Goal: Information Seeking & Learning: Learn about a topic

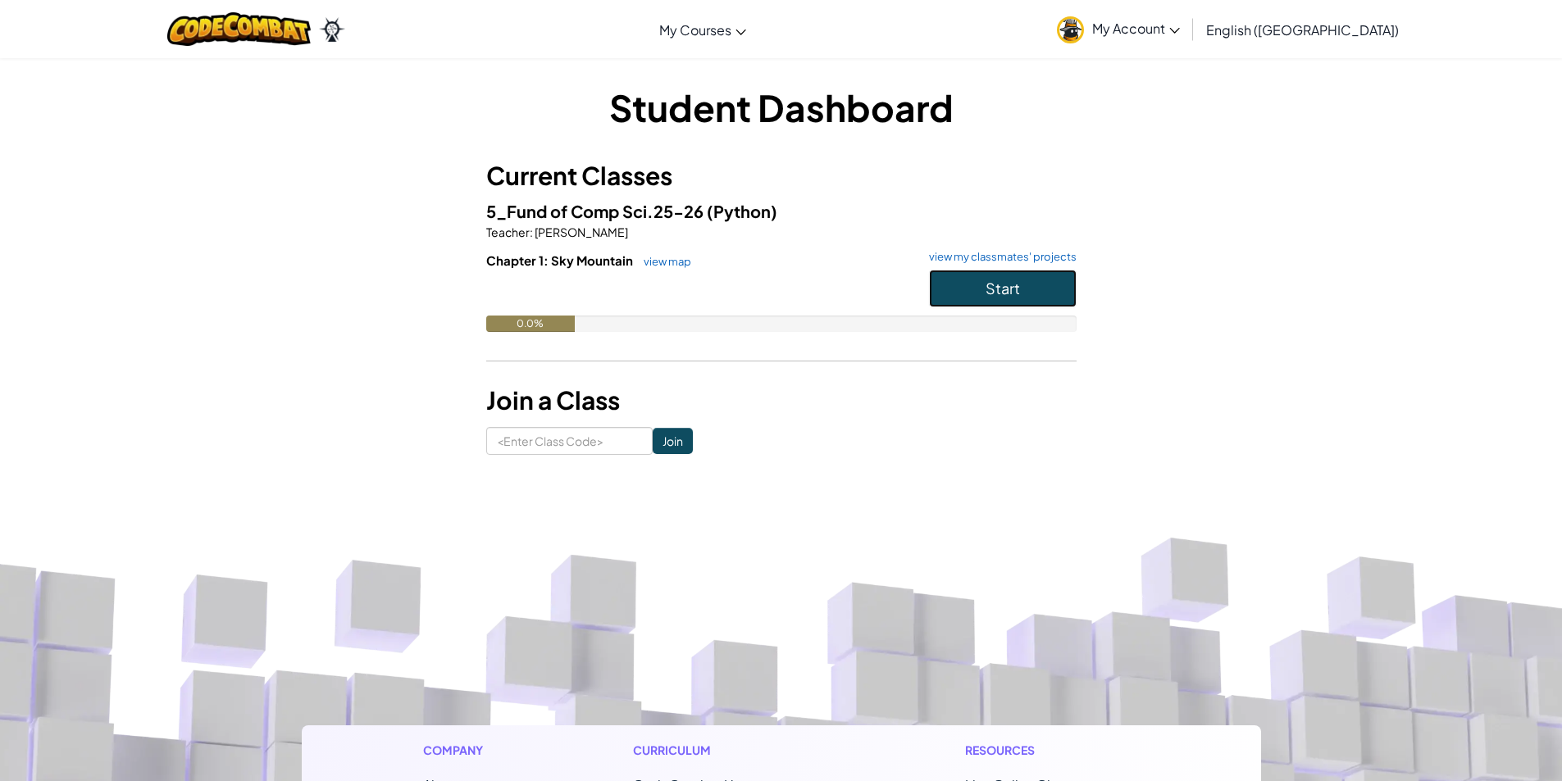
click at [1059, 302] on button "Start" at bounding box center [1003, 289] width 148 height 38
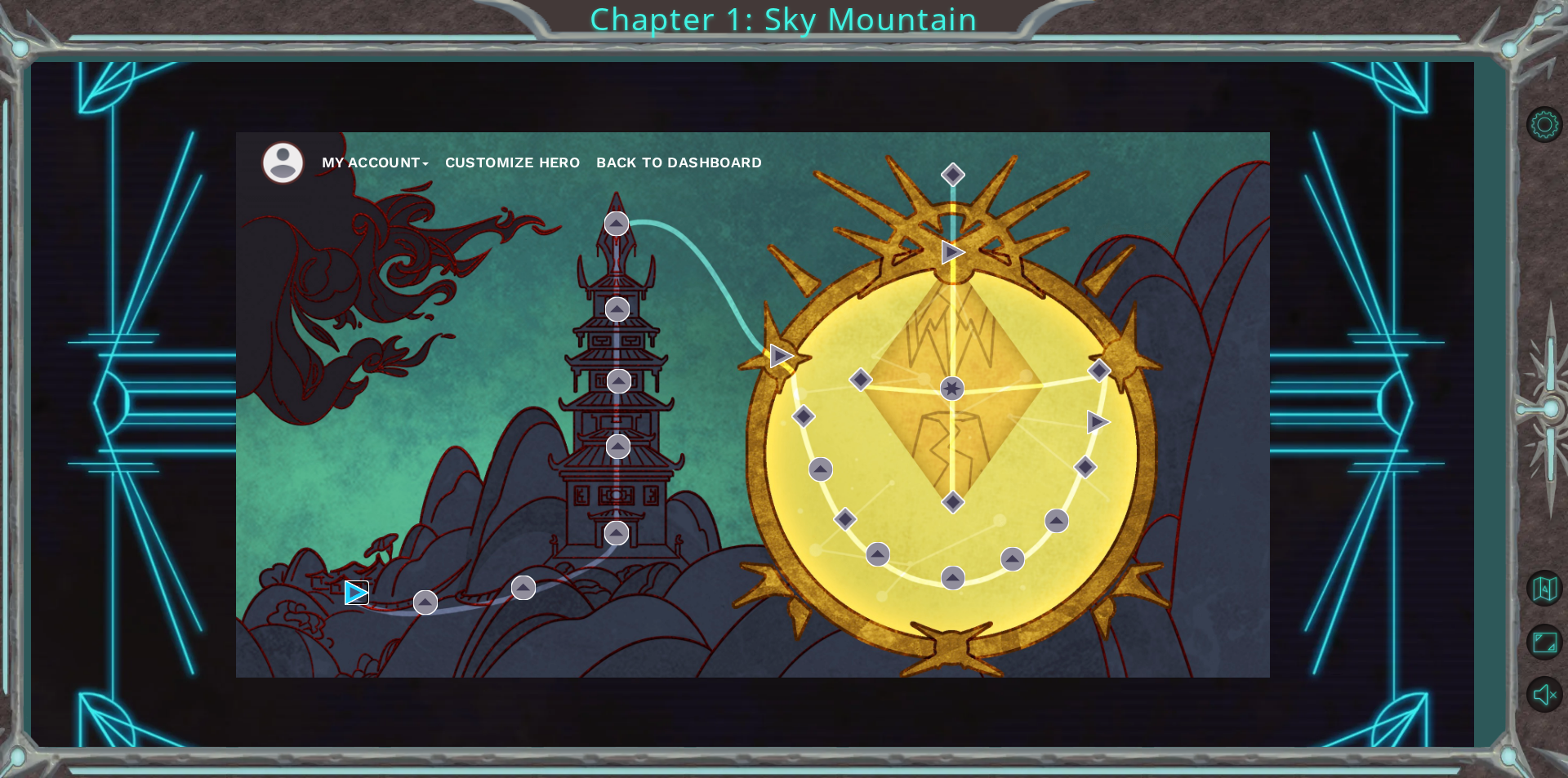
click at [350, 589] on img at bounding box center [357, 593] width 25 height 25
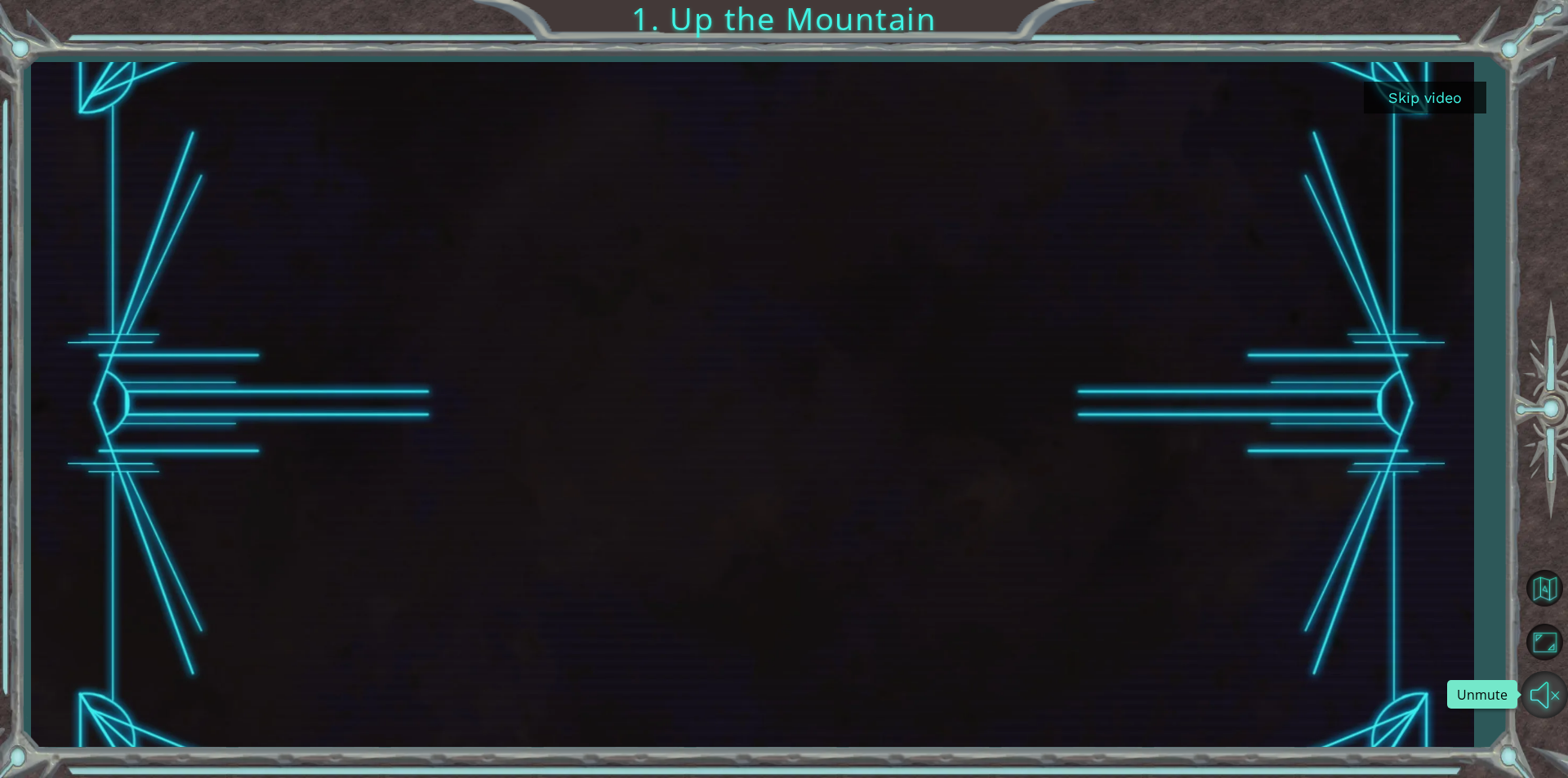
click at [1536, 679] on button "Unmute" at bounding box center [1544, 695] width 48 height 48
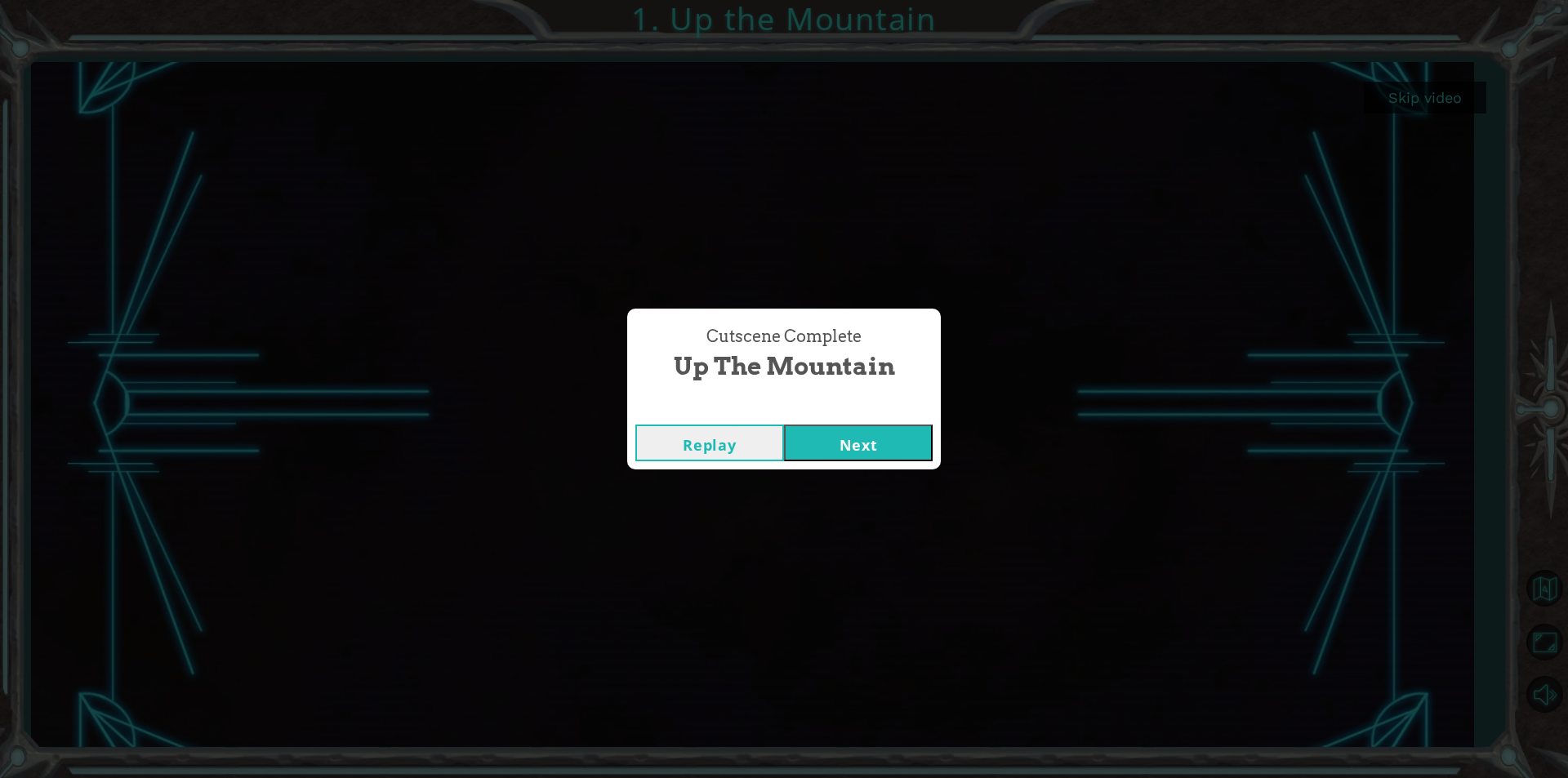
click at [867, 437] on button "Next" at bounding box center [858, 442] width 148 height 37
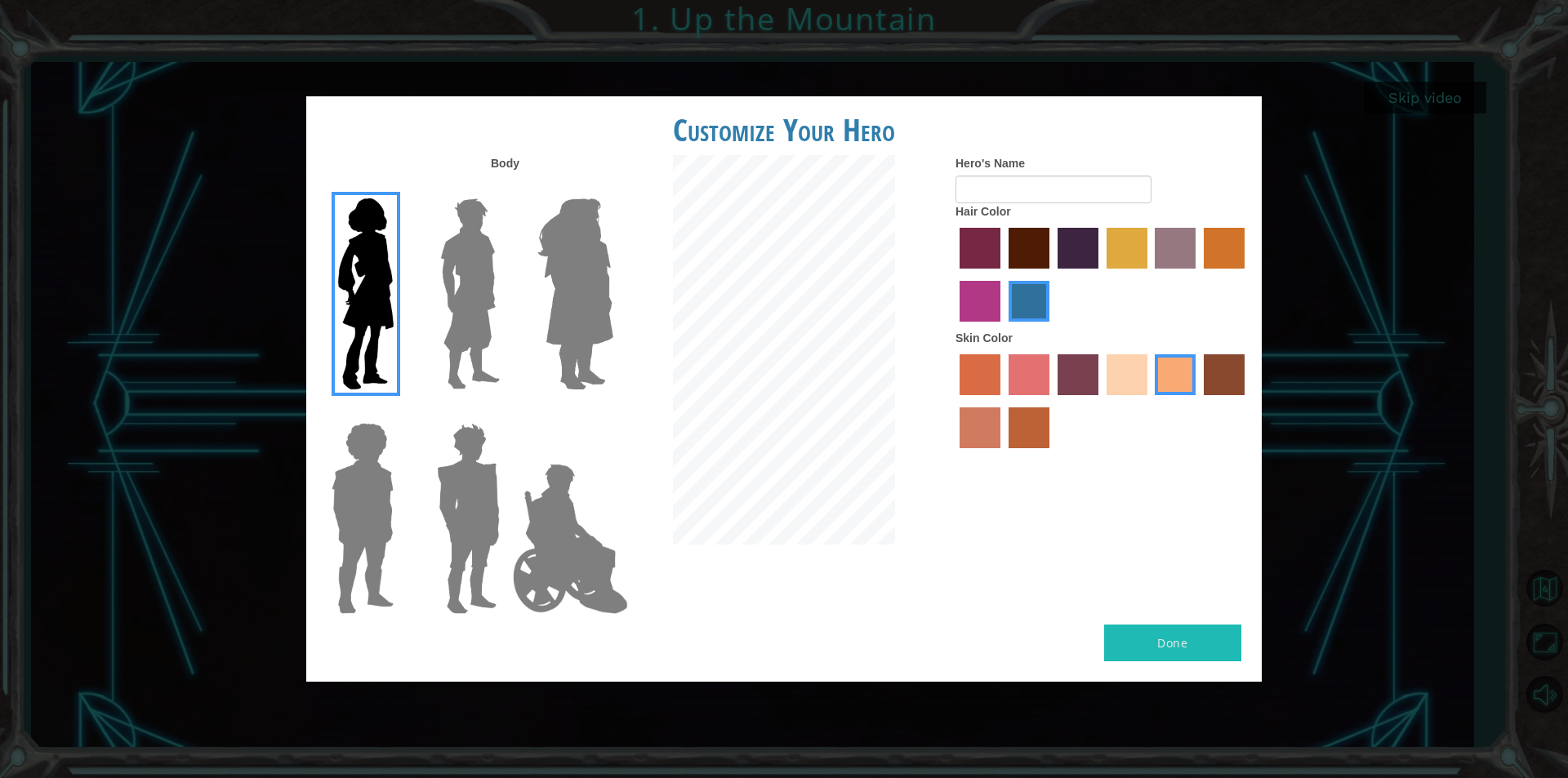
click at [338, 478] on img at bounding box center [362, 518] width 75 height 204
click at [400, 412] on input "Hero Steven" at bounding box center [400, 412] width 0 height 0
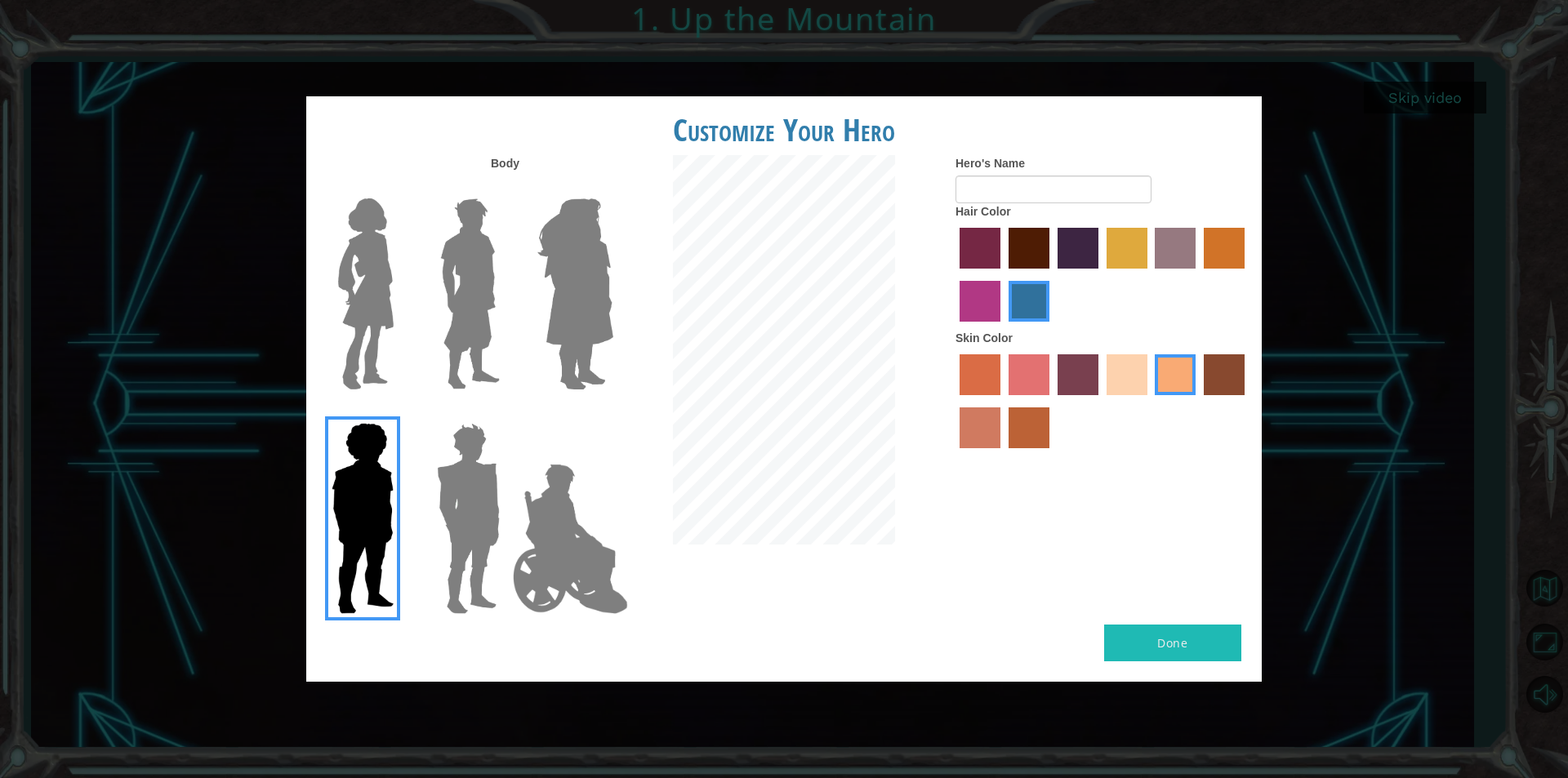
click at [388, 301] on img at bounding box center [366, 294] width 69 height 204
click at [400, 188] on input "Hero Connie" at bounding box center [400, 188] width 0 height 0
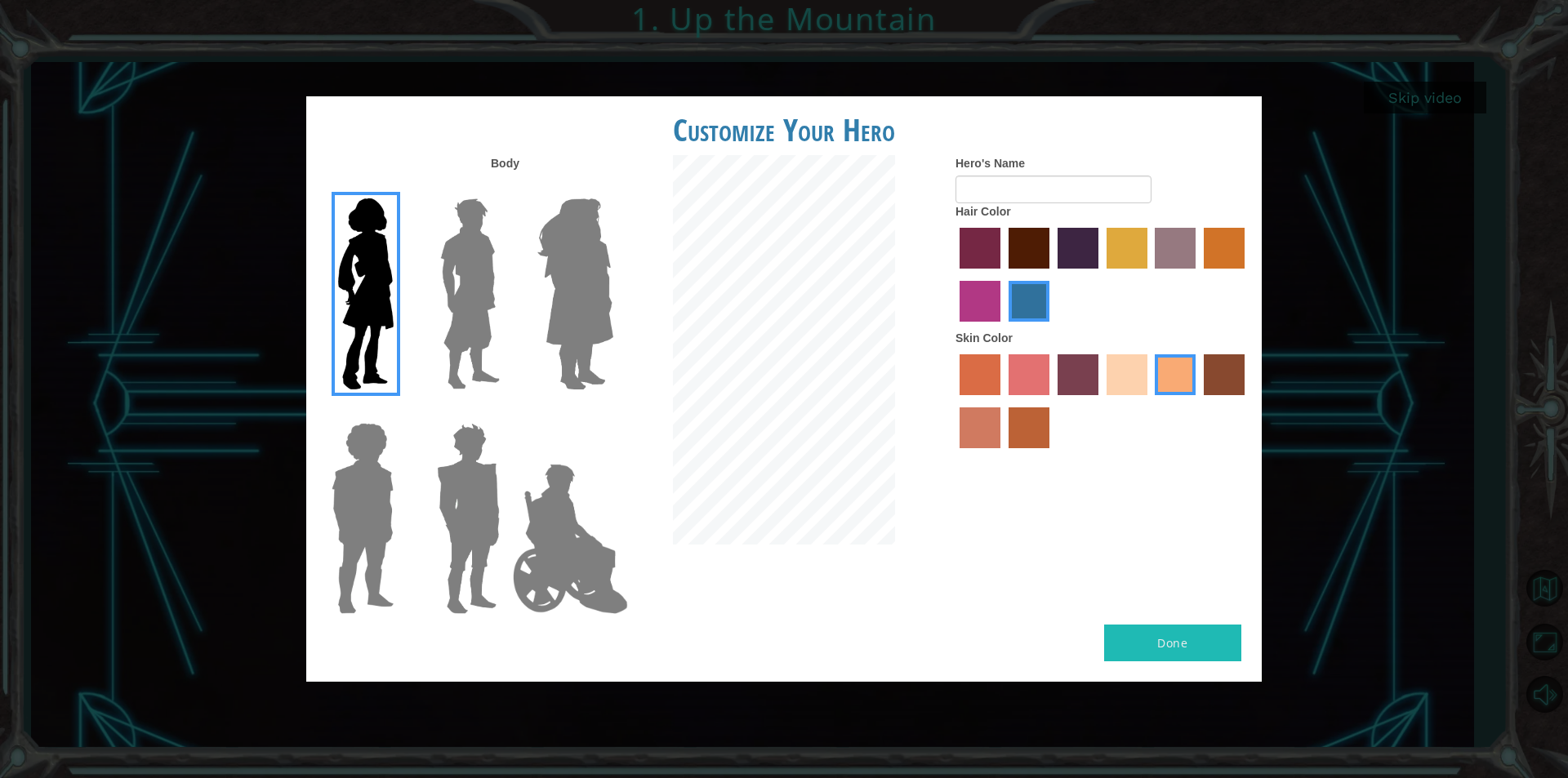
click at [593, 368] on img at bounding box center [575, 294] width 89 height 204
click at [613, 188] on input "Hero Amethyst" at bounding box center [613, 188] width 0 height 0
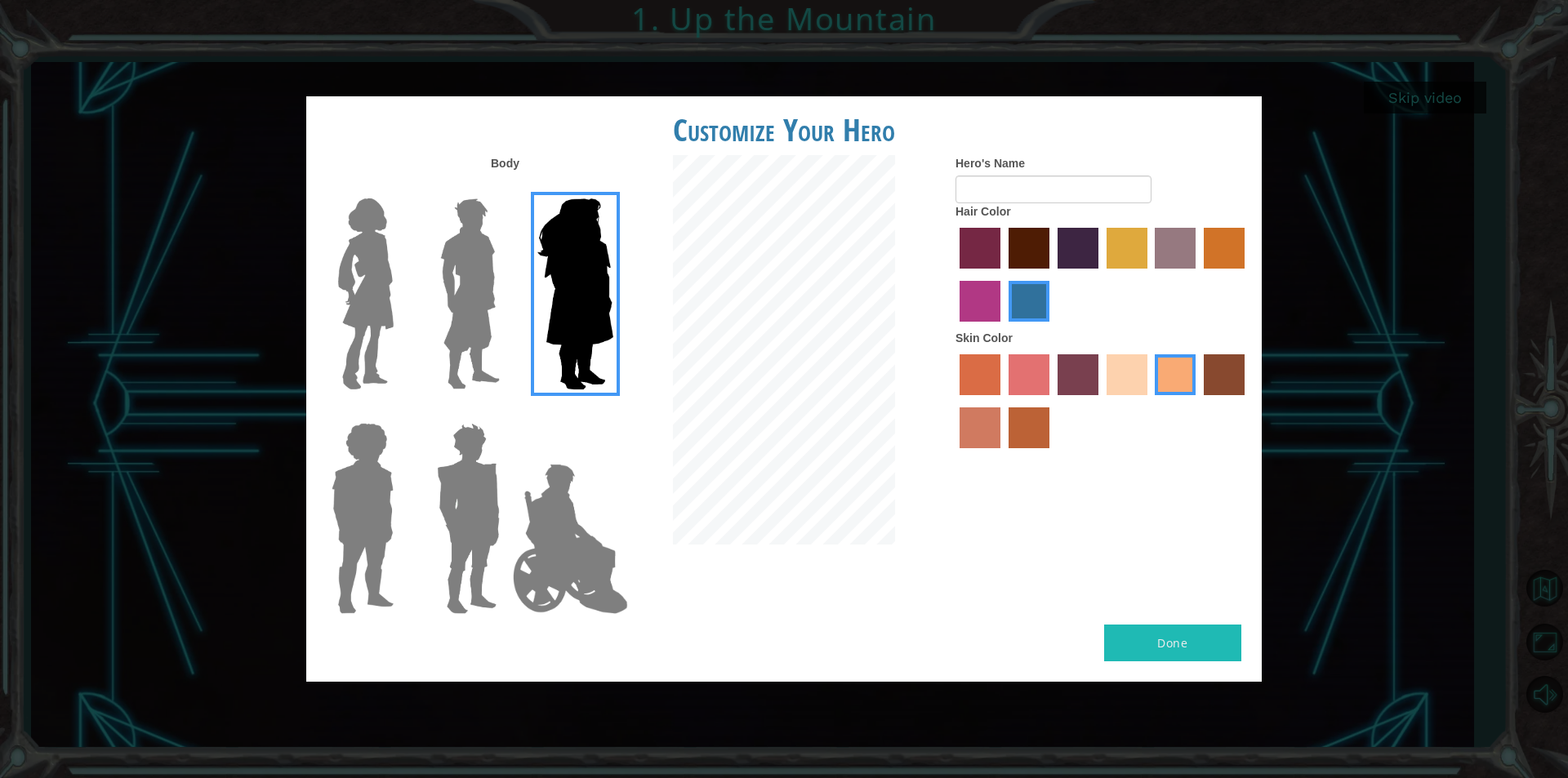
click at [381, 365] on img at bounding box center [366, 294] width 69 height 204
click at [400, 188] on input "Hero Connie" at bounding box center [400, 188] width 0 height 0
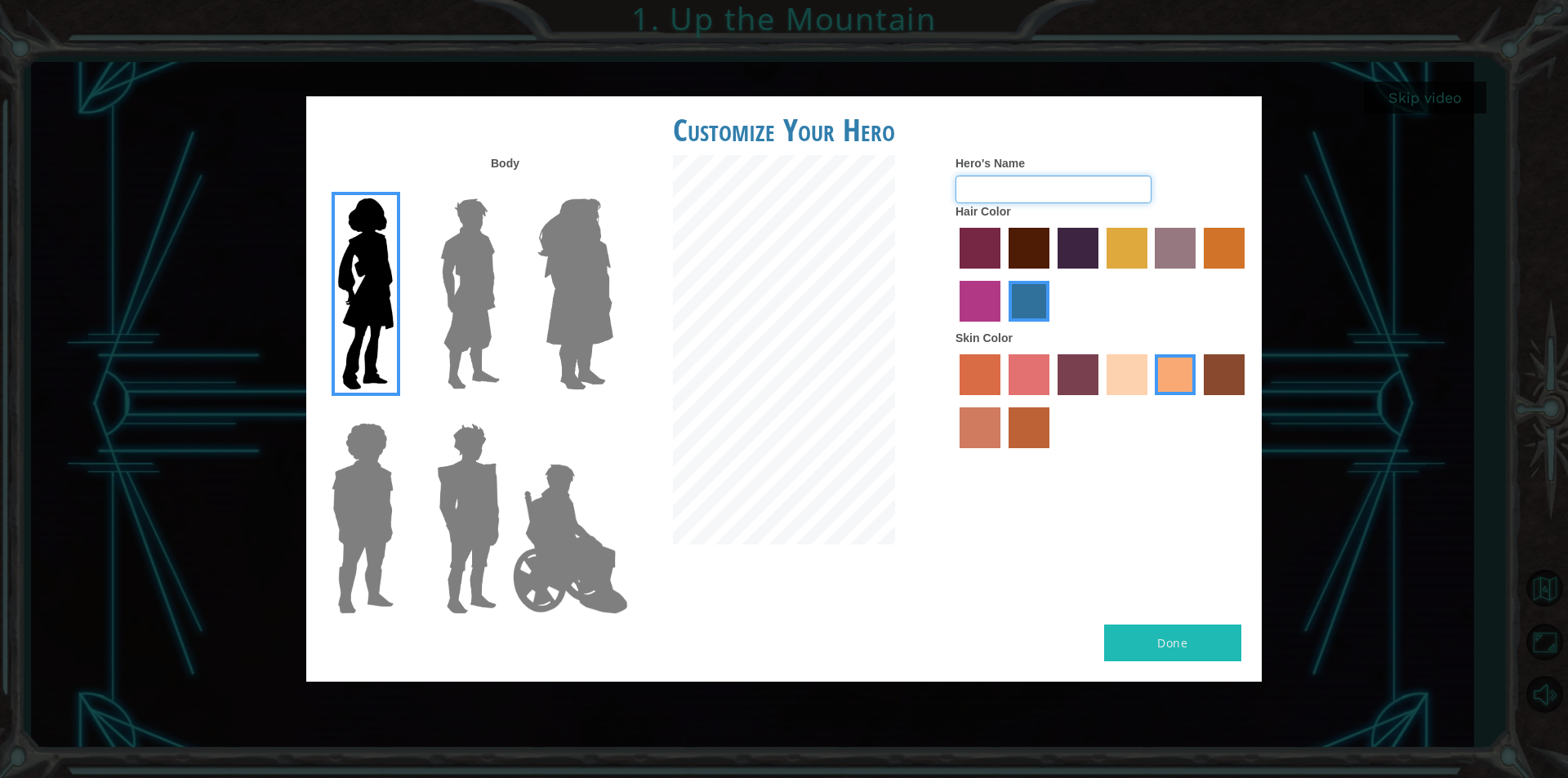
click at [1123, 192] on input "Hero's Name" at bounding box center [1053, 189] width 196 height 28
type input "S"
click at [1035, 254] on label "maroon hair color" at bounding box center [1028, 248] width 41 height 41
click at [1003, 274] on input "maroon hair color" at bounding box center [1003, 274] width 0 height 0
click at [1226, 378] on label "karma skin color" at bounding box center [1223, 375] width 41 height 41
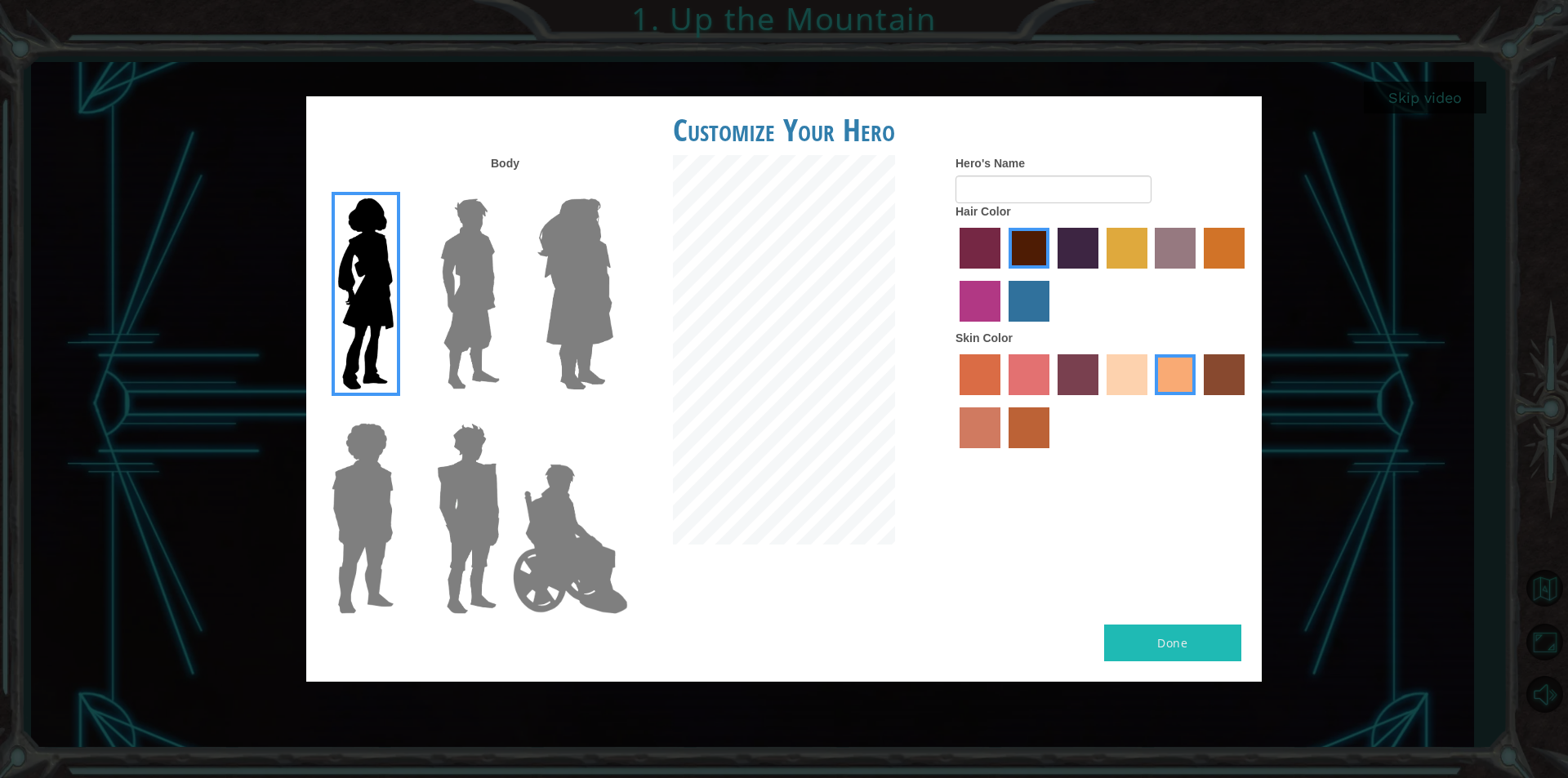
click at [1198, 401] on input "karma skin color" at bounding box center [1198, 401] width 0 height 0
click at [1189, 374] on label "tacao skin color" at bounding box center [1175, 375] width 41 height 41
click at [1150, 401] on input "tacao skin color" at bounding box center [1150, 401] width 0 height 0
click at [1188, 651] on button "Done" at bounding box center [1173, 643] width 137 height 37
type input "ry"
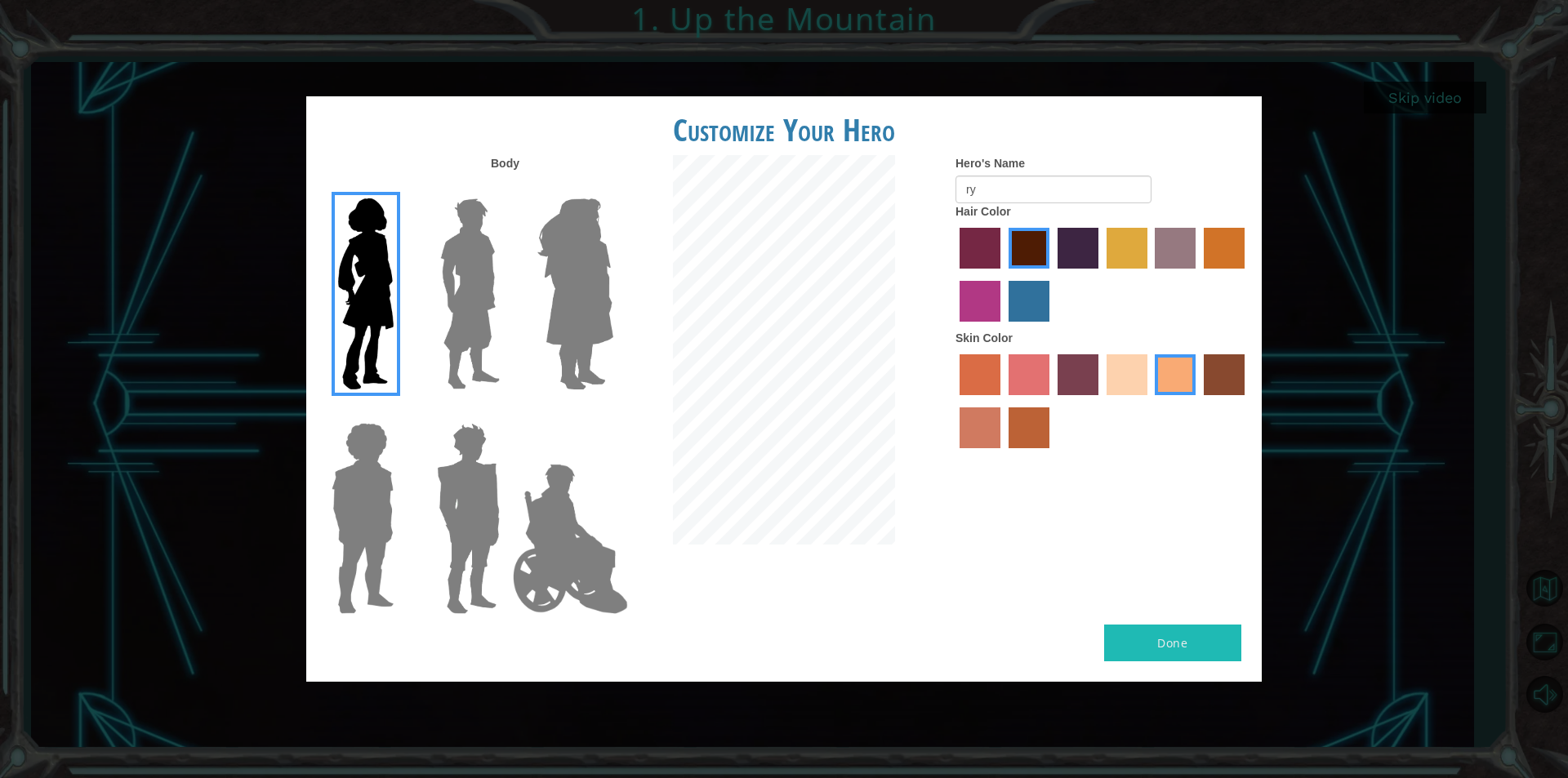
click at [1200, 646] on button "Done" at bounding box center [1173, 643] width 137 height 37
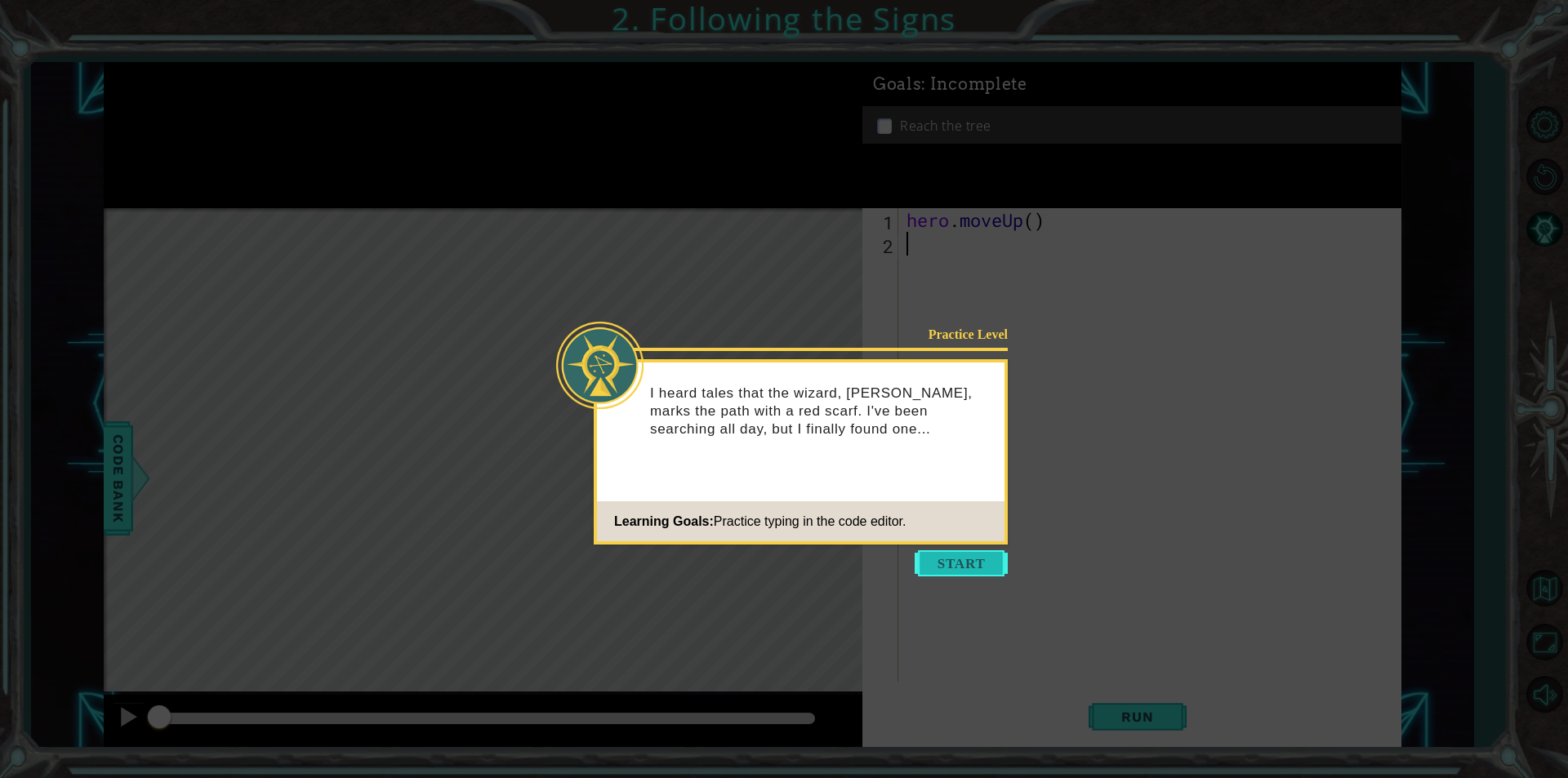
click at [976, 556] on button "Start" at bounding box center [960, 564] width 93 height 26
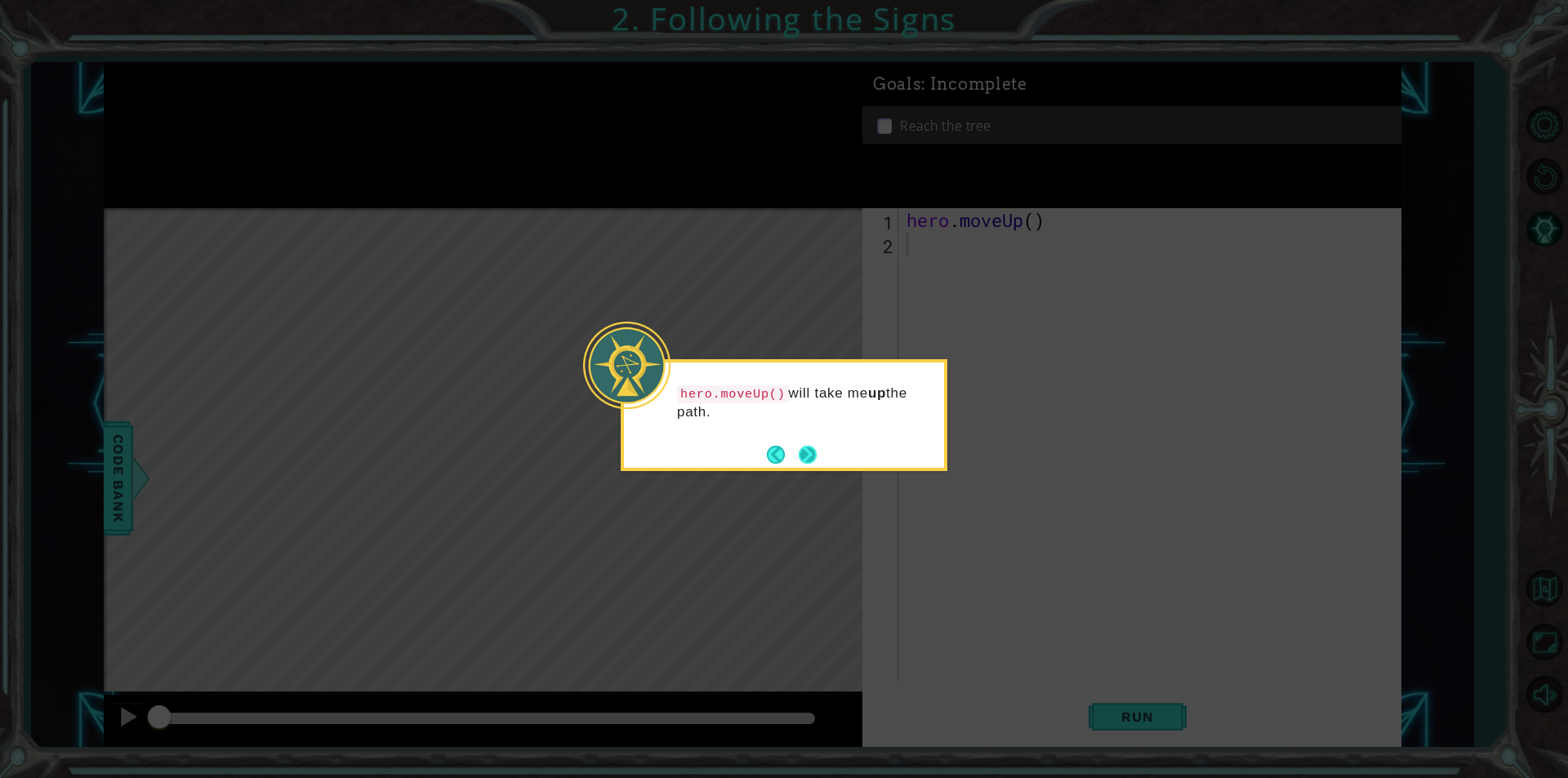
click at [804, 459] on button "Next" at bounding box center [808, 454] width 19 height 19
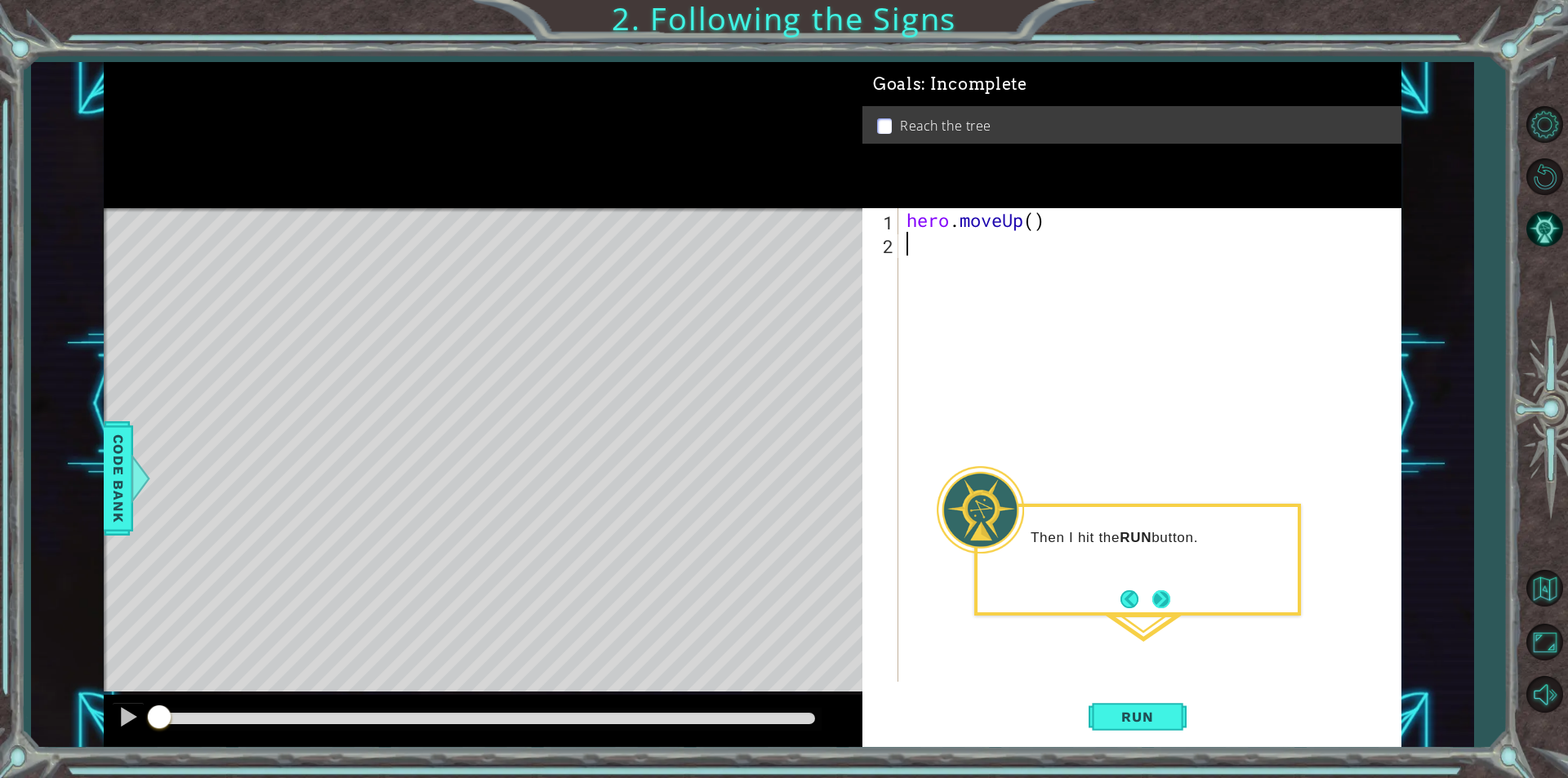
click at [1161, 592] on button "Next" at bounding box center [1162, 600] width 30 height 30
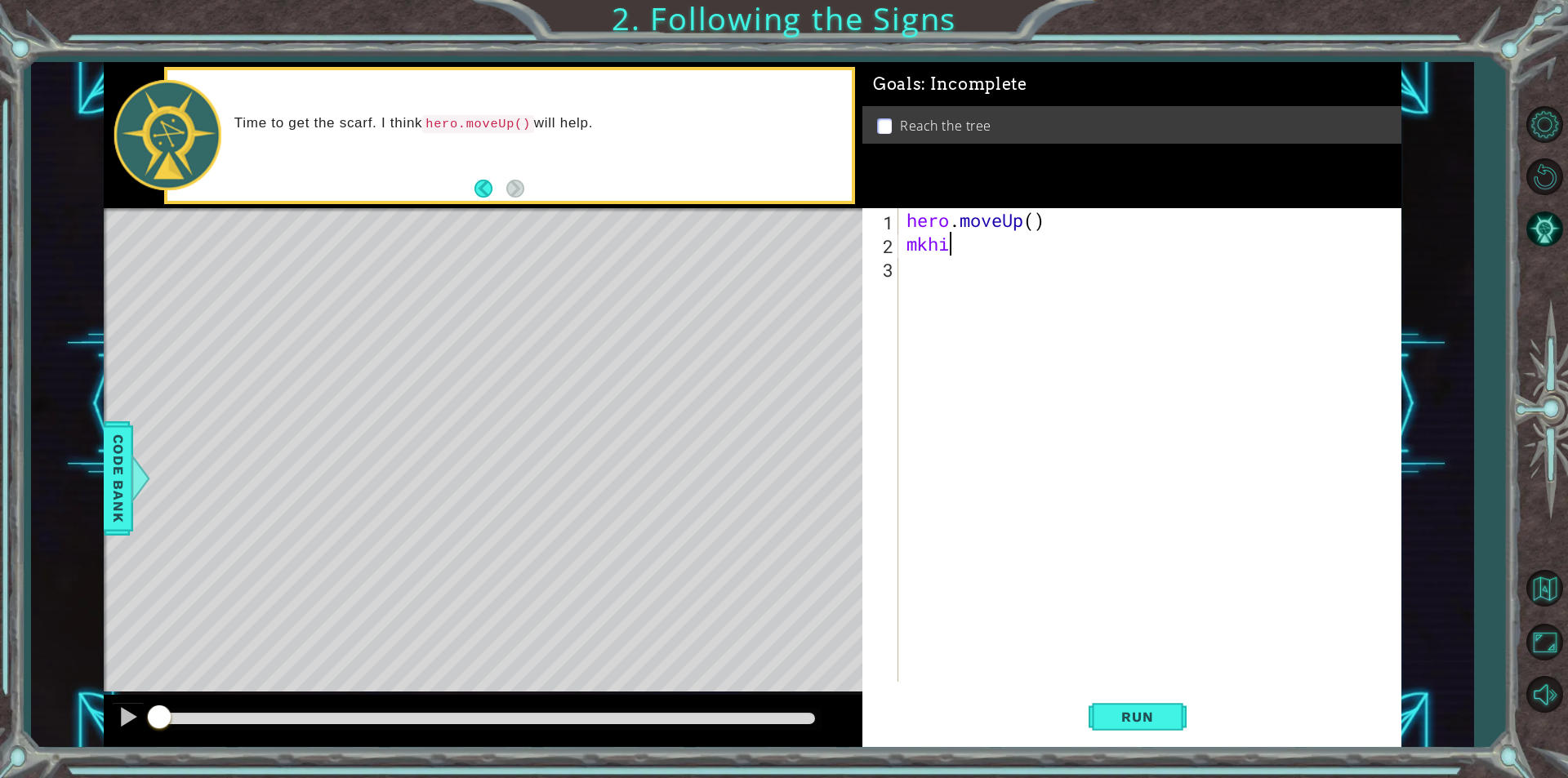
scroll to position [0, 2]
type textarea "m"
type textarea "h"
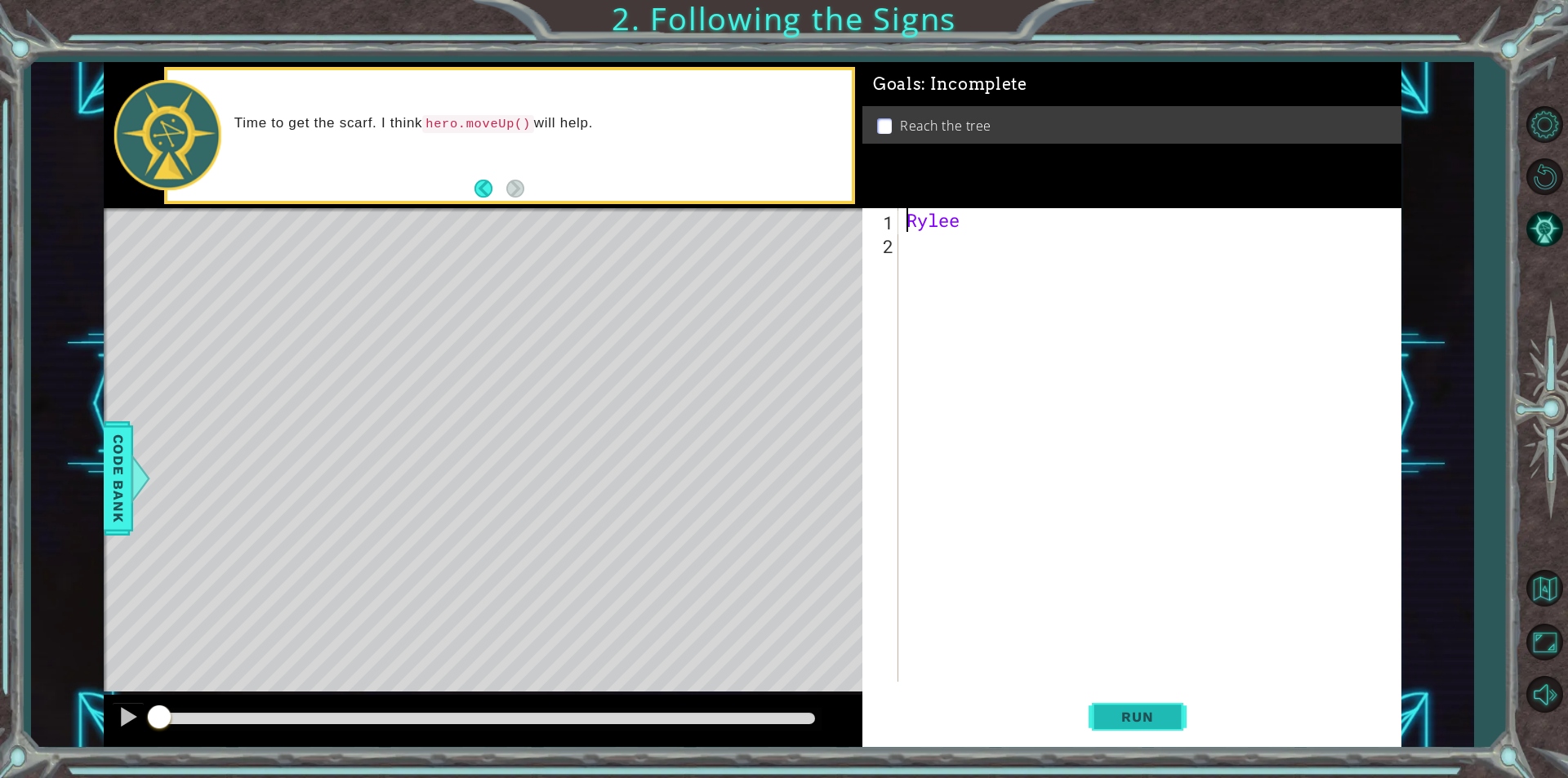
type textarea "Rylee"
click at [1131, 718] on span "Run" at bounding box center [1137, 717] width 65 height 16
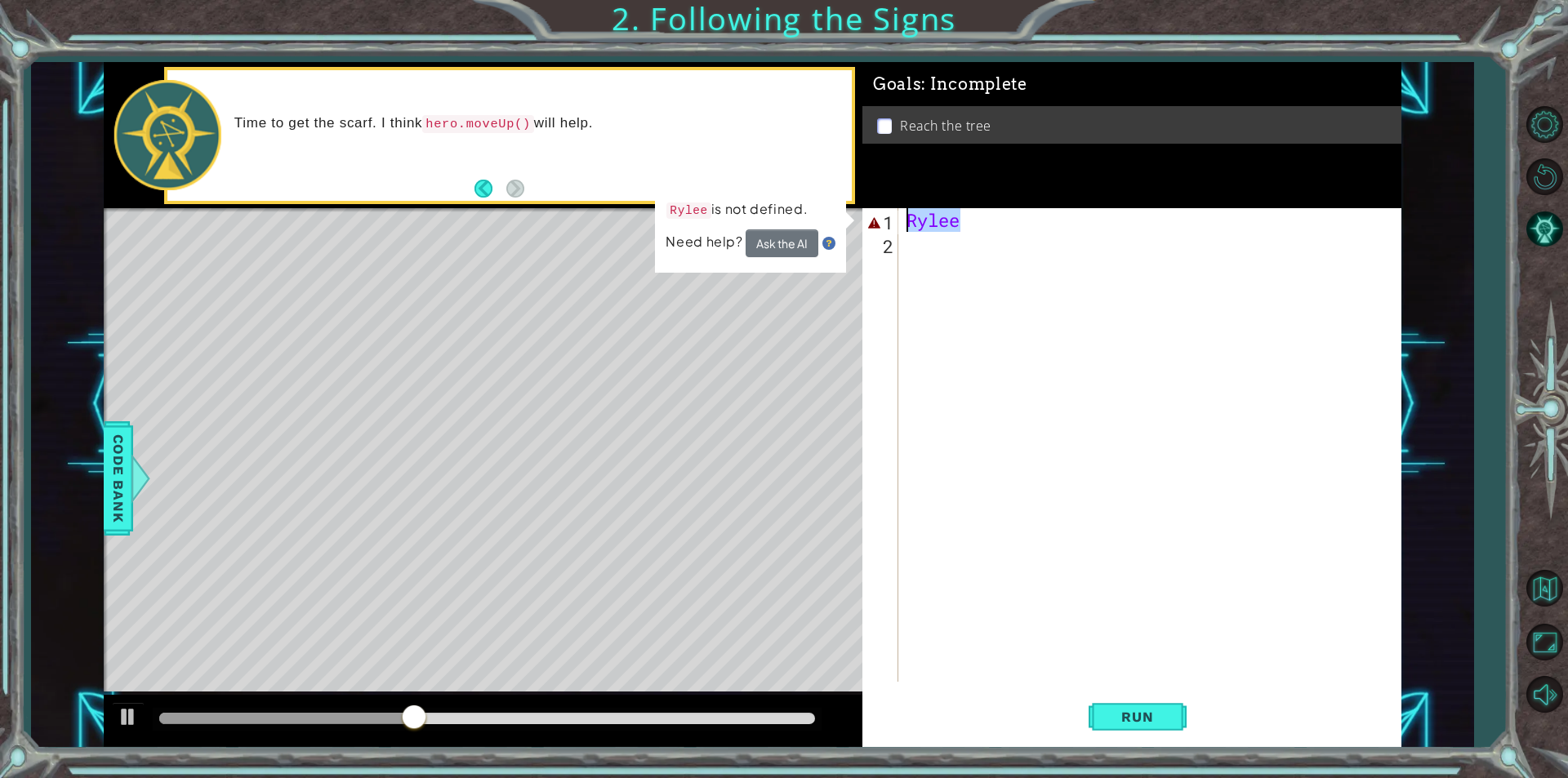
drag, startPoint x: 977, startPoint y: 229, endPoint x: 826, endPoint y: 219, distance: 151.3
click at [826, 219] on div "1 ההההההההההההההההההההההההההההההההההההההההההההההההההההההההההההההההההההההההההההה…" at bounding box center [752, 404] width 1298 height 685
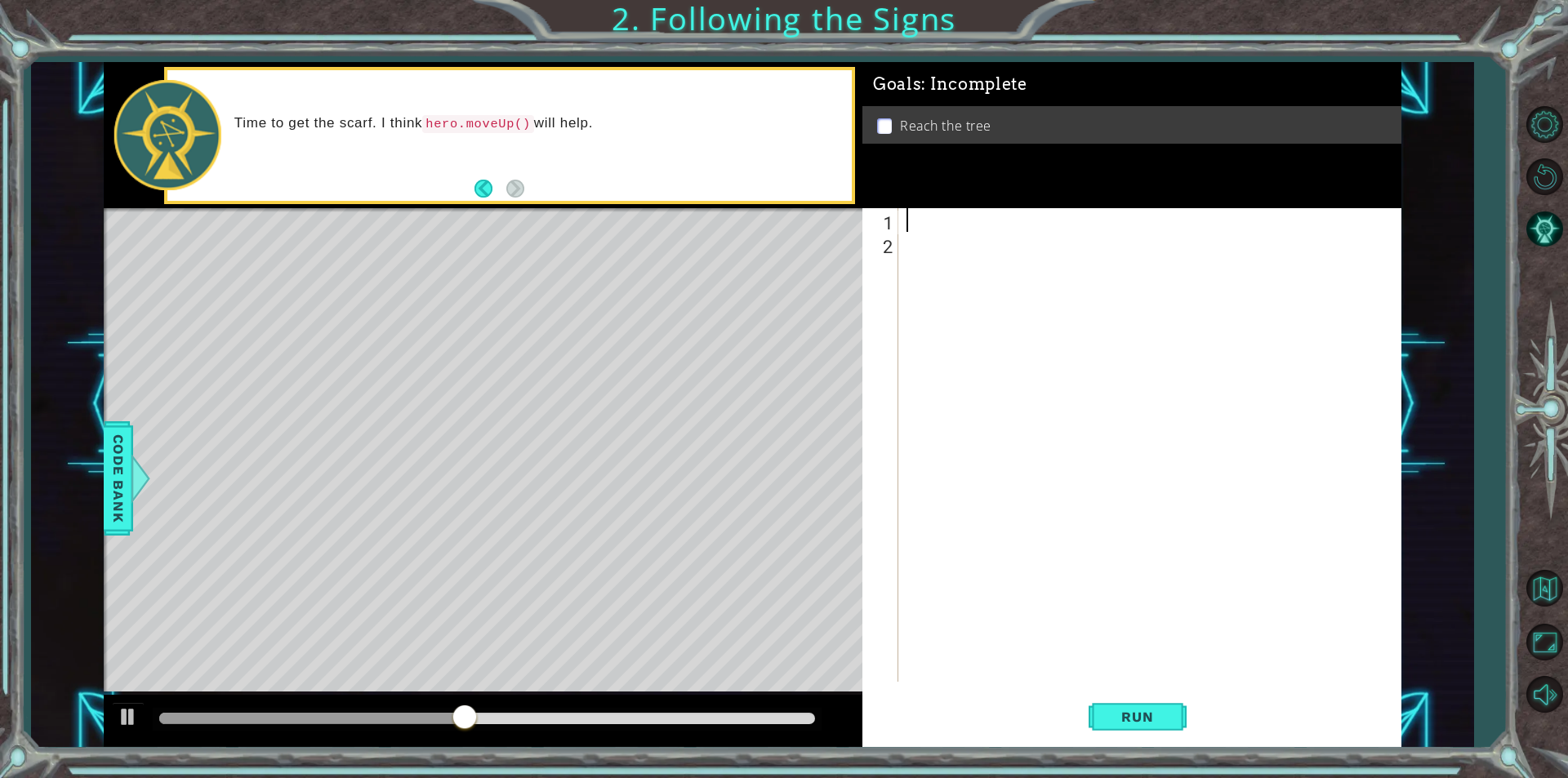
scroll to position [0, 0]
click at [501, 279] on div "Level Map" at bounding box center [480, 448] width 754 height 481
click at [478, 183] on button "Back" at bounding box center [490, 188] width 32 height 18
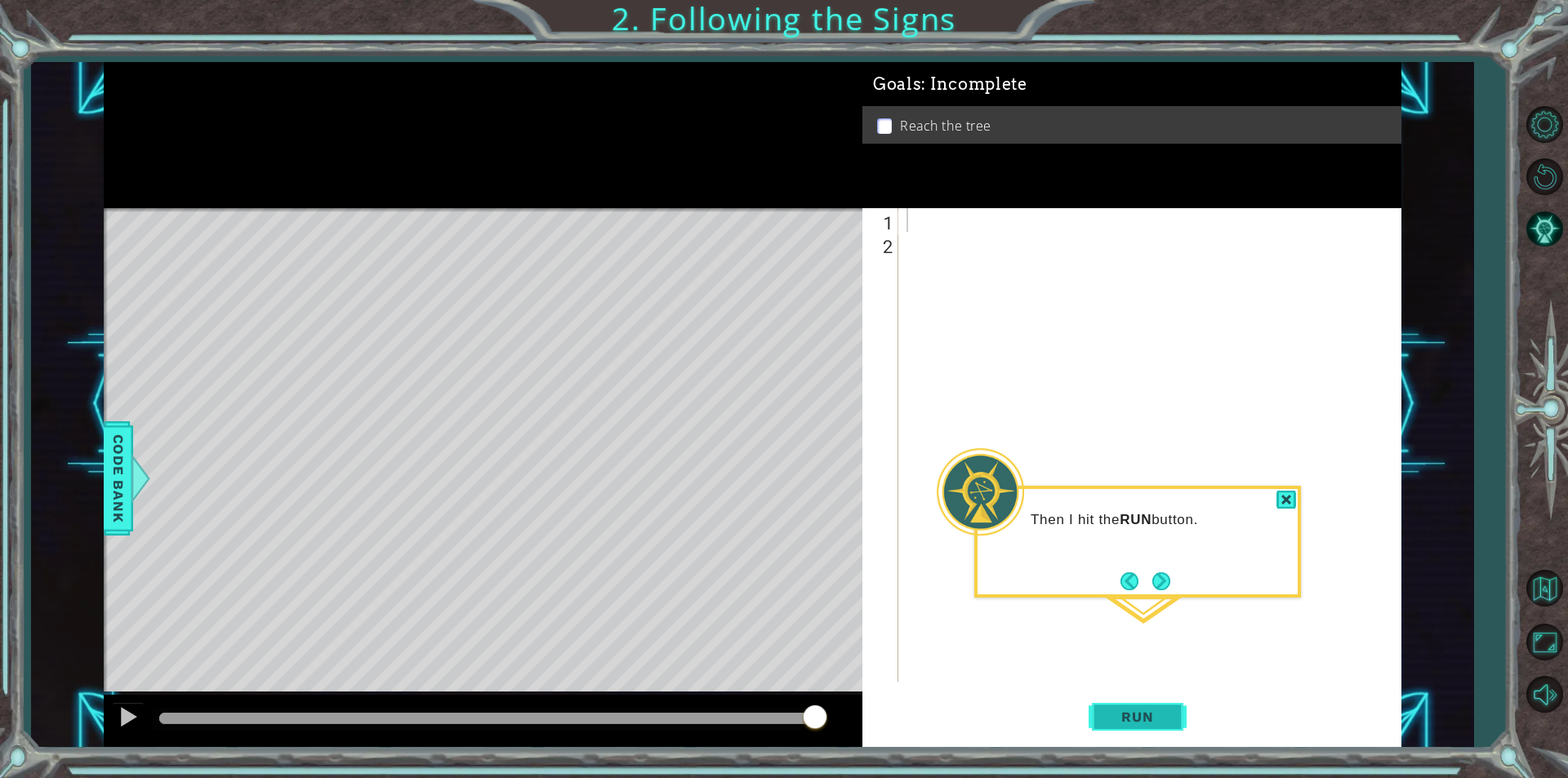
click at [1154, 709] on span "Run" at bounding box center [1137, 717] width 65 height 16
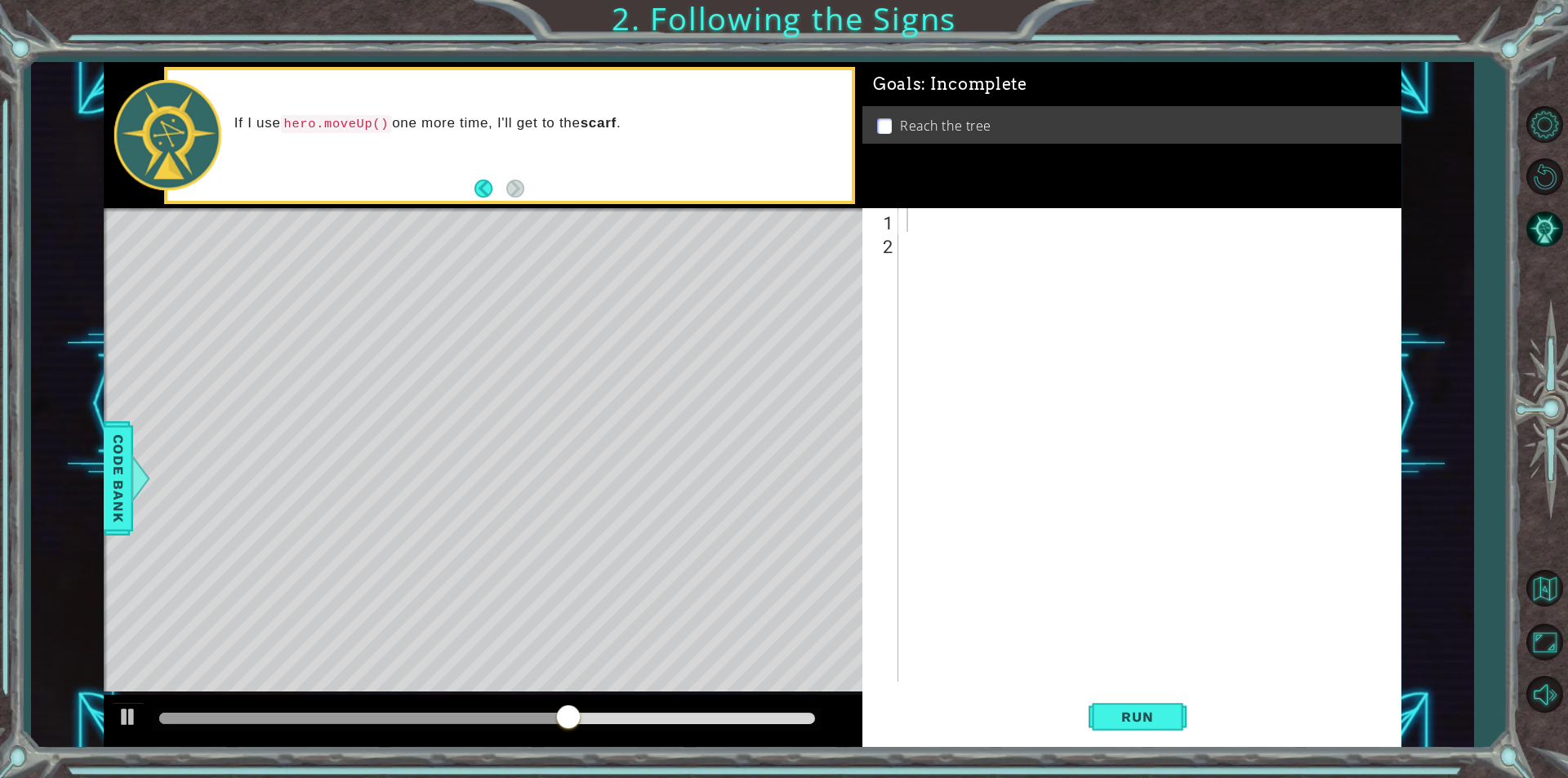
click at [370, 111] on div "If I use hero.moveUp() one more time, I'll get to the scarf ." at bounding box center [537, 135] width 629 height 59
click at [366, 119] on code "hero.moveUp()" at bounding box center [337, 125] width 112 height 18
click at [908, 213] on div at bounding box center [1154, 468] width 501 height 521
click at [933, 120] on p "Reach the tree" at bounding box center [945, 126] width 92 height 18
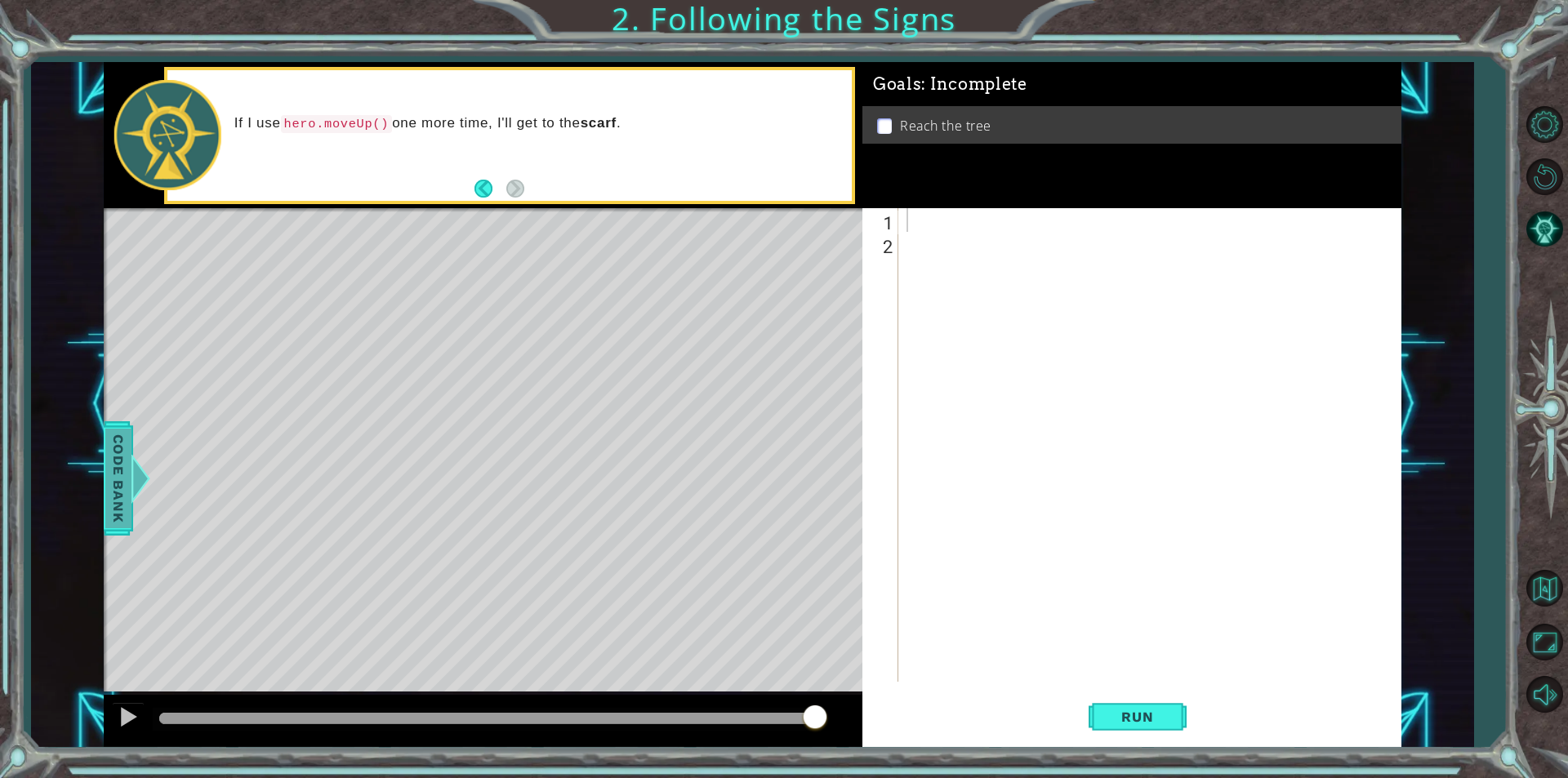
click at [126, 469] on span "Code Bank" at bounding box center [119, 478] width 26 height 100
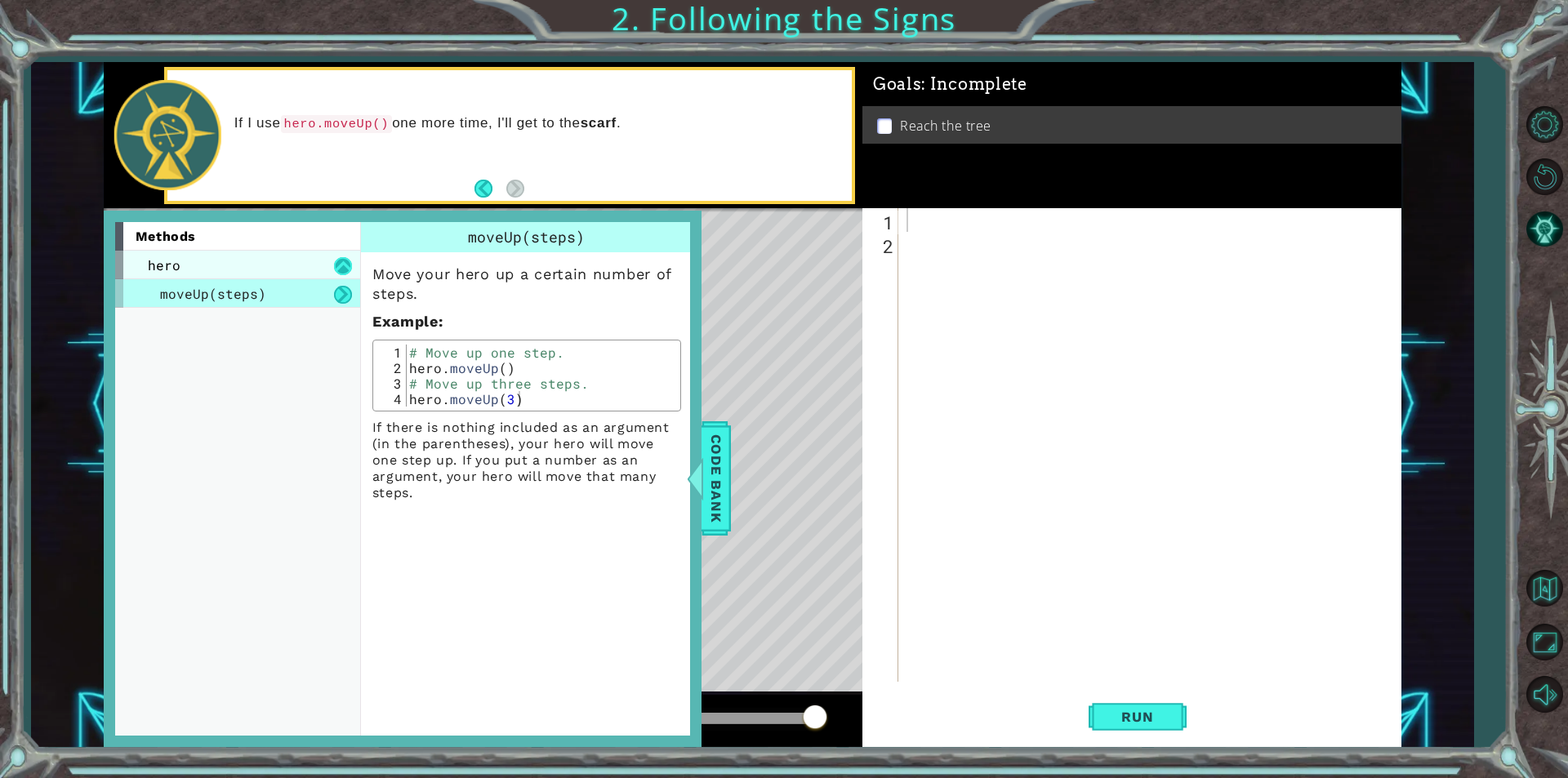
click at [346, 265] on button at bounding box center [343, 266] width 18 height 18
click at [341, 272] on button at bounding box center [343, 266] width 18 height 18
click at [338, 288] on button at bounding box center [343, 295] width 18 height 18
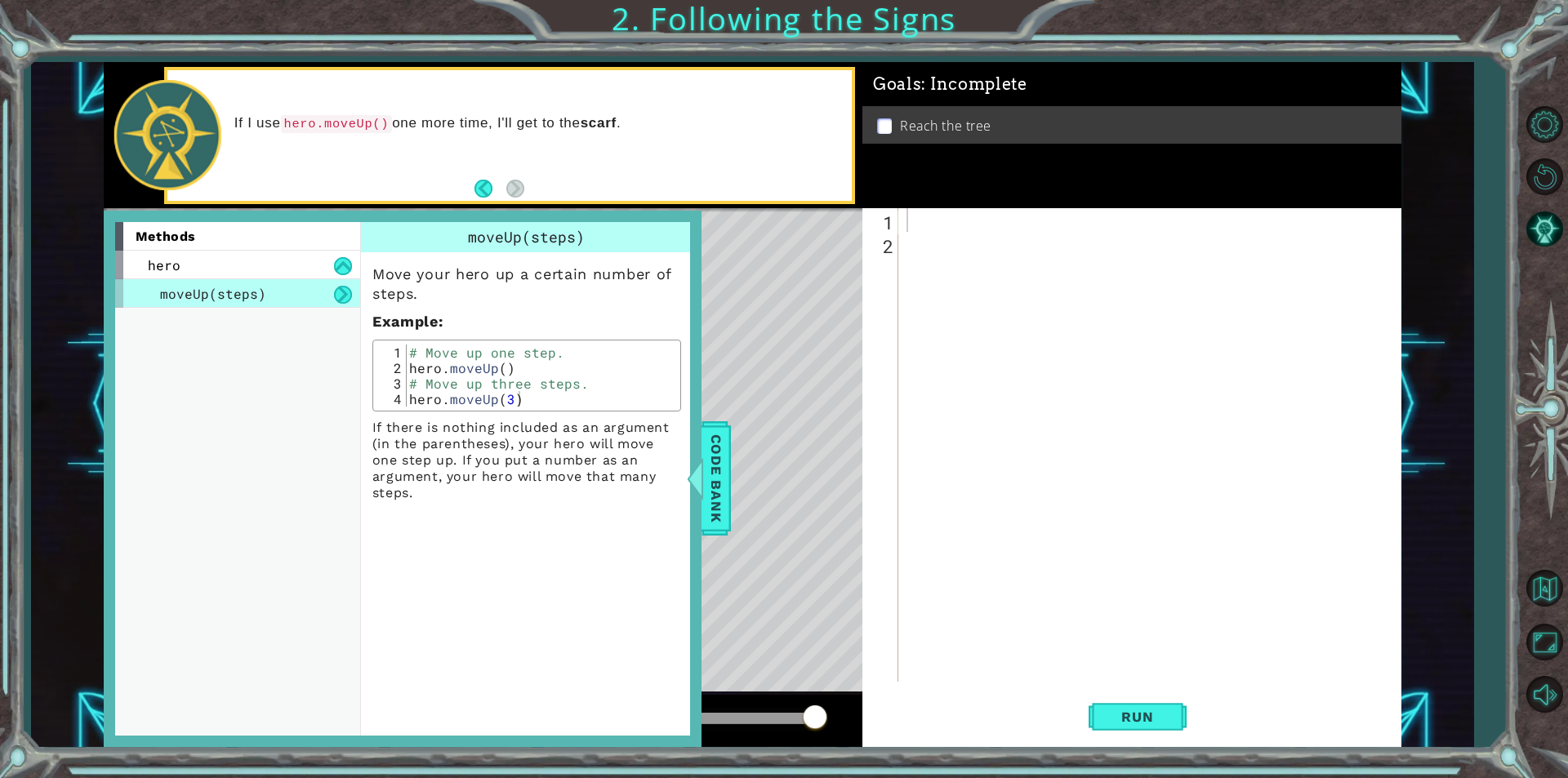
click at [342, 291] on button at bounding box center [343, 295] width 18 height 18
drag, startPoint x: 718, startPoint y: 453, endPoint x: 720, endPoint y: 427, distance: 26.1
click at [719, 453] on span "Code Bank" at bounding box center [716, 478] width 26 height 100
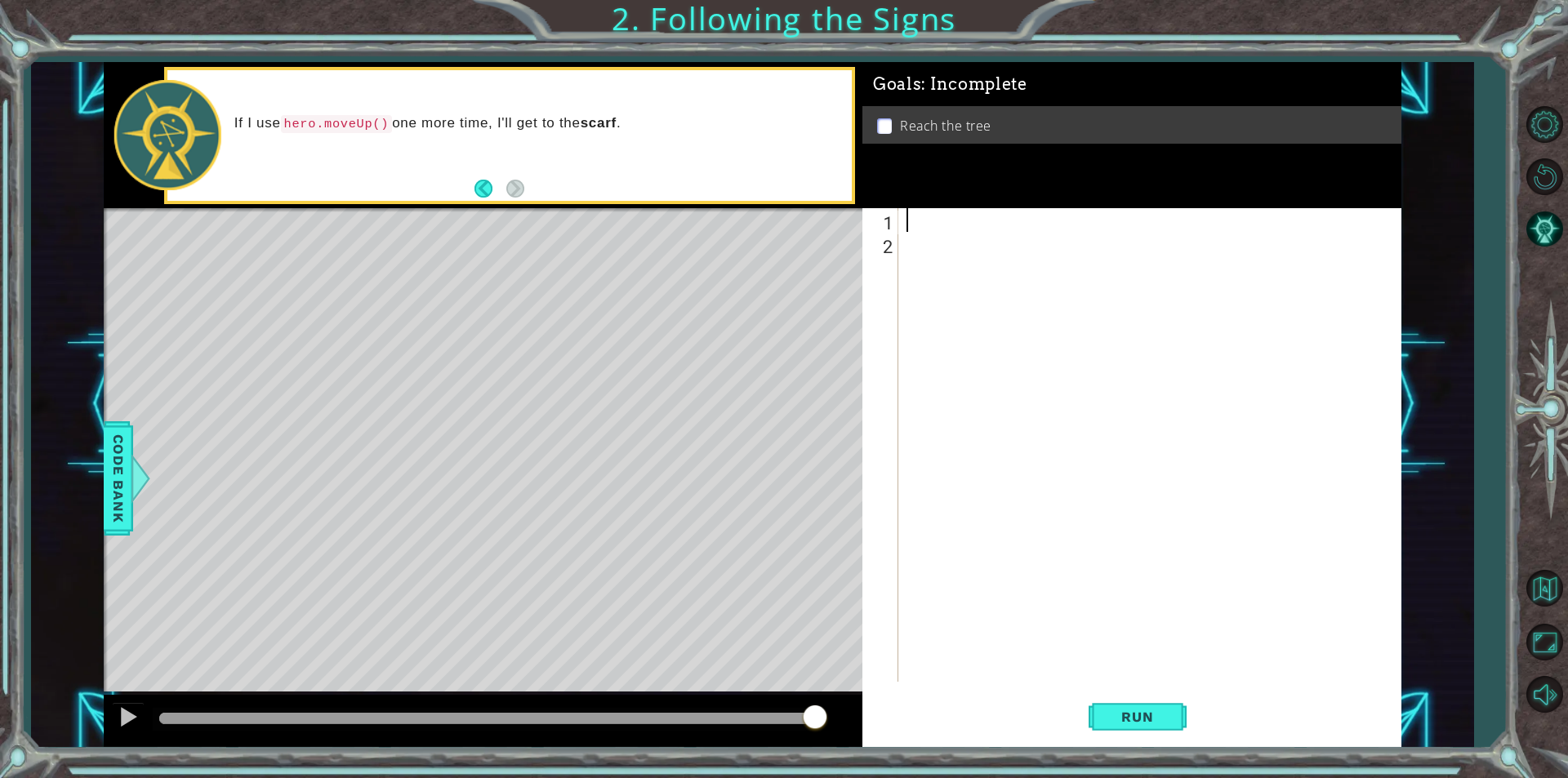
click at [914, 209] on div at bounding box center [1154, 468] width 501 height 521
type textarea "hero.moveUp()"
click at [908, 247] on div "hero . moveUp ( )" at bounding box center [1154, 468] width 501 height 521
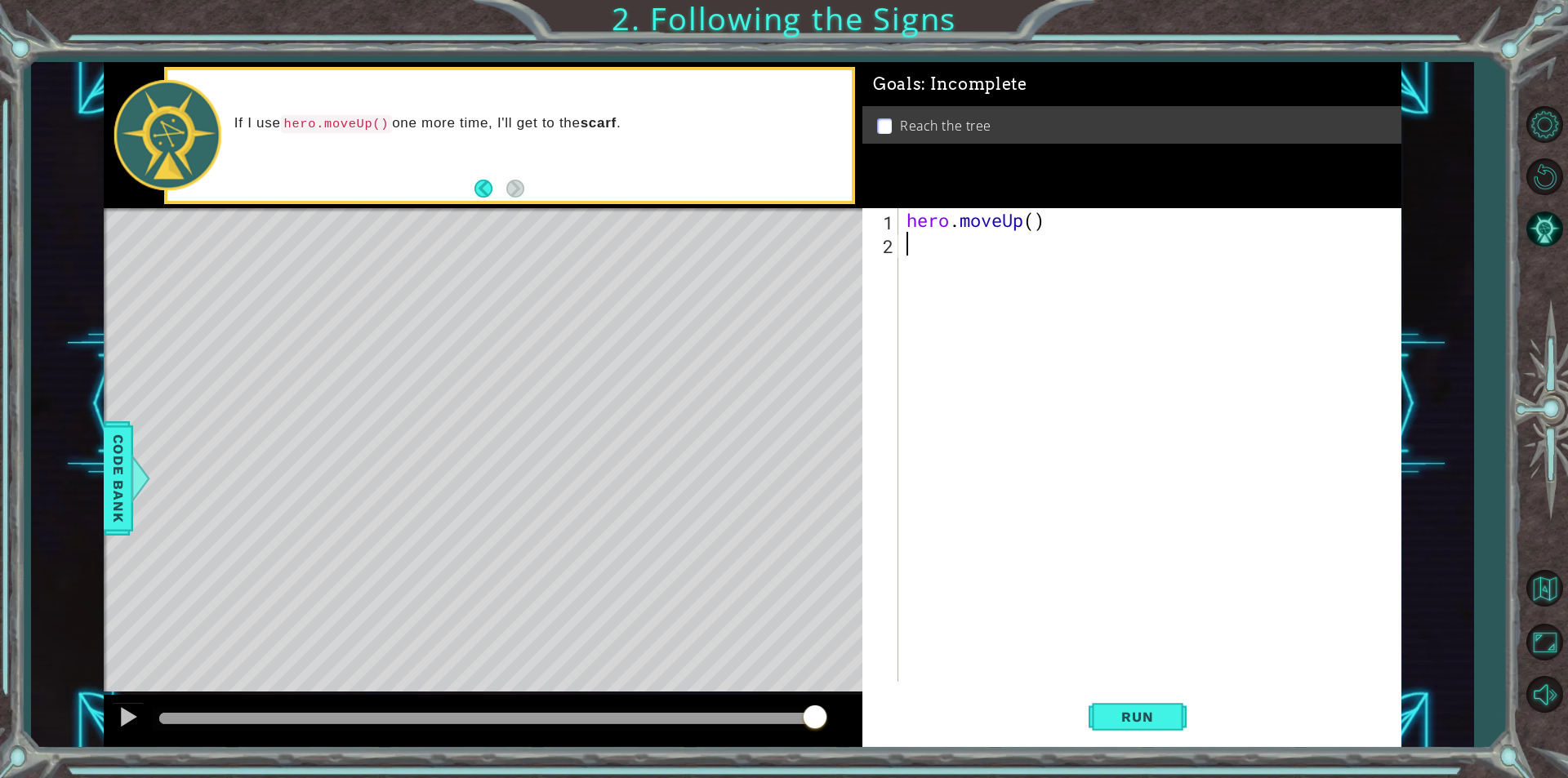
click at [1029, 248] on div "hero . moveUp ( )" at bounding box center [1154, 468] width 501 height 521
click at [366, 121] on code "hero.moveUp()" at bounding box center [337, 125] width 112 height 18
drag, startPoint x: 366, startPoint y: 121, endPoint x: 388, endPoint y: 180, distance: 63.0
click at [388, 180] on div "If I use hero.moveUp() one more time, I'll get to the scarf ." at bounding box center [509, 135] width 683 height 130
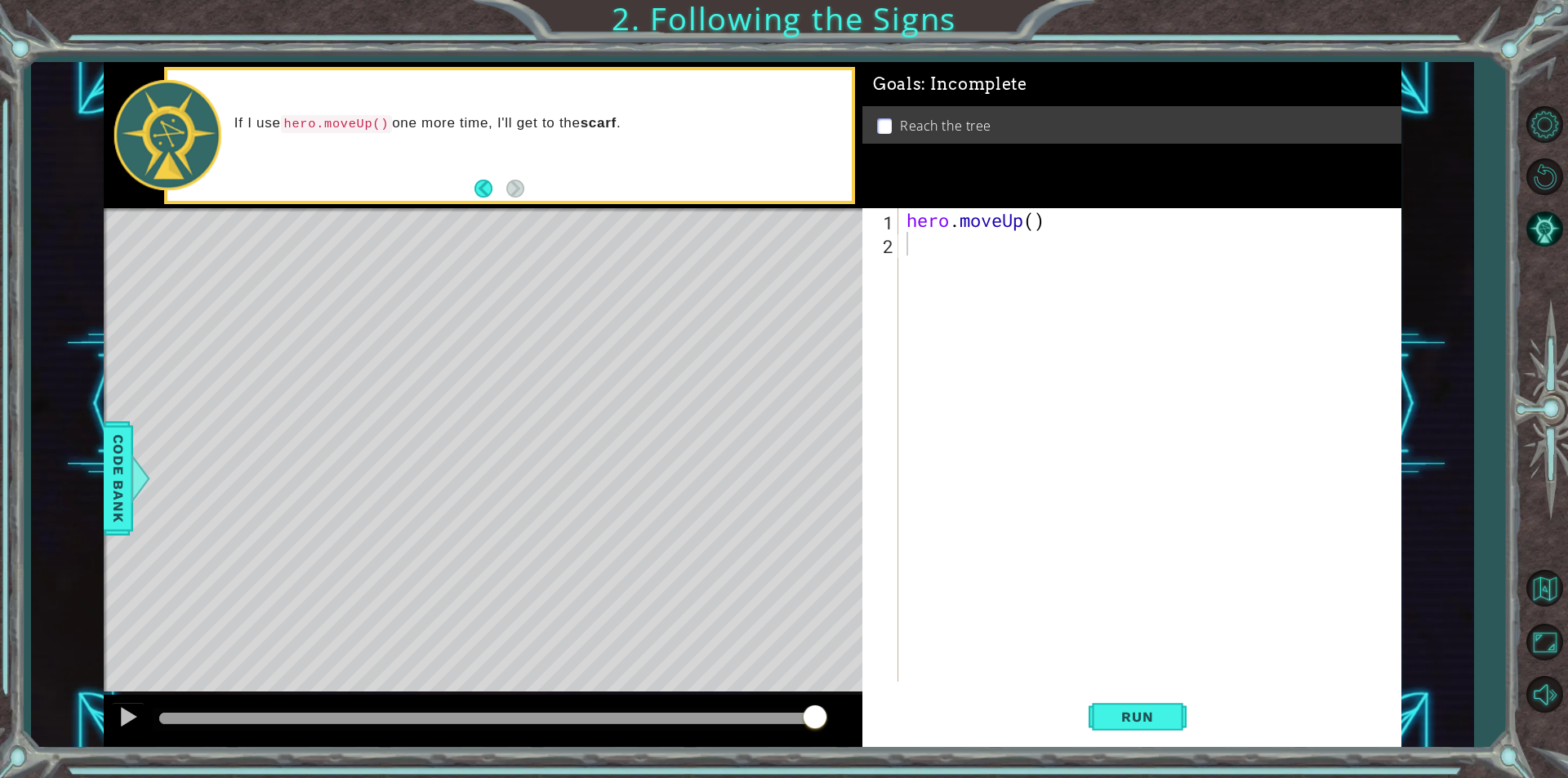
type textarea "hero.moveUp()"
click at [998, 229] on div "hero . moveUp ( )" at bounding box center [1154, 468] width 501 height 521
drag, startPoint x: 1063, startPoint y: 215, endPoint x: 1030, endPoint y: 220, distance: 33.4
click at [1043, 218] on div "hero . moveUp ( )" at bounding box center [1154, 468] width 501 height 521
click at [1139, 721] on span "Run" at bounding box center [1137, 717] width 65 height 16
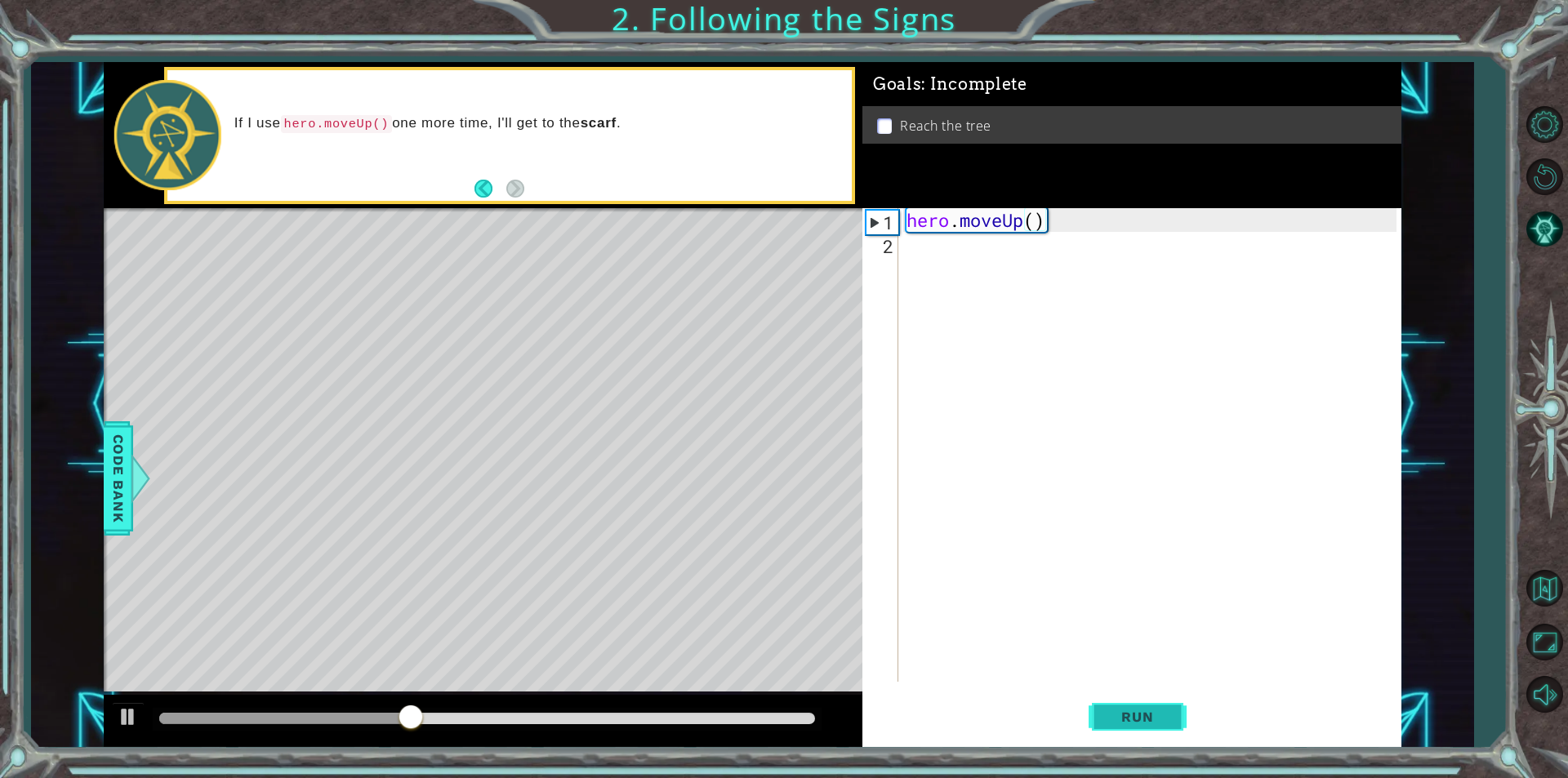
click at [1134, 707] on button "Run" at bounding box center [1138, 717] width 98 height 54
click at [620, 486] on div "Level Map" at bounding box center [480, 448] width 754 height 481
click at [495, 478] on div "Level Map" at bounding box center [480, 448] width 754 height 481
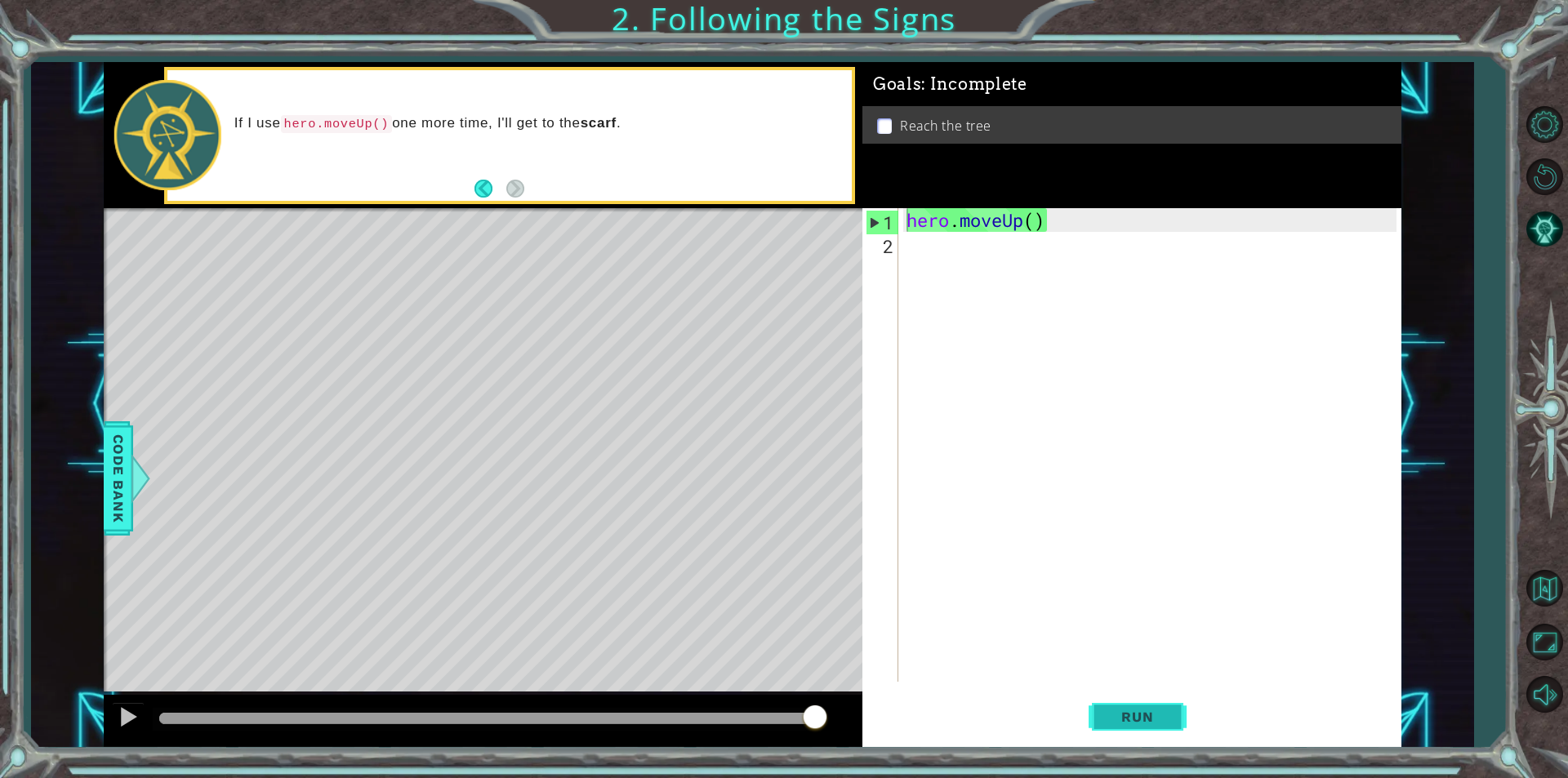
click at [1148, 718] on span "Run" at bounding box center [1137, 717] width 65 height 16
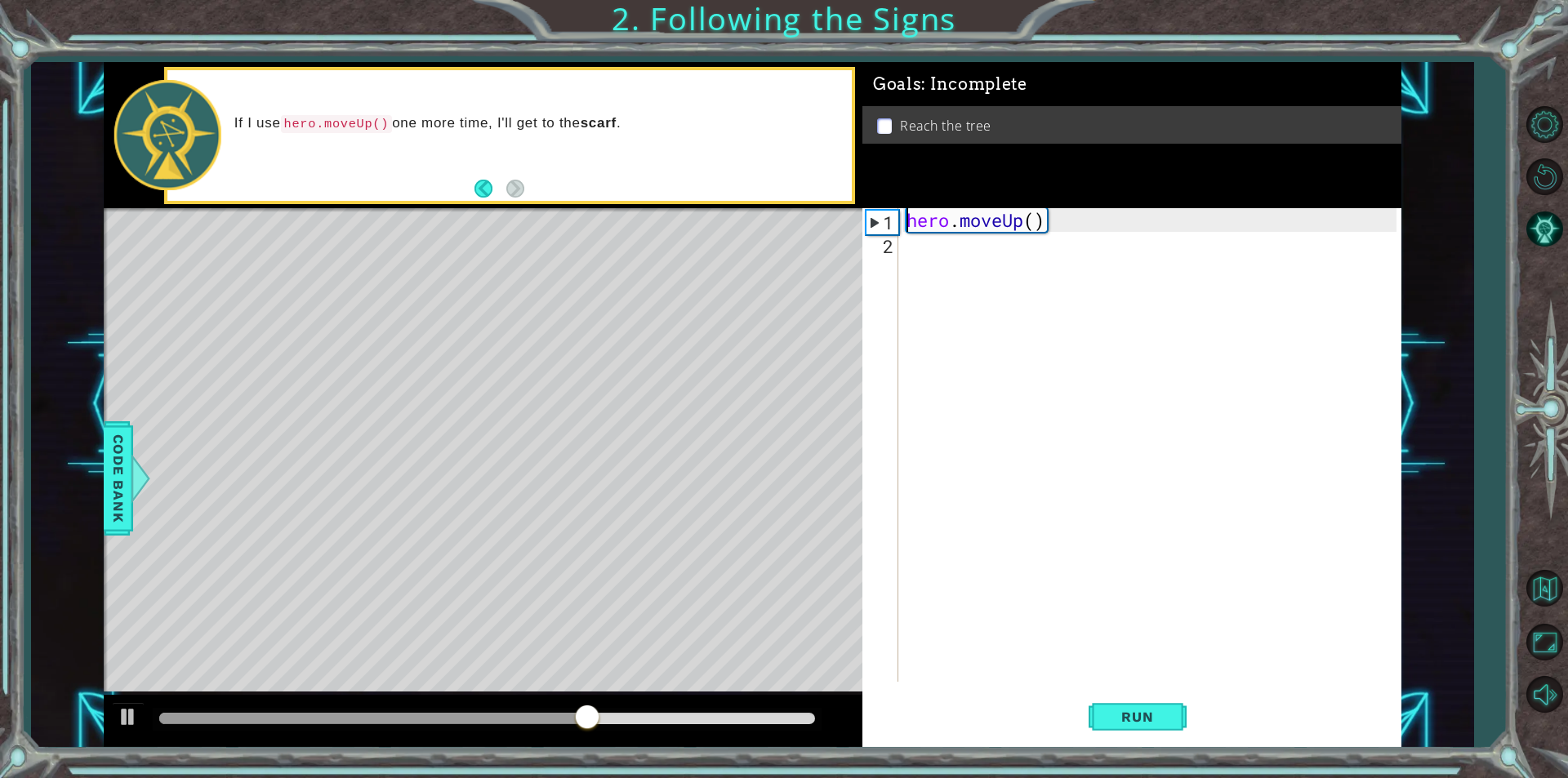
click at [866, 244] on div "2" at bounding box center [882, 246] width 33 height 24
type textarea "hero.moveUp()"
drag, startPoint x: 806, startPoint y: 429, endPoint x: 482, endPoint y: 655, distance: 395.0
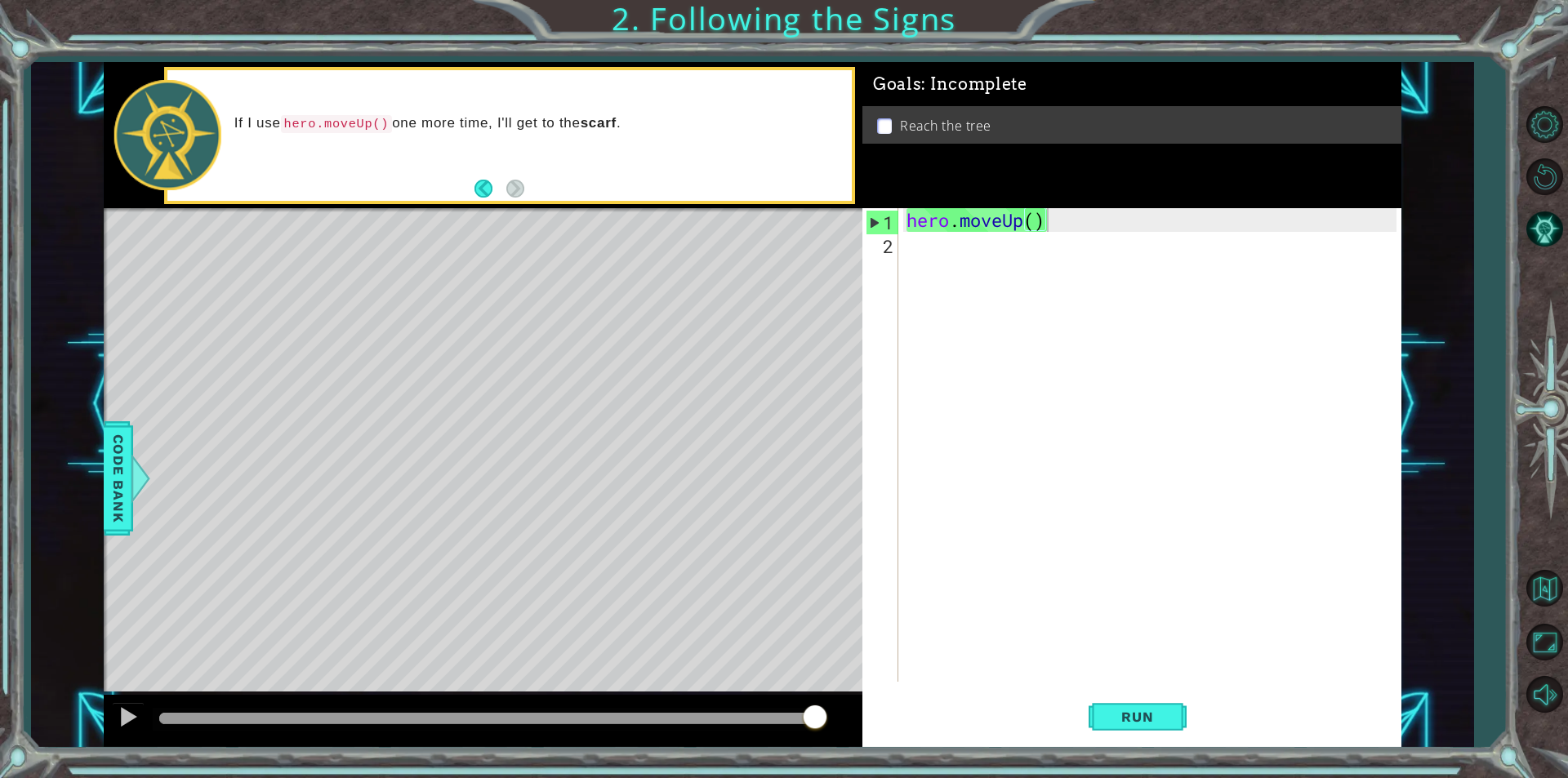
click at [482, 655] on div "Level Map" at bounding box center [480, 448] width 754 height 481
click at [486, 280] on div "Level Map" at bounding box center [480, 448] width 754 height 481
click at [490, 278] on div "Level Map" at bounding box center [480, 448] width 754 height 481
drag, startPoint x: 490, startPoint y: 278, endPoint x: 1123, endPoint y: 621, distance: 720.0
click at [1123, 621] on div "hero . moveUp ( )" at bounding box center [1154, 468] width 501 height 521
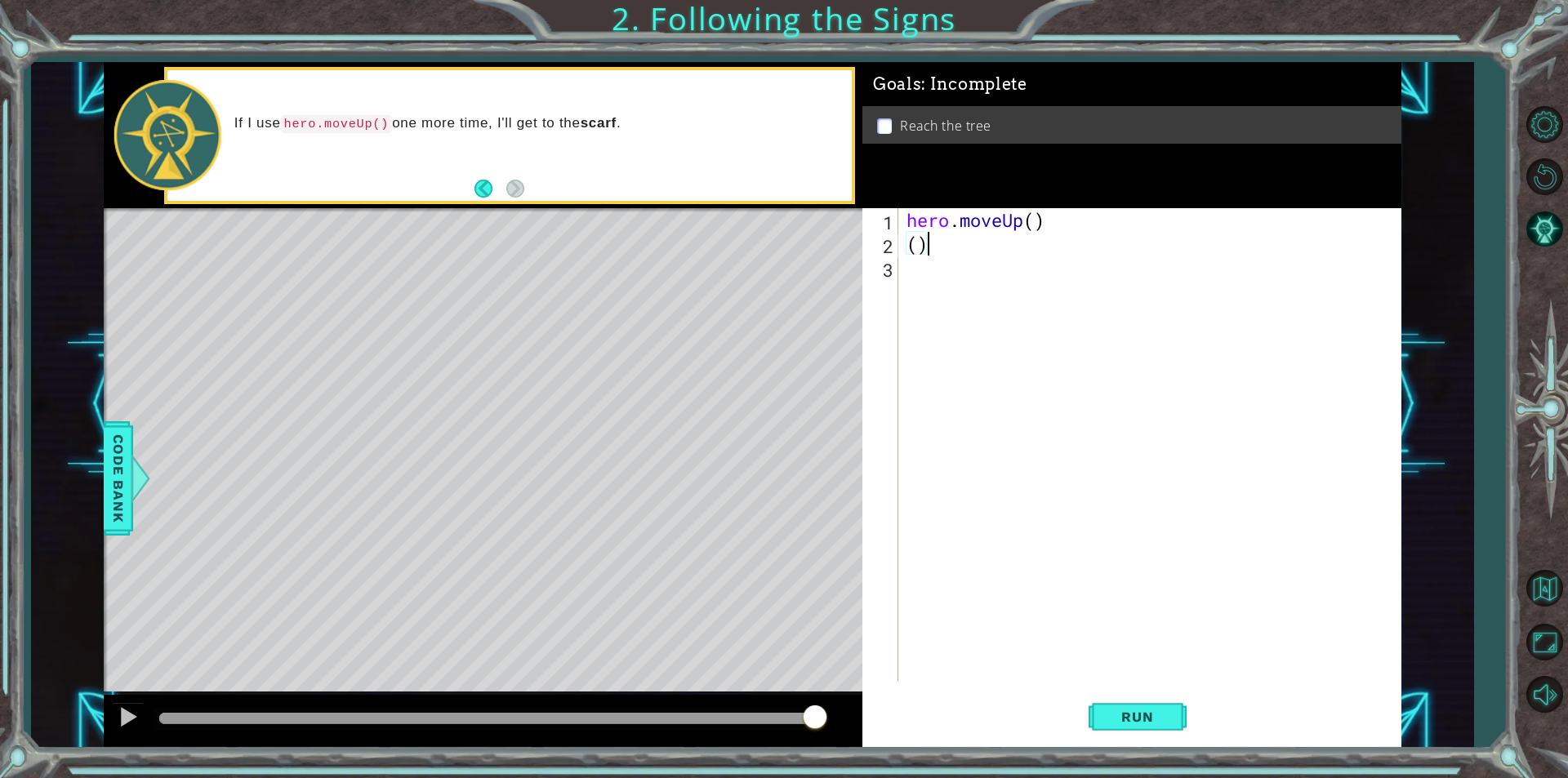
type textarea "("
click at [1163, 721] on span "Run" at bounding box center [1137, 717] width 65 height 16
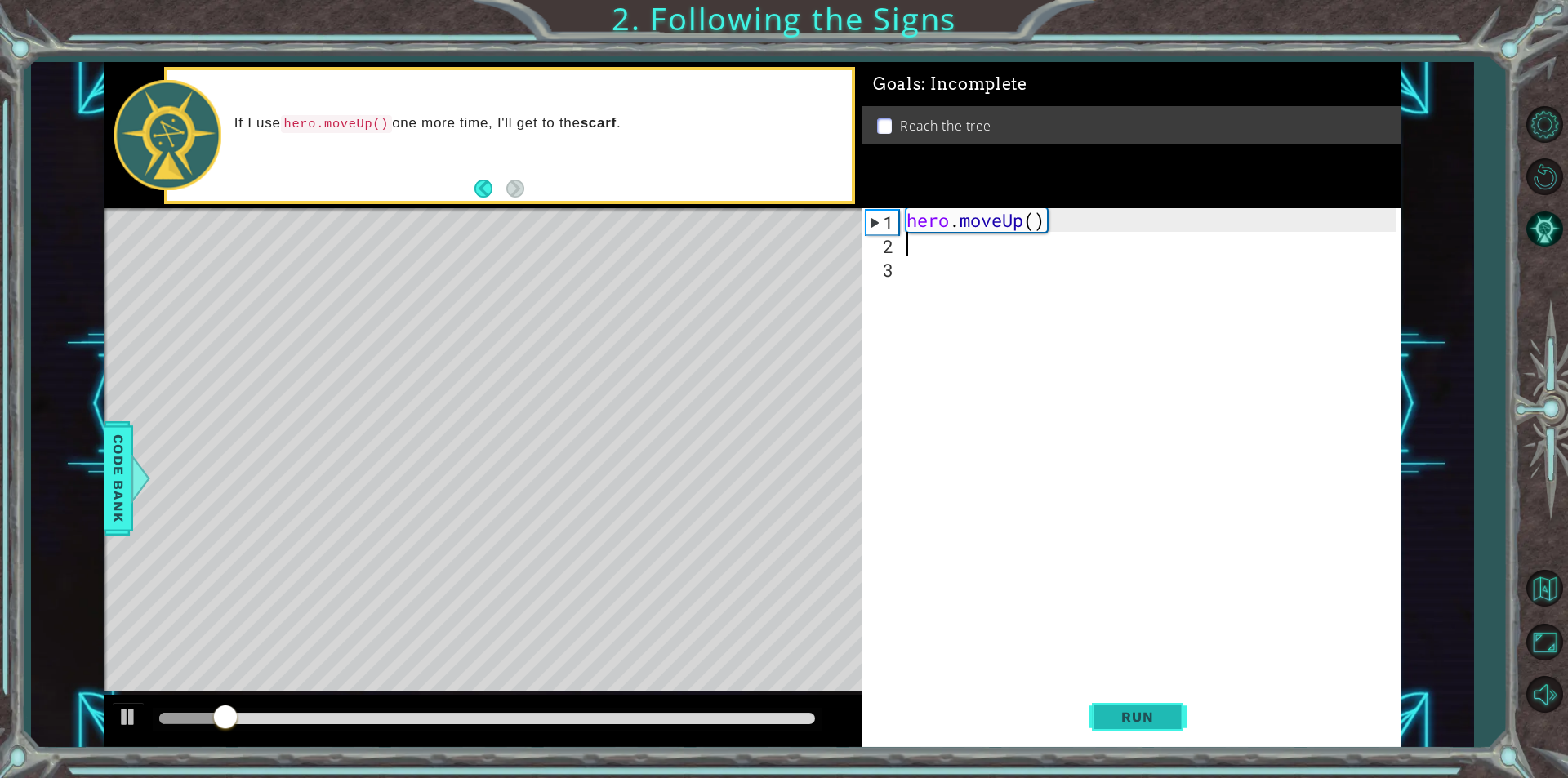
click at [1163, 721] on span "Run" at bounding box center [1137, 717] width 65 height 16
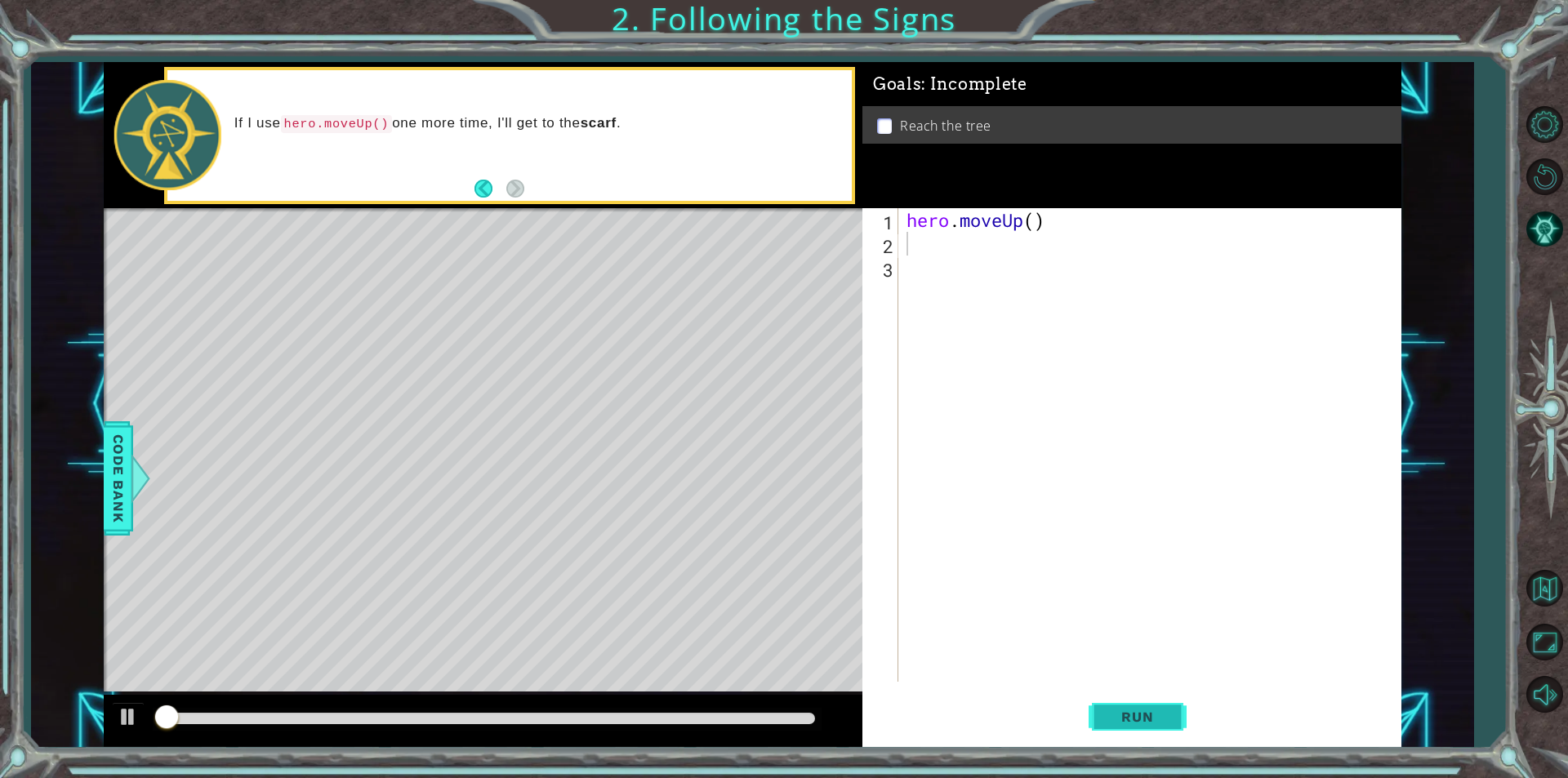
click at [1163, 721] on span "Run" at bounding box center [1137, 717] width 65 height 16
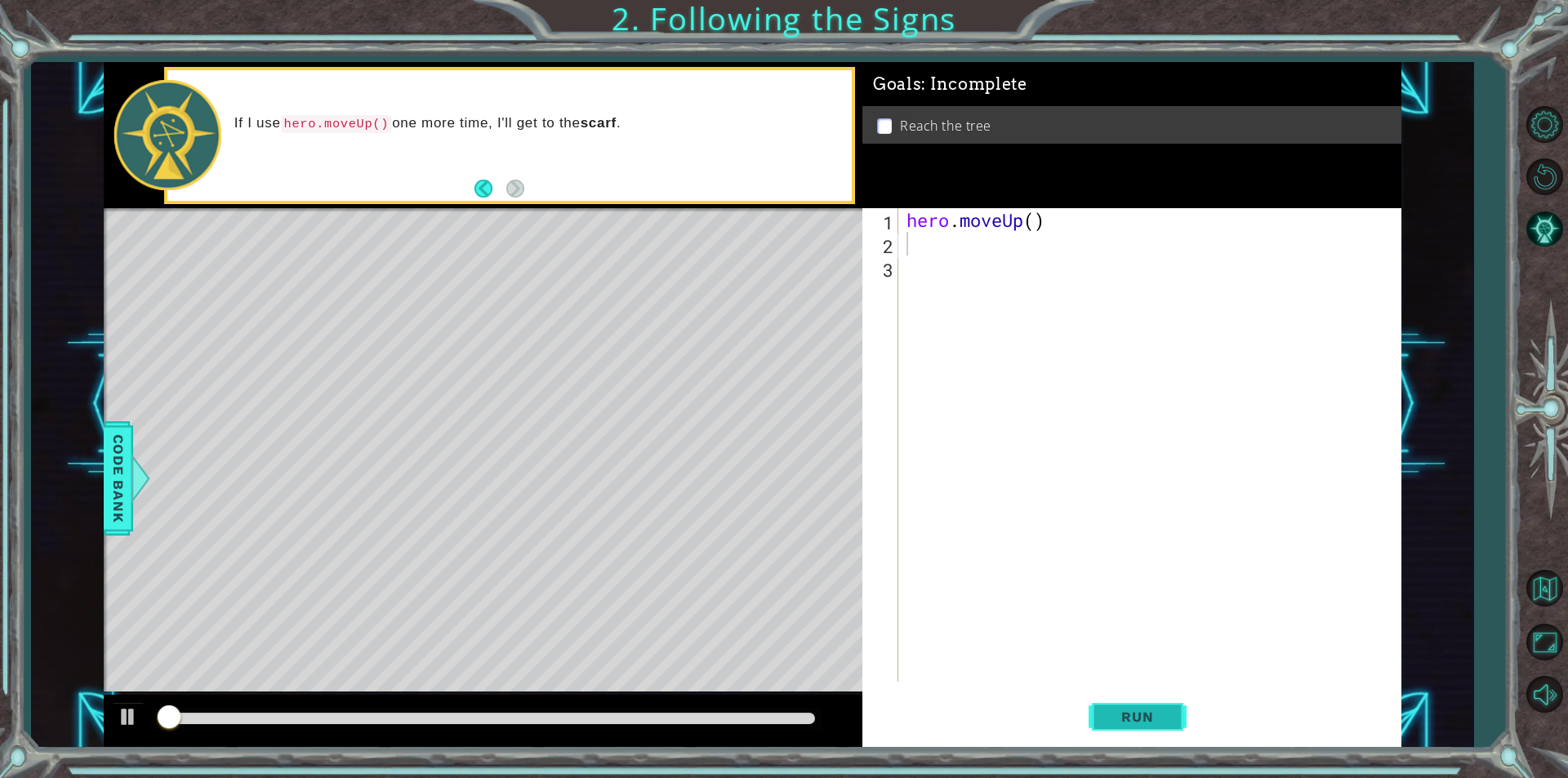
click at [1163, 721] on span "Run" at bounding box center [1137, 717] width 65 height 16
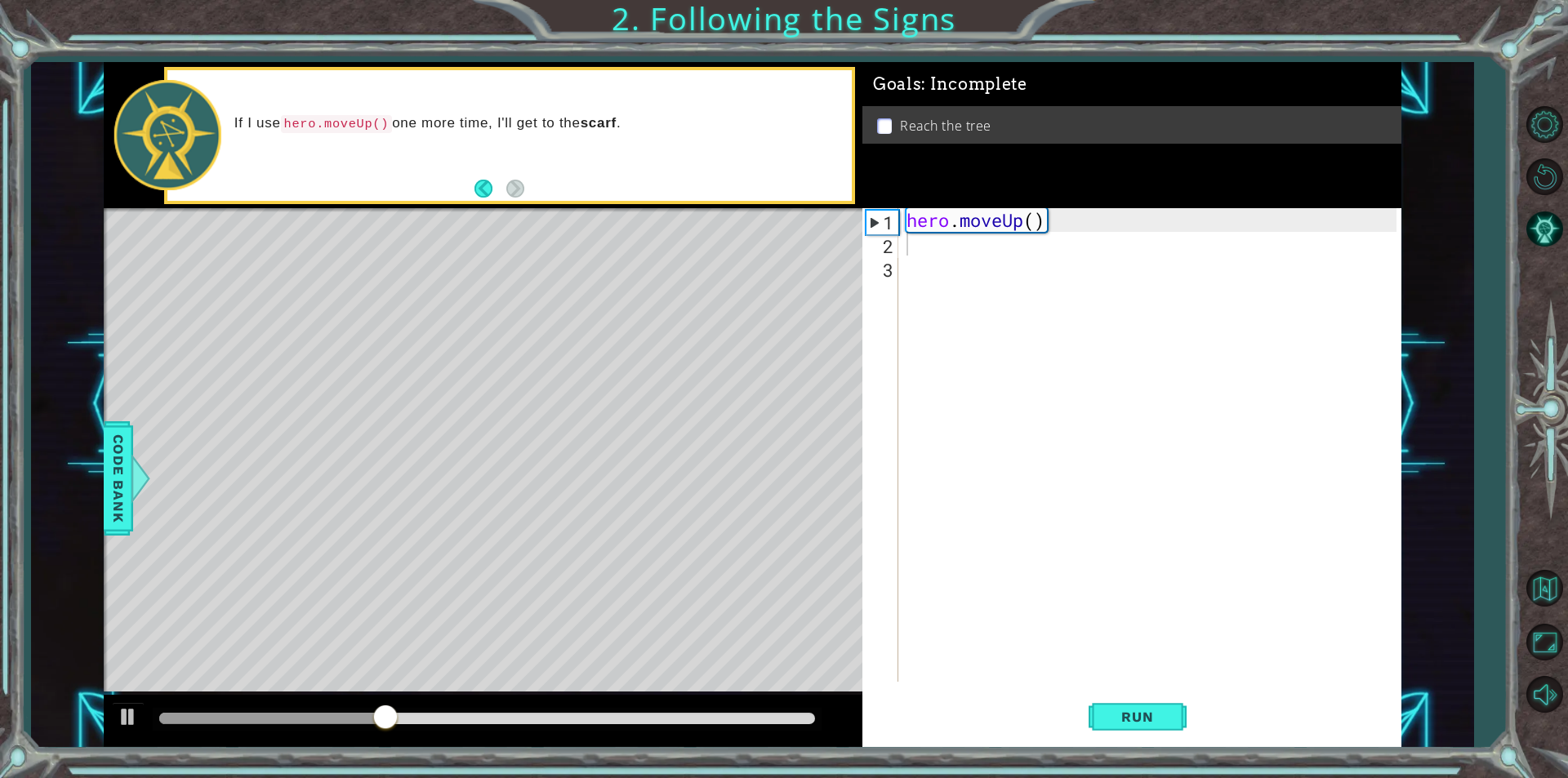
click at [883, 130] on li "Reach the tree" at bounding box center [1134, 126] width 514 height 19
click at [889, 127] on p at bounding box center [884, 127] width 15 height 16
drag, startPoint x: 889, startPoint y: 127, endPoint x: 869, endPoint y: 138, distance: 22.8
click at [886, 129] on p at bounding box center [884, 127] width 15 height 16
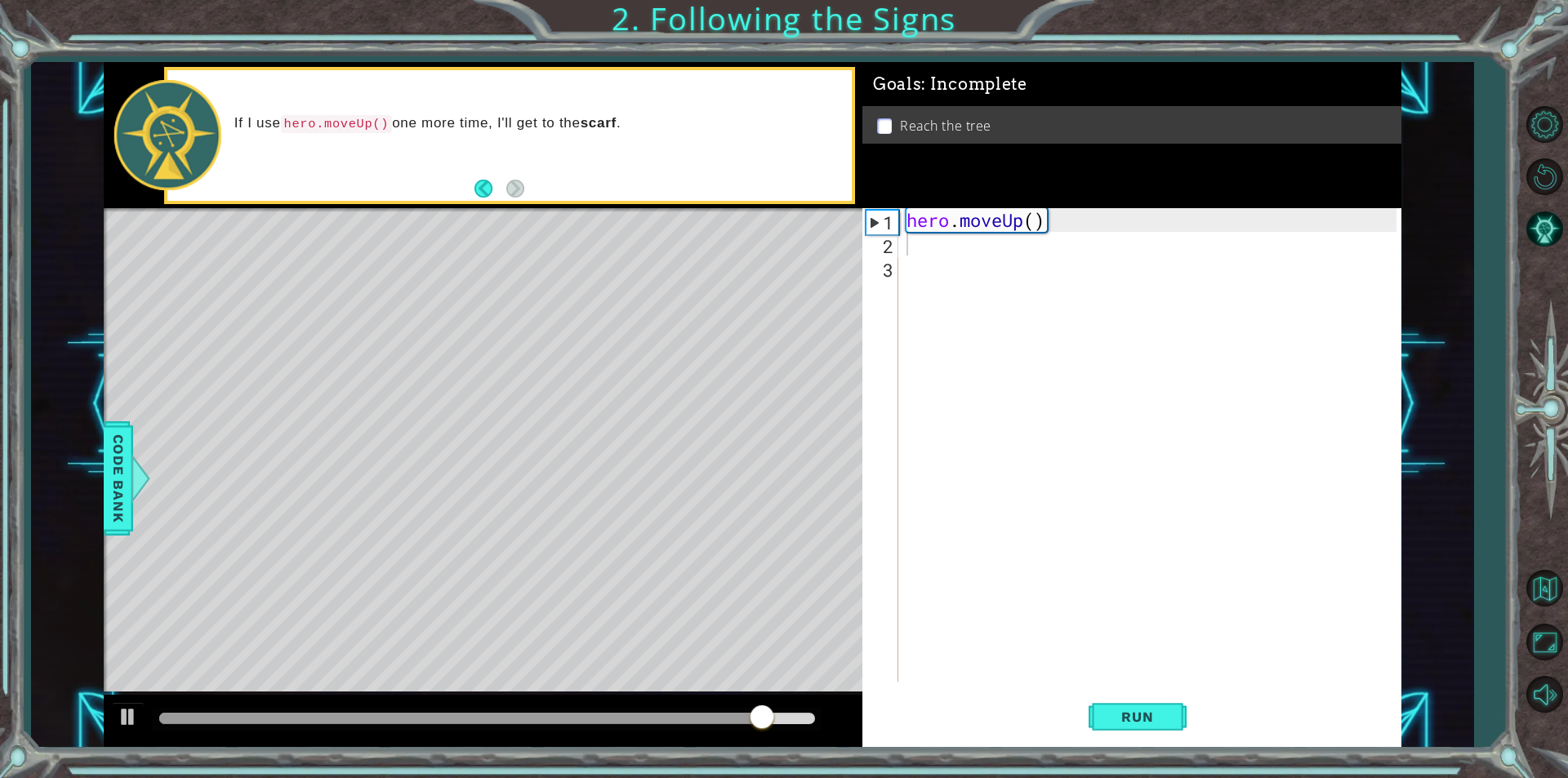
click at [350, 131] on code "hero.moveUp()" at bounding box center [337, 125] width 112 height 18
click at [363, 121] on code "hero.moveUp()" at bounding box center [337, 125] width 112 height 18
drag, startPoint x: 363, startPoint y: 121, endPoint x: 441, endPoint y: 154, distance: 84.7
click at [367, 124] on code "hero.moveUp()" at bounding box center [337, 125] width 112 height 18
click at [888, 220] on div "1" at bounding box center [883, 223] width 32 height 24
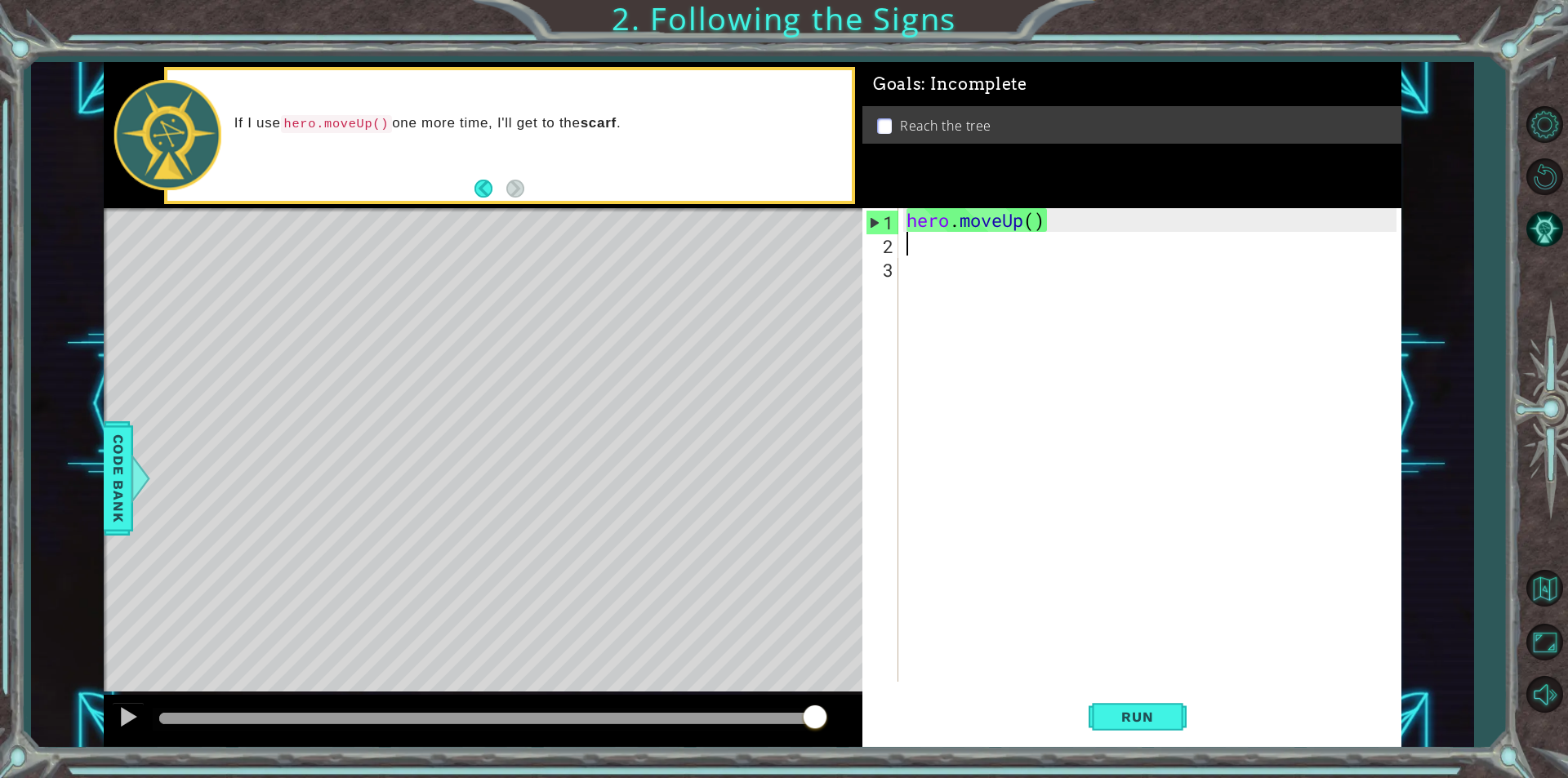
click at [874, 209] on div "1 2 3" at bounding box center [882, 444] width 33 height 473
type textarea "hero.moveUp()"
click at [969, 215] on div "hero . moveUp ( )" at bounding box center [1154, 468] width 501 height 521
drag, startPoint x: 1060, startPoint y: 219, endPoint x: 737, endPoint y: 213, distance: 323.1
click at [737, 213] on div "1 ההההההההההההההההההההההההההההההההההההההההההההההההההההההההההההההההההההההההההההה…" at bounding box center [752, 404] width 1298 height 685
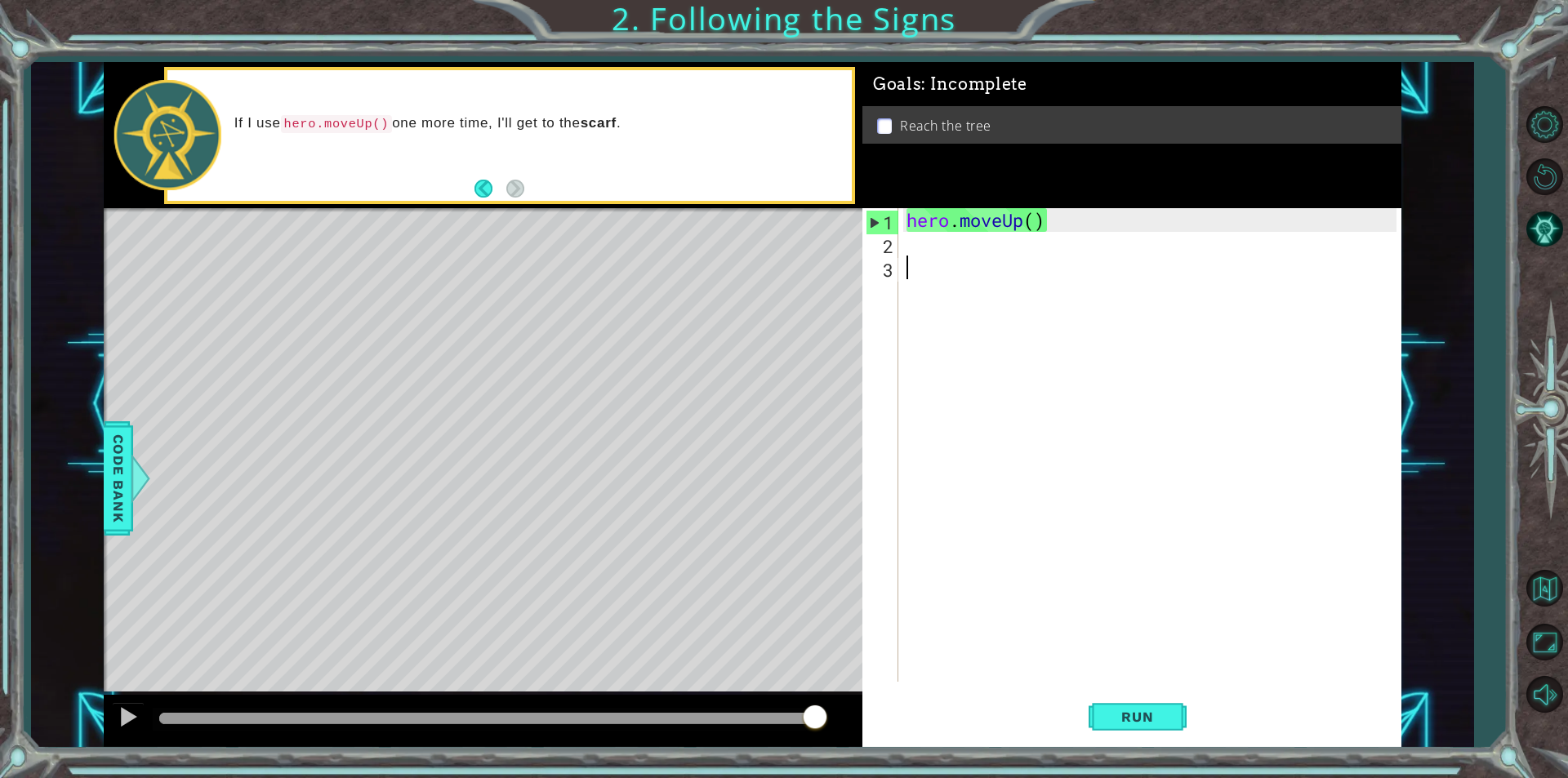
drag, startPoint x: 944, startPoint y: 263, endPoint x: 882, endPoint y: 203, distance: 86.3
click at [926, 250] on div "hero . moveUp ( )" at bounding box center [1154, 468] width 501 height 521
click at [864, 217] on div "1 2 3 hero . moveUp ( ) ההההההההההההההההההההההההההההההההההההההההההההההההההההההה…" at bounding box center [1130, 444] width 534 height 473
click at [869, 224] on div "1" at bounding box center [883, 223] width 32 height 24
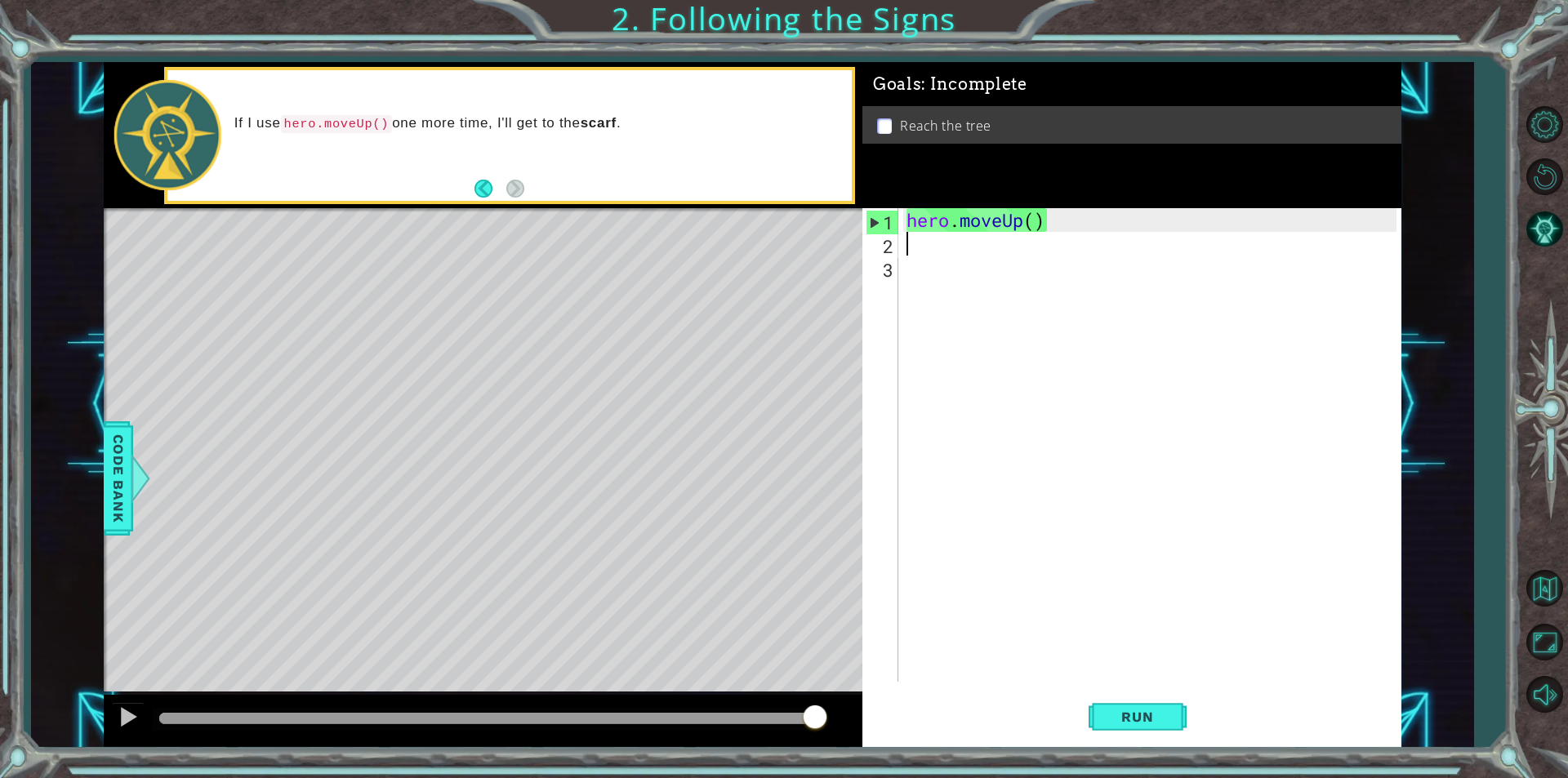
type textarea "hero.moveUp()"
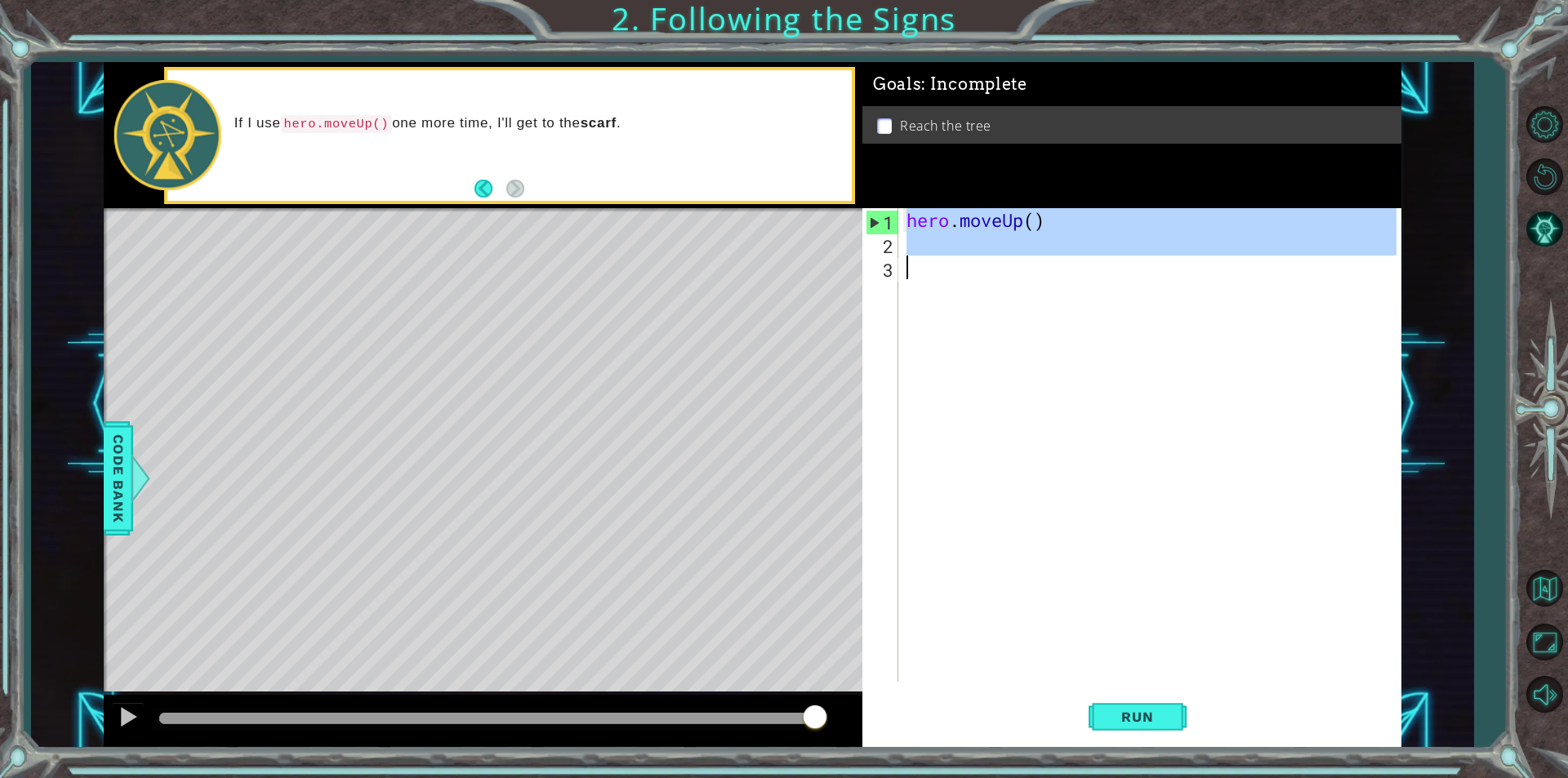
click at [869, 224] on div "1" at bounding box center [883, 223] width 32 height 24
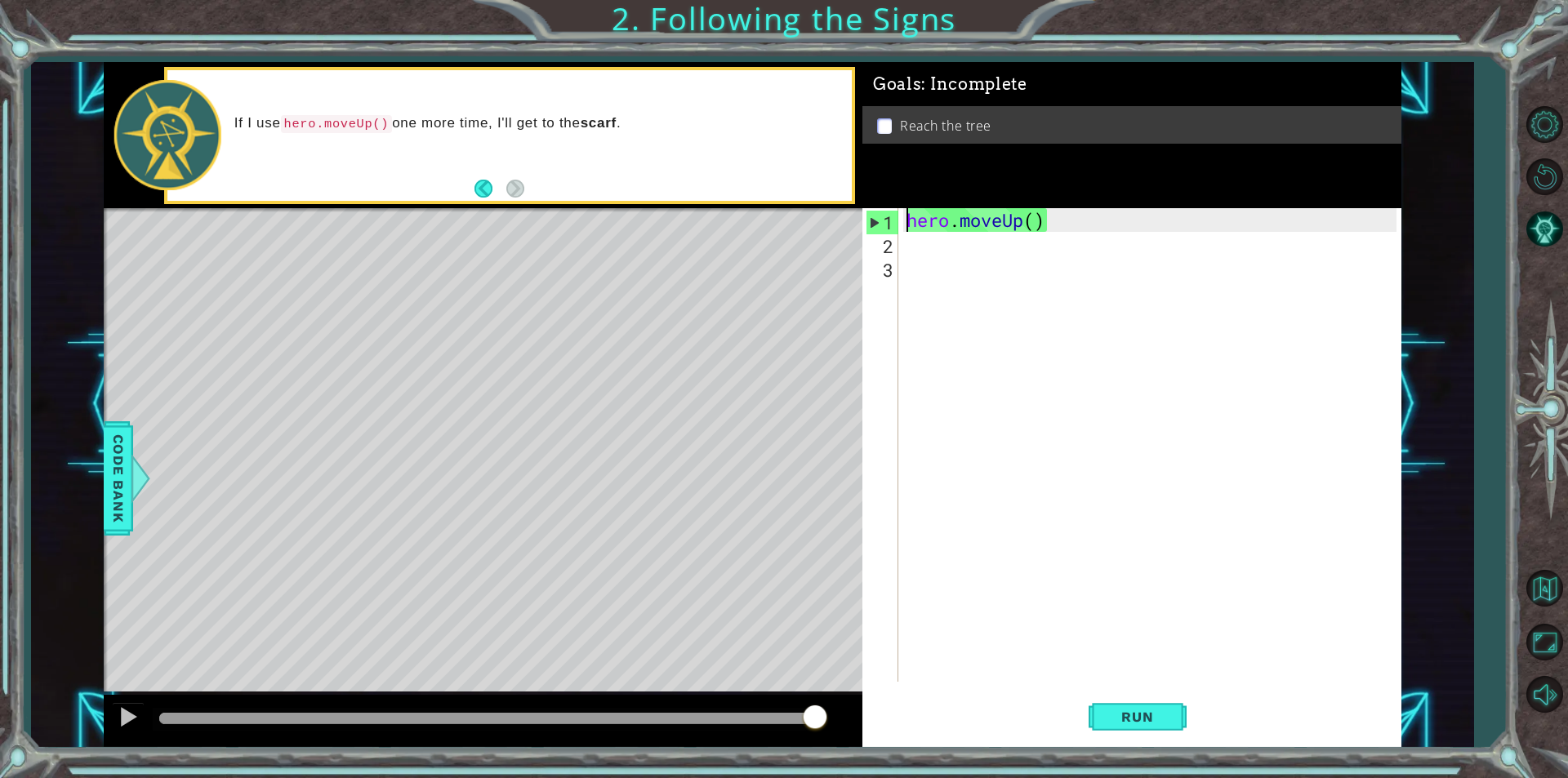
click at [869, 224] on div "1" at bounding box center [883, 223] width 32 height 24
click at [882, 217] on div "1" at bounding box center [882, 223] width 33 height 24
type textarea "hero.moveUp()"
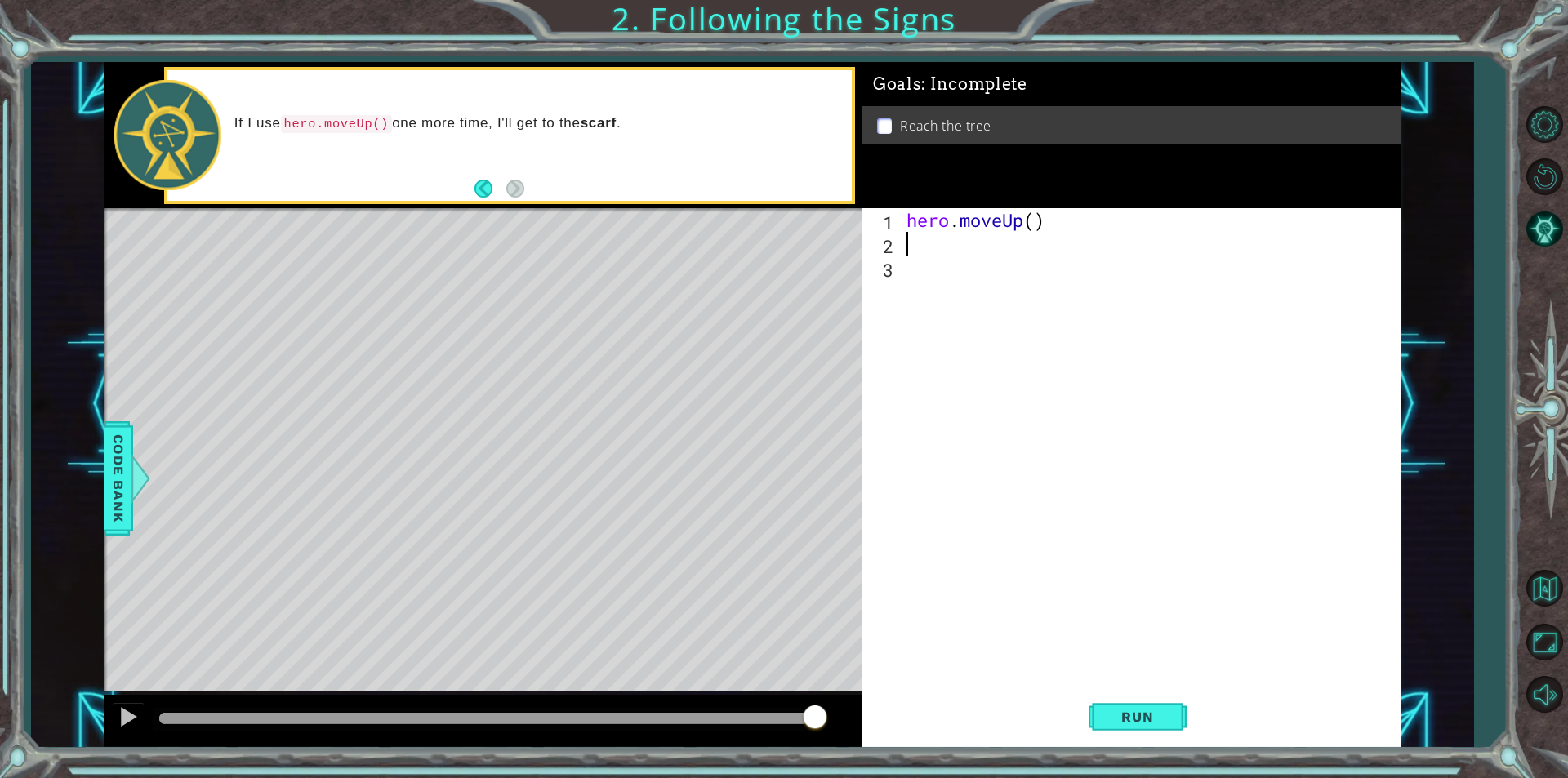
click at [1068, 234] on div "hero . moveUp ( )" at bounding box center [1154, 468] width 501 height 521
drag, startPoint x: 1066, startPoint y: 234, endPoint x: 1048, endPoint y: 253, distance: 26.2
click at [1058, 240] on div "hero . moveUp ( )" at bounding box center [1154, 468] width 501 height 521
click at [1163, 719] on span "Run" at bounding box center [1137, 717] width 65 height 16
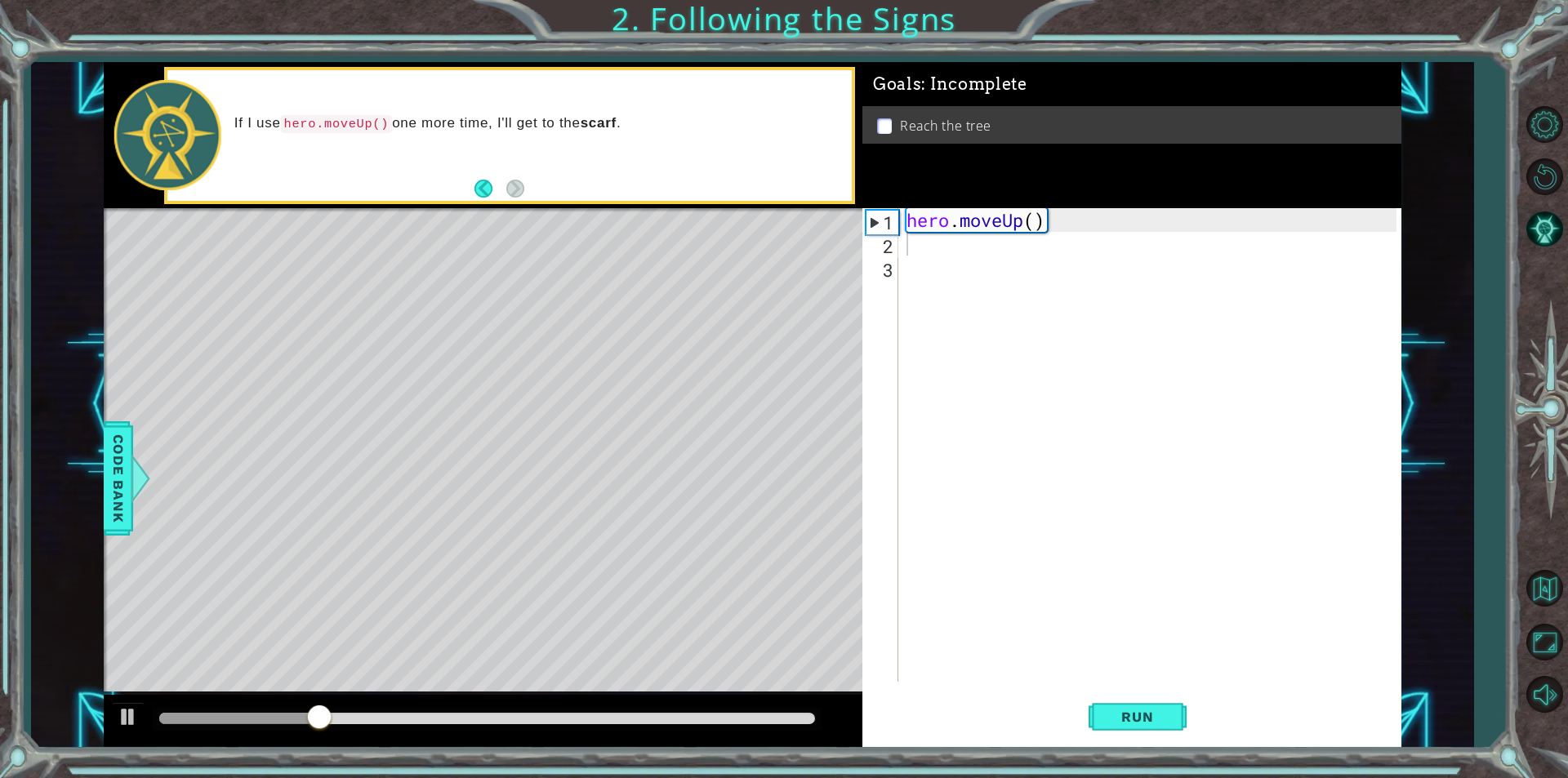
click at [492, 183] on button "Back" at bounding box center [490, 188] width 32 height 18
click at [501, 190] on footer at bounding box center [499, 188] width 50 height 25
click at [506, 190] on button "Next" at bounding box center [515, 188] width 26 height 26
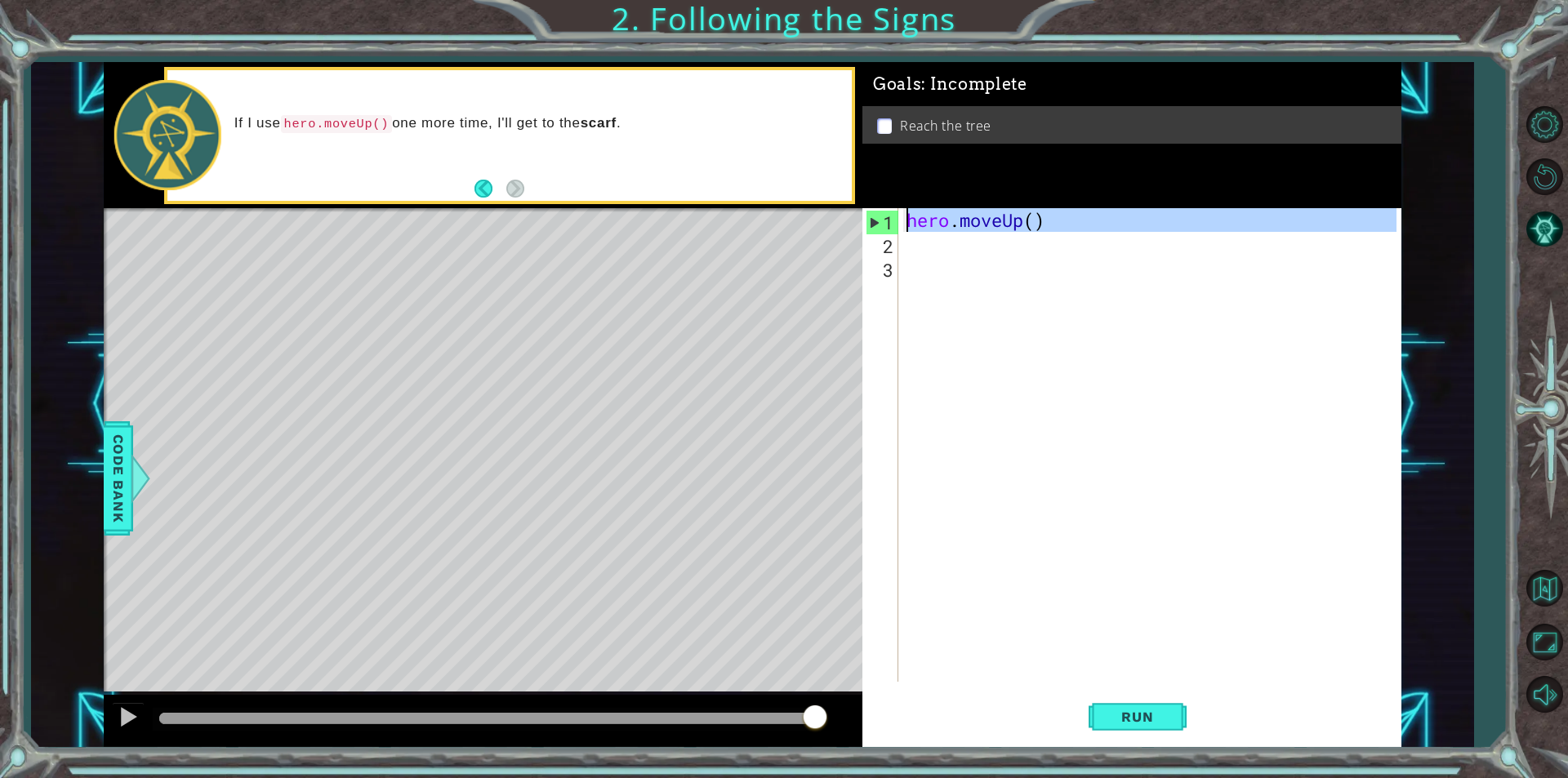
click at [870, 224] on div "1" at bounding box center [883, 223] width 32 height 24
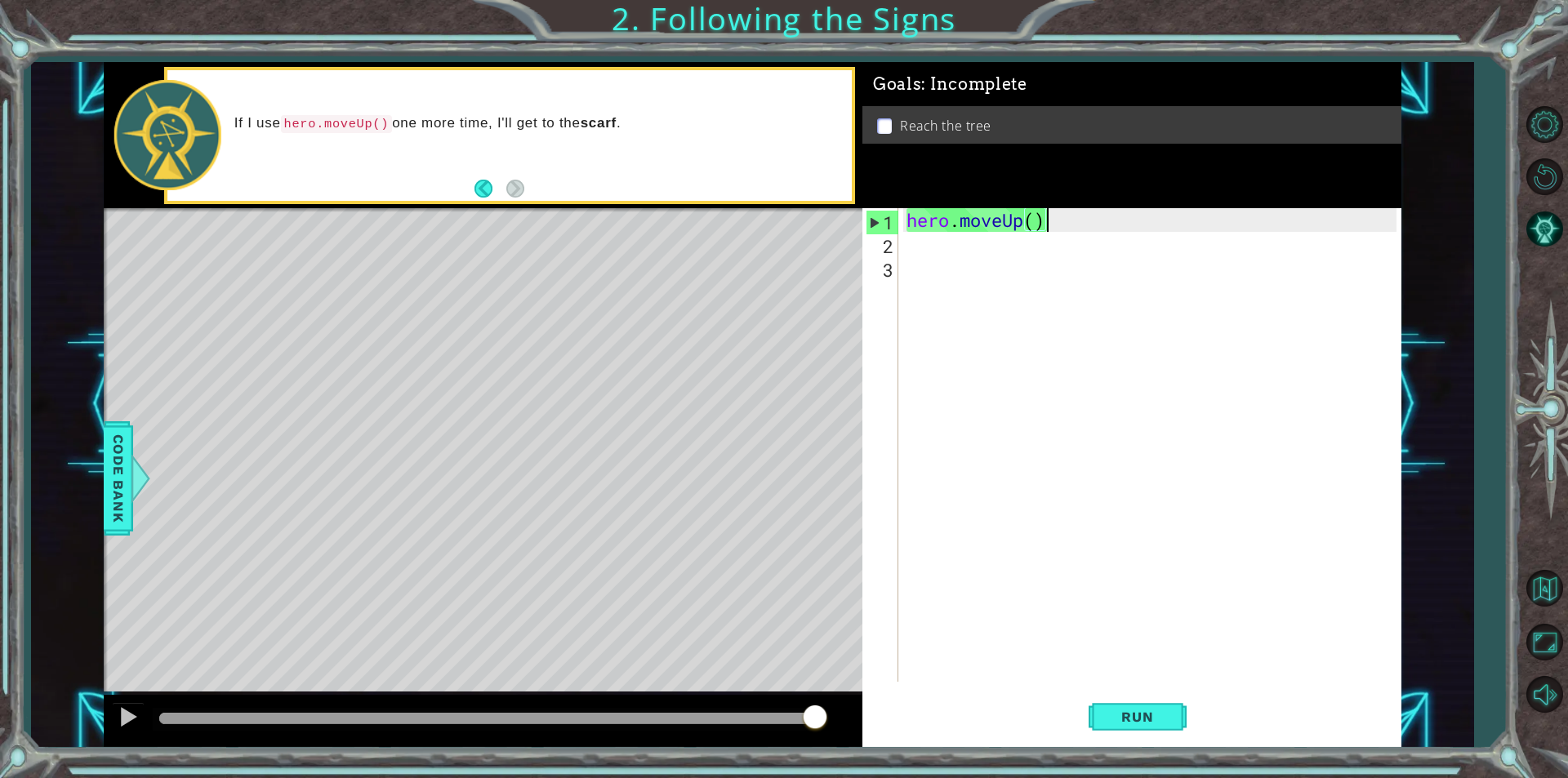
click at [1073, 215] on div "hero . moveUp ( )" at bounding box center [1154, 468] width 501 height 521
drag, startPoint x: 138, startPoint y: 658, endPoint x: 138, endPoint y: 697, distance: 39.0
drag, startPoint x: 138, startPoint y: 697, endPoint x: 111, endPoint y: 721, distance: 36.1
click at [112, 721] on button at bounding box center [128, 719] width 33 height 34
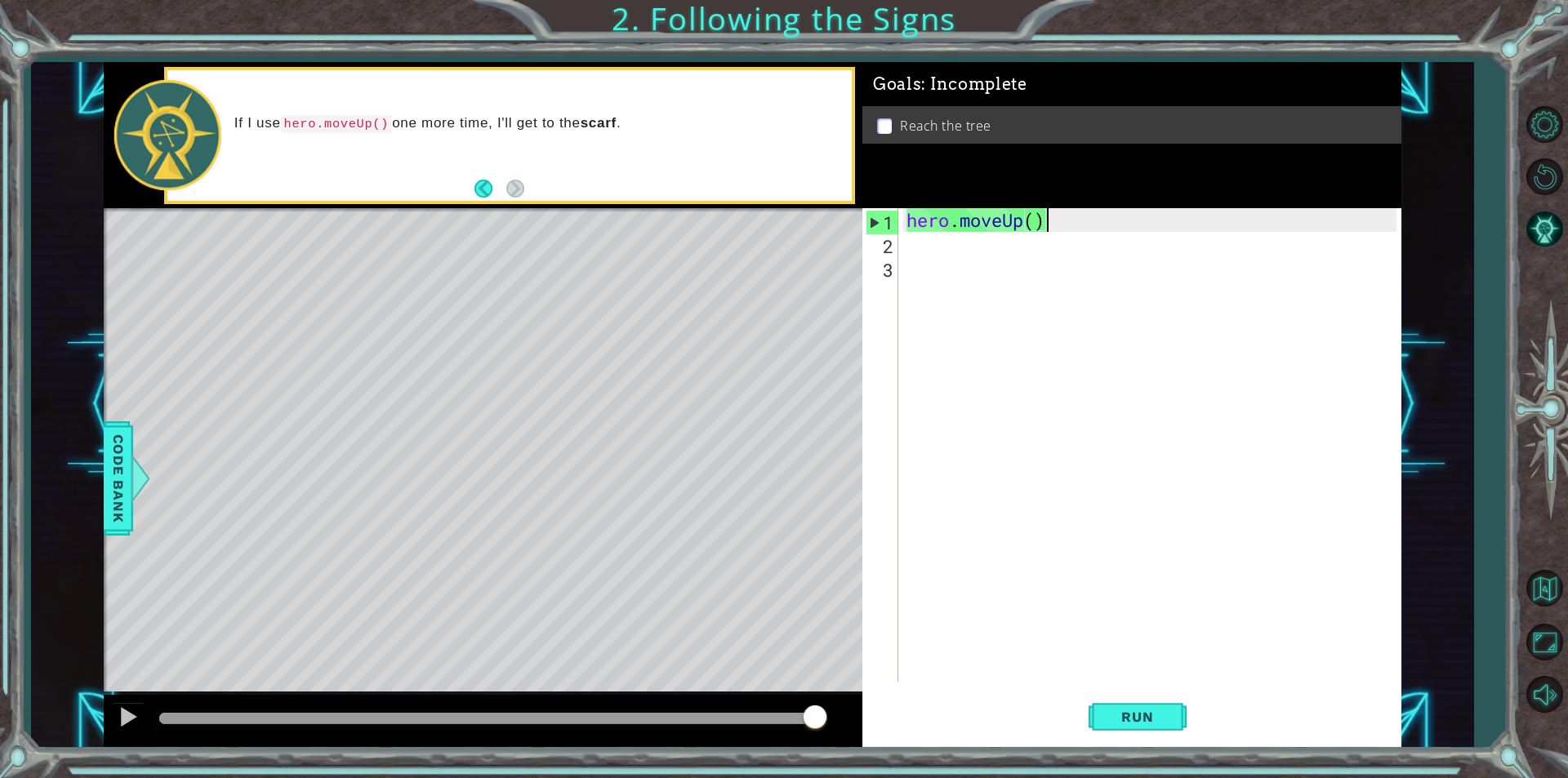
click at [1032, 226] on div "hero . moveUp ( )" at bounding box center [1154, 468] width 501 height 521
click at [1172, 711] on button "Run" at bounding box center [1138, 717] width 98 height 54
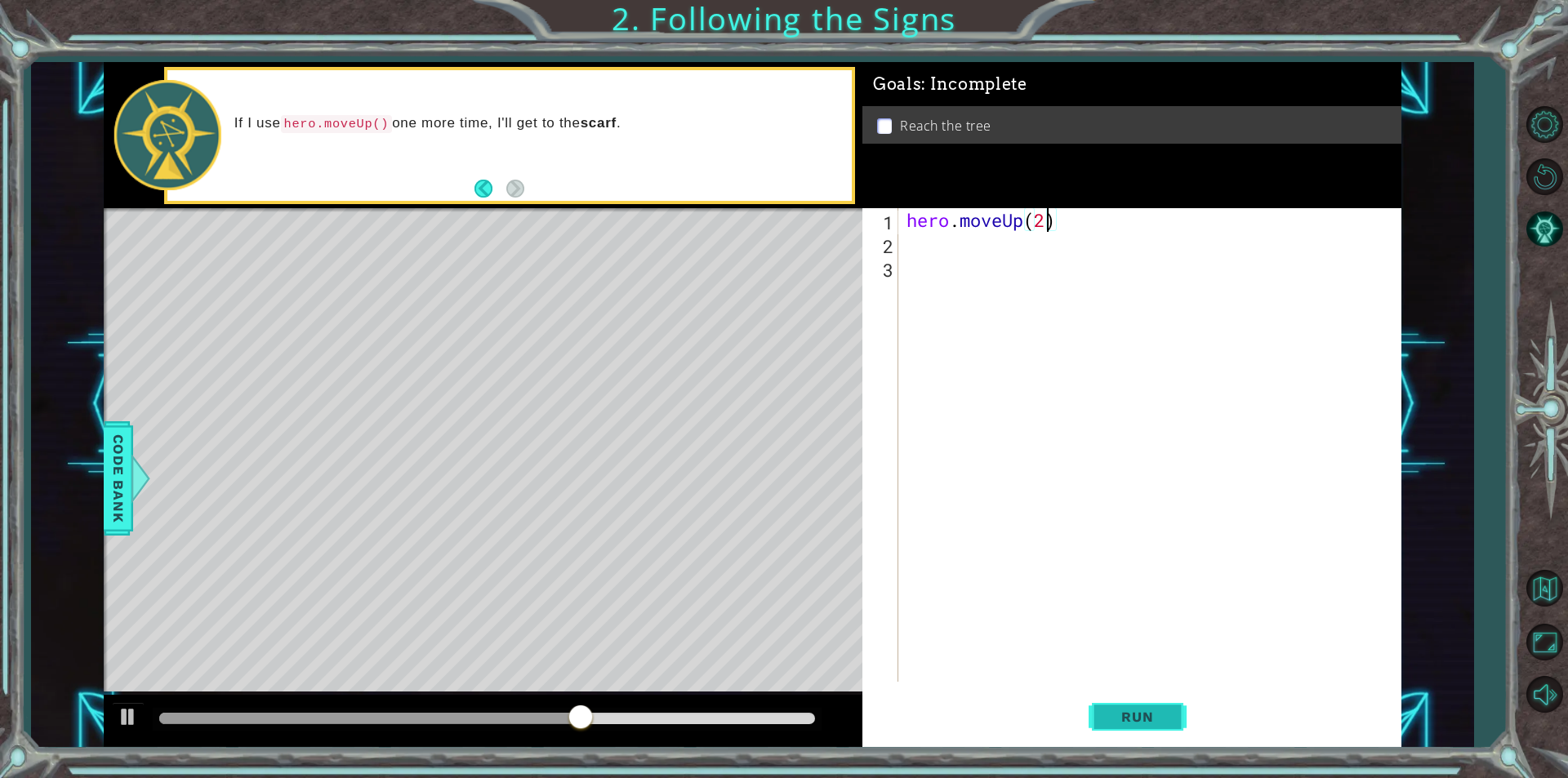
type textarea "hero.moveUp(2)"
click at [1166, 729] on button "Run" at bounding box center [1138, 717] width 98 height 54
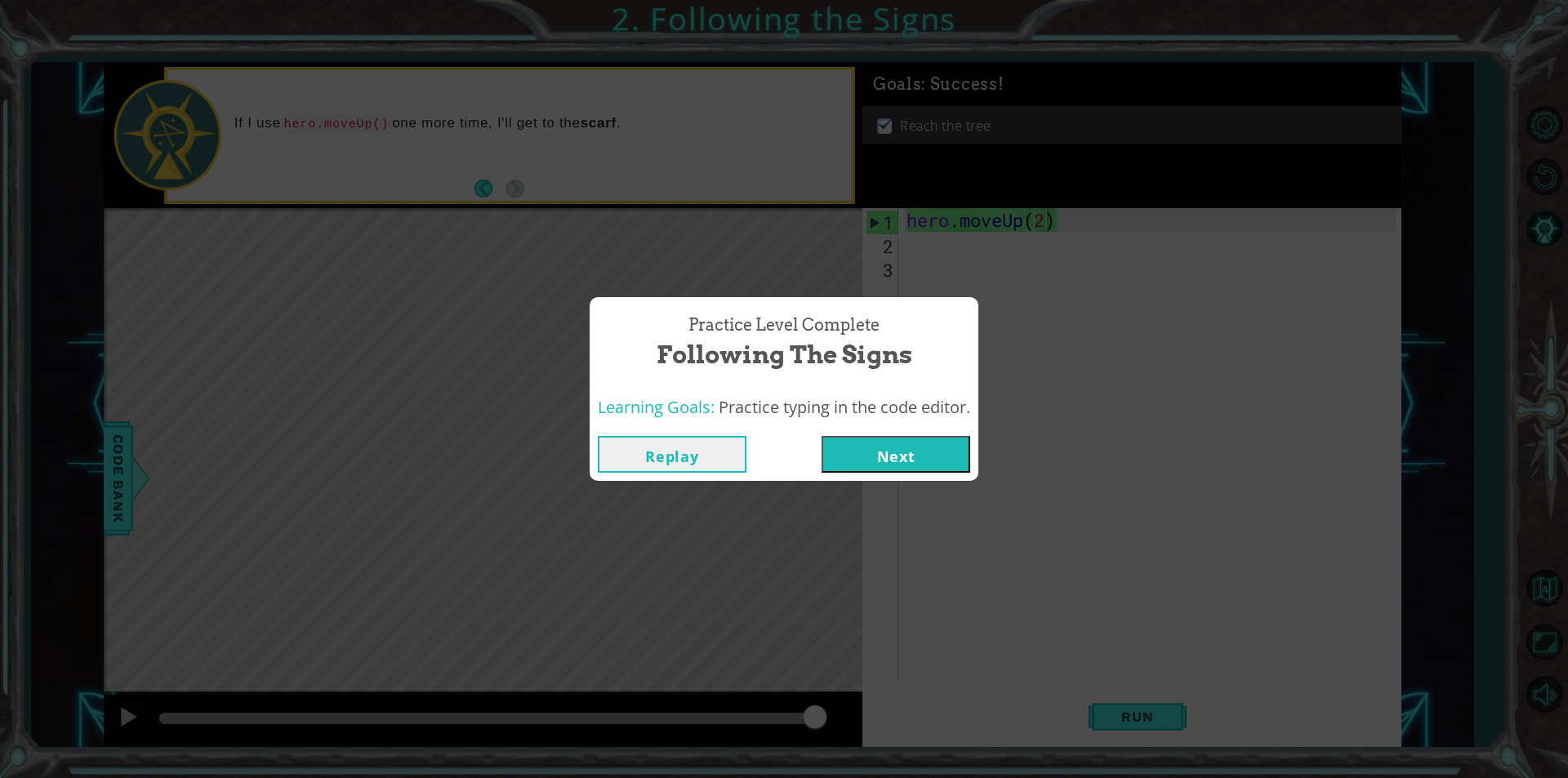
click at [946, 440] on button "Next" at bounding box center [896, 454] width 148 height 37
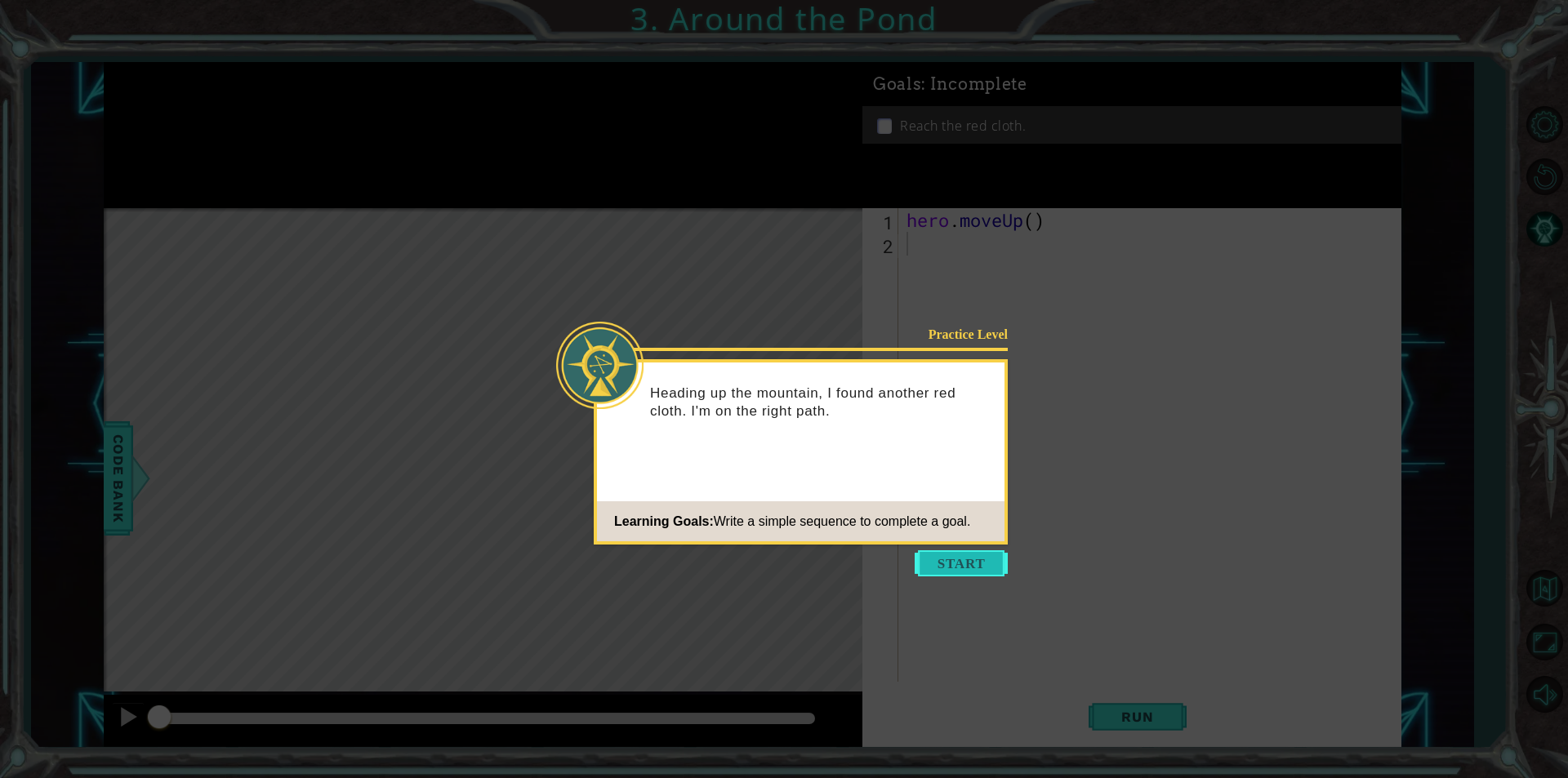
click at [953, 567] on button "Start" at bounding box center [960, 564] width 93 height 26
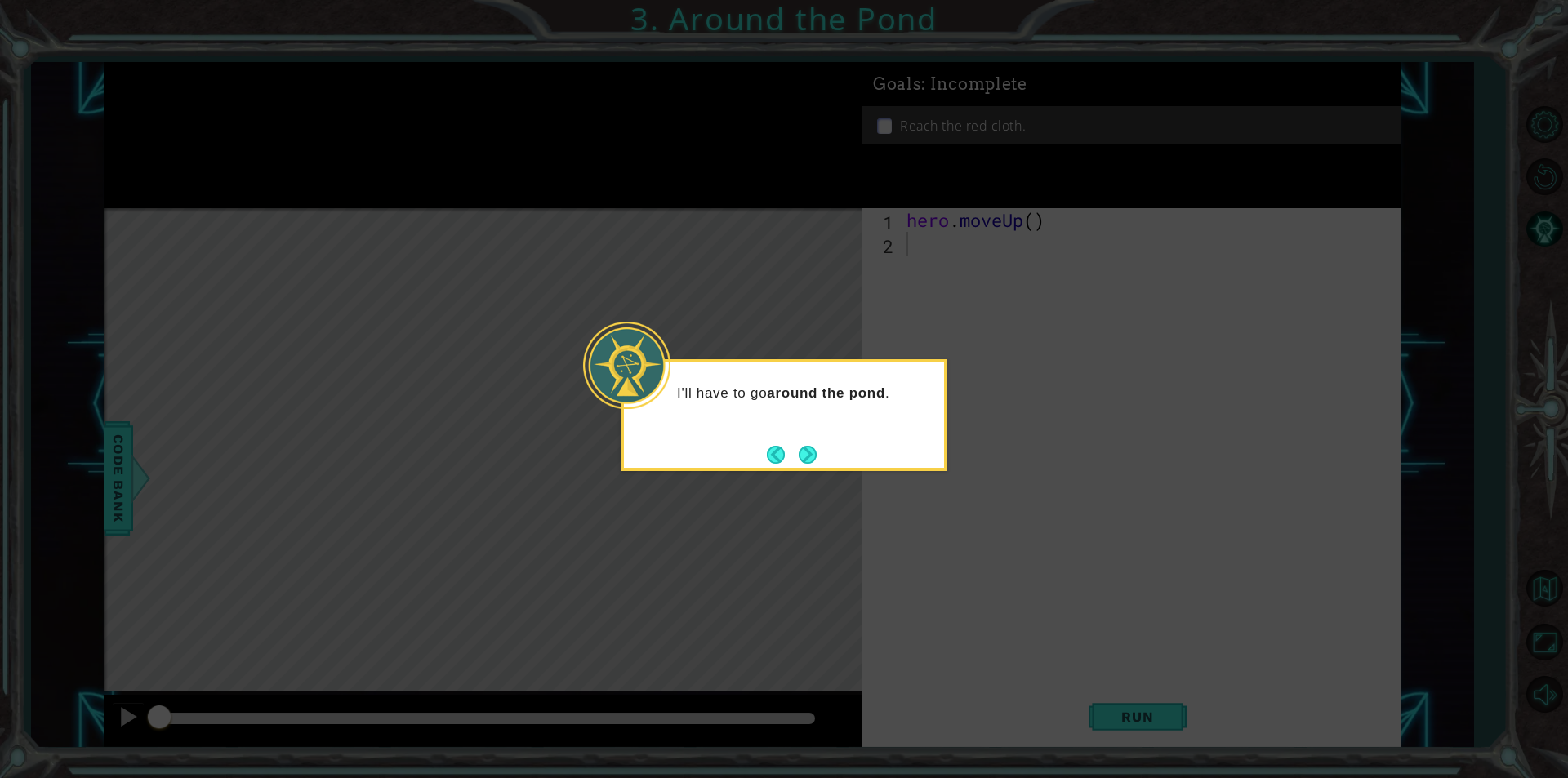
click at [805, 457] on button "Next" at bounding box center [808, 454] width 30 height 30
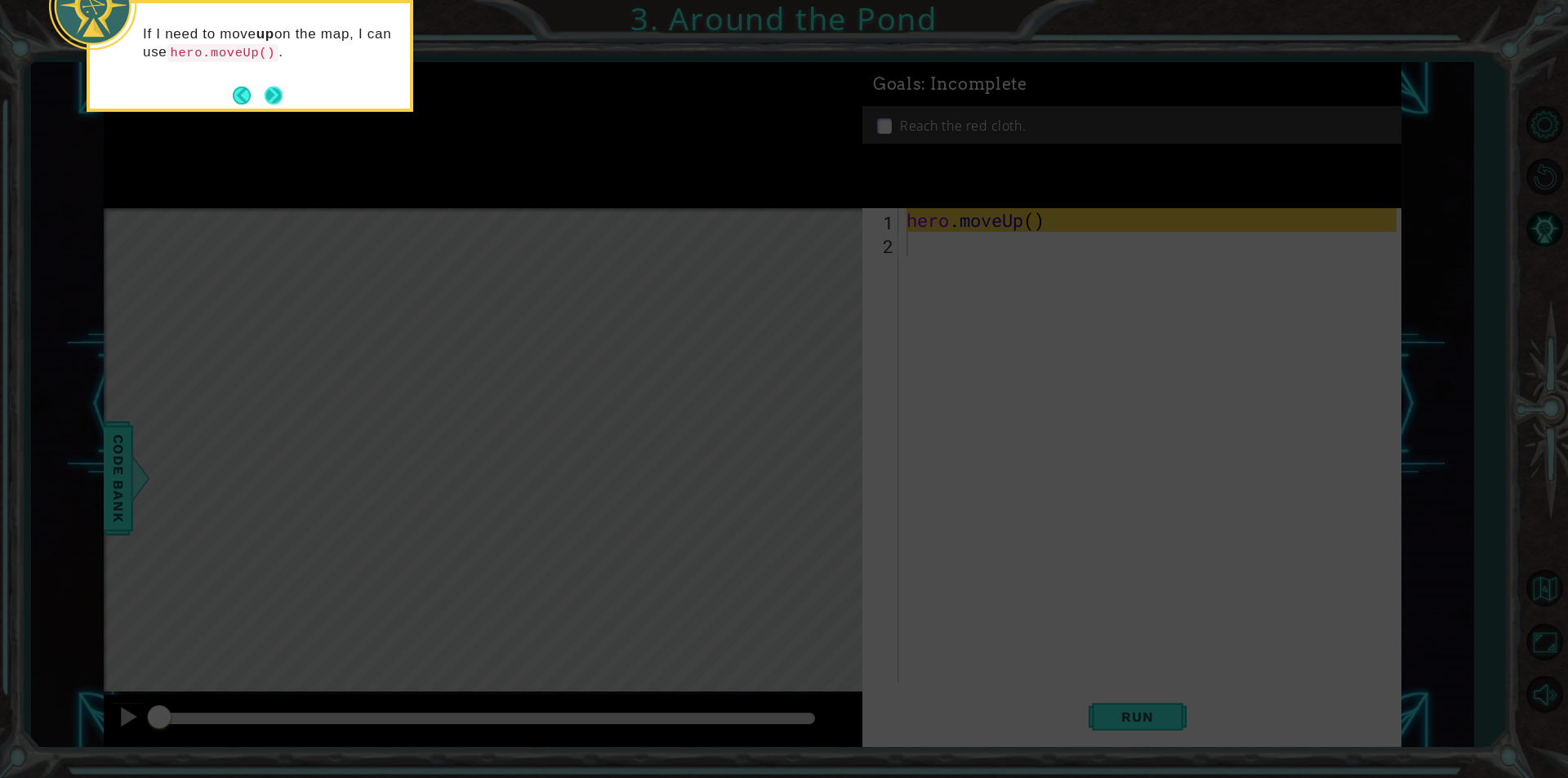
click at [282, 95] on button "Next" at bounding box center [274, 95] width 26 height 26
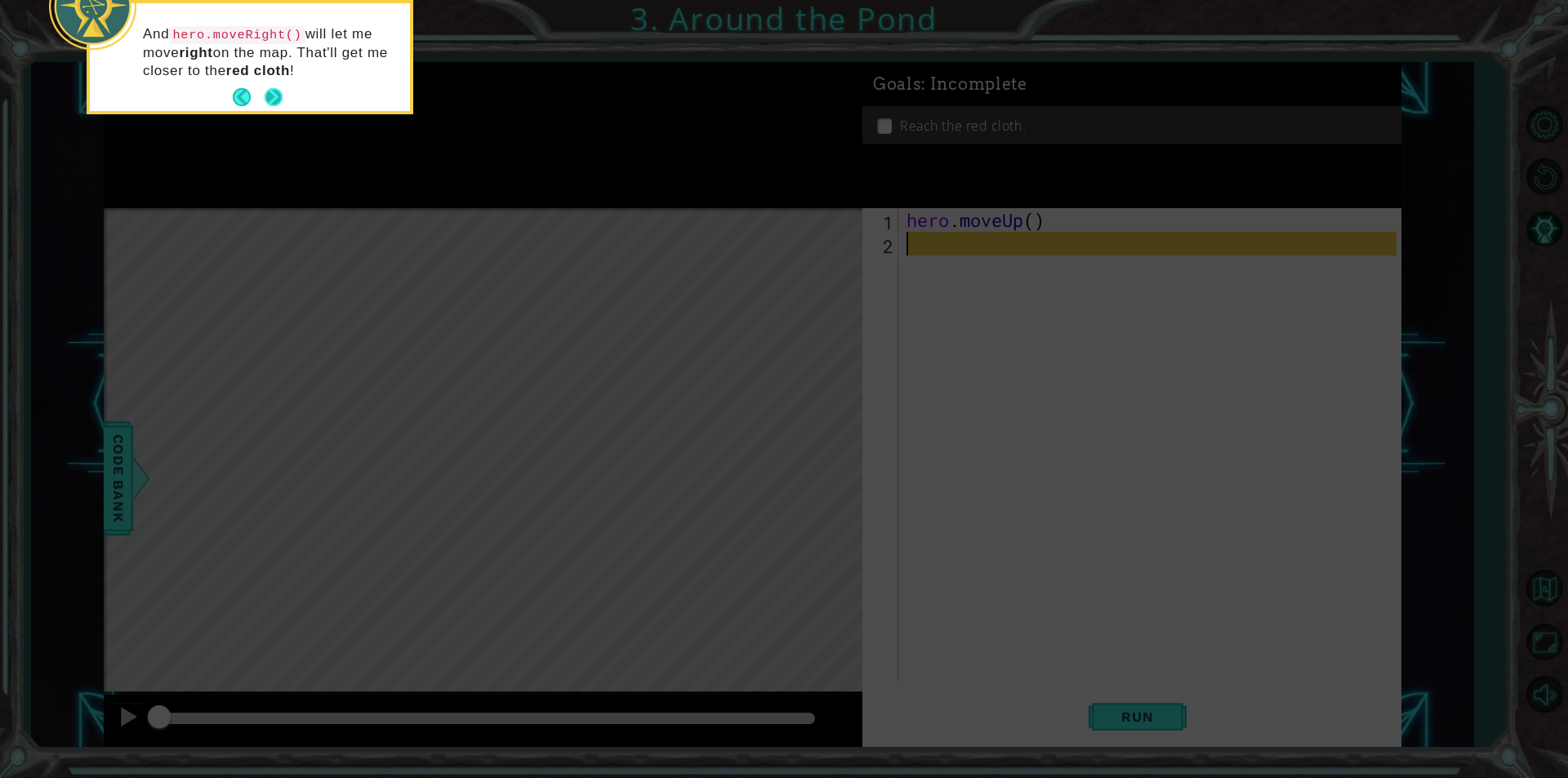
click at [280, 98] on button "Next" at bounding box center [274, 98] width 29 height 29
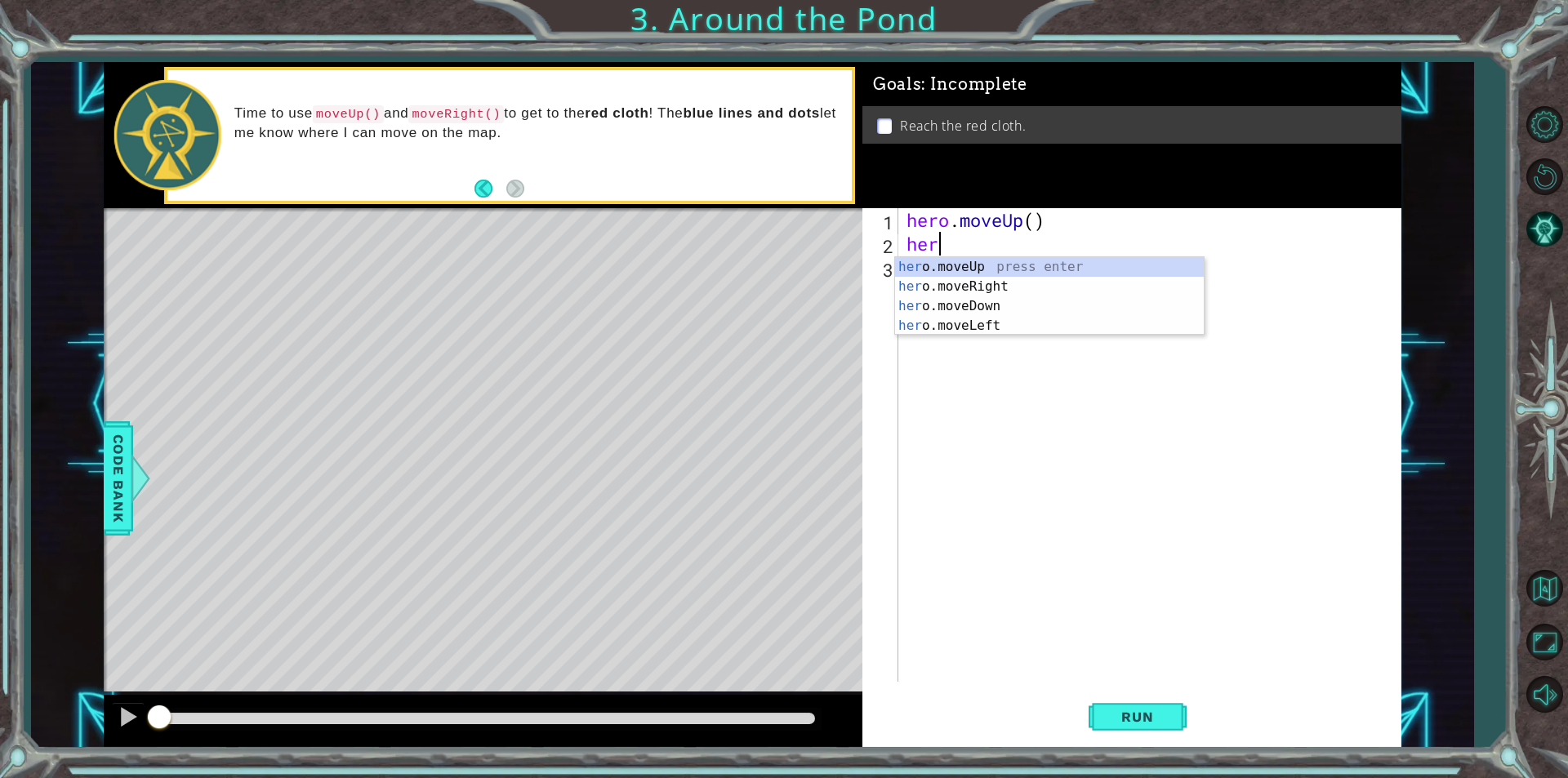
type textarea "hero"
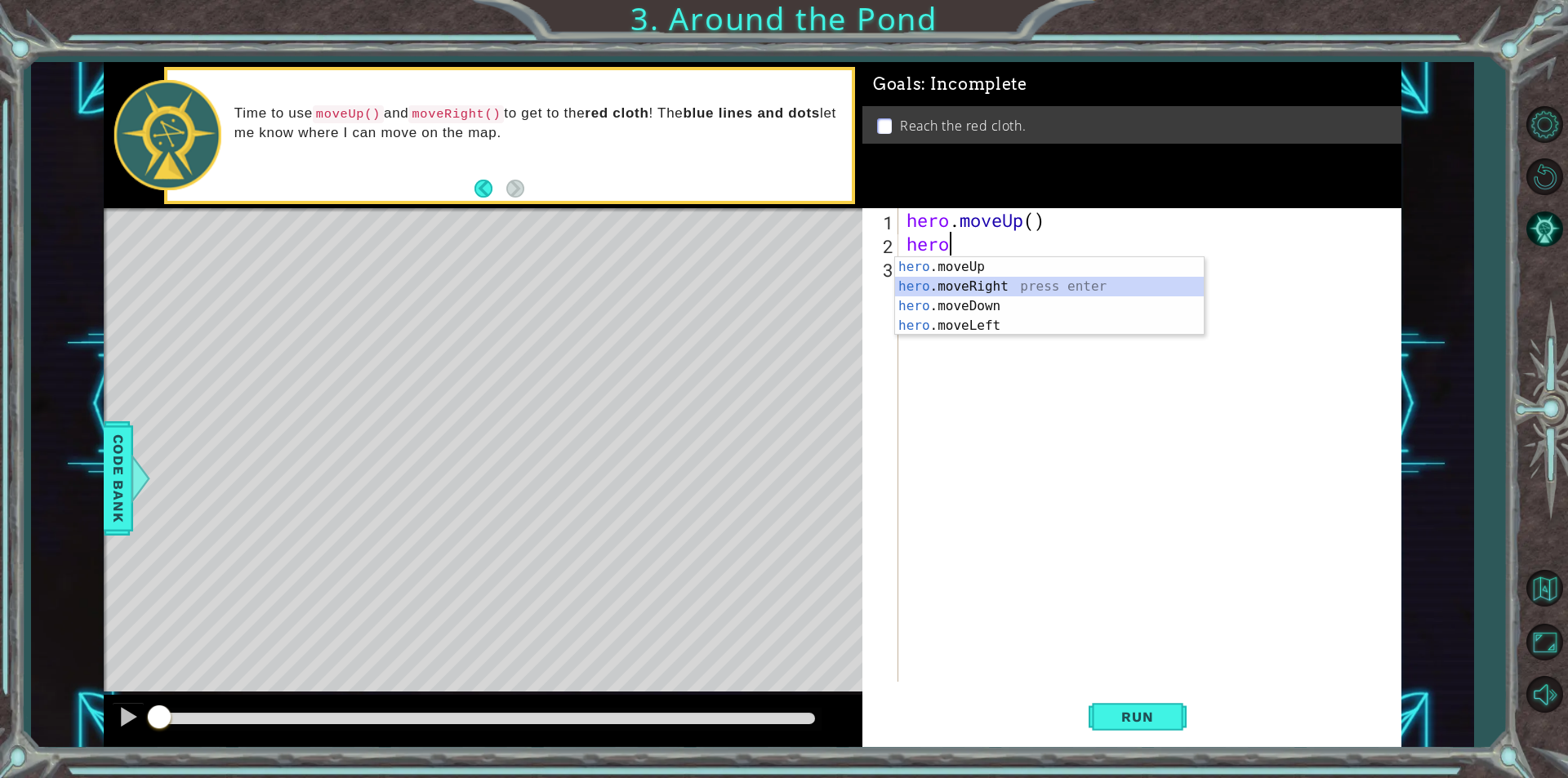
click at [929, 288] on div "hero .moveUp press enter hero .moveRight press enter hero .moveDown press enter…" at bounding box center [1049, 316] width 309 height 118
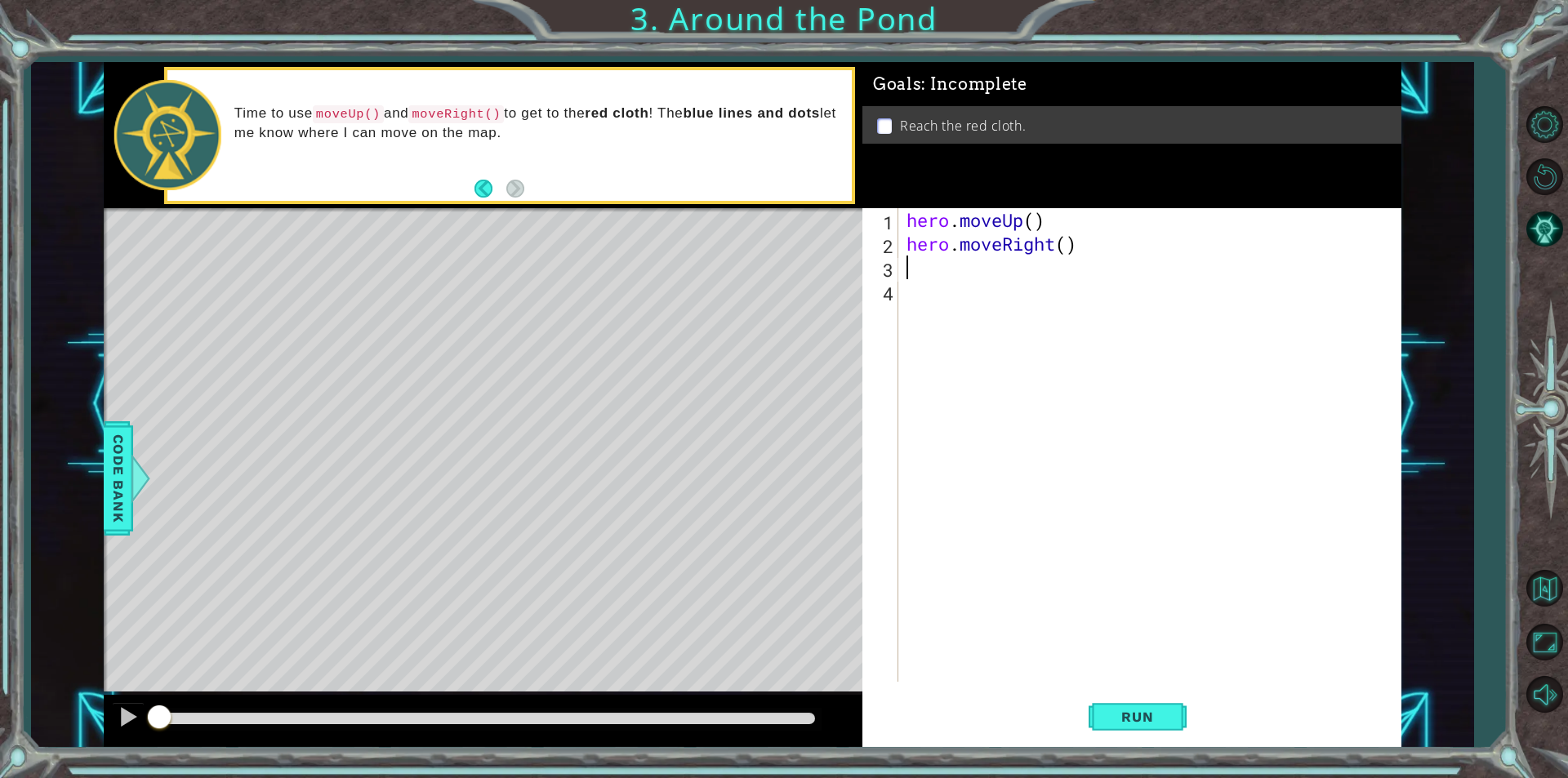
click at [1031, 224] on div "hero . moveUp ( ) hero . moveRight ( )" at bounding box center [1154, 468] width 501 height 521
click at [1069, 247] on div "hero . moveUp ( 1 ) hero . moveRight ( )" at bounding box center [1154, 468] width 501 height 521
type textarea "hero.moveRight(1)"
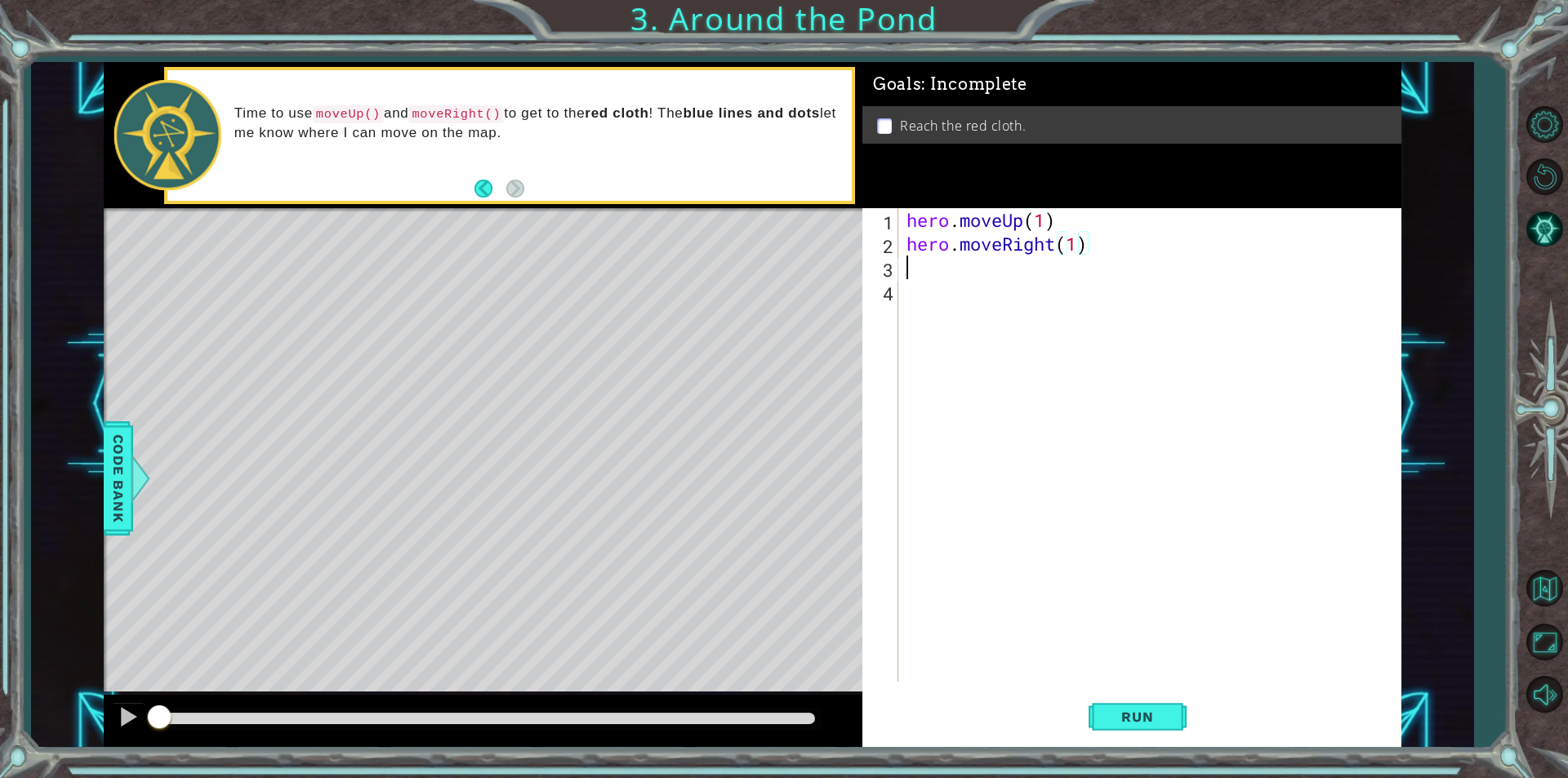
click at [947, 275] on div "hero . moveUp ( 1 ) hero . moveRight ( 1 )" at bounding box center [1154, 468] width 501 height 521
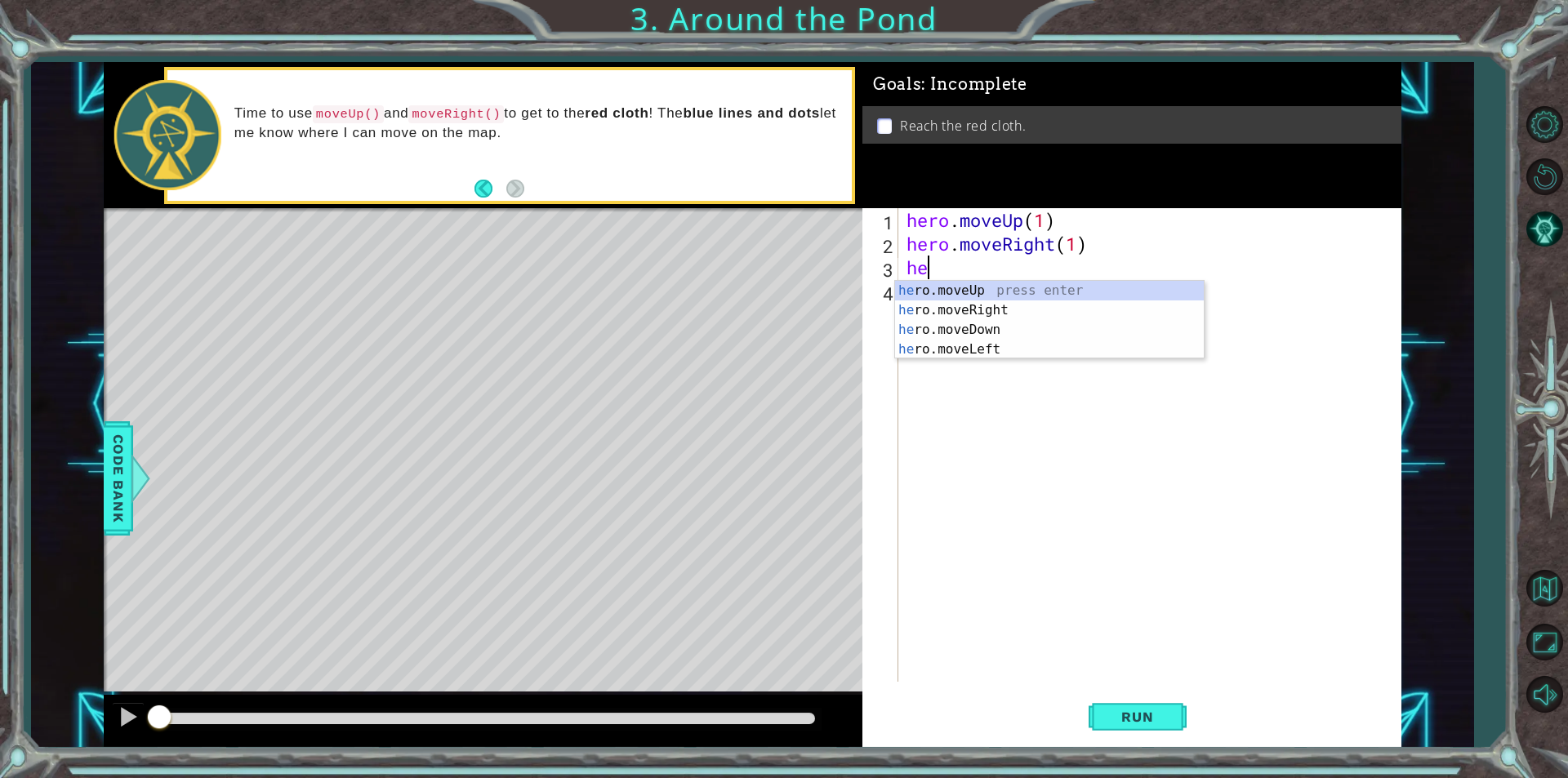
type textarea "hero"
click at [992, 288] on div "hero .moveUp press enter hero .moveRight press enter hero .moveDown press enter…" at bounding box center [1049, 340] width 309 height 118
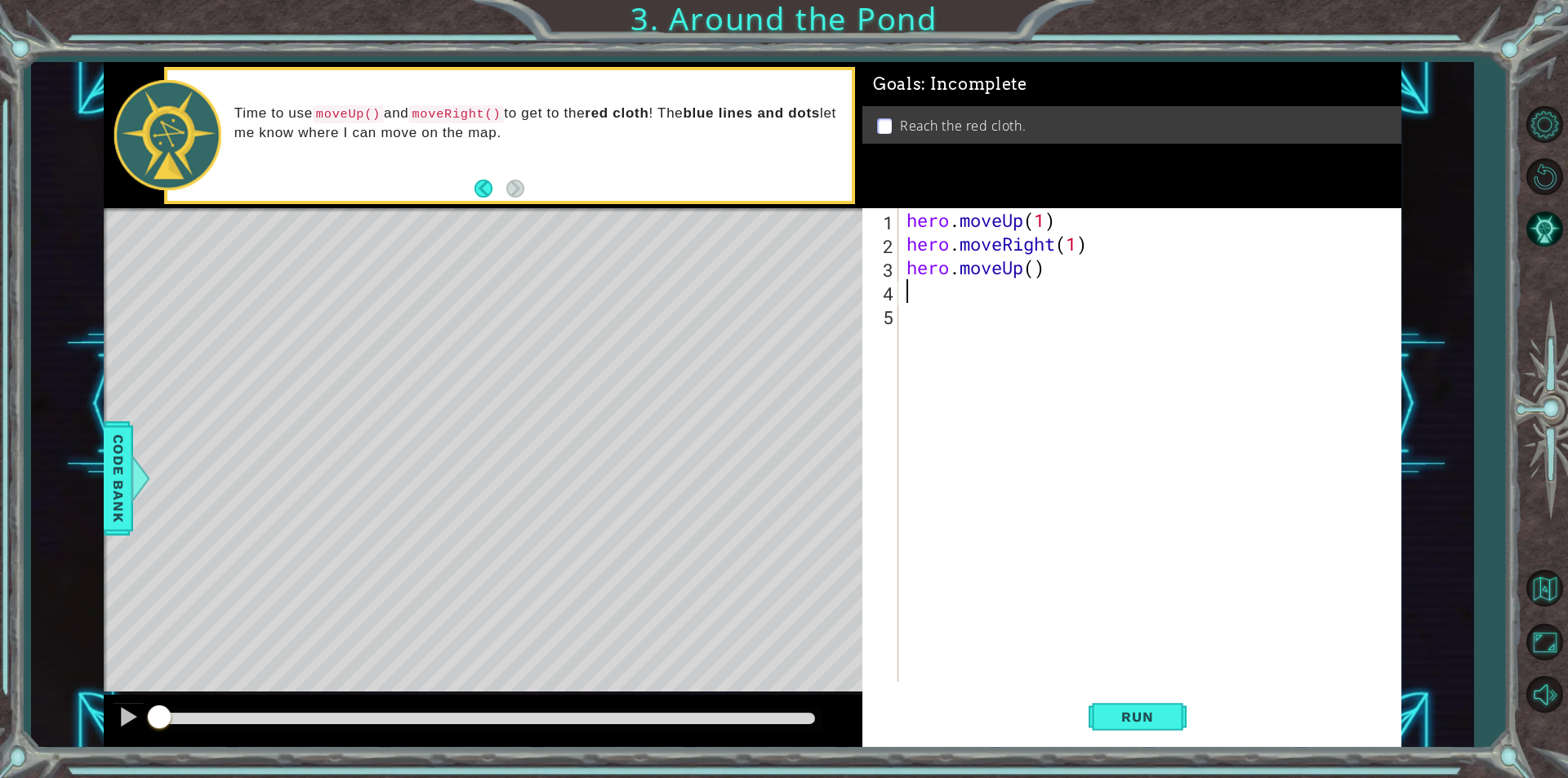
scroll to position [0, 0]
click at [1036, 274] on div "hero . moveUp ( 1 ) hero . moveRight ( 1 ) hero . moveUp ( )" at bounding box center [1154, 468] width 501 height 521
type textarea "hero.moveUp(2)"
click at [1161, 709] on span "Run" at bounding box center [1137, 717] width 65 height 16
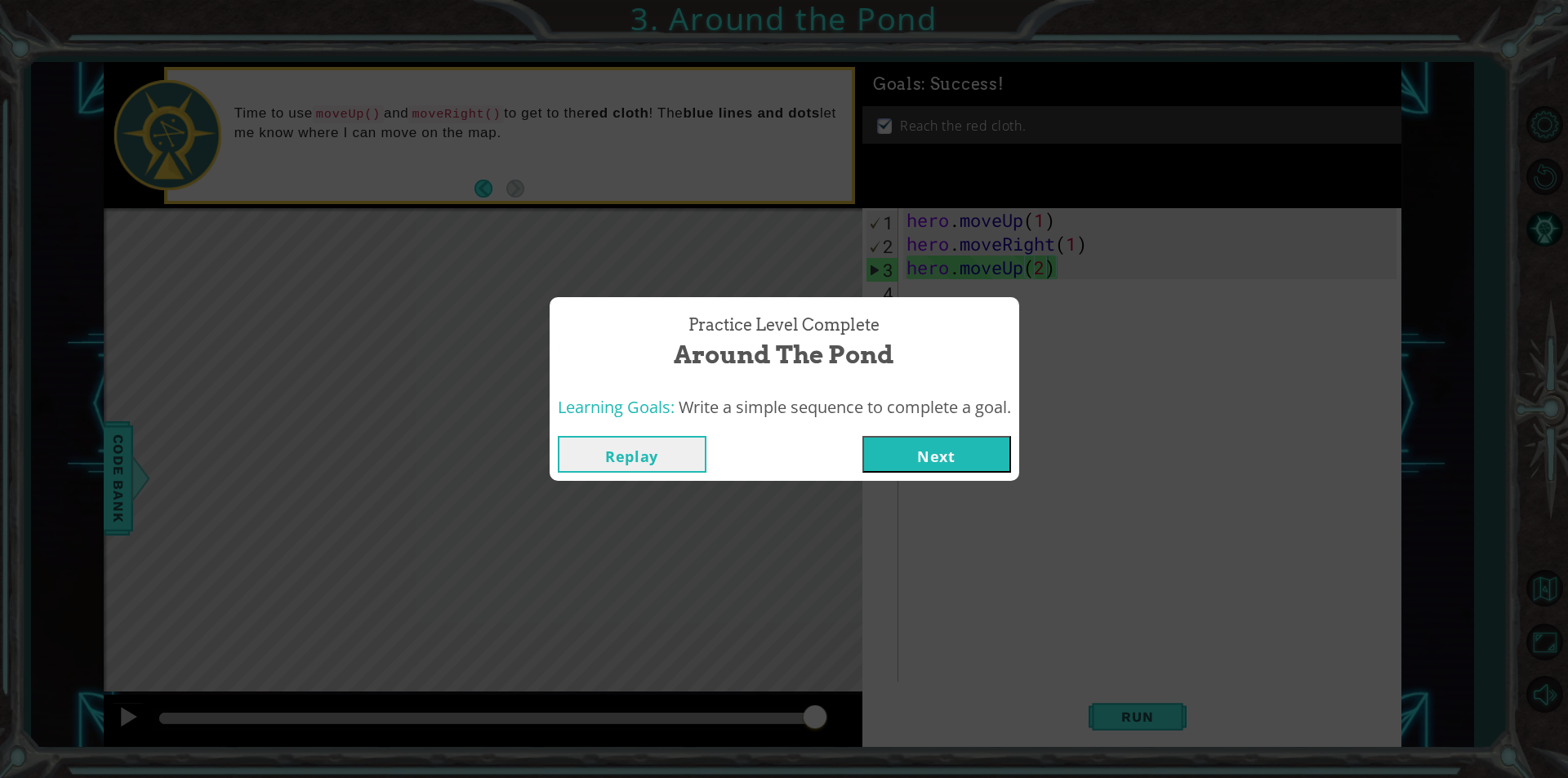
click at [998, 449] on button "Next" at bounding box center [936, 454] width 148 height 37
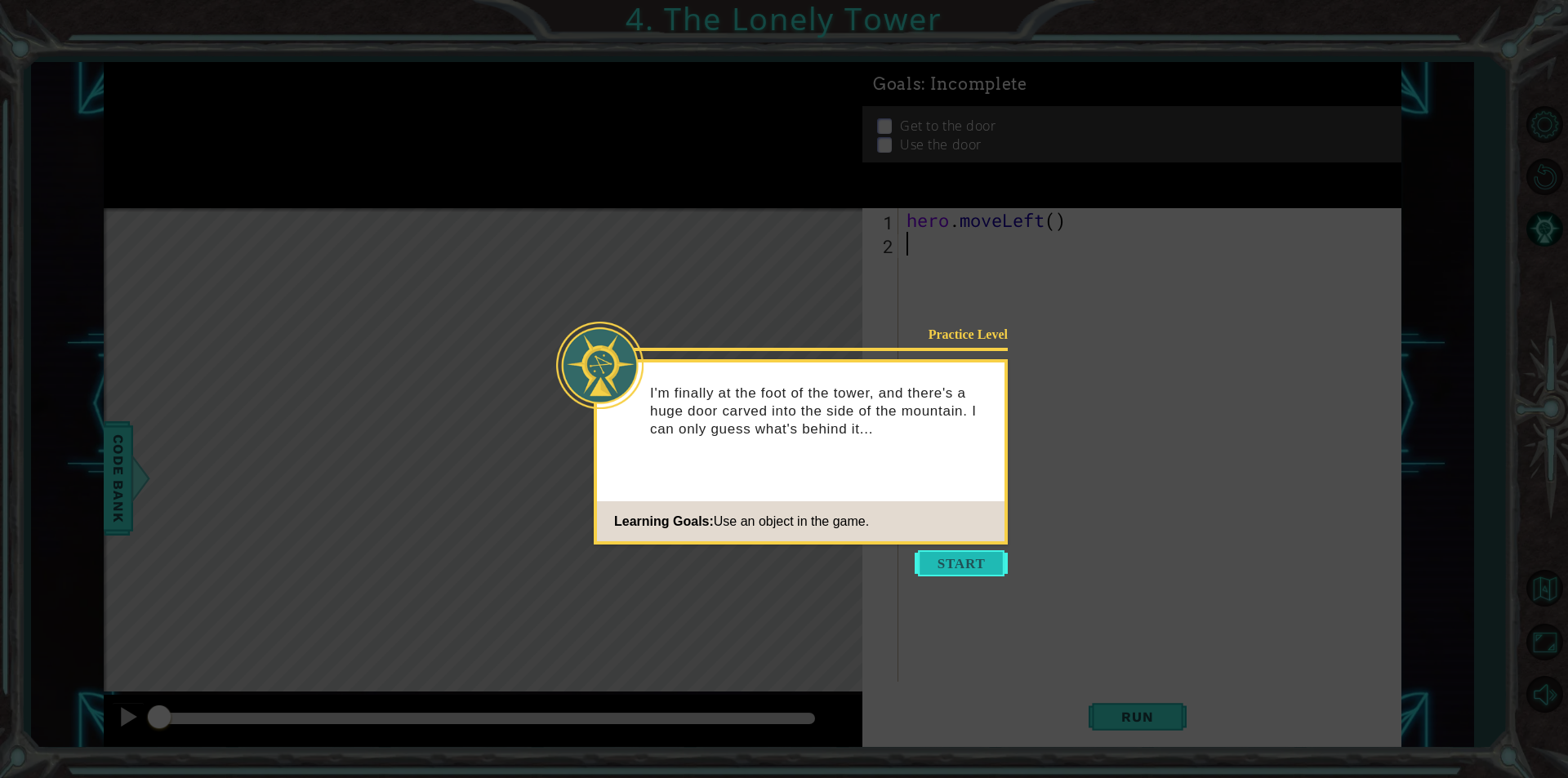
click at [930, 563] on button "Start" at bounding box center [960, 564] width 93 height 26
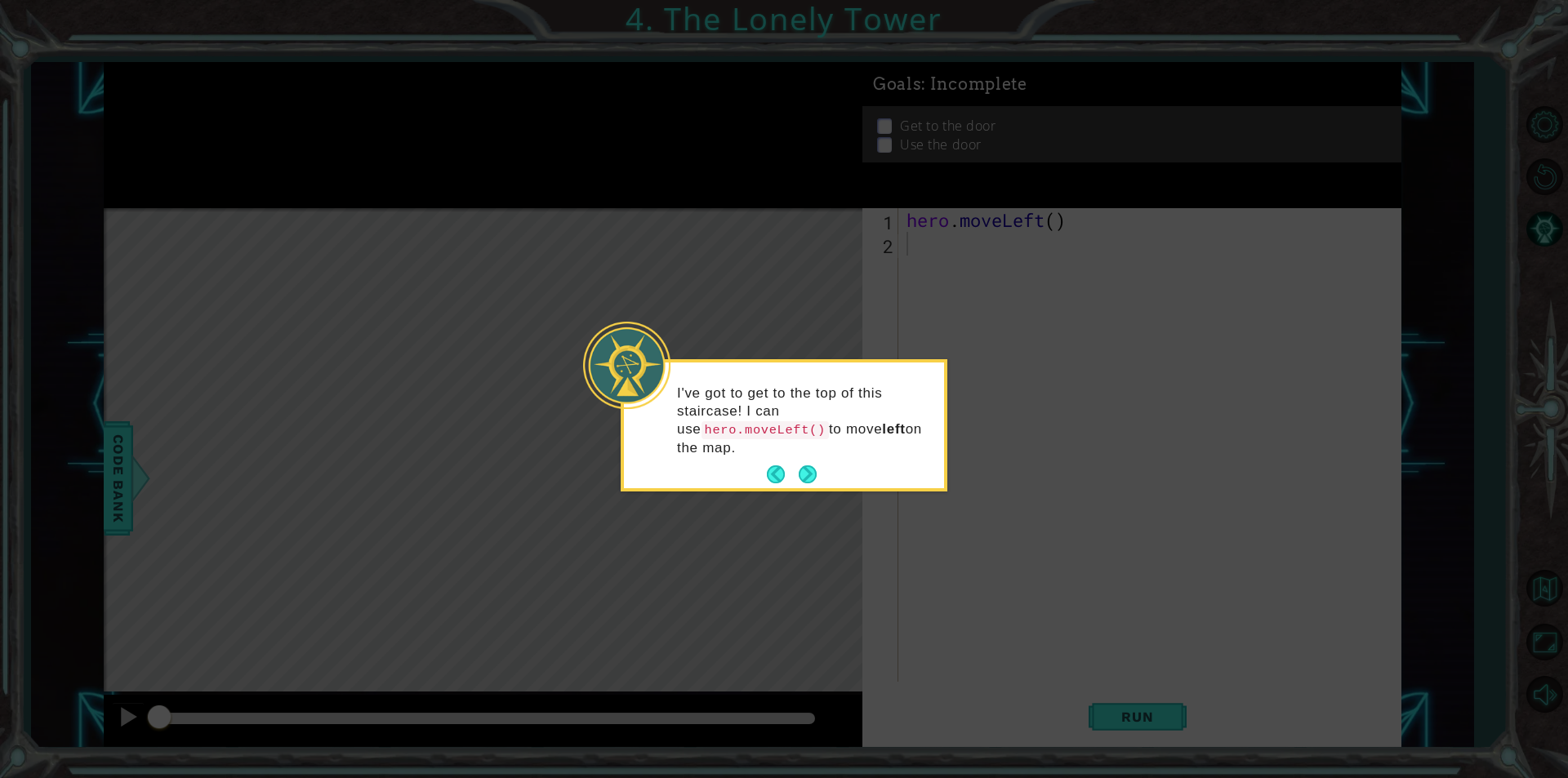
click at [800, 441] on div "I've got to get to the top of this staircase! I can use hero.moveLeft() to move…" at bounding box center [783, 429] width 320 height 120
click at [808, 465] on button "Next" at bounding box center [808, 474] width 19 height 19
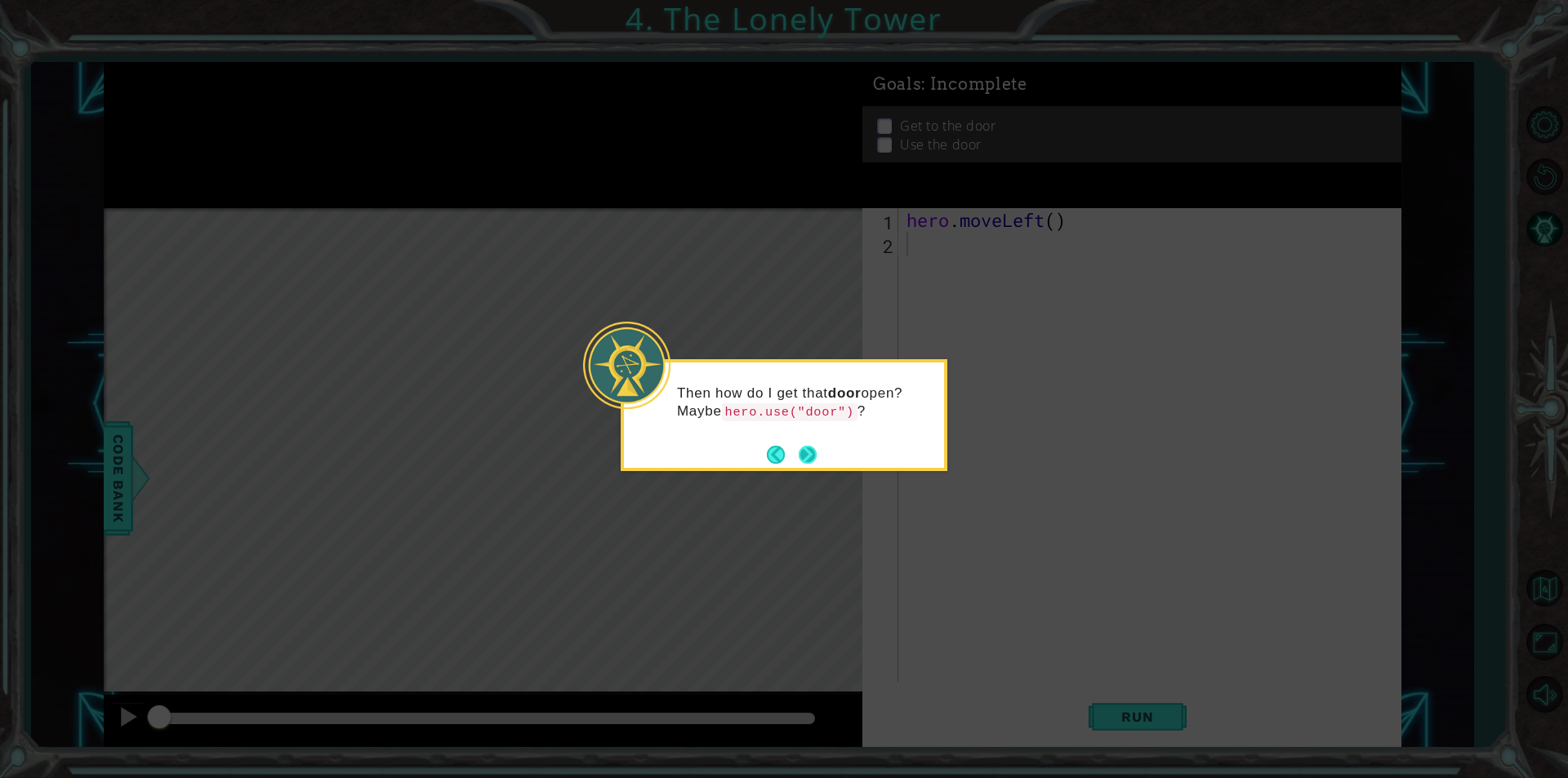
click at [804, 451] on button "Next" at bounding box center [808, 454] width 19 height 19
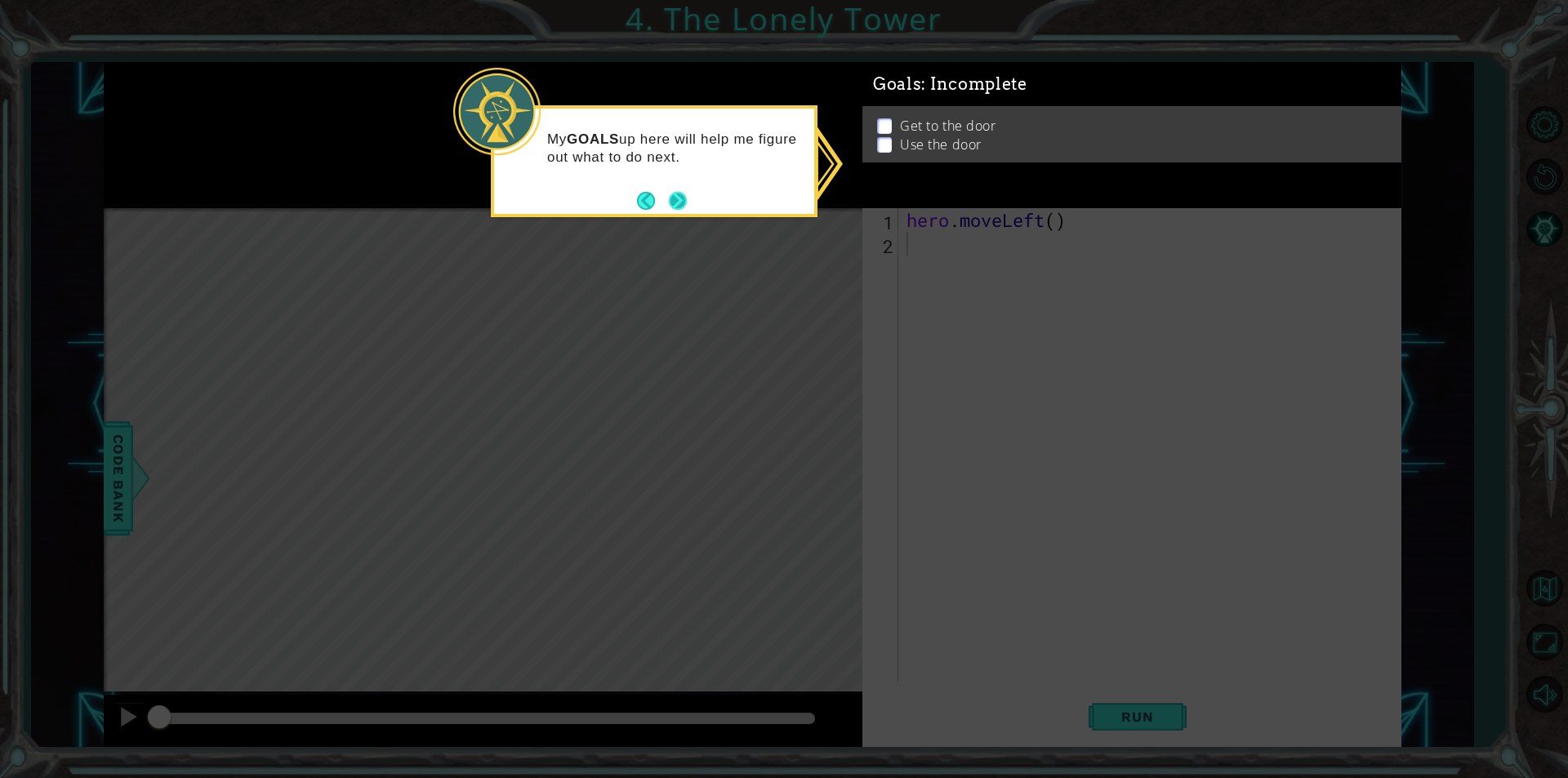
click at [674, 206] on button "Next" at bounding box center [677, 200] width 29 height 29
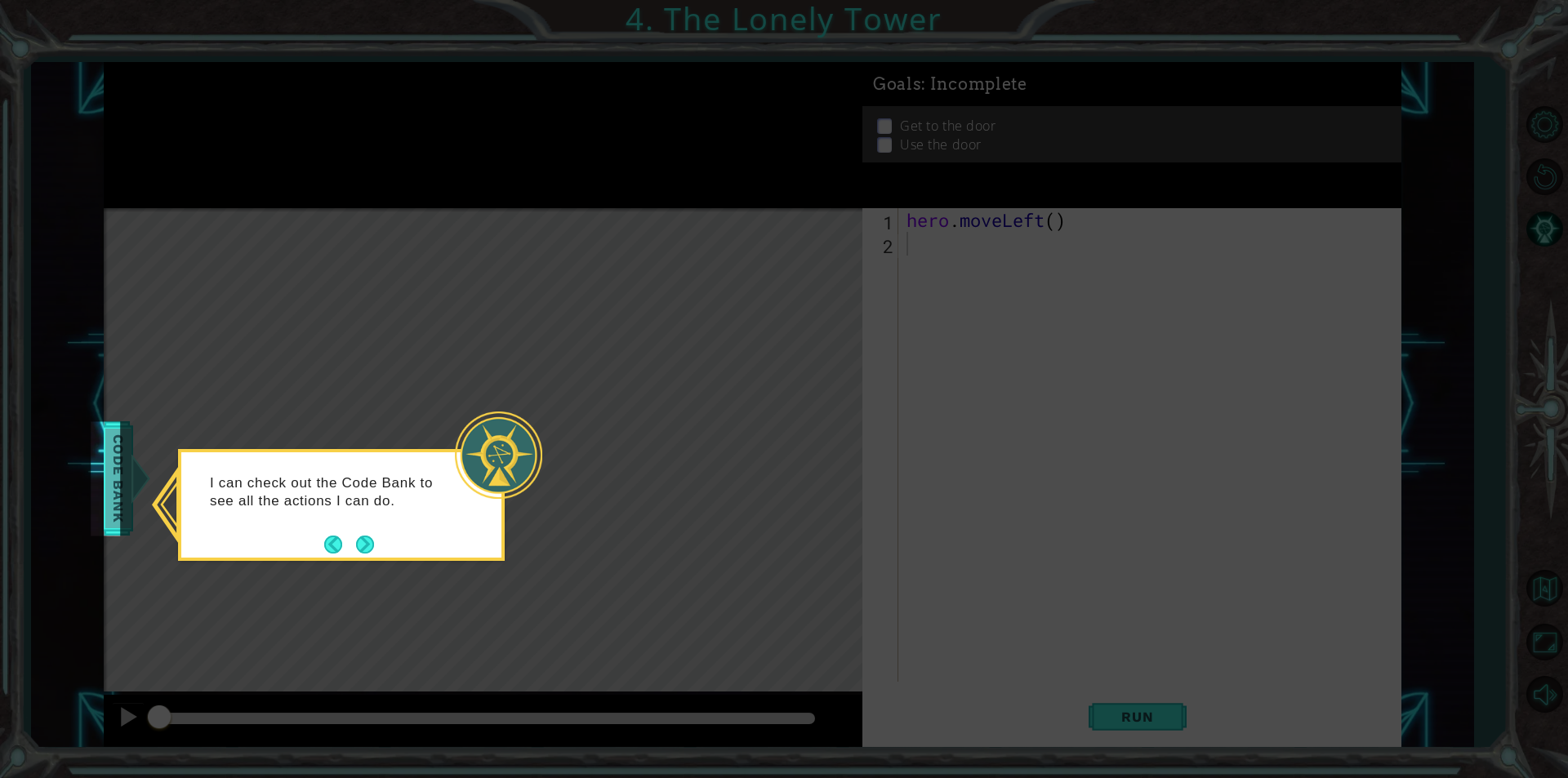
click at [117, 481] on body "1 ההההההההההההההההההההההההההההההההההההההההההההההההההההההההההההההההההההההההההההה…" at bounding box center [784, 389] width 1568 height 778
click at [119, 481] on span "Code Bank" at bounding box center [120, 478] width 26 height 100
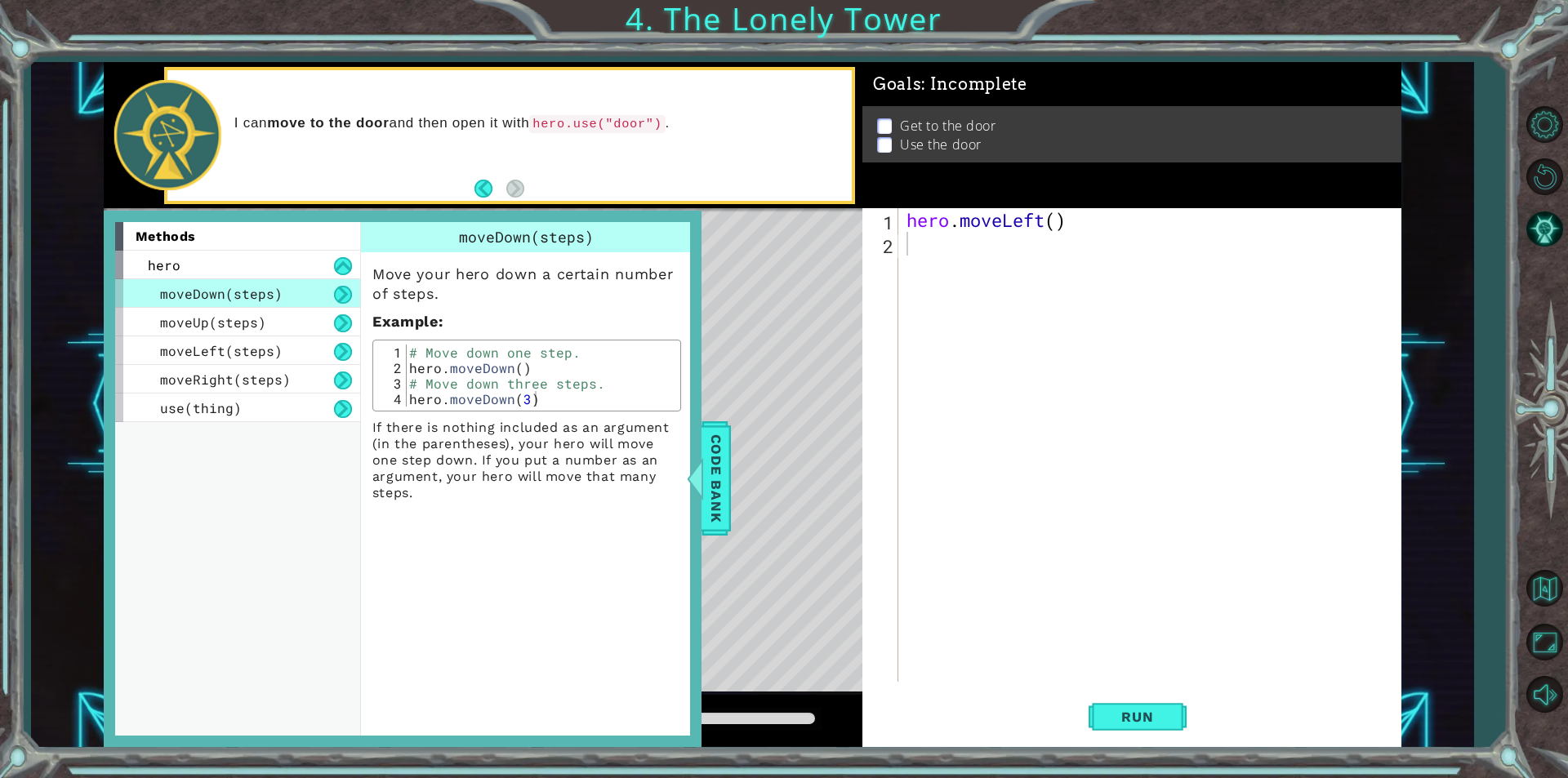
click at [736, 490] on div "Level Map" at bounding box center [480, 448] width 754 height 481
click at [723, 492] on span "Code Bank" at bounding box center [716, 478] width 26 height 100
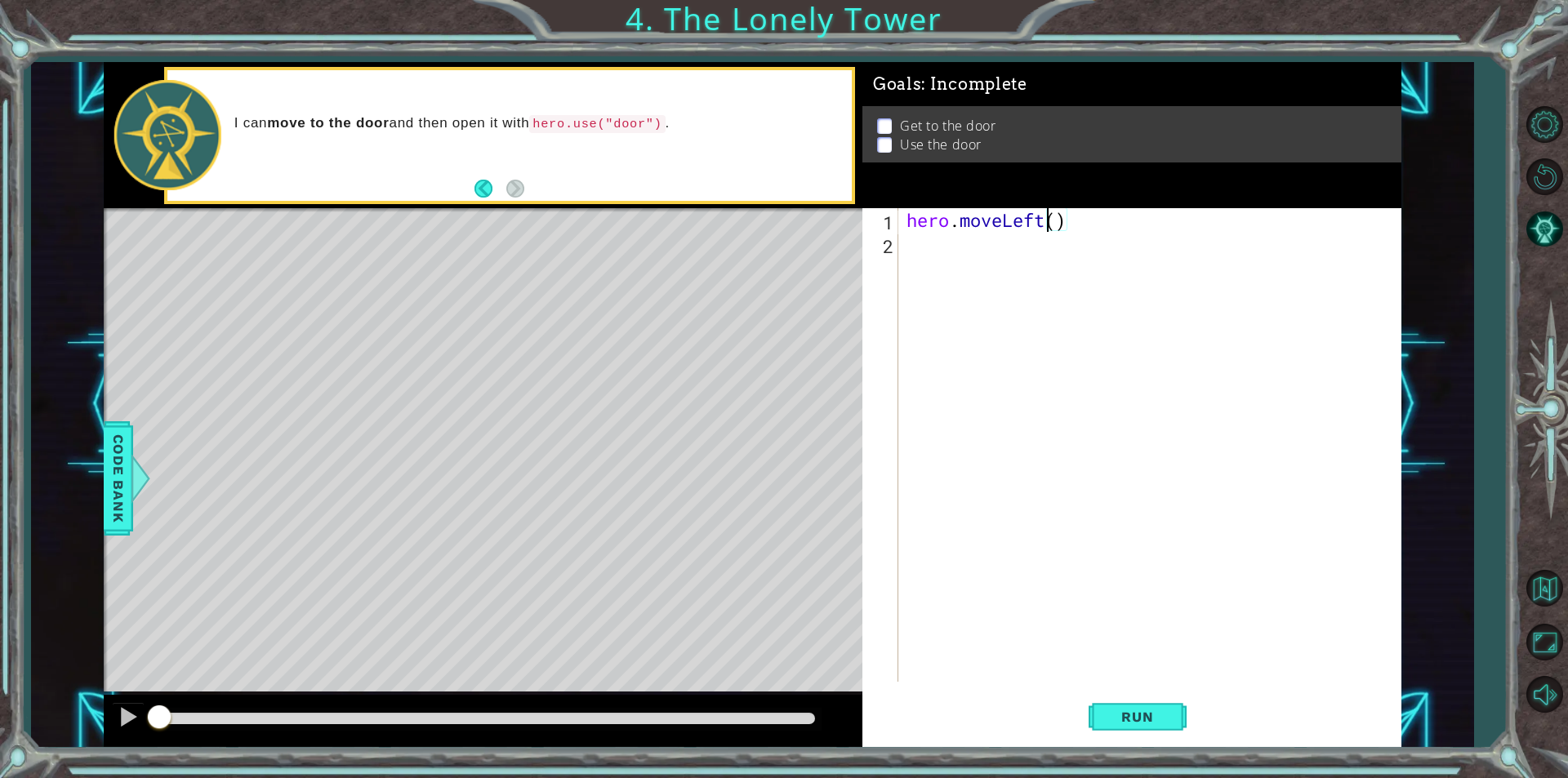
click at [1052, 226] on div "hero . moveLeft ( )" at bounding box center [1154, 468] width 501 height 521
click at [1055, 224] on div "hero . moveLeft ( )" at bounding box center [1154, 468] width 501 height 521
click at [1119, 717] on span "Run" at bounding box center [1137, 717] width 65 height 16
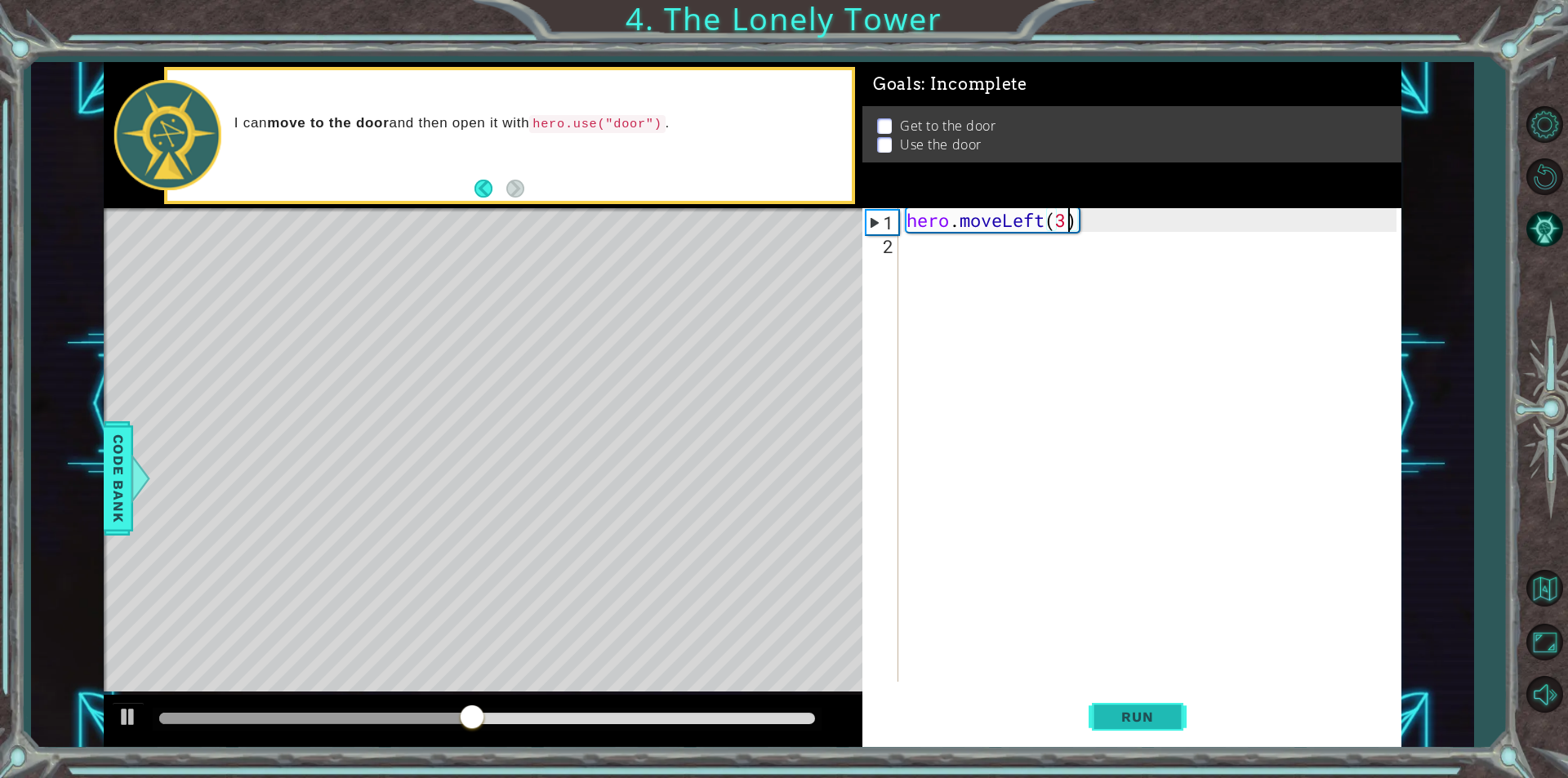
type textarea "hero.moveLeft(3)"
click at [1148, 713] on span "Run" at bounding box center [1137, 717] width 65 height 16
click at [949, 262] on div "hero . moveLeft ( 3 )" at bounding box center [1154, 468] width 501 height 521
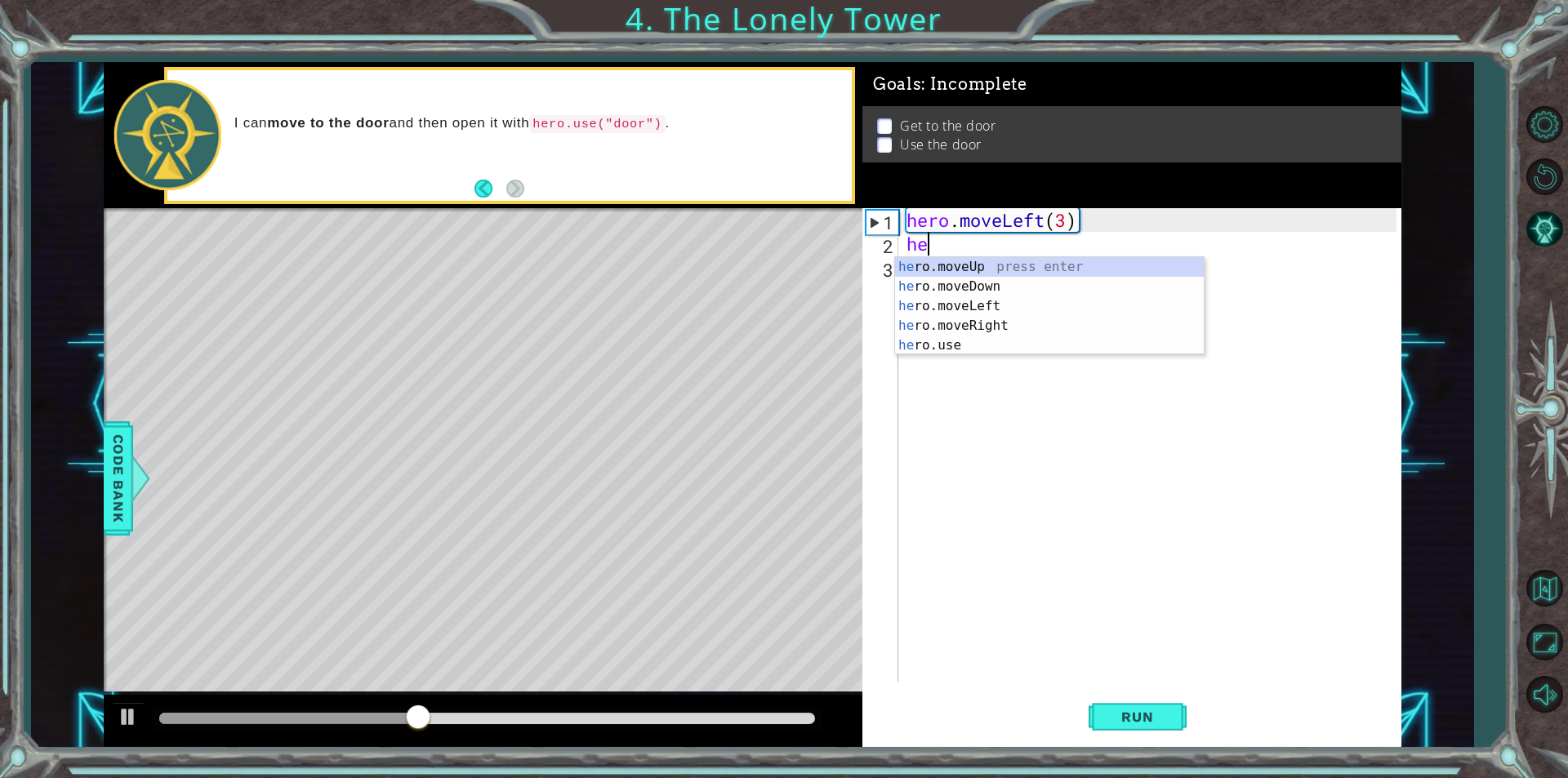
type textarea "hero"
click at [968, 265] on div "hero .moveUp press enter hero .moveDown press enter hero .moveLeft press enter …" at bounding box center [1049, 326] width 309 height 137
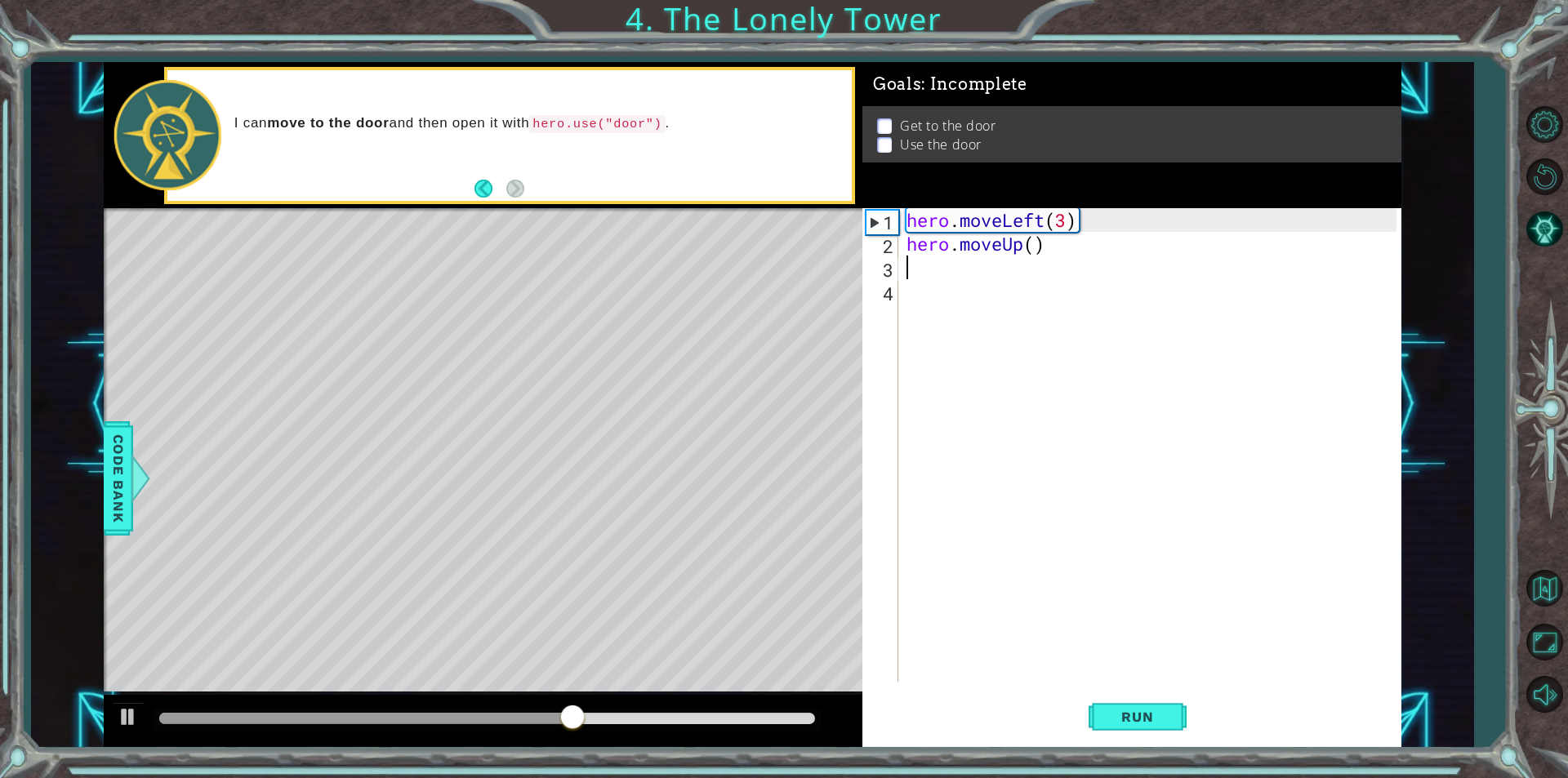
scroll to position [0, 0]
click at [1040, 243] on div "hero . moveLeft ( 3 ) hero . moveUp ( )" at bounding box center [1154, 468] width 501 height 521
type textarea "hero.moveUp(2)"
click at [929, 270] on div "hero . moveLeft ( 3 ) hero . moveUp ( 2 )" at bounding box center [1154, 468] width 501 height 521
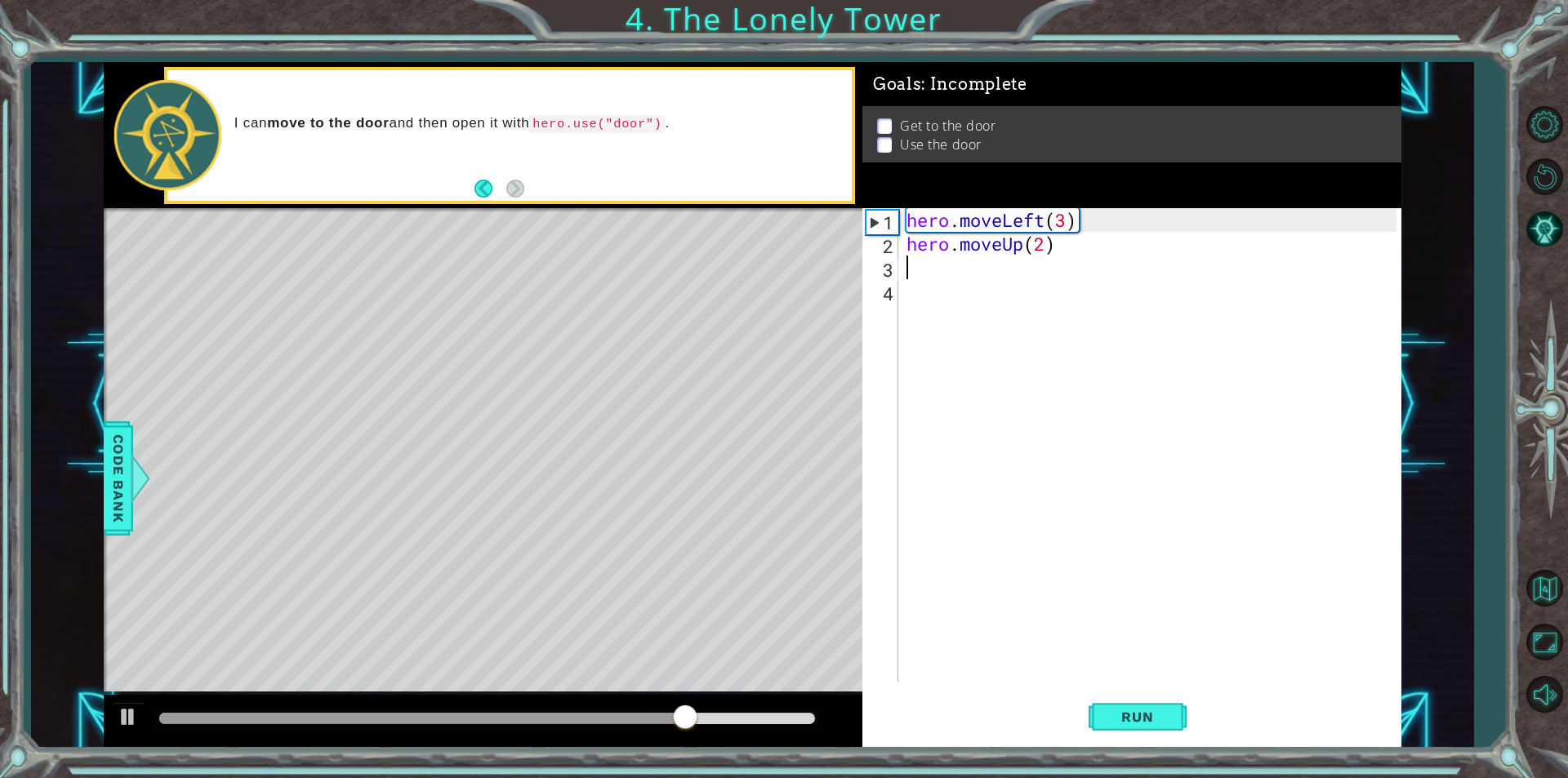
scroll to position [0, 0]
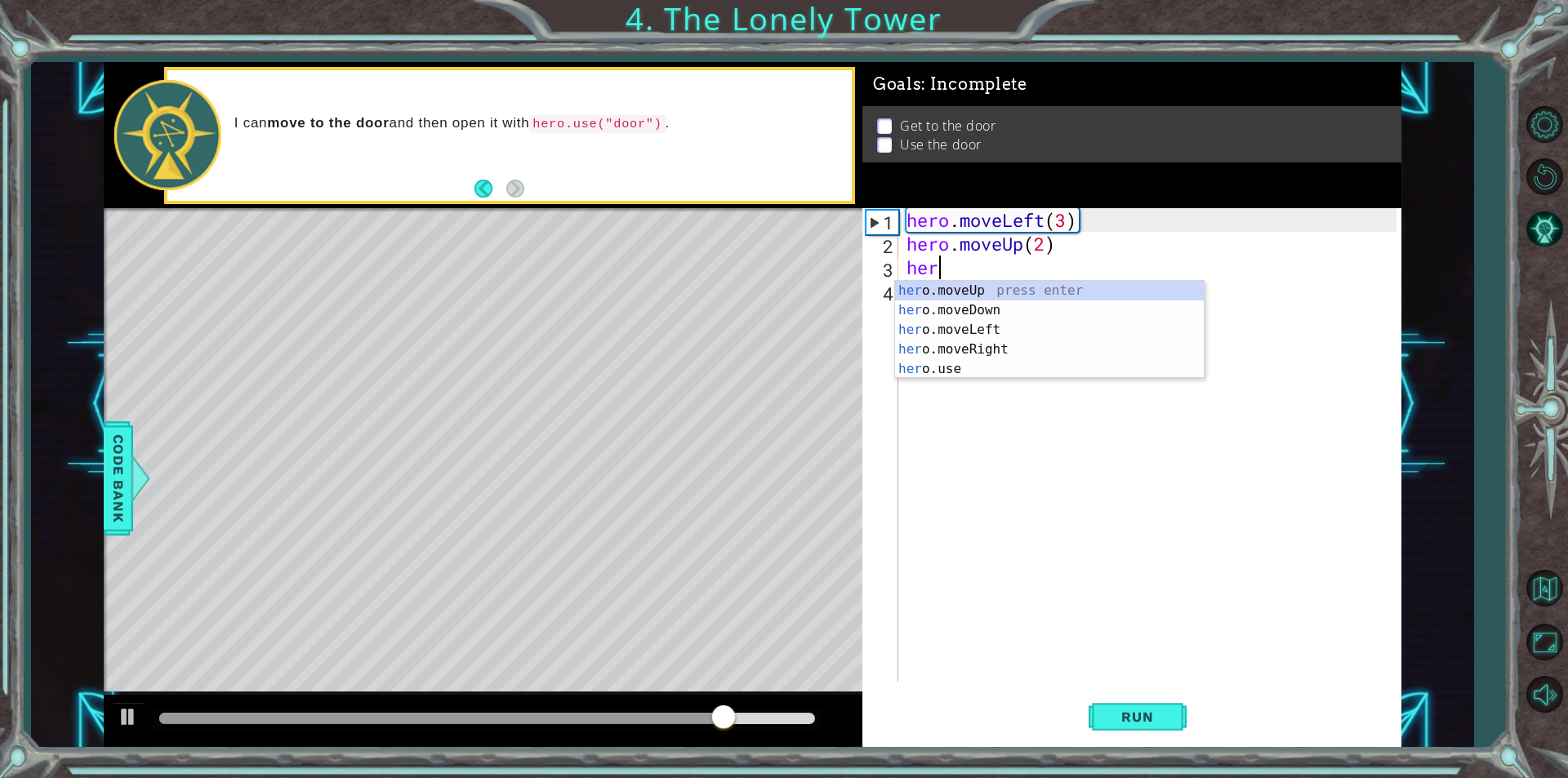
type textarea "hero"
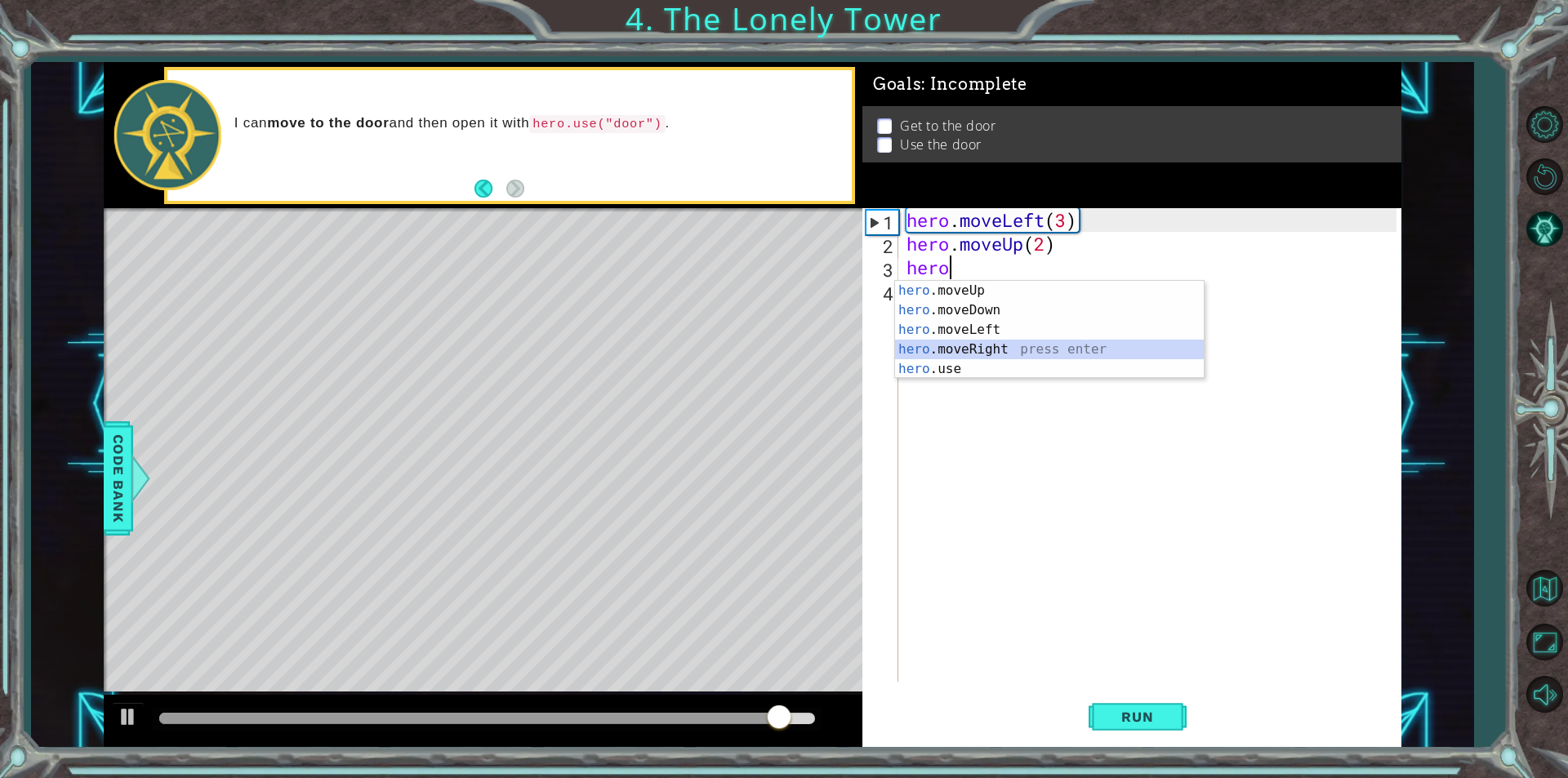
click at [942, 348] on div "hero .moveUp press enter hero .moveDown press enter hero .moveLeft press enter …" at bounding box center [1049, 350] width 309 height 137
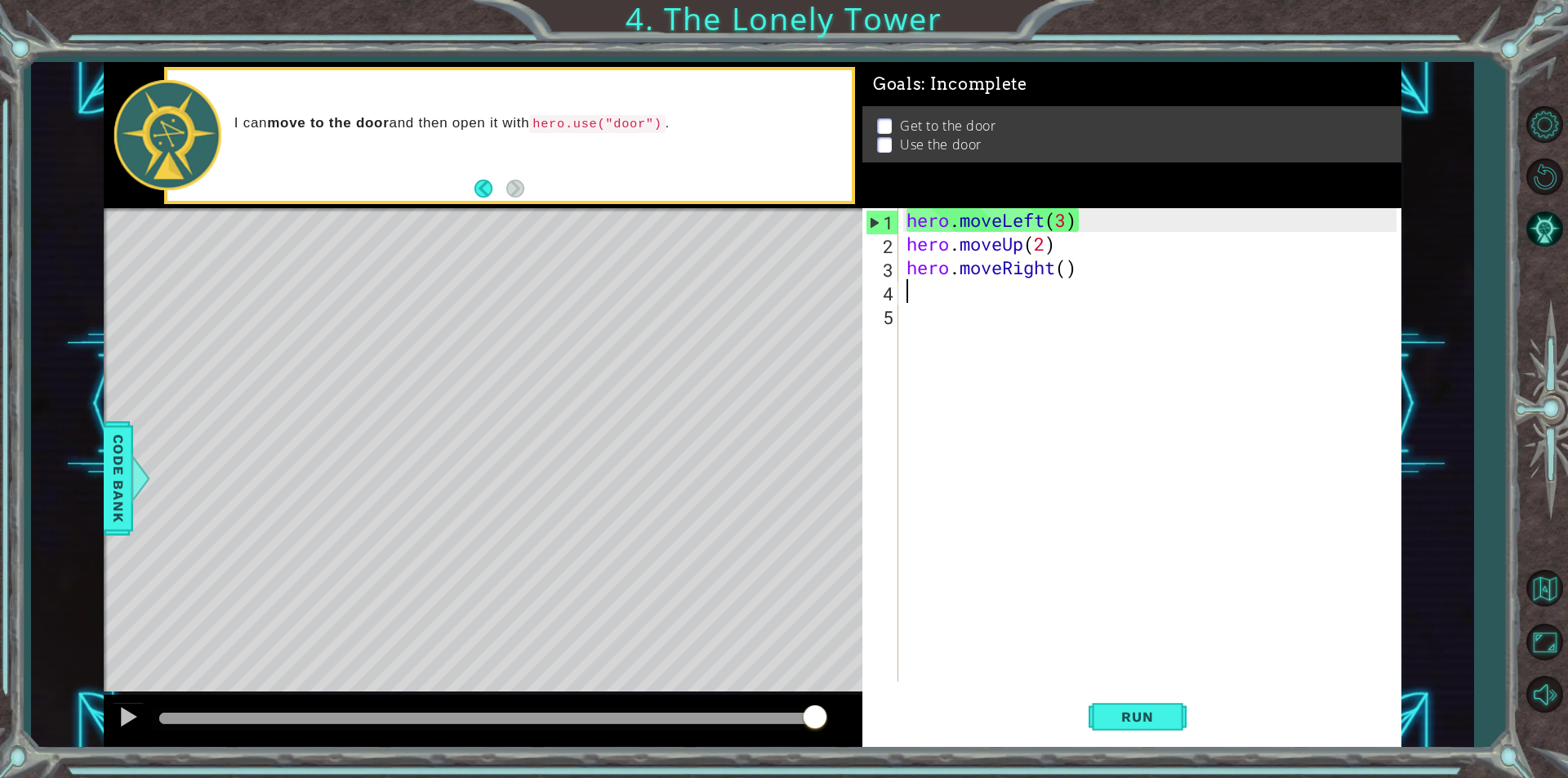
click at [1069, 271] on div "hero . moveLeft ( 3 ) hero . moveUp ( 2 ) hero . moveRight ( )" at bounding box center [1154, 468] width 501 height 521
click at [1068, 220] on div "hero . moveLeft ( 3 ) hero . moveUp ( 2 ) hero . moveRight ( 2 )" at bounding box center [1154, 468] width 501 height 521
type textarea "hero.moveLeft(2)"
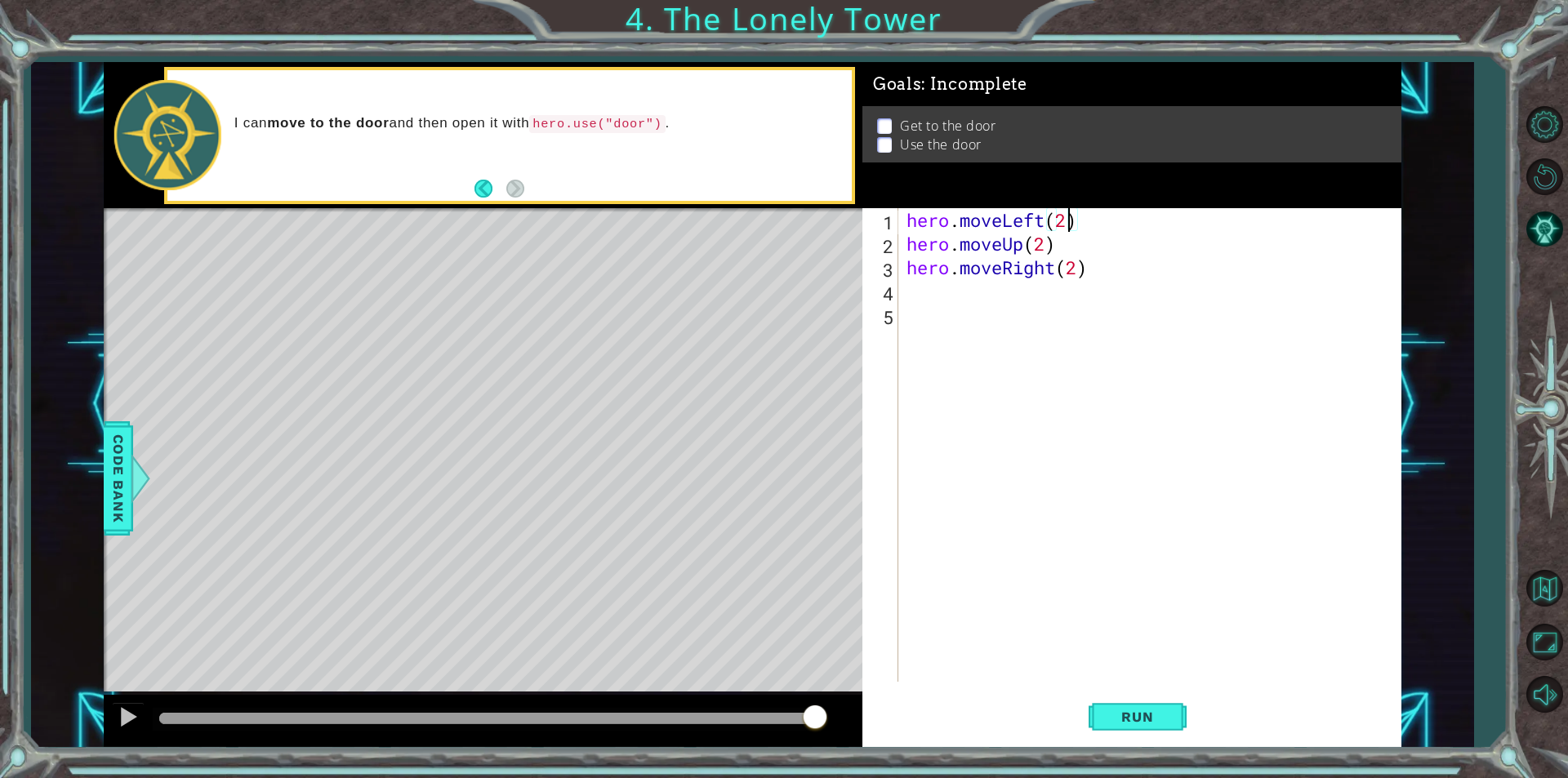
click at [929, 292] on div "hero . moveLeft ( 2 ) hero . moveUp ( 2 ) hero . moveRight ( 2 )" at bounding box center [1154, 468] width 501 height 521
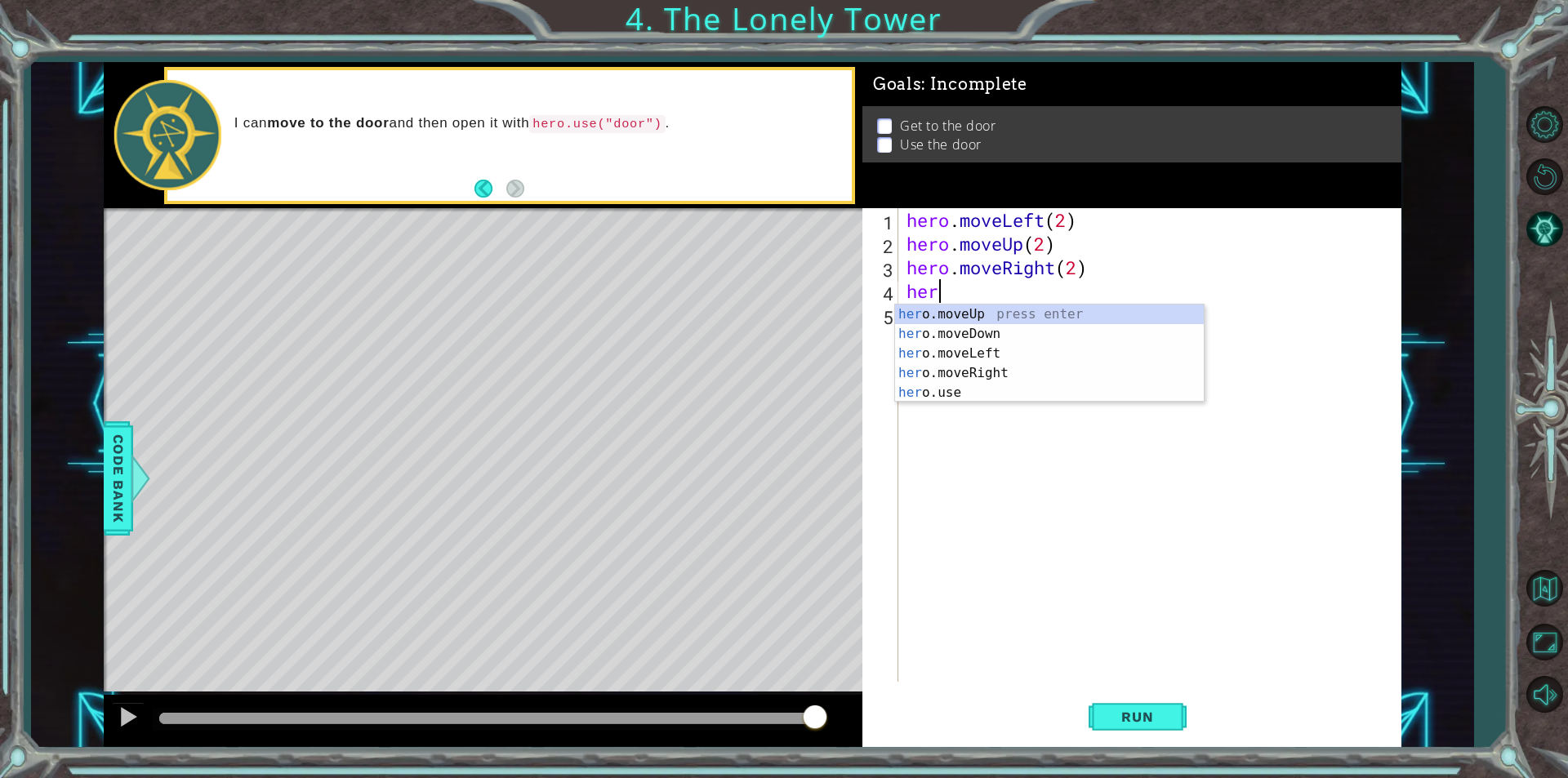
scroll to position [0, 1]
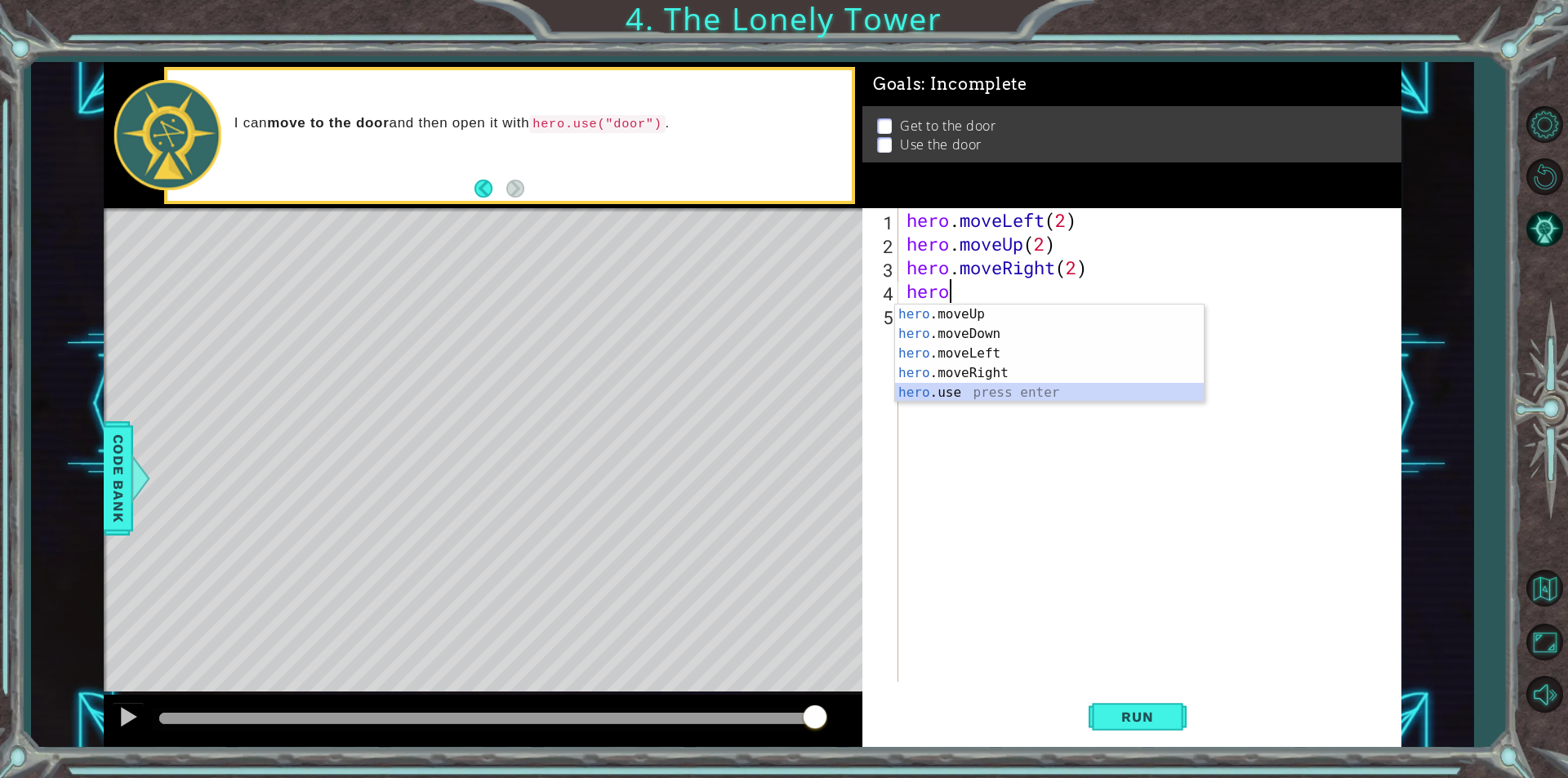
click at [921, 391] on div "hero .moveUp press enter hero .moveDown press enter hero .moveLeft press enter …" at bounding box center [1049, 374] width 309 height 137
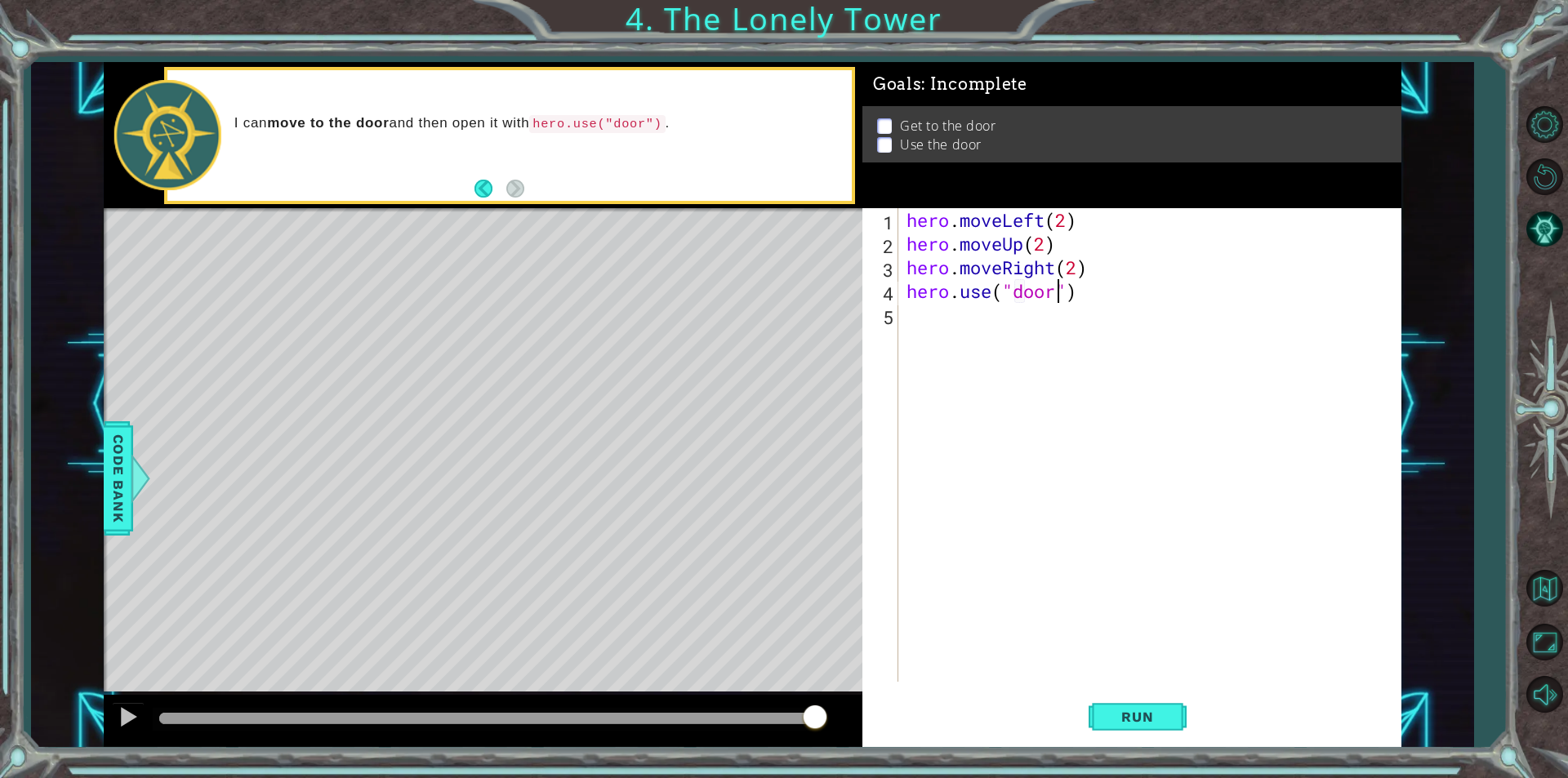
scroll to position [0, 7]
type textarea "hero.use("door")"
click at [1134, 739] on button "Run" at bounding box center [1138, 717] width 98 height 54
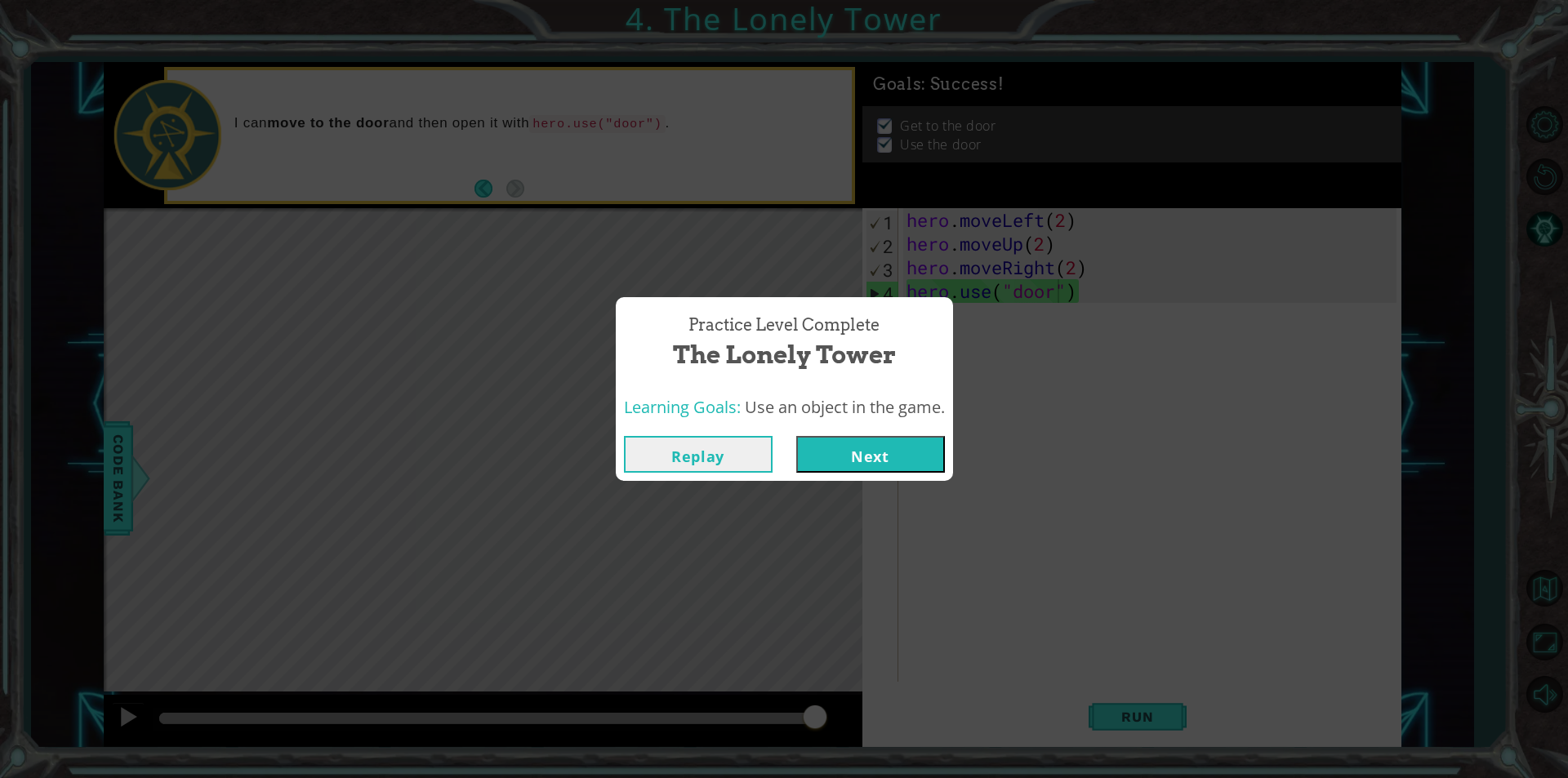
click at [878, 469] on button "Next" at bounding box center [870, 454] width 148 height 37
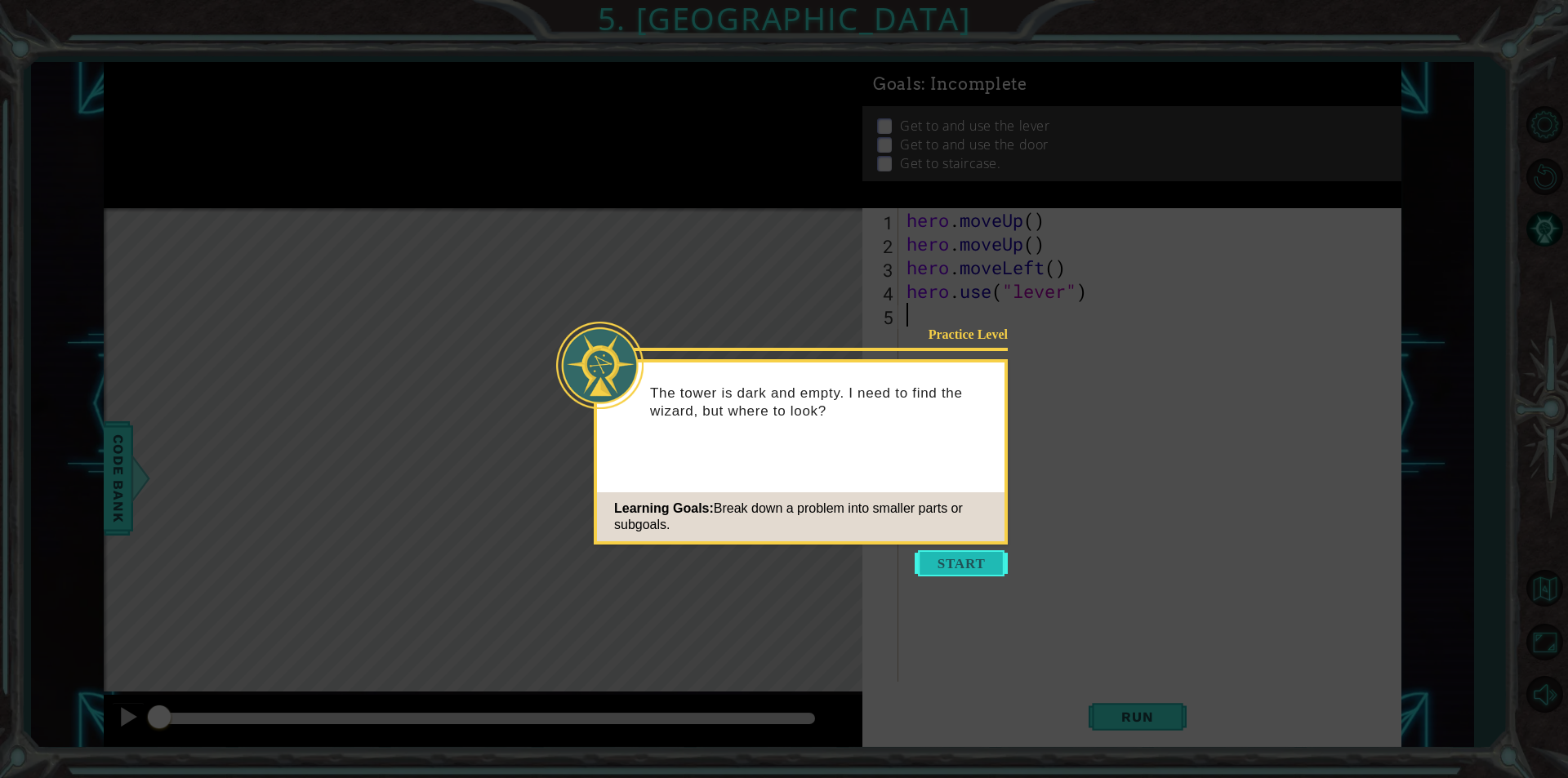
click at [925, 564] on button "Start" at bounding box center [960, 564] width 93 height 26
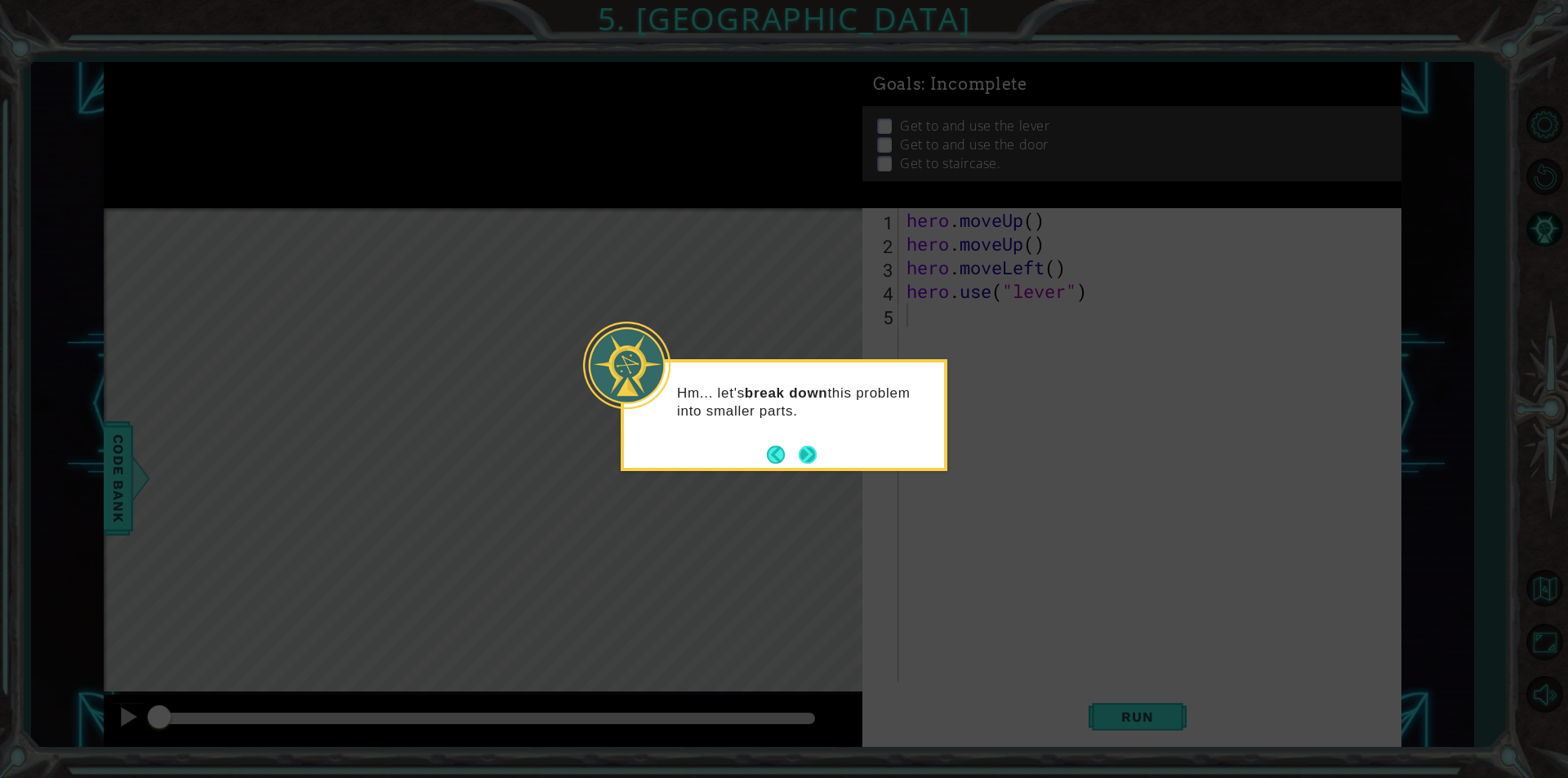
click at [797, 453] on button "Next" at bounding box center [807, 454] width 20 height 20
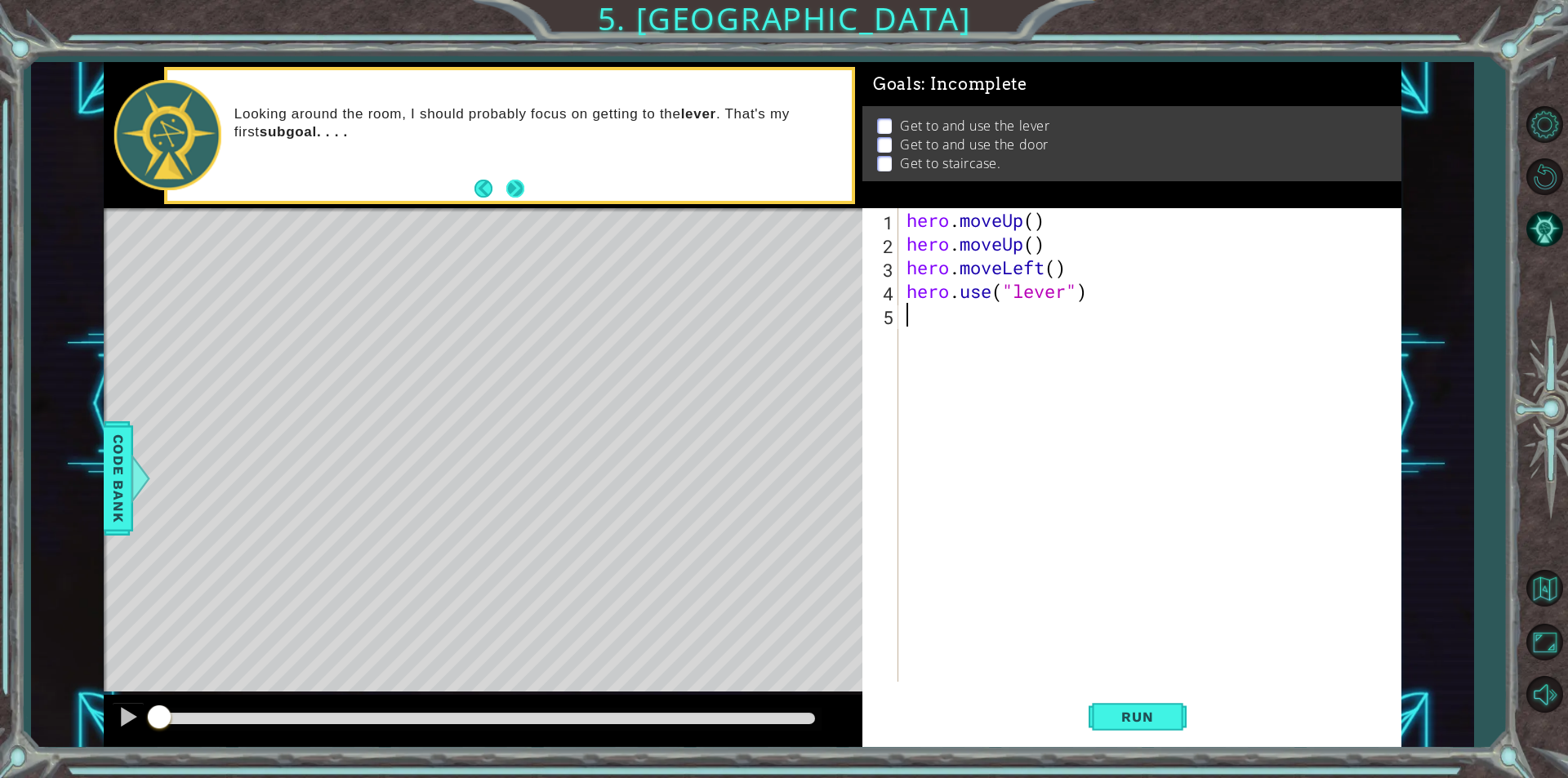
click at [509, 184] on button "Next" at bounding box center [515, 188] width 18 height 18
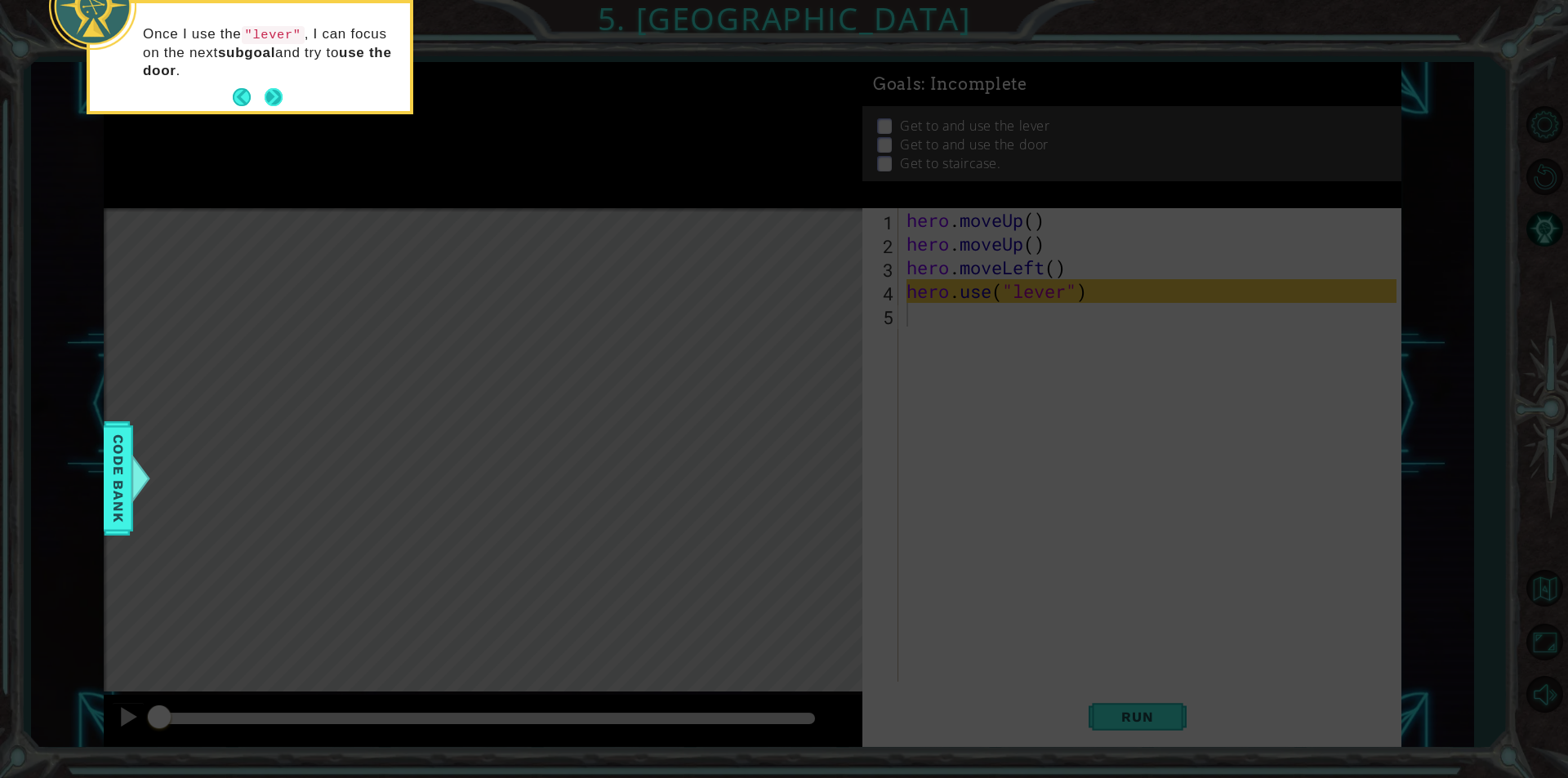
click at [271, 98] on button "Next" at bounding box center [274, 98] width 19 height 19
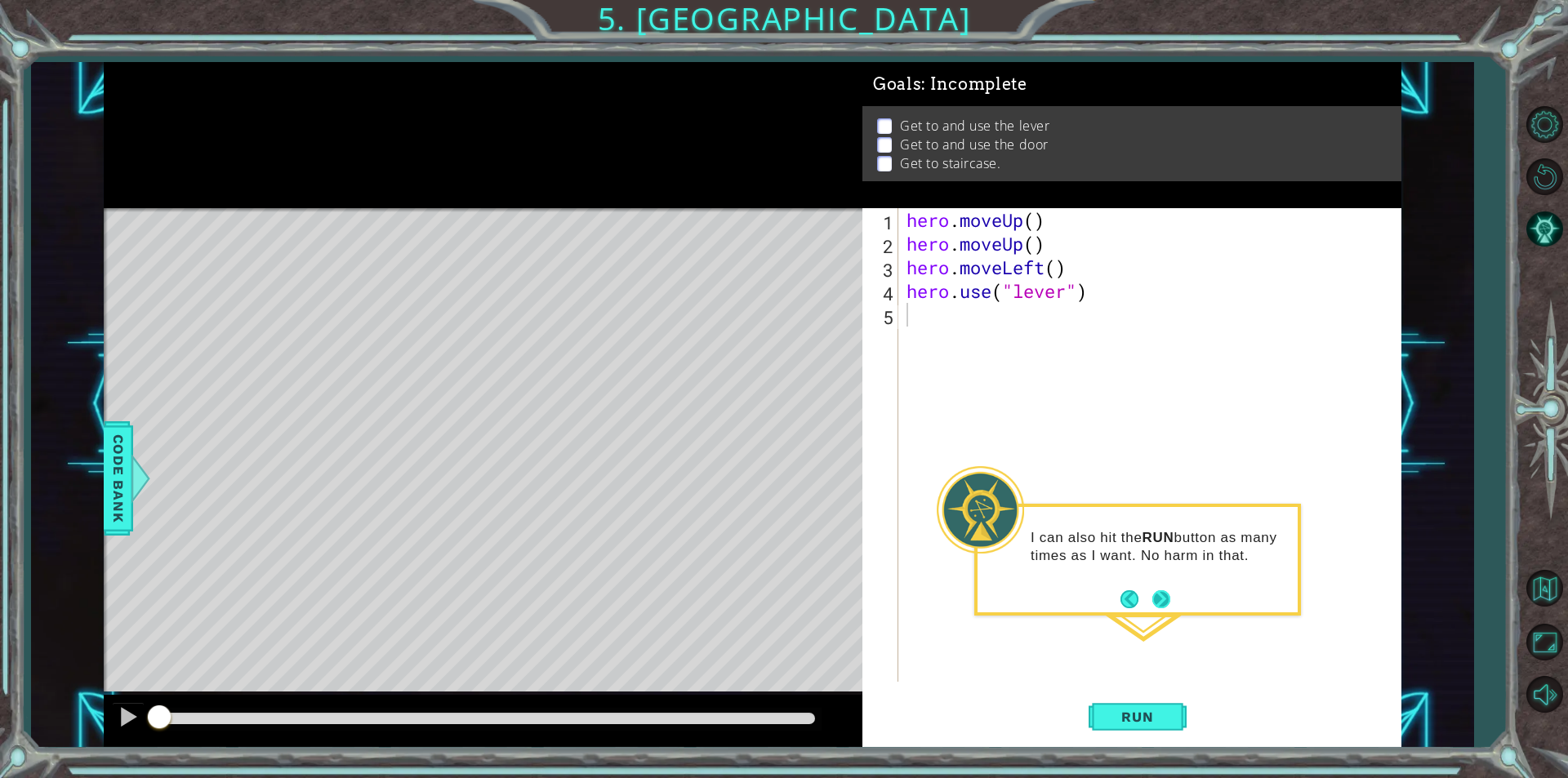
click at [1161, 598] on button "Next" at bounding box center [1161, 599] width 30 height 30
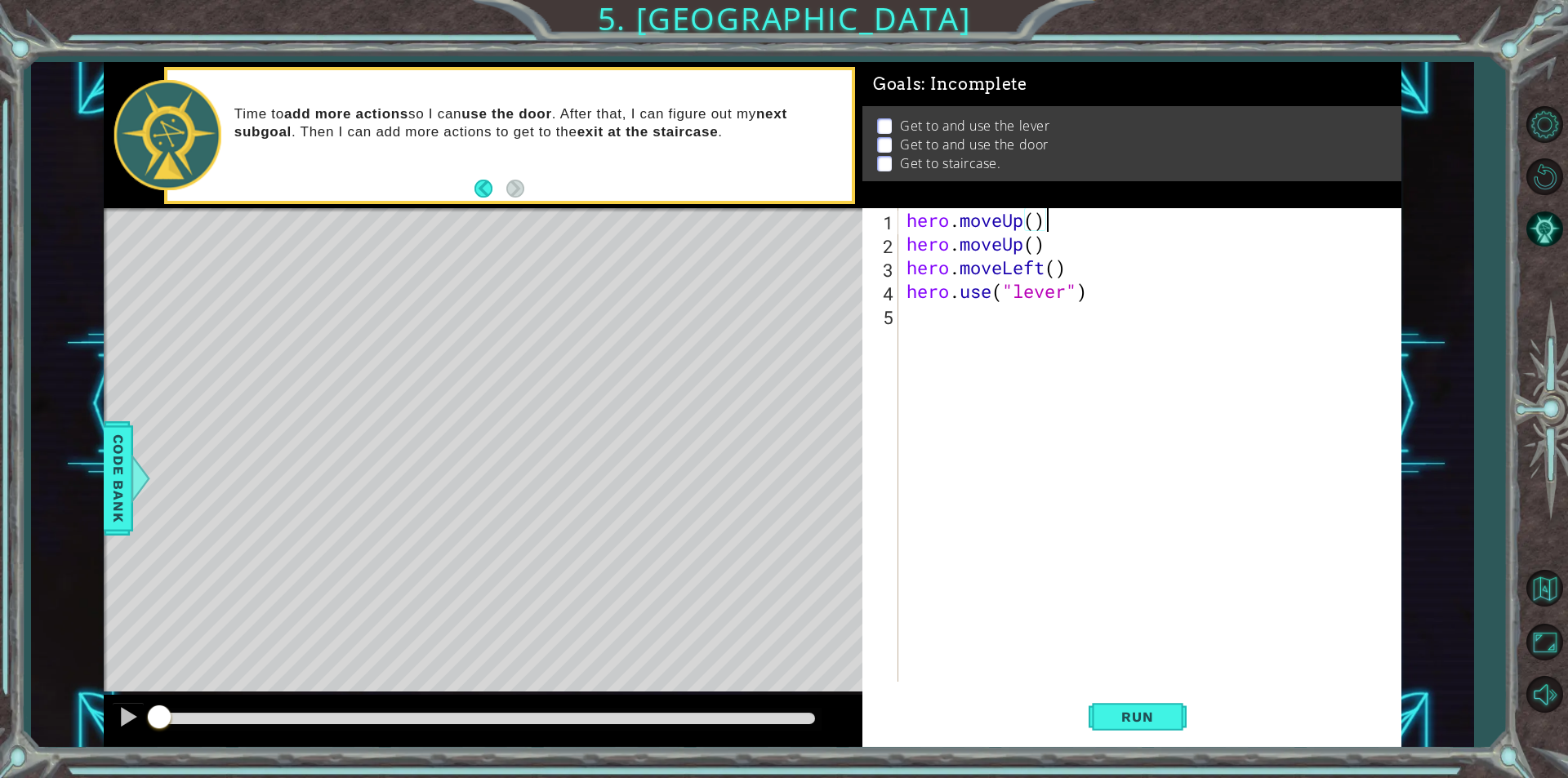
click at [1041, 228] on div "hero . moveUp ( ) hero . moveUp ( ) hero . moveLeft ( ) hero . use ( "lever" )" at bounding box center [1154, 468] width 501 height 521
click at [1034, 223] on div "hero . moveUp ( ) hero . moveUp ( ) hero . moveLeft ( ) hero . use ( "lever" )" at bounding box center [1154, 468] width 501 height 521
click at [1036, 247] on div "hero . moveUp ( 1 ) hero . moveUp ( ) hero . moveLeft ( ) hero . use ( "lever" )" at bounding box center [1154, 468] width 501 height 521
click at [1053, 271] on div "hero . moveUp ( 1 ) hero . moveUp ( 1 ) hero . moveLeft ( ) hero . use ( "lever…" at bounding box center [1154, 468] width 501 height 521
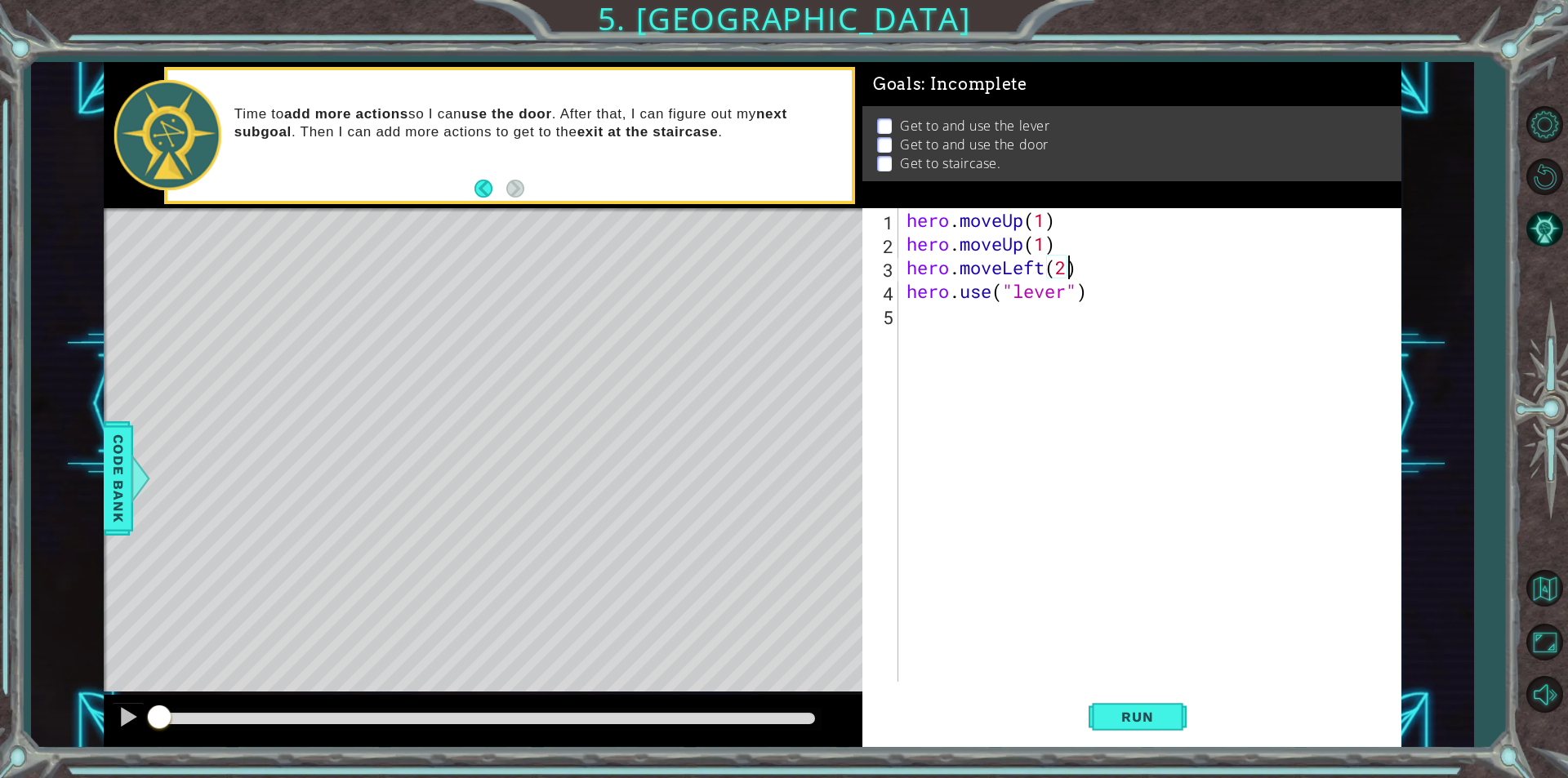
scroll to position [0, 7]
click at [1159, 733] on button "Run" at bounding box center [1138, 717] width 98 height 54
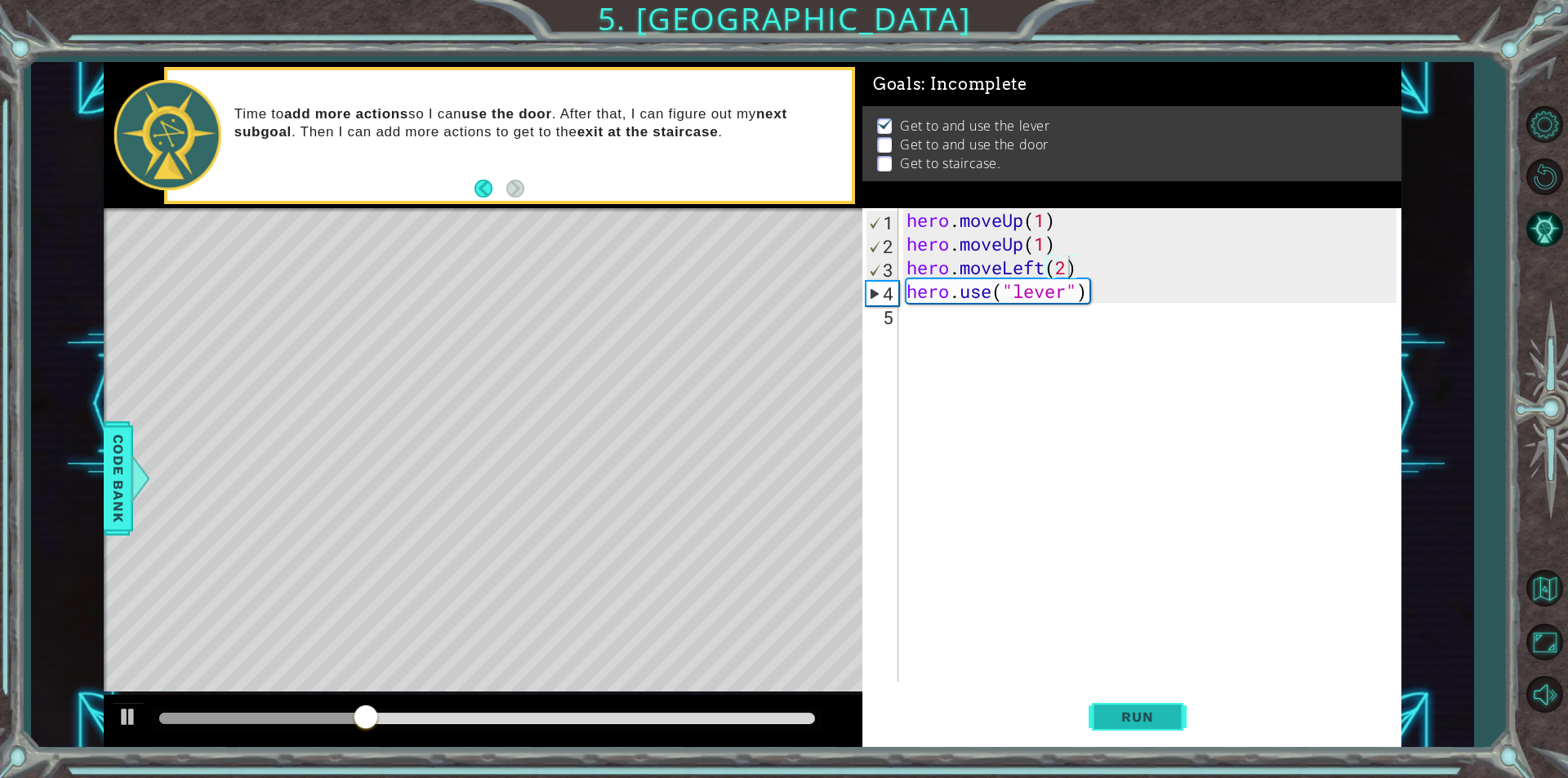
click at [1145, 713] on span "Run" at bounding box center [1137, 717] width 65 height 16
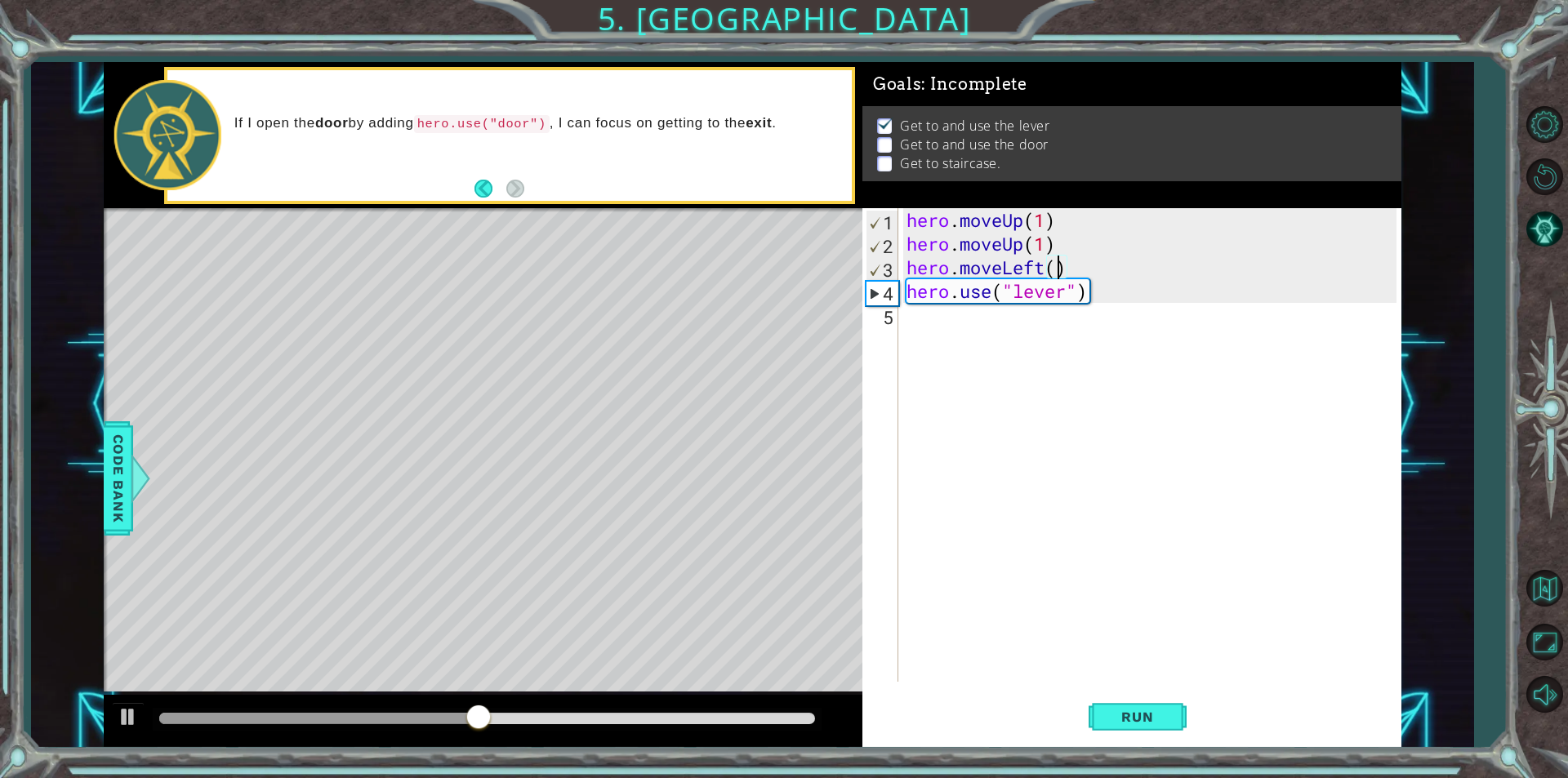
type textarea "hero.moveLeft(1)"
click at [1160, 701] on button "Run" at bounding box center [1138, 717] width 98 height 54
click at [917, 321] on div "hero . moveUp ( 1 ) hero . moveUp ( 1 ) hero . moveLeft ( 1 ) hero . use ( "lev…" at bounding box center [1154, 468] width 501 height 521
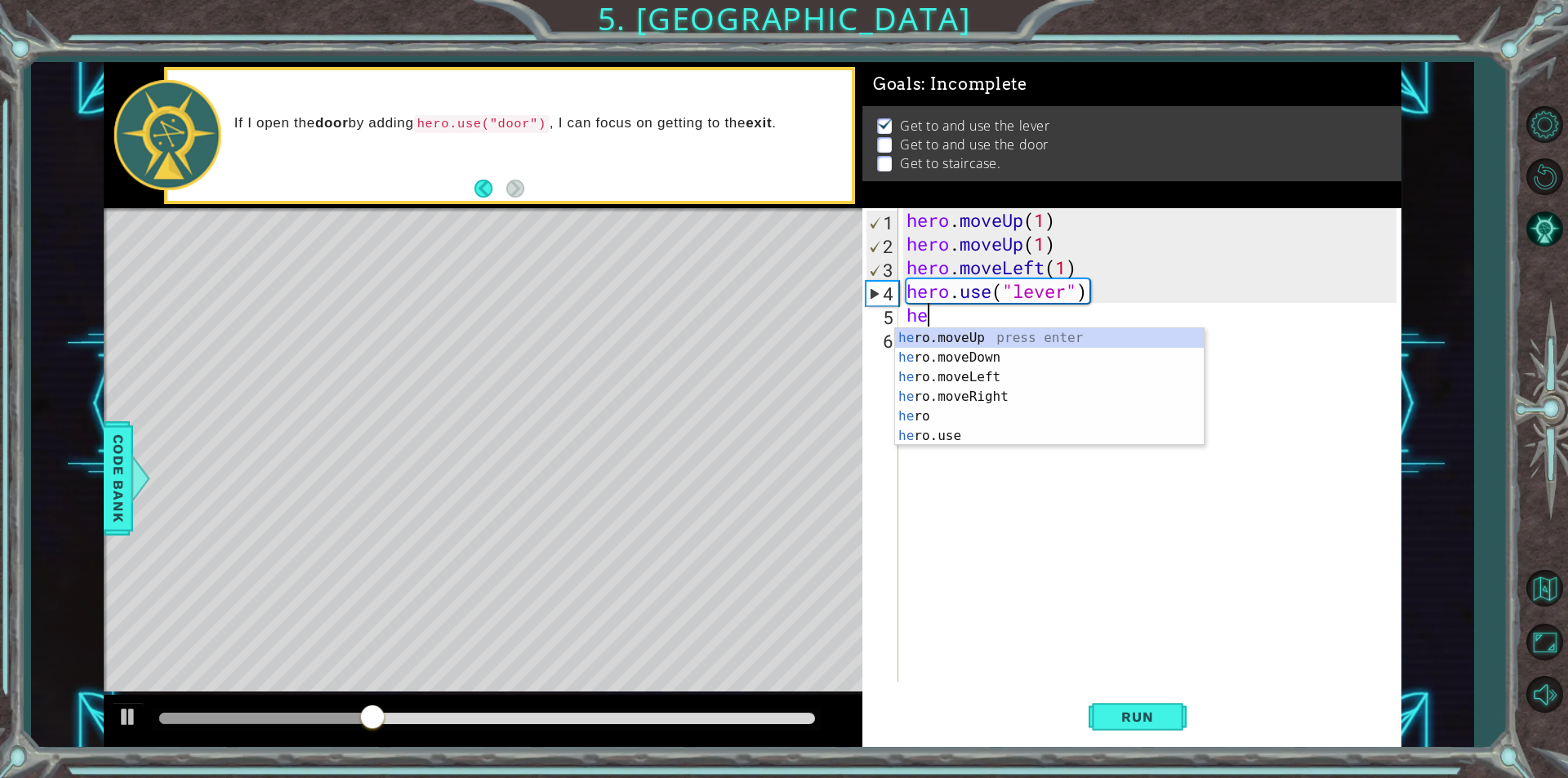
type textarea "hero"
click at [963, 410] on div "hero press enter hero .moveUp press enter hero .moveDown press enter hero .move…" at bounding box center [1049, 406] width 309 height 156
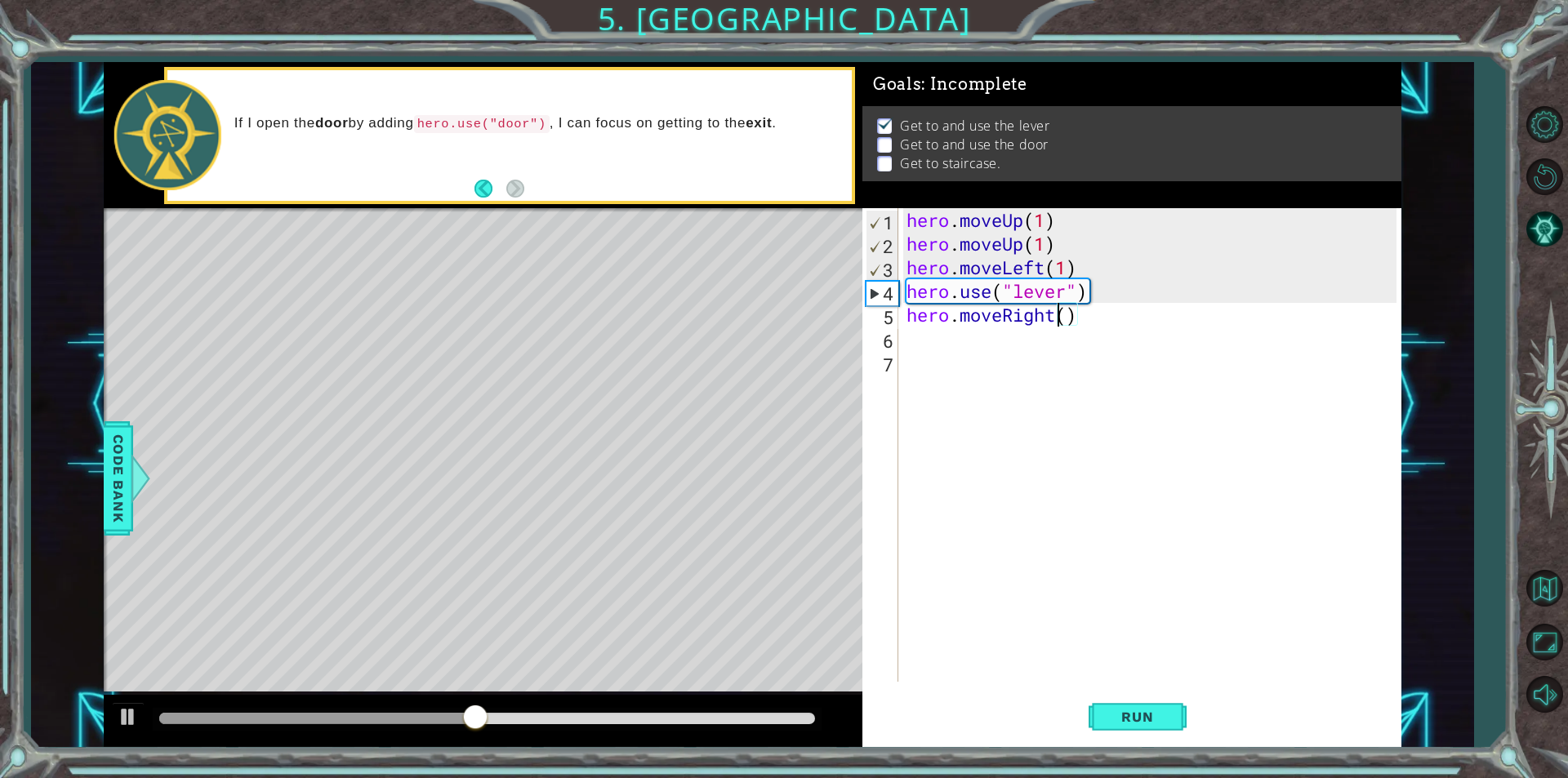
click at [1063, 313] on div "hero . moveUp ( 1 ) hero . moveUp ( 1 ) hero . moveLeft ( 1 ) hero . use ( "lev…" at bounding box center [1154, 468] width 501 height 521
click at [1074, 319] on div "hero . moveUp ( 1 ) hero . moveUp ( 1 ) hero . moveLeft ( 1 ) hero . use ( "lev…" at bounding box center [1154, 468] width 501 height 521
click at [1070, 316] on div "hero . moveUp ( 1 ) hero . moveUp ( 1 ) hero . moveLeft ( 1 ) hero . use ( "lev…" at bounding box center [1154, 468] width 501 height 521
type textarea "hero.moveRight(3)"
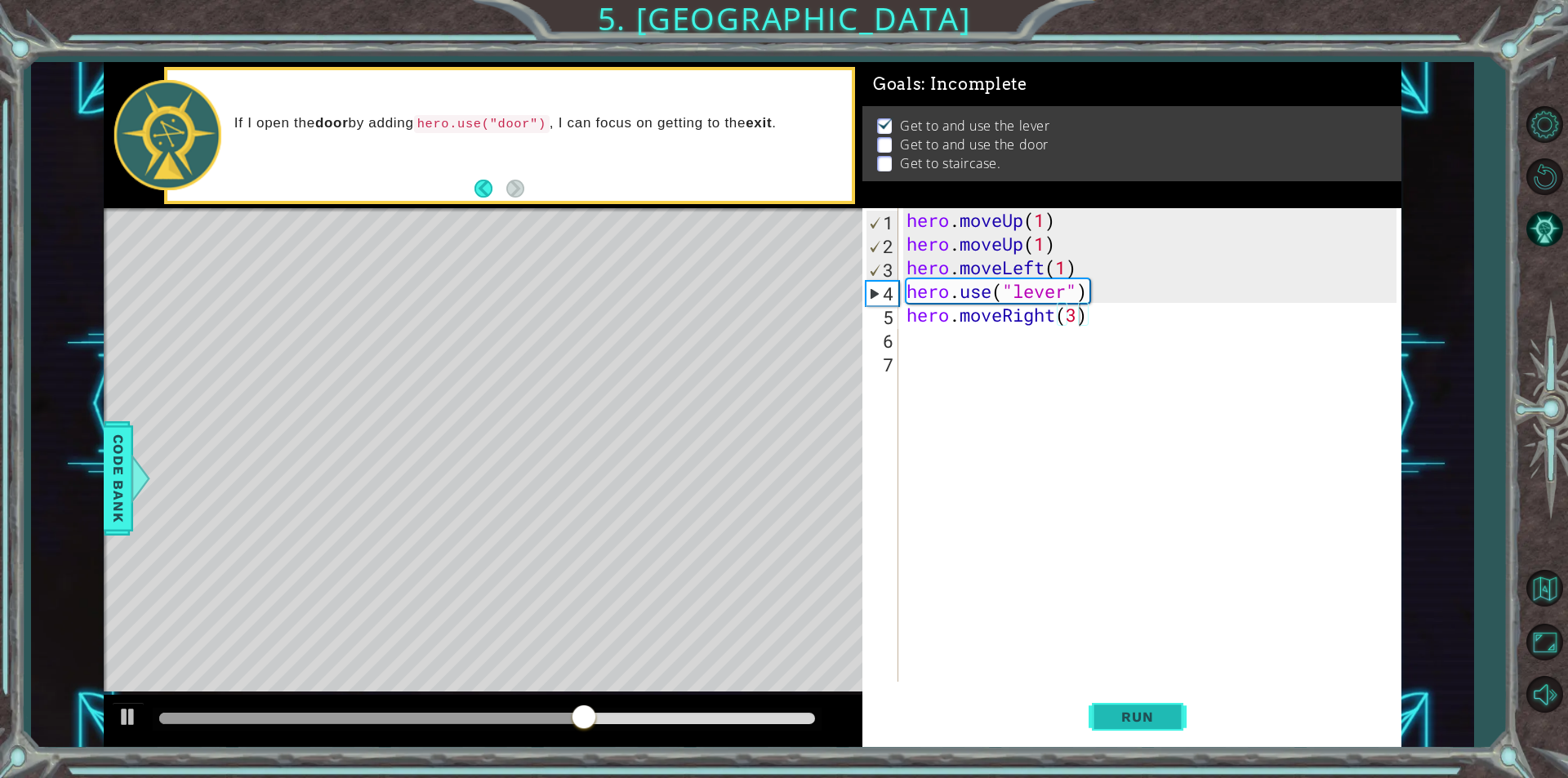
click at [1136, 715] on span "Run" at bounding box center [1137, 717] width 65 height 16
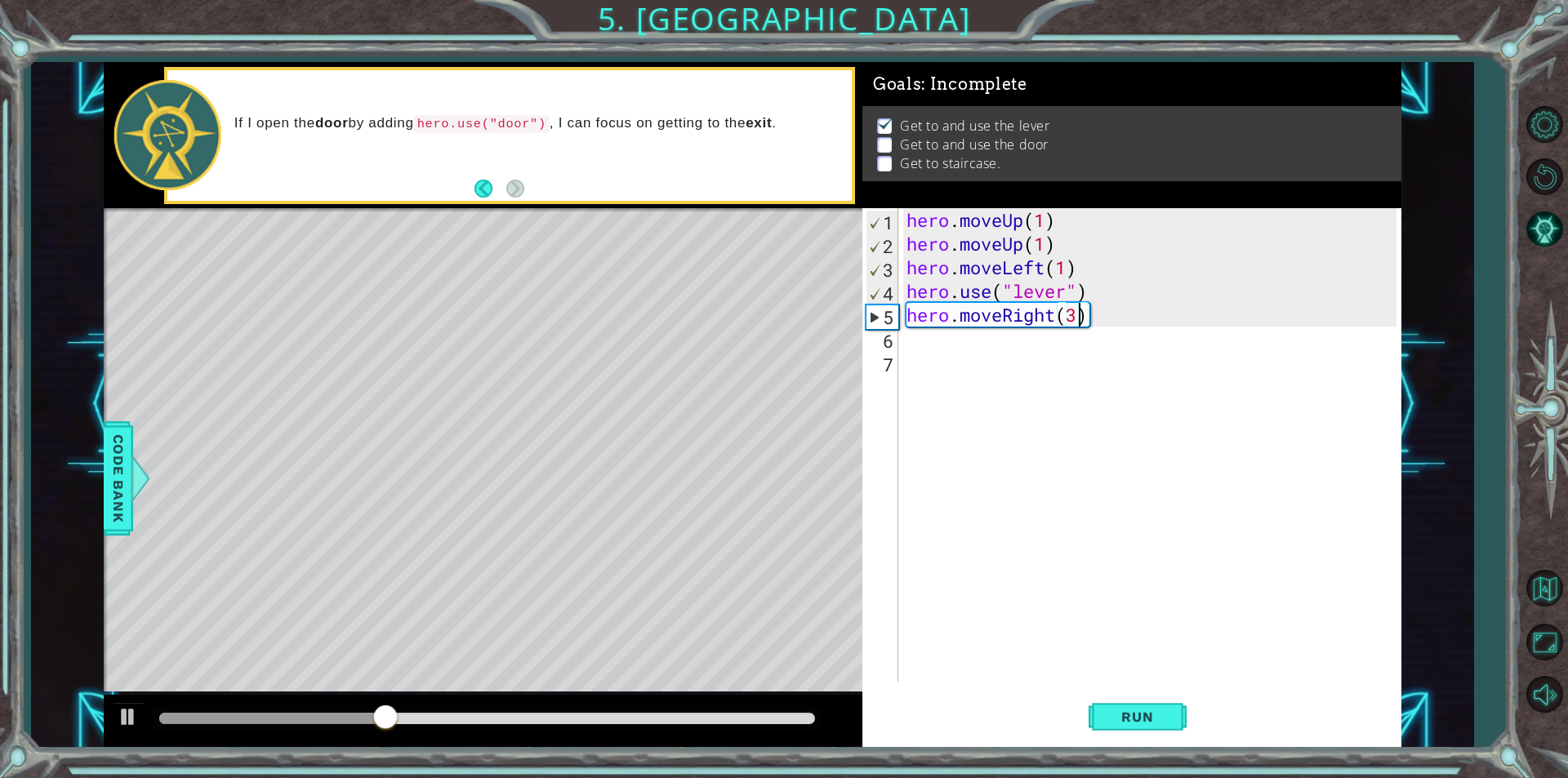
click at [941, 342] on div "hero . moveUp ( 1 ) hero . moveUp ( 1 ) hero . moveLeft ( 1 ) hero . use ( "lev…" at bounding box center [1154, 468] width 501 height 521
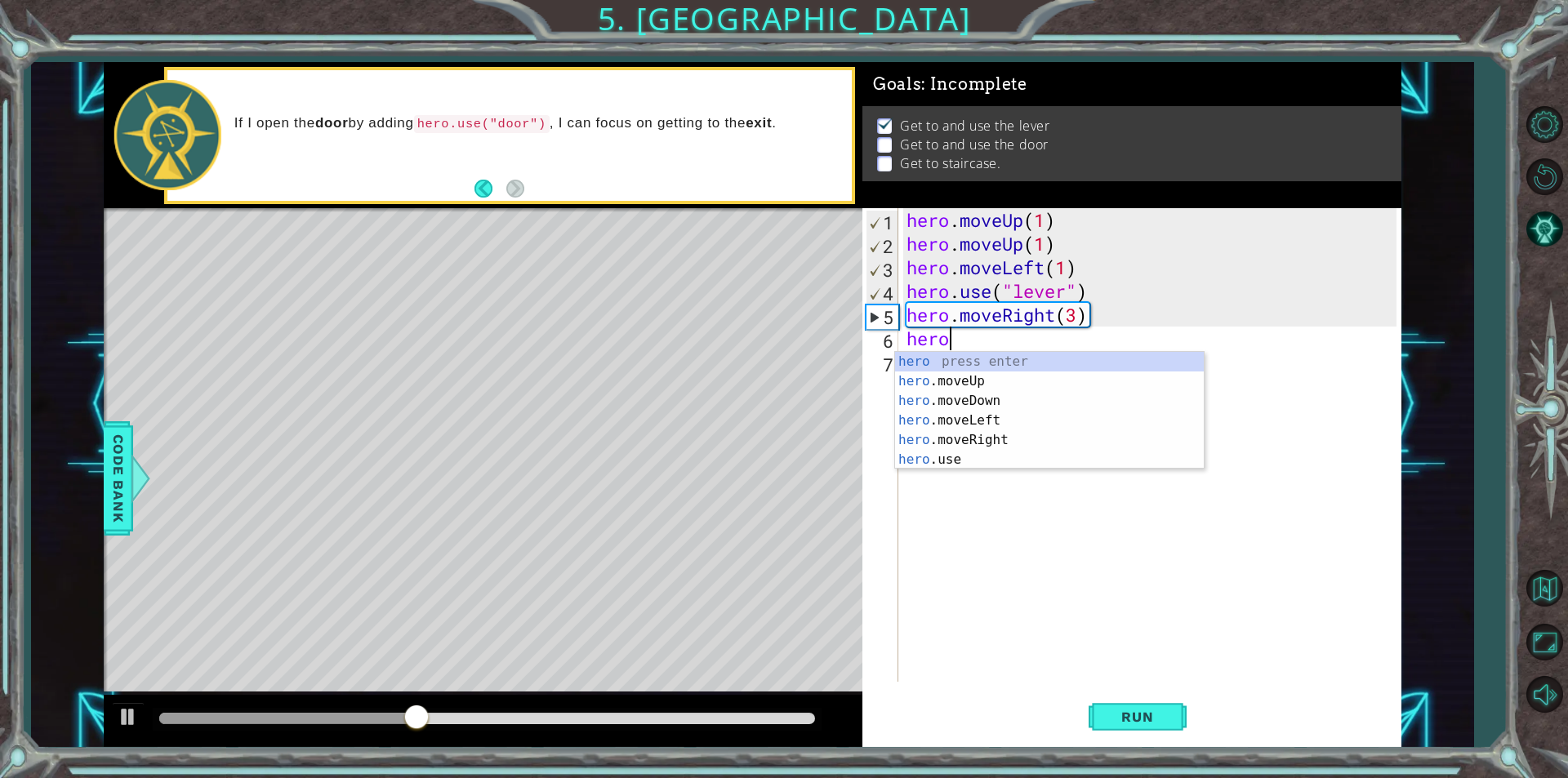
scroll to position [0, 1]
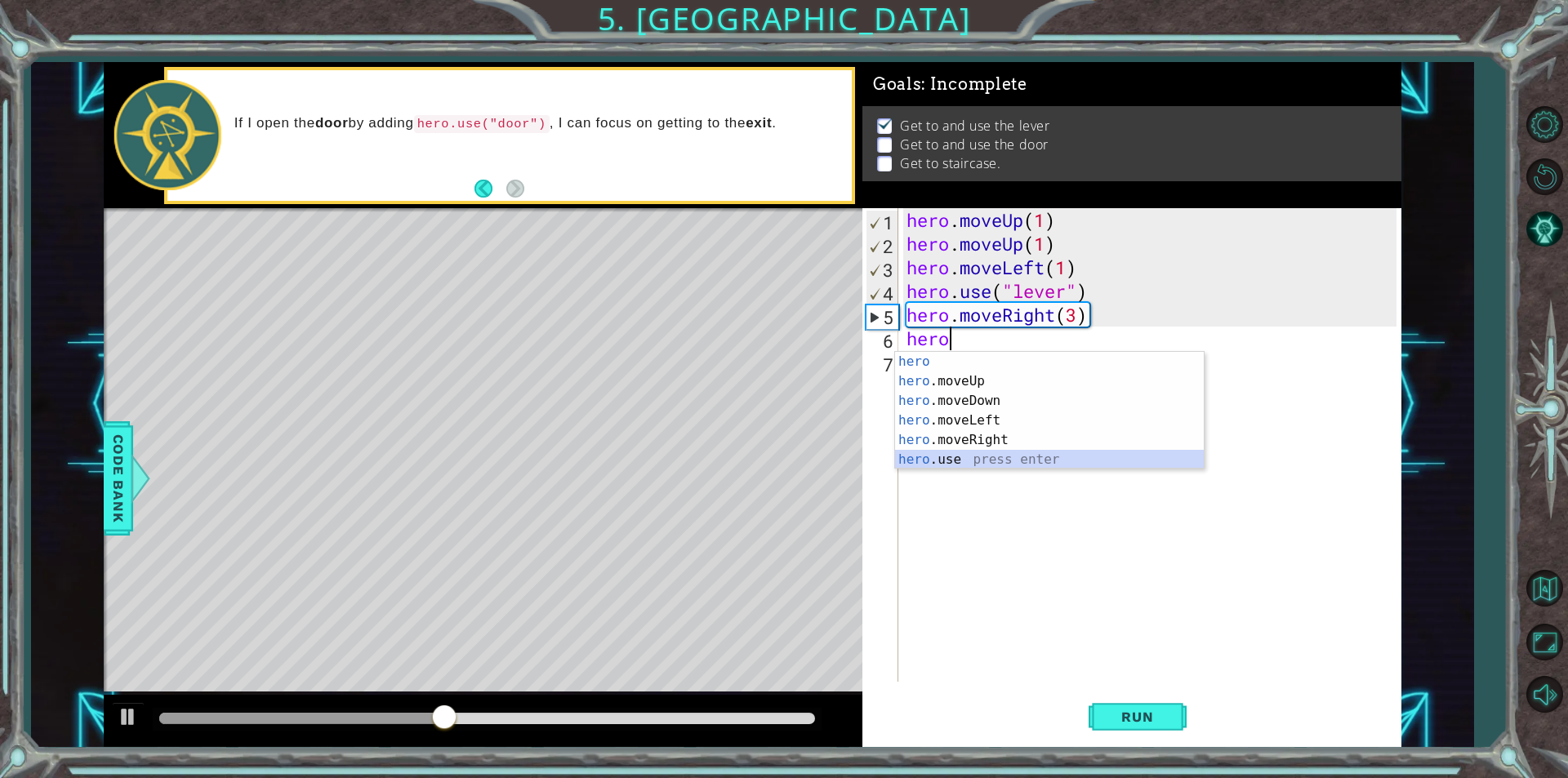
click at [923, 456] on div "hero press enter hero .moveUp press enter hero .moveDown press enter hero .move…" at bounding box center [1049, 429] width 309 height 156
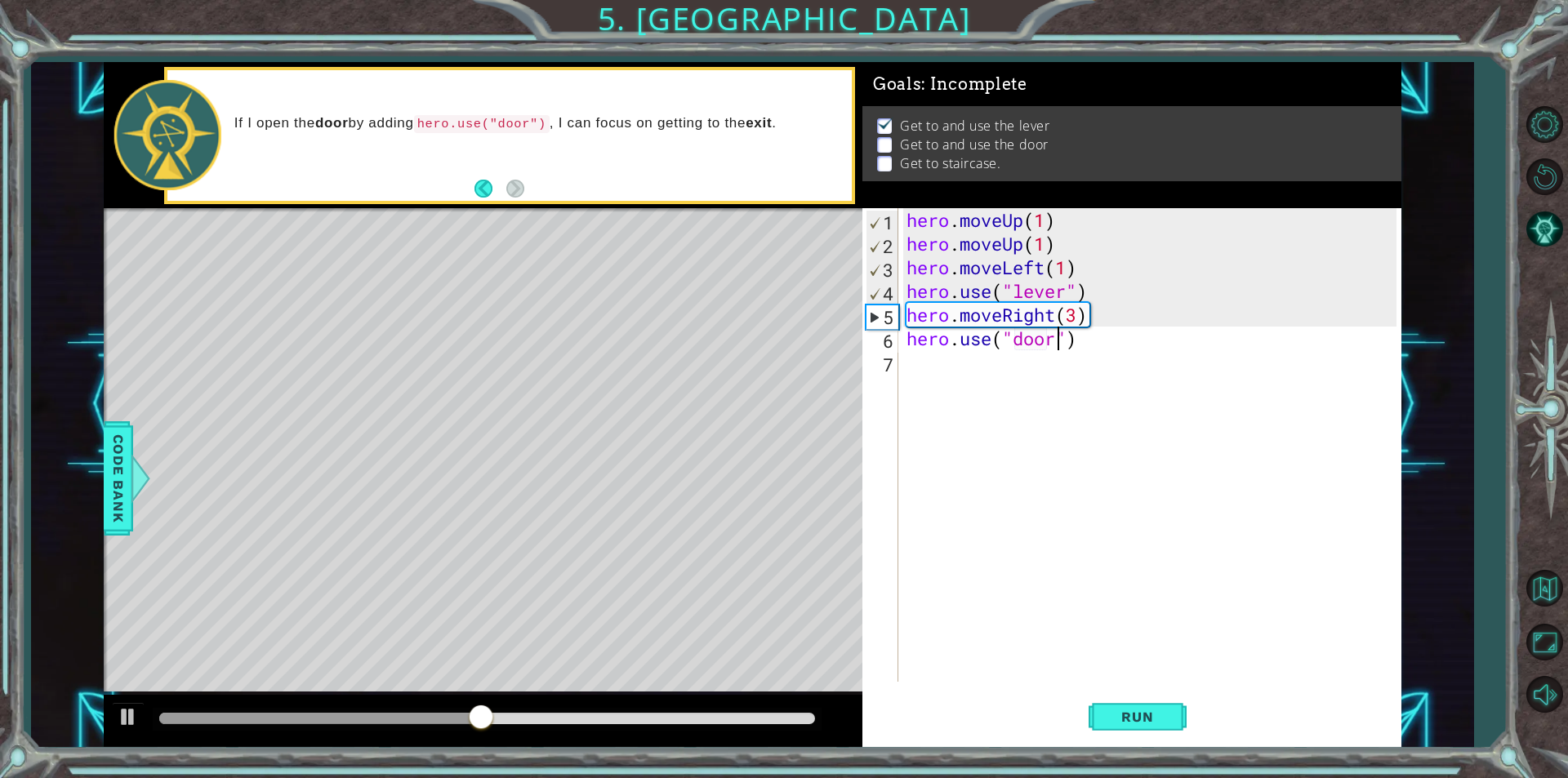
scroll to position [0, 7]
type textarea "hero.use("door")"
click at [1137, 699] on button "Run" at bounding box center [1138, 717] width 98 height 54
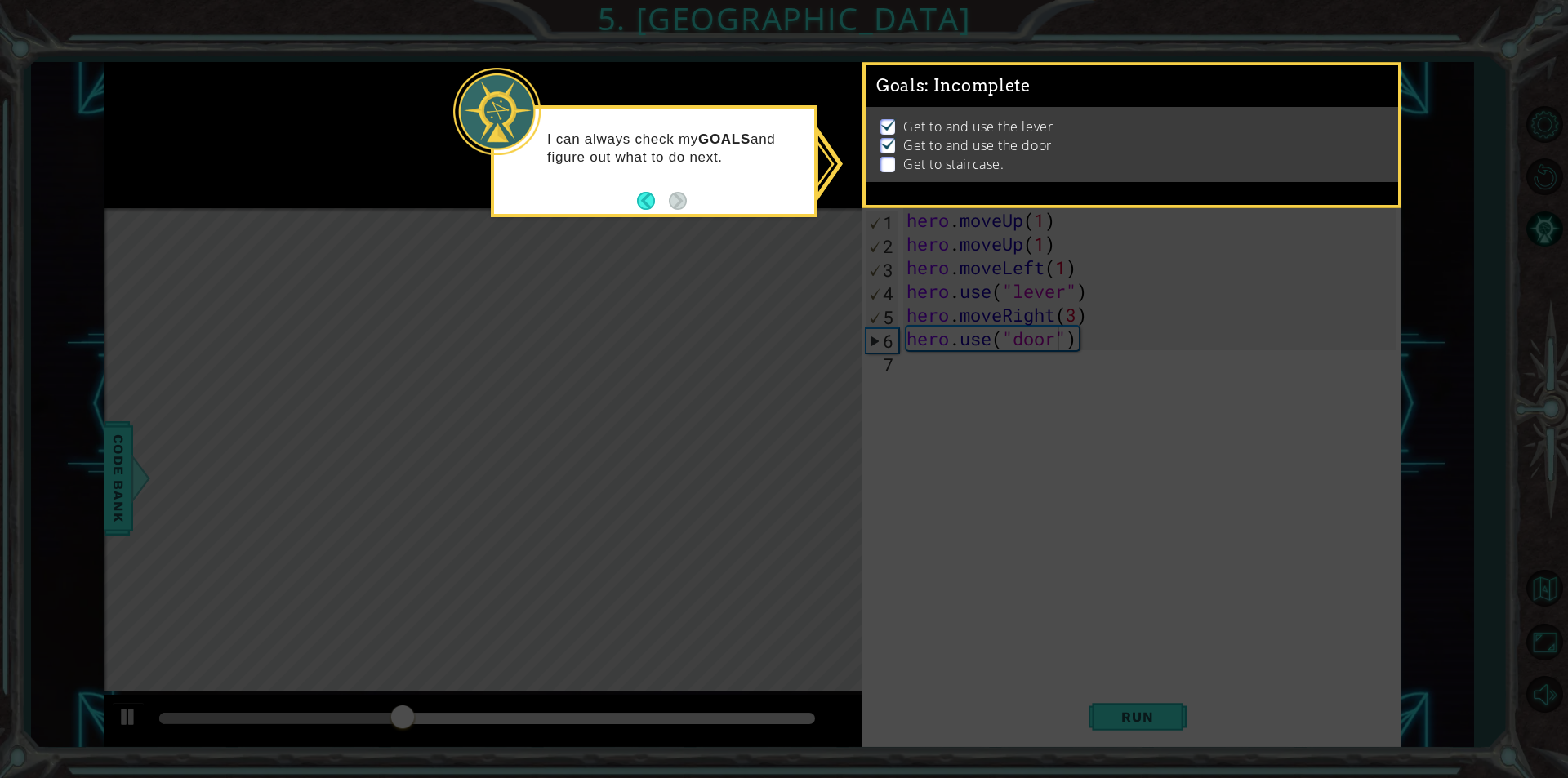
click at [1015, 429] on icon at bounding box center [784, 389] width 1568 height 778
click at [936, 156] on p "Get to staircase." at bounding box center [953, 164] width 101 height 18
click at [895, 158] on p at bounding box center [888, 164] width 15 height 16
click at [881, 140] on img at bounding box center [889, 142] width 16 height 13
click at [640, 194] on button "Back" at bounding box center [653, 201] width 32 height 18
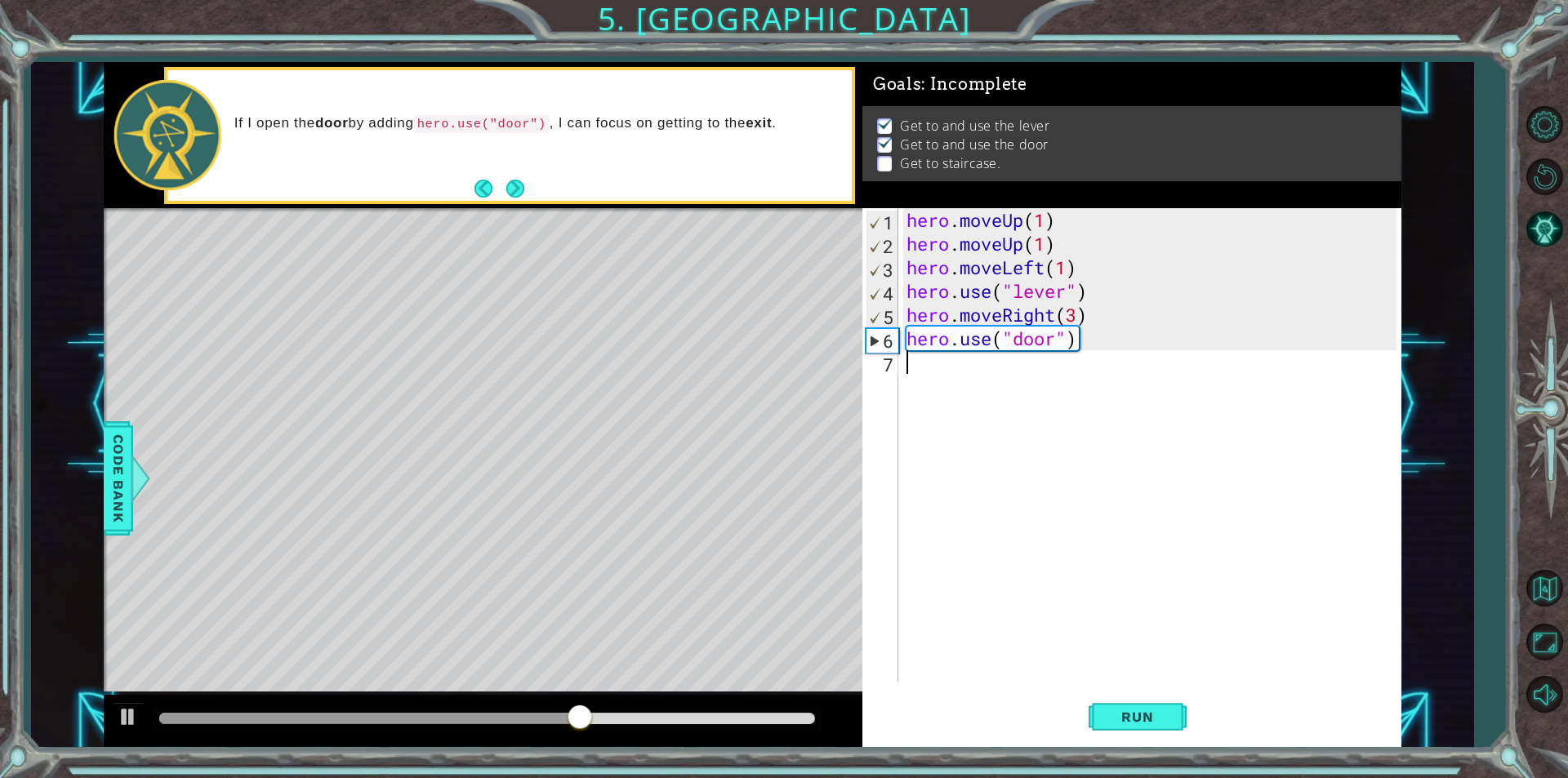
click at [971, 374] on div "hero . moveUp ( 1 ) hero . moveUp ( 1 ) hero . moveLeft ( 1 ) hero . use ( "lev…" at bounding box center [1154, 468] width 501 height 521
drag, startPoint x: 1082, startPoint y: 325, endPoint x: 1056, endPoint y: 369, distance: 51.1
click at [1056, 370] on div "hero . moveUp ( 1 ) hero . moveUp ( 1 ) hero . moveLeft ( 1 ) hero . use ( "lev…" at bounding box center [1154, 468] width 501 height 521
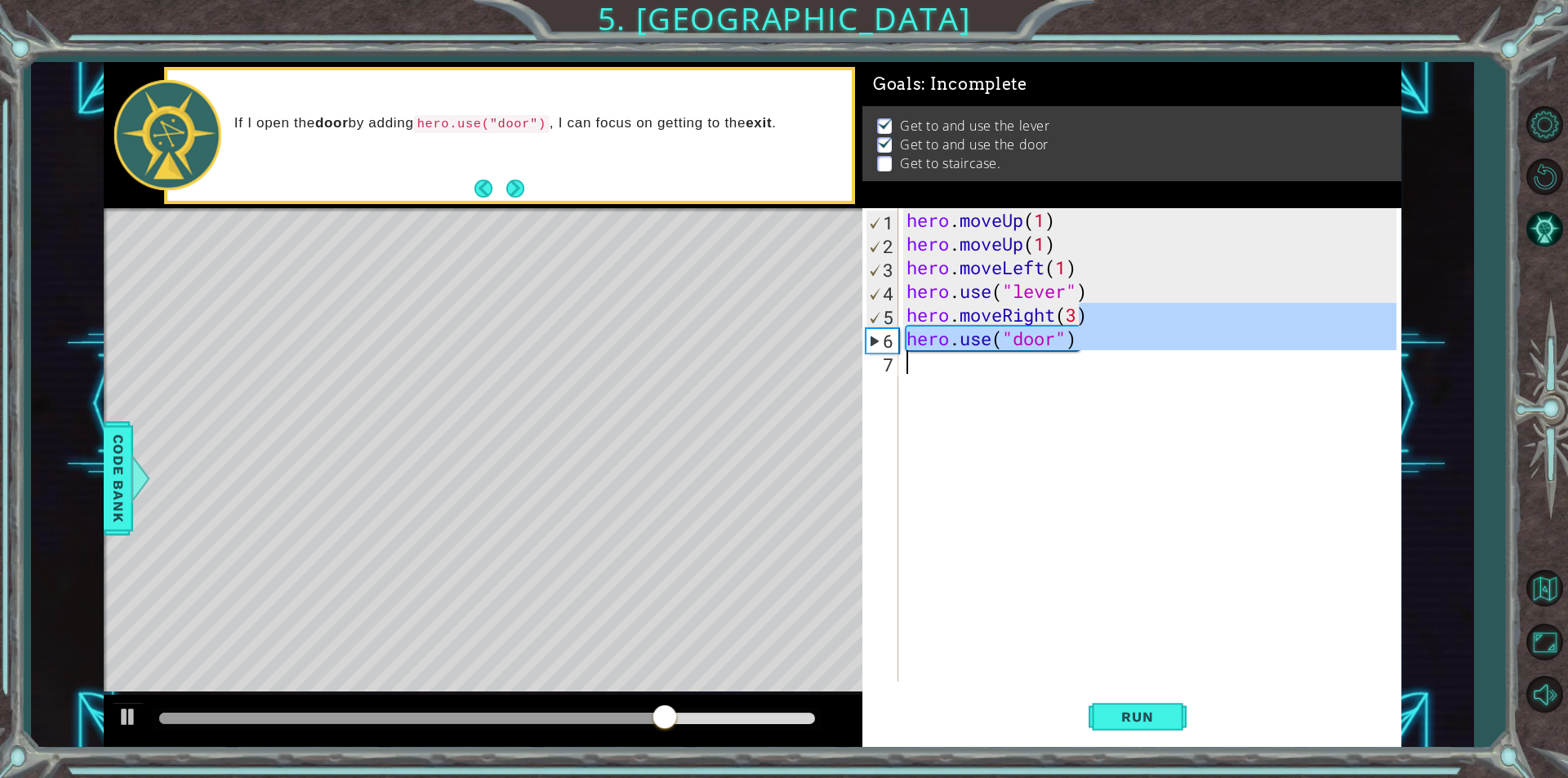
click at [1076, 340] on div "hero . moveUp ( 1 ) hero . moveUp ( 1 ) hero . moveLeft ( 1 ) hero . use ( "lev…" at bounding box center [1150, 444] width 493 height 473
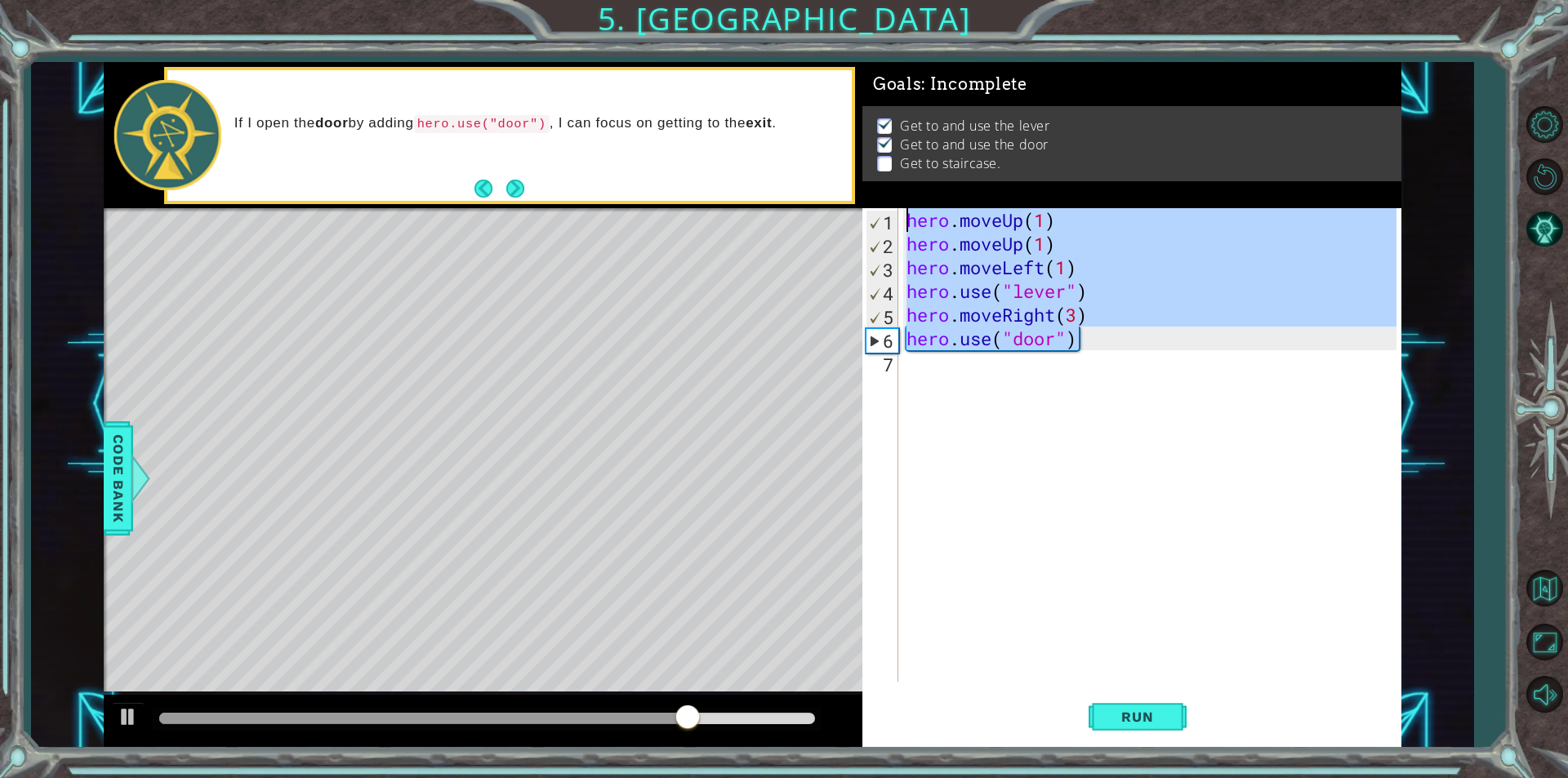
click at [813, 215] on div "1 ההההההההההההההההההההההההההההההההההההההההההההההההההההההההההההההההההההההההההההה…" at bounding box center [752, 404] width 1298 height 685
type textarea "hero.moveUp(1) hero.moveUp(1)"
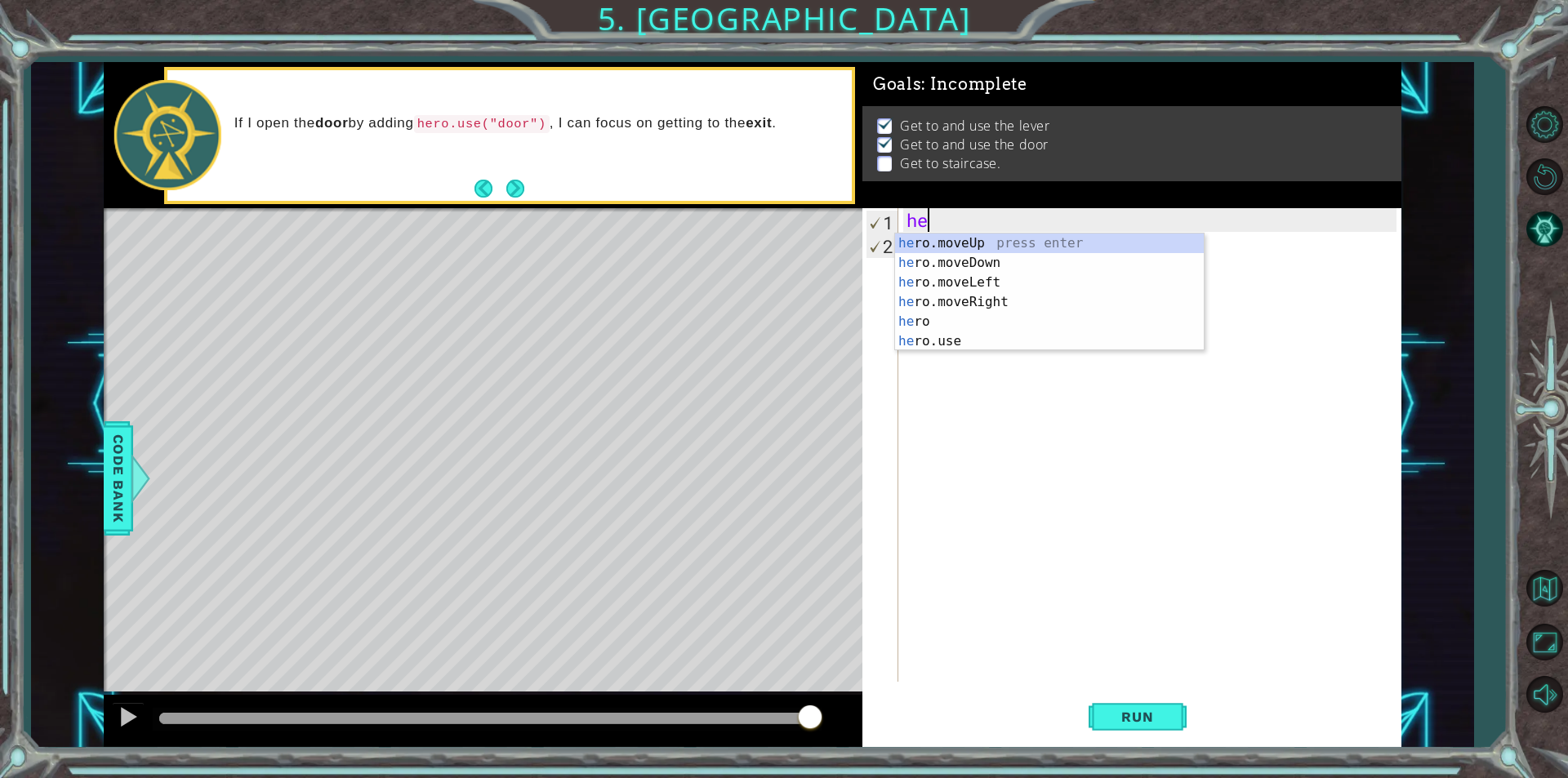
type textarea "hero"
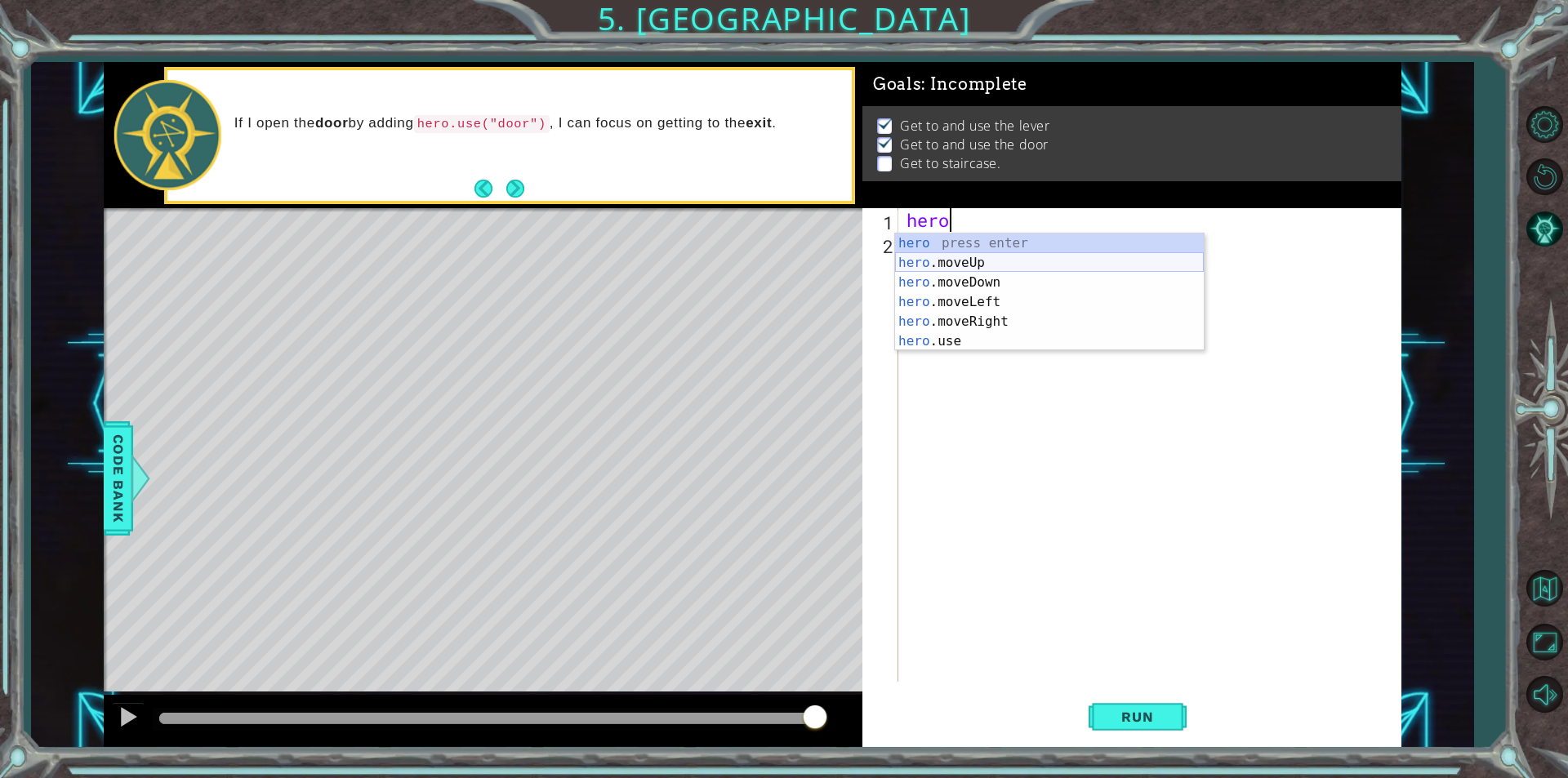
click at [944, 254] on div "hero press enter hero .moveUp press enter hero .moveDown press enter hero .move…" at bounding box center [1049, 311] width 309 height 156
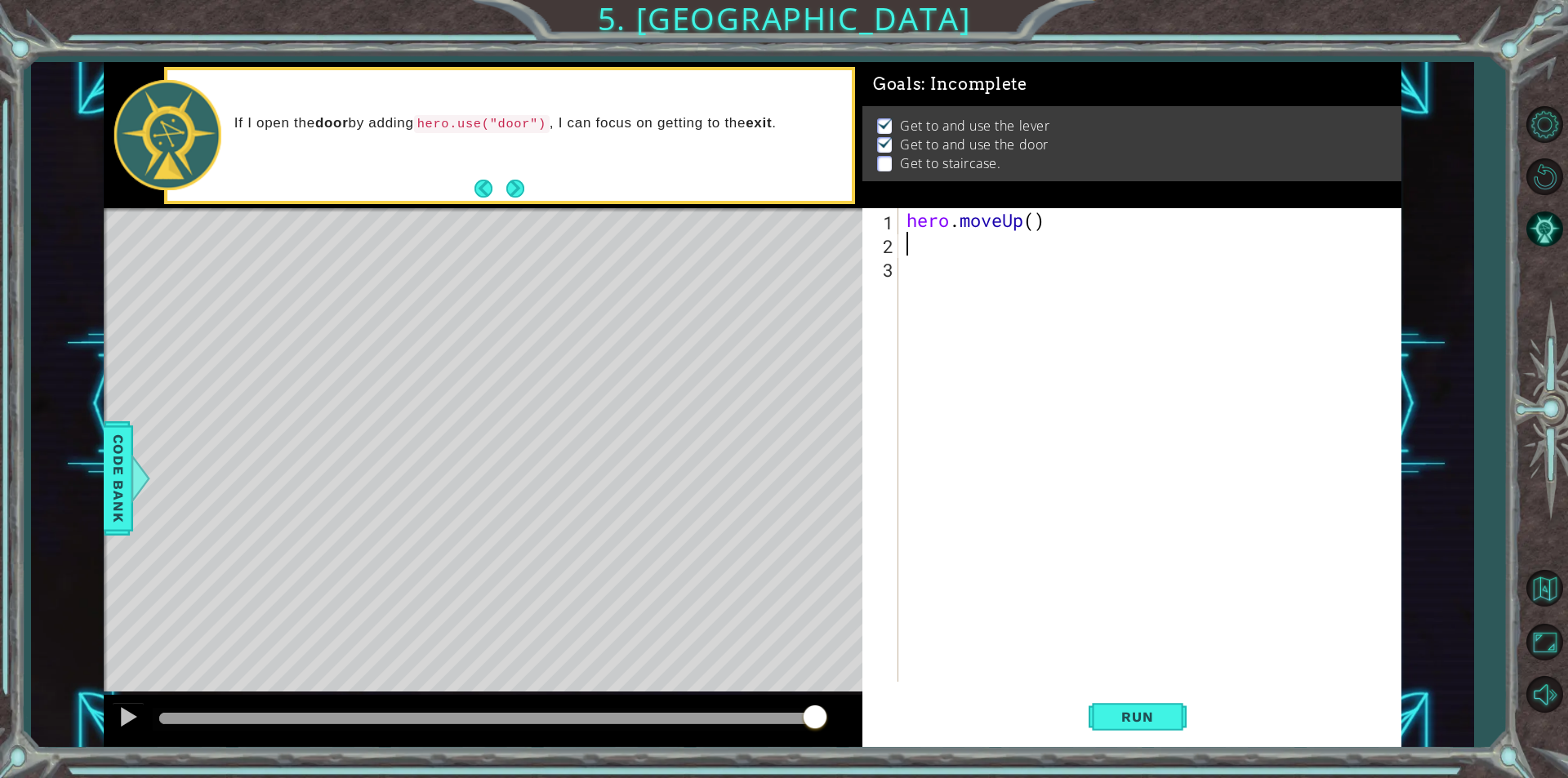
scroll to position [0, 0]
click at [1033, 223] on div "hero . moveUp ( )" at bounding box center [1154, 468] width 501 height 521
type textarea "hero.moveUp(2)"
click at [976, 250] on div "hero . moveUp ( 2 )" at bounding box center [1154, 468] width 501 height 521
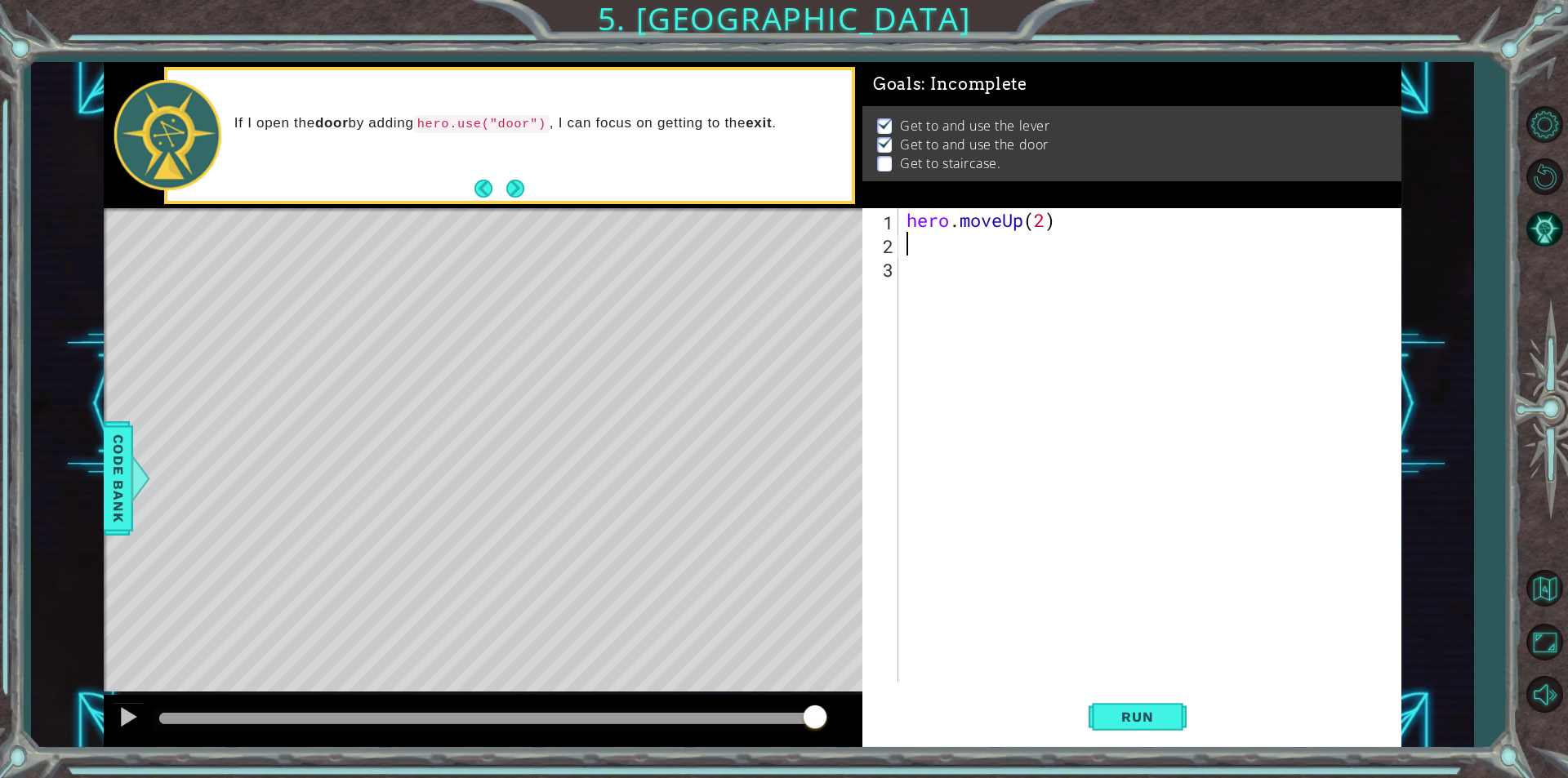
scroll to position [0, 0]
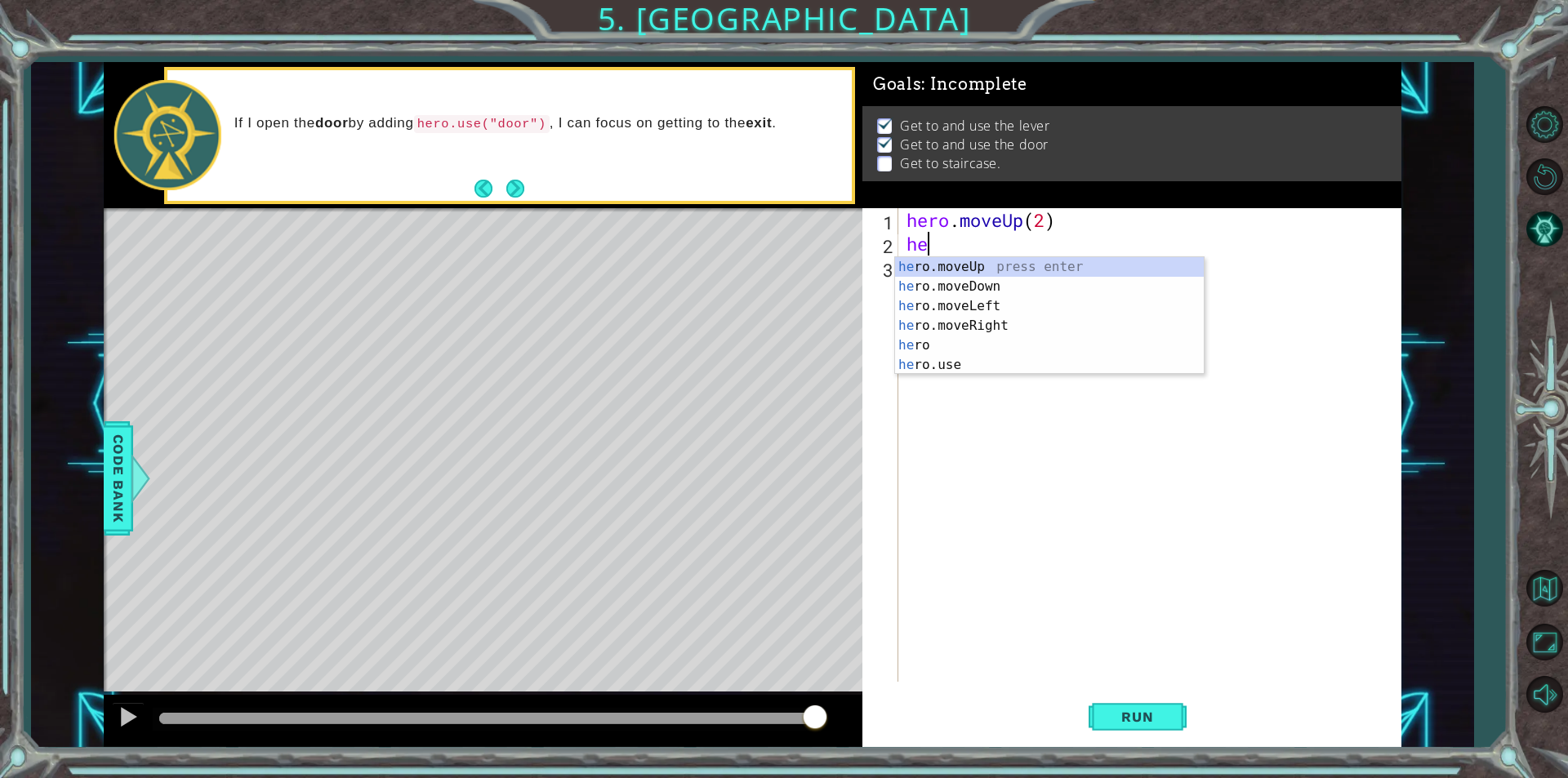
type textarea "hero"
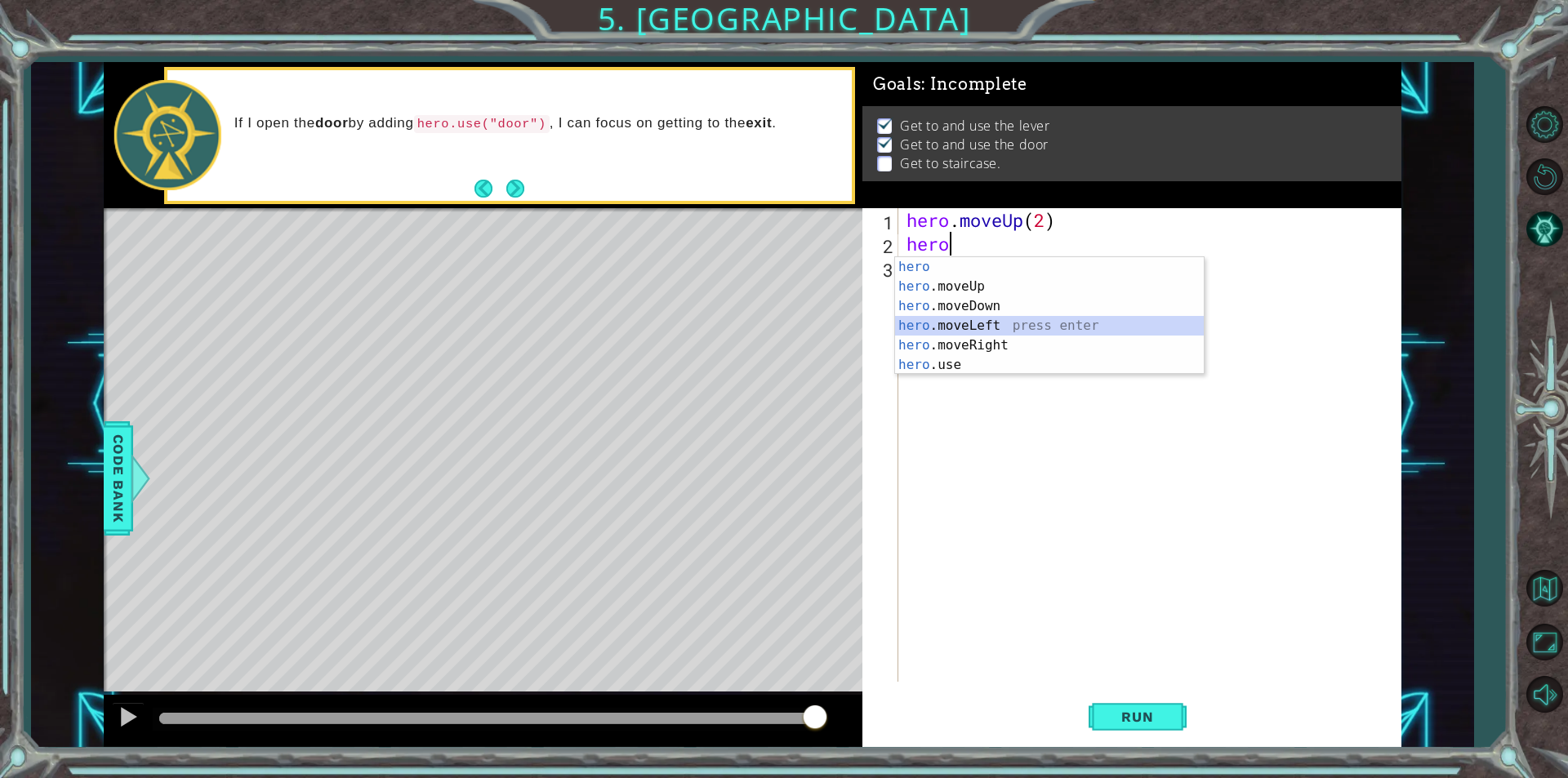
click at [983, 320] on div "hero press enter hero .moveUp press enter hero .moveDown press enter hero .move…" at bounding box center [1049, 335] width 309 height 156
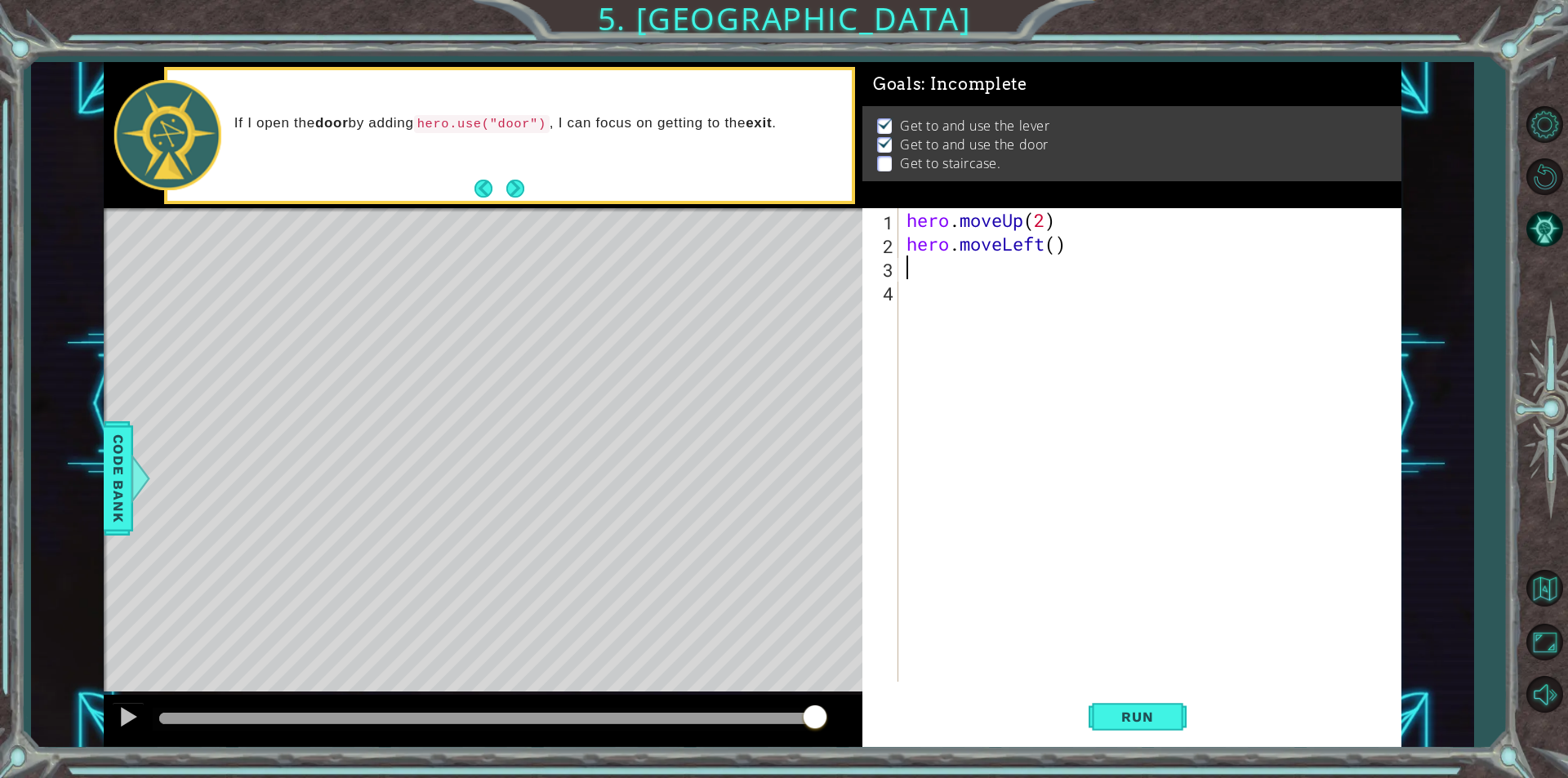
scroll to position [0, 0]
click at [1056, 245] on div "hero . moveUp ( 2 ) hero . moveLeft ( )" at bounding box center [1154, 468] width 501 height 521
click at [1145, 718] on span "Run" at bounding box center [1137, 717] width 65 height 16
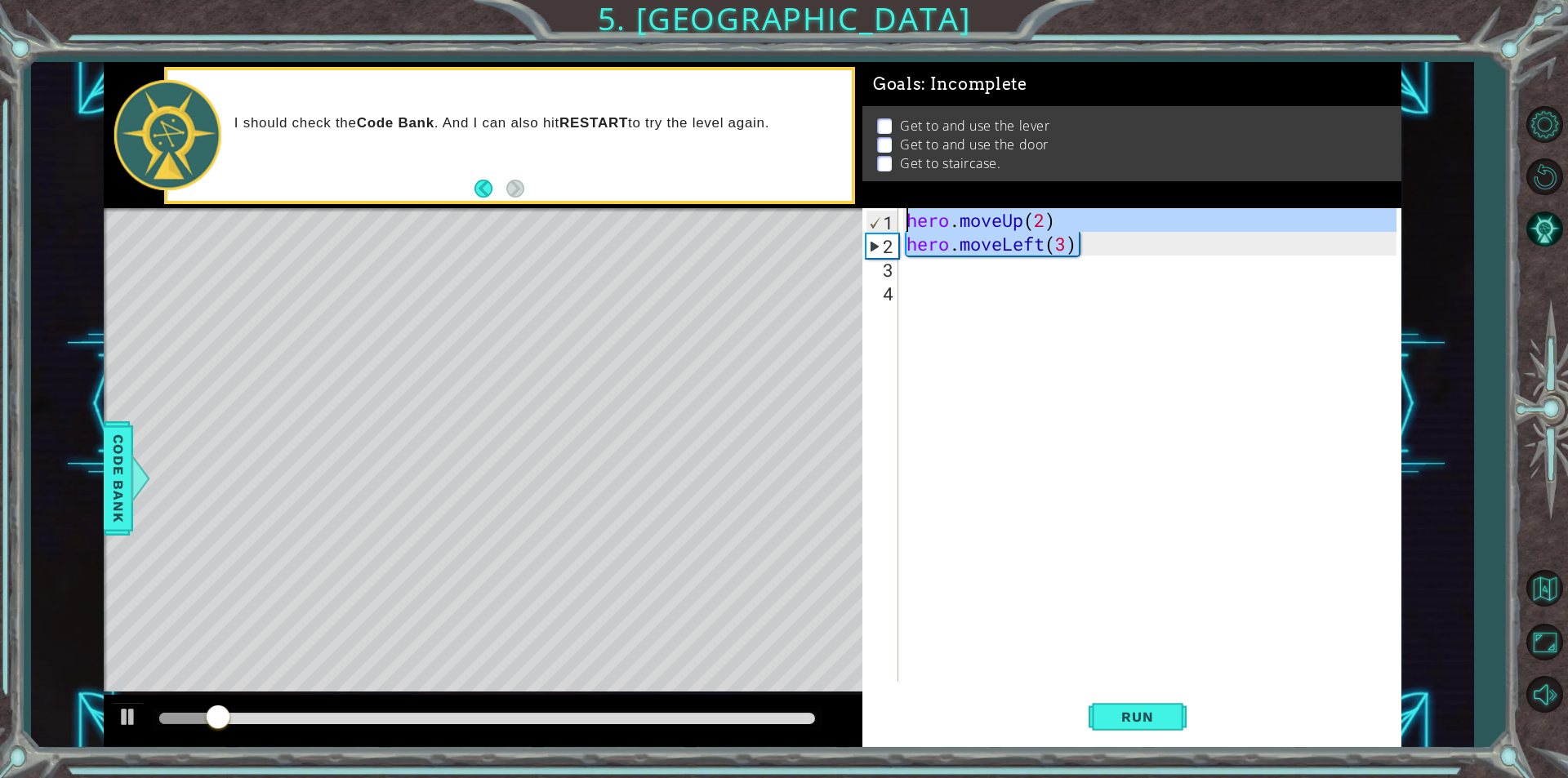
drag, startPoint x: 1098, startPoint y: 240, endPoint x: 835, endPoint y: 157, distance: 275.8
click at [835, 157] on div "1 ההההההההההההההההההההההההההההההההההההההההההההההההההההההההההההההההההההההההההההה…" at bounding box center [752, 404] width 1298 height 685
type textarea "hero.moveUp(2) hero.moveLeft(3)"
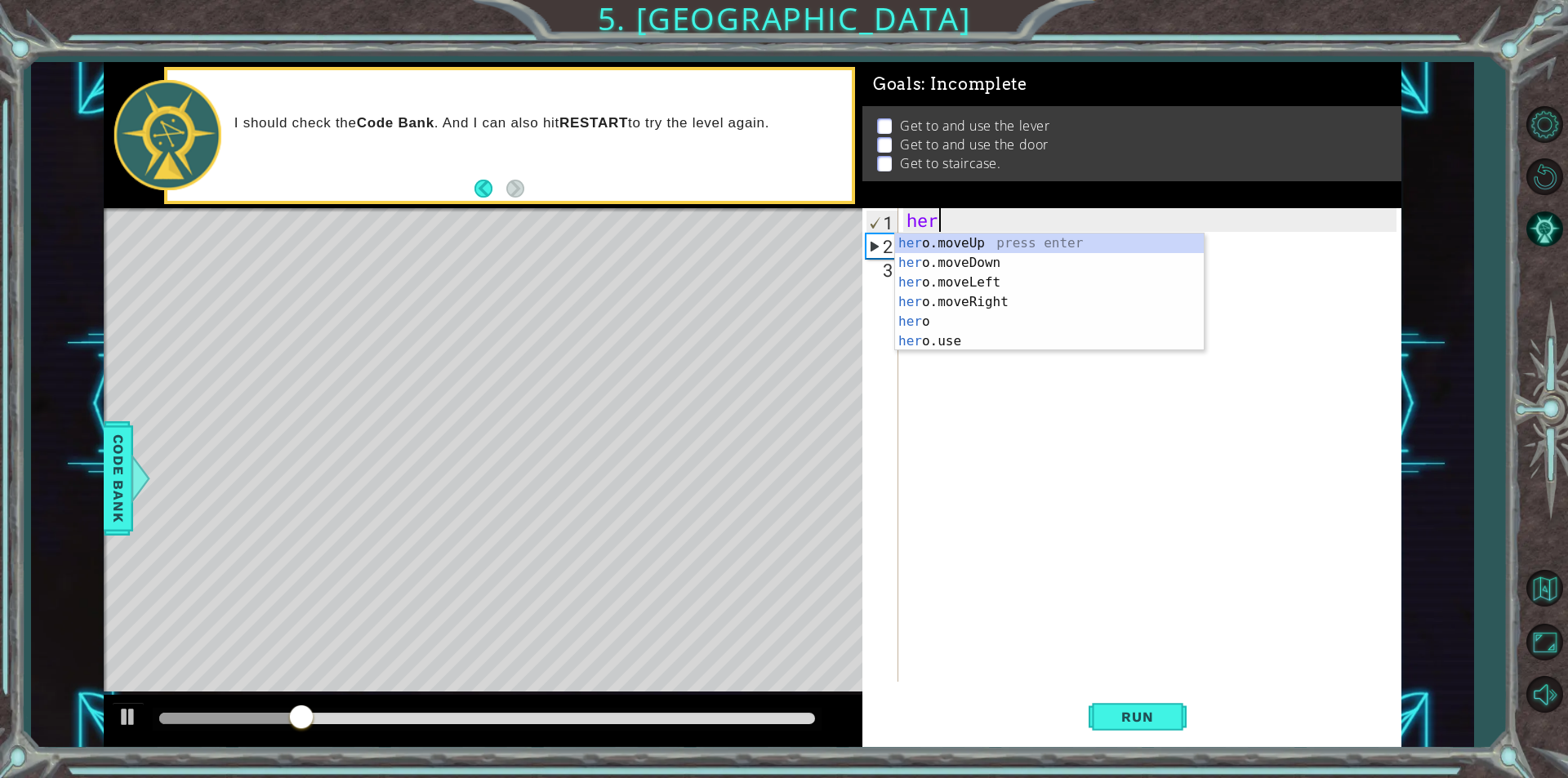
type textarea "hero"
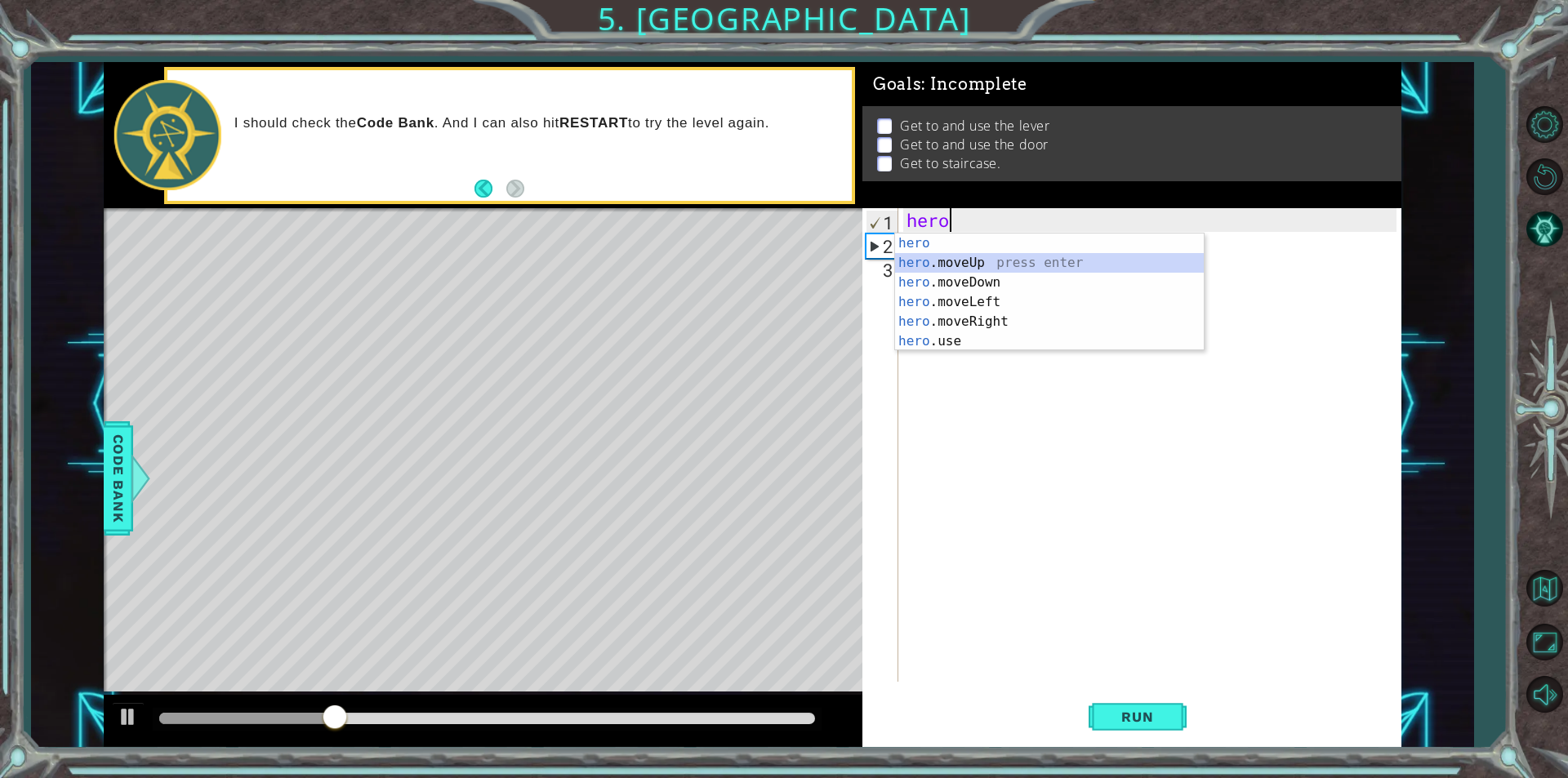
click at [1026, 265] on div "hero press enter hero .moveUp press enter hero .moveDown press enter hero .move…" at bounding box center [1049, 311] width 309 height 156
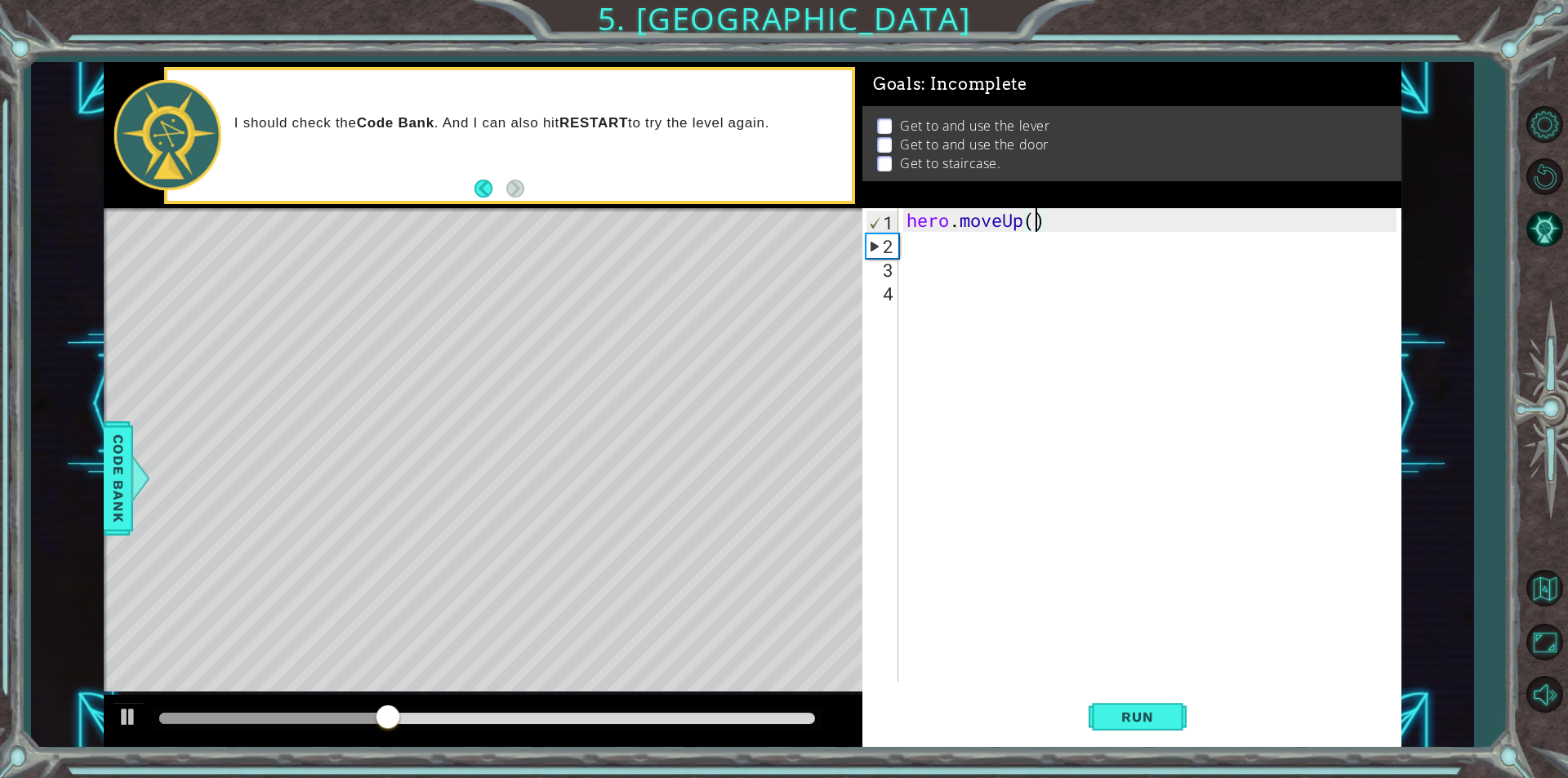
click at [1040, 224] on div "hero . moveUp ( )" at bounding box center [1154, 468] width 501 height 521
type textarea "hero.moveUp(2)"
click at [1019, 248] on div "hero . moveUp ( 2 )" at bounding box center [1154, 468] width 501 height 521
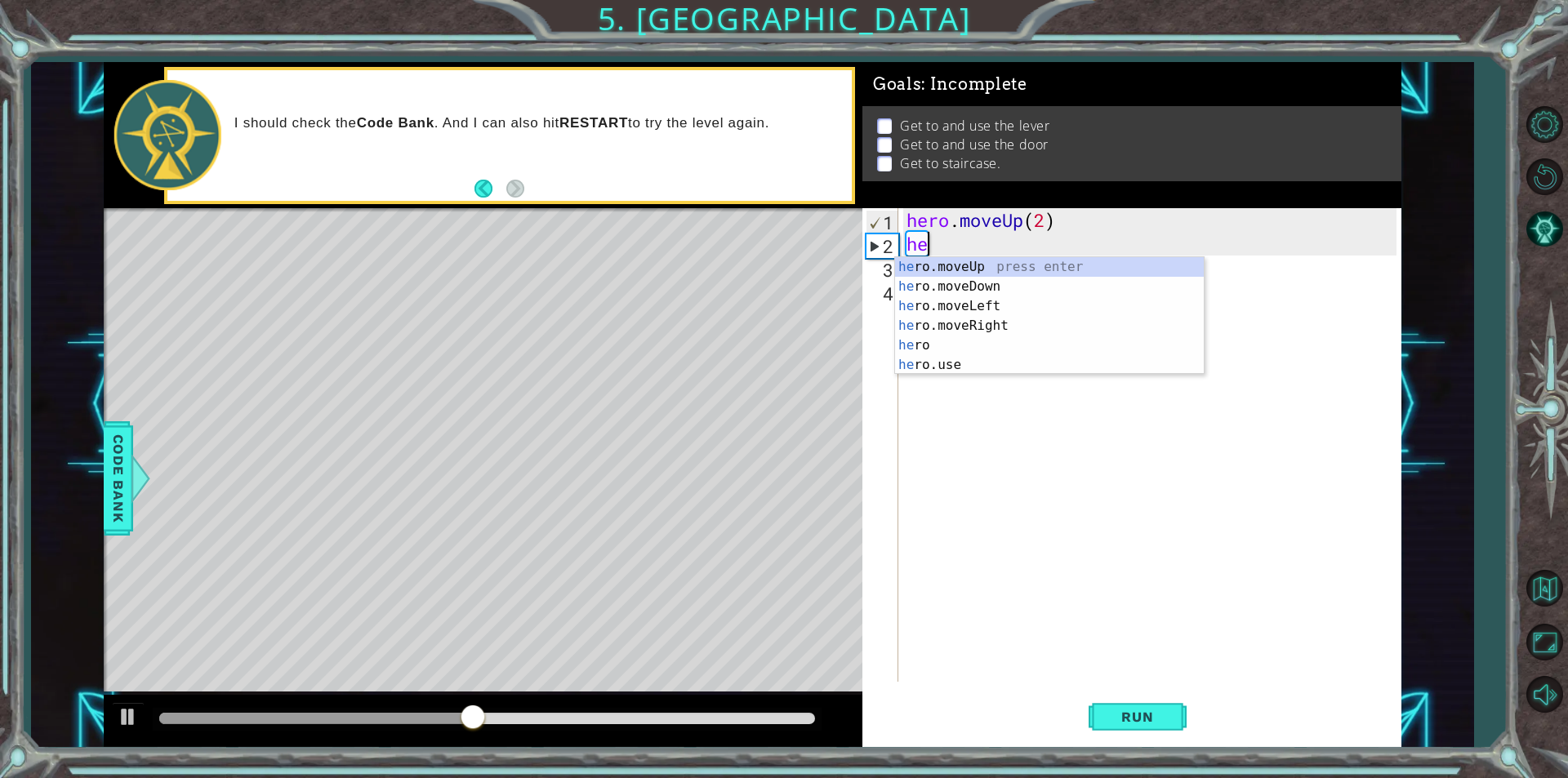
type textarea "hero"
click at [1004, 318] on div "hero press enter hero .moveUp press enter hero .moveDown press enter hero .move…" at bounding box center [1049, 335] width 309 height 156
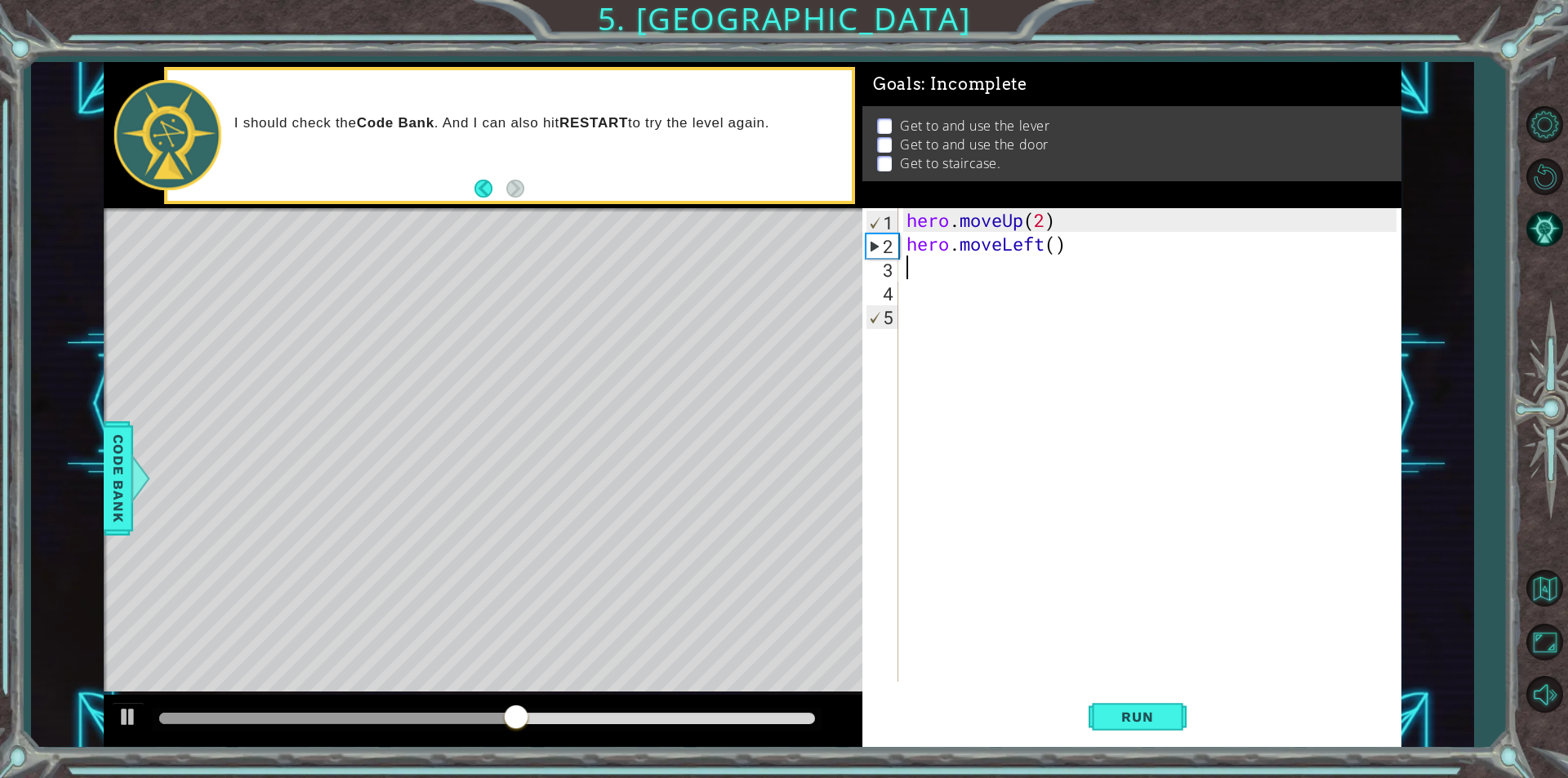
scroll to position [0, 0]
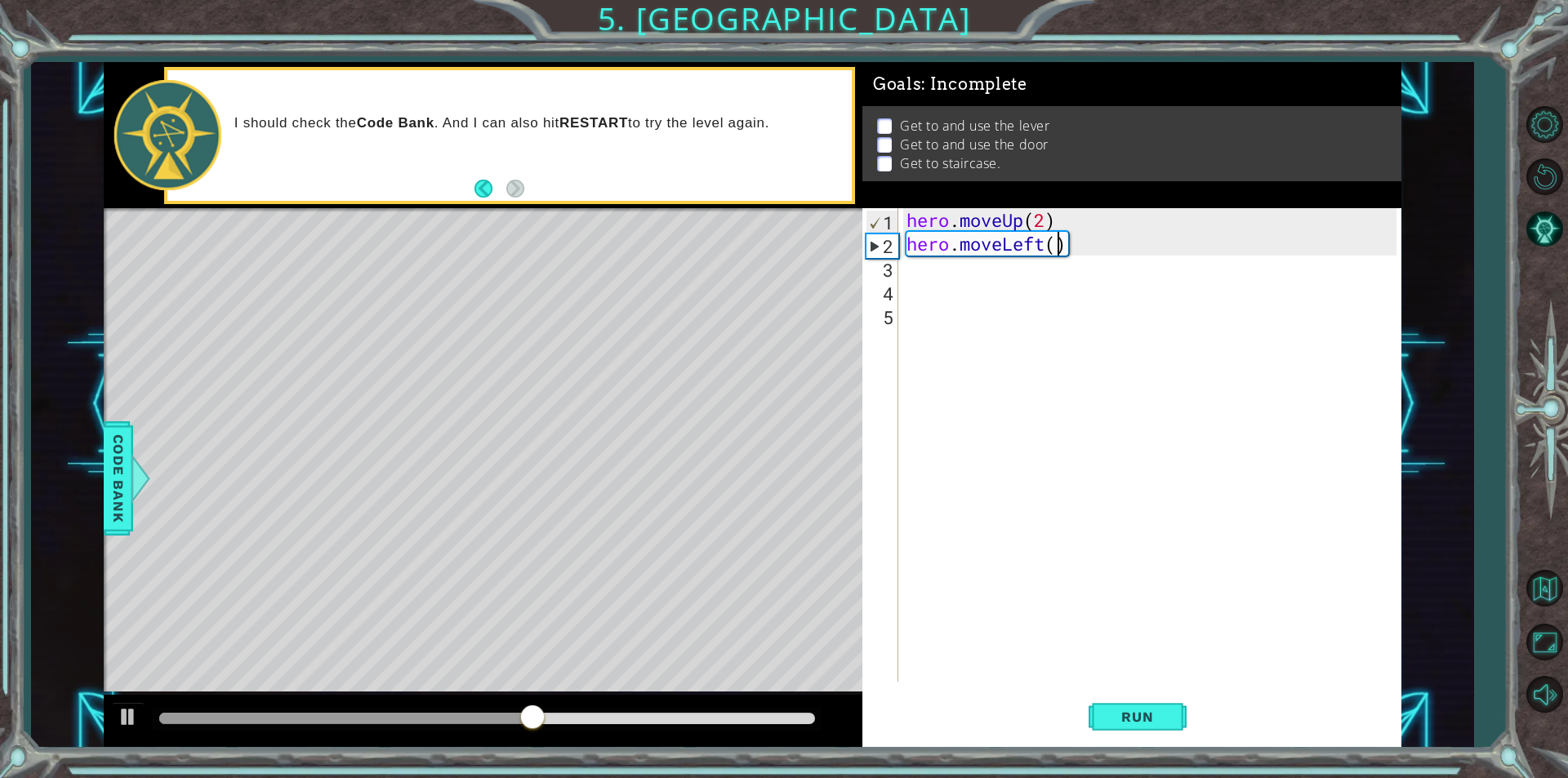
click at [1058, 247] on div "hero . moveUp ( 2 ) hero . moveLeft ( )" at bounding box center [1154, 468] width 501 height 521
type textarea "hero.moveLeft(1)"
click at [1033, 269] on div "hero . moveUp ( 2 ) hero . moveLeft ( 1 )" at bounding box center [1154, 468] width 501 height 521
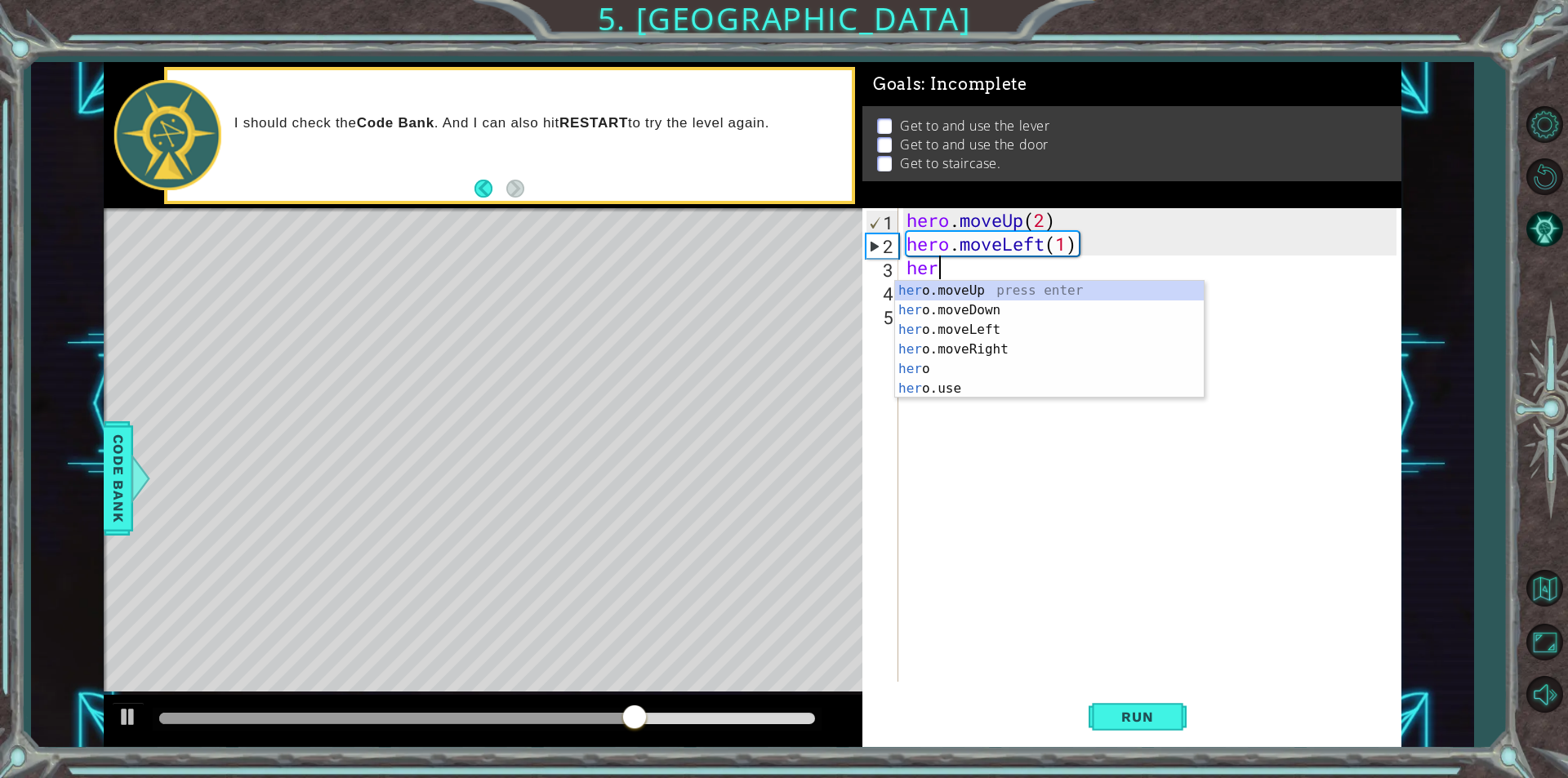
type textarea "hero"
click at [1008, 373] on div "hero press enter hero .moveUp press enter hero .moveDown press enter hero .move…" at bounding box center [1049, 359] width 309 height 156
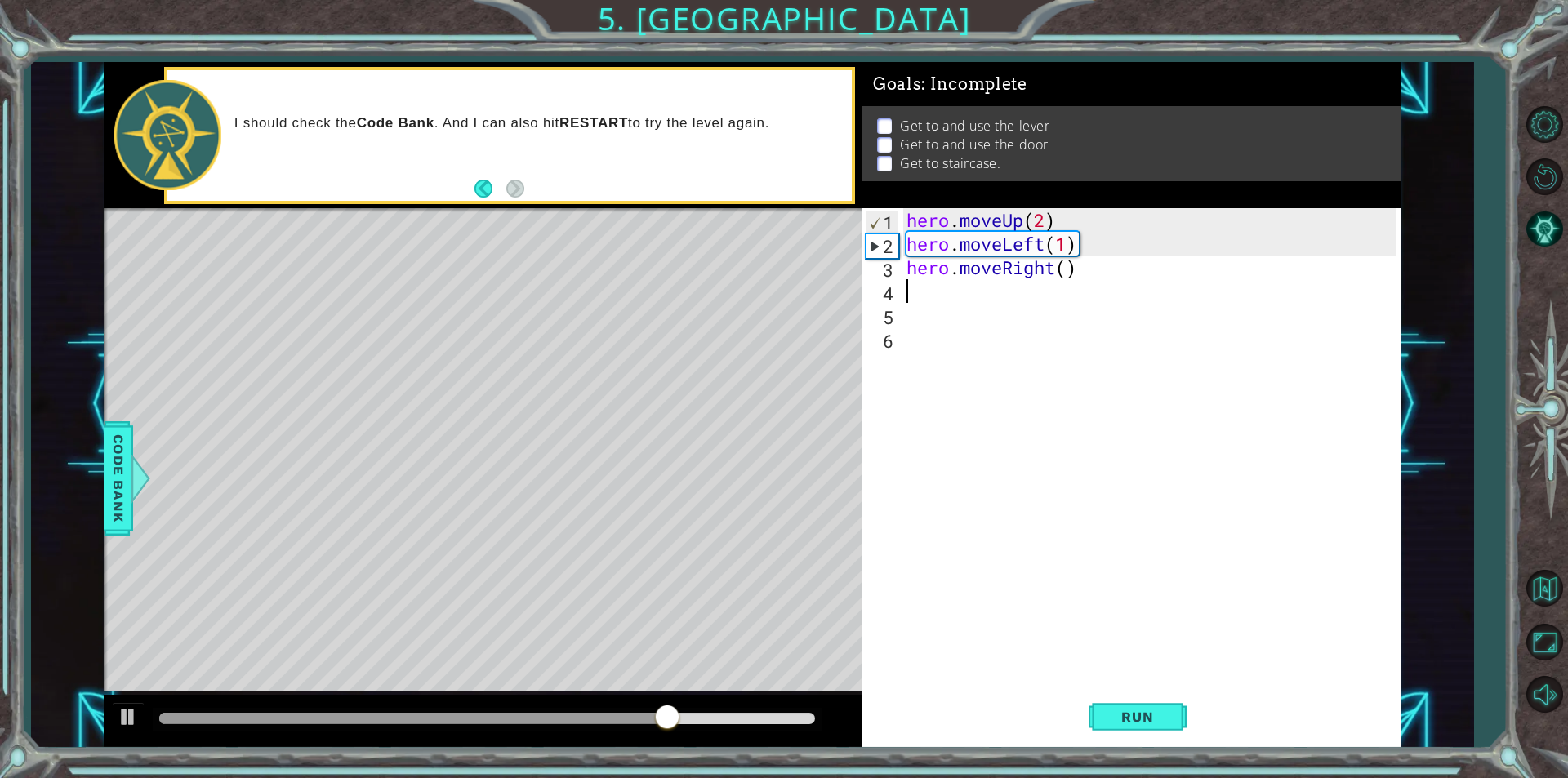
scroll to position [0, 0]
click at [1066, 277] on div "hero . moveUp ( 2 ) hero . moveLeft ( 1 ) hero . moveRight ( )" at bounding box center [1154, 468] width 501 height 521
type textarea "hero.moveRight(3)"
click at [1031, 292] on div "hero . moveUp ( 2 ) hero . moveLeft ( 1 ) hero . moveRight ( 3 )" at bounding box center [1154, 468] width 501 height 521
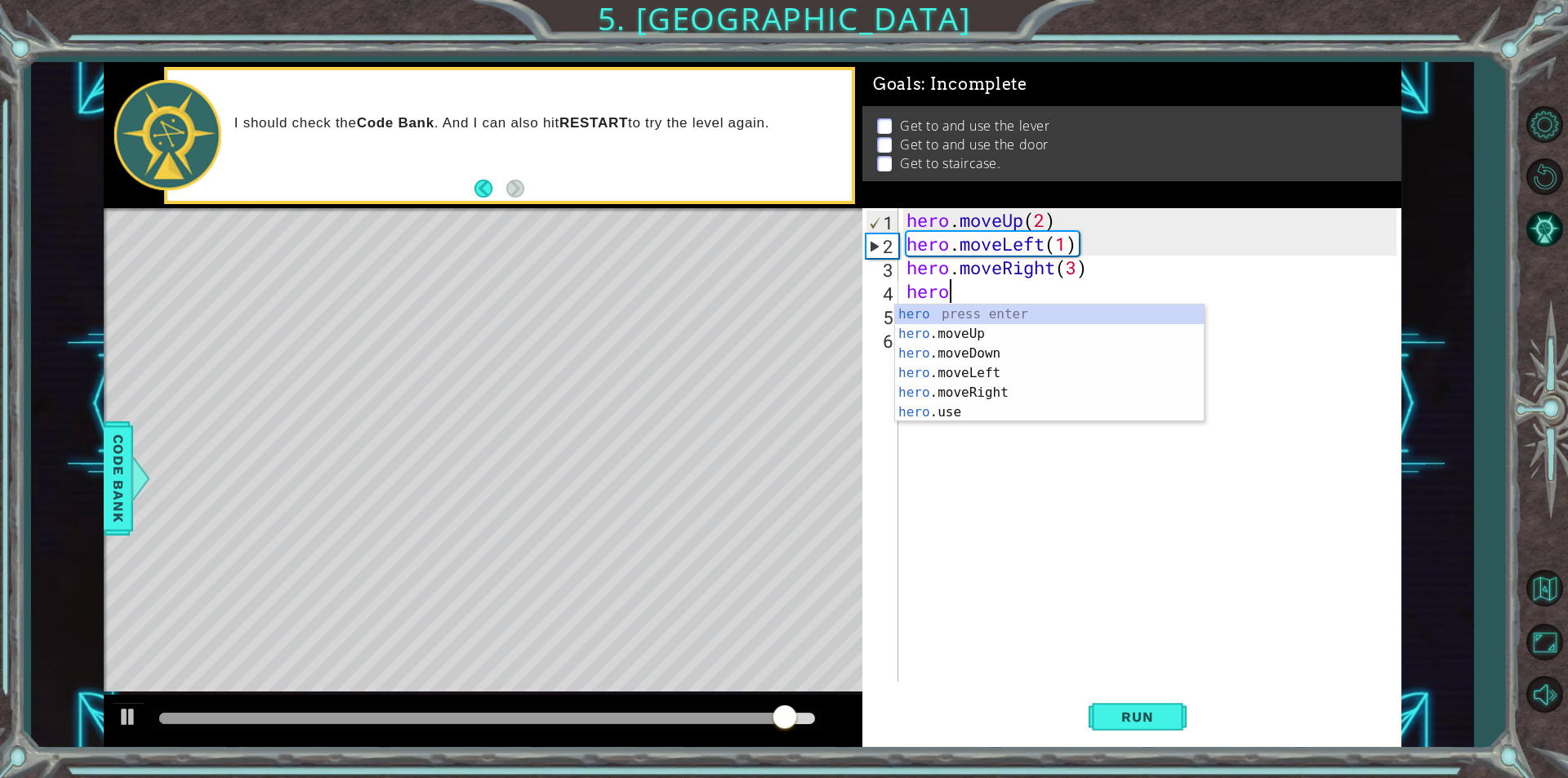
scroll to position [0, 1]
click at [990, 405] on div "hero press enter hero .moveUp press enter hero .moveDown press enter hero .move…" at bounding box center [1049, 383] width 309 height 156
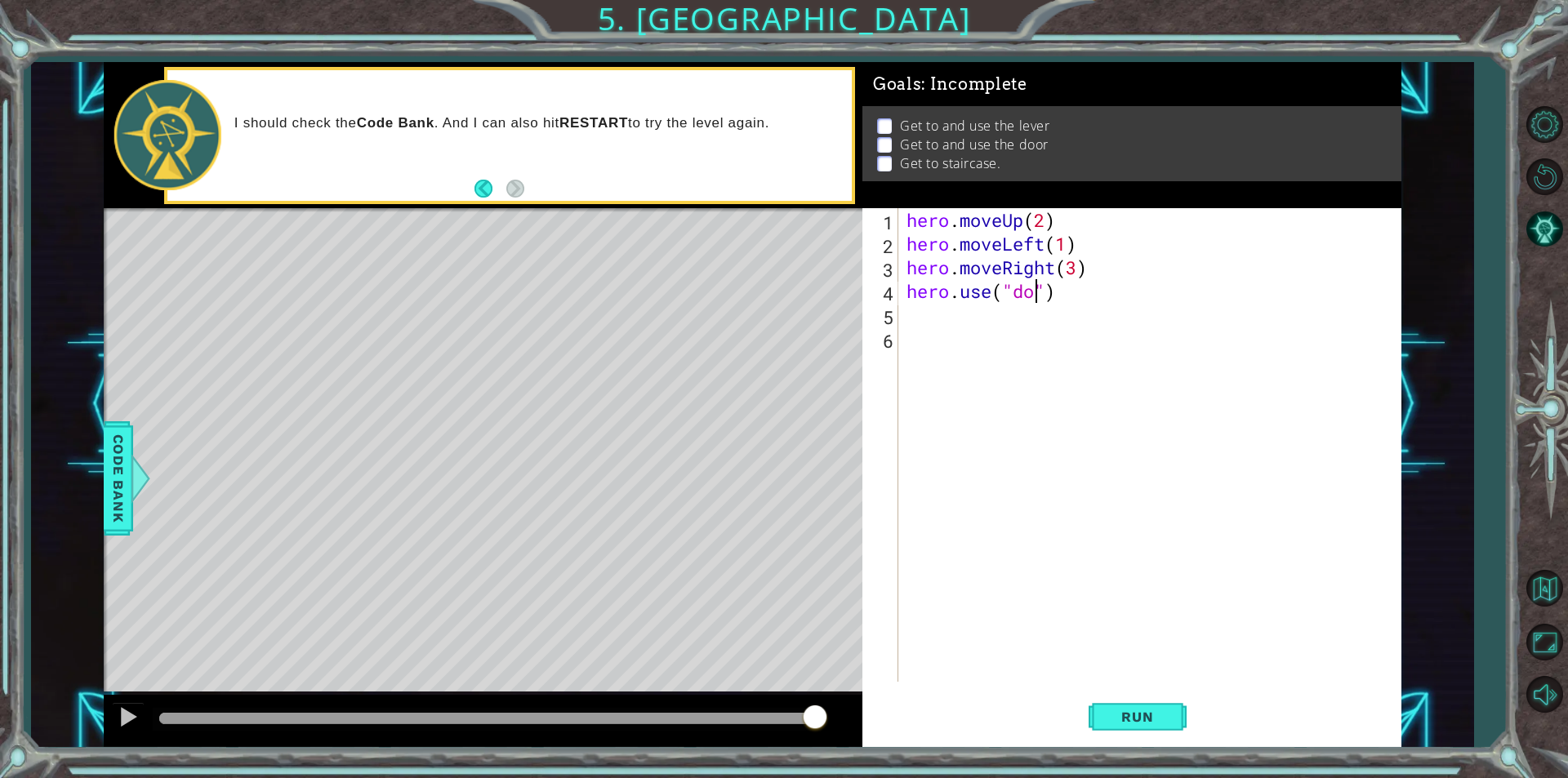
type textarea "hero.use("door")"
click at [951, 320] on div "hero . moveUp ( 2 ) hero . moveLeft ( 1 ) hero . moveRight ( 3 ) hero . use ( "…" at bounding box center [1154, 468] width 501 height 521
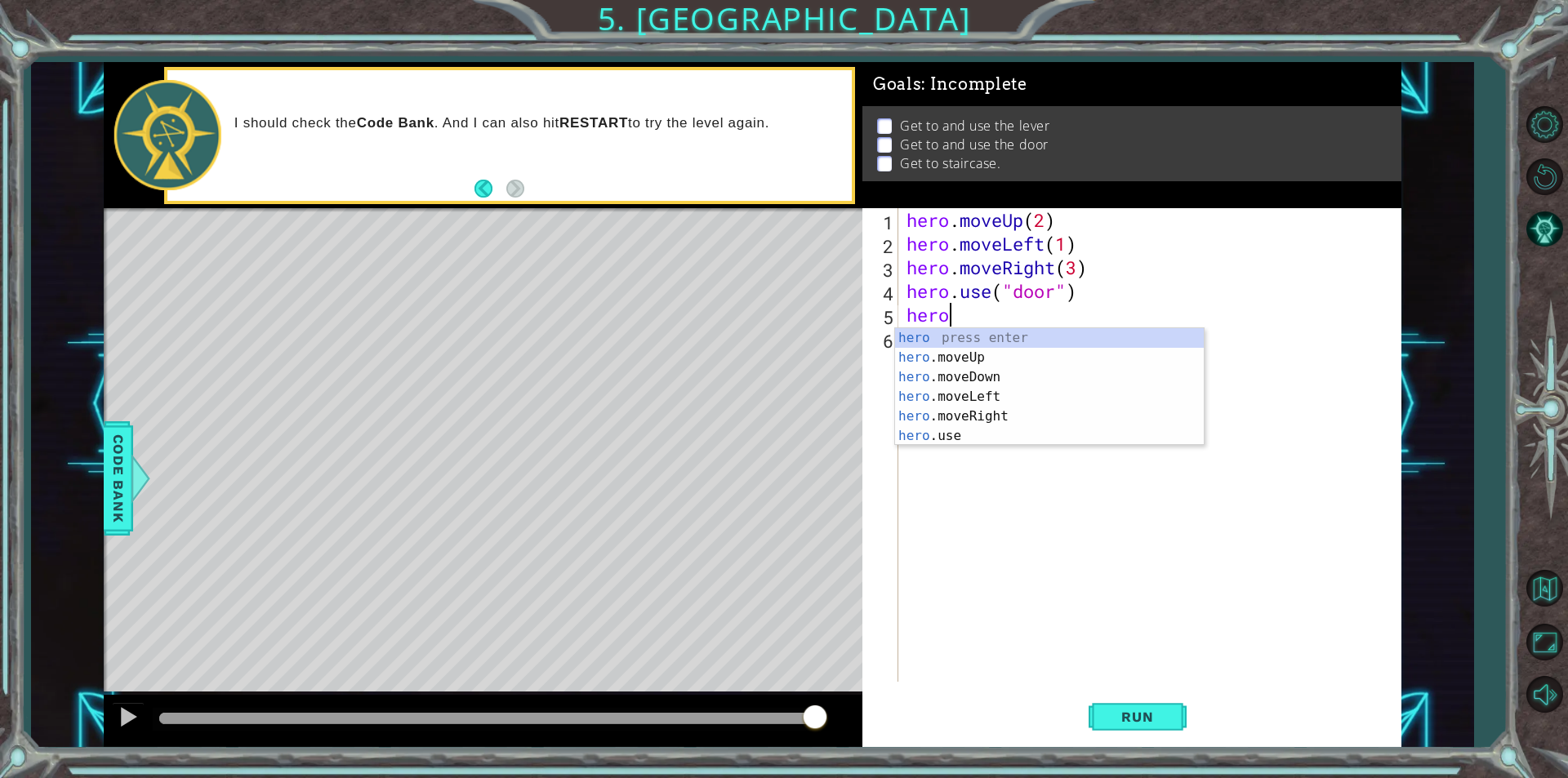
type textarea "hero"
click at [985, 359] on div "hero press enter hero .moveUp press enter hero .moveDown press enter hero .move…" at bounding box center [1049, 406] width 309 height 156
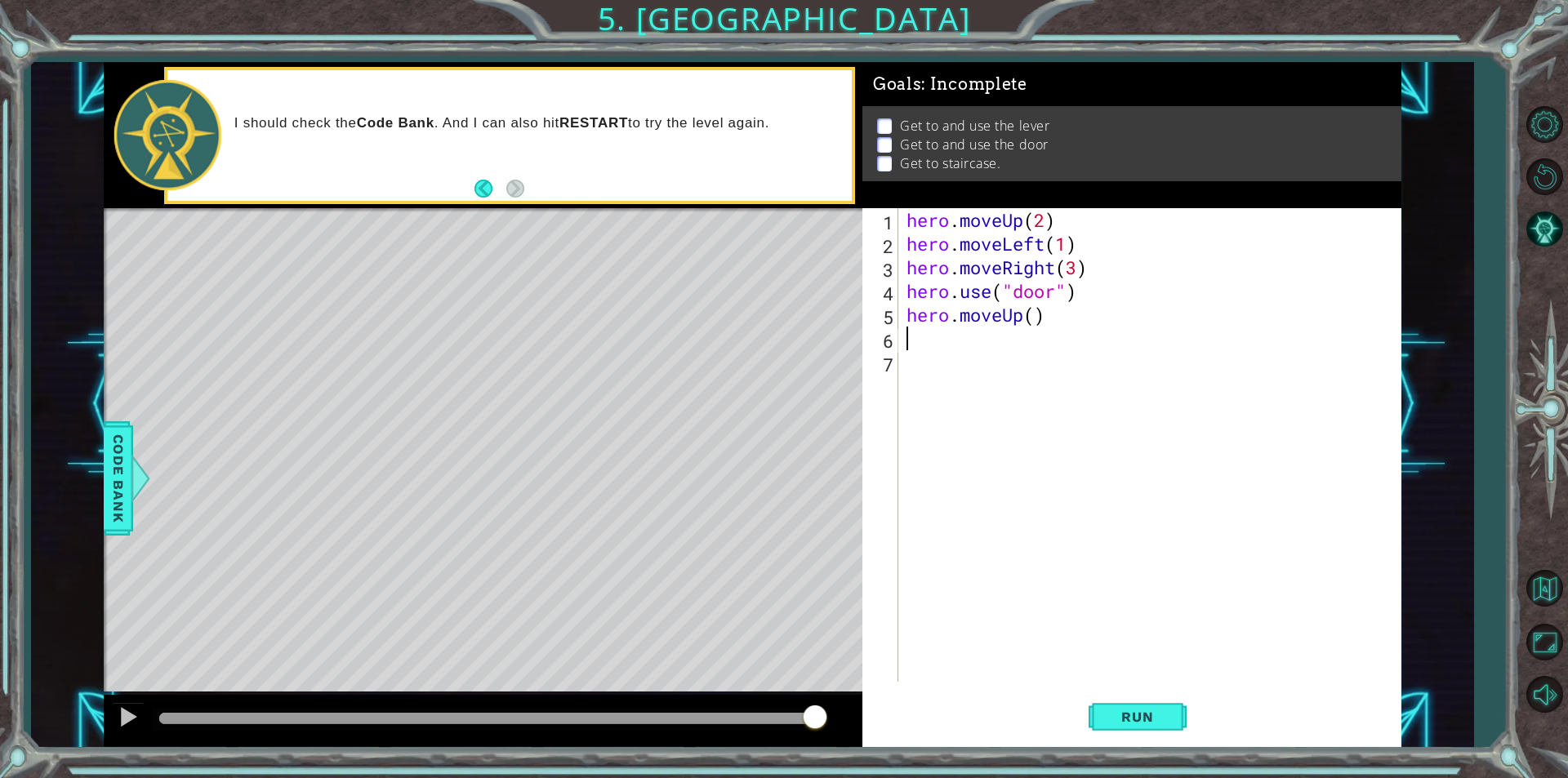
click at [1035, 320] on div "hero . moveUp ( 2 ) hero . moveLeft ( 1 ) hero . moveRight ( 3 ) hero . use ( "…" at bounding box center [1154, 468] width 501 height 521
type textarea "hero.moveUp(2)"
click at [977, 338] on div "hero . moveUp ( 2 ) hero . moveLeft ( 1 ) hero . moveRight ( 3 ) hero . use ( "…" at bounding box center [1154, 468] width 501 height 521
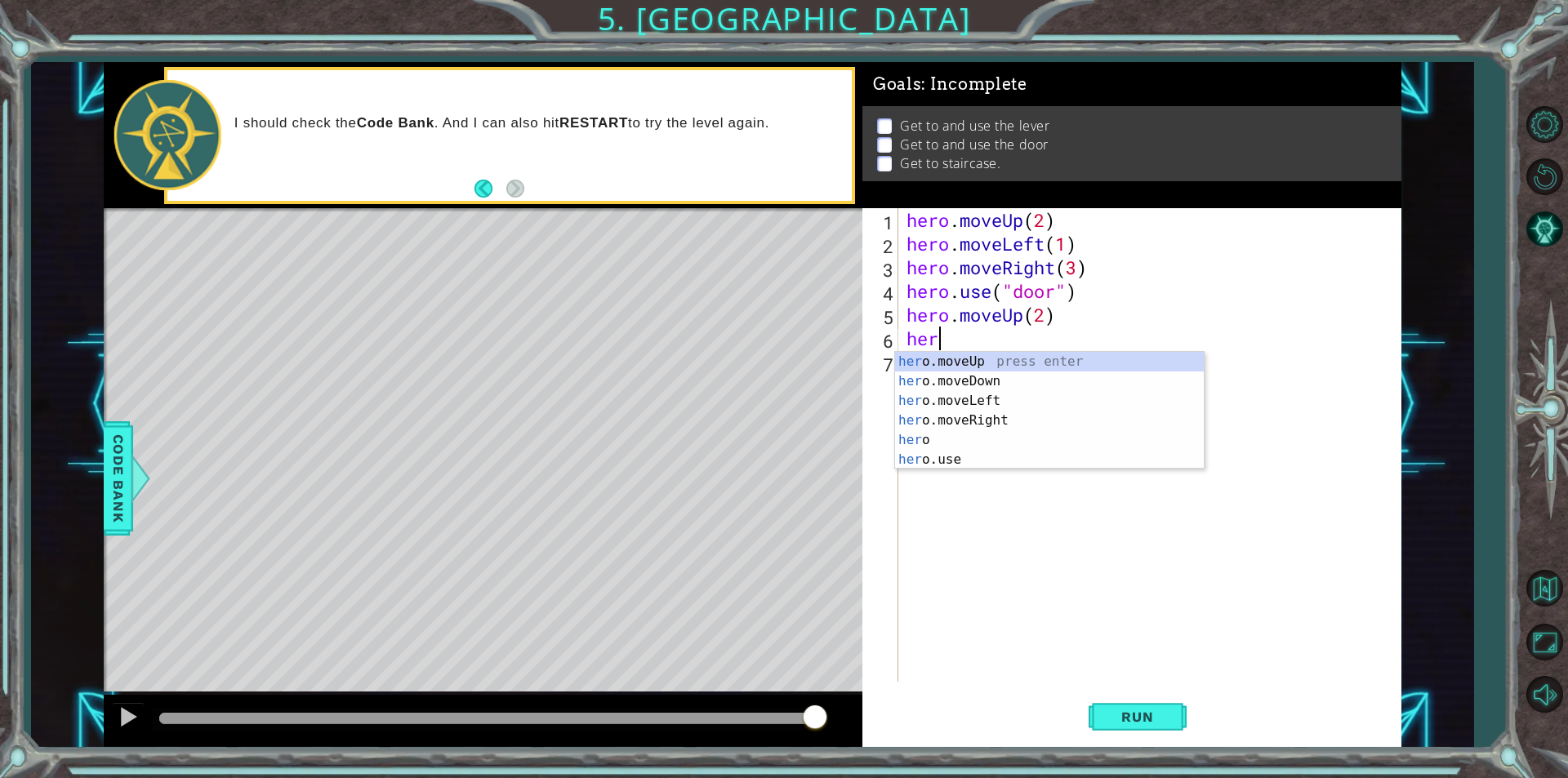
type textarea "hero"
click at [988, 413] on div "hero press enter hero .moveUp press enter hero .moveDown press enter hero .move…" at bounding box center [1049, 429] width 309 height 156
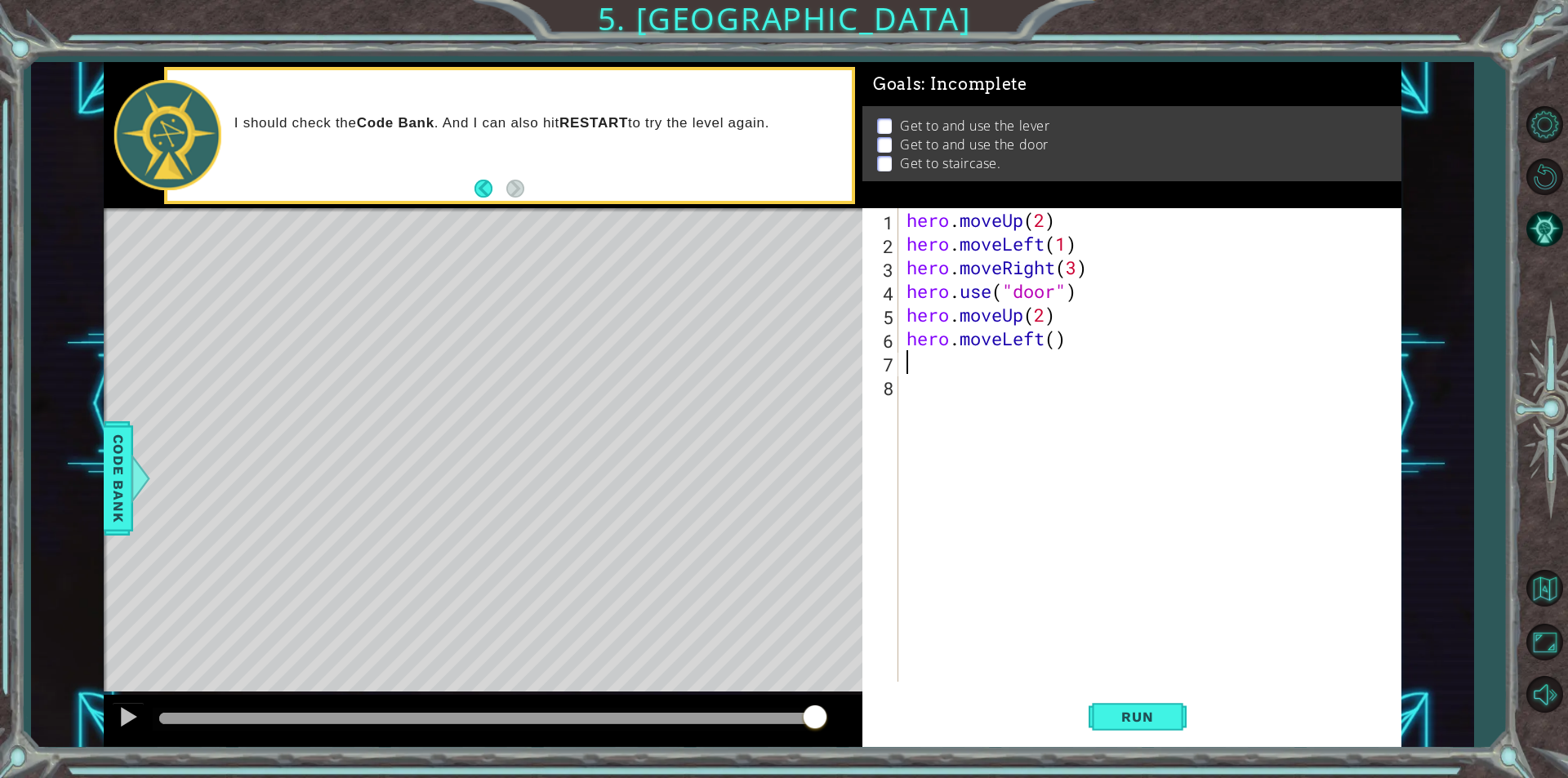
scroll to position [0, 0]
click at [1063, 344] on div "hero . moveUp ( 2 ) hero . moveLeft ( 1 ) hero . moveRight ( 3 ) hero . use ( "…" at bounding box center [1154, 468] width 501 height 521
click at [1063, 343] on div "hero . moveUp ( 2 ) hero . moveLeft ( 1 ) hero . moveRight ( 3 ) hero . use ( "…" at bounding box center [1154, 468] width 501 height 521
click at [1161, 706] on button "Run" at bounding box center [1138, 717] width 98 height 54
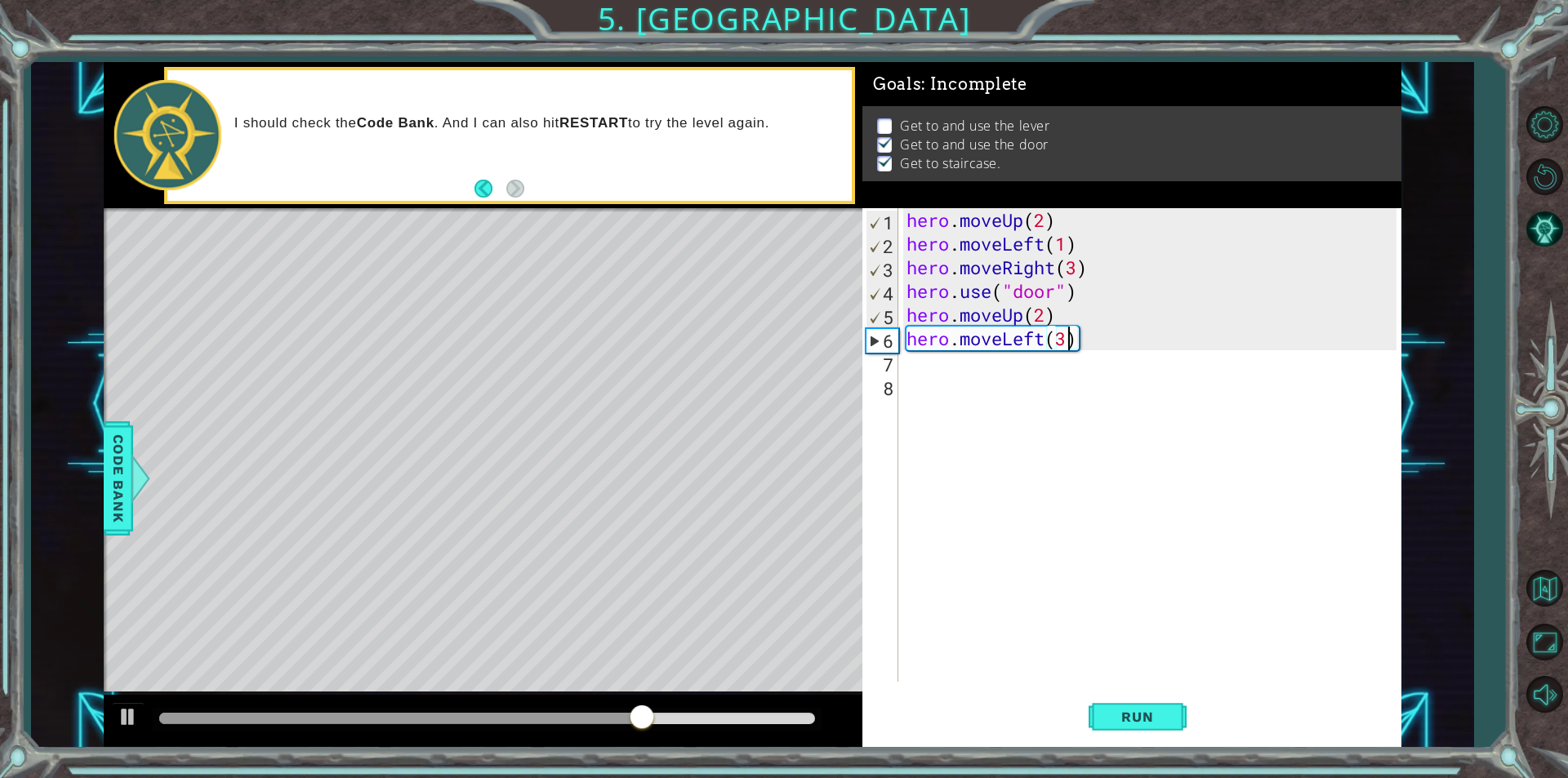
click at [1076, 242] on div "hero . moveUp ( 2 ) hero . moveLeft ( 1 ) hero . moveRight ( 3 ) hero . use ( "…" at bounding box center [1154, 468] width 501 height 521
type textarea "hero.moveLeft(1)"
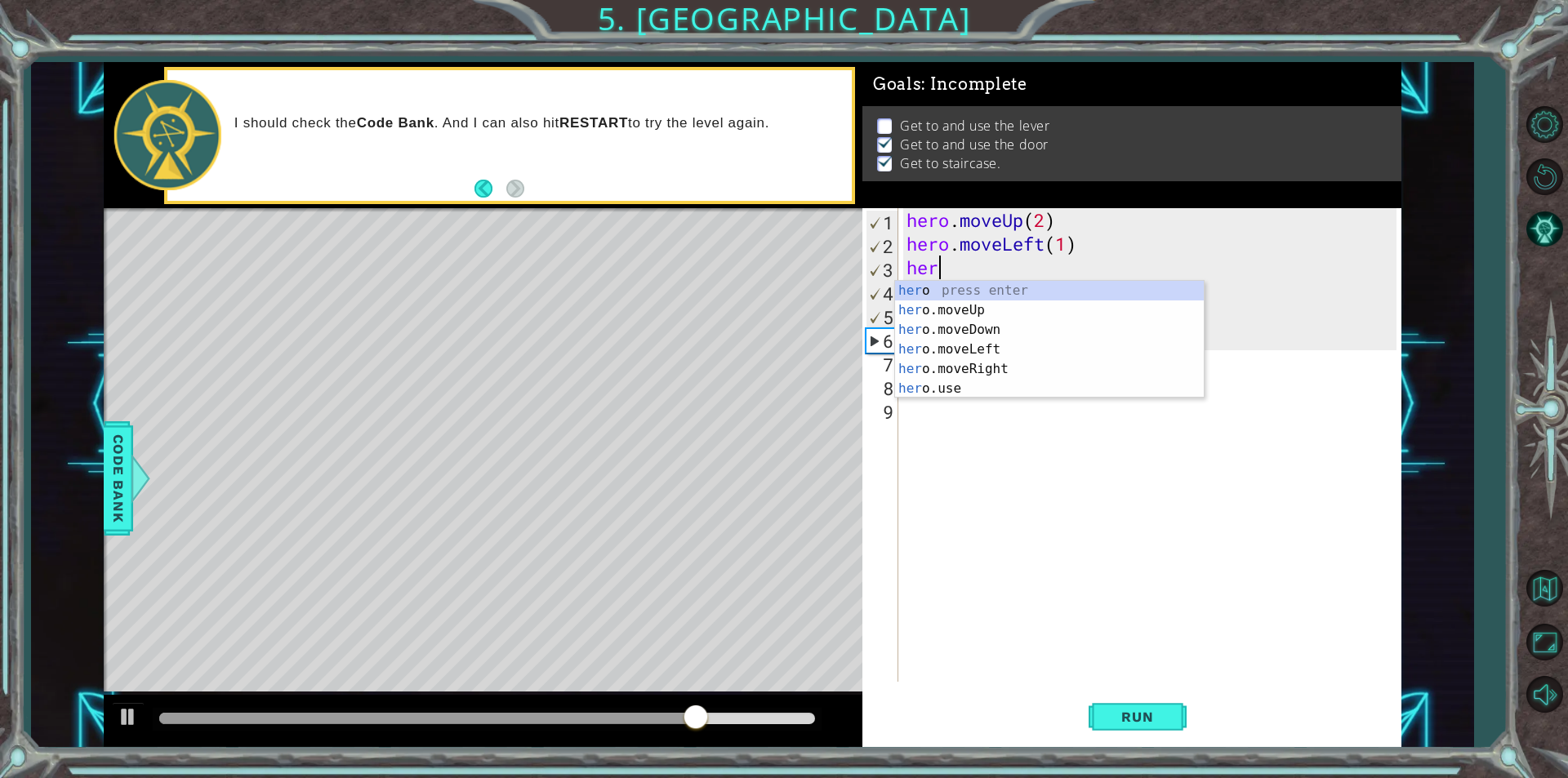
scroll to position [0, 1]
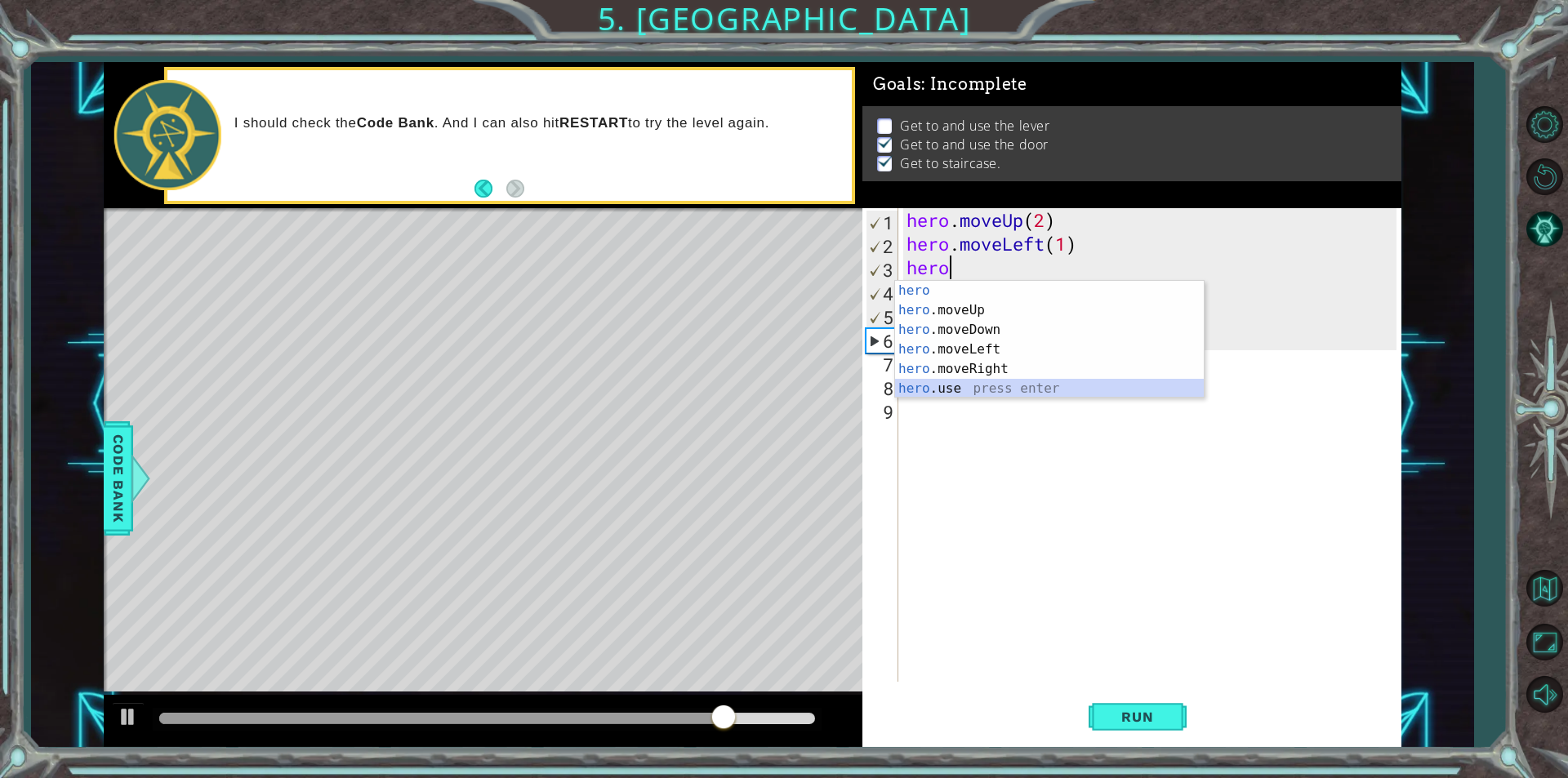
click at [949, 389] on div "hero press enter hero .moveUp press enter hero .moveDown press enter hero .move…" at bounding box center [1049, 359] width 309 height 156
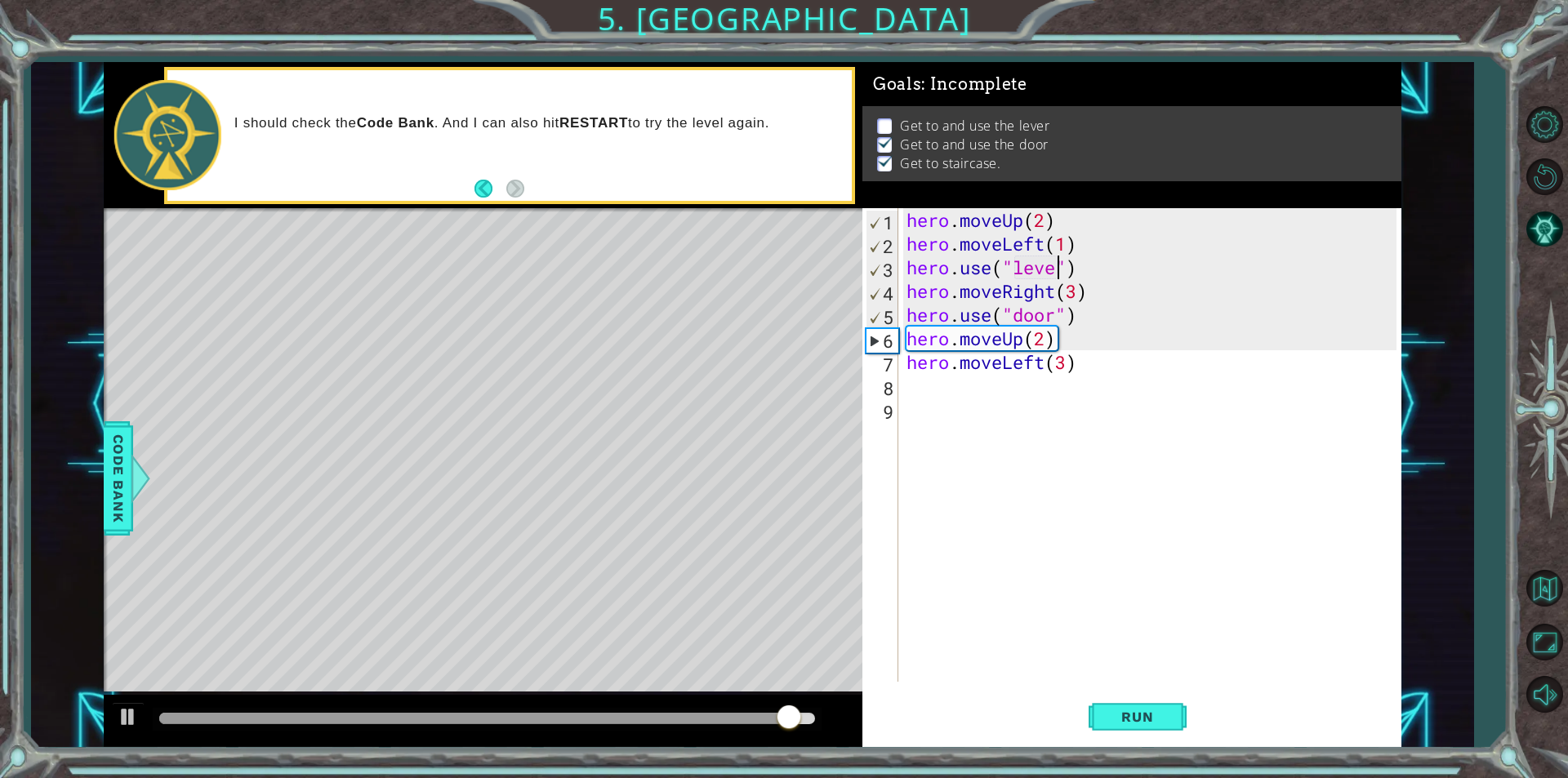
scroll to position [0, 7]
type textarea "hero.use("lever")"
click at [1143, 718] on span "Run" at bounding box center [1137, 717] width 65 height 16
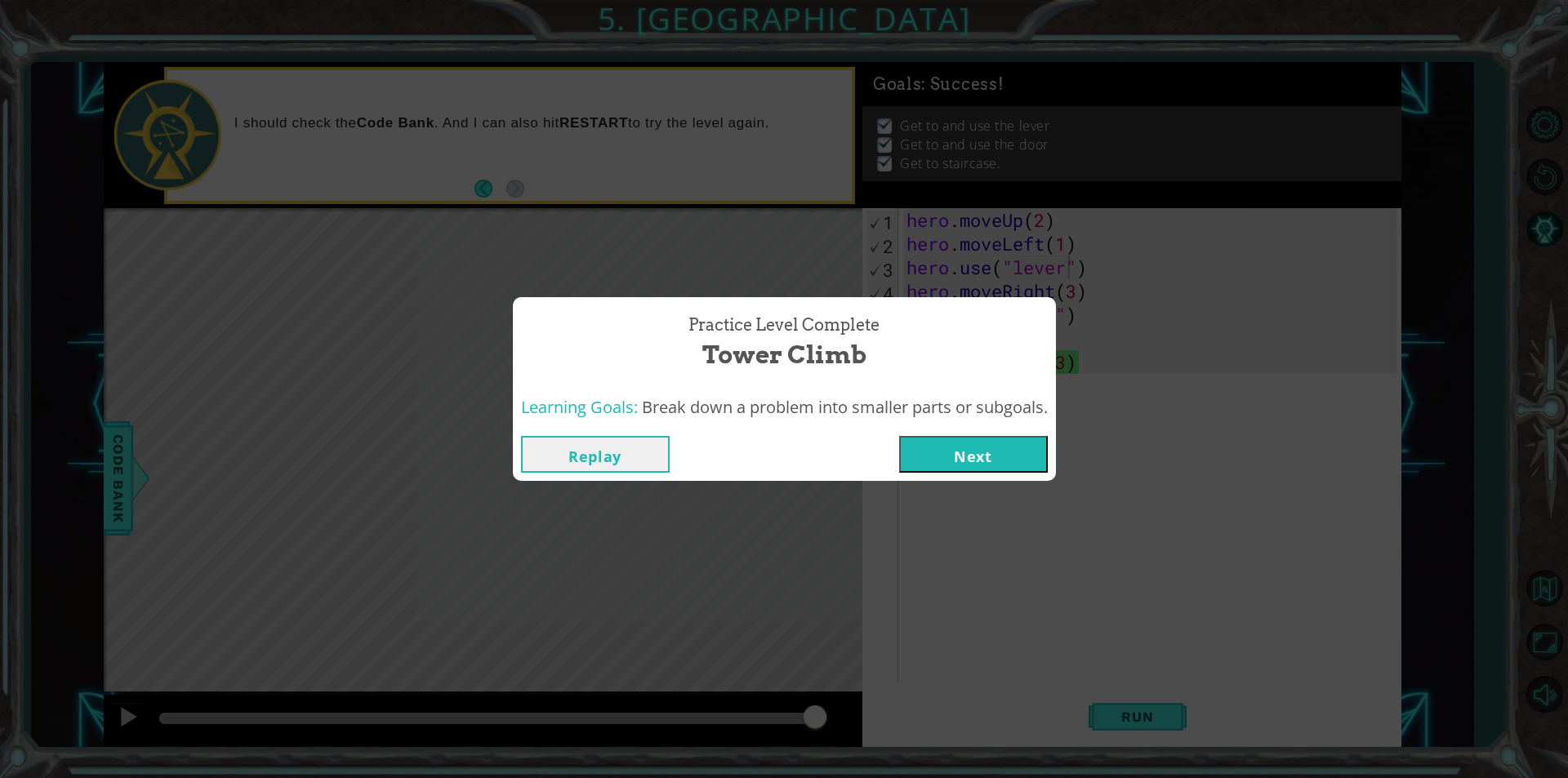
click at [992, 451] on button "Next" at bounding box center [973, 454] width 148 height 37
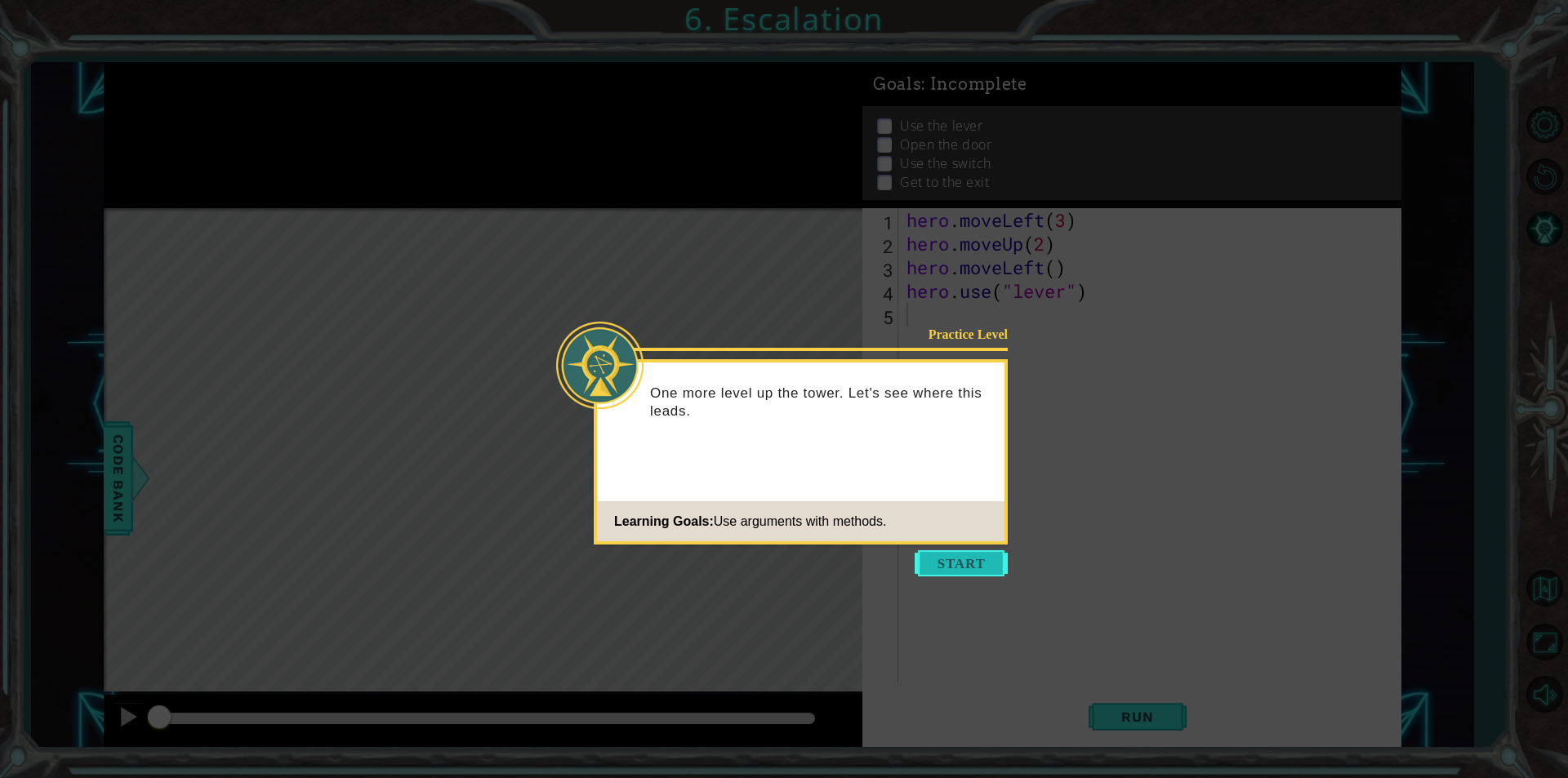
click at [972, 555] on button "Start" at bounding box center [960, 564] width 93 height 26
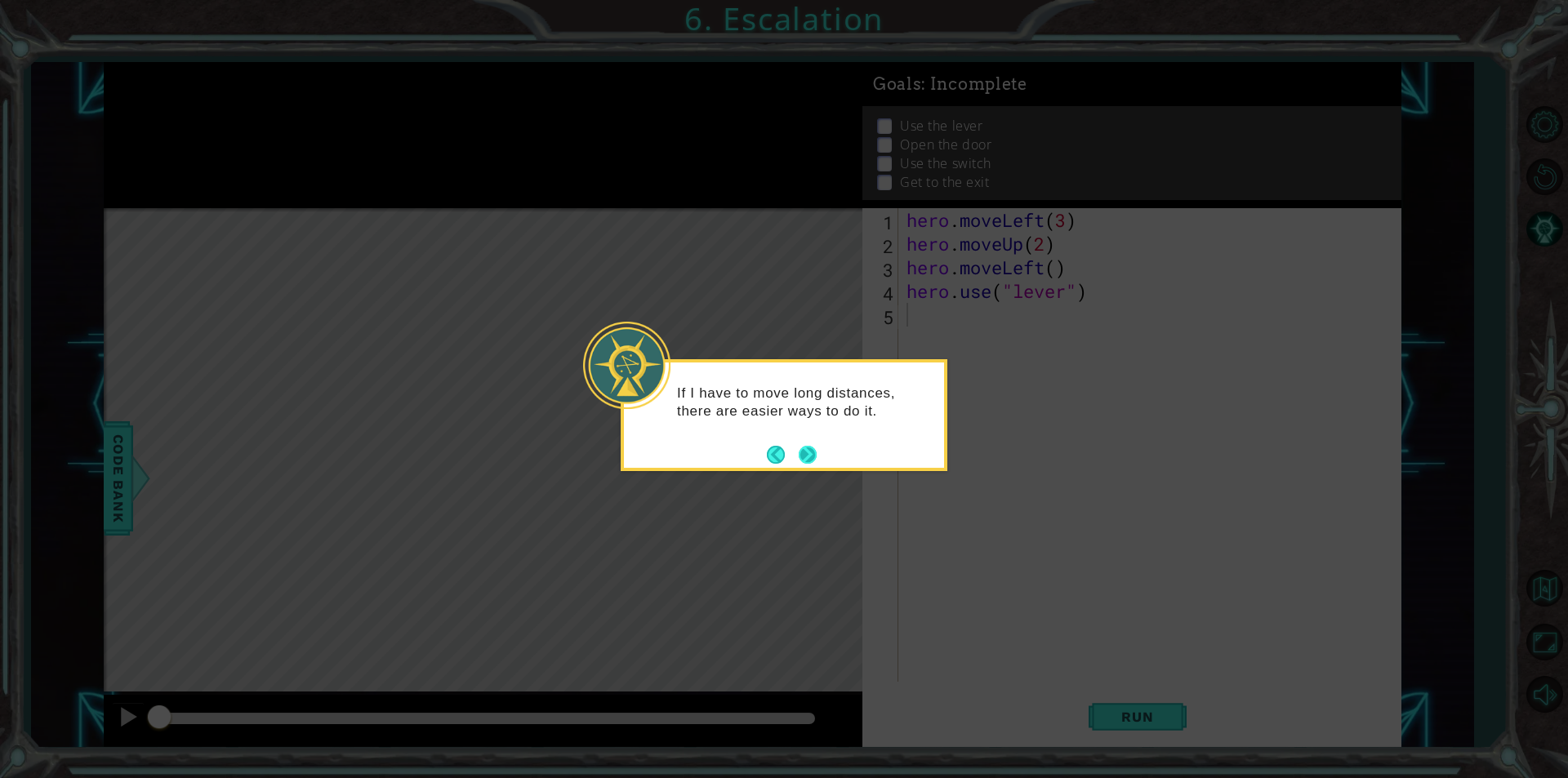
click at [812, 446] on button "Next" at bounding box center [807, 454] width 24 height 24
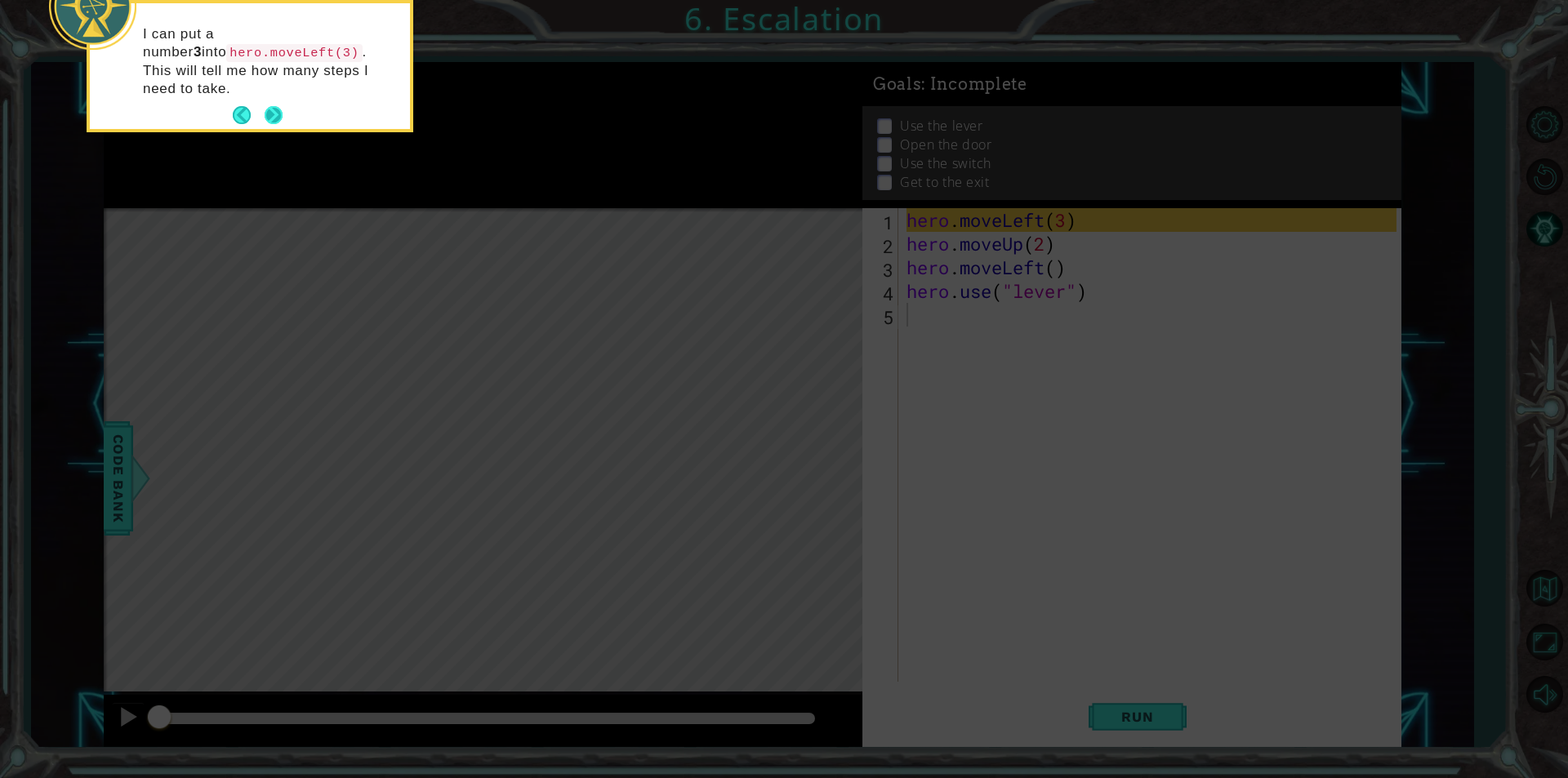
click at [278, 101] on button "Next" at bounding box center [273, 116] width 30 height 30
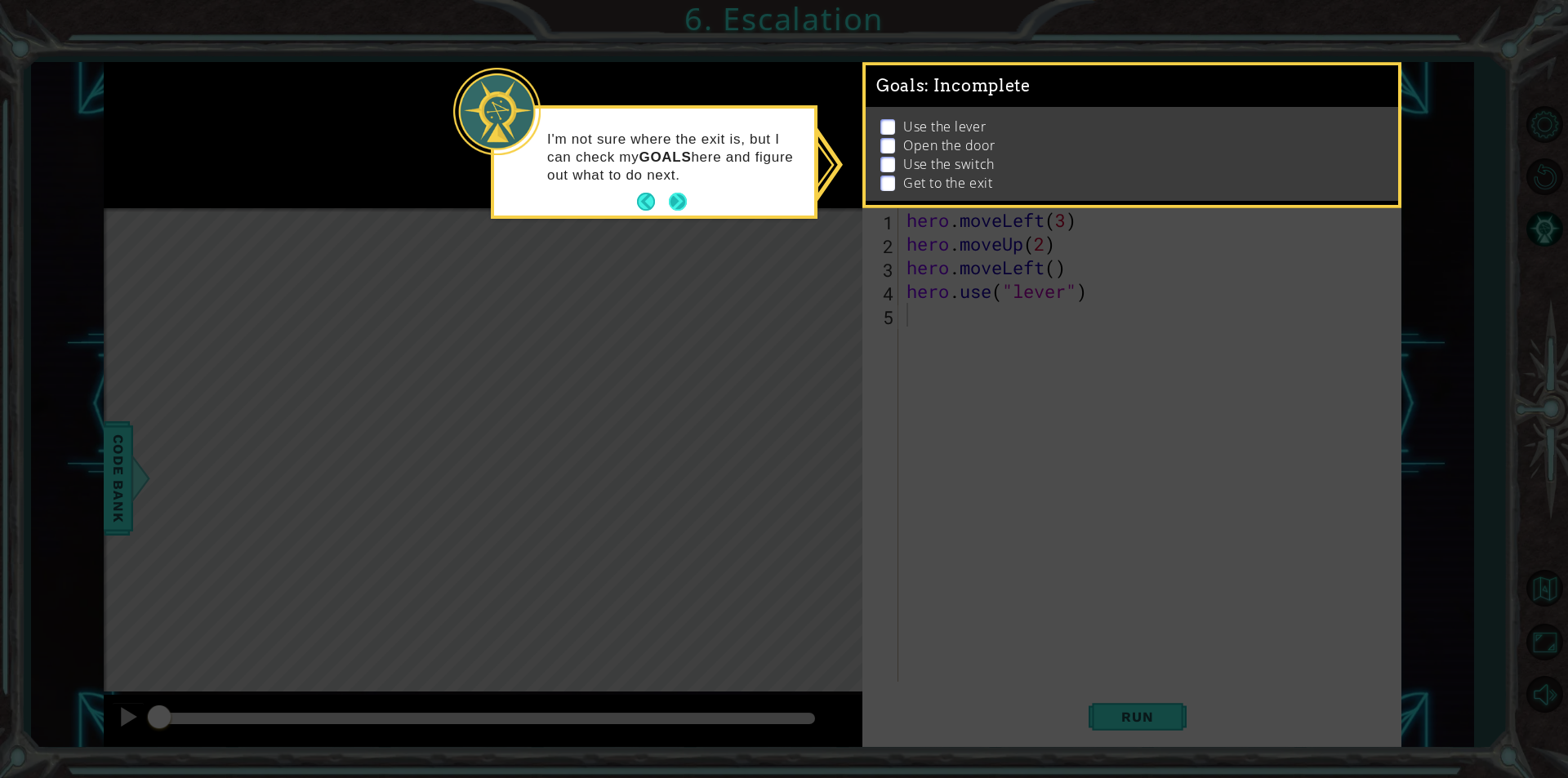
click at [668, 197] on button "Next" at bounding box center [677, 202] width 30 height 30
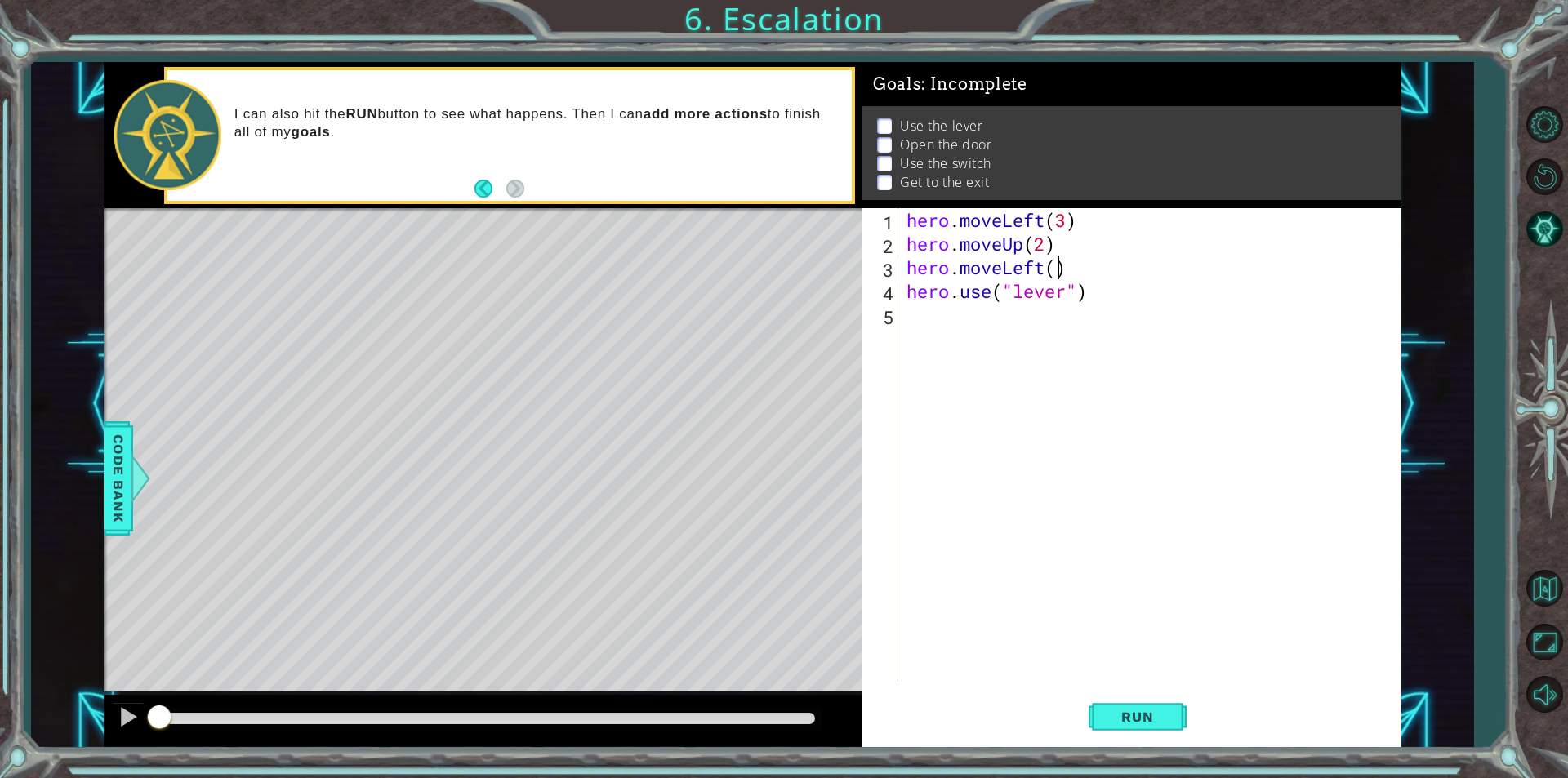
click at [1059, 274] on div "hero . moveLeft ( 3 ) hero . moveUp ( 2 ) hero . moveLeft ( ) hero . use ( "lev…" at bounding box center [1154, 468] width 501 height 521
type textarea "hero.moveLeft(1)"
click at [910, 321] on div "hero . moveLeft ( 3 ) hero . moveUp ( 2 ) hero . moveLeft ( 1 ) hero . use ( "l…" at bounding box center [1154, 468] width 501 height 521
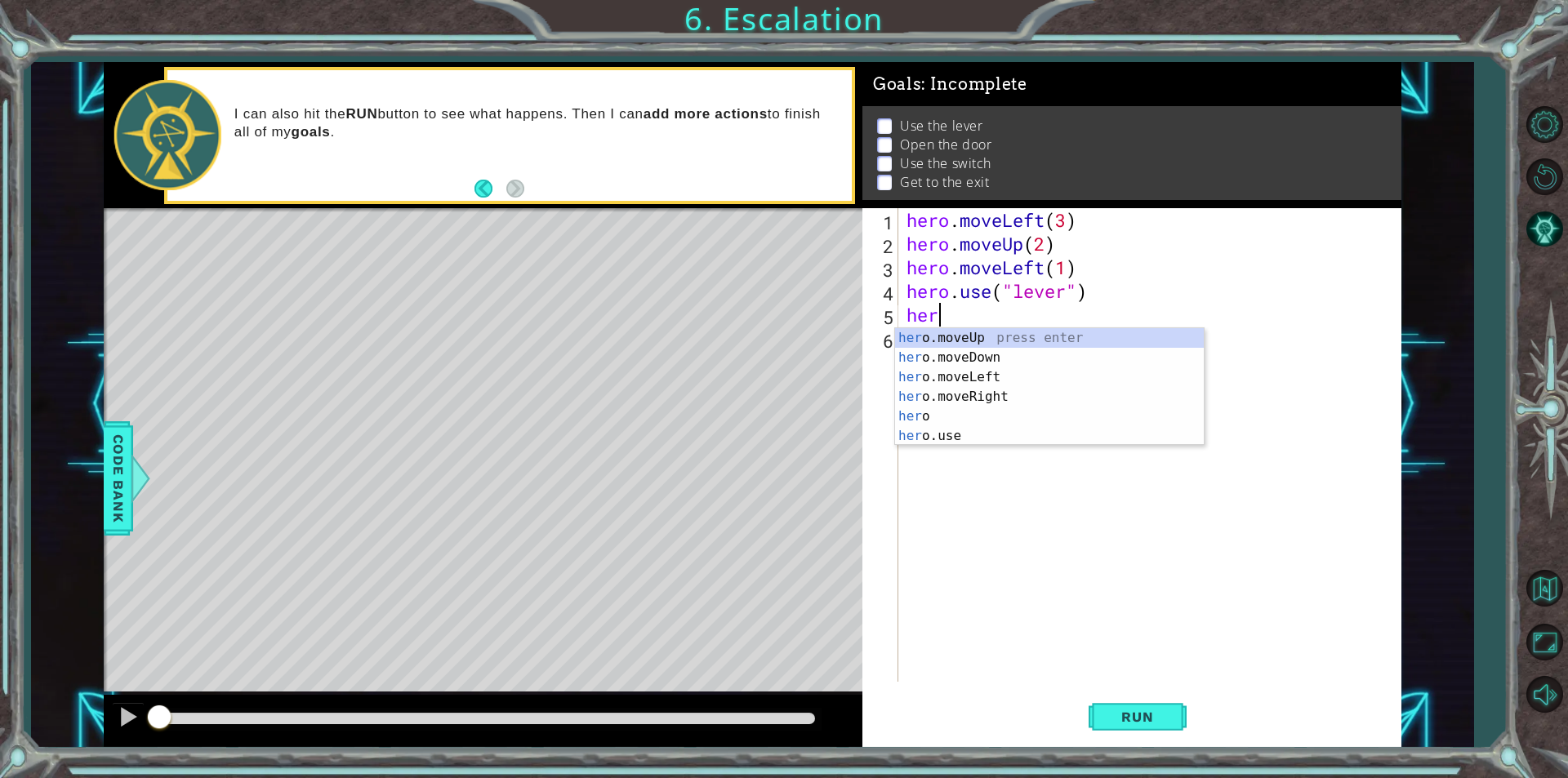
scroll to position [0, 1]
click at [968, 400] on div "hero press enter hero .moveUp press enter hero .moveDown press enter hero .move…" at bounding box center [1049, 406] width 309 height 156
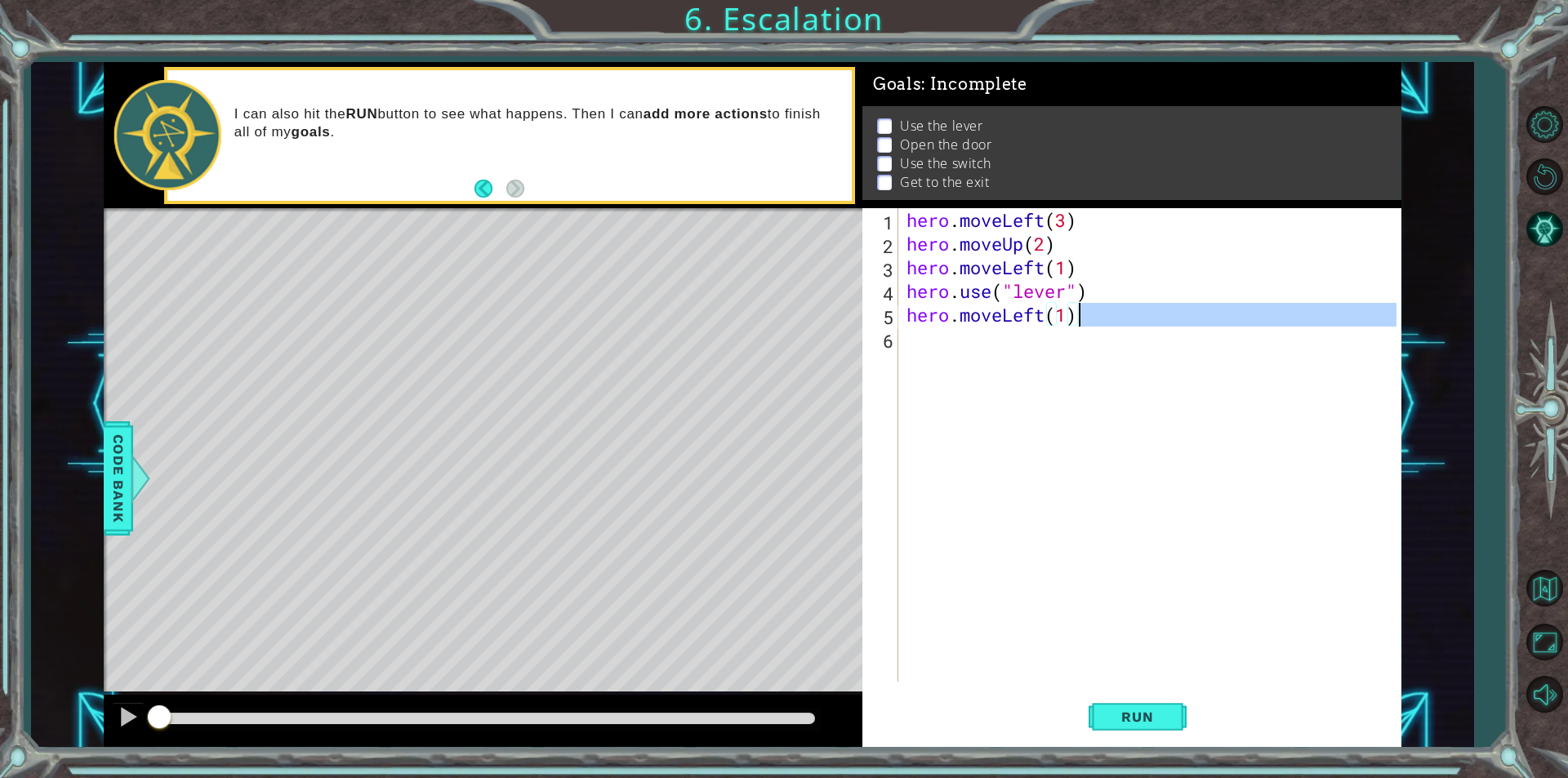
click at [1089, 323] on div "hero . moveLeft ( 3 ) hero . moveUp ( 2 ) hero . moveLeft ( 1 ) hero . use ( "l…" at bounding box center [1154, 468] width 501 height 521
type textarea "hero.moveLeft(1)"
click at [1036, 360] on div "hero . moveLeft ( 3 ) hero . moveUp ( 2 ) hero . moveLeft ( 1 ) hero . use ( "l…" at bounding box center [1150, 444] width 493 height 473
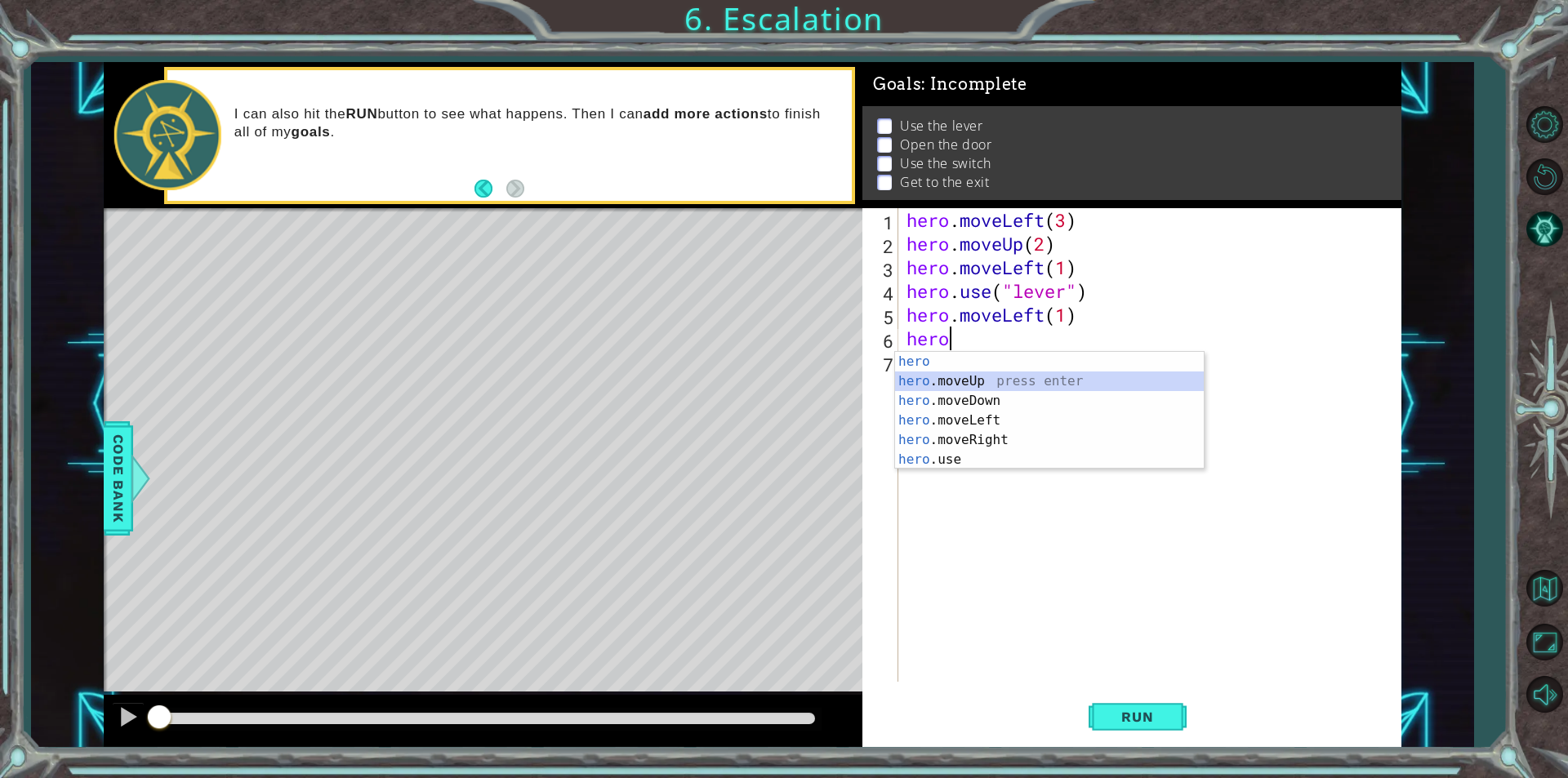
click at [1032, 386] on div "hero press enter hero .moveUp press enter hero .moveDown press enter hero .move…" at bounding box center [1049, 429] width 309 height 156
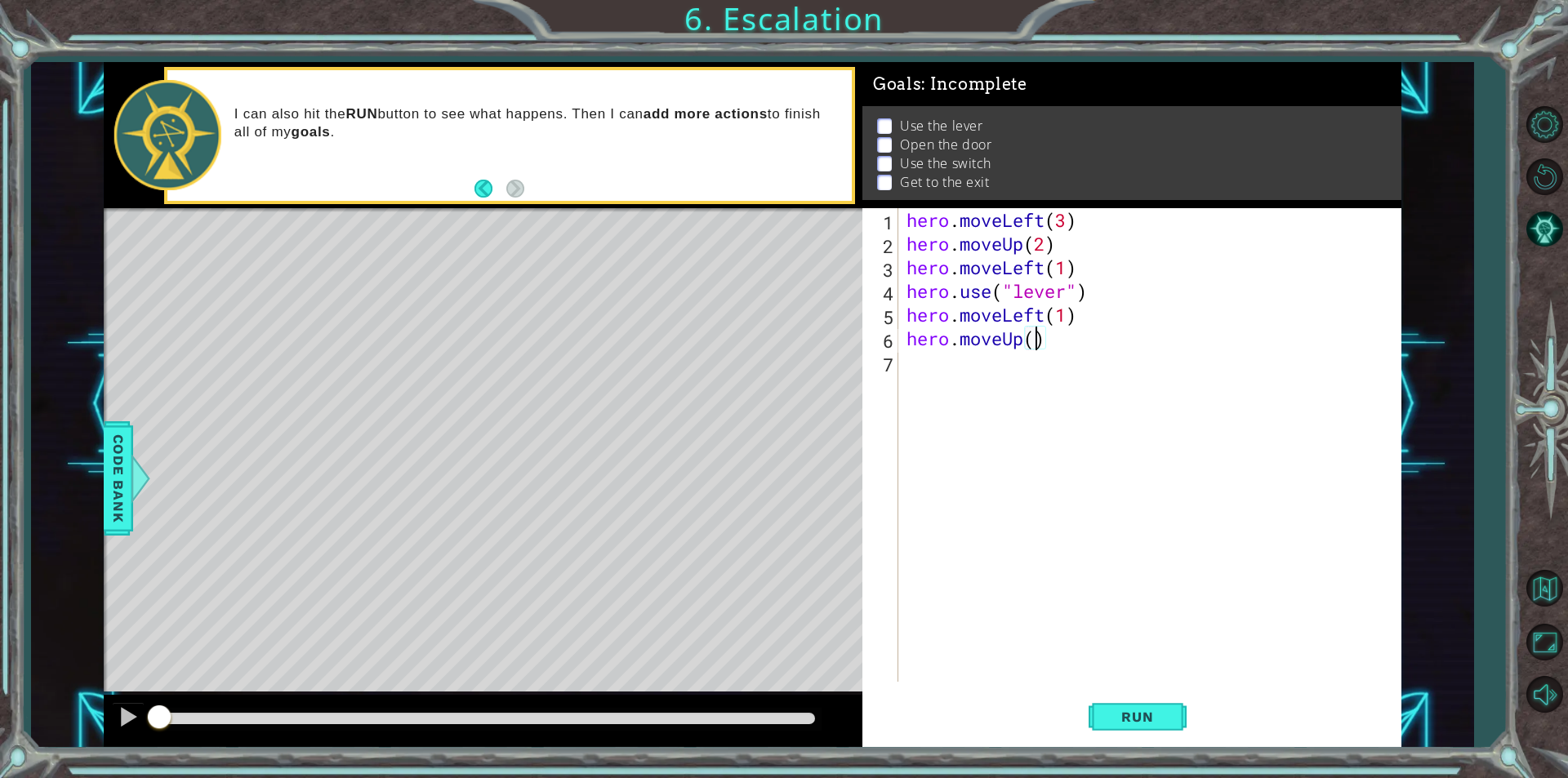
scroll to position [0, 6]
click at [1115, 701] on button "Run" at bounding box center [1138, 717] width 98 height 54
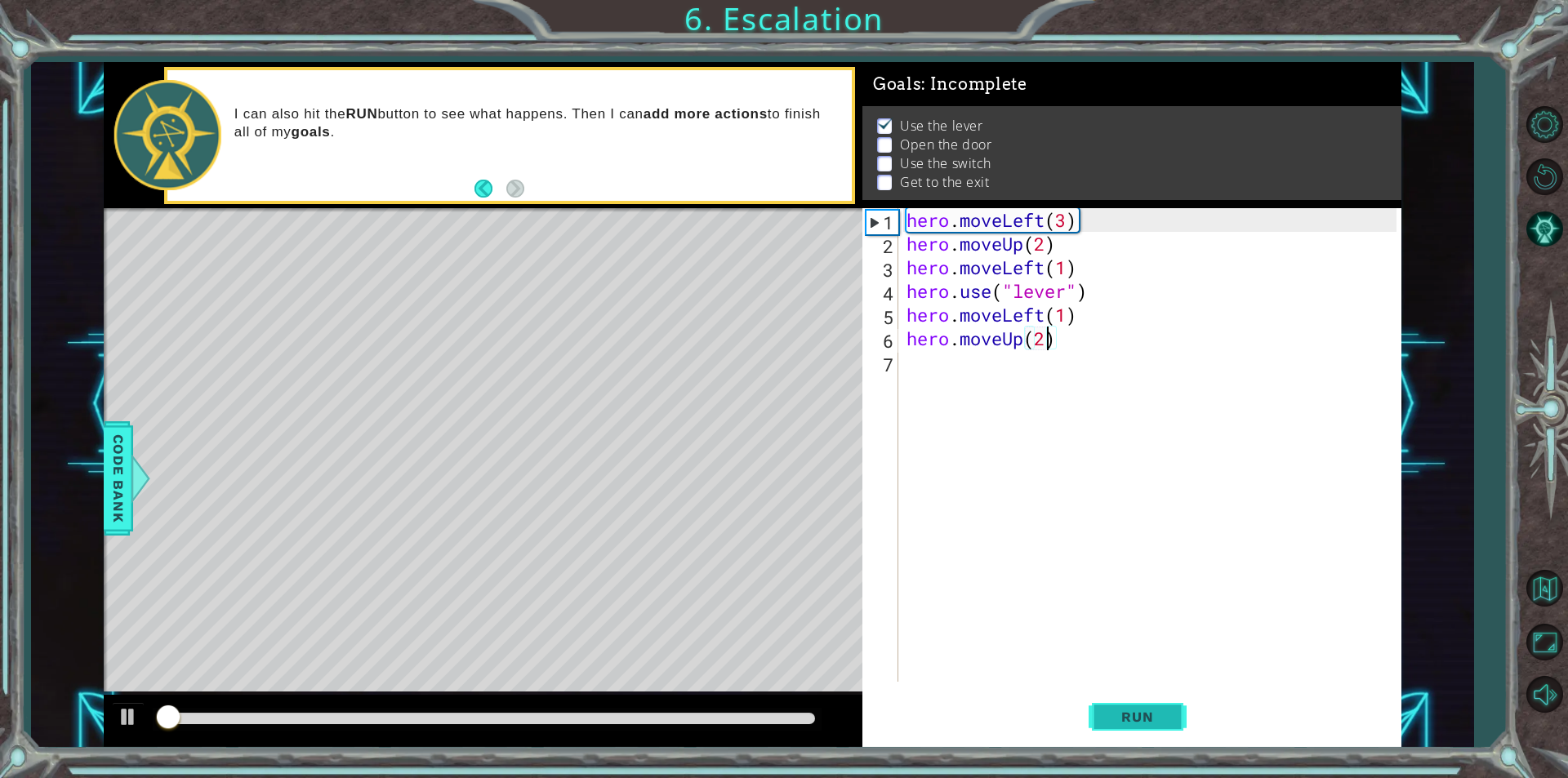
scroll to position [7, 0]
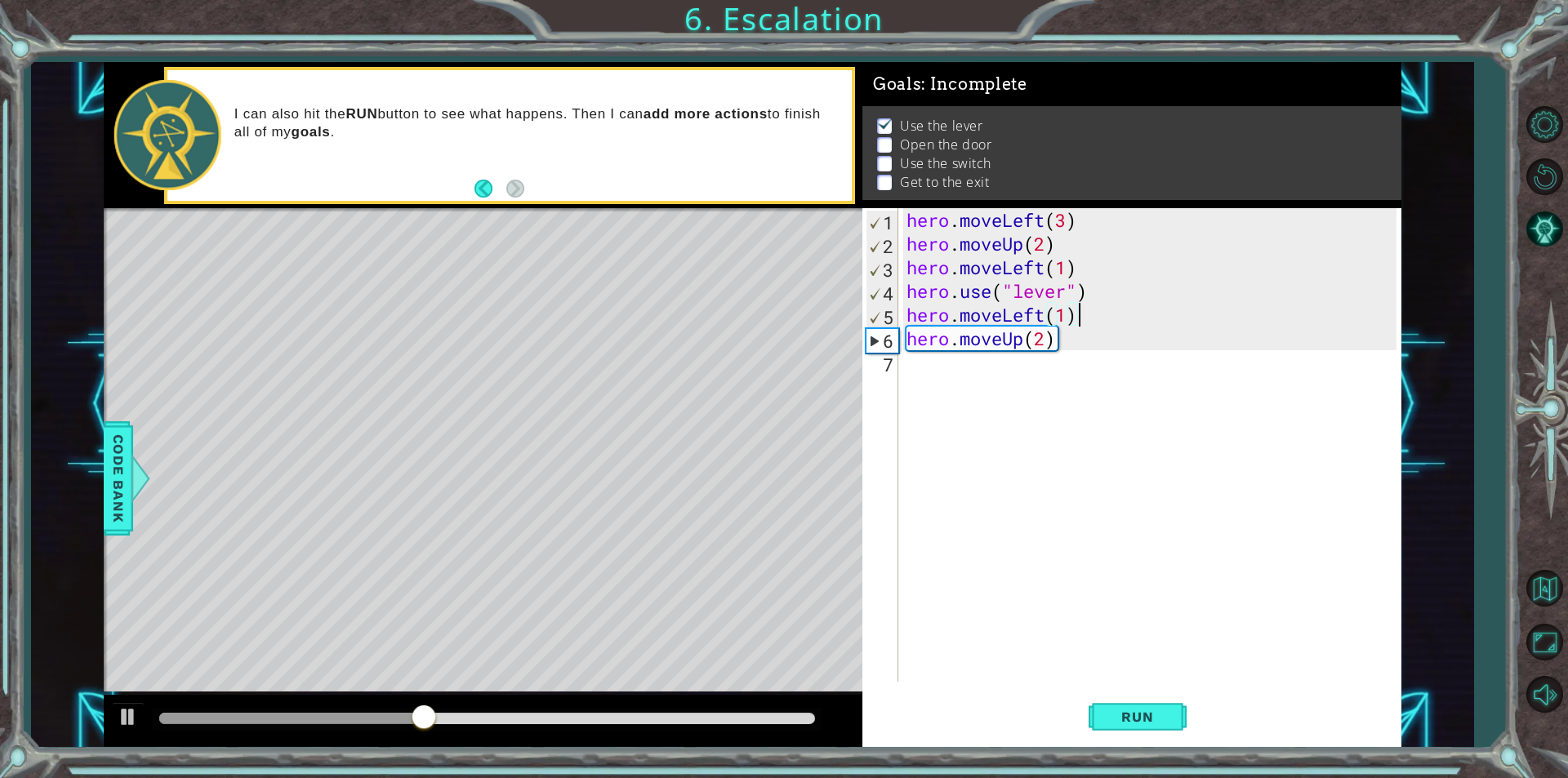
click at [1114, 312] on div "hero . moveLeft ( 3 ) hero . moveUp ( 2 ) hero . moveLeft ( 1 ) hero . use ( "l…" at bounding box center [1154, 468] width 501 height 521
type textarea "hero.moveLeft(1)"
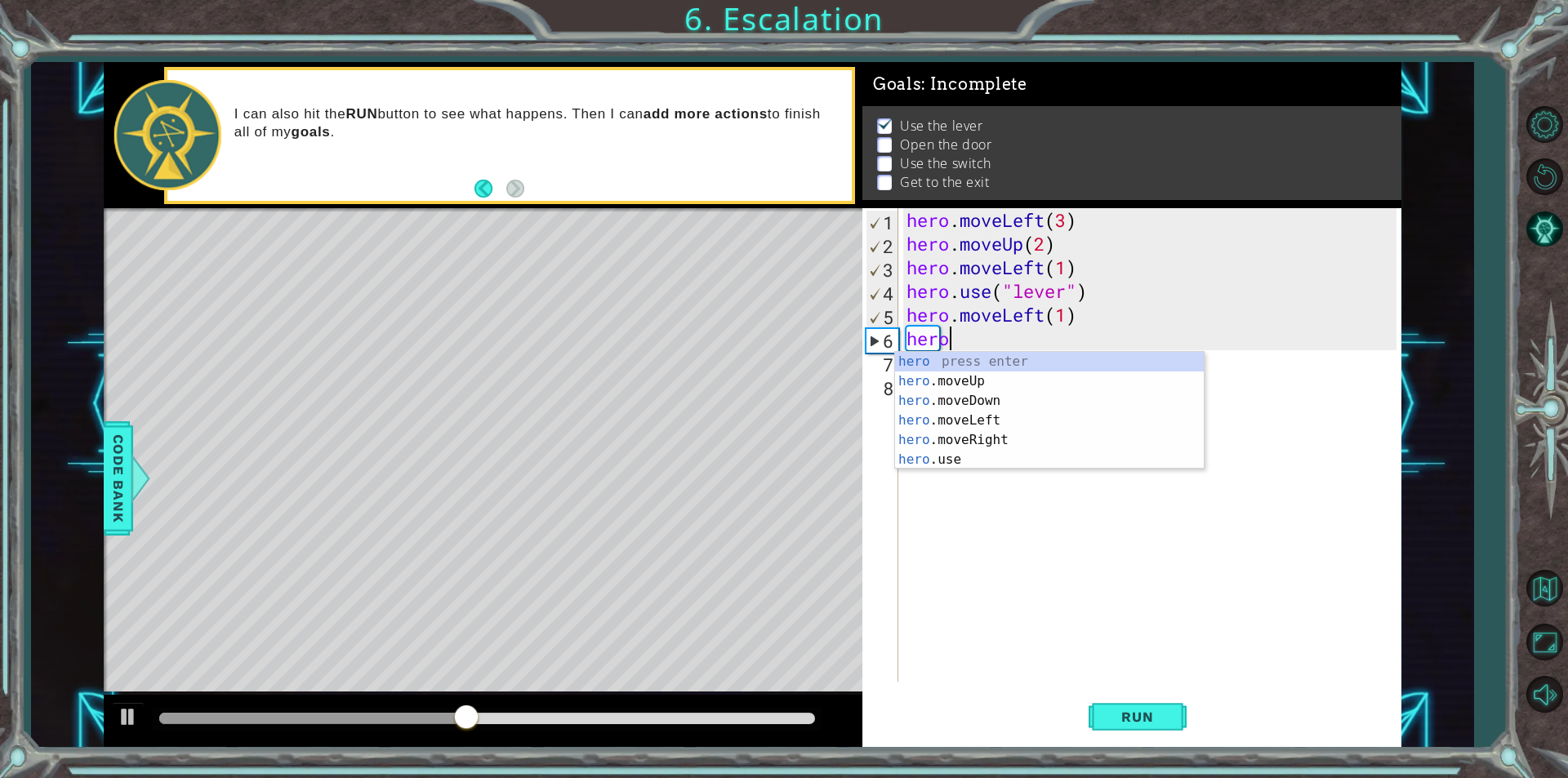
scroll to position [0, 1]
click at [1056, 449] on div "hero press enter hero .moveUp press enter hero .moveDown press enter hero .move…" at bounding box center [1049, 429] width 309 height 156
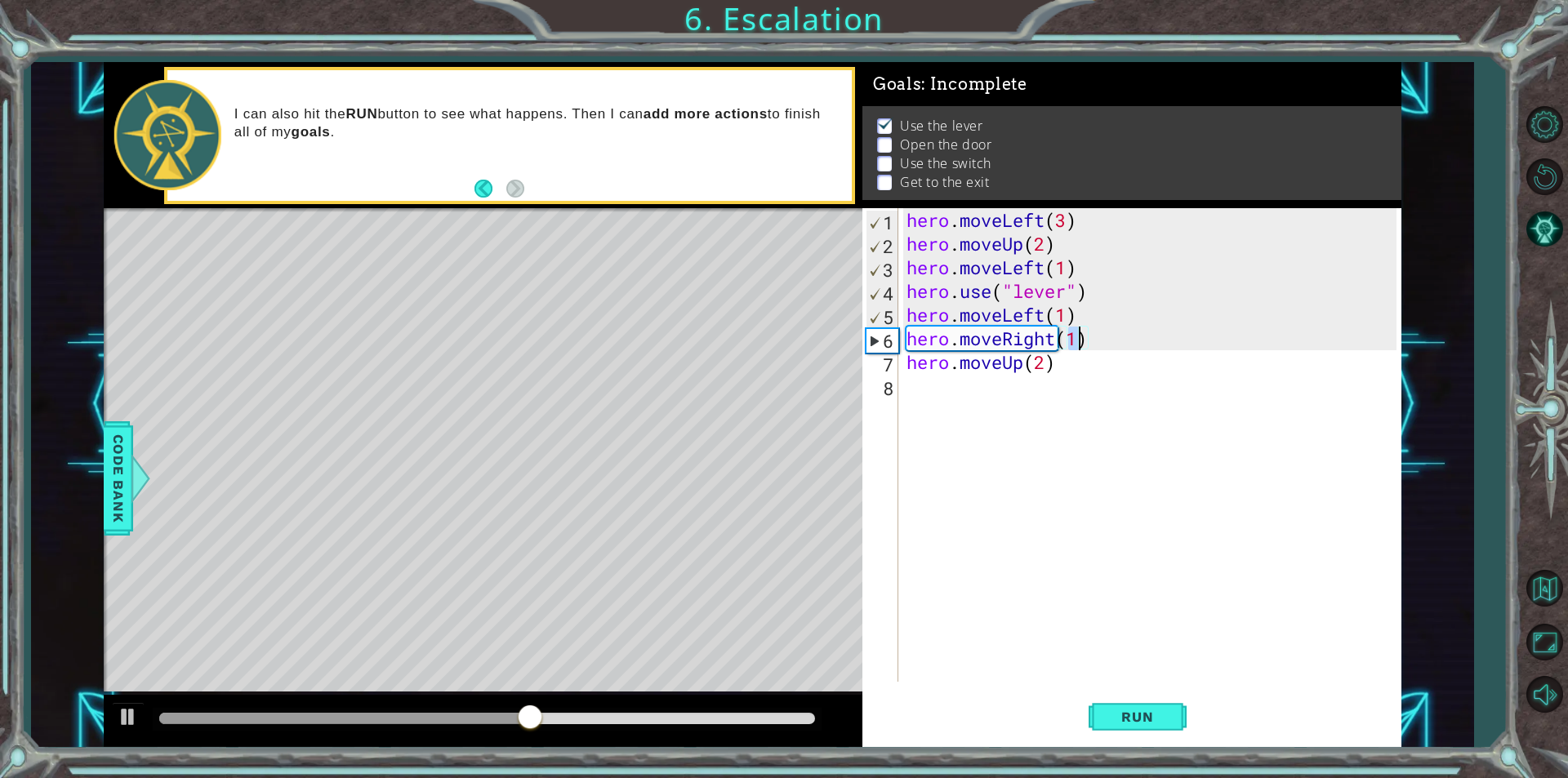
type textarea "hero.moveRight(1)"
click at [1084, 347] on div "hero . moveLeft ( 3 ) hero . moveUp ( 2 ) hero . moveLeft ( 1 ) hero . use ( "l…" at bounding box center [1150, 444] width 493 height 473
drag, startPoint x: 1087, startPoint y: 344, endPoint x: 858, endPoint y: 339, distance: 229.1
click at [858, 339] on div "1 ההההההההההההההההההההההההההההההההההההההההההההההההההההההההההההההההההההההההההההה…" at bounding box center [752, 404] width 1298 height 685
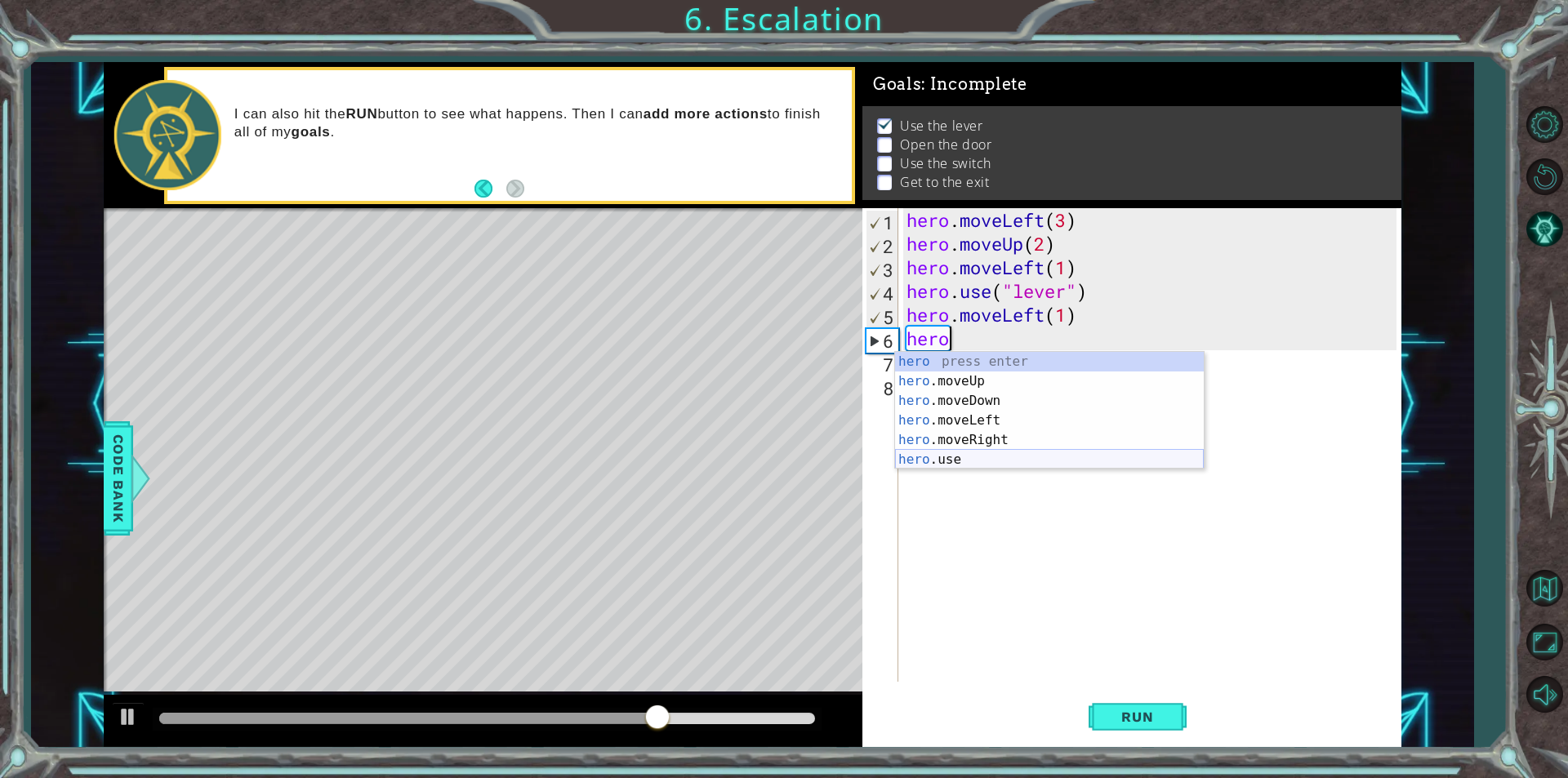
click at [1014, 464] on div "hero press enter hero .moveUp press enter hero .moveDown press enter hero .move…" at bounding box center [1049, 429] width 309 height 156
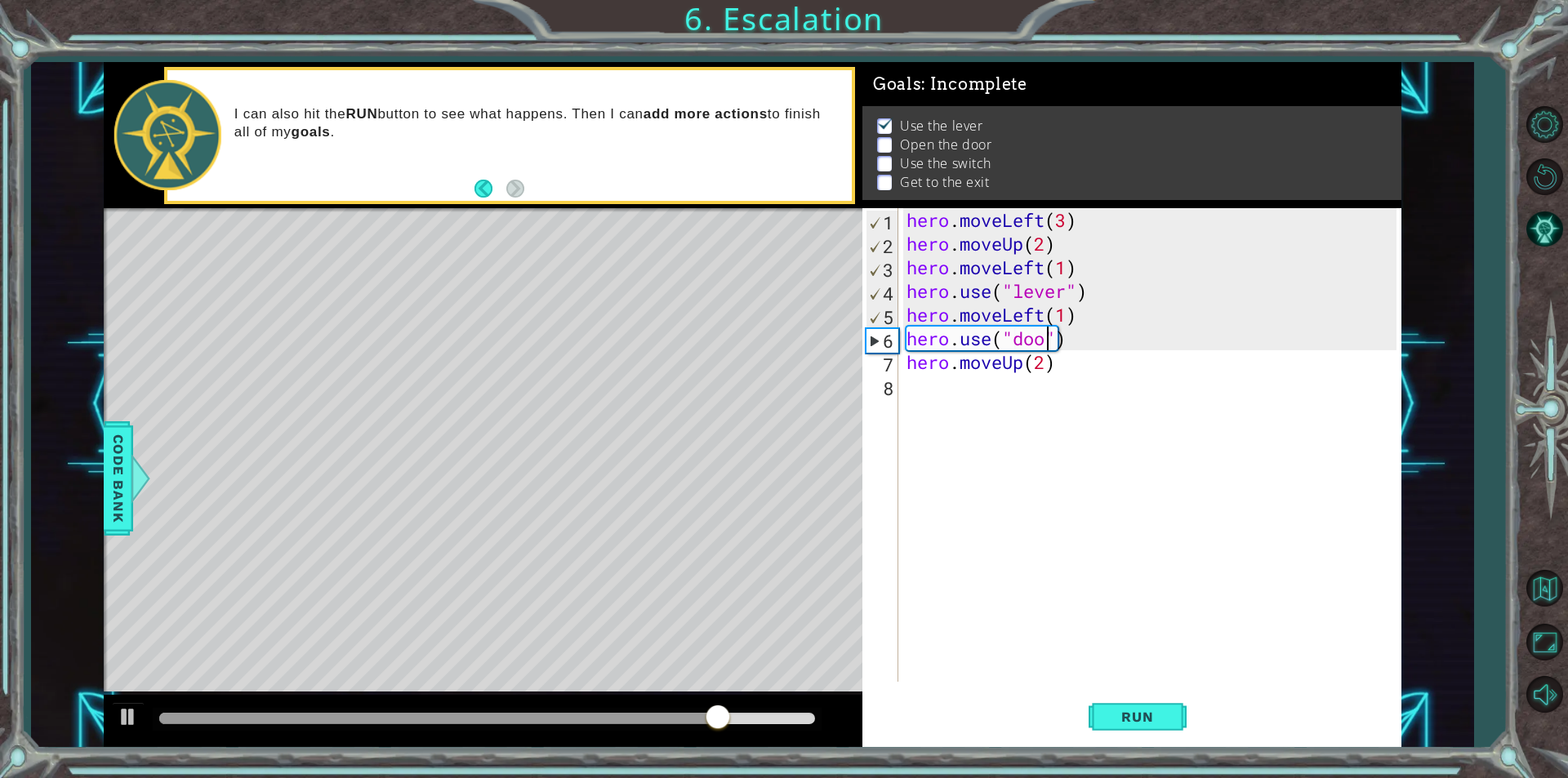
scroll to position [0, 7]
type textarea "hero.use("door")"
click at [1181, 713] on button "Run" at bounding box center [1138, 717] width 98 height 54
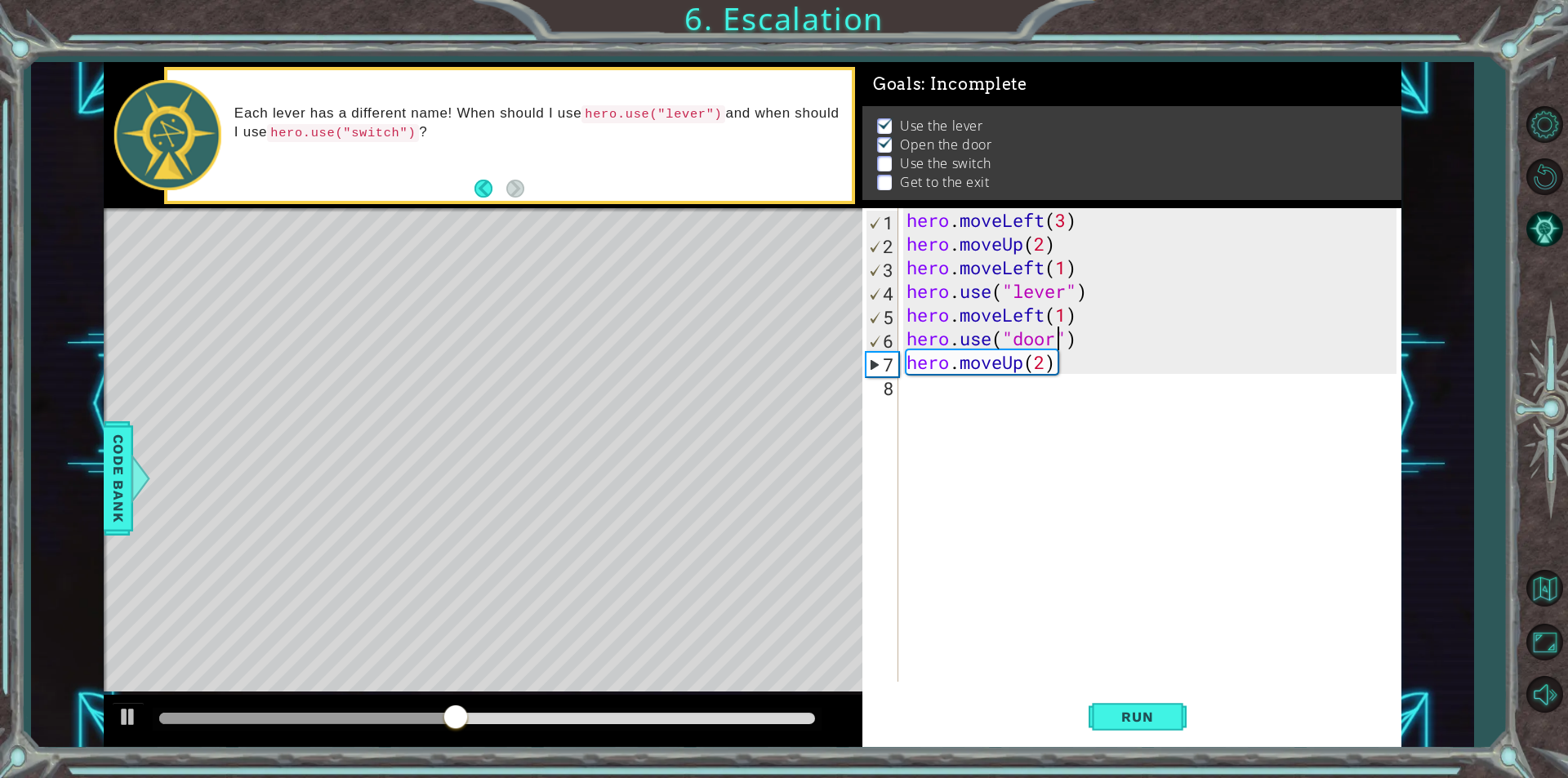
click at [992, 400] on div "hero . moveLeft ( 3 ) hero . moveUp ( 2 ) hero . moveLeft ( 1 ) hero . use ( "l…" at bounding box center [1154, 468] width 501 height 521
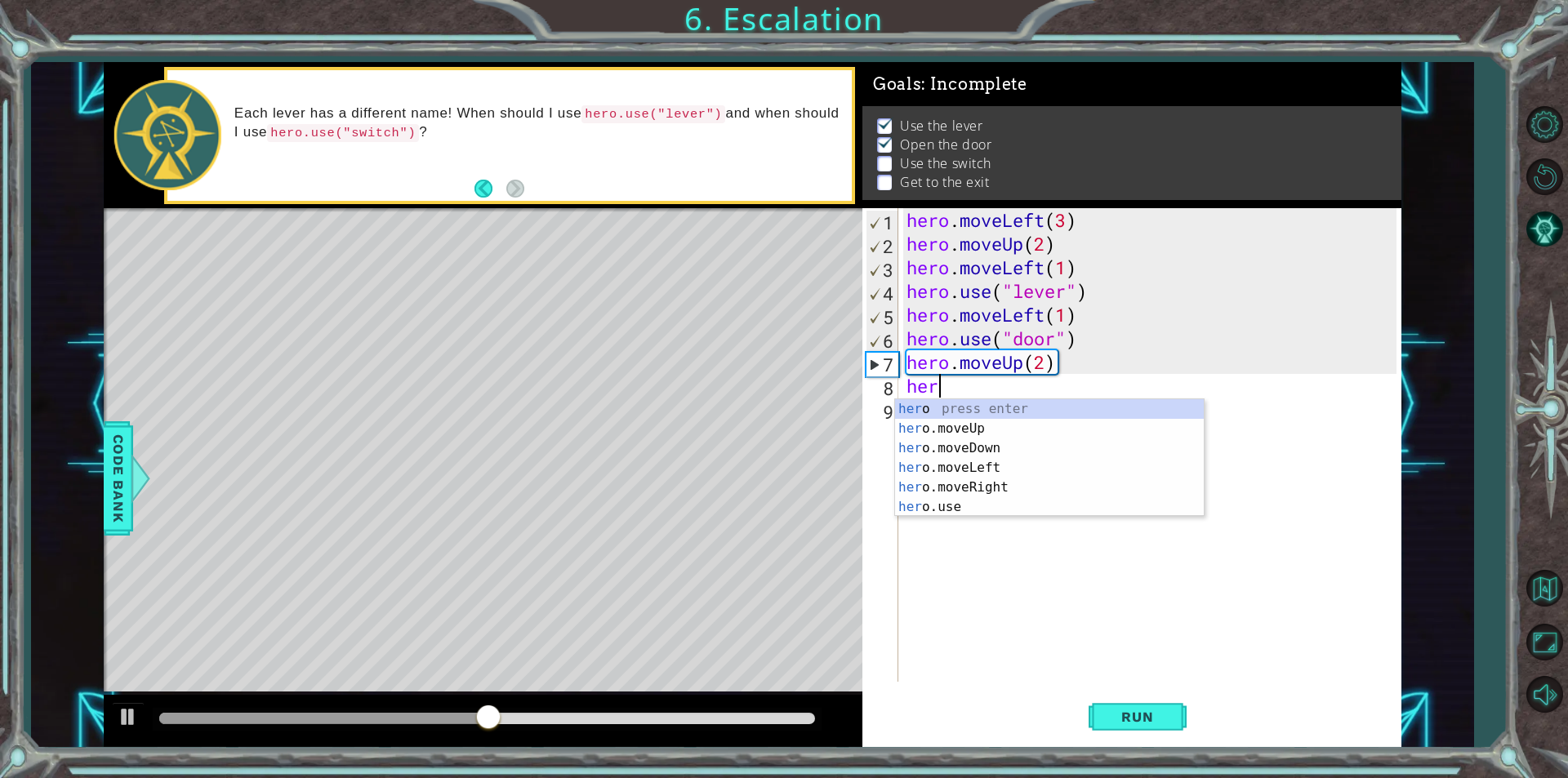
scroll to position [0, 1]
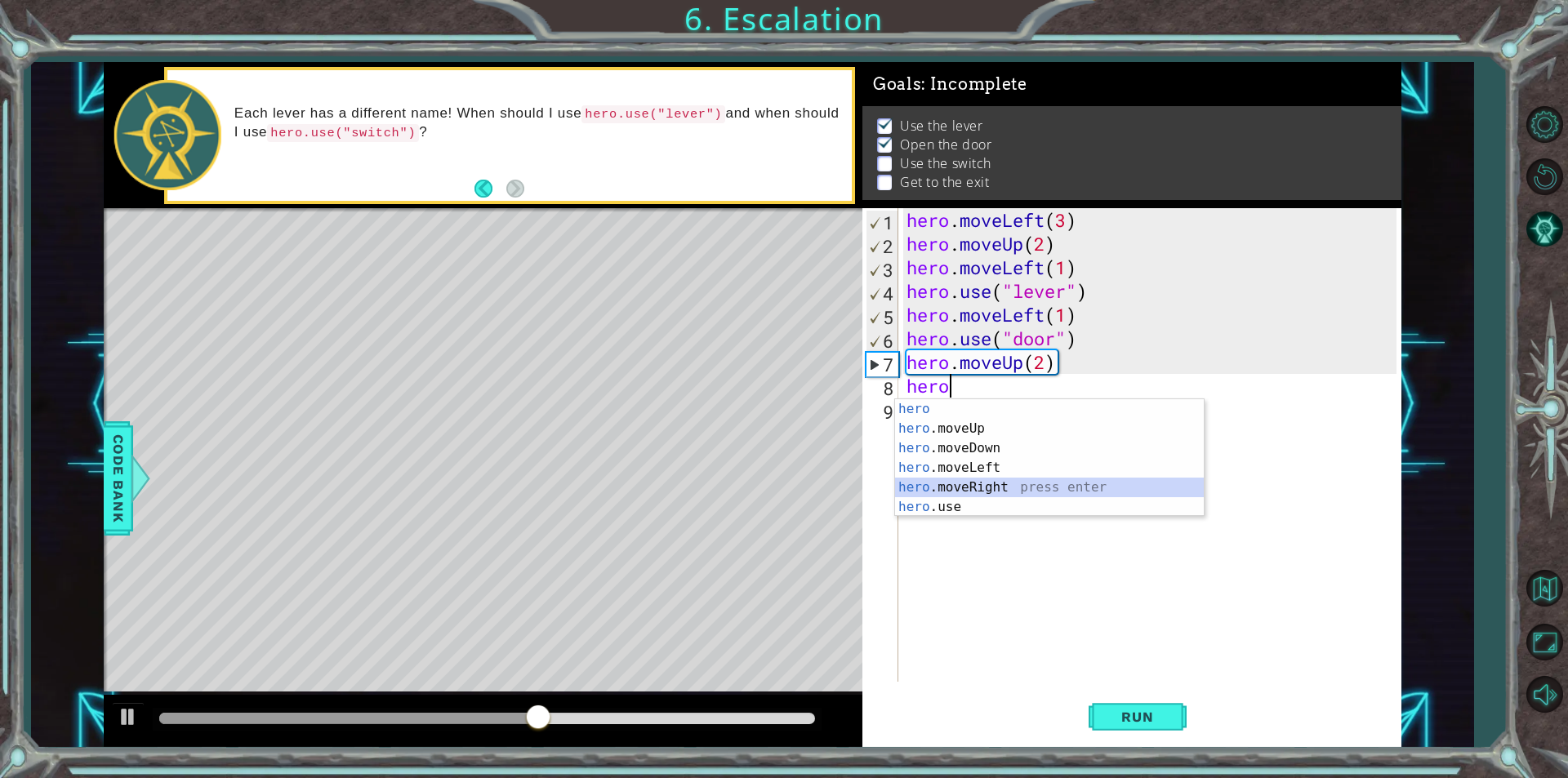
click at [982, 478] on div "hero press enter hero .moveUp press enter hero .moveDown press enter hero .move…" at bounding box center [1049, 477] width 309 height 156
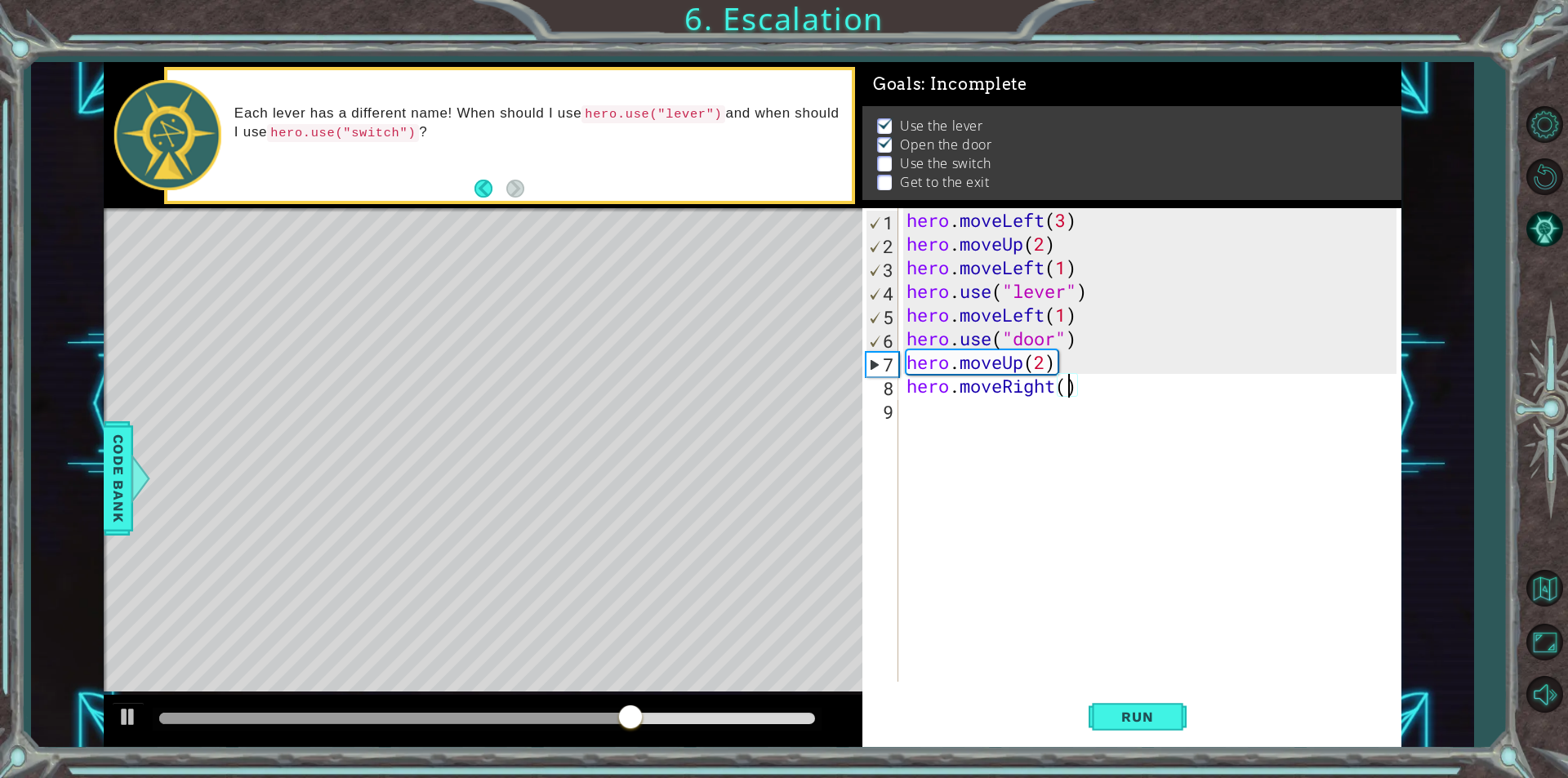
type textarea "hero.moveRight(2)"
click at [920, 406] on div "hero . moveLeft ( 3 ) hero . moveUp ( 2 ) hero . moveLeft ( 1 ) hero . use ( "l…" at bounding box center [1154, 468] width 501 height 521
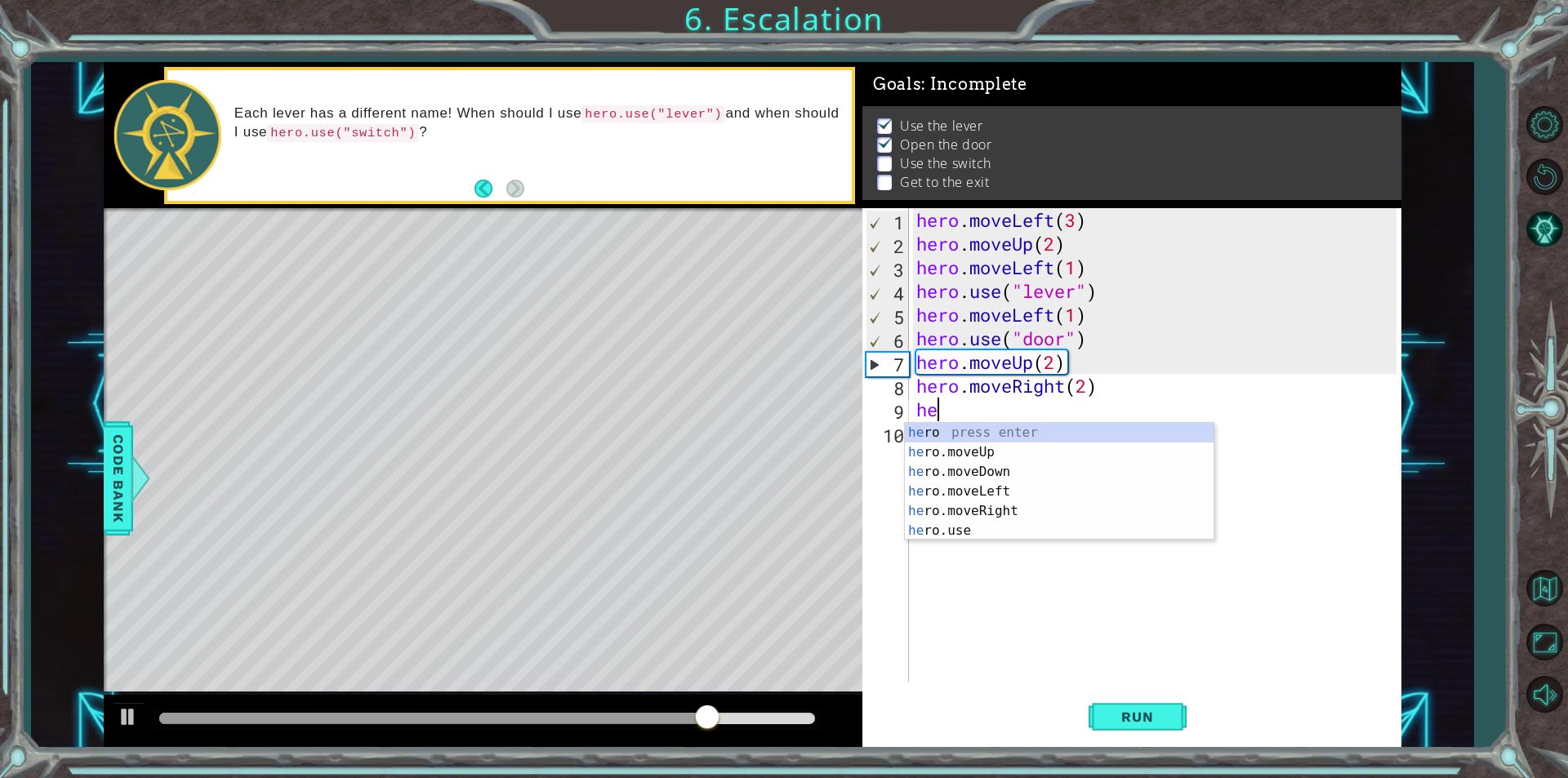
scroll to position [0, 1]
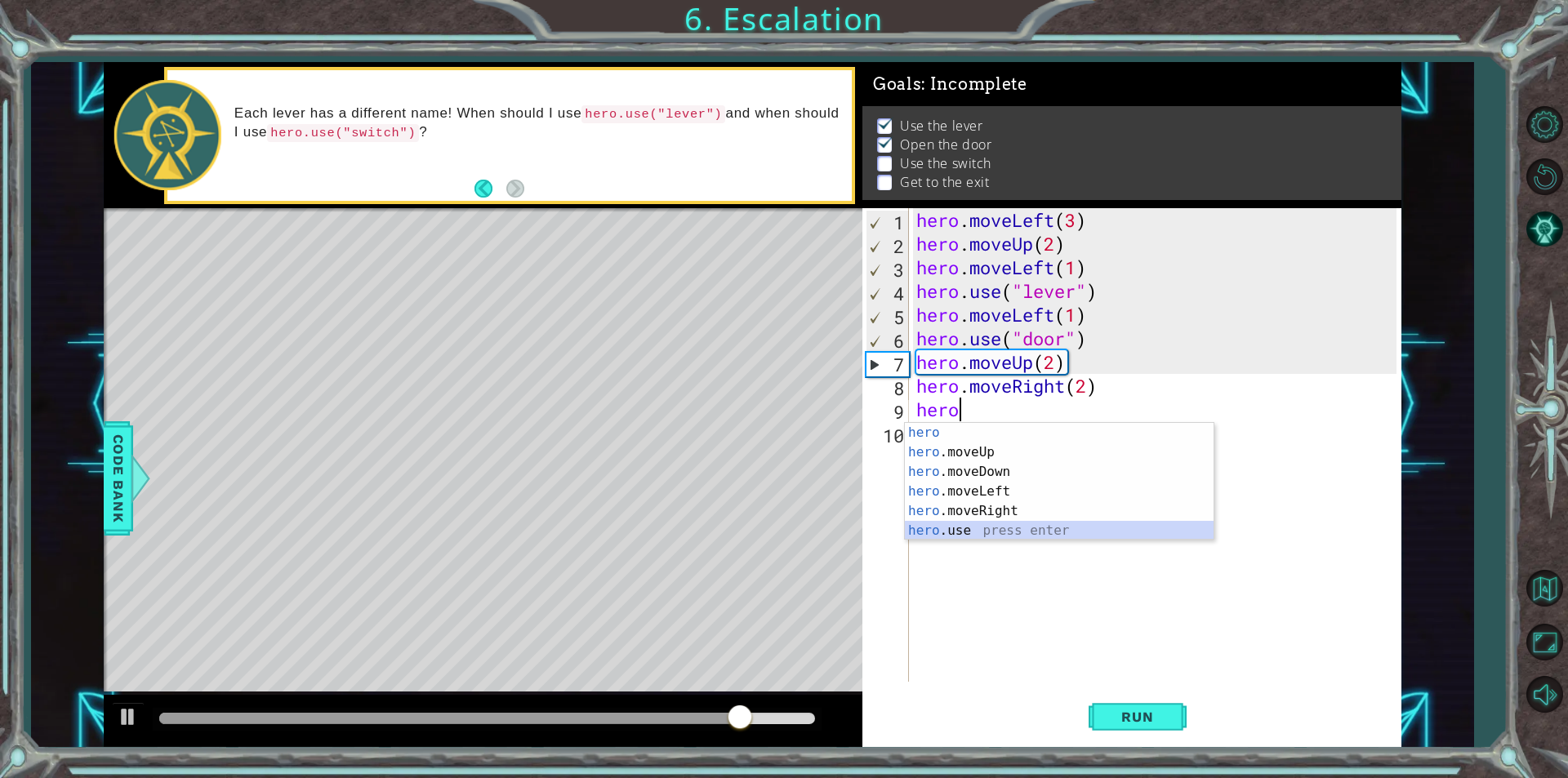
click at [954, 532] on div "hero press enter hero .moveUp press enter hero .moveDown press enter hero .move…" at bounding box center [1059, 501] width 309 height 156
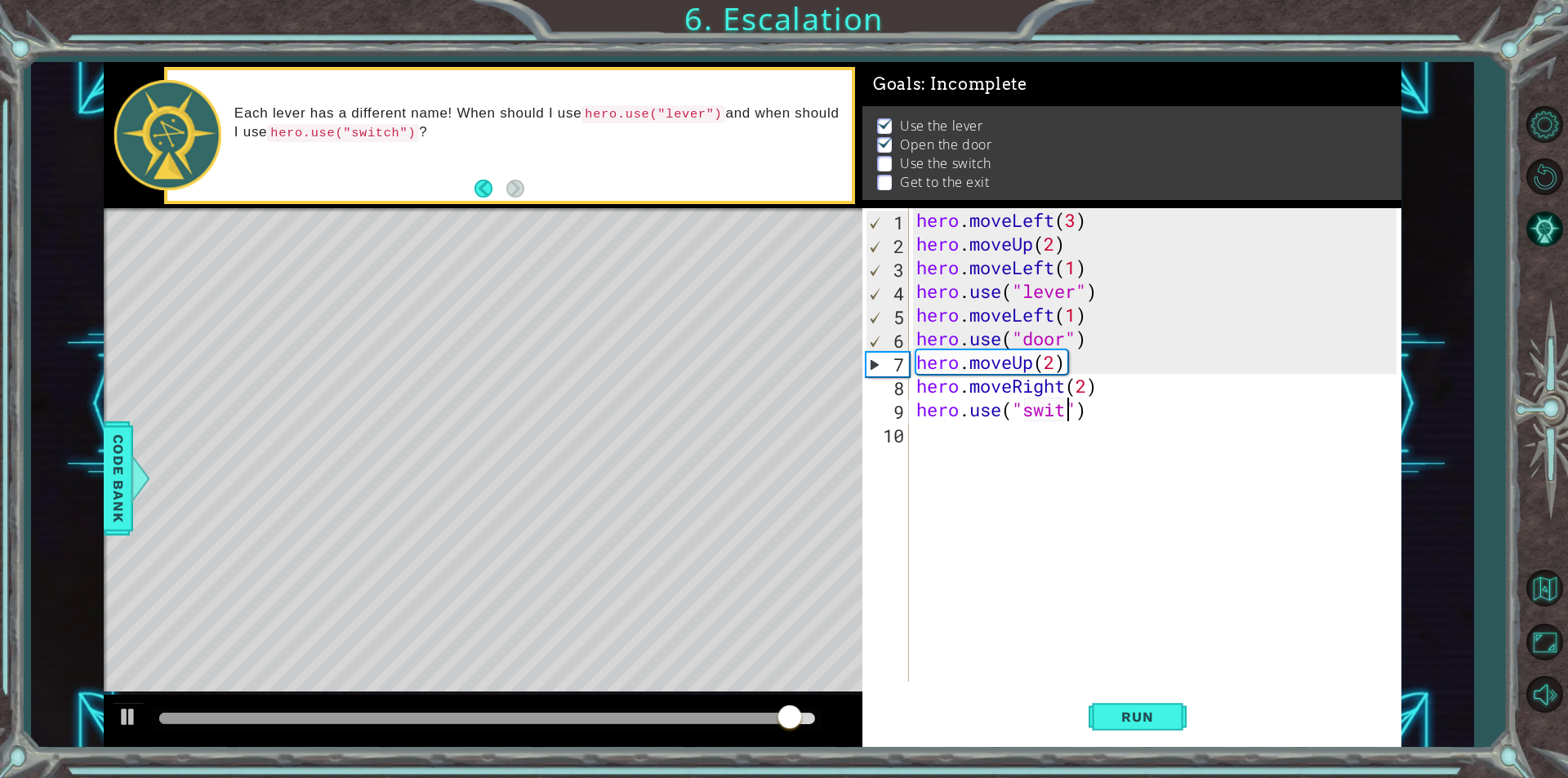
scroll to position [0, 7]
type textarea "hero.use("switch")"
click at [923, 432] on div "hero . moveLeft ( 3 ) hero . moveUp ( 2 ) hero . moveLeft ( 1 ) hero . use ( "l…" at bounding box center [1160, 468] width 492 height 521
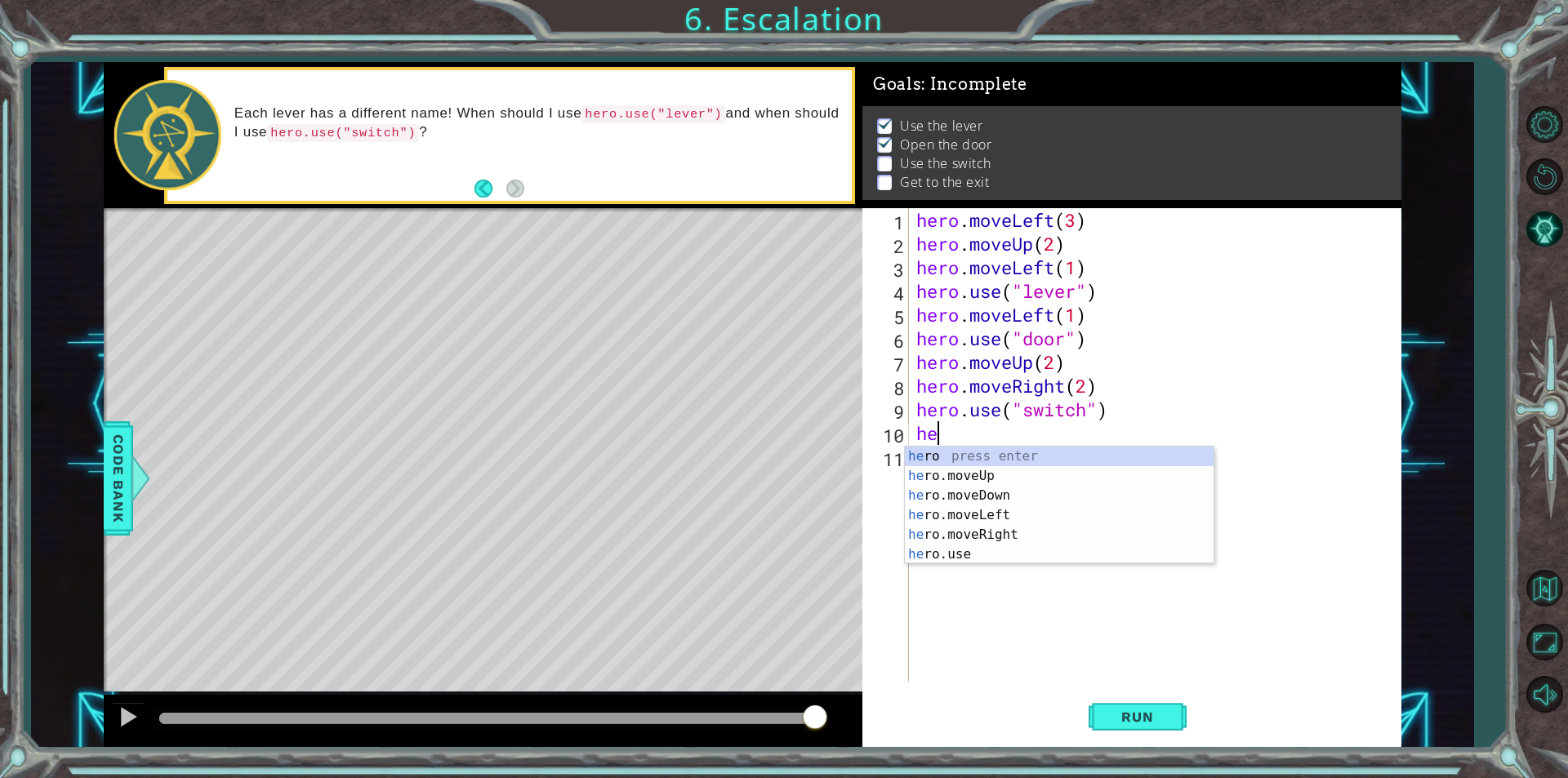
scroll to position [0, 1]
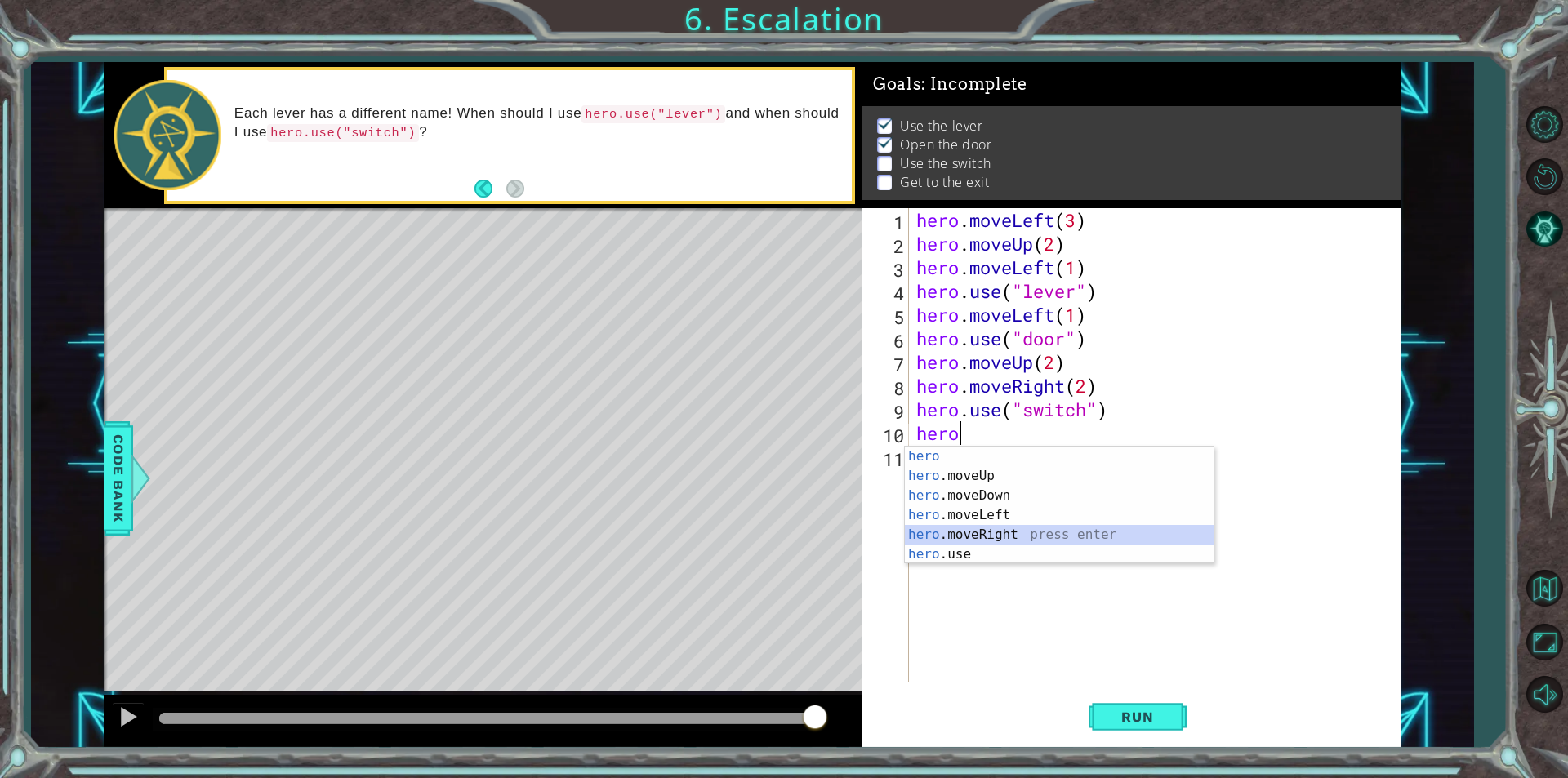
click at [1016, 537] on div "hero press enter hero .moveUp press enter hero .moveDown press enter hero .move…" at bounding box center [1059, 524] width 309 height 156
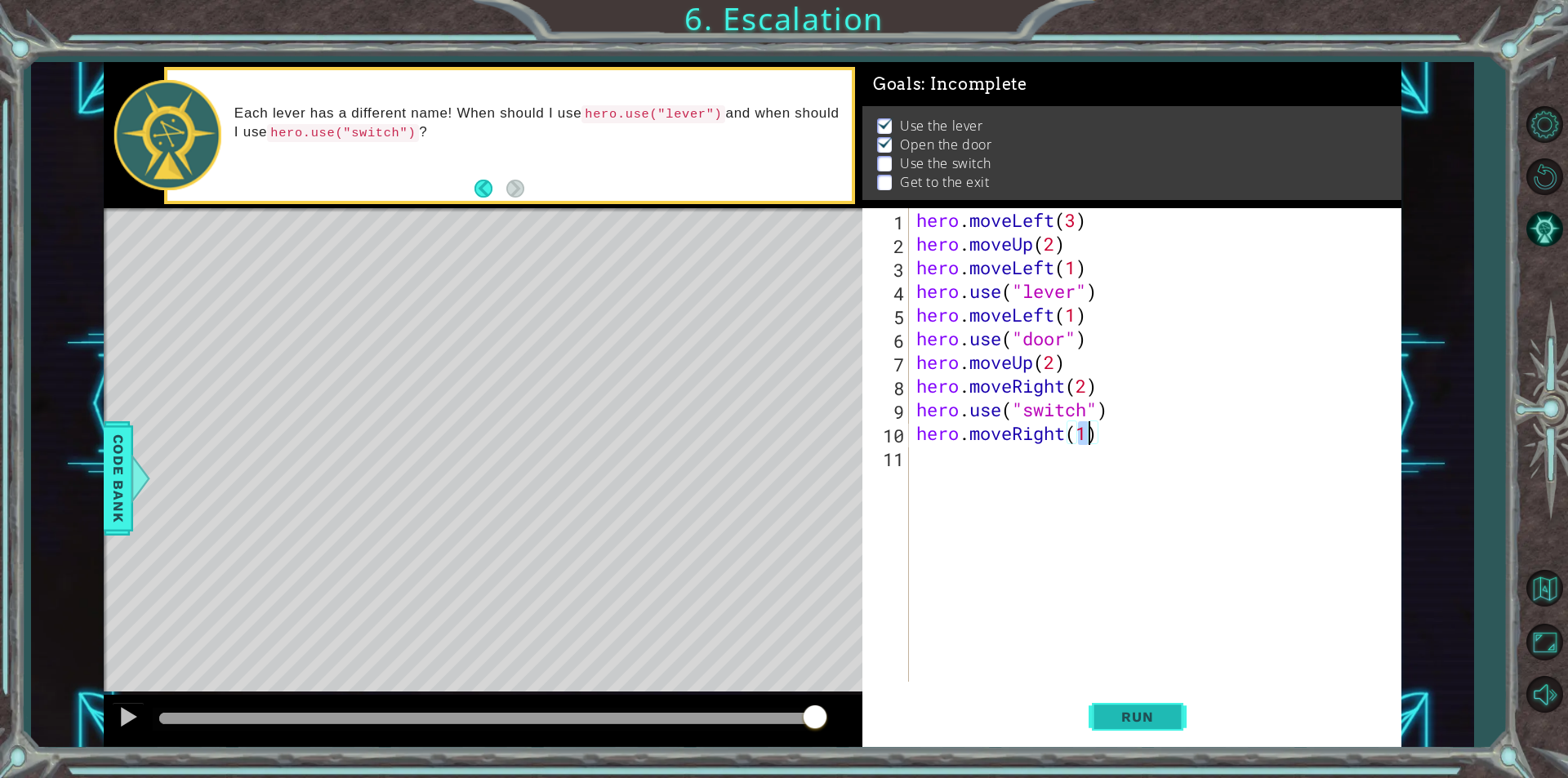
type textarea "hero.moveRight(1)"
click at [1171, 719] on button "Run" at bounding box center [1138, 717] width 98 height 54
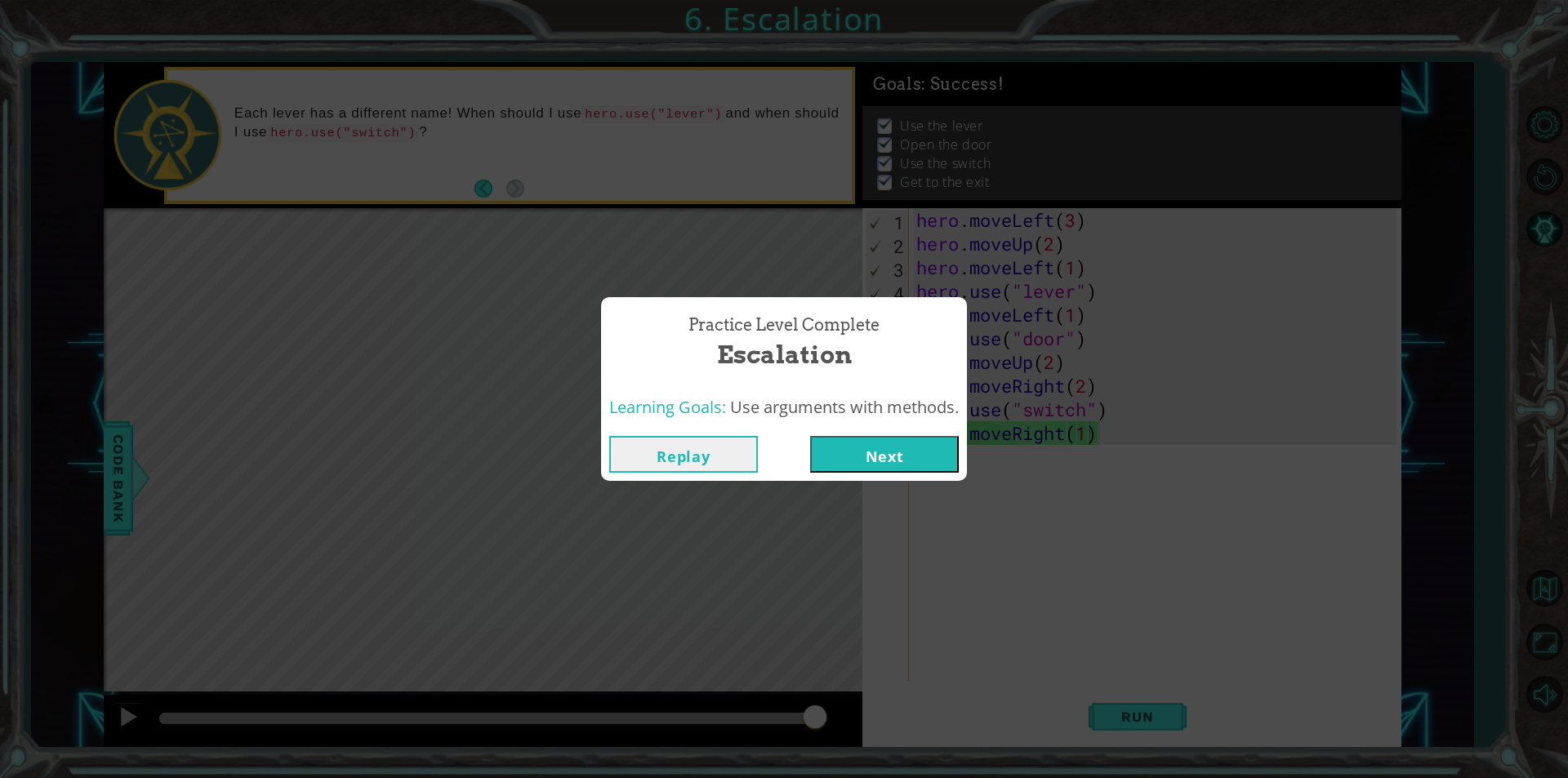
click at [934, 463] on button "Next" at bounding box center [884, 454] width 148 height 37
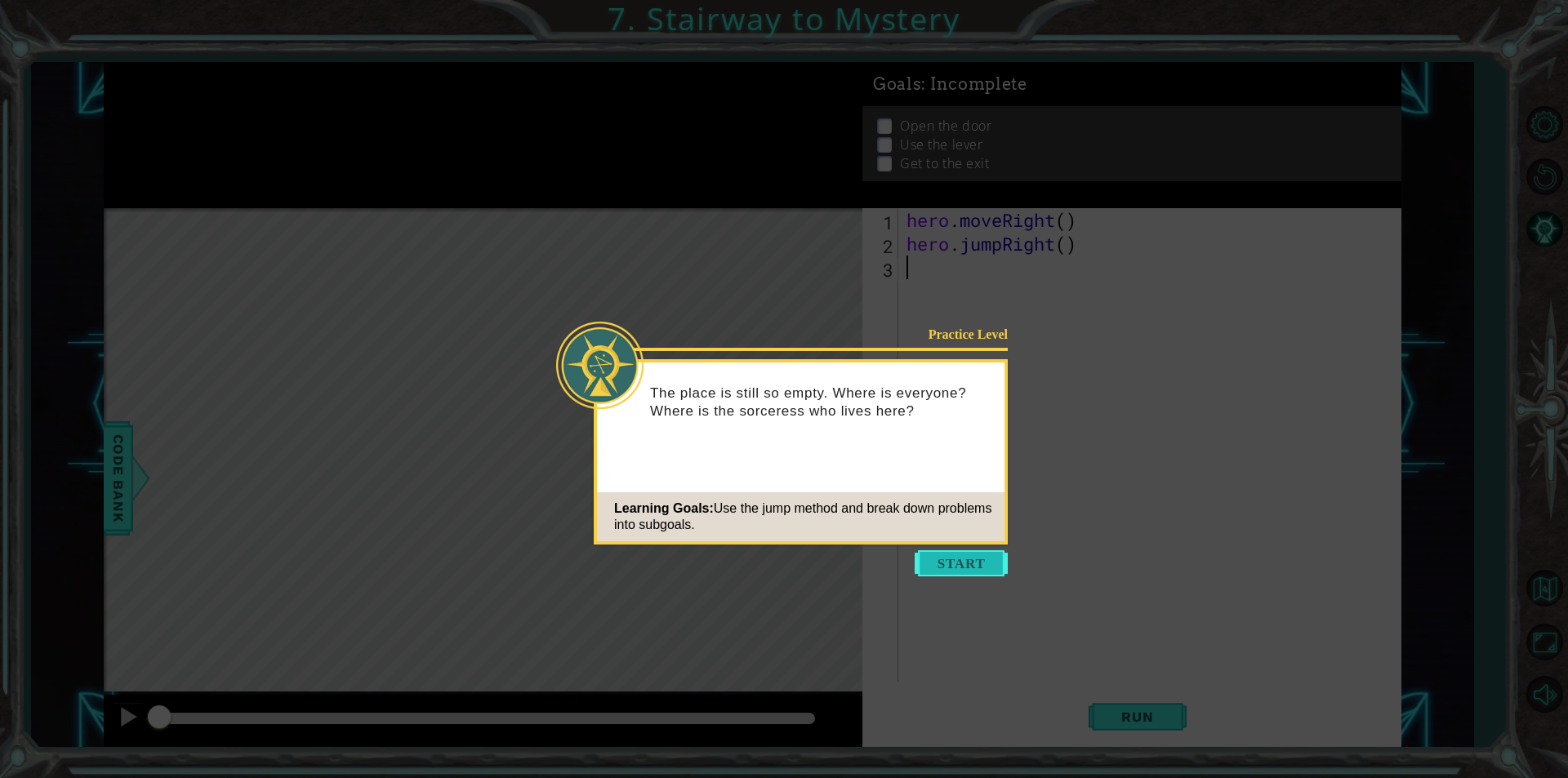
click at [963, 563] on button "Start" at bounding box center [960, 564] width 93 height 26
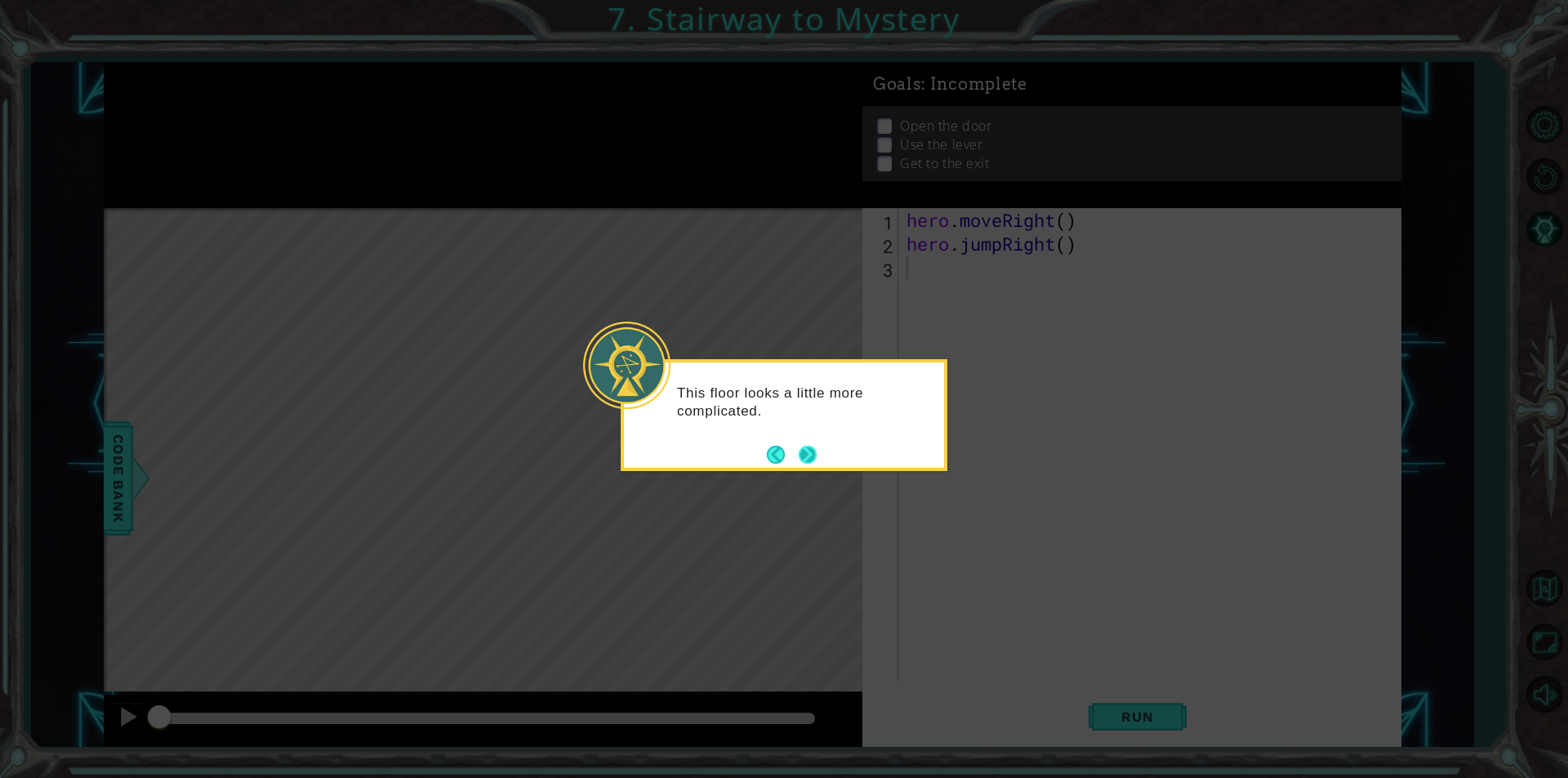
click at [801, 447] on button "Next" at bounding box center [808, 455] width 28 height 28
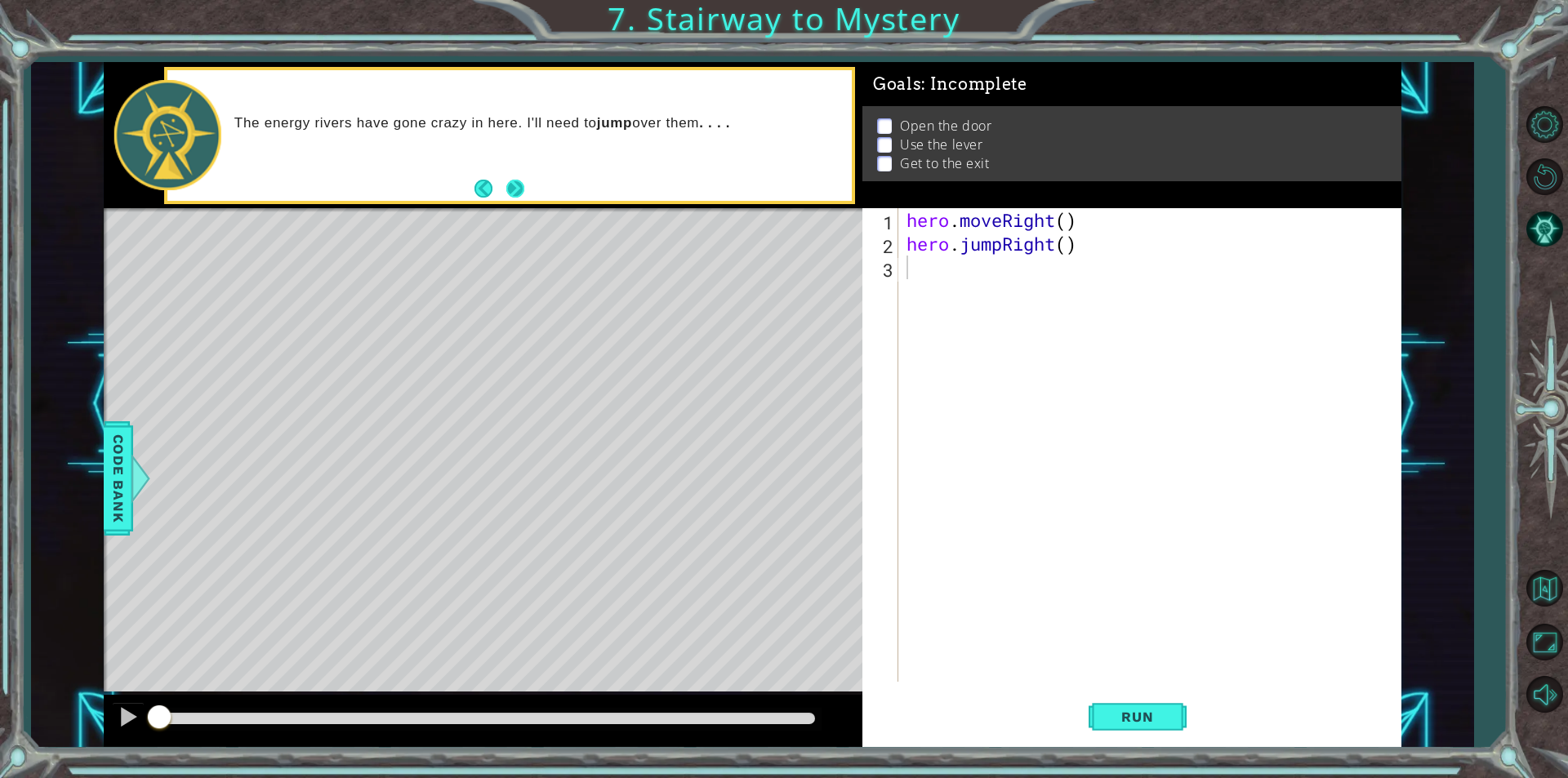
click at [513, 190] on button "Next" at bounding box center [515, 188] width 18 height 18
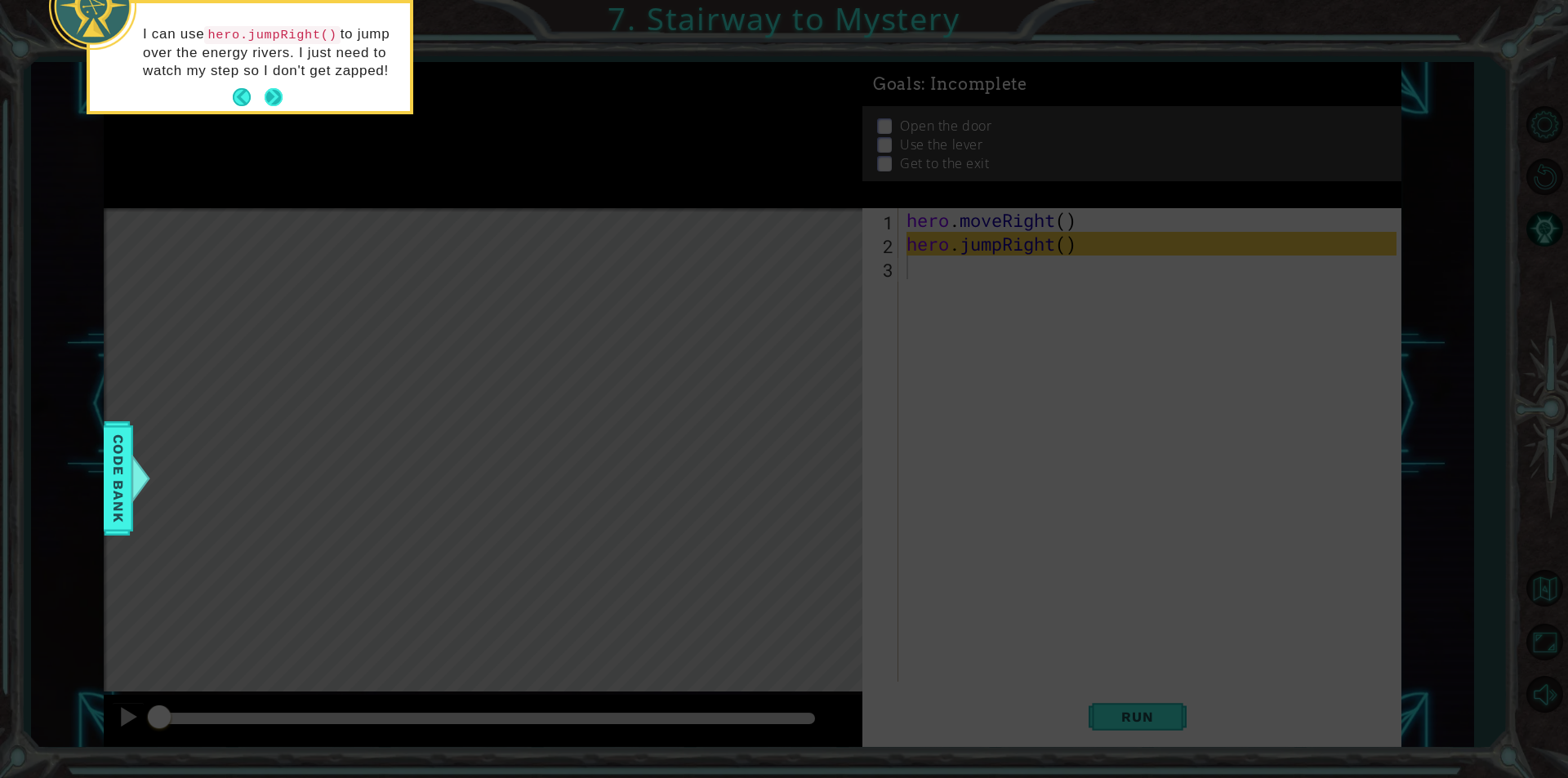
click at [276, 96] on button "Next" at bounding box center [274, 98] width 19 height 19
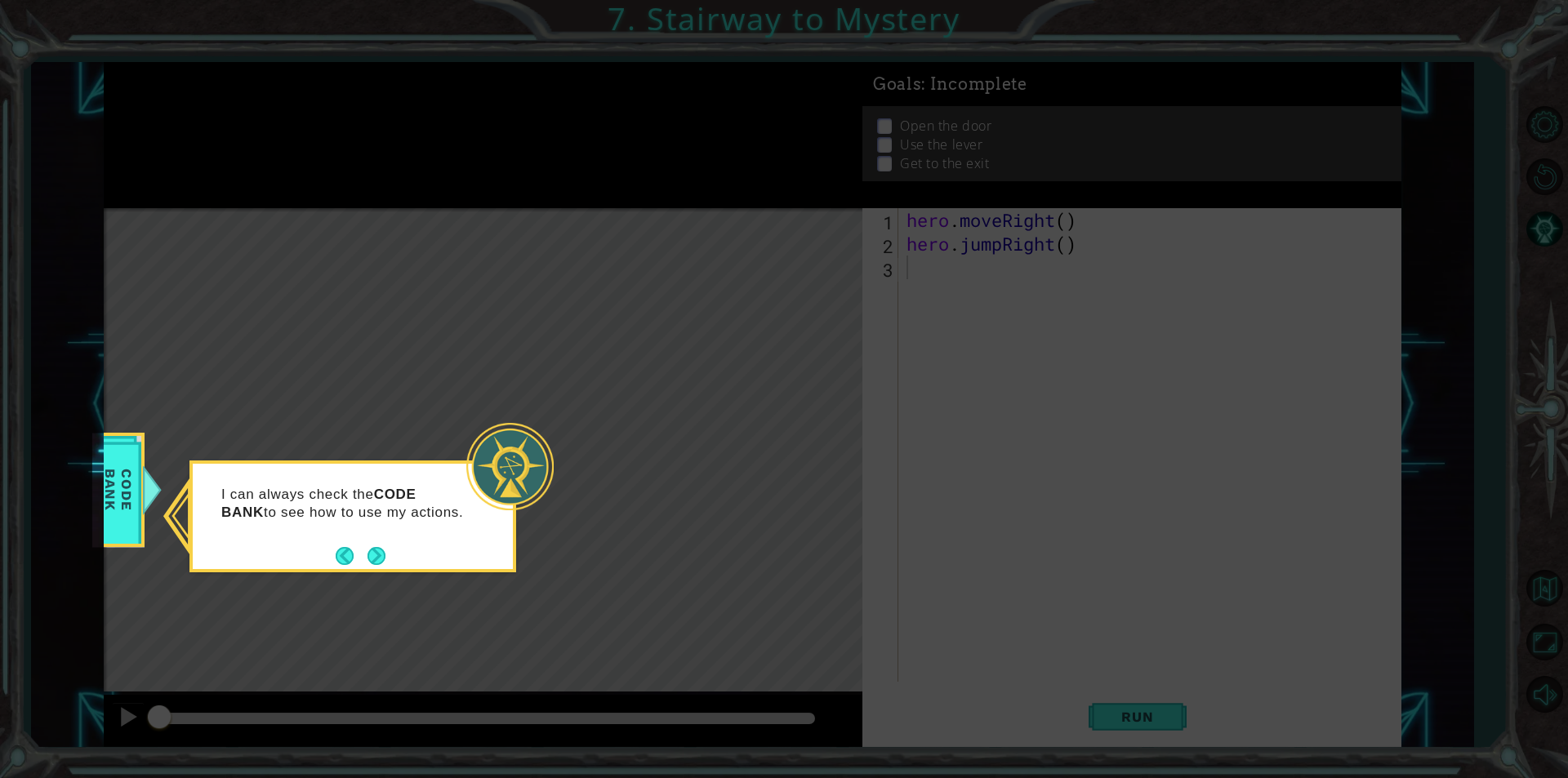
click at [379, 554] on button "Next" at bounding box center [377, 555] width 19 height 19
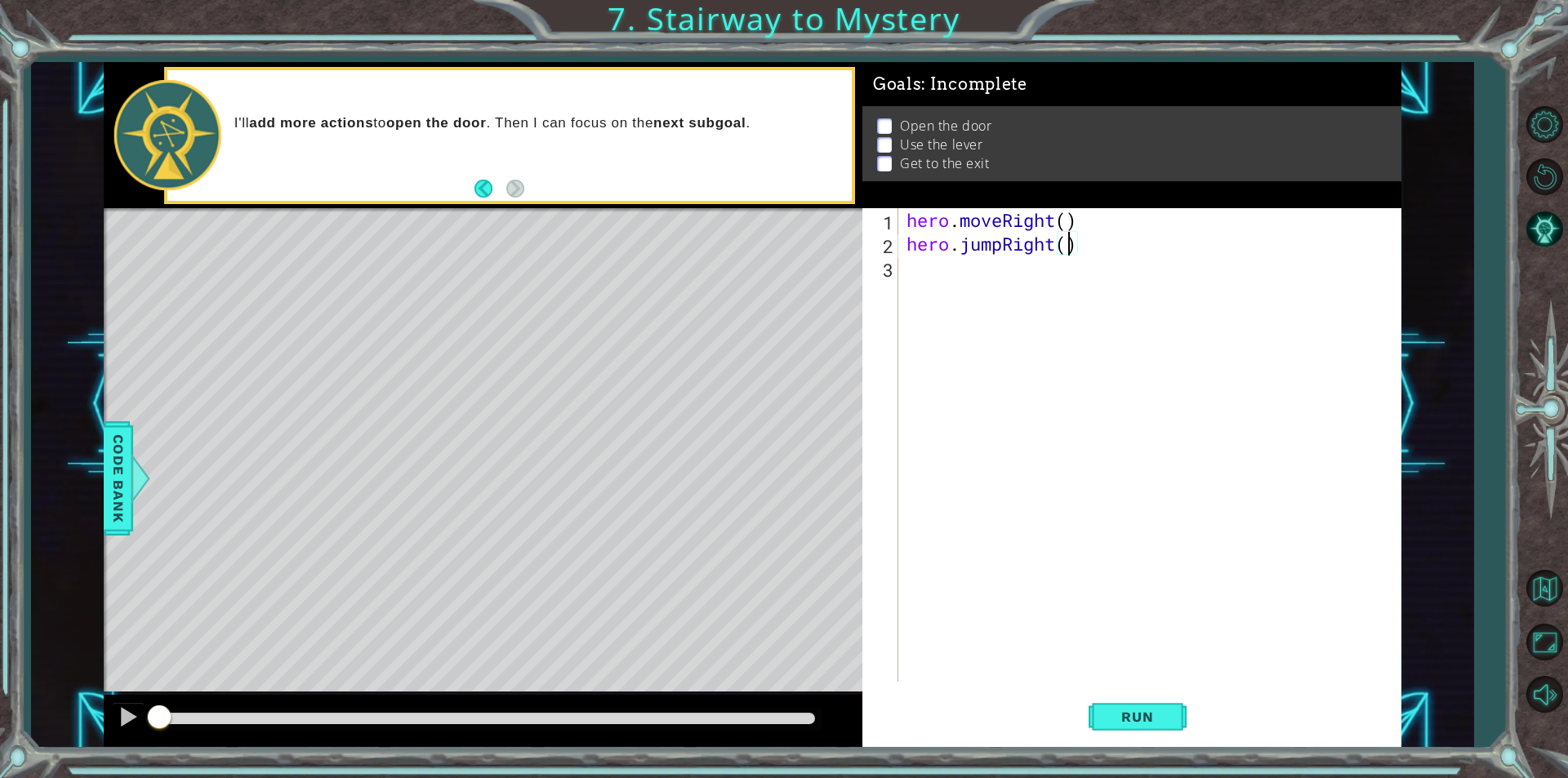
click at [1068, 233] on div "hero . moveRight ( ) hero . jumpRight ( )" at bounding box center [1154, 468] width 501 height 521
click at [1064, 221] on div "hero . moveRight ( ) hero . jumpRight ( )" at bounding box center [1154, 468] width 501 height 521
click at [1067, 242] on div "hero . moveRight ( 1 ) hero . jumpRight ( )" at bounding box center [1154, 468] width 501 height 521
type textarea "hero.jumpRight(1)"
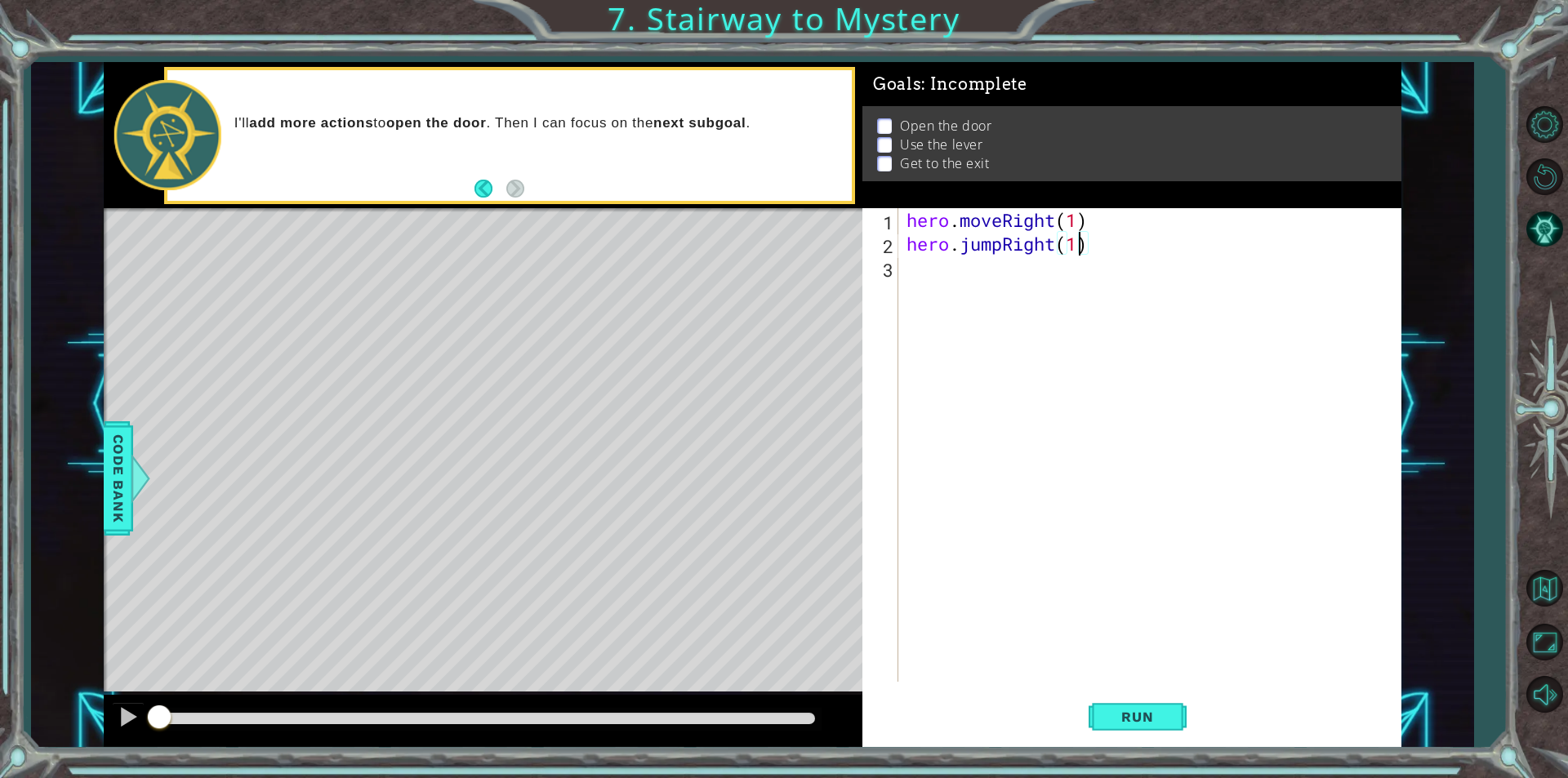
click at [994, 265] on div "hero . moveRight ( 1 ) hero . jumpRight ( 1 )" at bounding box center [1154, 468] width 501 height 521
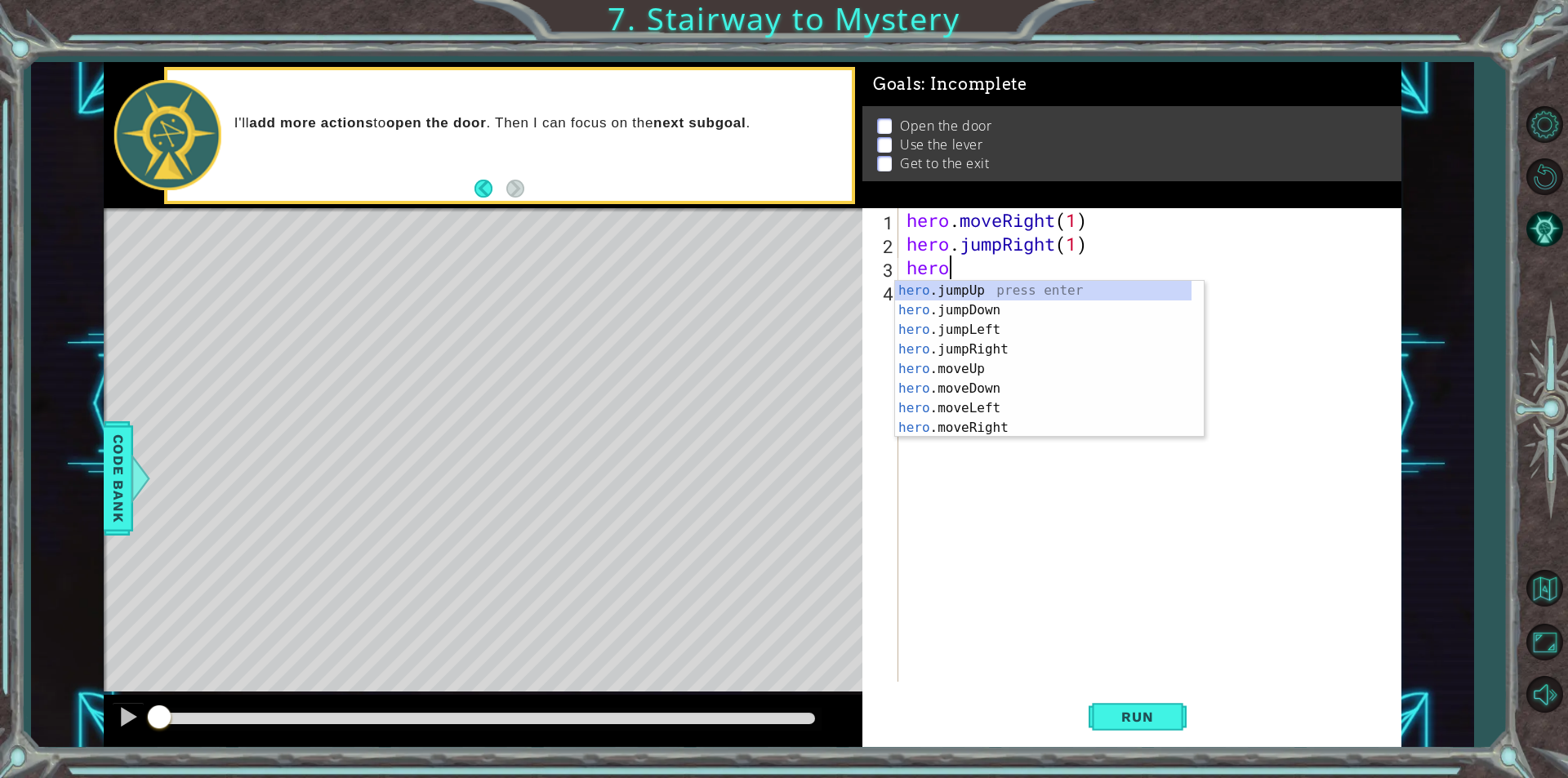
scroll to position [0, 1]
click at [986, 428] on div "hero .jumpUp press enter hero .jumpDown press enter hero .jumpLeft press enter …" at bounding box center [1043, 379] width 297 height 196
type textarea "hero.moveRight(1)"
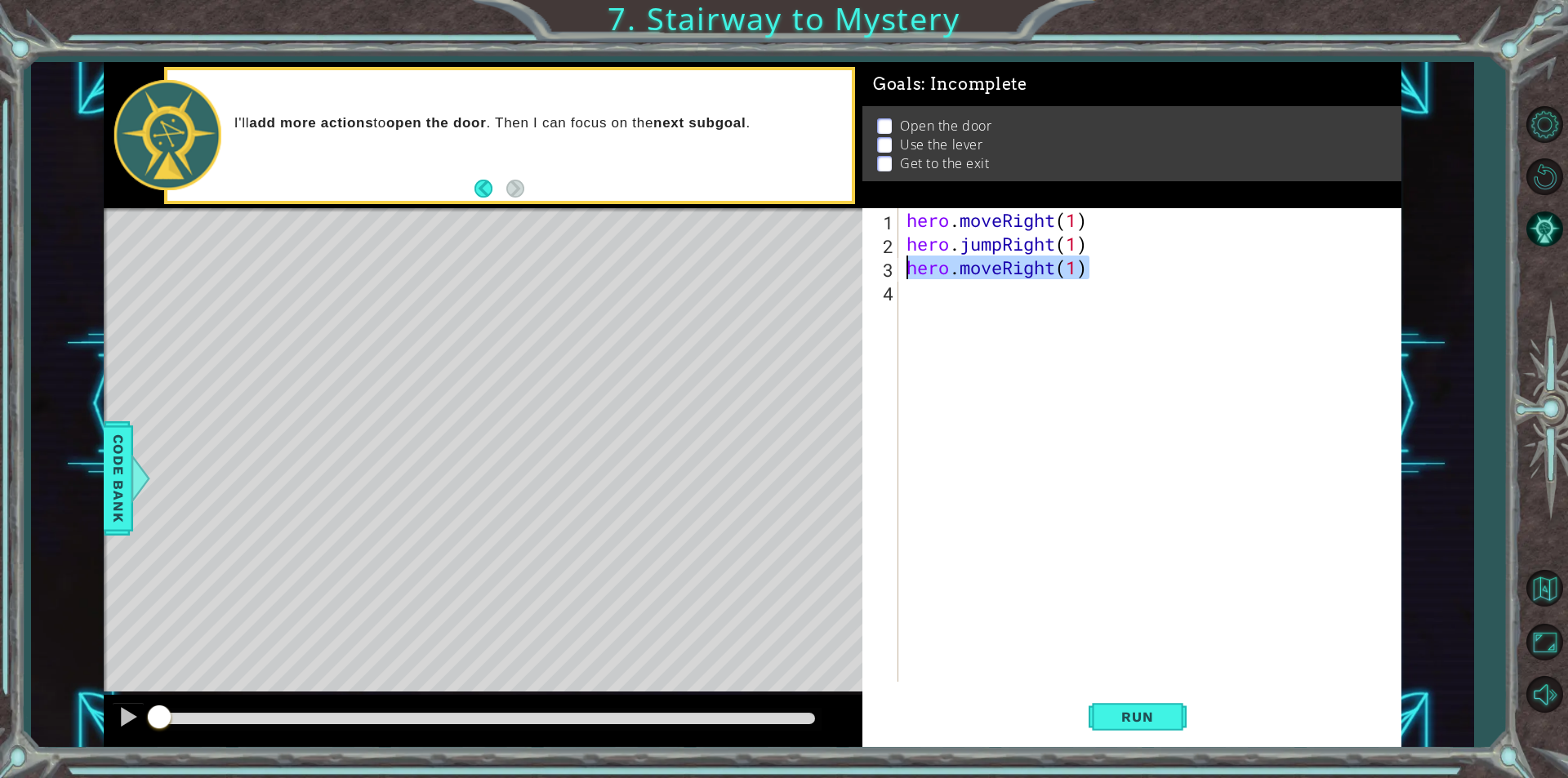
drag, startPoint x: 1124, startPoint y: 278, endPoint x: 754, endPoint y: 211, distance: 376.0
click at [900, 270] on div "hero.moveRight(1) 1 2 3 4 hero . moveRight ( 1 ) hero . jumpRight ( 1 ) hero . …" at bounding box center [1130, 444] width 534 height 473
drag, startPoint x: 1152, startPoint y: 701, endPoint x: 1063, endPoint y: 685, distance: 90.4
click at [1145, 704] on button "Run" at bounding box center [1138, 717] width 98 height 54
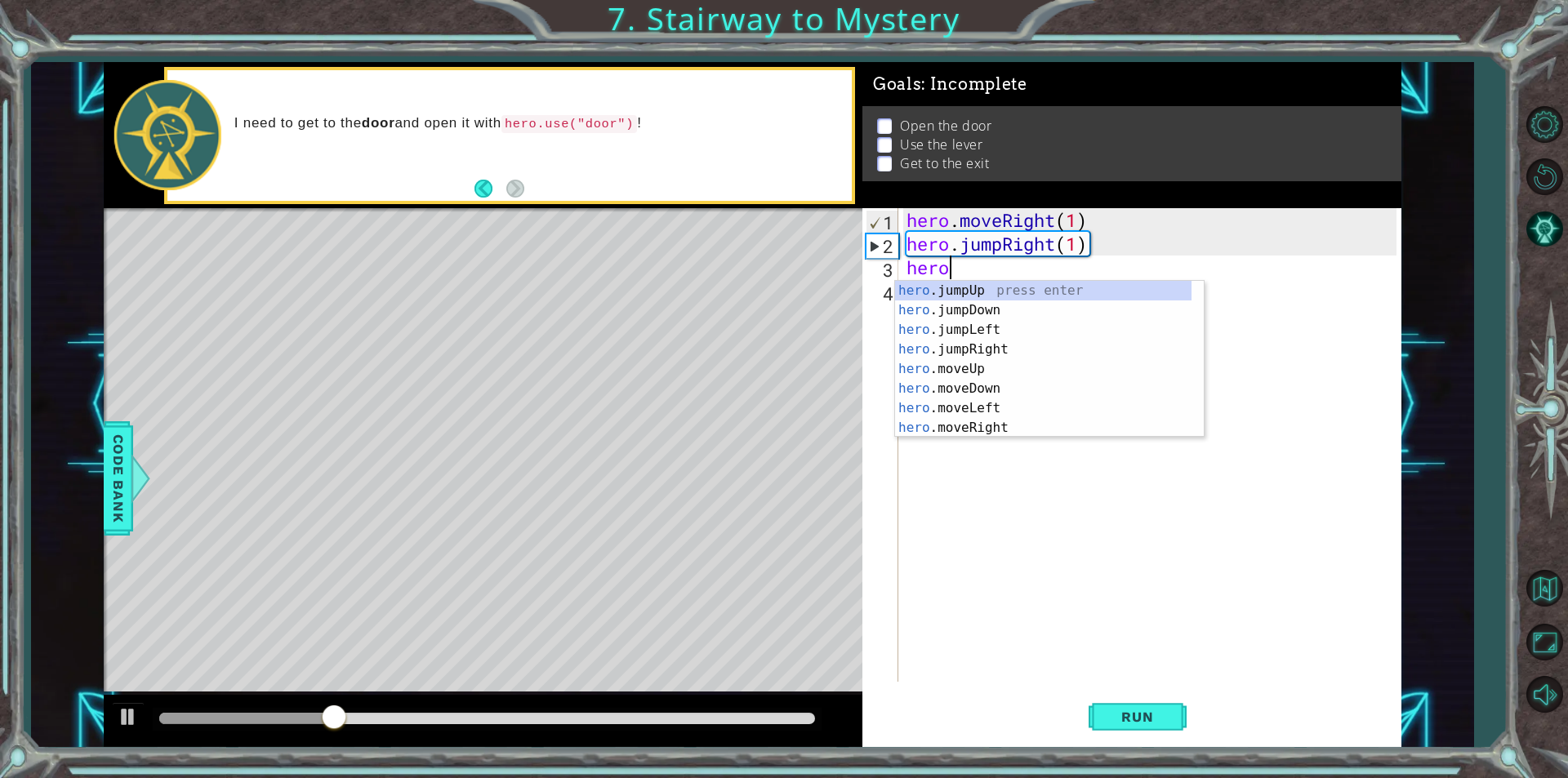
scroll to position [0, 1]
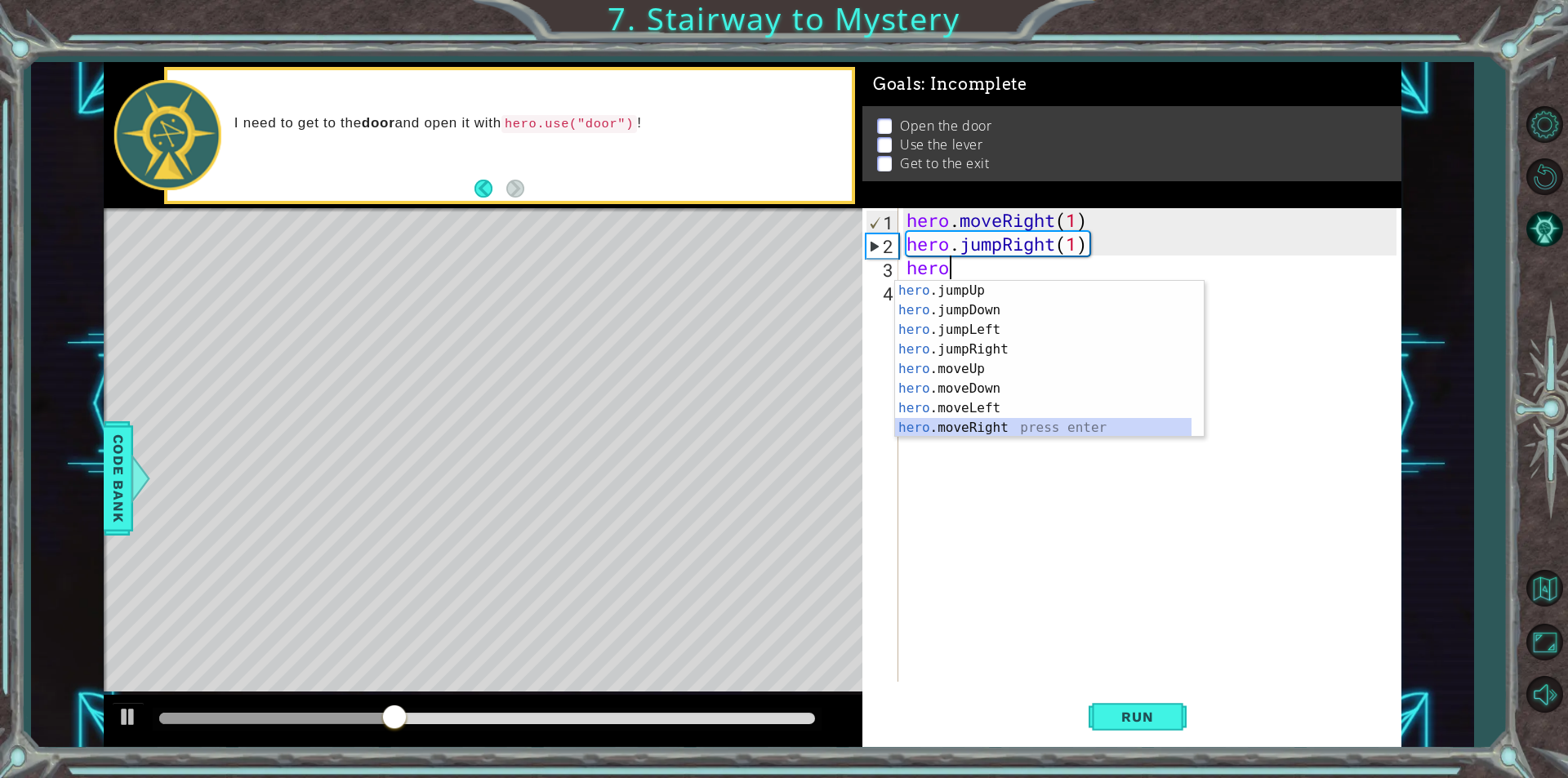
click at [1005, 429] on div "hero .jumpUp press enter hero .jumpDown press enter hero .jumpLeft press enter …" at bounding box center [1043, 379] width 297 height 196
type textarea "hero.moveRight(1)"
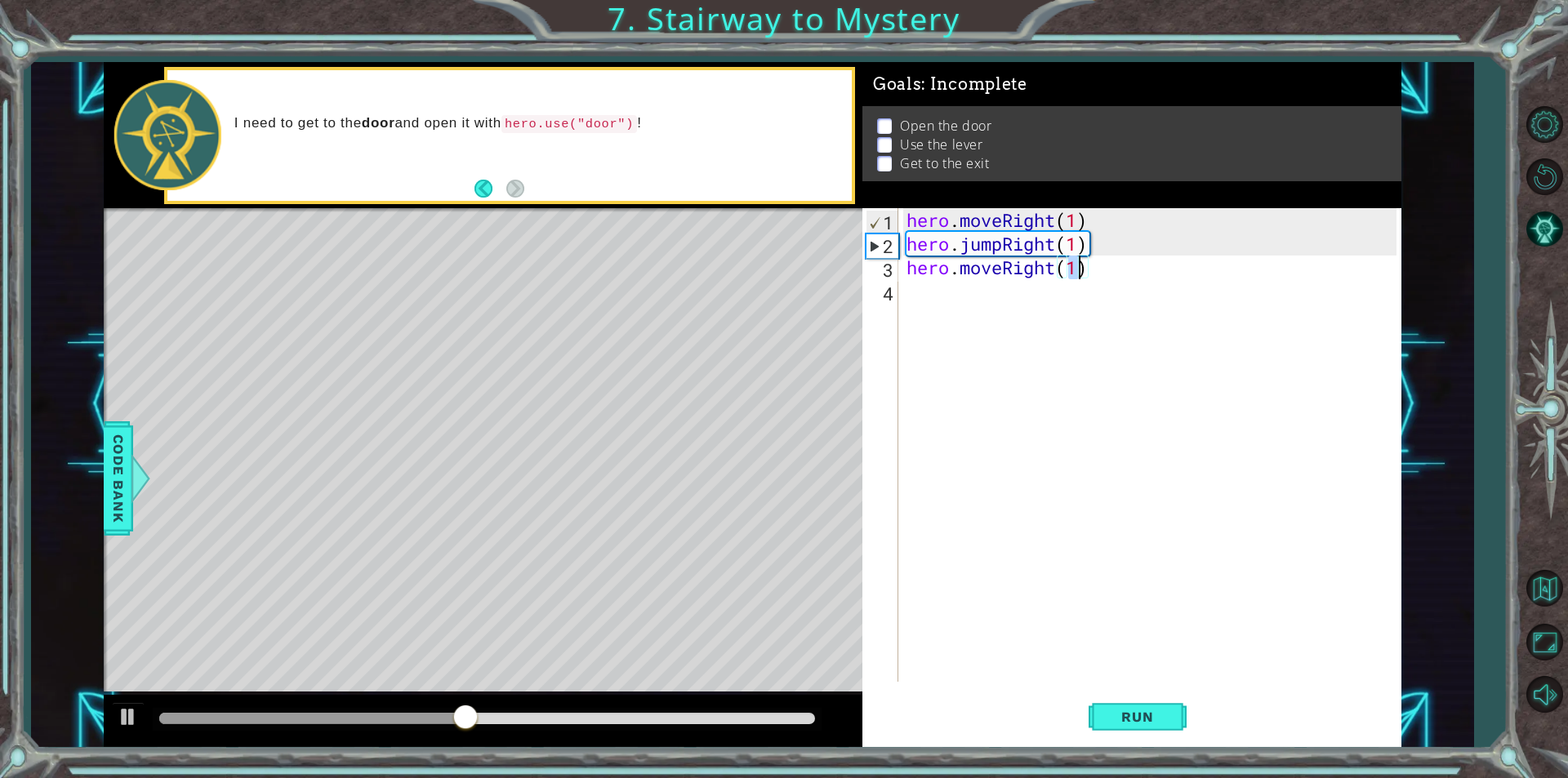
click at [953, 289] on div "hero . moveRight ( 1 ) hero . jumpRight ( 1 ) hero . moveRight ( 1 )" at bounding box center [1154, 468] width 501 height 521
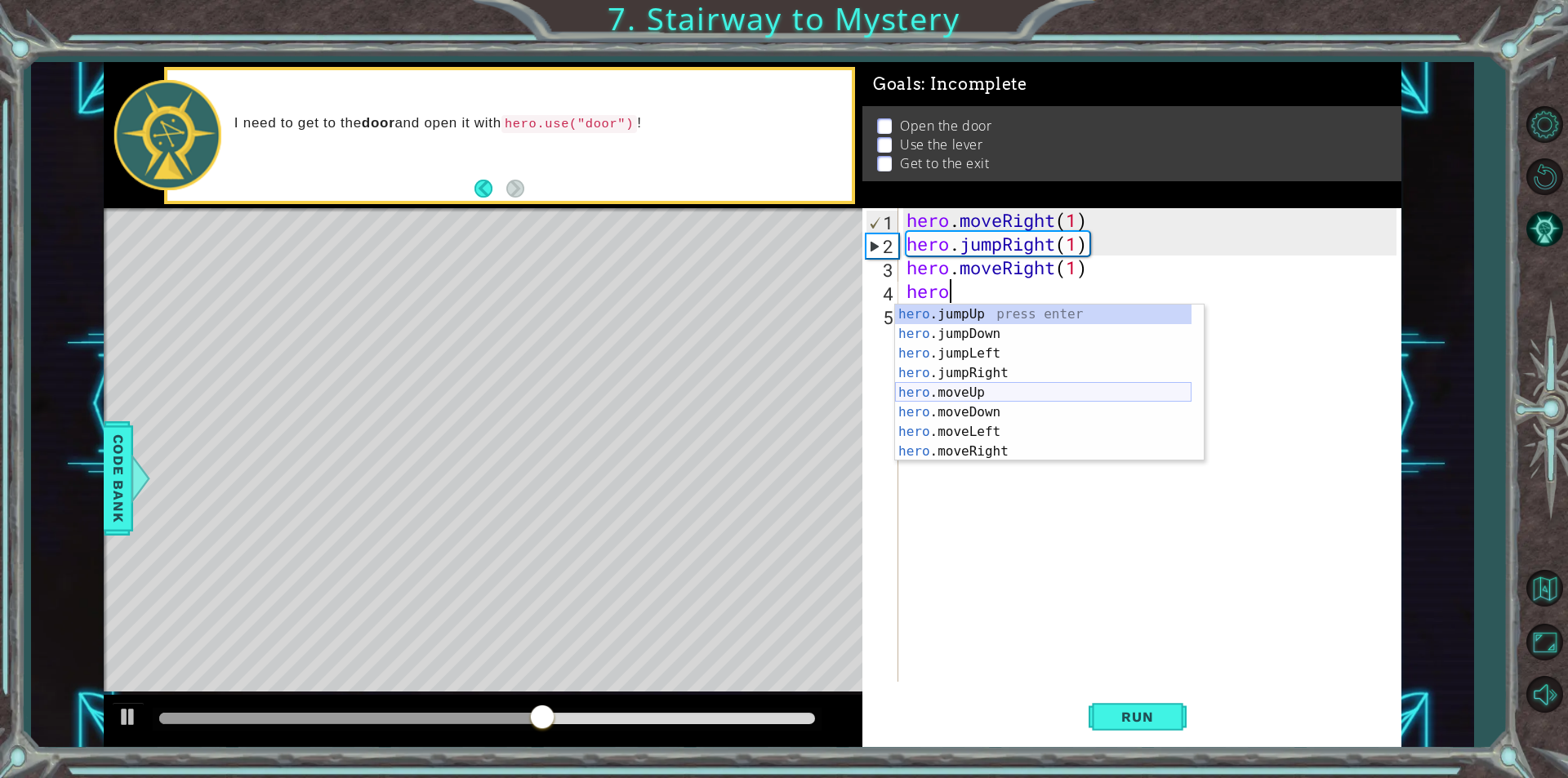
click at [976, 399] on div "hero .jumpUp press enter hero .jumpDown press enter hero .jumpLeft press enter …" at bounding box center [1043, 402] width 297 height 196
type textarea "hero.moveUp(1)"
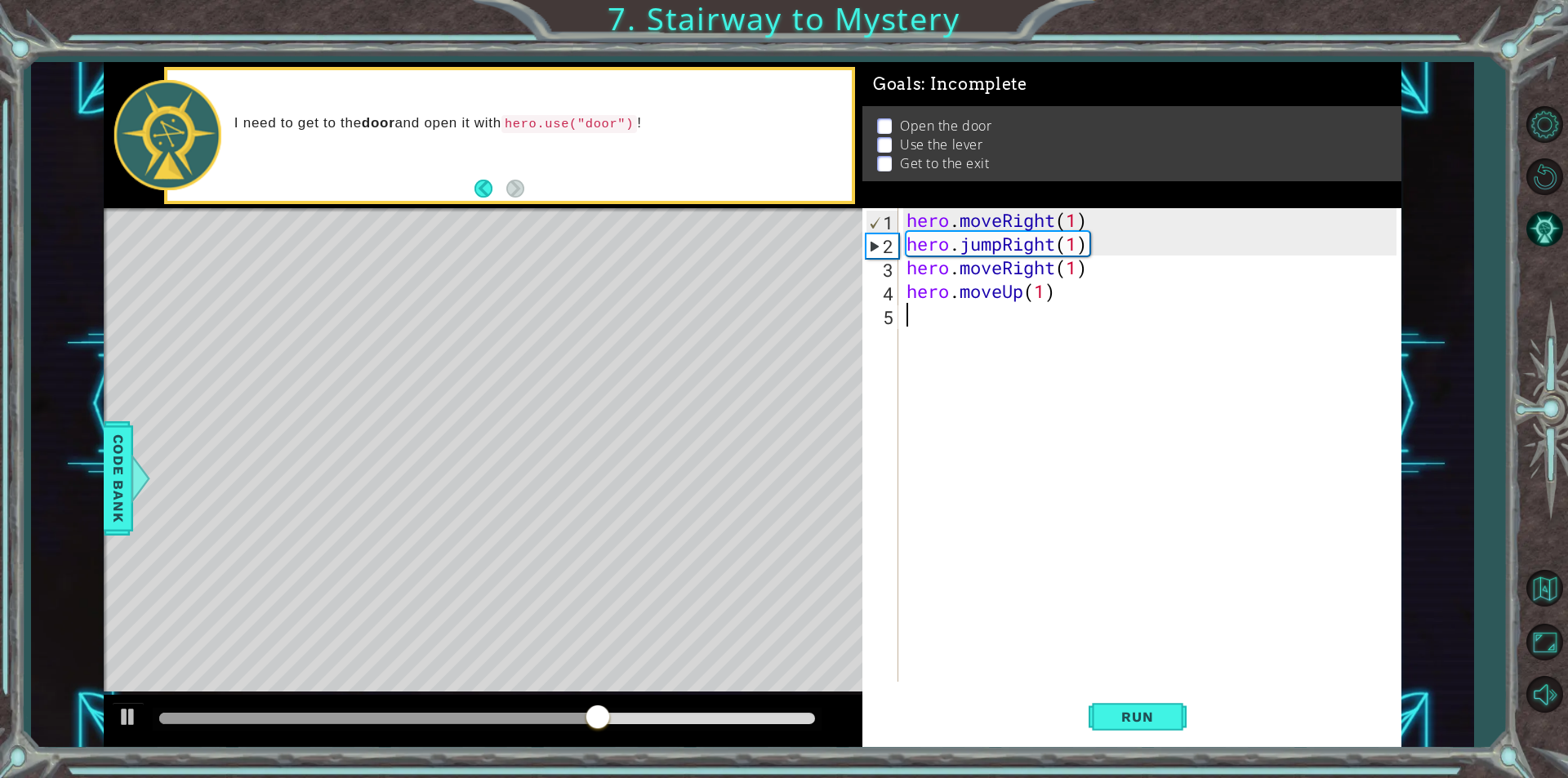
click at [958, 331] on div "hero . moveRight ( 1 ) hero . jumpRight ( 1 ) hero . moveRight ( 1 ) hero . mov…" at bounding box center [1154, 468] width 501 height 521
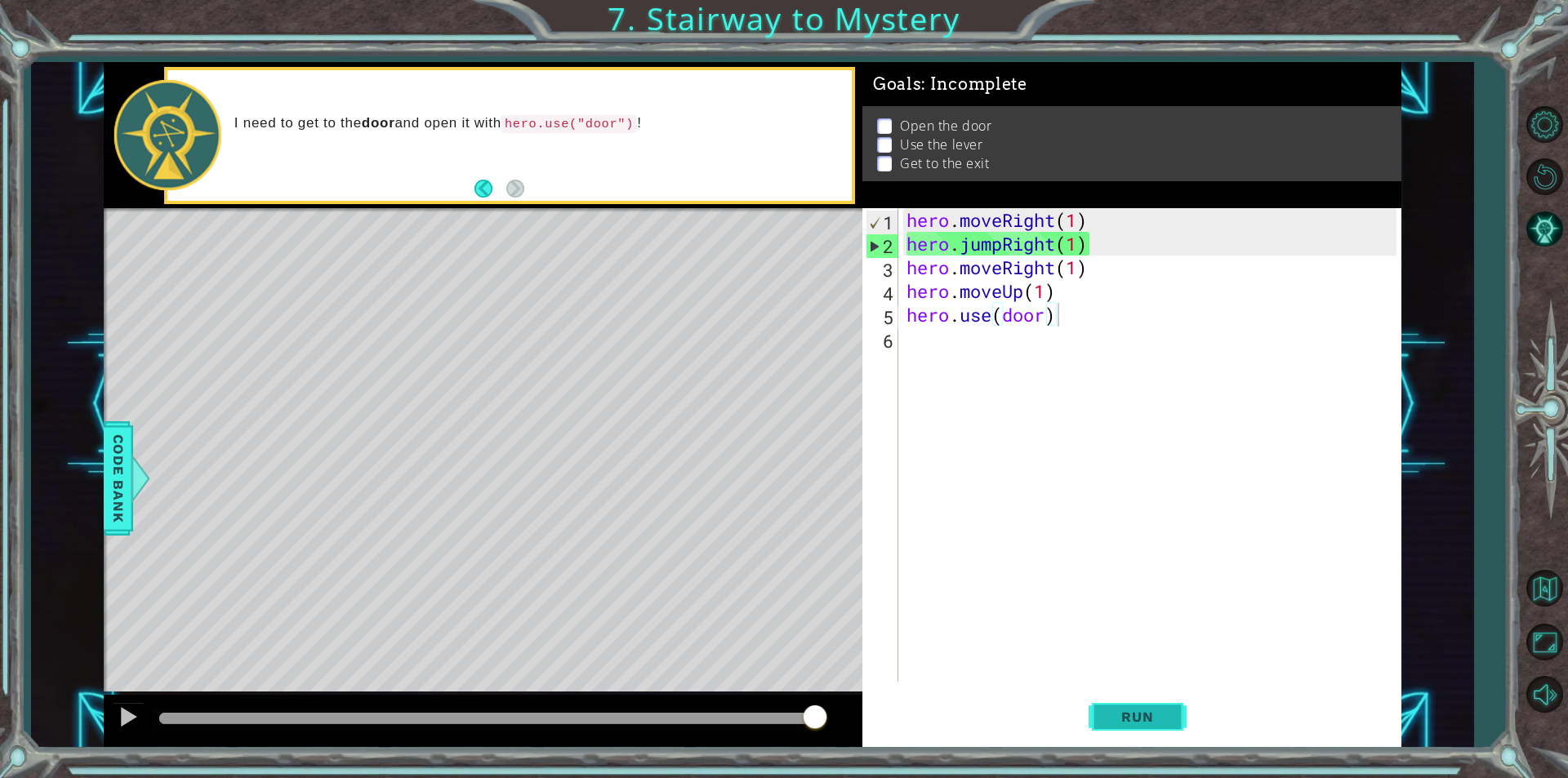
click at [1133, 716] on span "Run" at bounding box center [1137, 717] width 65 height 16
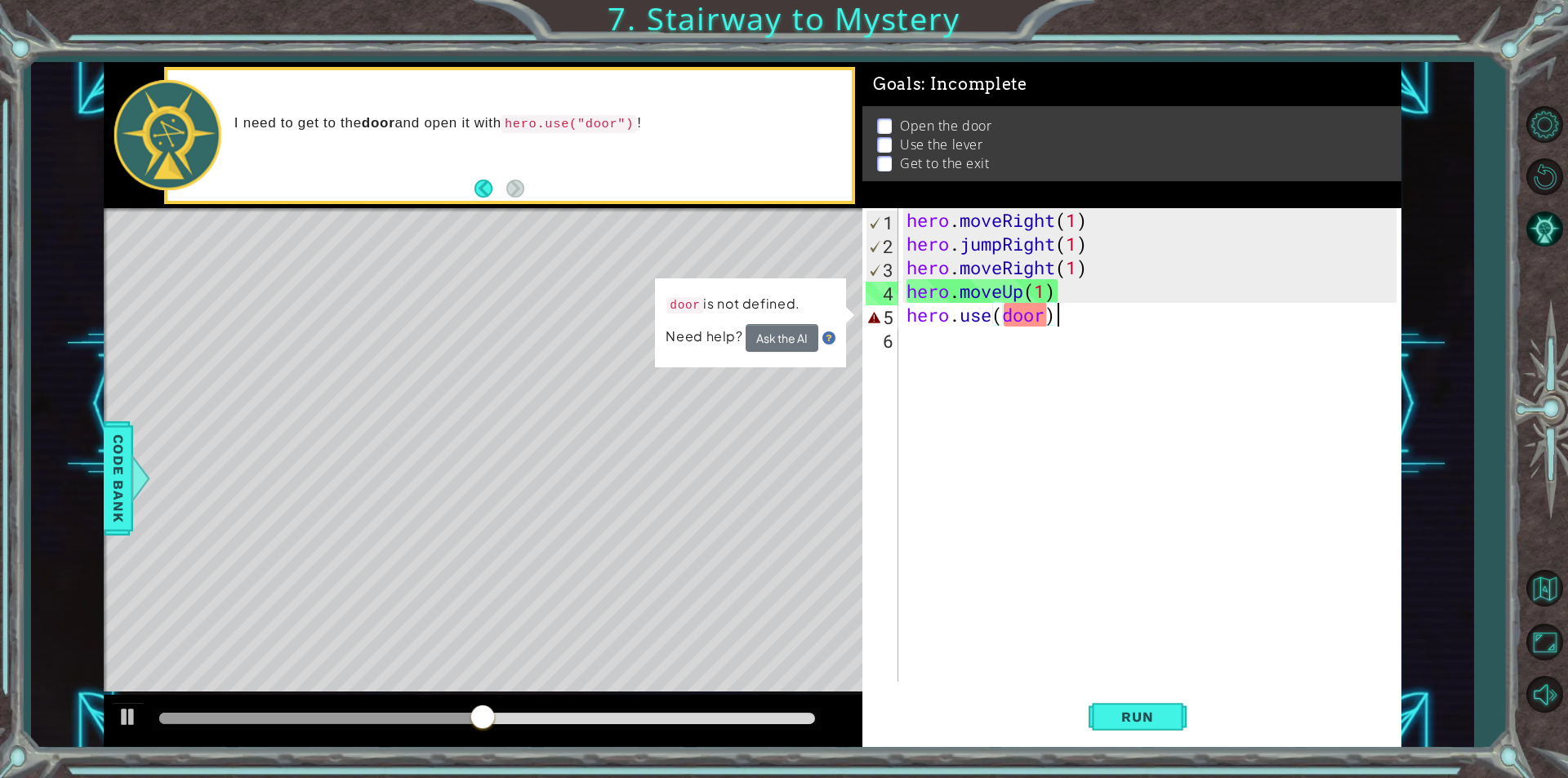
click at [1045, 320] on div "hero . moveRight ( 1 ) hero . jumpRight ( 1 ) hero . moveRight ( 1 ) hero . mov…" at bounding box center [1154, 468] width 501 height 521
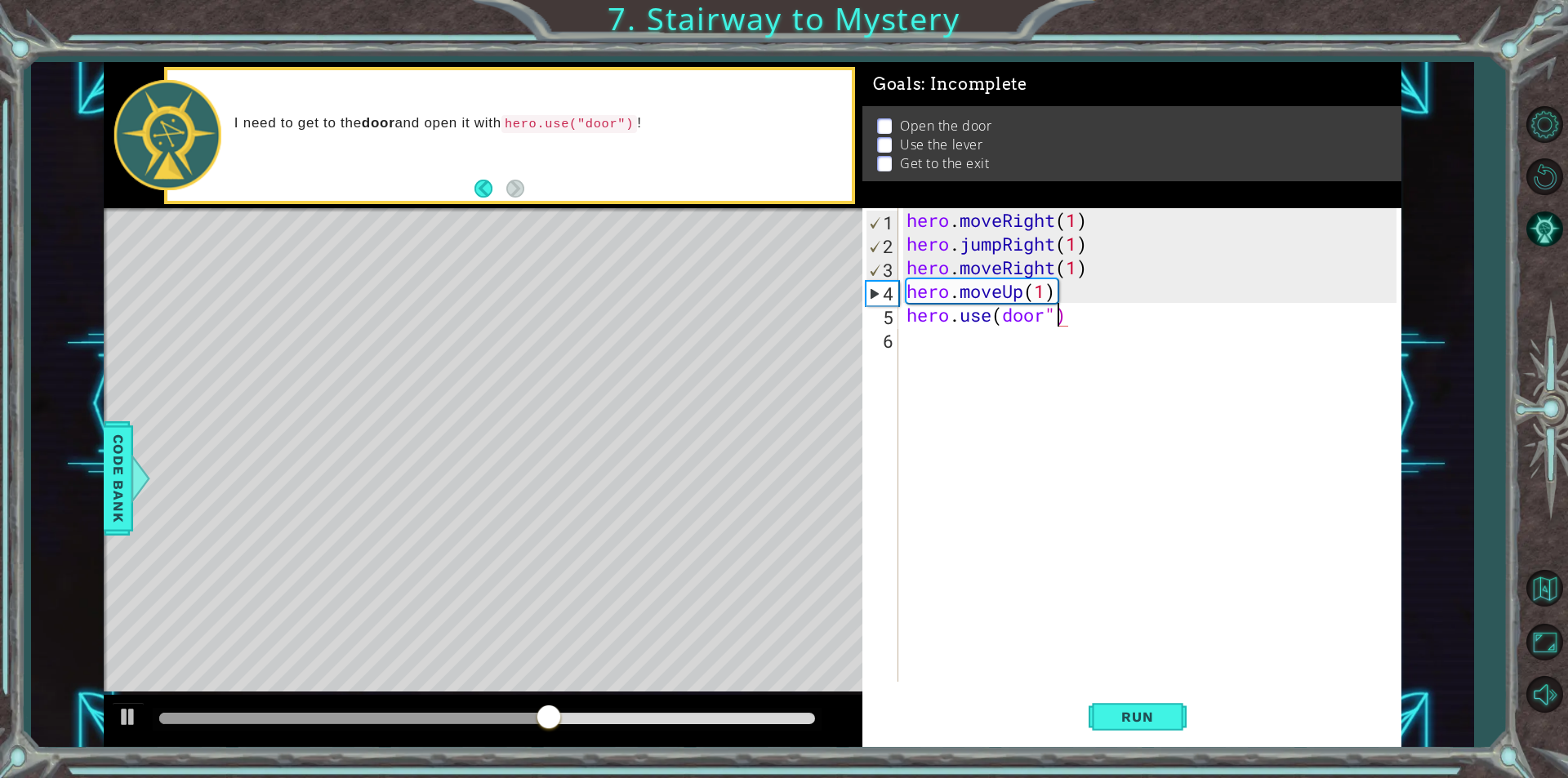
click at [1002, 313] on div "hero . moveRight ( 1 ) hero . jumpRight ( 1 ) hero . moveRight ( 1 ) hero . mov…" at bounding box center [1154, 468] width 501 height 521
type textarea "hero.use("door")"
click at [1124, 716] on span "Run" at bounding box center [1137, 717] width 65 height 16
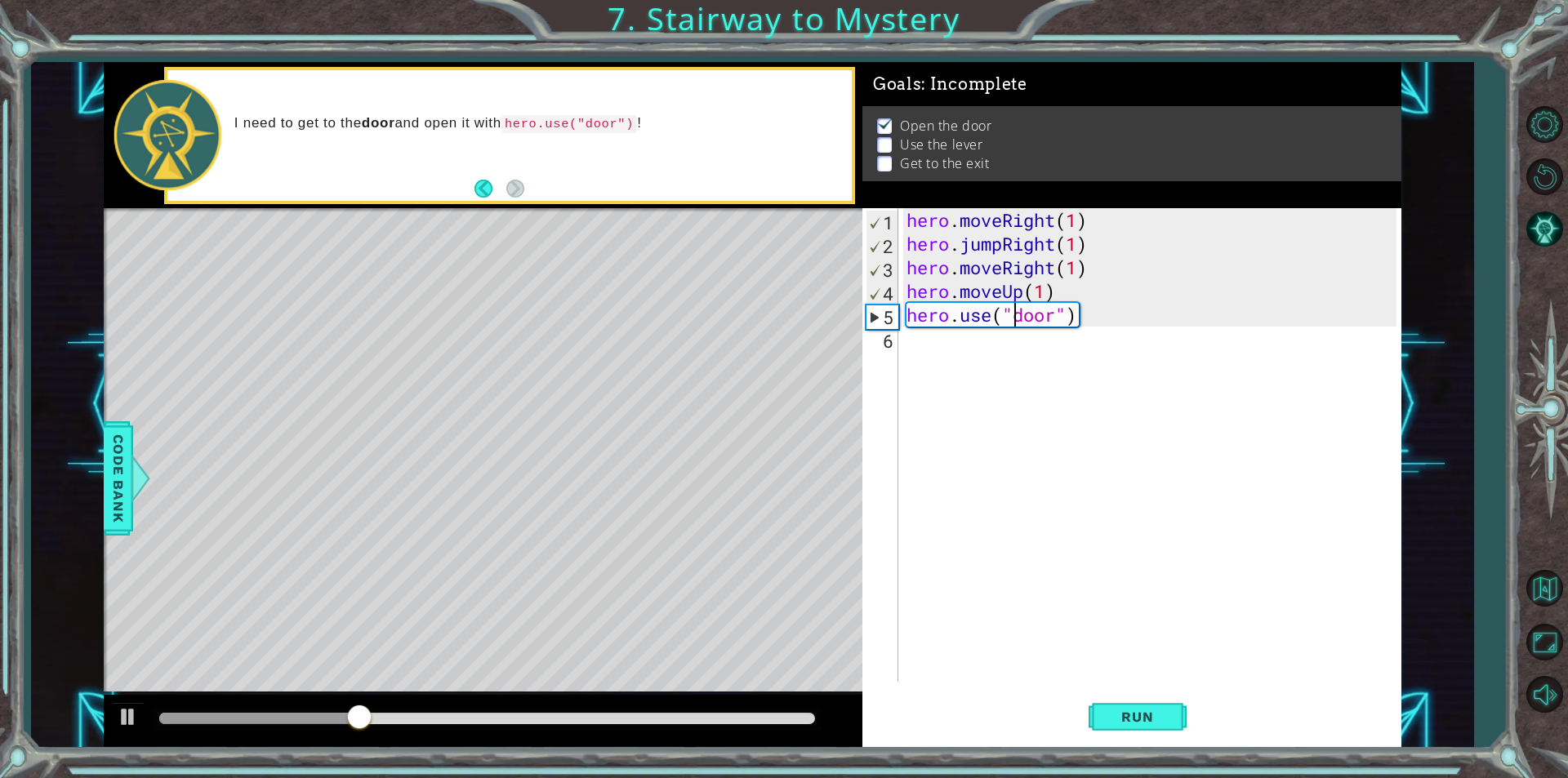
click at [927, 337] on div "hero . moveRight ( 1 ) hero . jumpRight ( 1 ) hero . moveRight ( 1 ) hero . mov…" at bounding box center [1154, 468] width 501 height 521
type textarea "H"
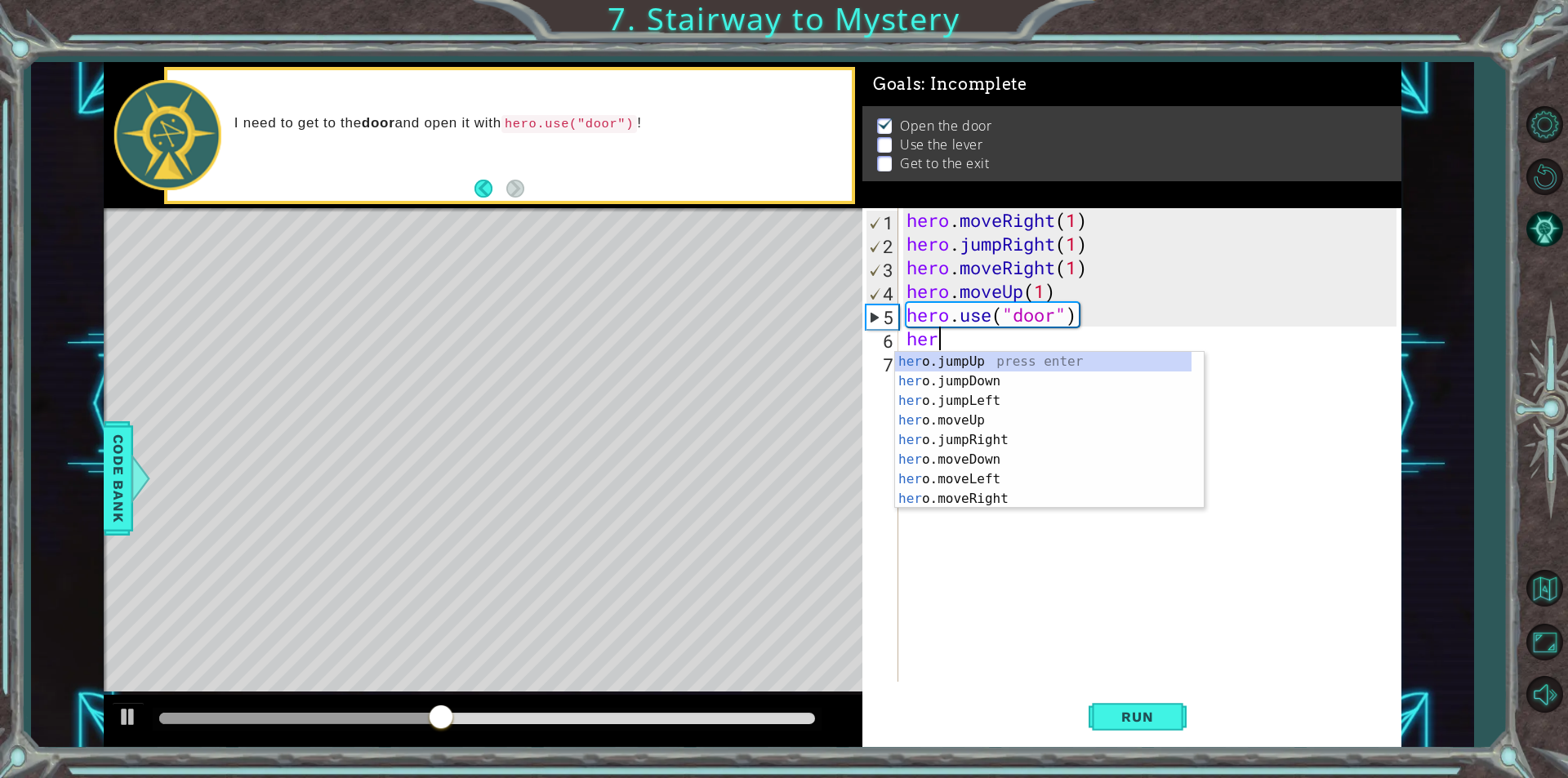
scroll to position [0, 1]
click at [973, 440] on div "hero .jumpUp press enter hero .jumpDown press enter hero .jumpLeft press enter …" at bounding box center [1043, 449] width 297 height 196
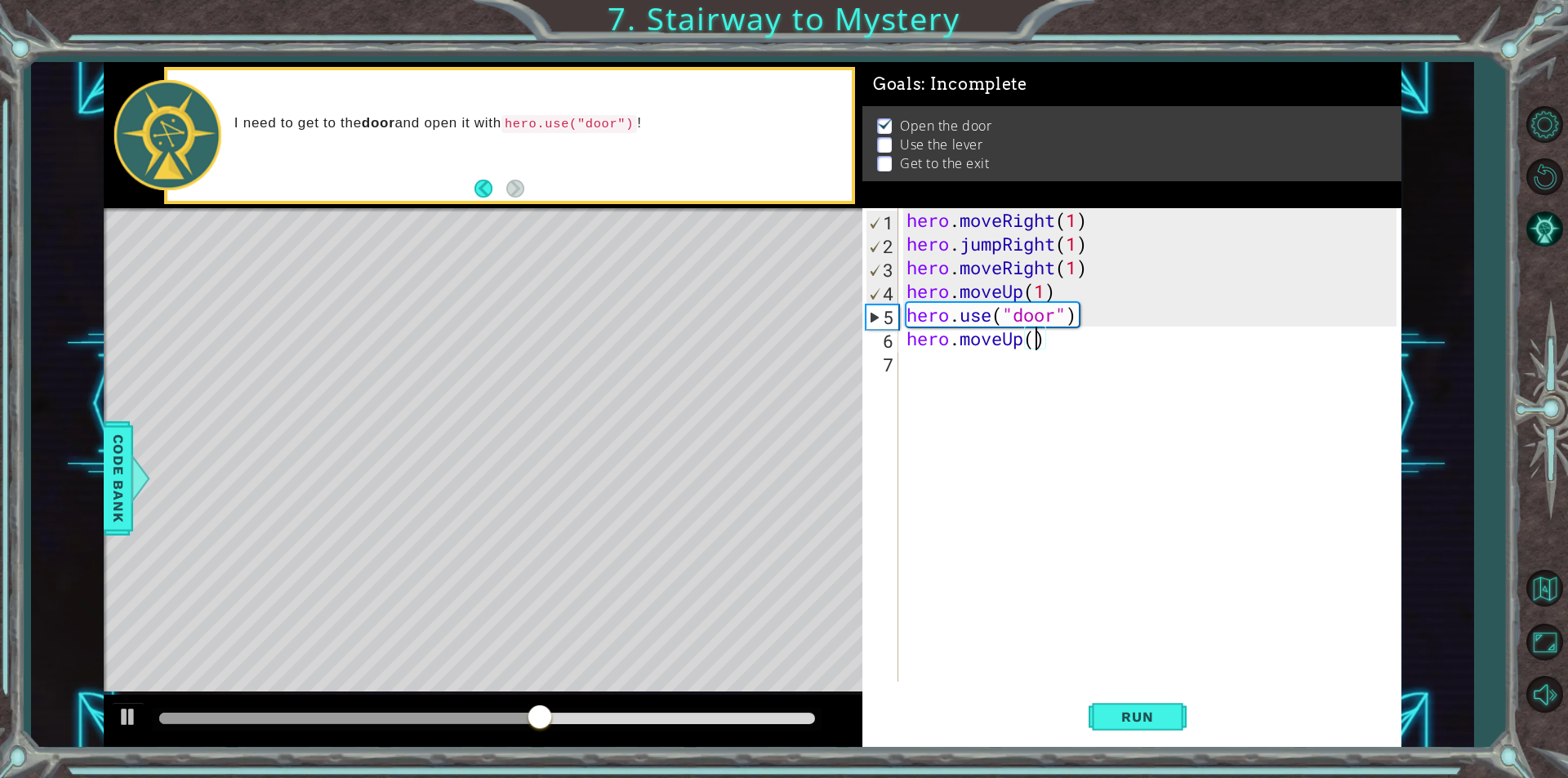
type textarea "hero.moveUp(2)"
click at [953, 353] on div "hero . moveRight ( 1 ) hero . jumpRight ( 1 ) hero . moveRight ( 1 ) hero . mov…" at bounding box center [1154, 468] width 501 height 521
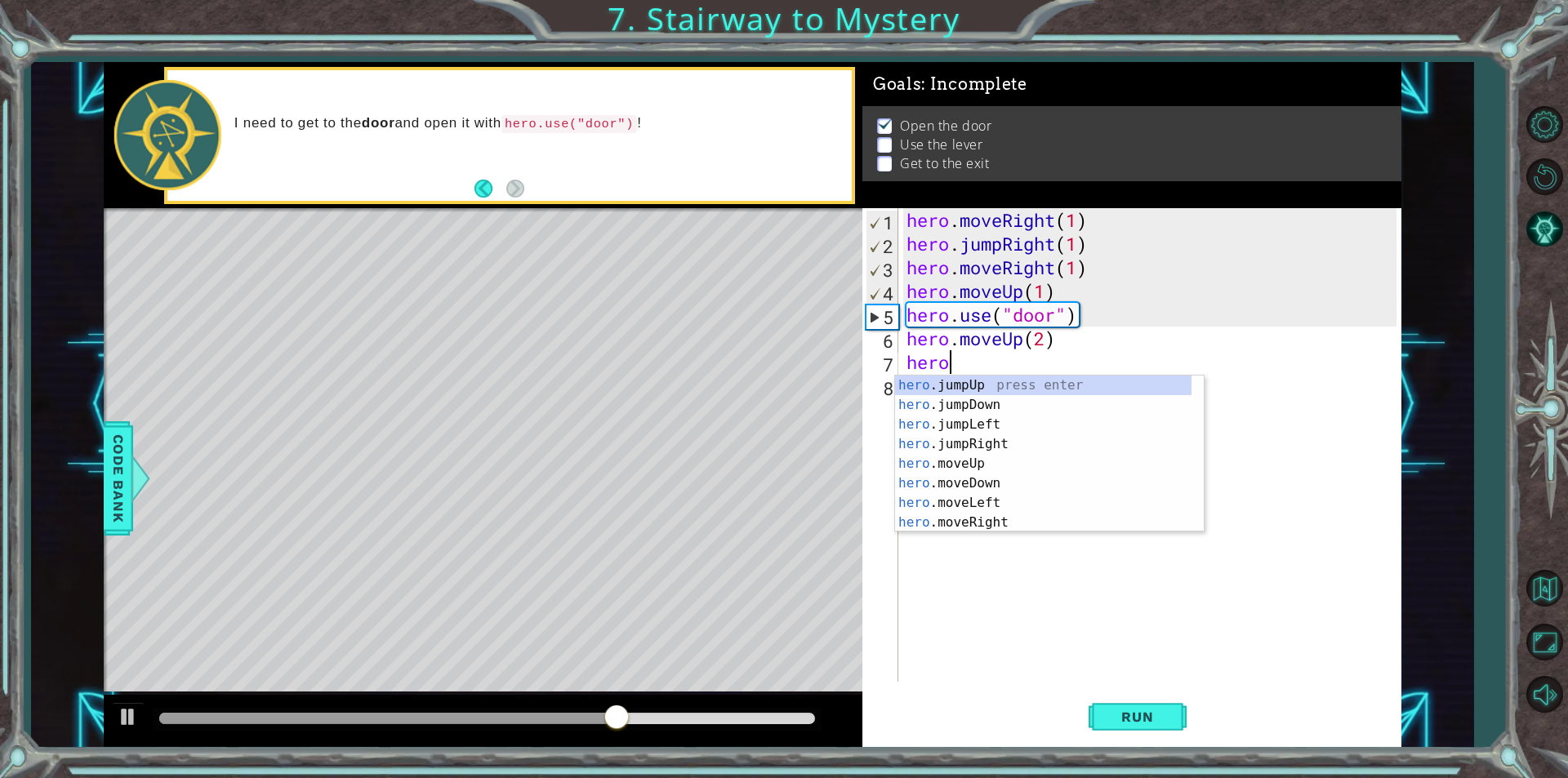
scroll to position [0, 1]
click at [967, 498] on div "hero .jumpUp press enter hero .jumpDown press enter hero .jumpLeft press enter …" at bounding box center [1043, 473] width 297 height 196
type textarea "hero.moveLeft(1)"
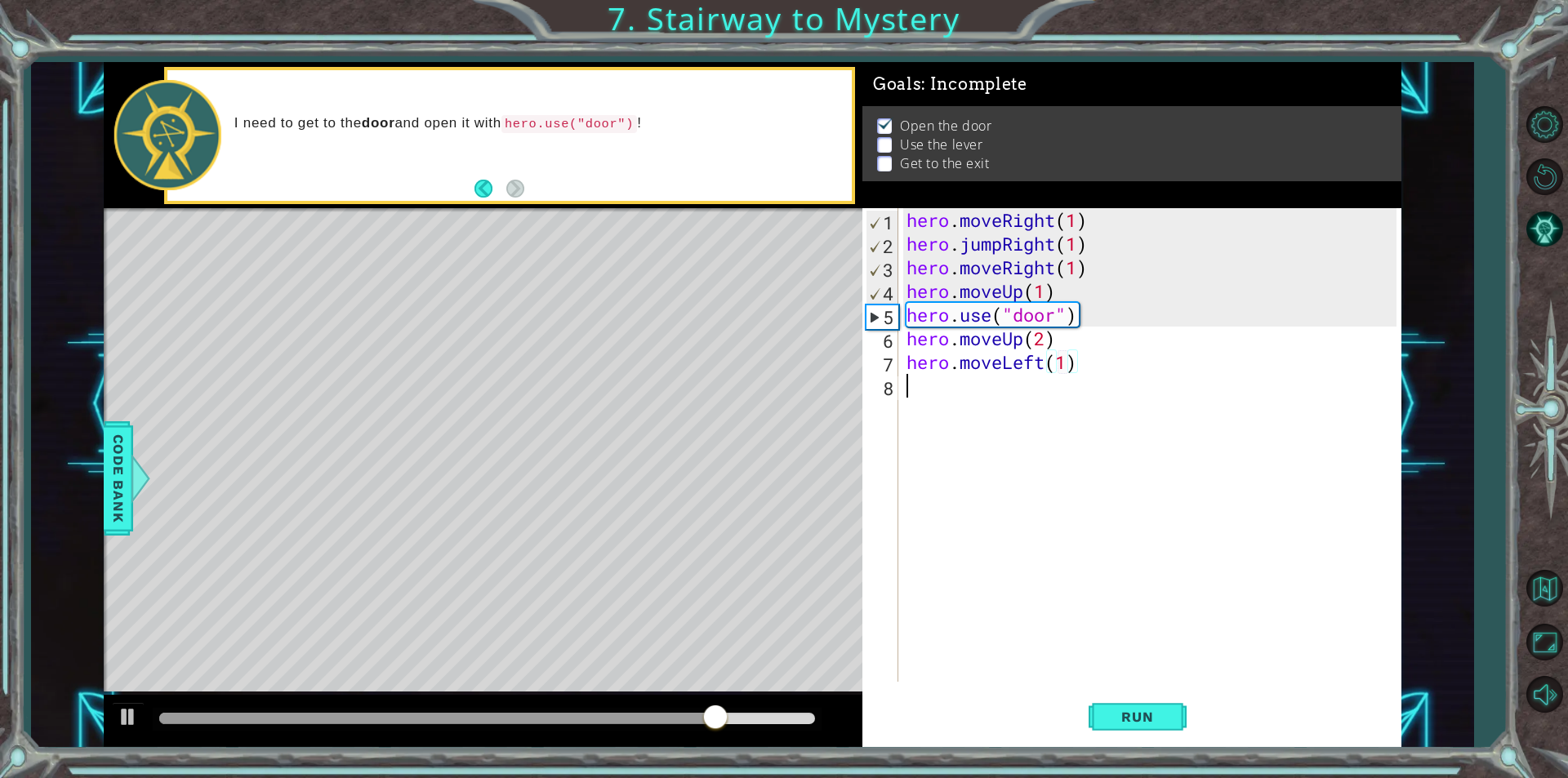
click at [944, 388] on div "hero . moveRight ( 1 ) hero . jumpRight ( 1 ) hero . moveRight ( 1 ) hero . mov…" at bounding box center [1154, 468] width 501 height 521
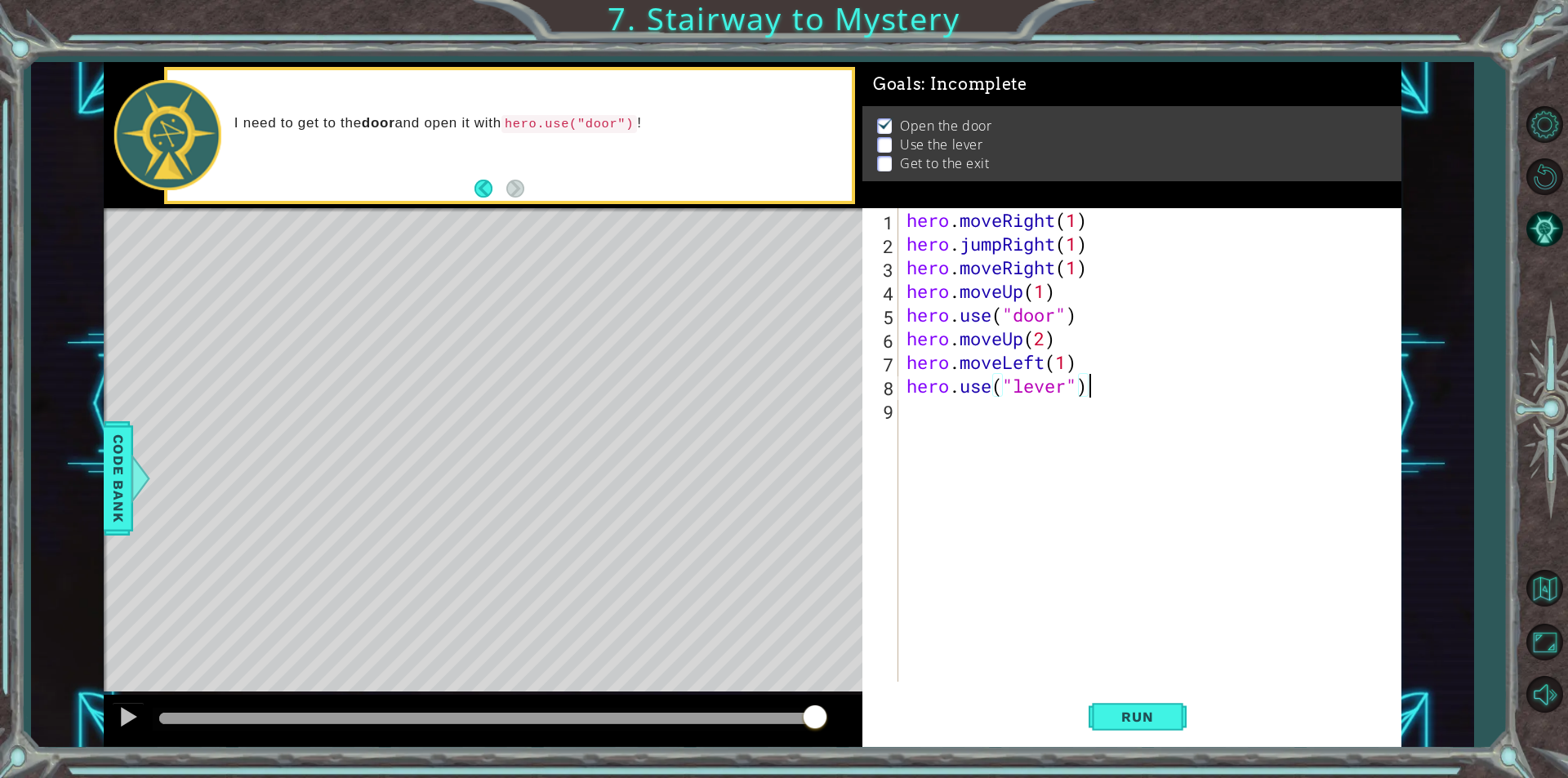
scroll to position [0, 7]
type textarea "hero.use("lever")"
click at [1137, 718] on span "Run" at bounding box center [1137, 717] width 65 height 16
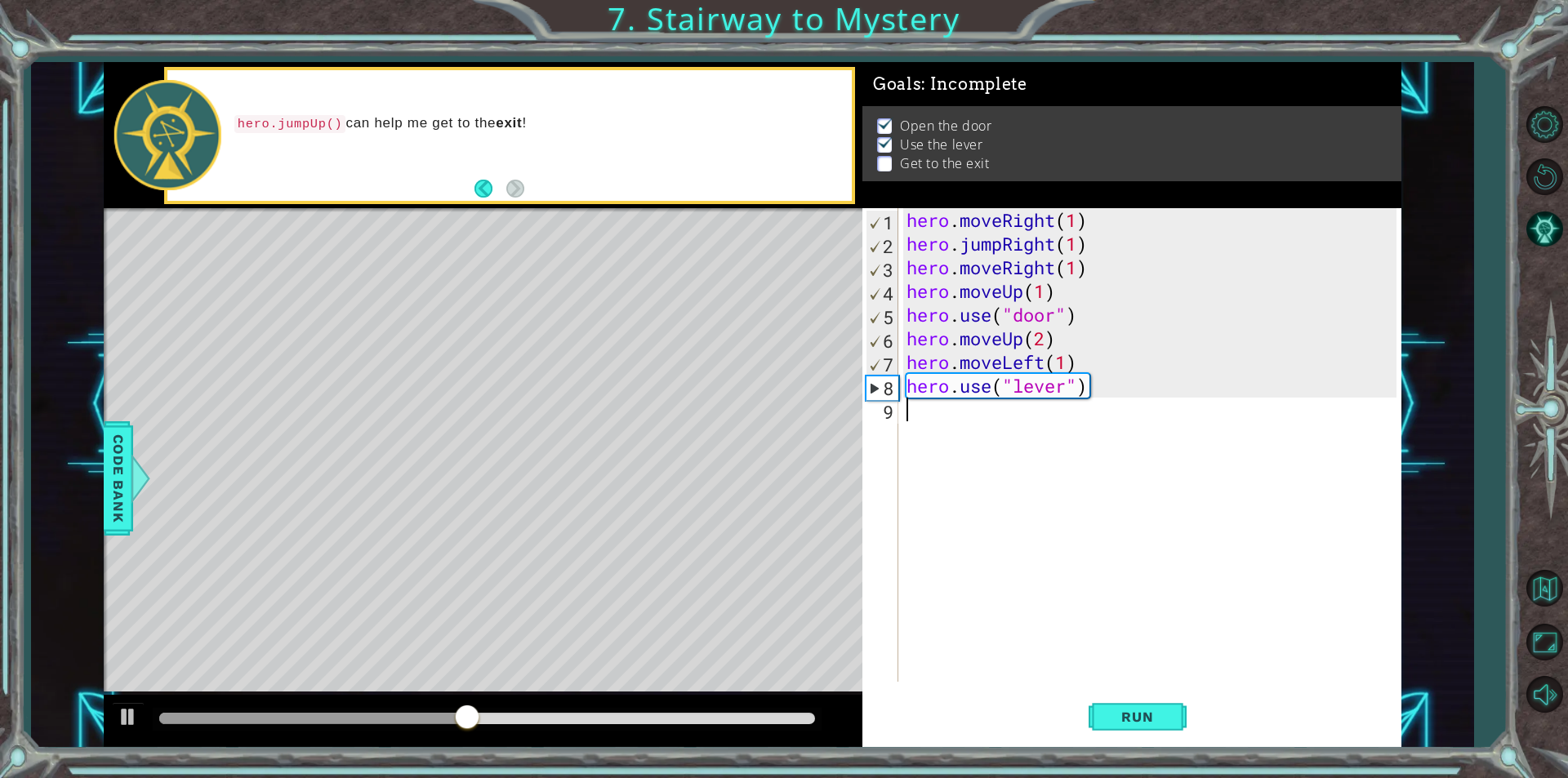
click at [931, 422] on div "hero . moveRight ( 1 ) hero . jumpRight ( 1 ) hero . moveRight ( 1 ) hero . mov…" at bounding box center [1154, 468] width 501 height 521
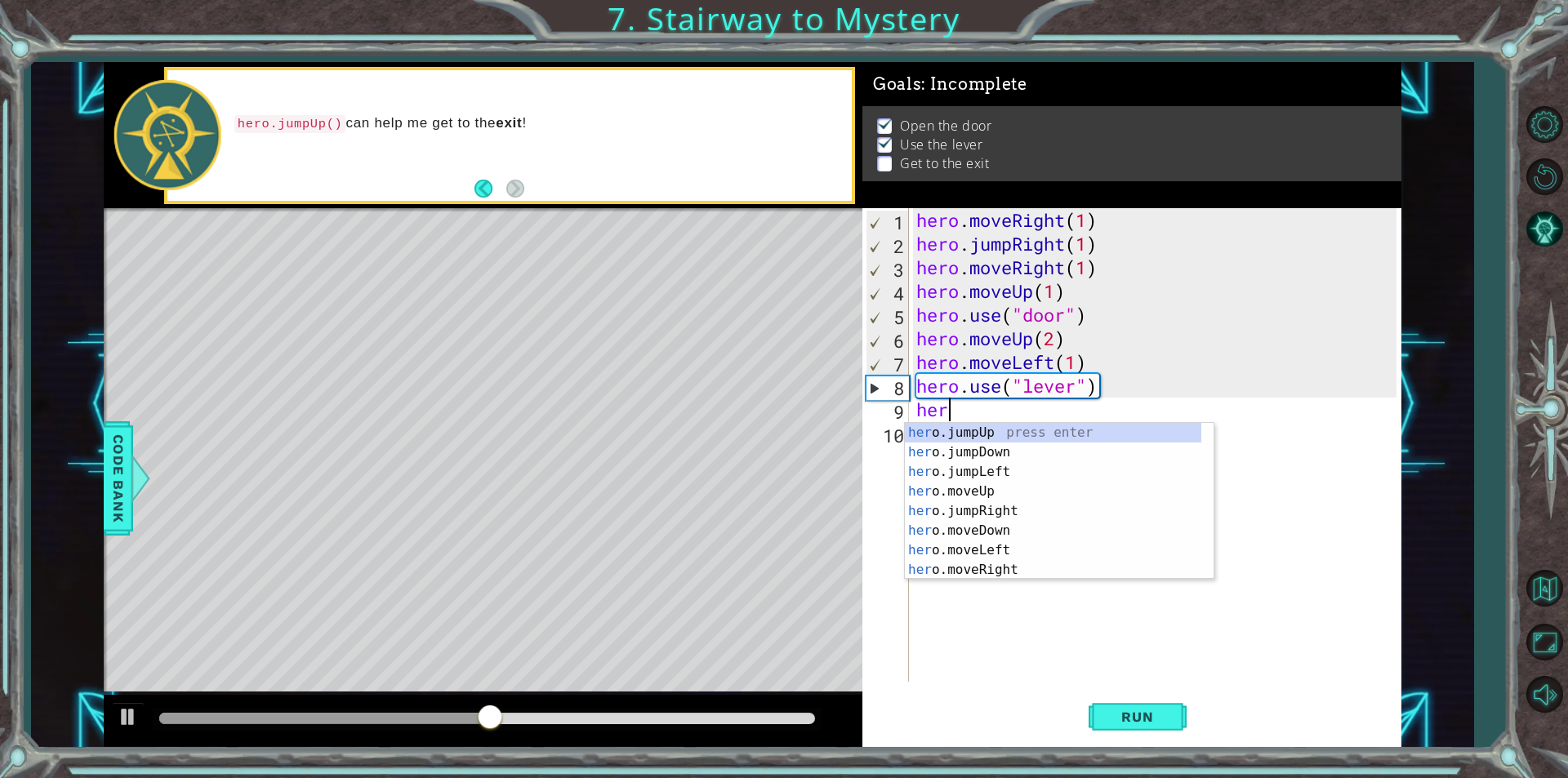
scroll to position [0, 1]
click at [995, 541] on div "hero .jumpUp press enter hero .jumpDown press enter hero .jumpLeft press enter …" at bounding box center [1053, 521] width 297 height 196
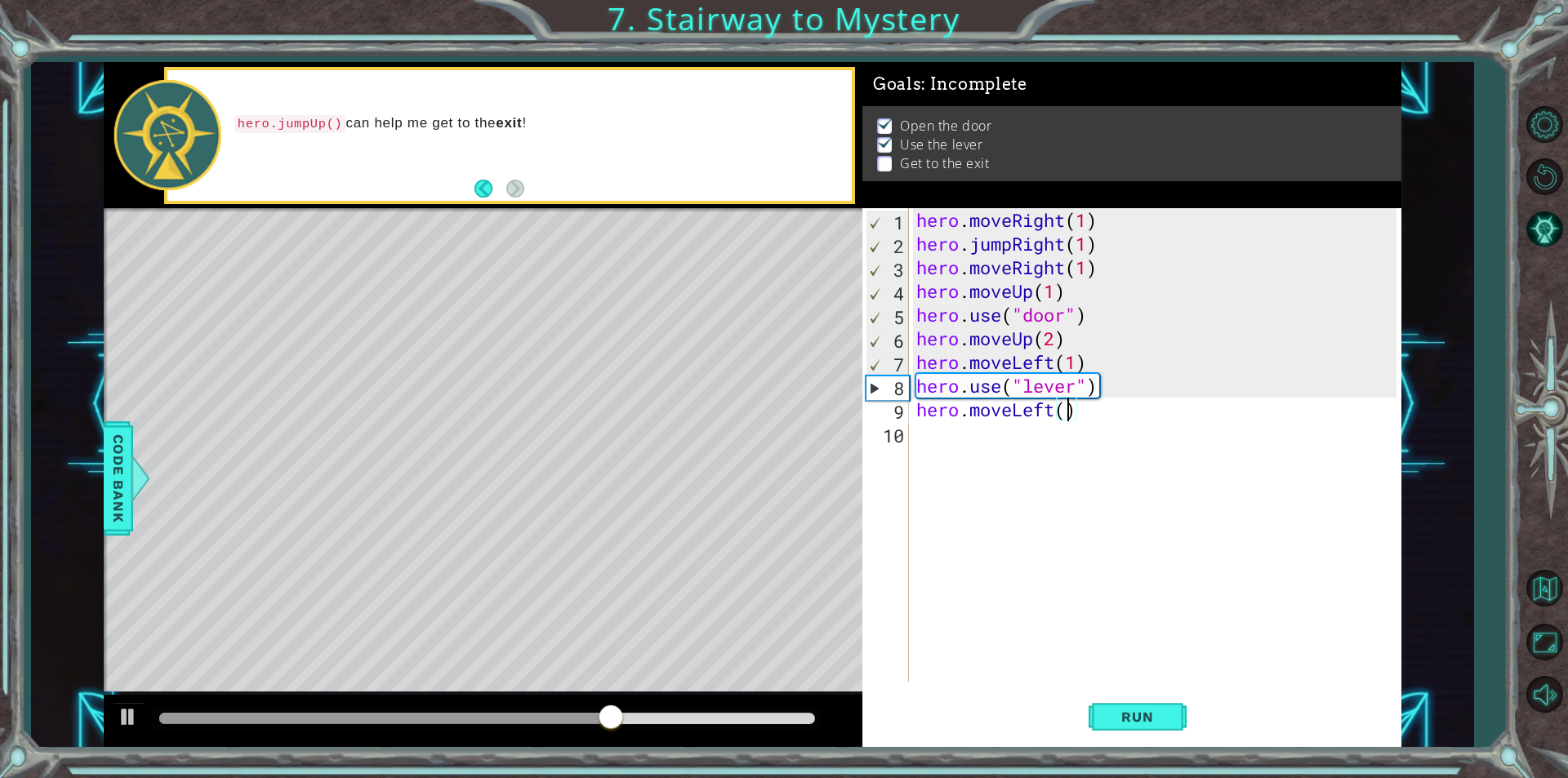
type textarea "hero.moveLeft(2)"
click at [966, 444] on div "hero . moveRight ( 1 ) hero . jumpRight ( 1 ) hero . moveRight ( 1 ) hero . mov…" at bounding box center [1160, 468] width 492 height 521
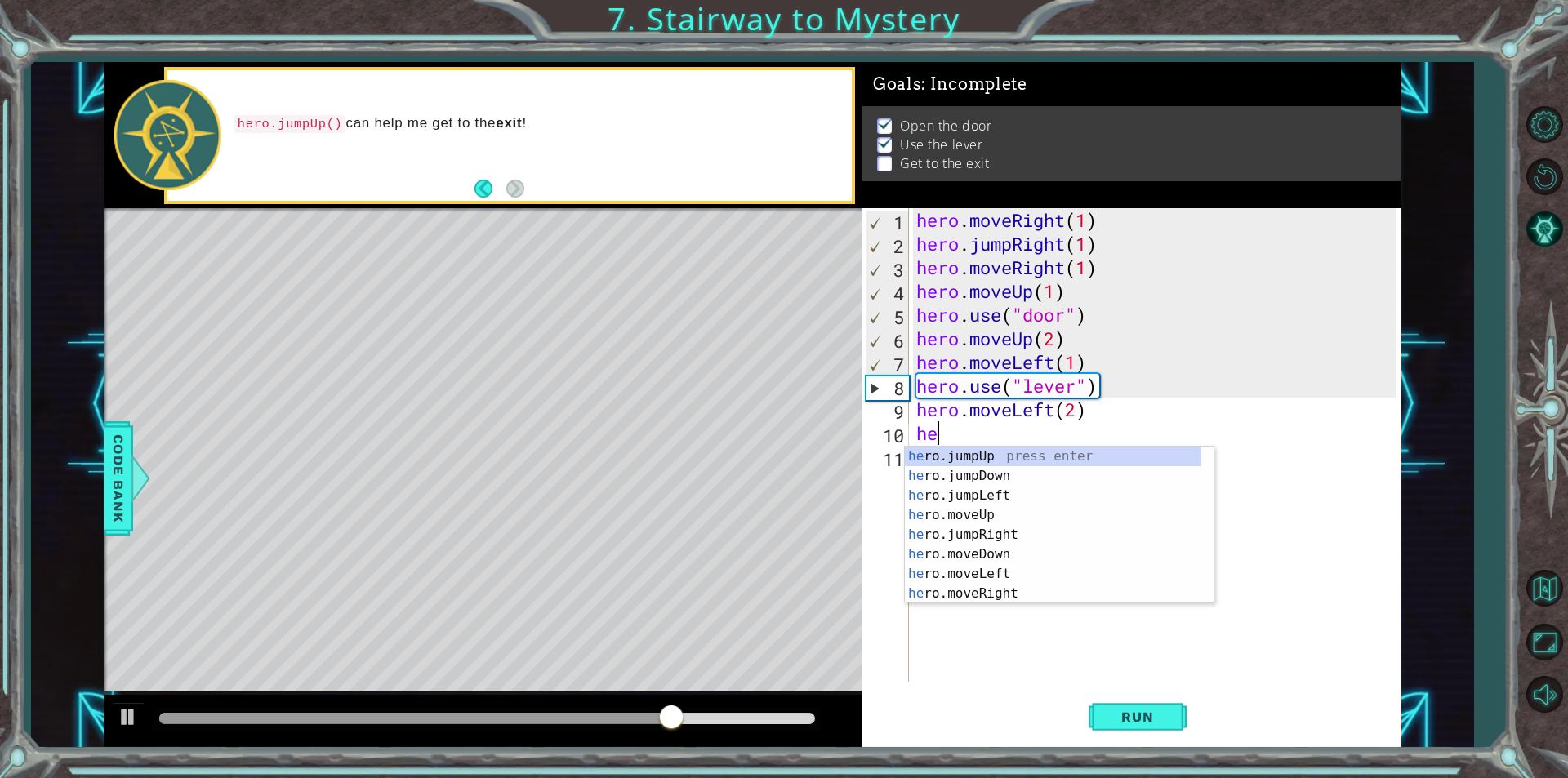
type textarea "her"
click at [1097, 452] on div "her o.jumpUp press enter her o.jumpDown press enter her o.jumpLeft press enter …" at bounding box center [1053, 544] width 297 height 196
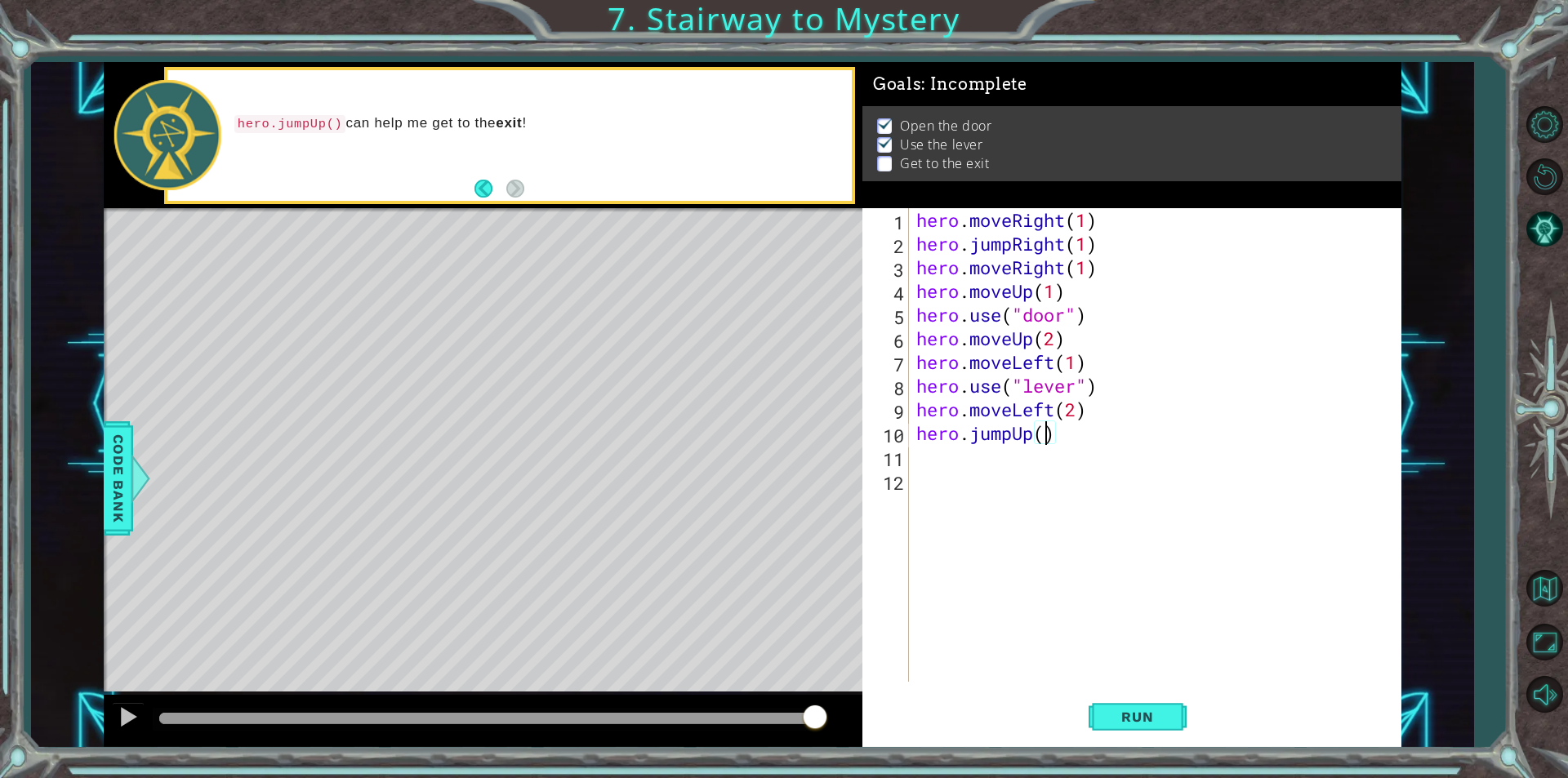
click at [1046, 443] on div "hero . moveRight ( 1 ) hero . jumpRight ( 1 ) hero . moveRight ( 1 ) hero . mov…" at bounding box center [1160, 468] width 492 height 521
type textarea "hero.jumpUp(1)"
click at [955, 473] on div "hero . moveRight ( 1 ) hero . jumpRight ( 1 ) hero . moveRight ( 1 ) hero . mov…" at bounding box center [1160, 468] width 492 height 521
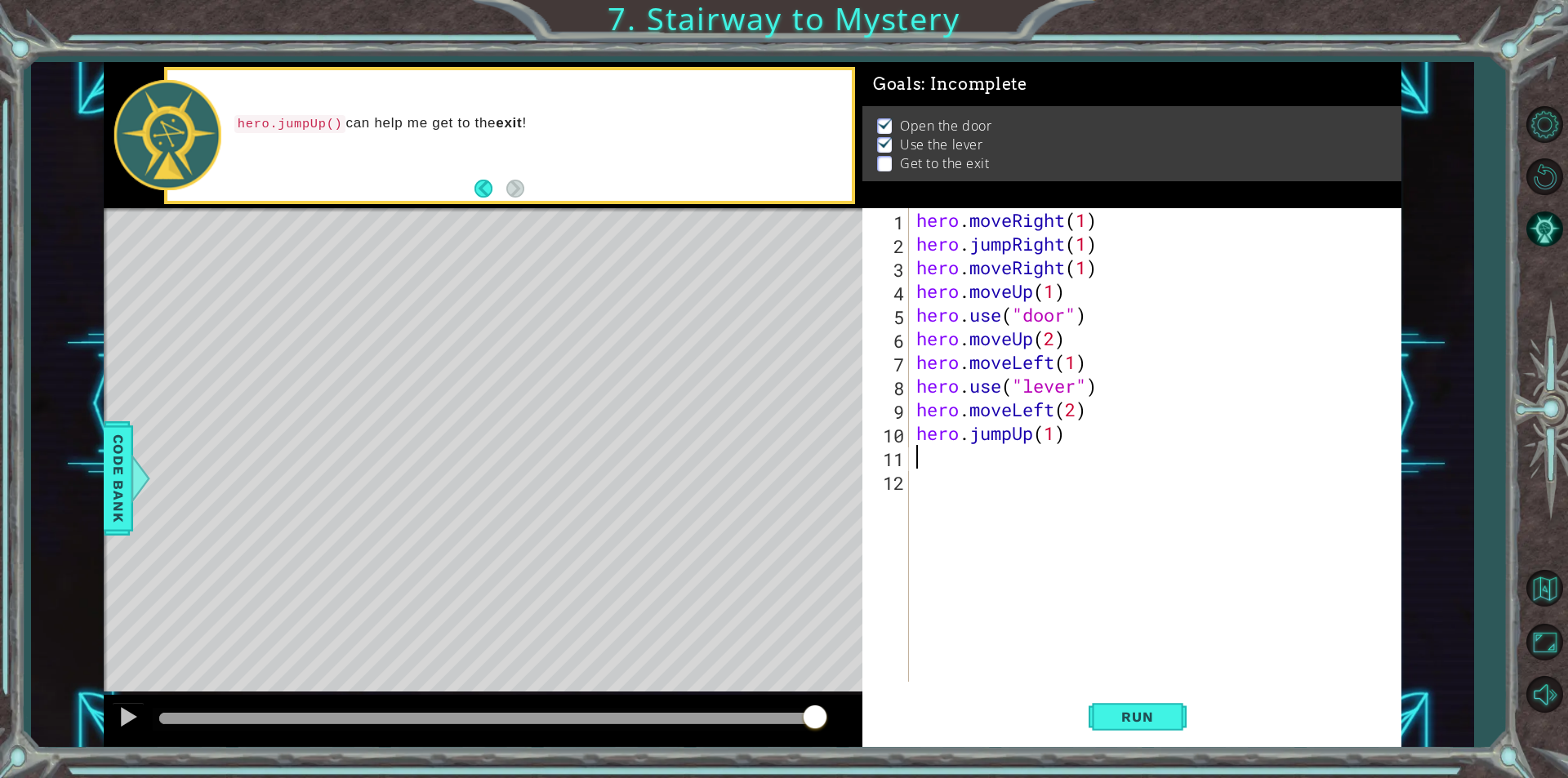
click at [955, 460] on div "hero . moveRight ( 1 ) hero . jumpRight ( 1 ) hero . moveRight ( 1 ) hero . mov…" at bounding box center [1160, 468] width 492 height 521
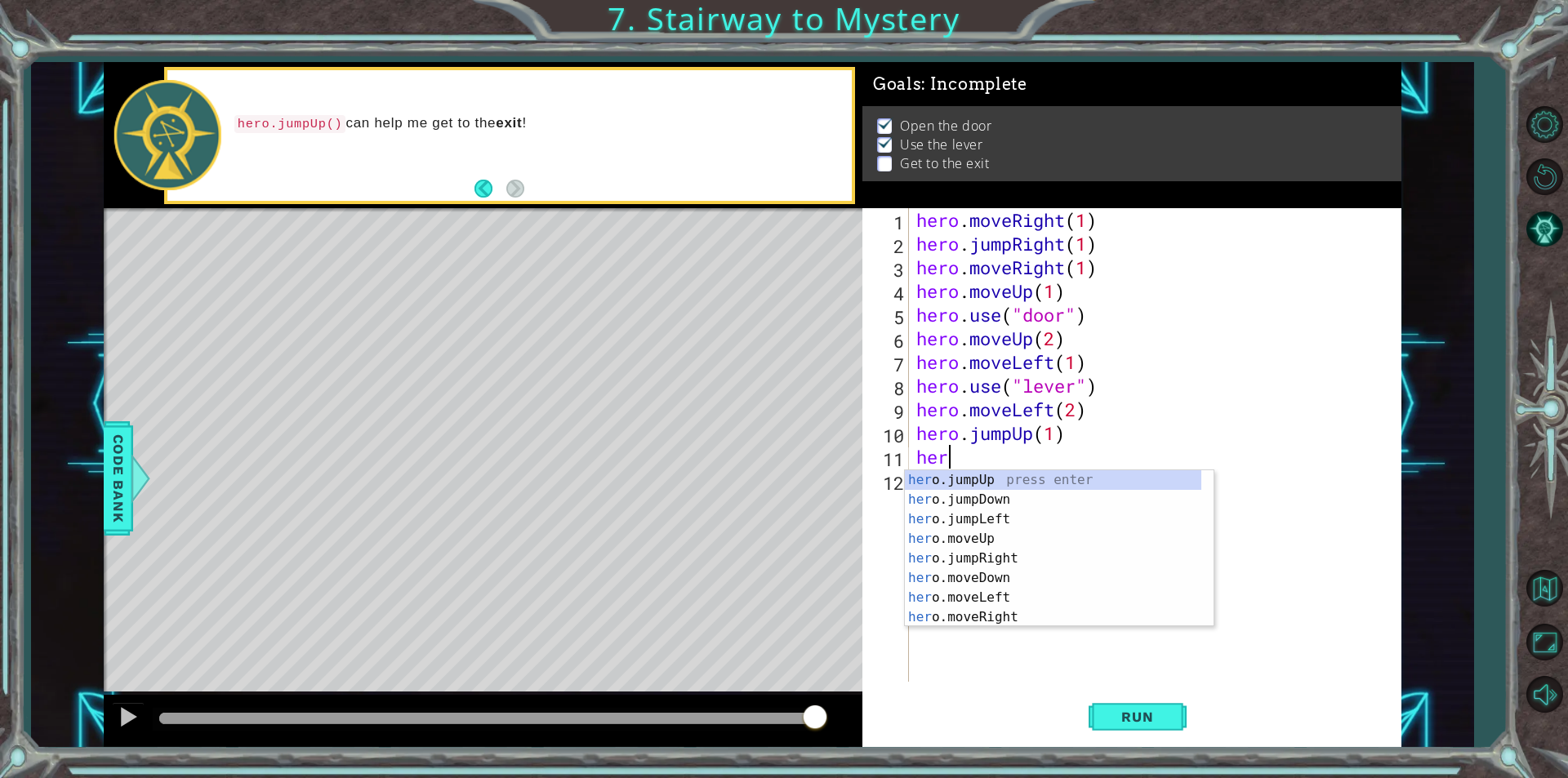
scroll to position [0, 1]
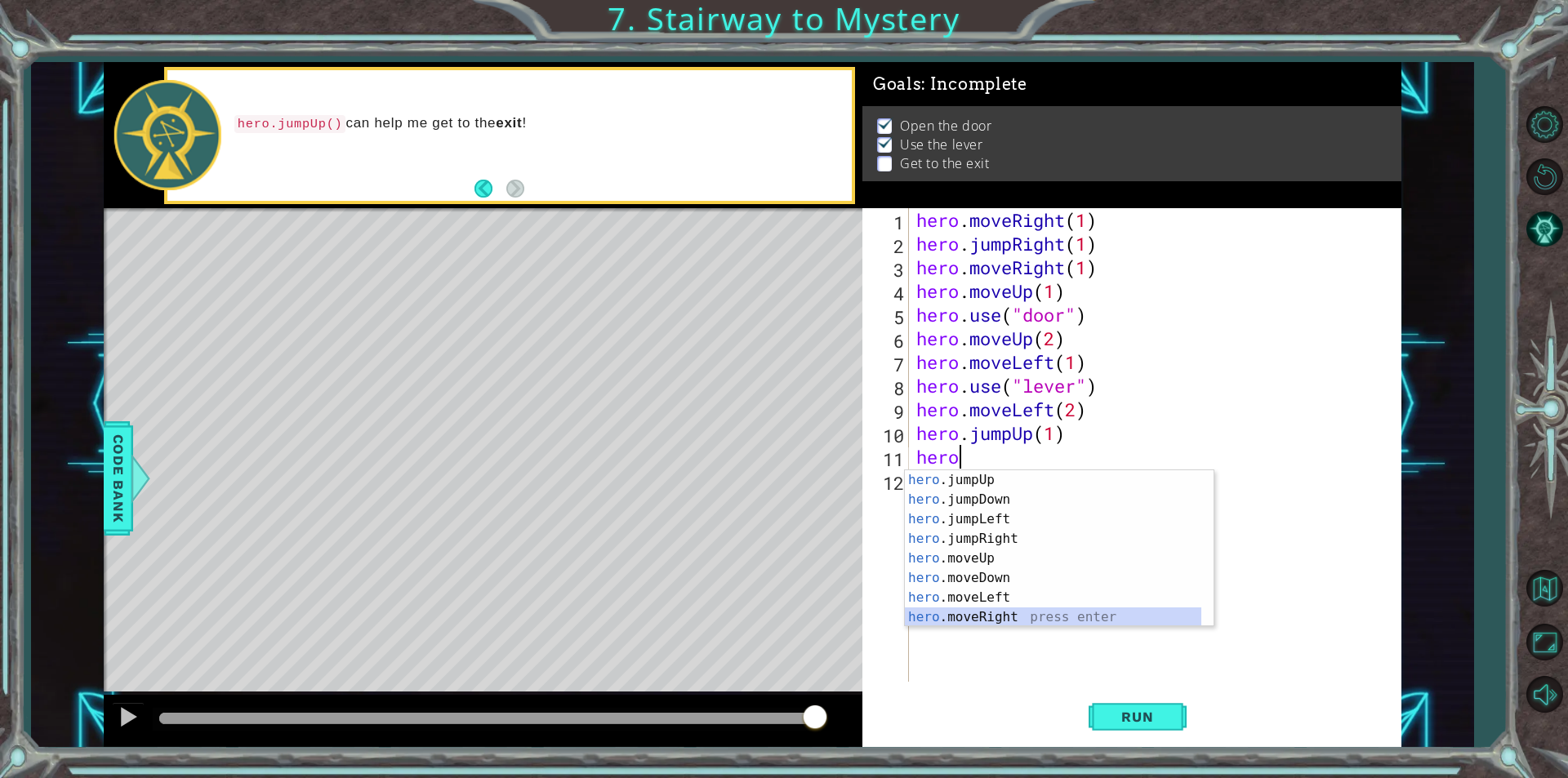
click at [1002, 618] on div "hero .jumpUp press enter hero .jumpDown press enter hero .jumpLeft press enter …" at bounding box center [1053, 568] width 297 height 196
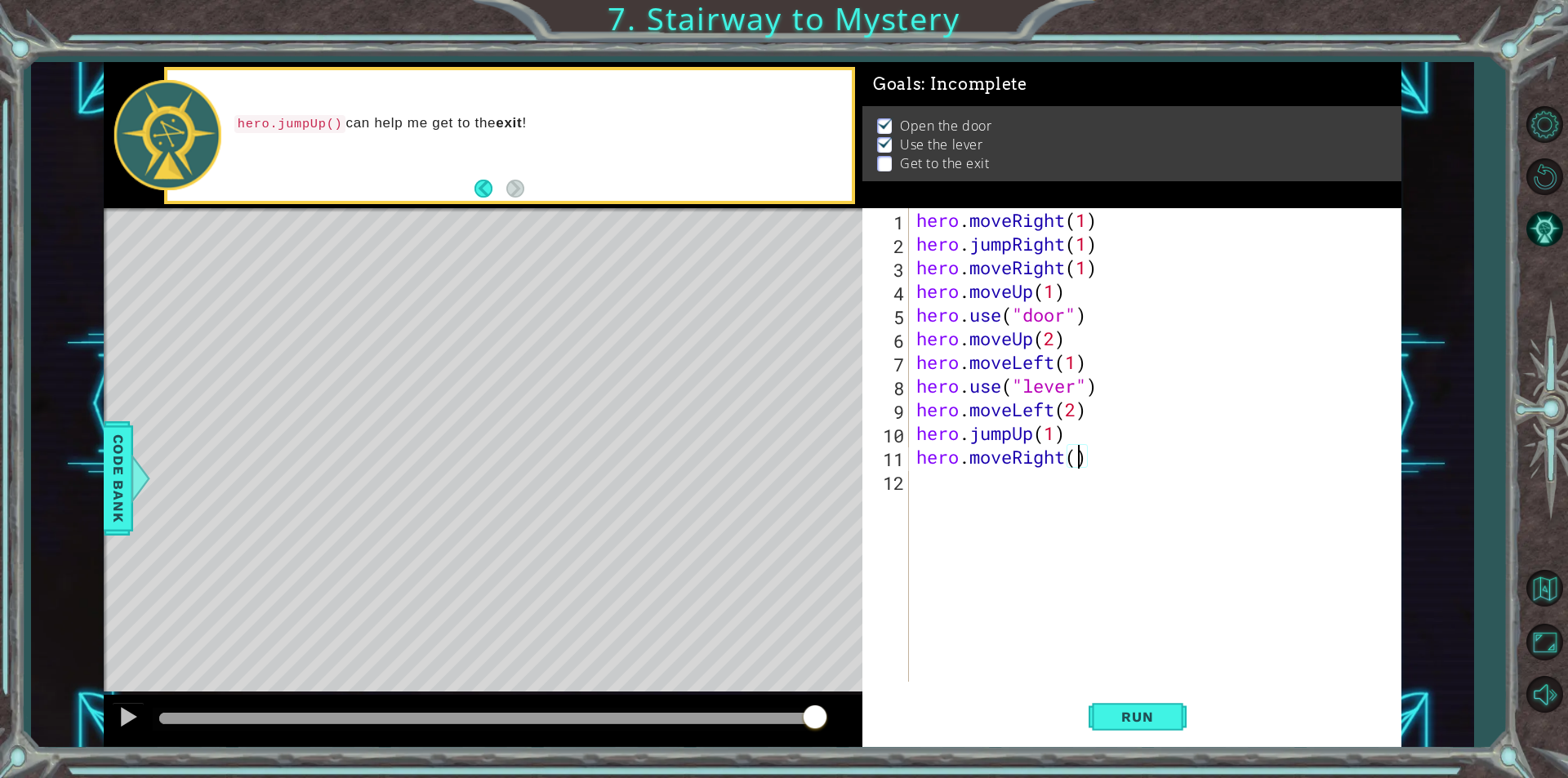
scroll to position [0, 7]
type textarea "hero.moveRight(2)"
click at [1126, 723] on span "Run" at bounding box center [1137, 717] width 65 height 16
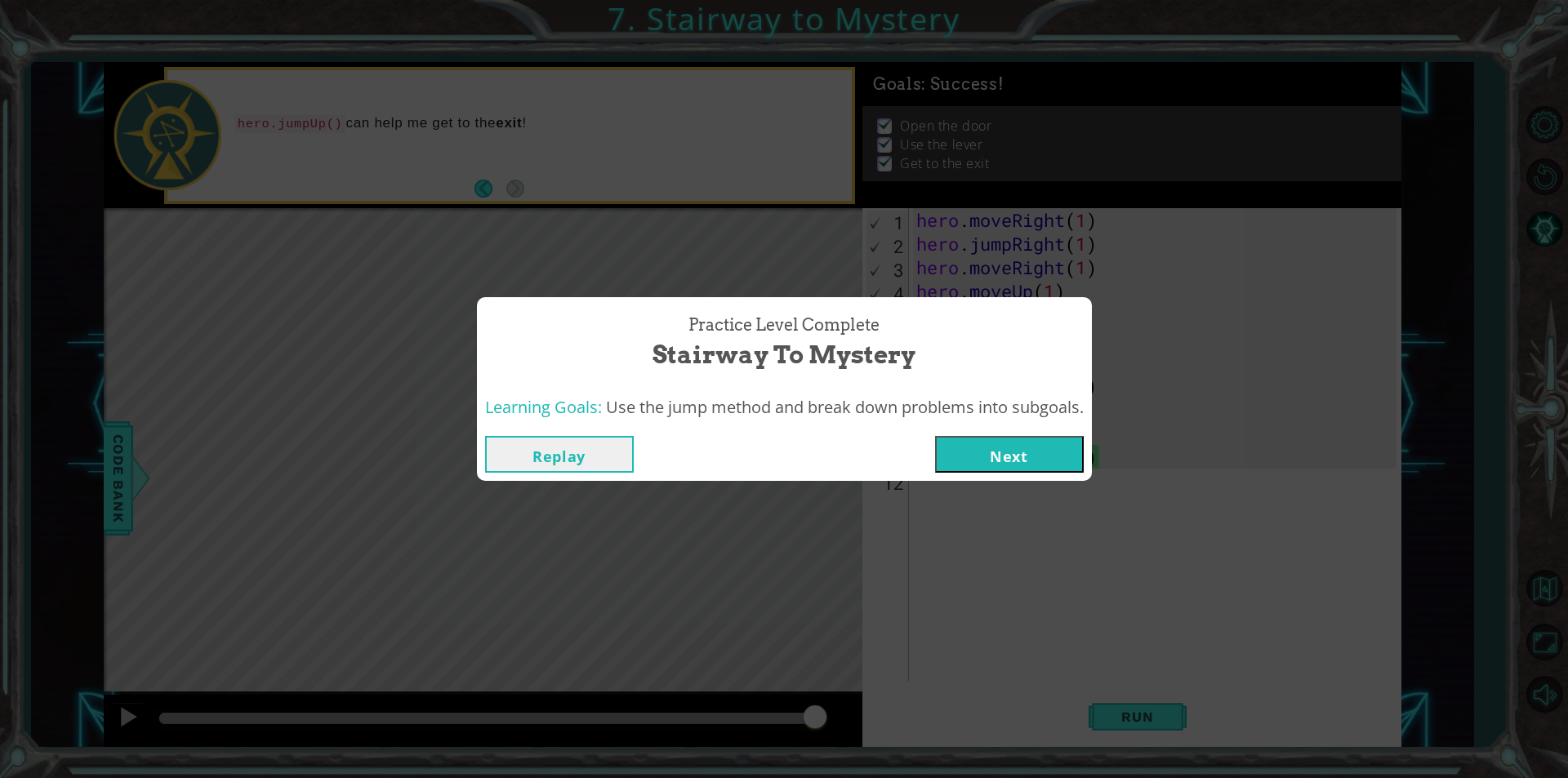
click at [1044, 466] on button "Next" at bounding box center [1009, 454] width 148 height 37
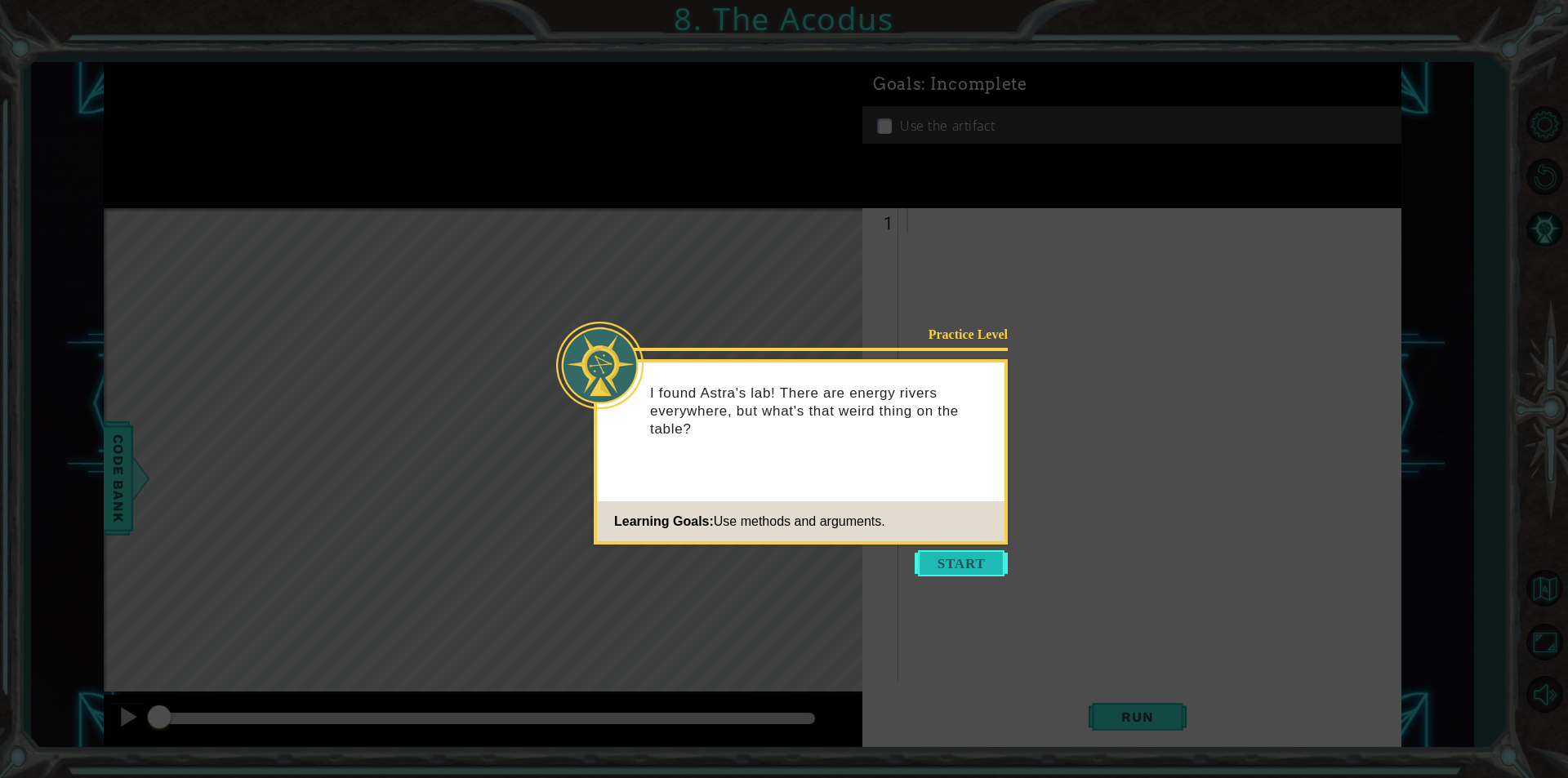
click at [974, 572] on button "Start" at bounding box center [960, 564] width 93 height 26
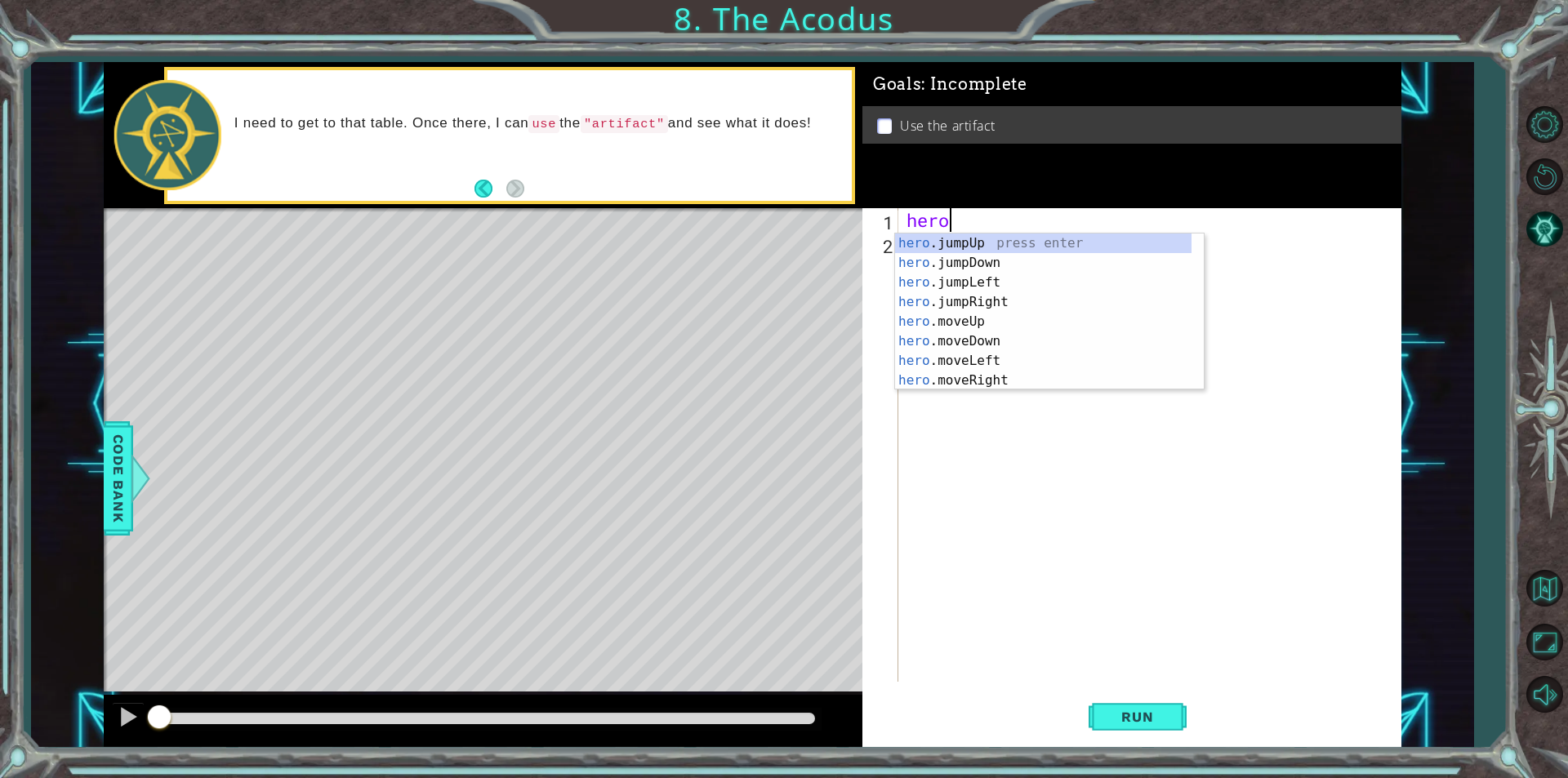
scroll to position [0, 1]
click at [984, 316] on div "hero .jumpUp press enter hero .jumpDown press enter hero .jumpLeft press enter …" at bounding box center [1043, 331] width 297 height 196
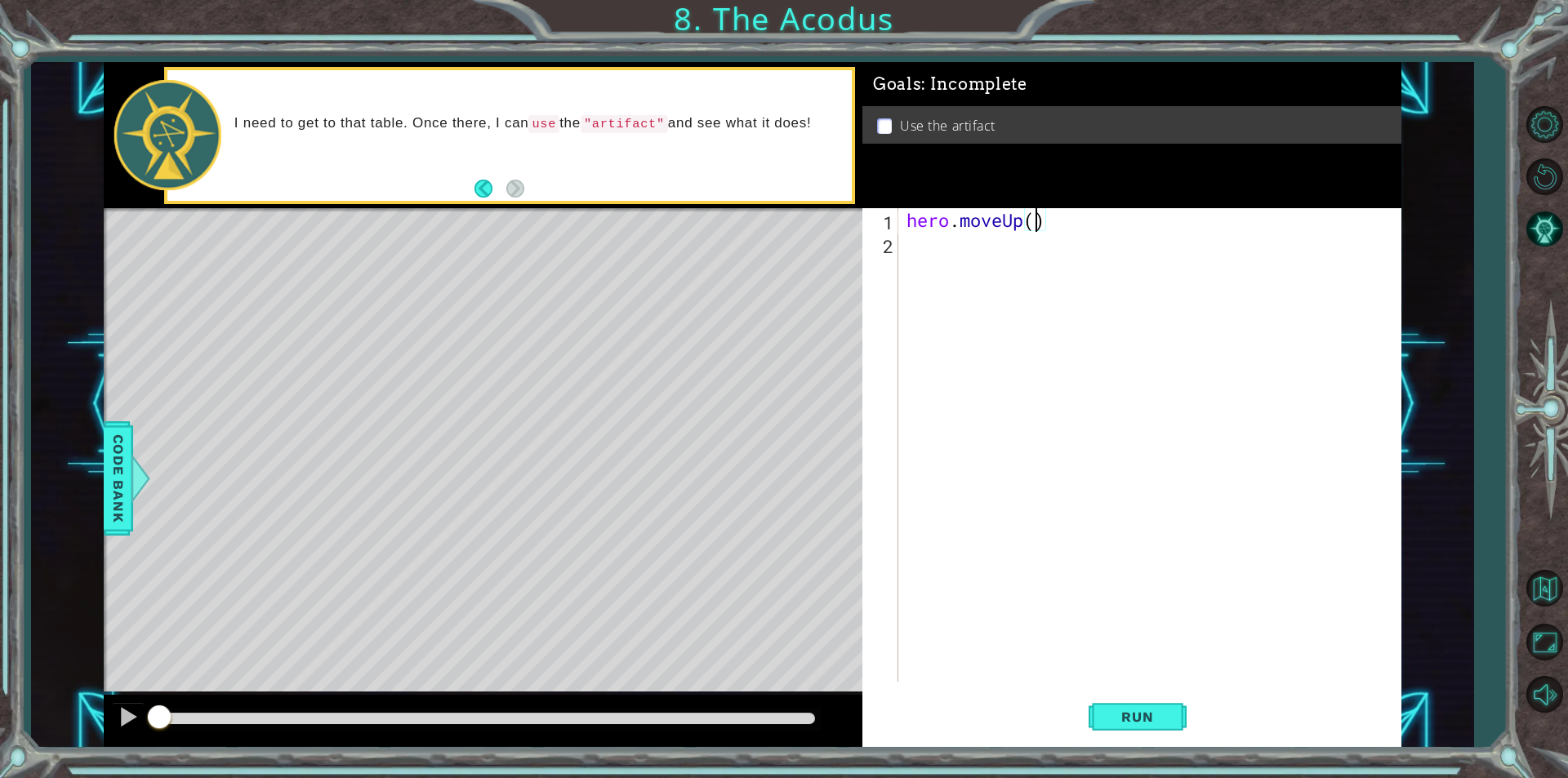
type textarea "hero.moveUp(2)"
click at [914, 244] on div "hero . moveUp ( 2 )" at bounding box center [1154, 468] width 501 height 521
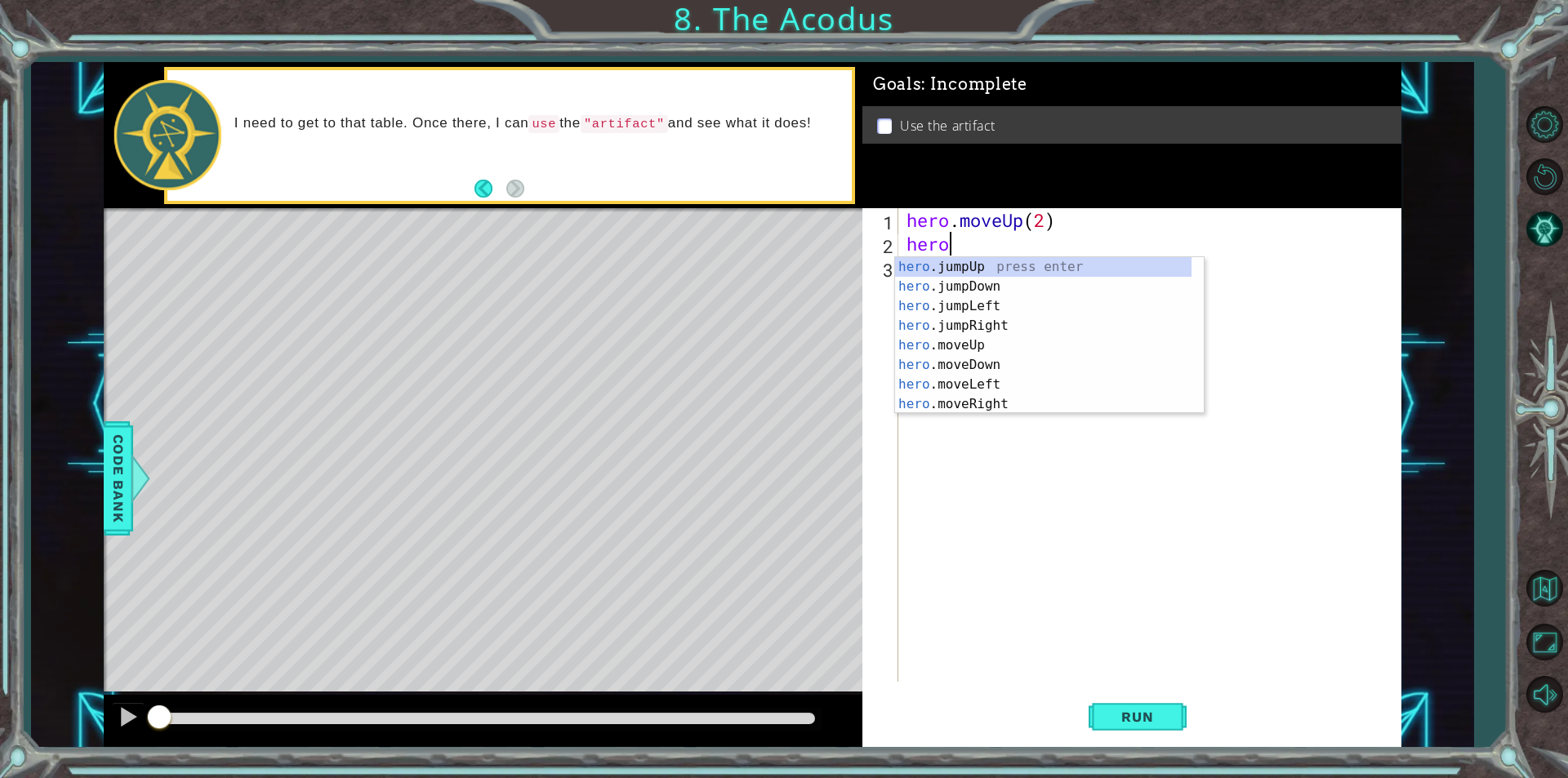
scroll to position [0, 1]
click at [1002, 390] on div "hero .jumpUp press enter hero .jumpDown press enter hero .jumpLeft press enter …" at bounding box center [1043, 355] width 297 height 196
type textarea "hero.moveLeft(1)"
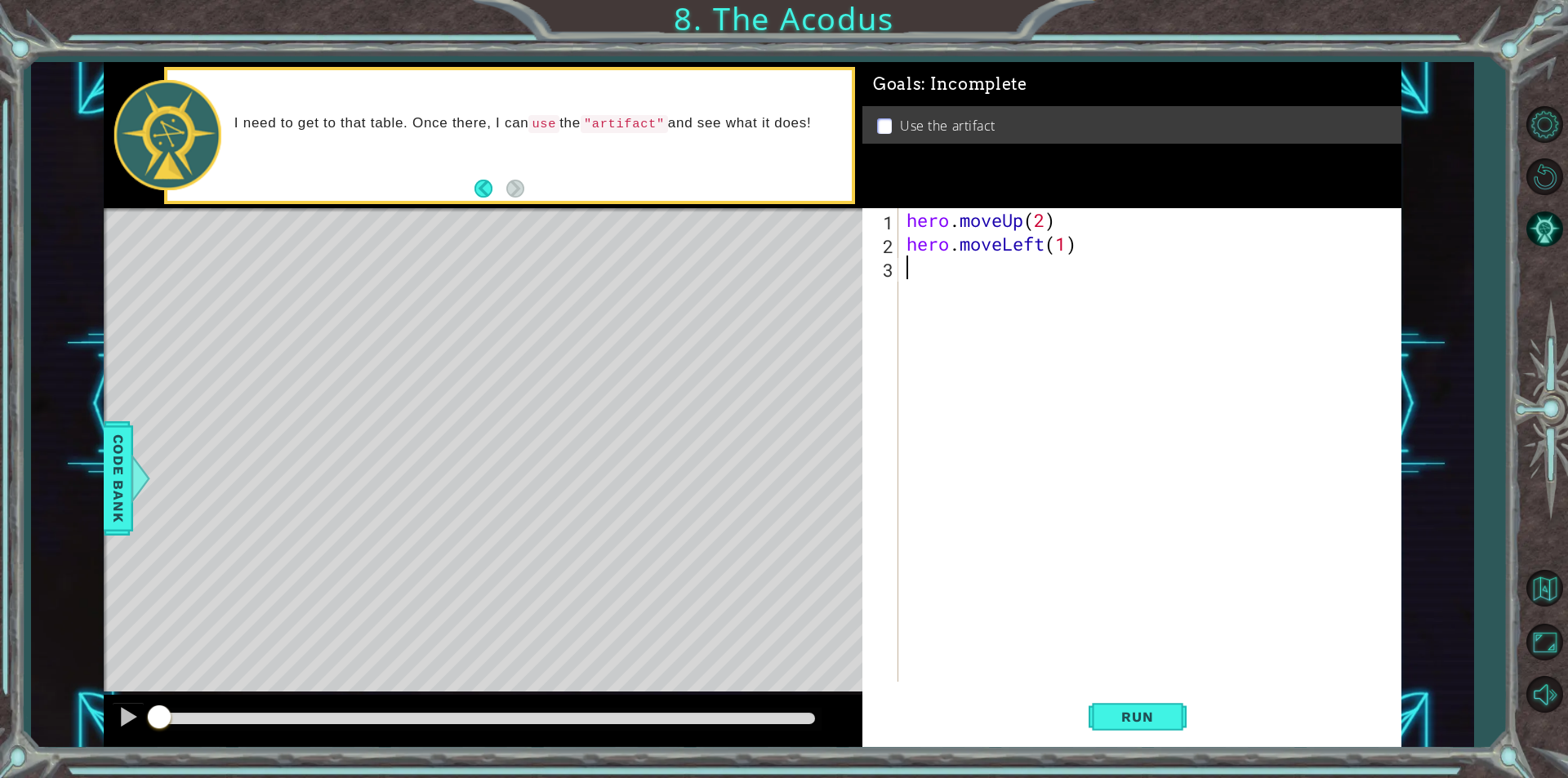
click at [923, 276] on div "hero . moveUp ( 2 ) hero . moveLeft ( 1 )" at bounding box center [1154, 468] width 501 height 521
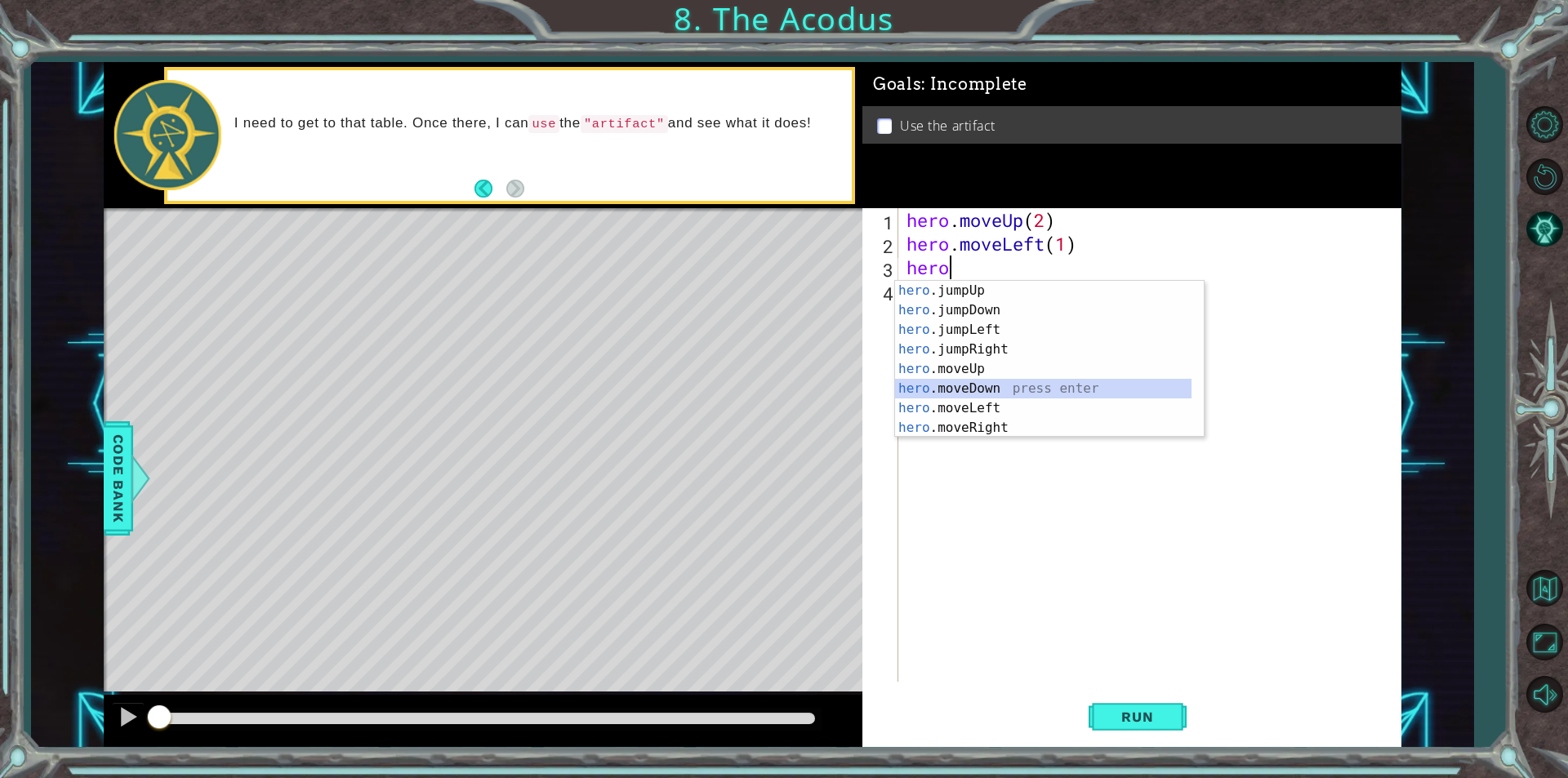
click at [1008, 391] on div "hero .jumpUp press enter hero .jumpDown press enter hero .jumpLeft press enter …" at bounding box center [1043, 379] width 297 height 196
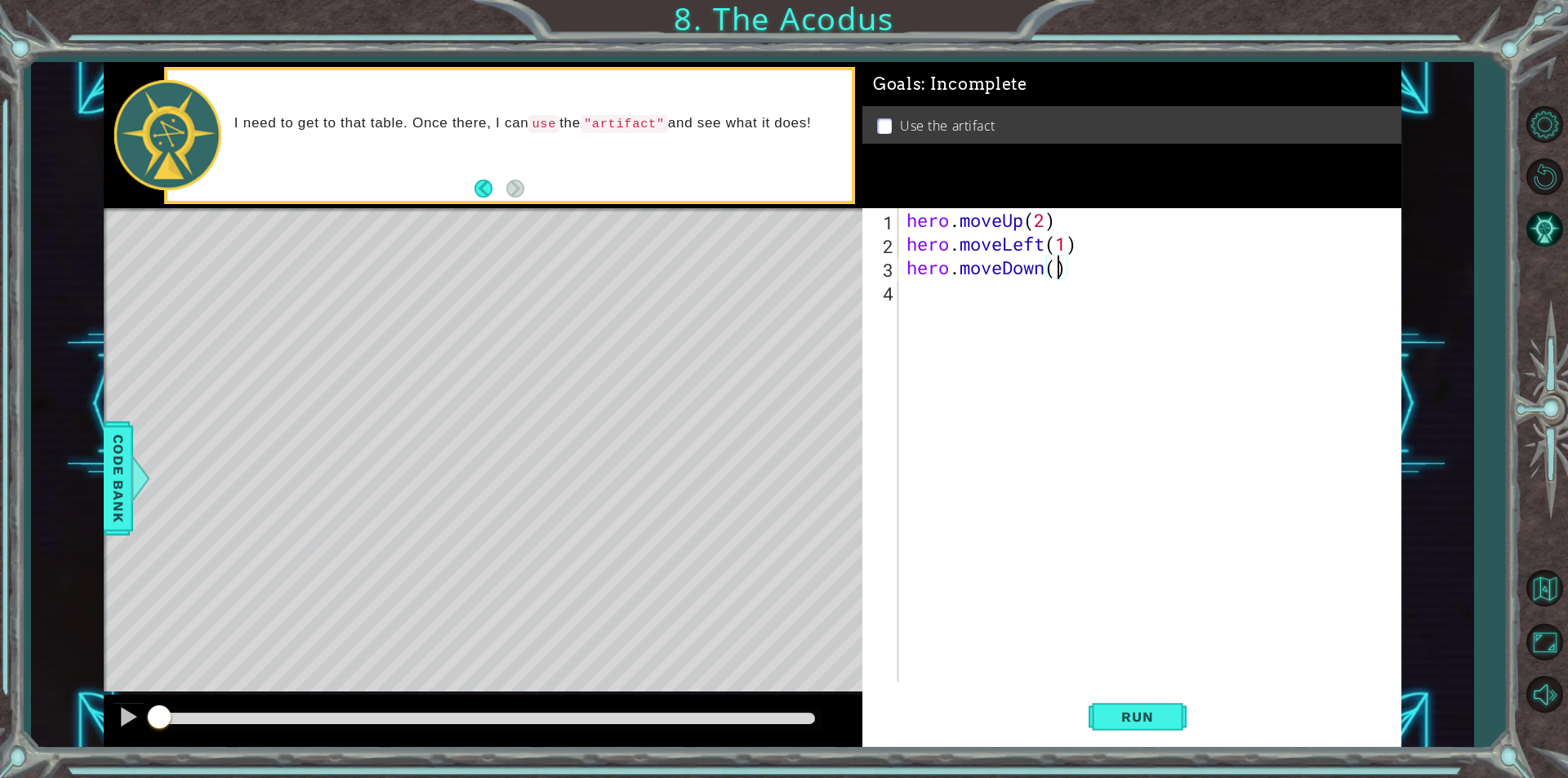
type textarea "hero.moveDown(2)"
click at [940, 306] on div "hero . moveUp ( 2 ) hero . moveLeft ( 1 ) hero . moveDown ( 2 )" at bounding box center [1154, 468] width 501 height 521
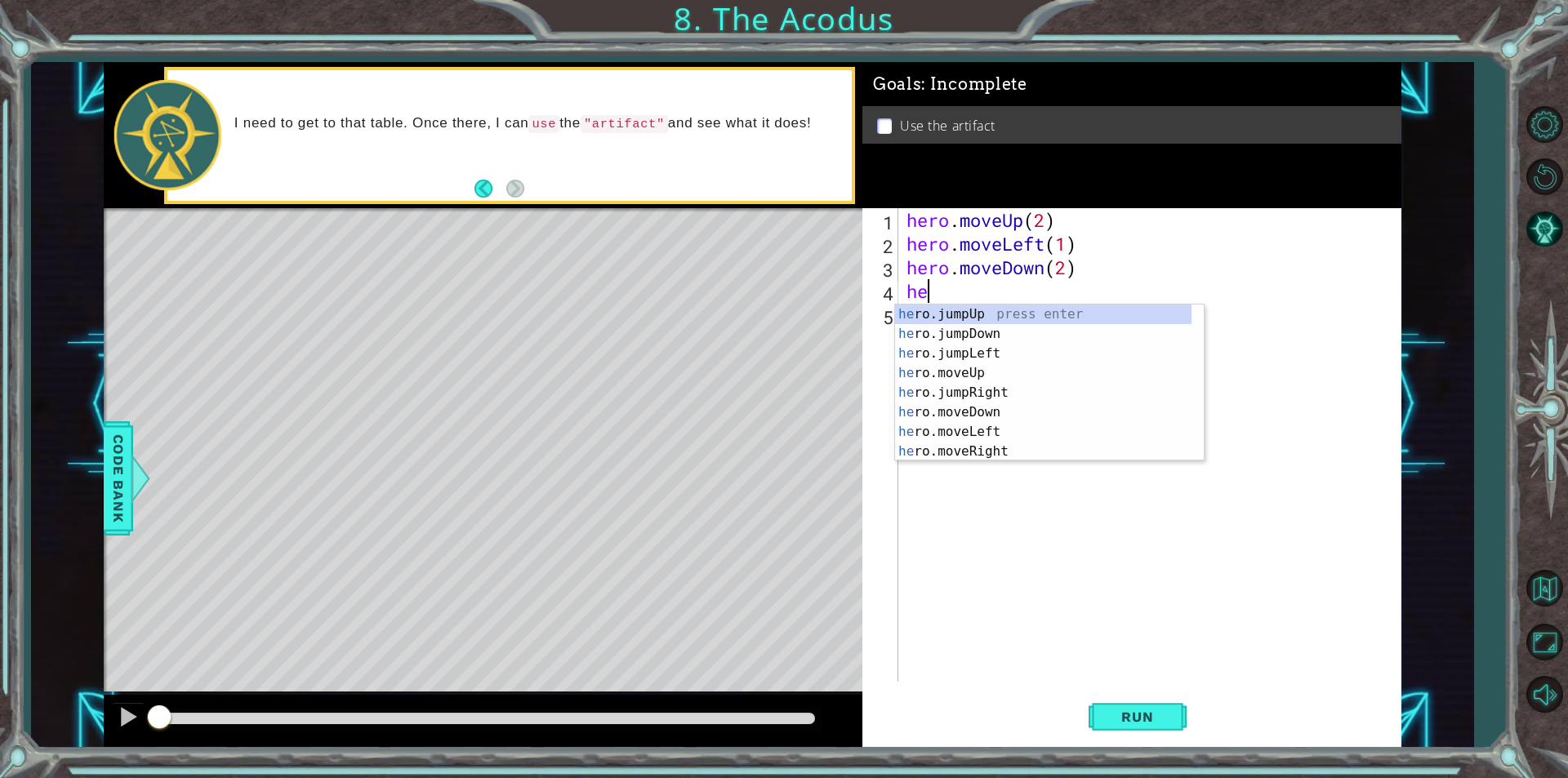
type textarea "hero"
click at [992, 351] on div "hero .jumpUp press enter hero .jumpDown press enter hero .jumpLeft press enter …" at bounding box center [1043, 402] width 297 height 196
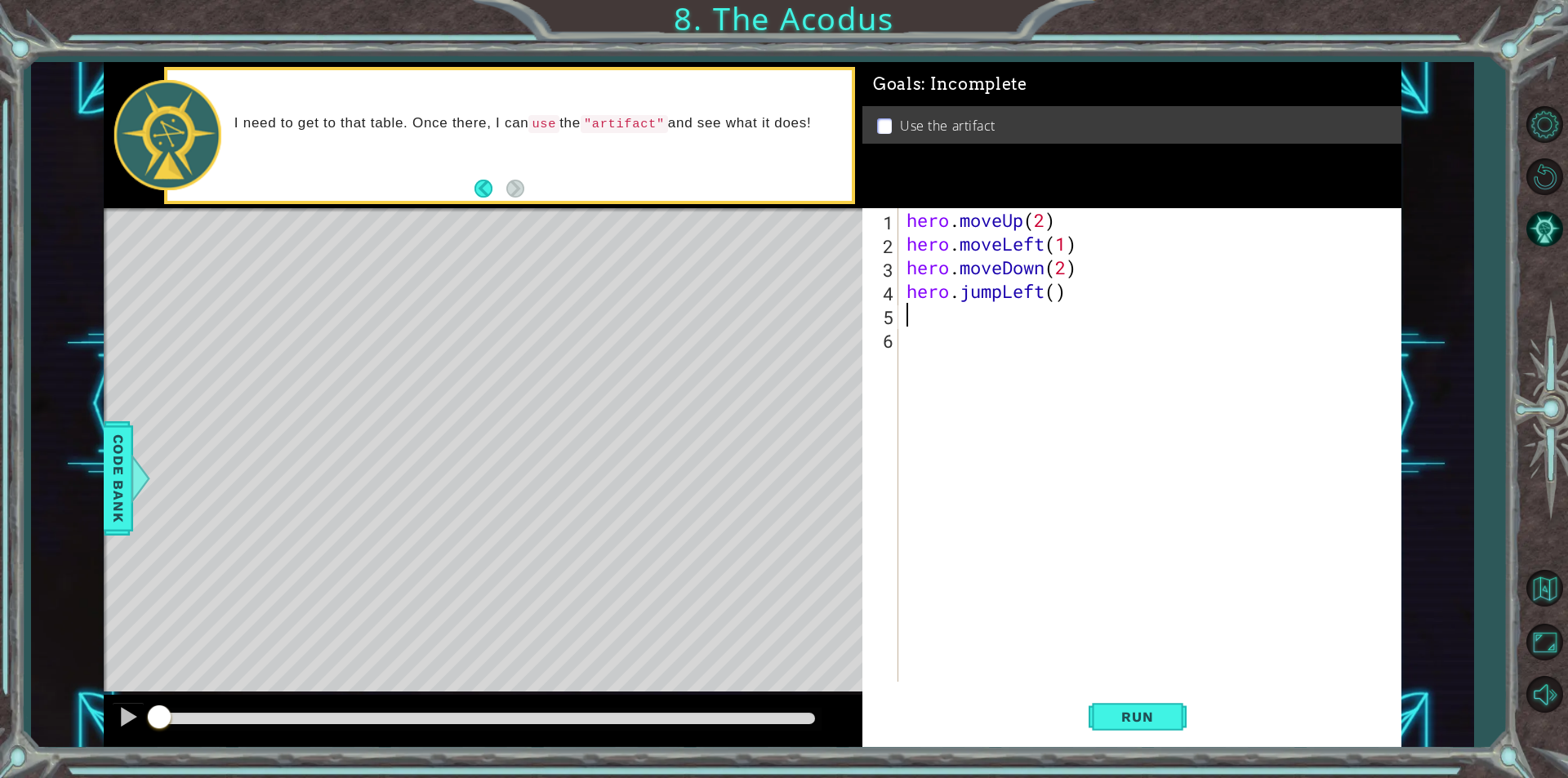
scroll to position [0, 0]
click at [1061, 304] on div "hero . moveUp ( 2 ) hero . moveLeft ( 1 ) hero . moveDown ( 2 ) hero . jumpLeft…" at bounding box center [1154, 468] width 501 height 521
click at [1061, 295] on div "hero . moveUp ( 2 ) hero . moveLeft ( 1 ) hero . moveDown ( 2 ) hero . jumpLeft…" at bounding box center [1154, 468] width 501 height 521
type textarea "hero.jumpLeft(1)"
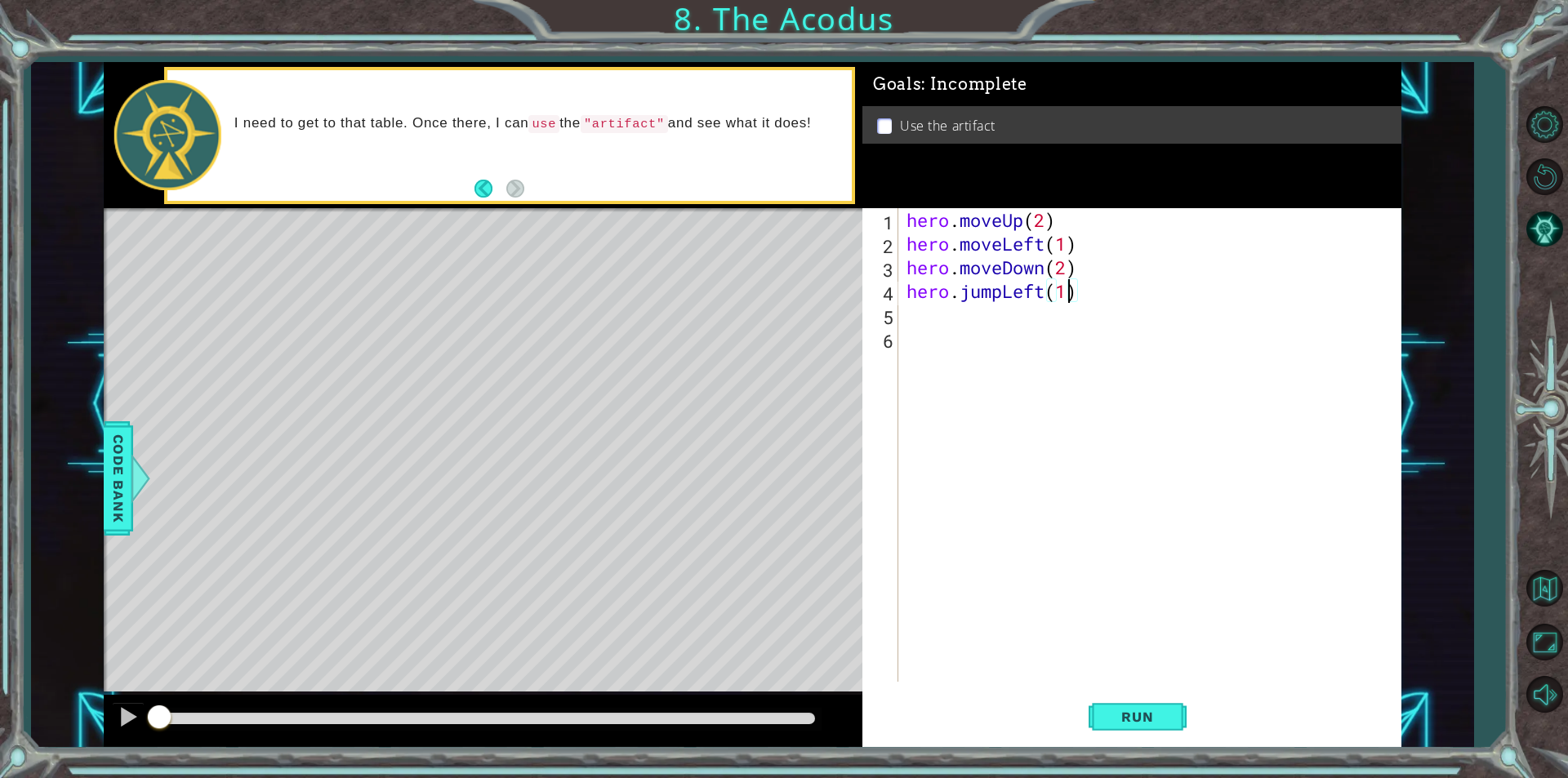
click at [956, 336] on div "hero . moveUp ( 2 ) hero . moveLeft ( 1 ) hero . moveDown ( 2 ) hero . jumpLeft…" at bounding box center [1154, 468] width 501 height 521
click at [955, 316] on div "hero . moveUp ( 2 ) hero . moveLeft ( 1 ) hero . moveDown ( 2 ) hero . jumpLeft…" at bounding box center [1154, 468] width 501 height 521
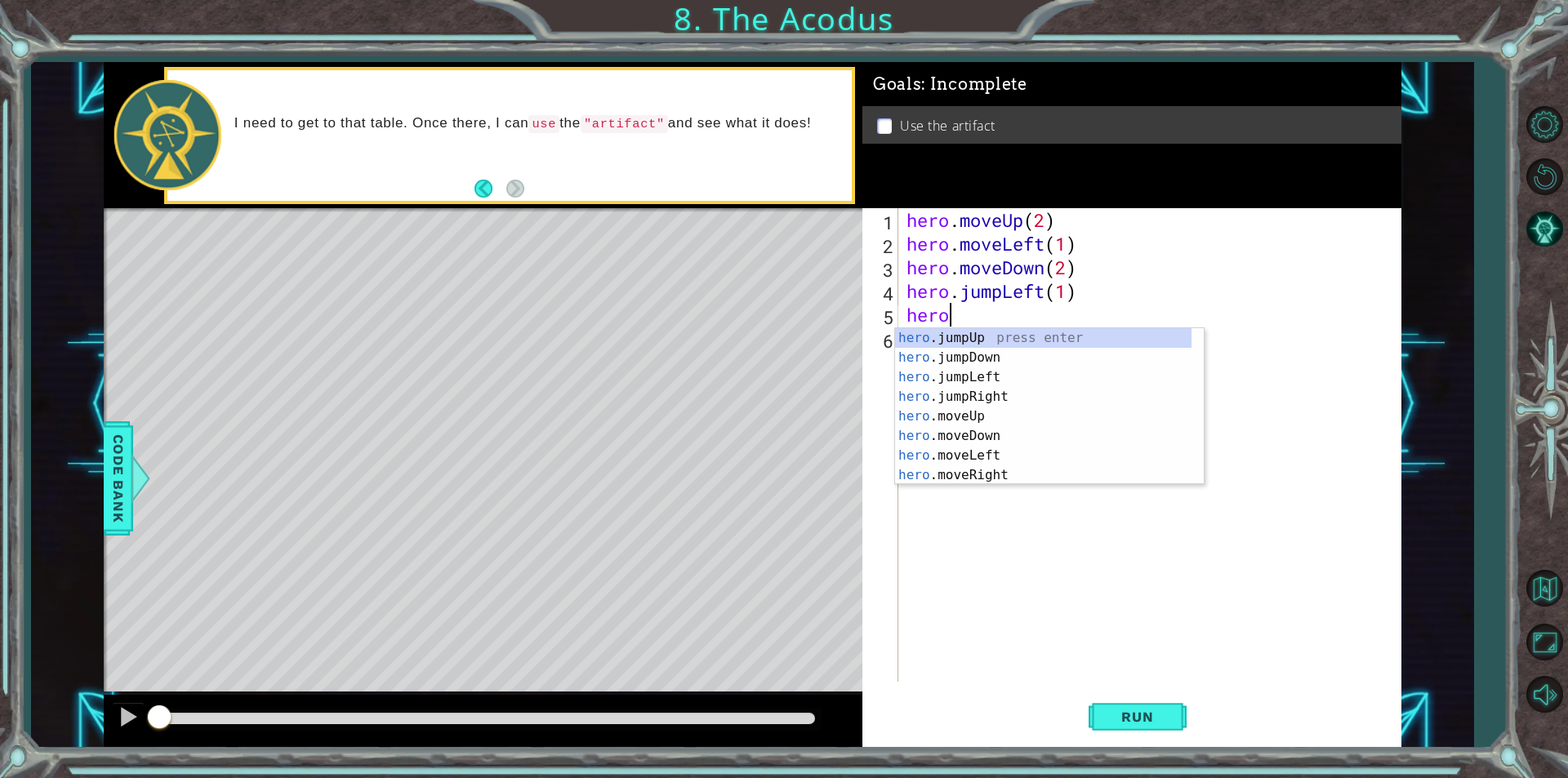
scroll to position [0, 1]
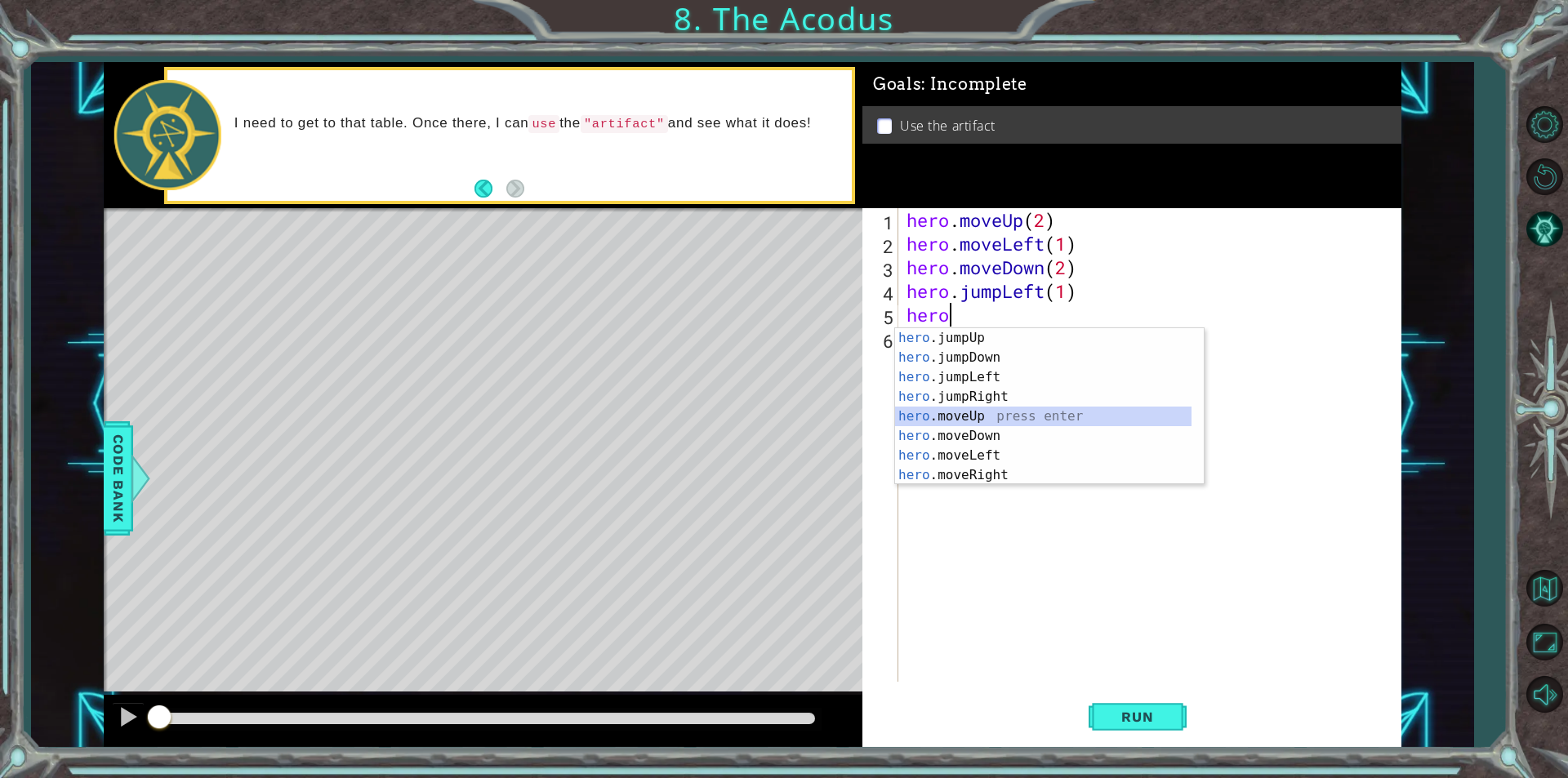
click at [987, 411] on div "hero .jumpUp press enter hero .jumpDown press enter hero .jumpLeft press enter …" at bounding box center [1043, 426] width 297 height 196
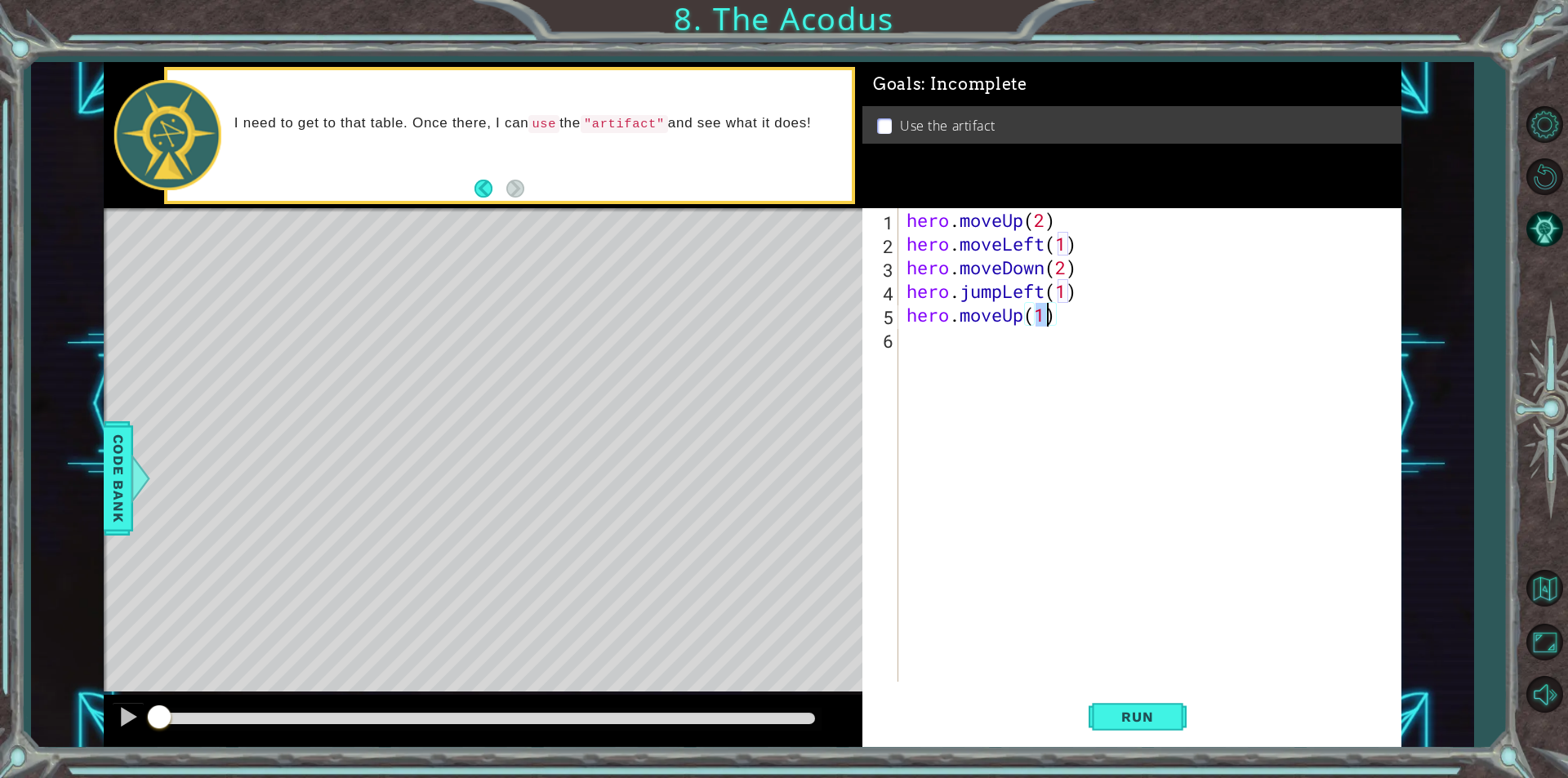
type textarea "hero.moveUp(2)"
drag, startPoint x: 961, startPoint y: 323, endPoint x: 953, endPoint y: 347, distance: 25.3
click at [961, 324] on div "hero . moveUp ( 2 ) hero . moveLeft ( 1 ) hero . moveDown ( 2 ) hero . jumpLeft…" at bounding box center [1154, 468] width 501 height 521
click at [951, 356] on div "hero . moveUp ( 2 ) hero . moveLeft ( 1 ) hero . moveDown ( 2 ) hero . jumpLeft…" at bounding box center [1154, 468] width 501 height 521
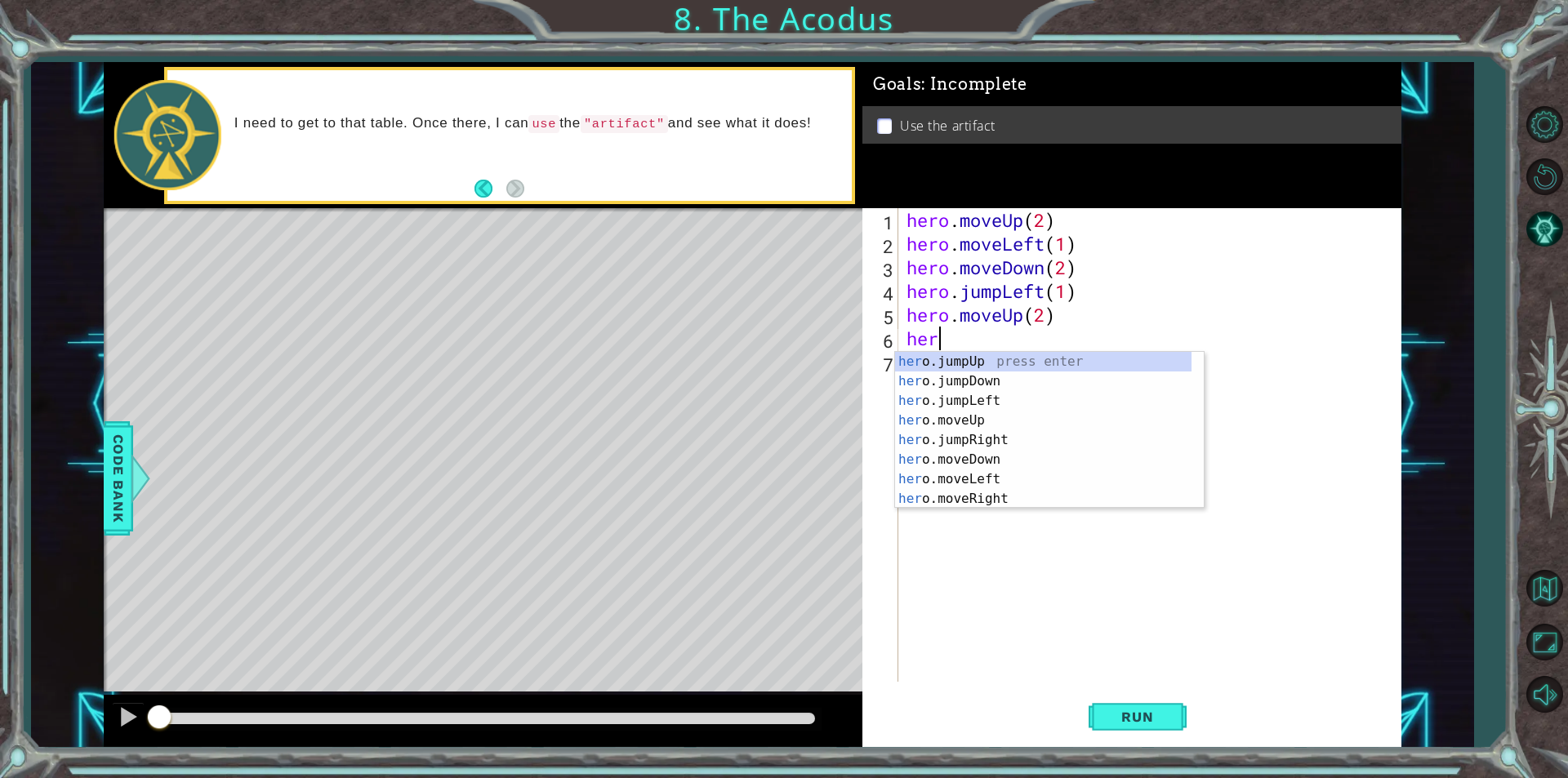
scroll to position [0, 1]
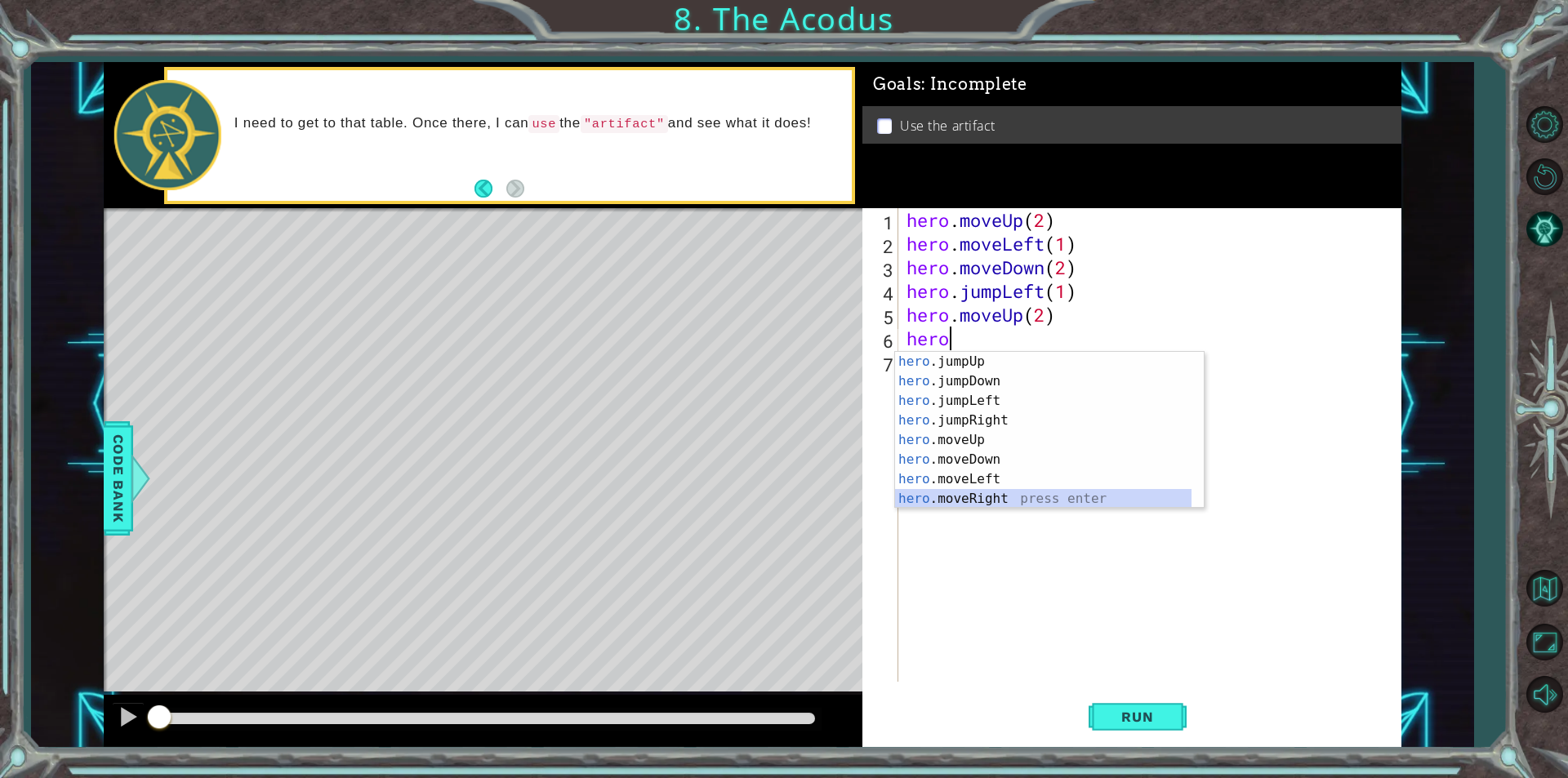
click at [976, 497] on div "hero .jumpUp press enter hero .jumpDown press enter hero .jumpLeft press enter …" at bounding box center [1043, 449] width 297 height 196
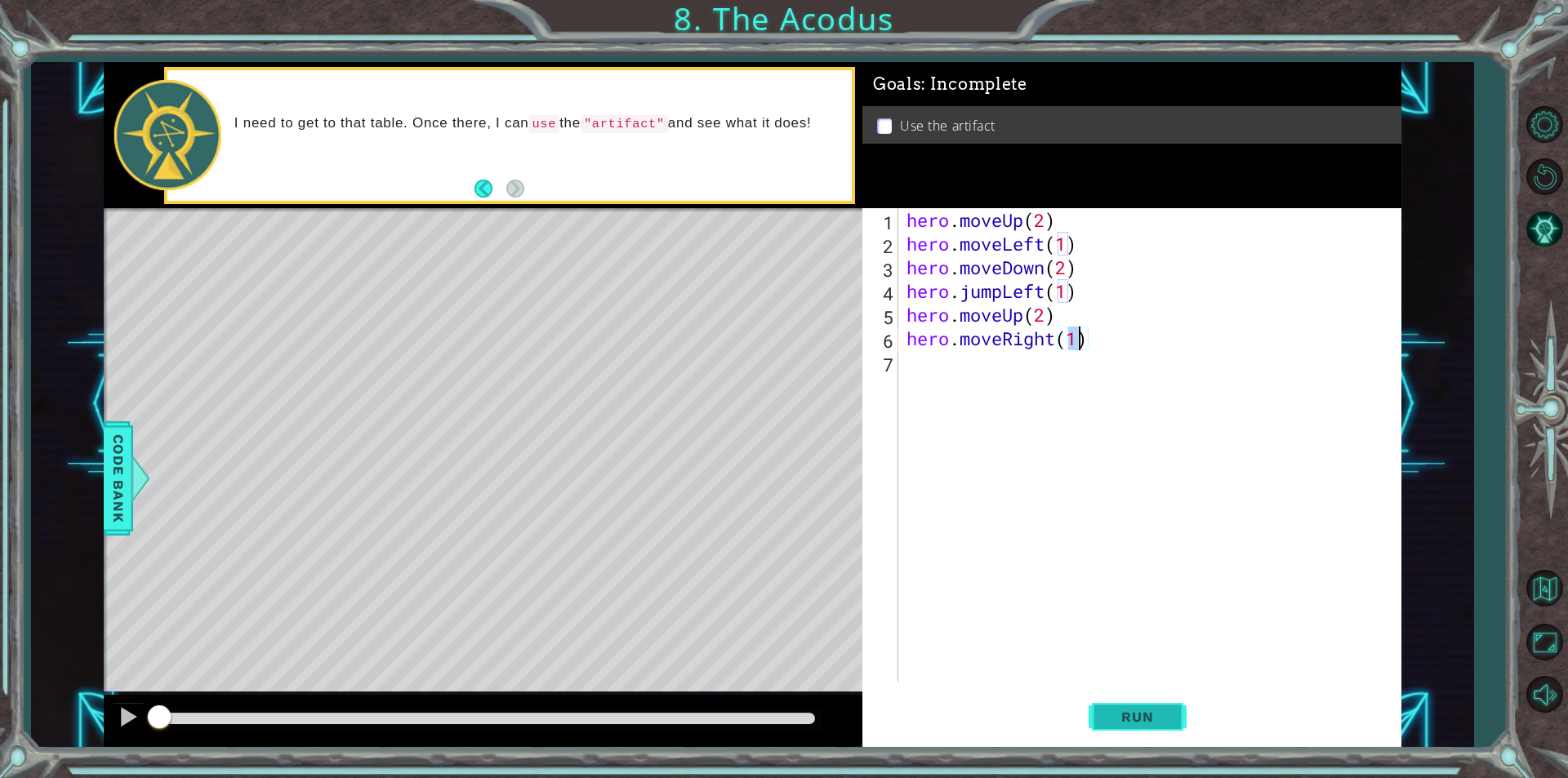
type textarea "hero.moveRight(1)"
click at [1135, 723] on span "Run" at bounding box center [1137, 717] width 65 height 16
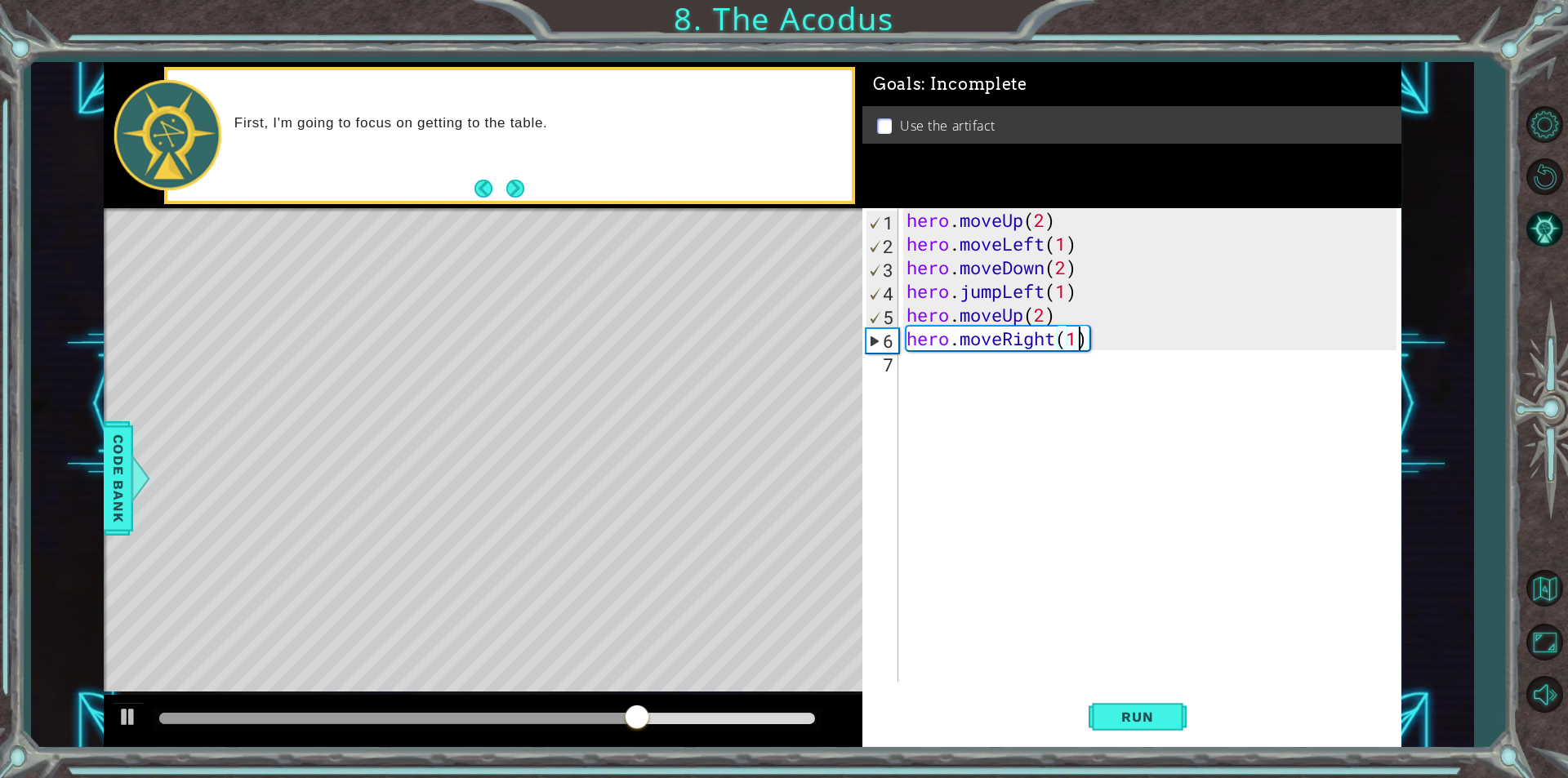
click at [936, 365] on div "hero . moveUp ( 2 ) hero . moveLeft ( 1 ) hero . moveDown ( 2 ) hero . jumpLeft…" at bounding box center [1154, 468] width 501 height 521
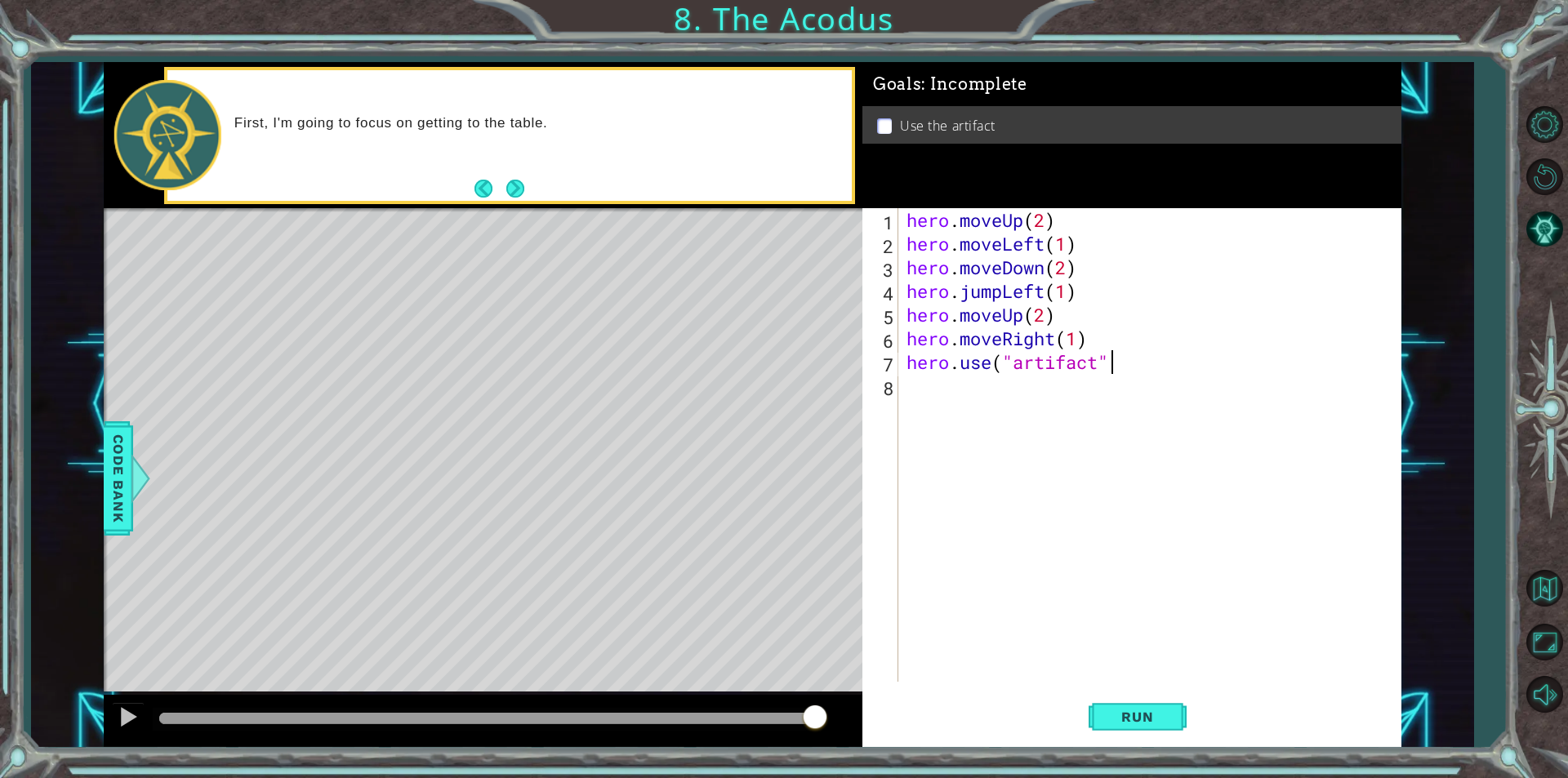
scroll to position [0, 9]
type textarea "hero.use("artifact")"
click at [1149, 723] on span "Run" at bounding box center [1137, 717] width 65 height 16
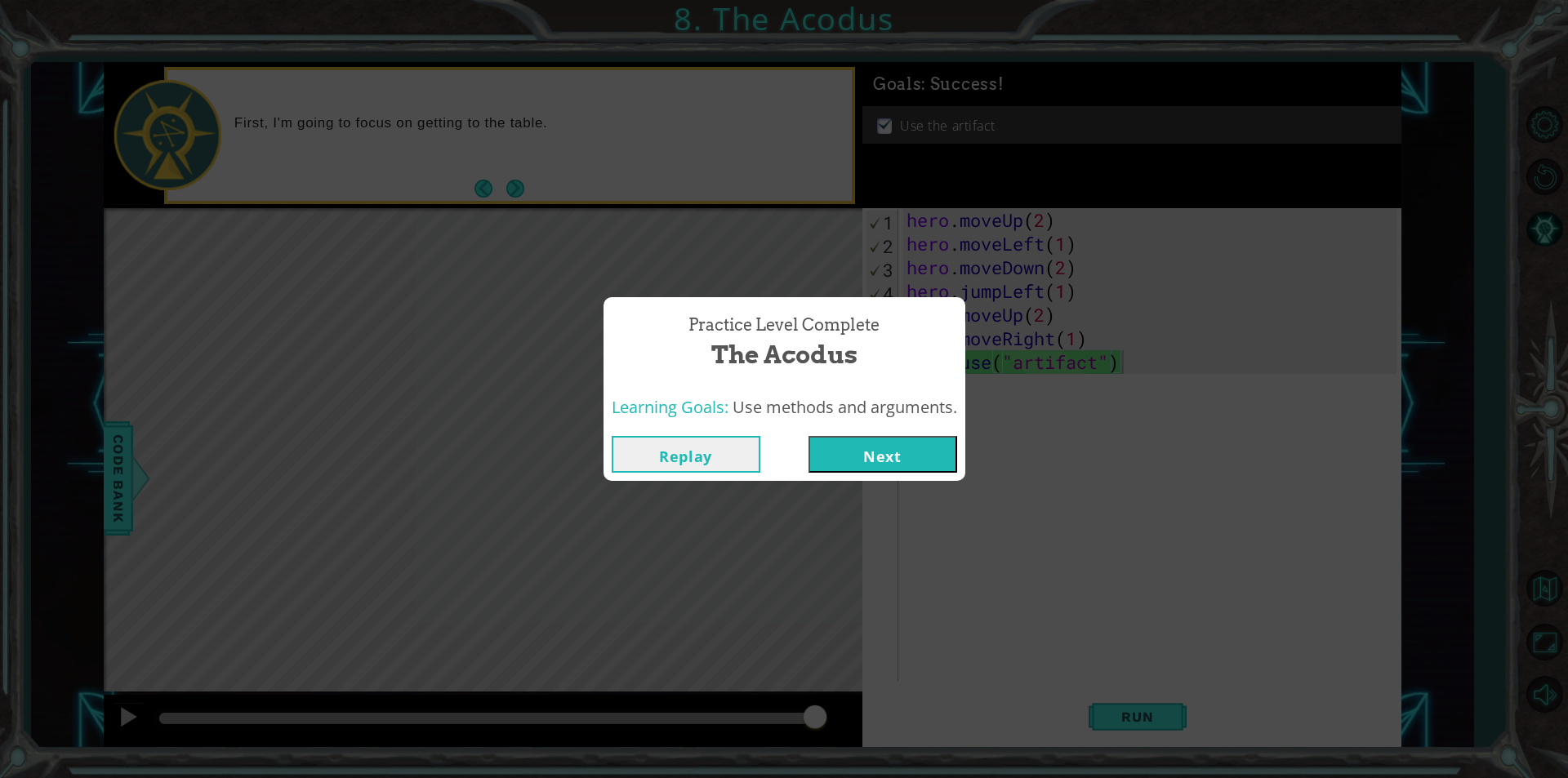
click at [928, 466] on button "Next" at bounding box center [883, 454] width 148 height 37
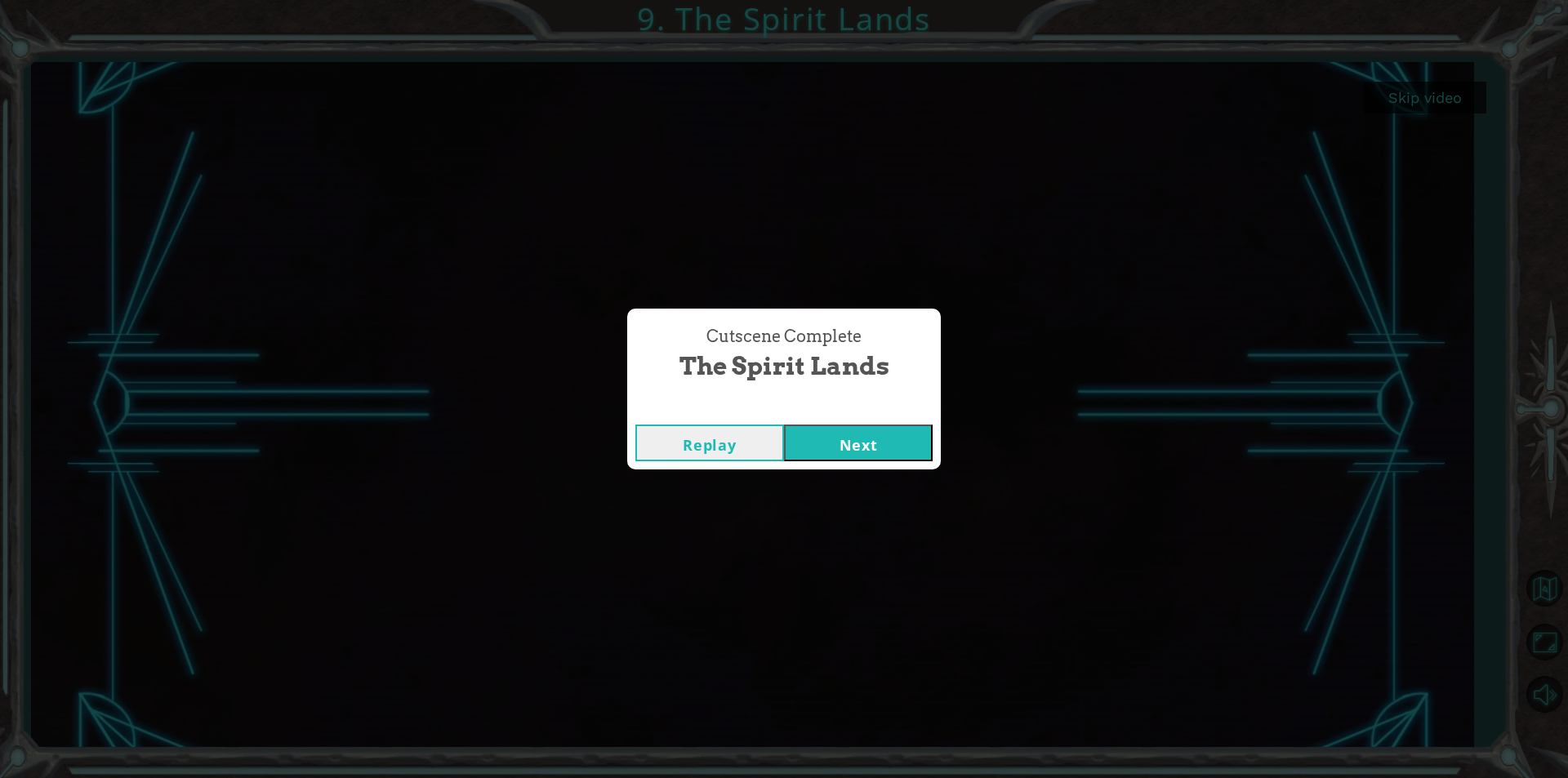
click at [898, 429] on button "Next" at bounding box center [858, 442] width 148 height 37
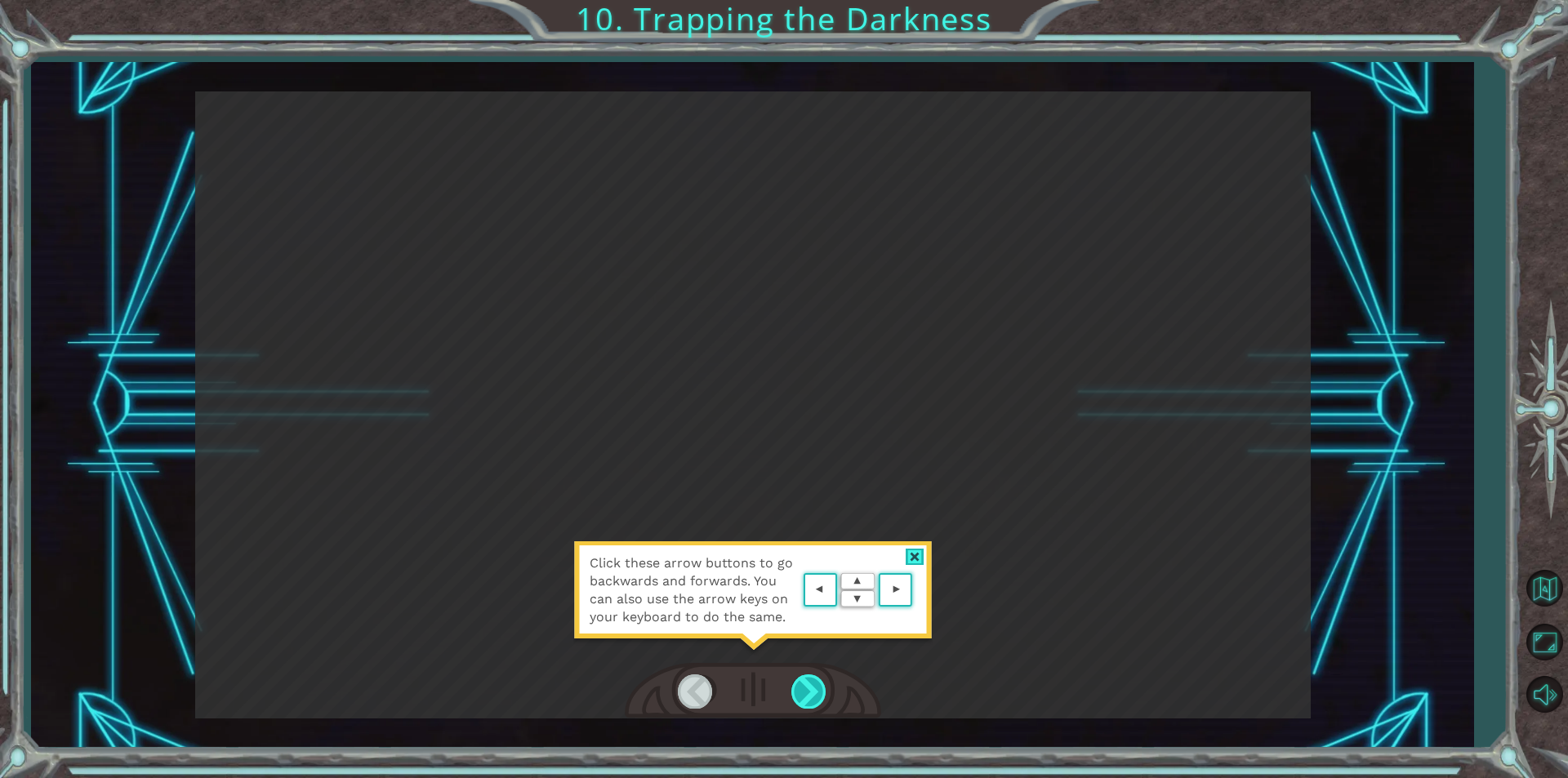
click at [799, 695] on div at bounding box center [809, 691] width 37 height 34
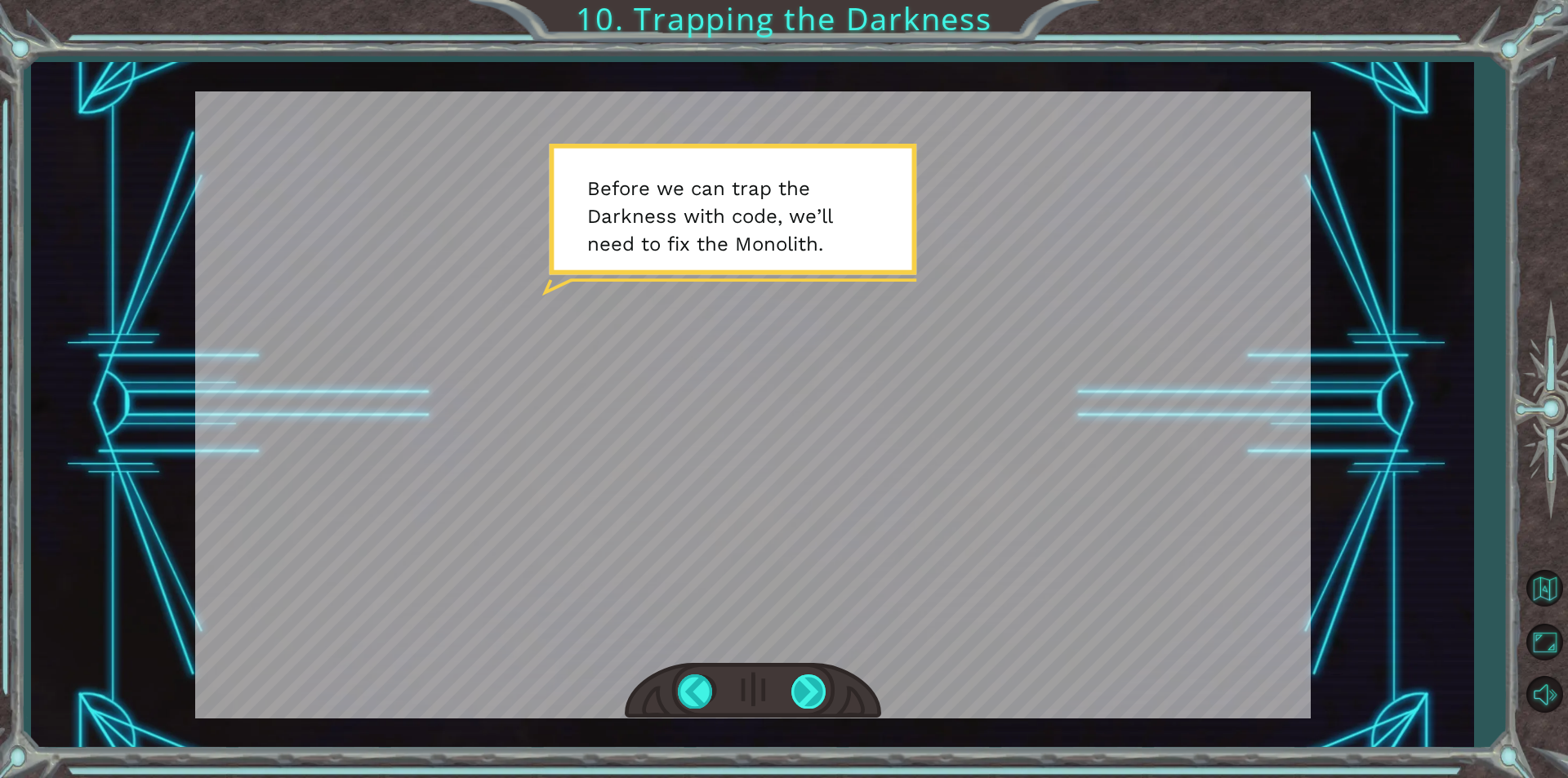
click at [814, 691] on div at bounding box center [809, 691] width 37 height 34
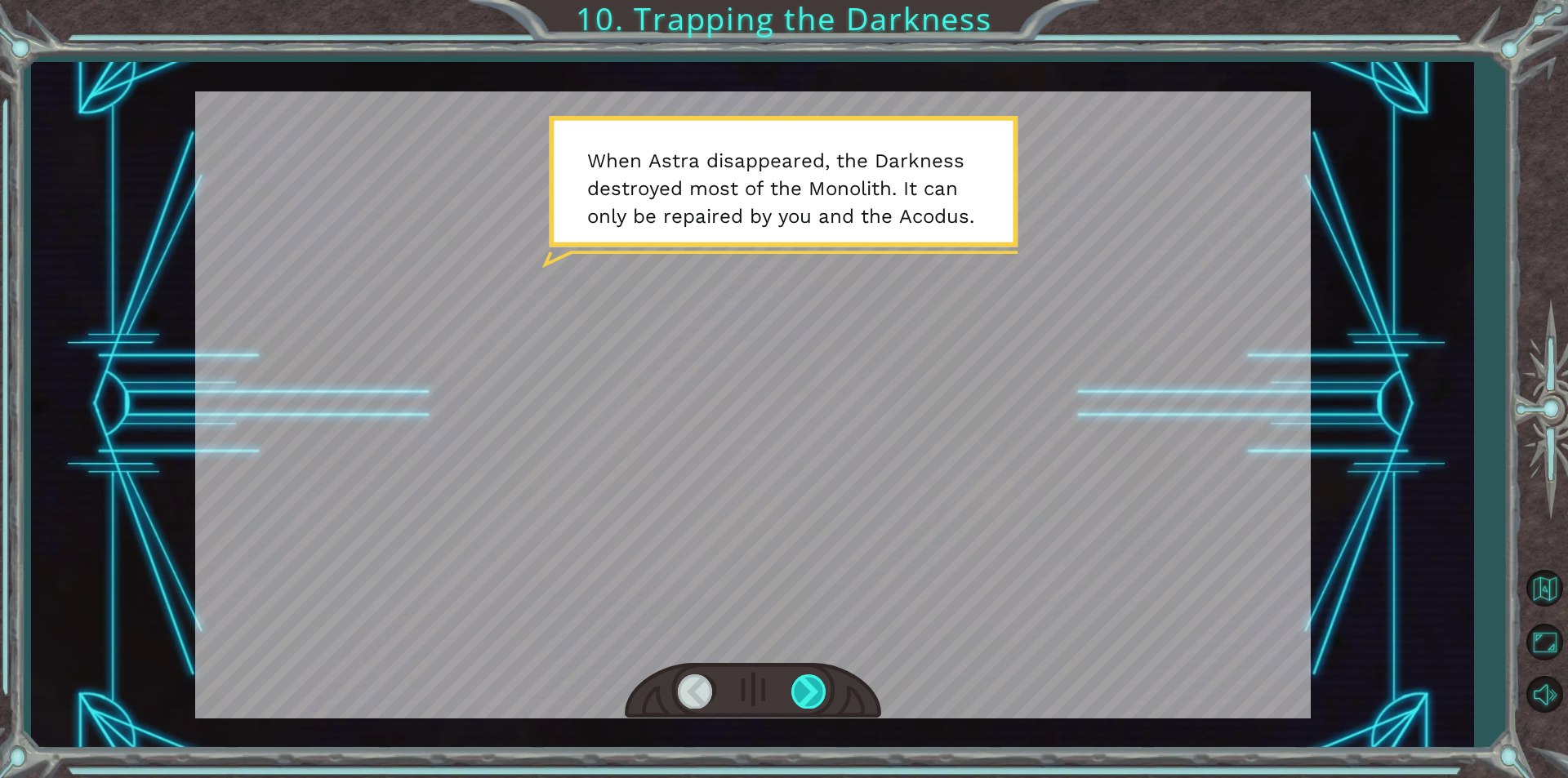
click at [806, 680] on div at bounding box center [809, 691] width 37 height 34
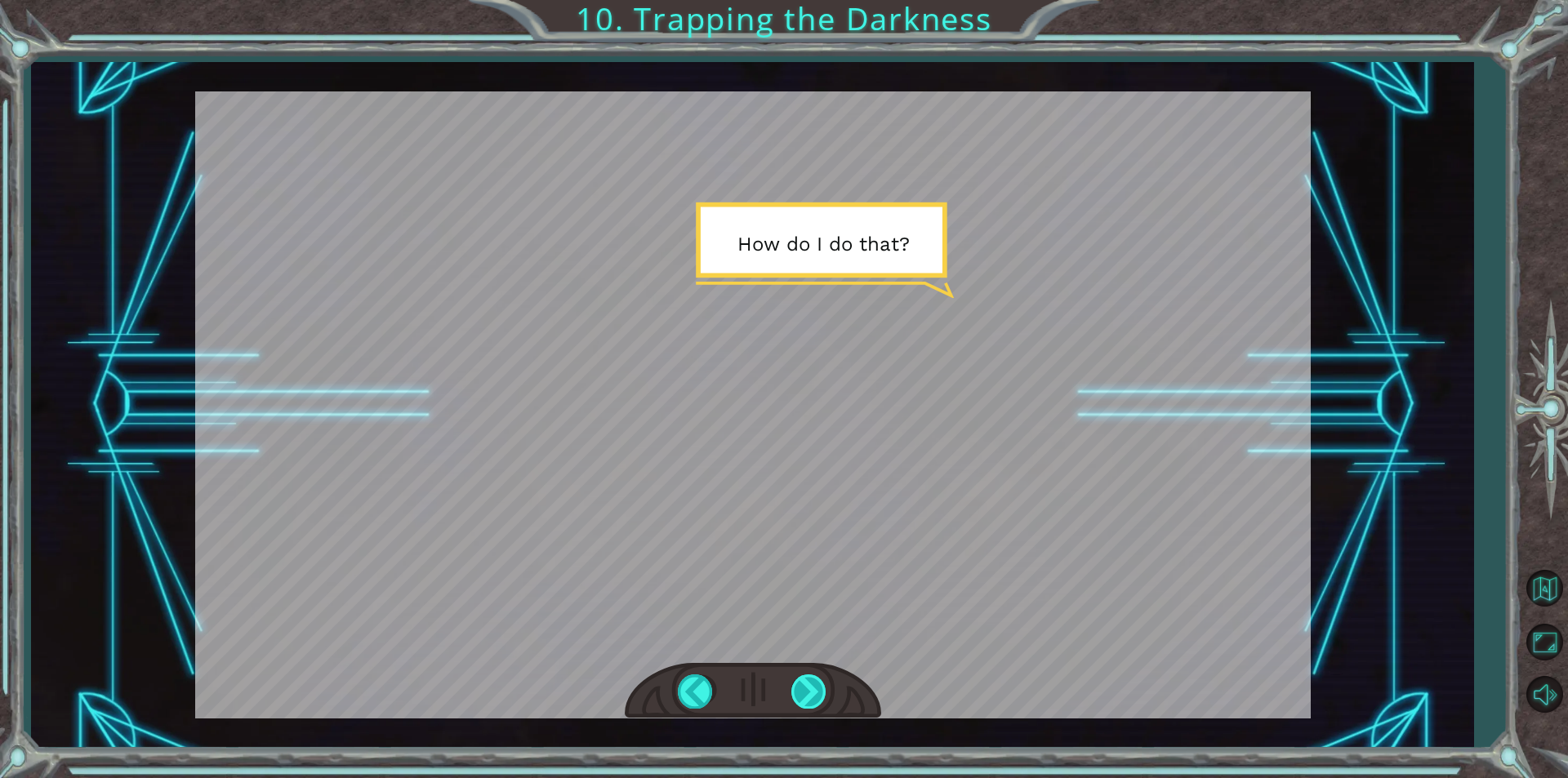
click at [806, 680] on div at bounding box center [809, 691] width 37 height 34
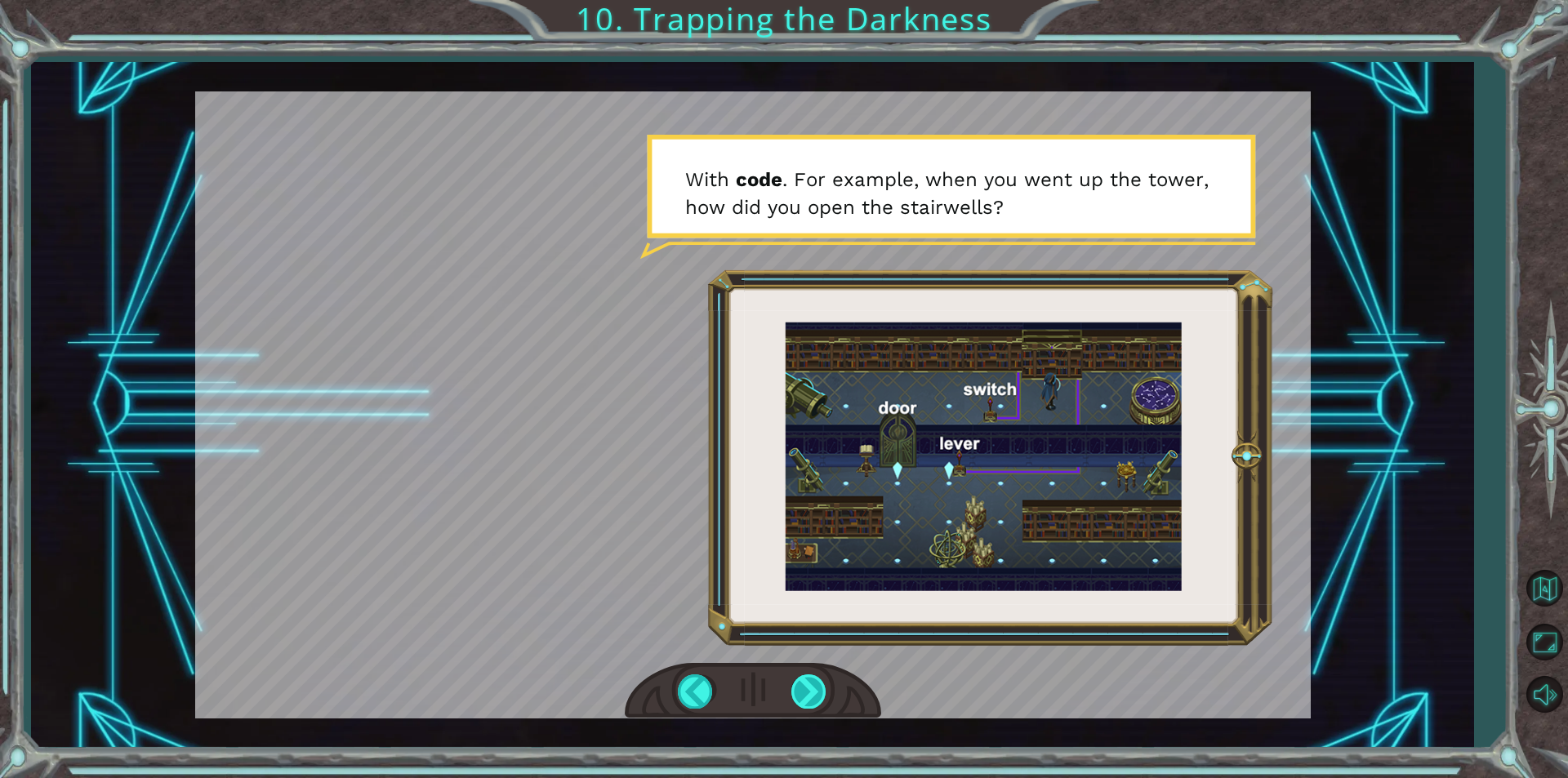
click at [819, 687] on div at bounding box center [809, 691] width 37 height 34
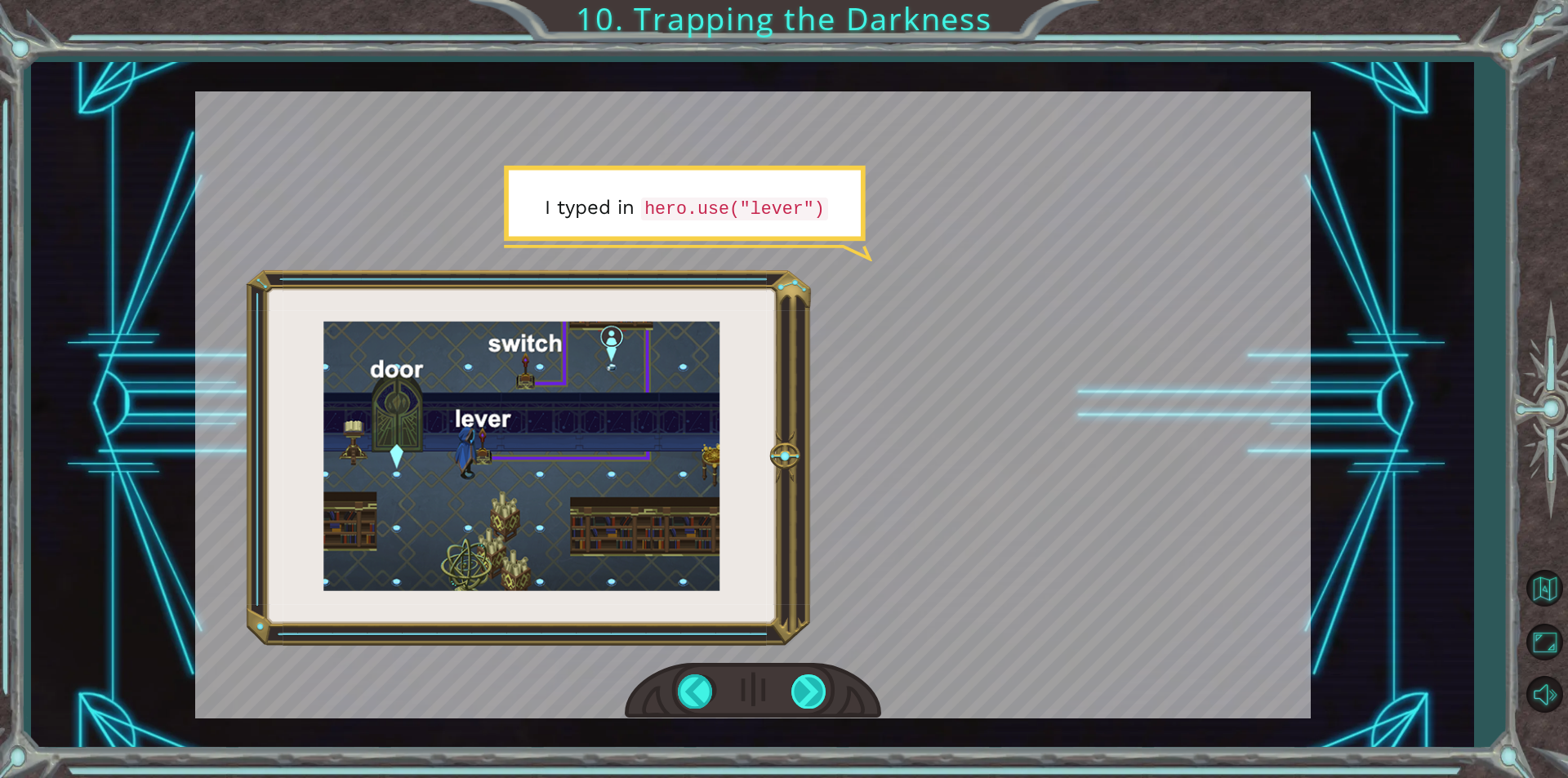
click at [799, 692] on div at bounding box center [809, 691] width 37 height 34
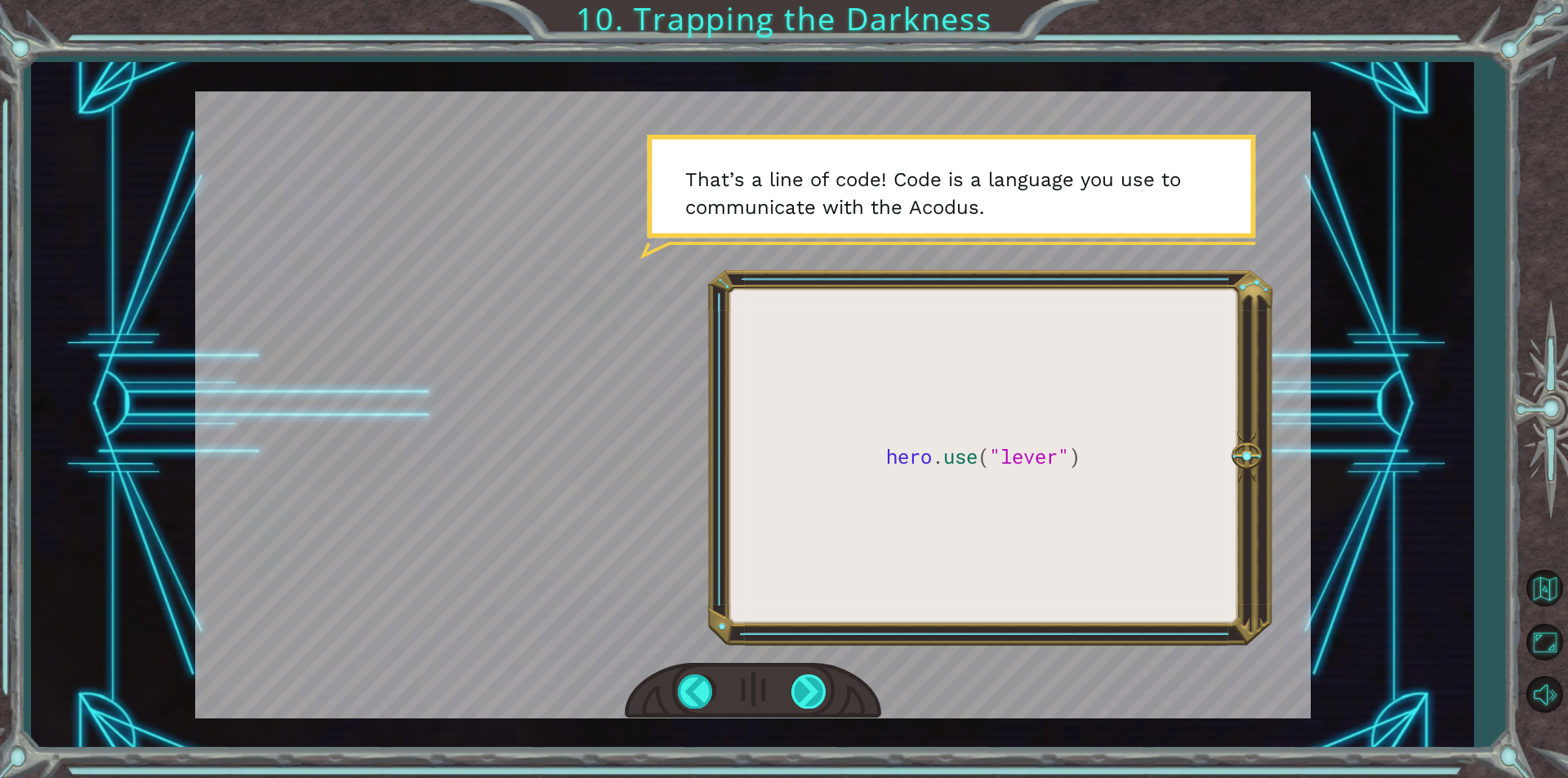
click at [799, 692] on div at bounding box center [809, 691] width 37 height 34
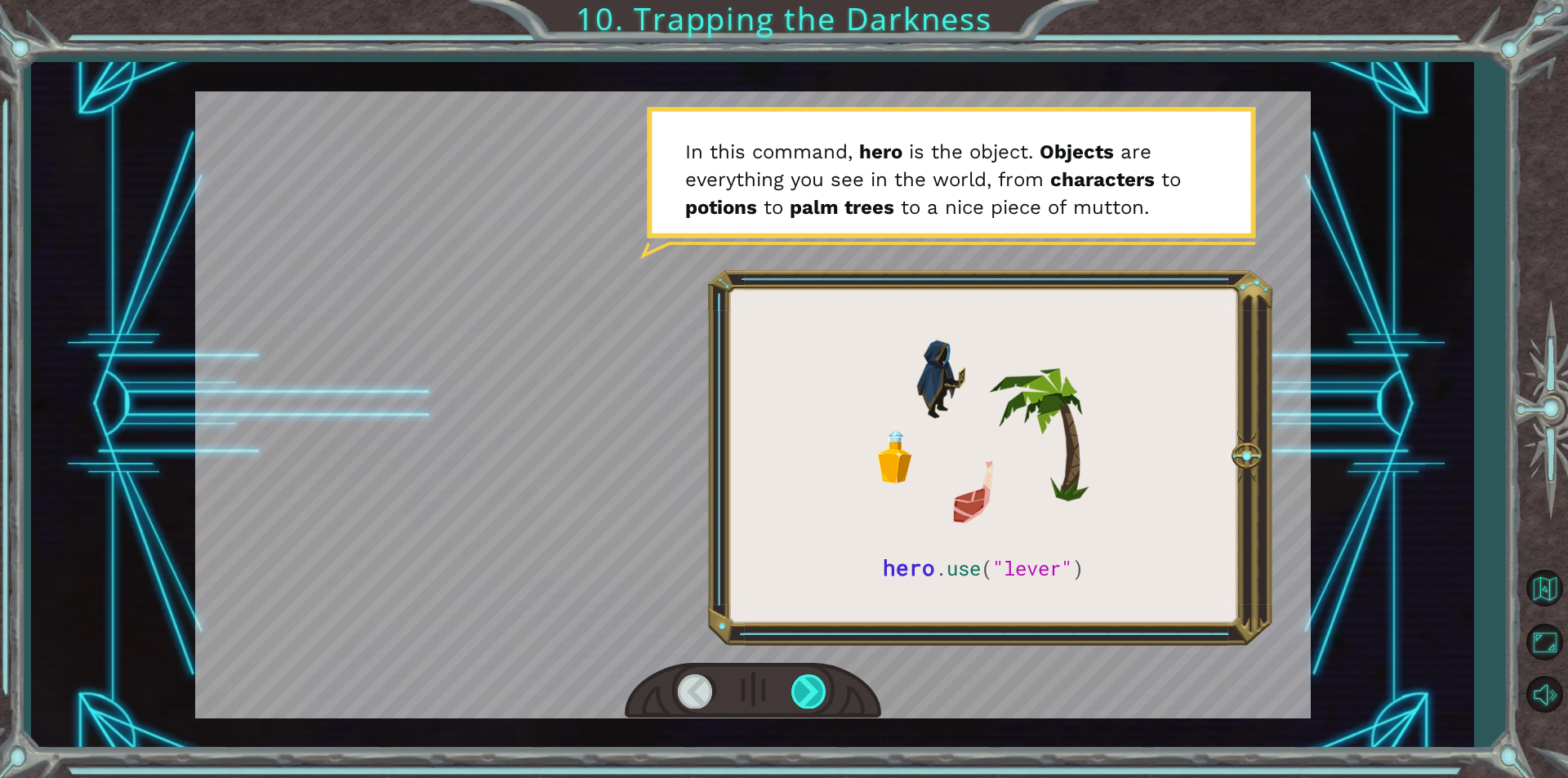
click at [799, 692] on div at bounding box center [809, 691] width 37 height 34
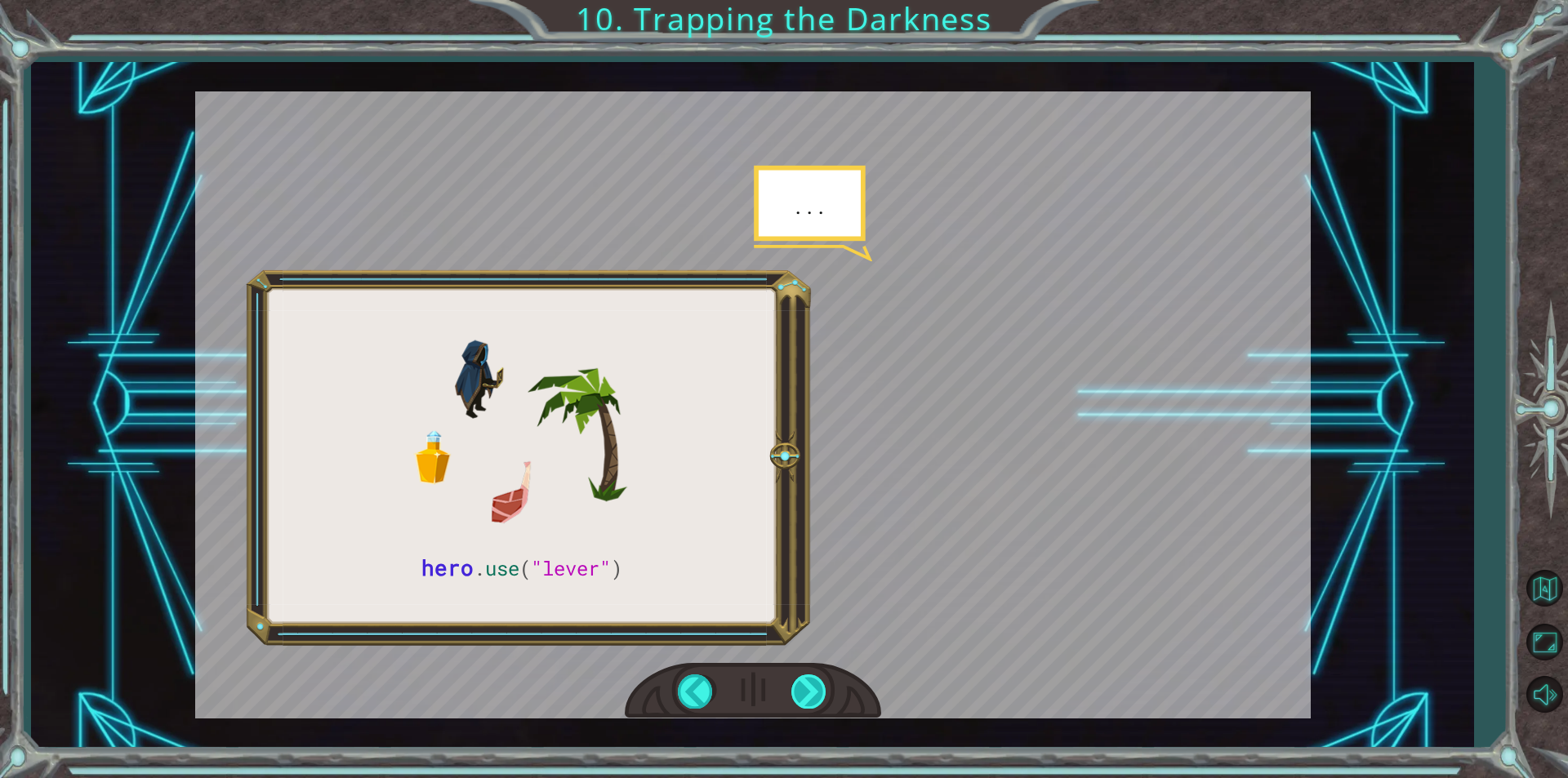
click at [799, 692] on div at bounding box center [809, 691] width 37 height 34
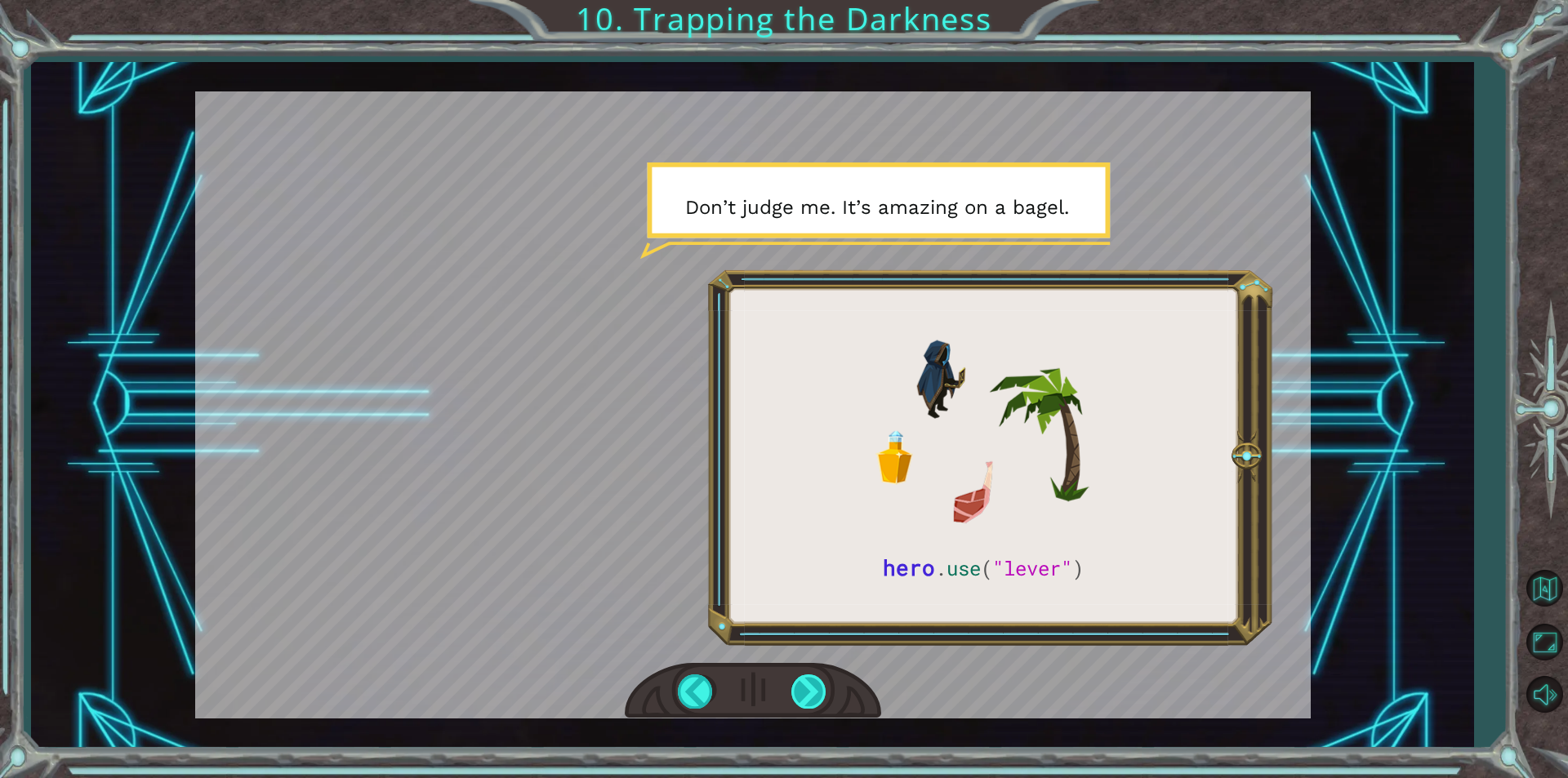
click at [795, 700] on div at bounding box center [809, 691] width 37 height 34
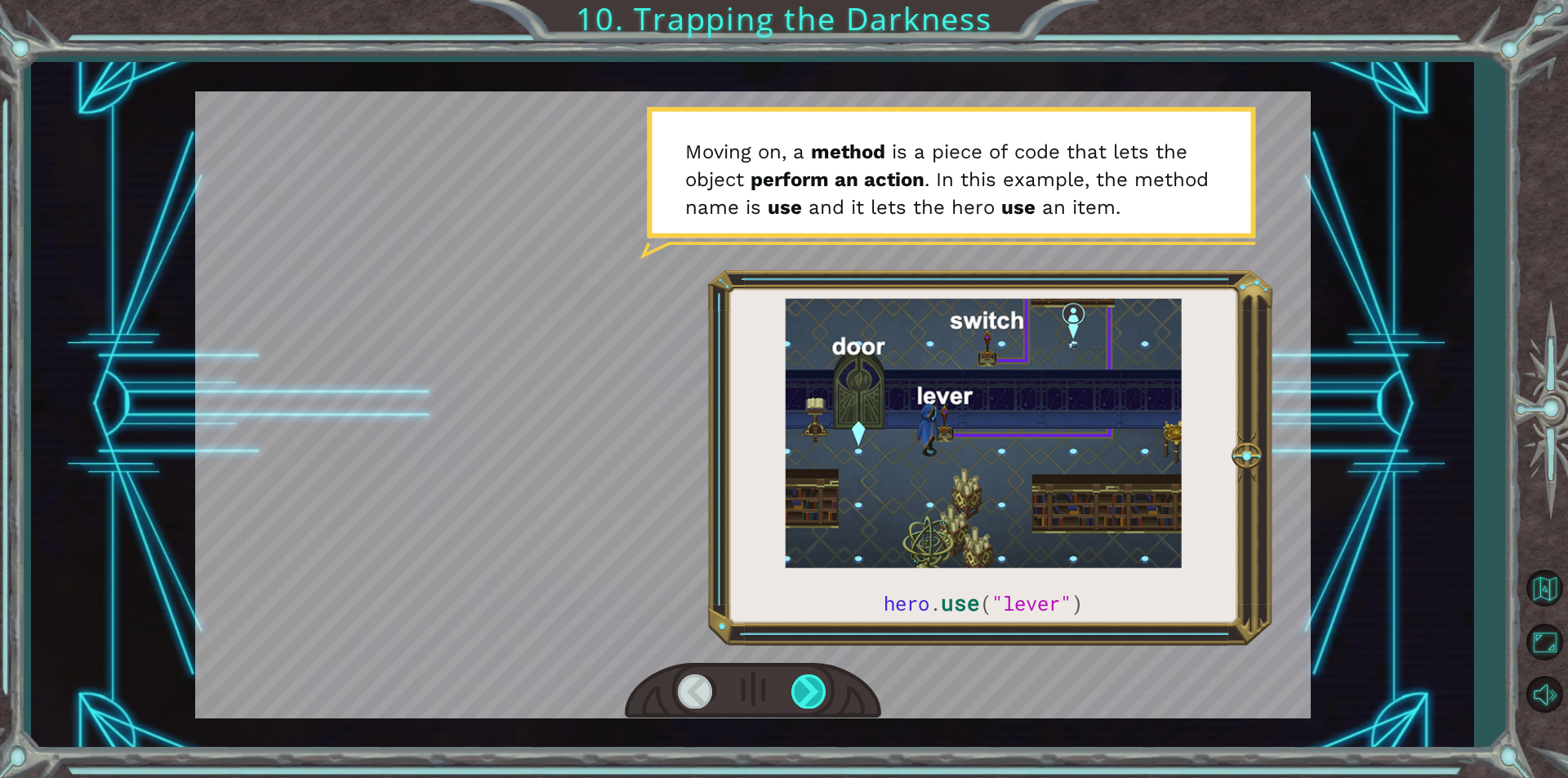
click at [810, 689] on div at bounding box center [809, 691] width 37 height 34
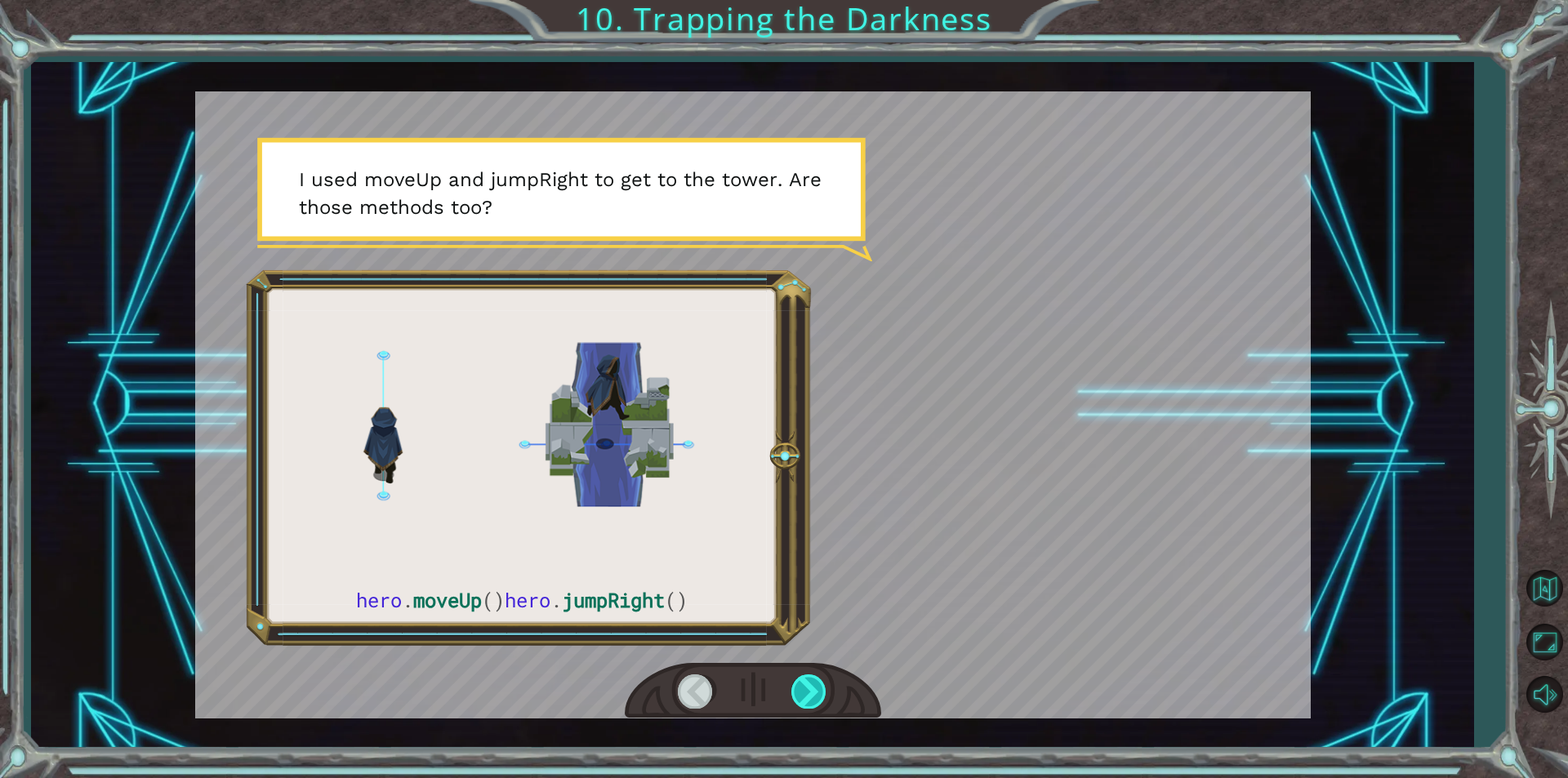
click at [810, 689] on div at bounding box center [809, 691] width 37 height 34
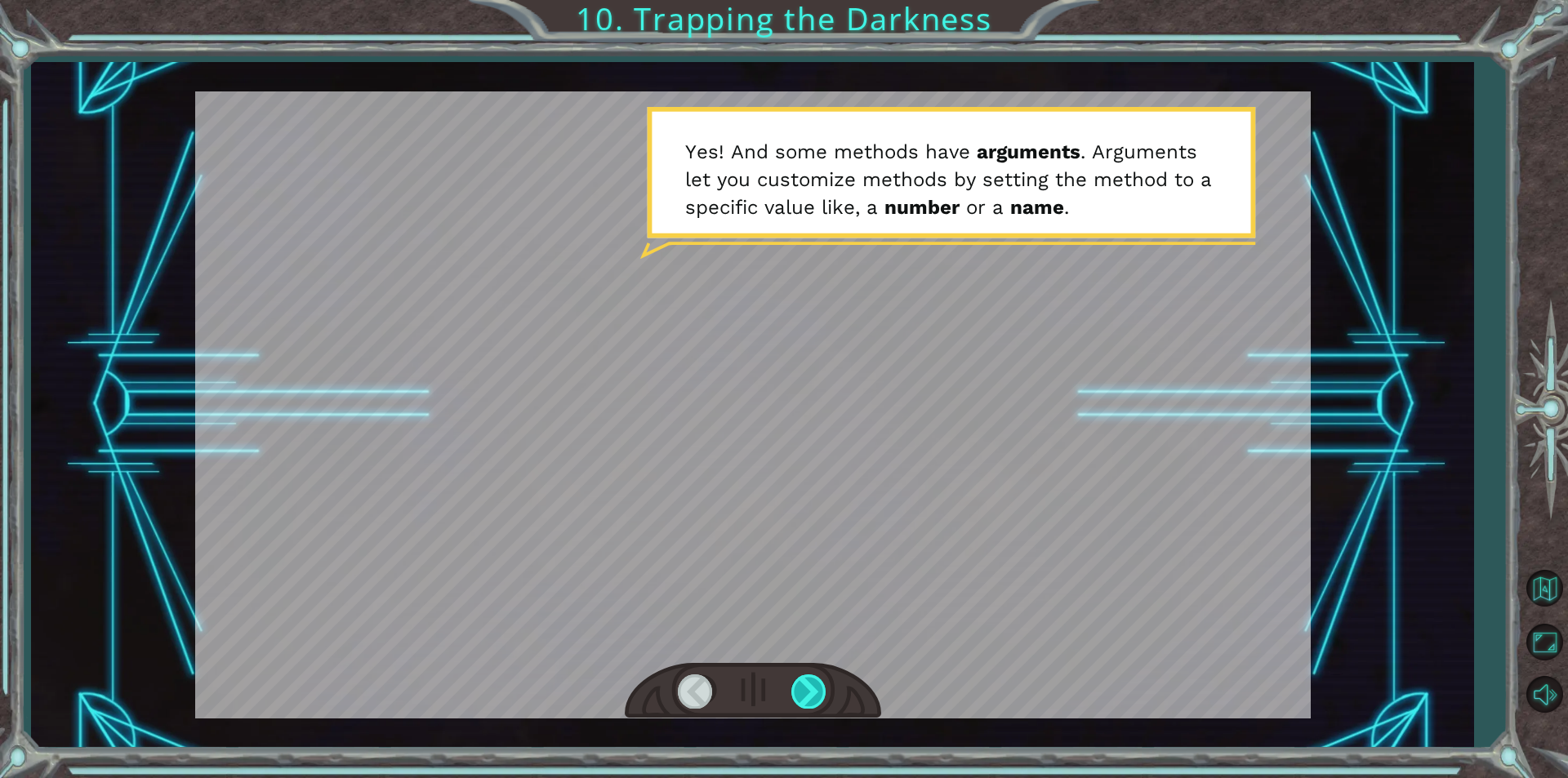
click at [809, 689] on div at bounding box center [809, 691] width 37 height 34
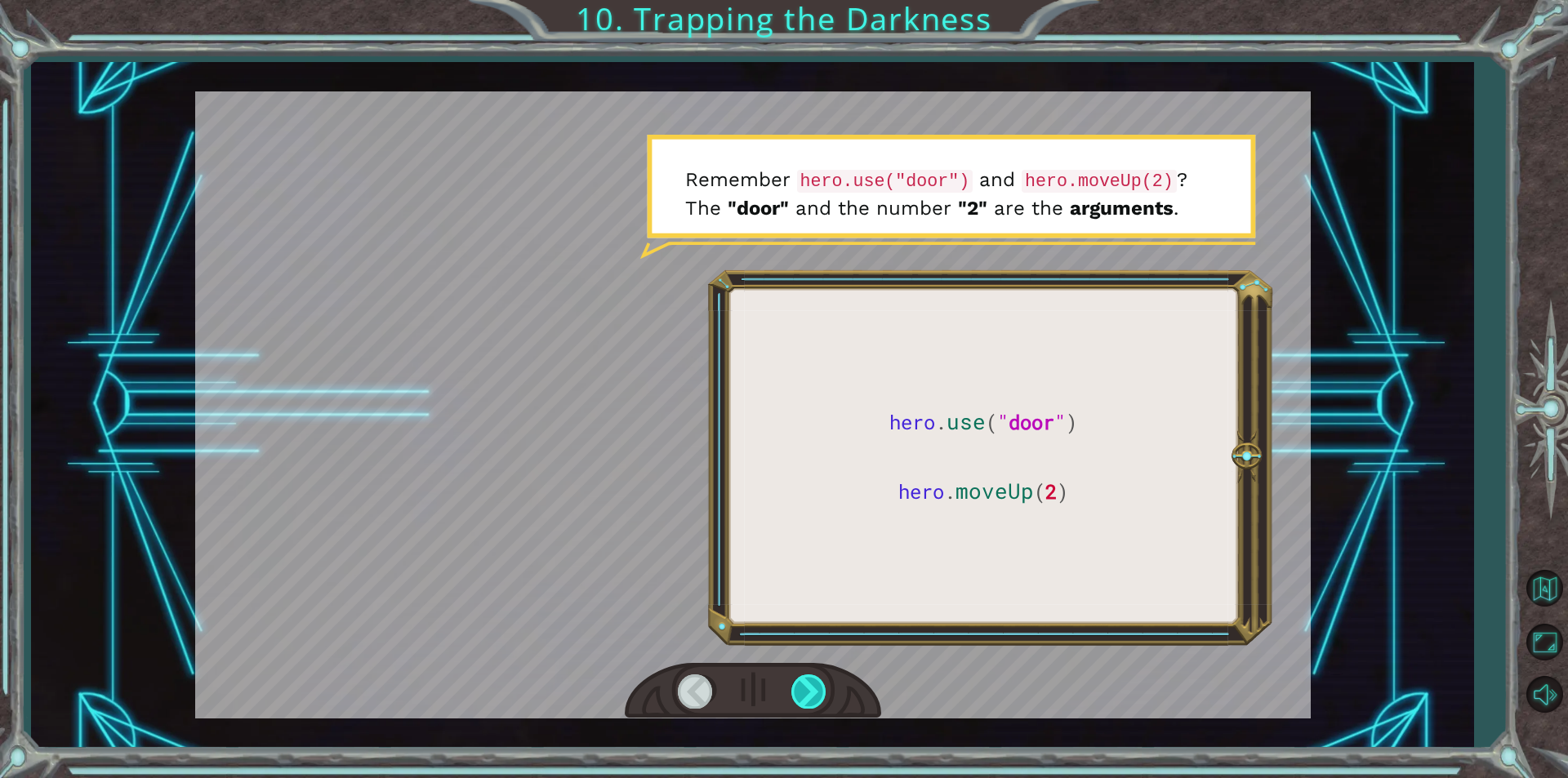
click at [809, 689] on div at bounding box center [809, 691] width 37 height 34
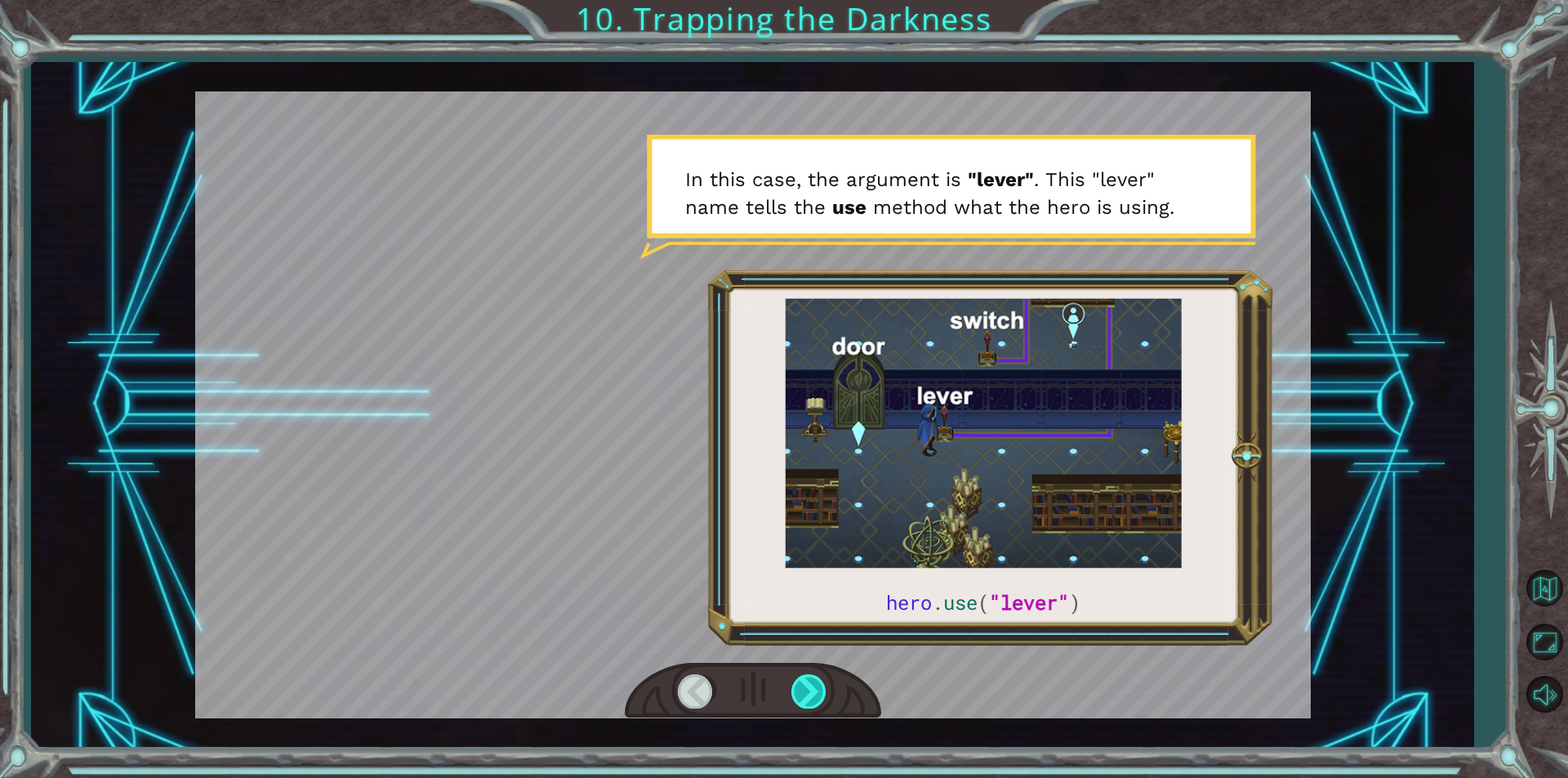
click at [809, 689] on div at bounding box center [809, 691] width 37 height 34
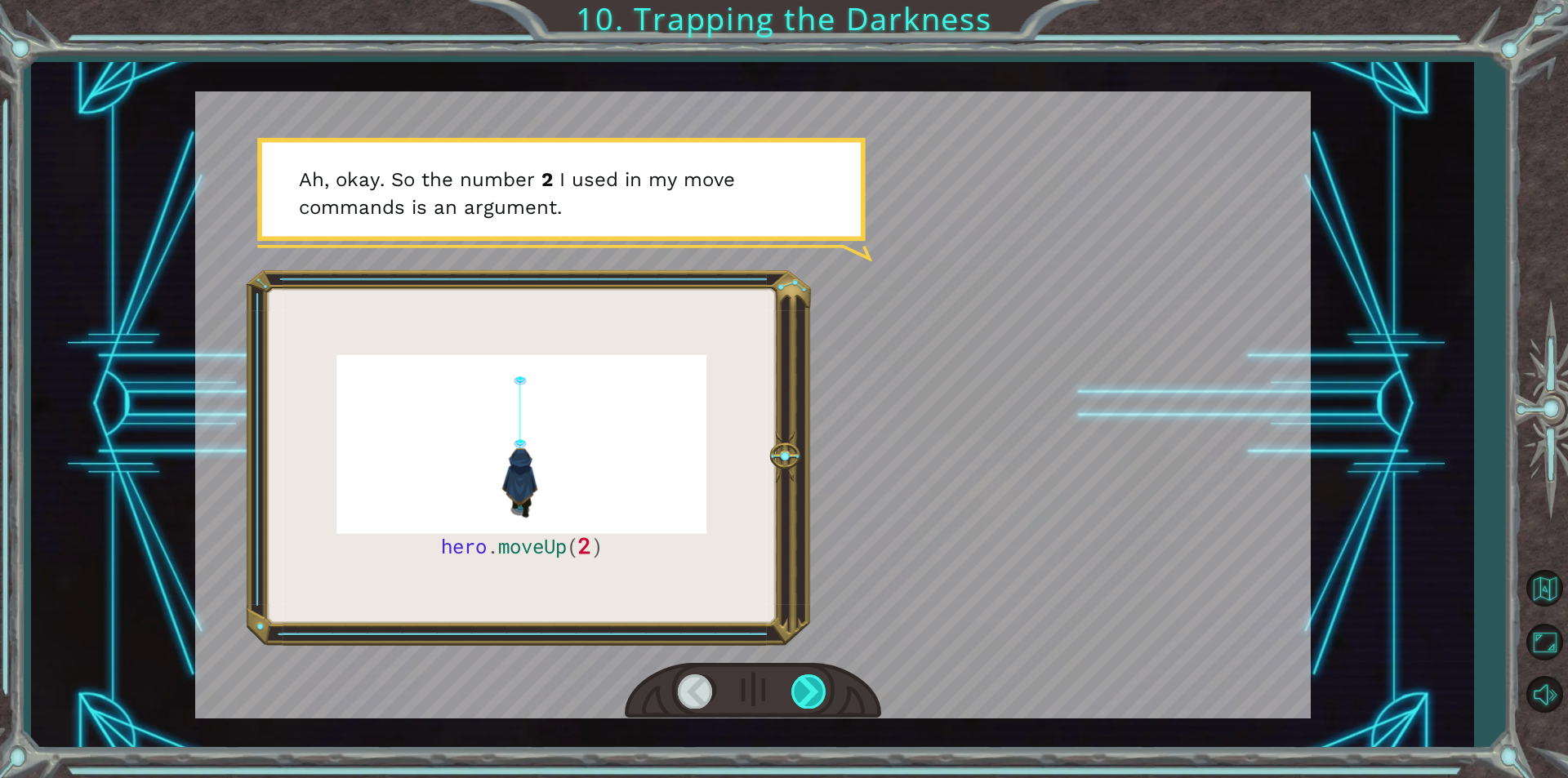
click at [809, 689] on div at bounding box center [809, 691] width 37 height 34
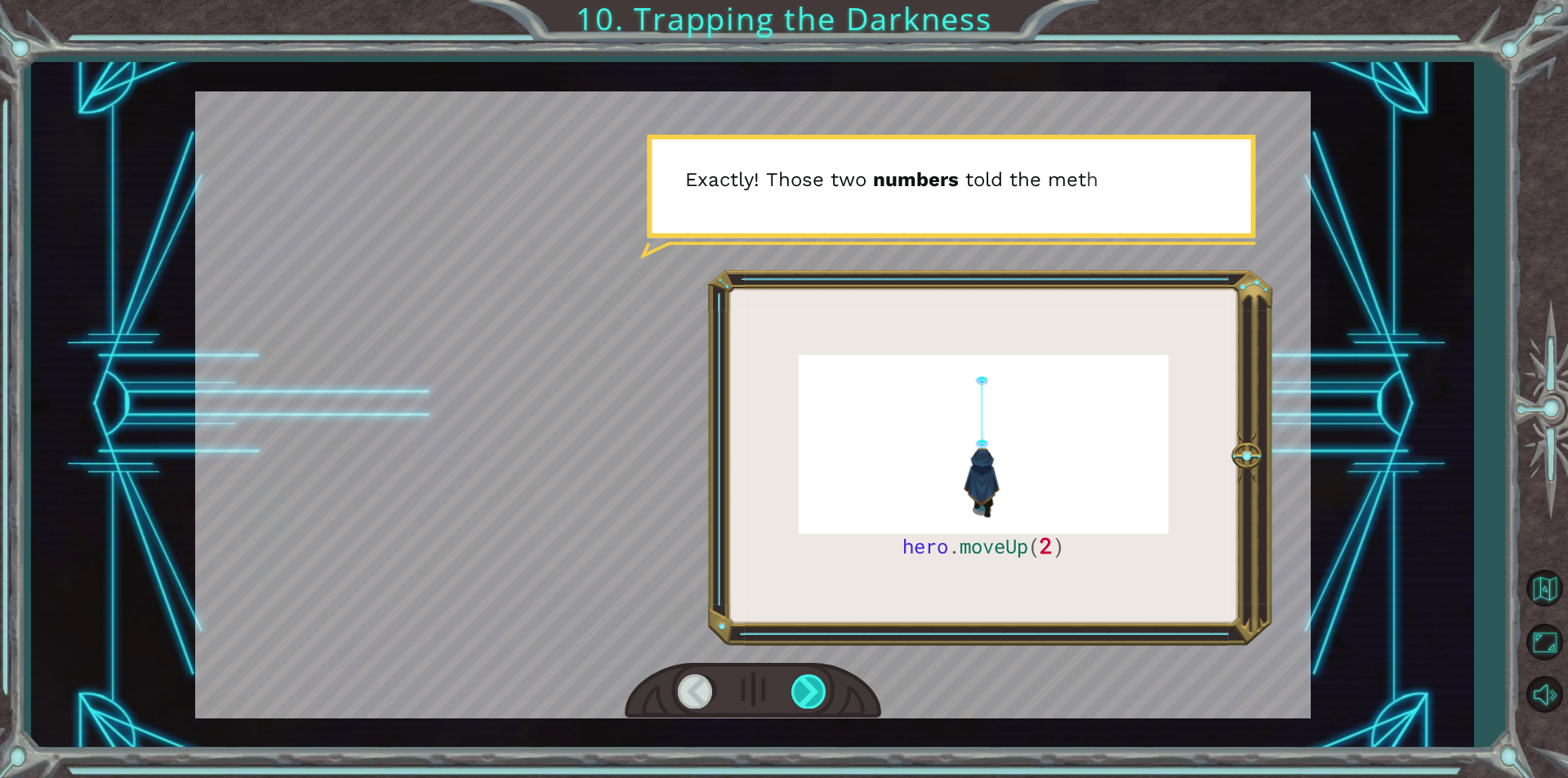
click at [809, 689] on div at bounding box center [809, 691] width 37 height 34
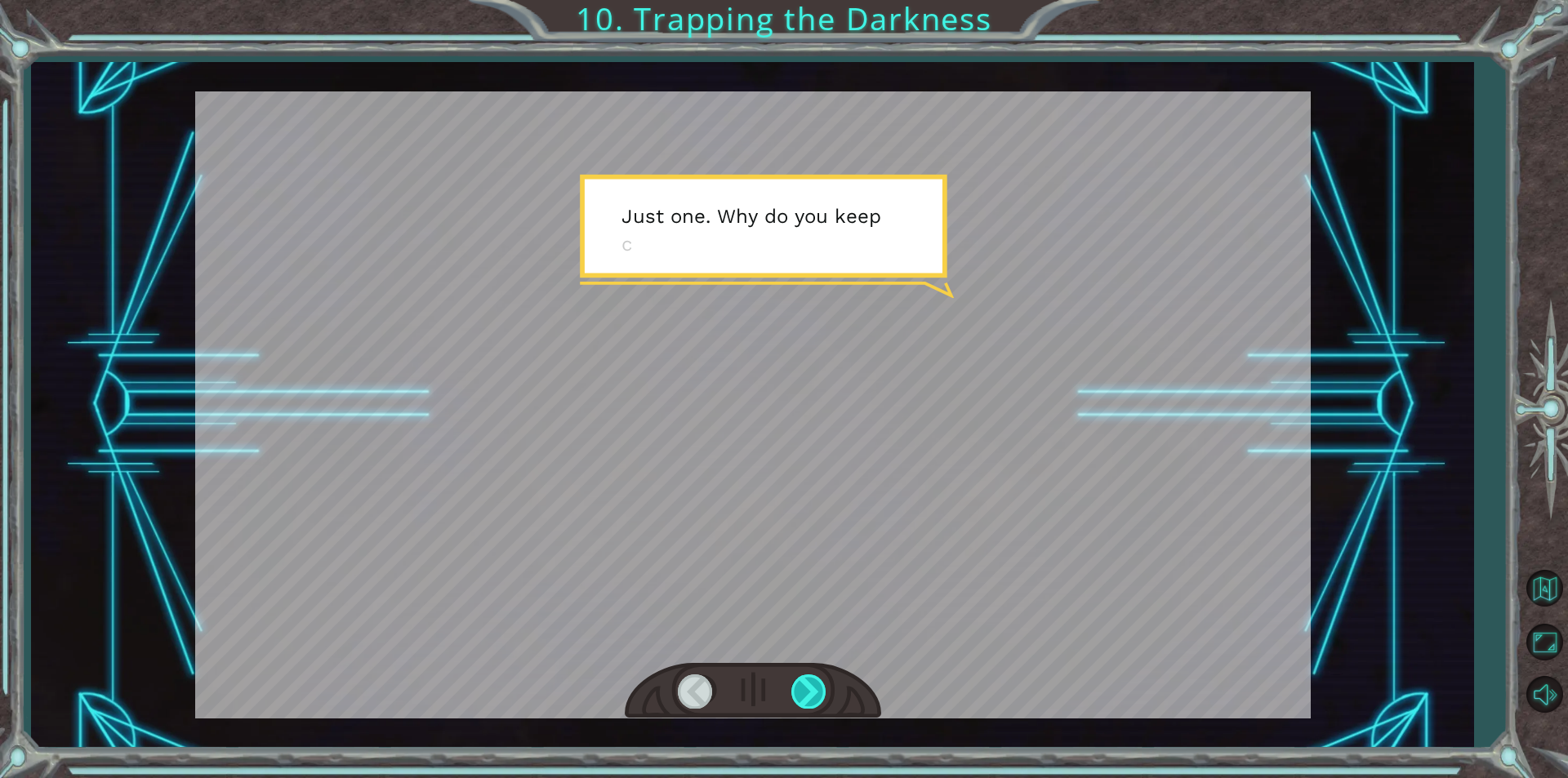
click at [809, 689] on div at bounding box center [809, 691] width 37 height 34
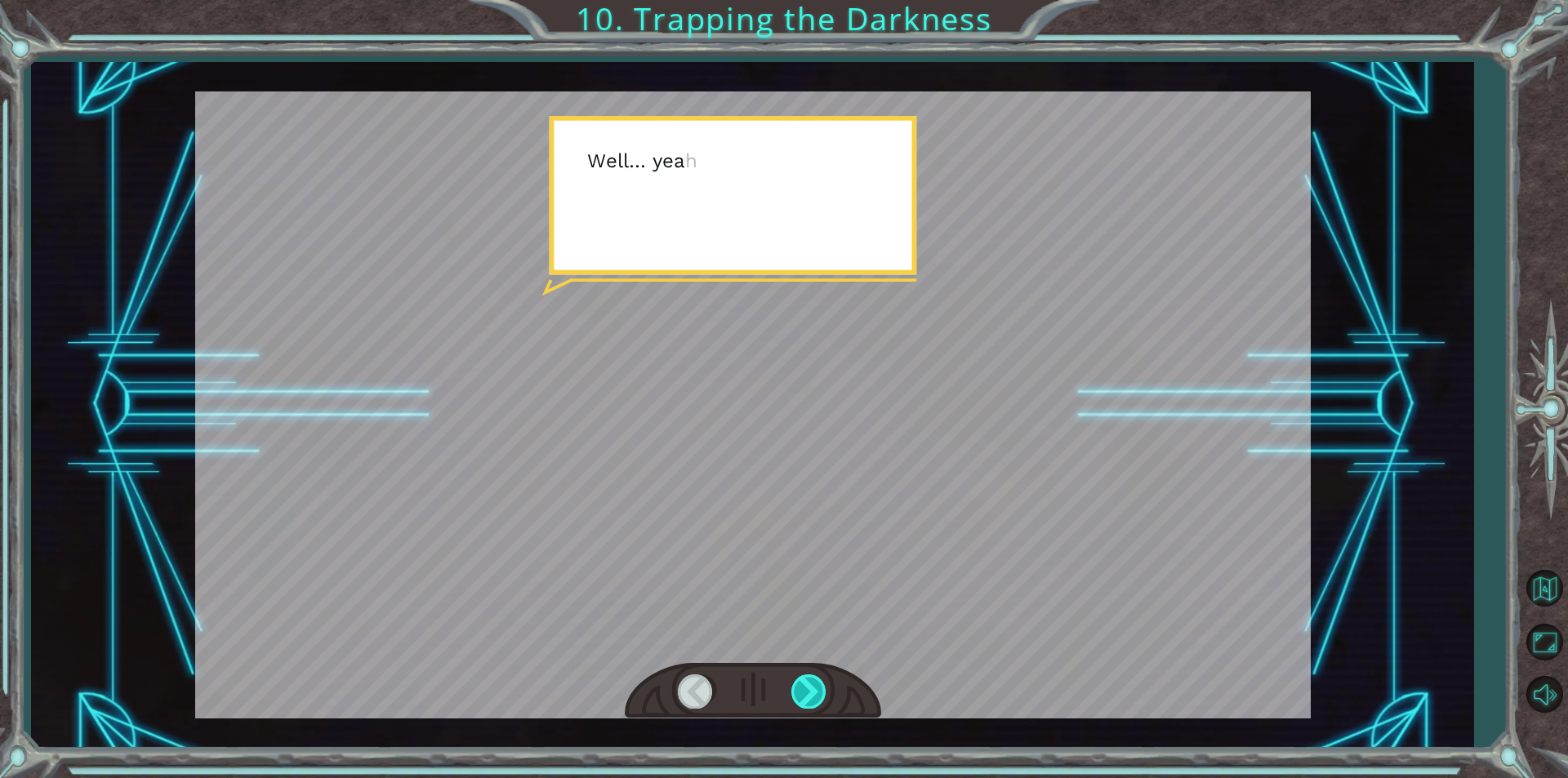
click at [809, 689] on div at bounding box center [809, 691] width 37 height 34
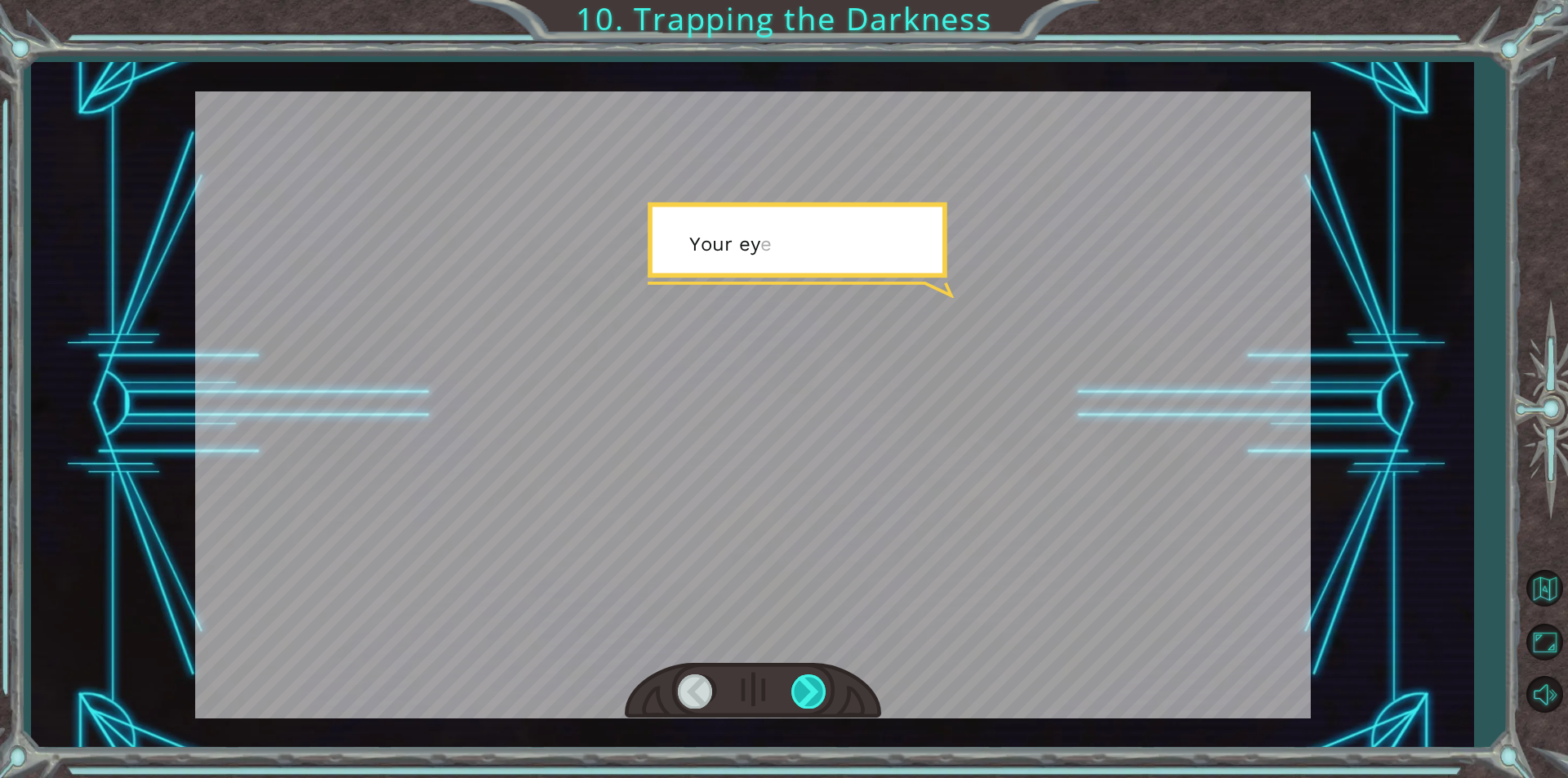
click at [809, 689] on div at bounding box center [809, 691] width 37 height 34
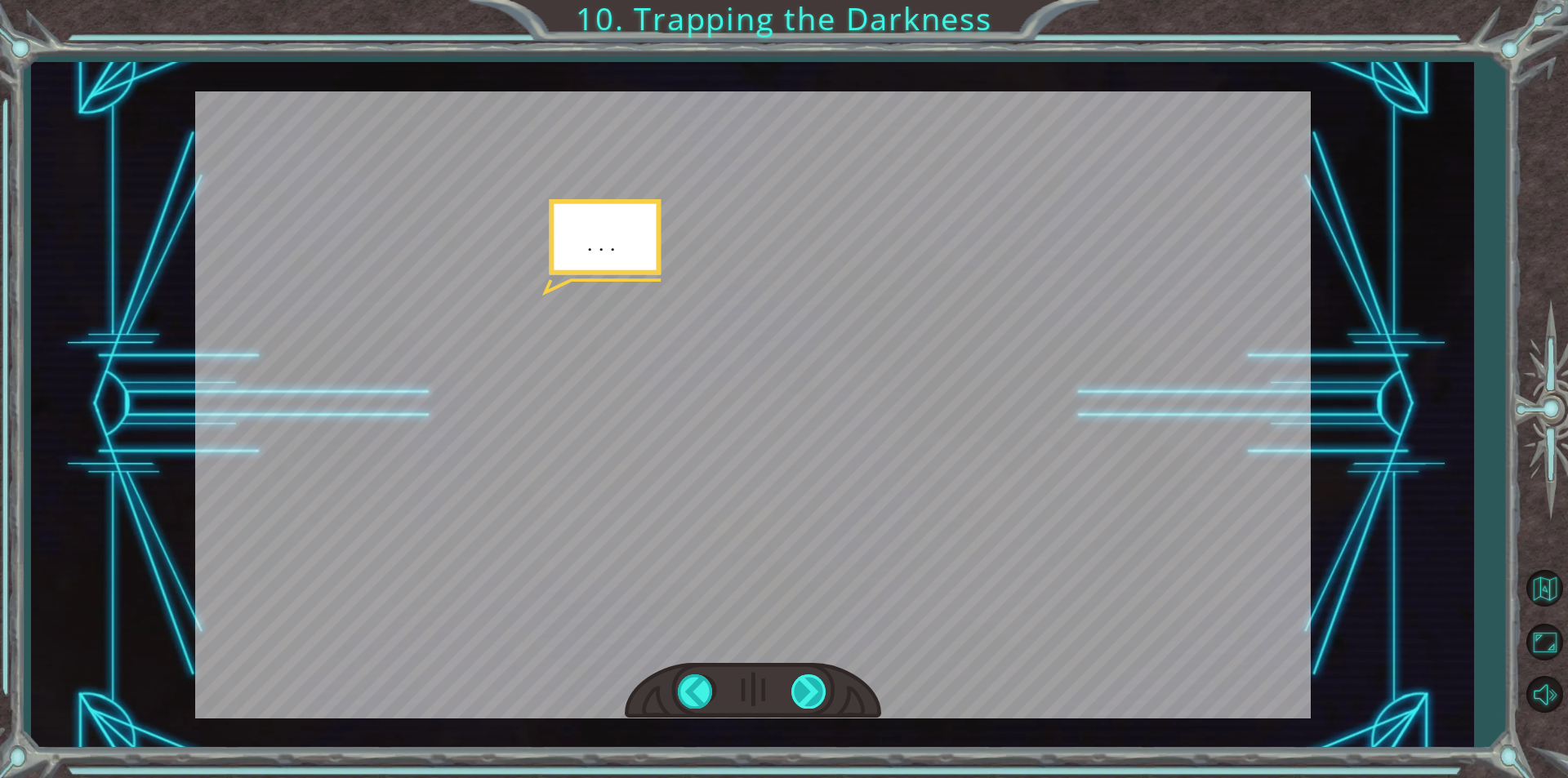
click at [809, 689] on div at bounding box center [809, 691] width 37 height 34
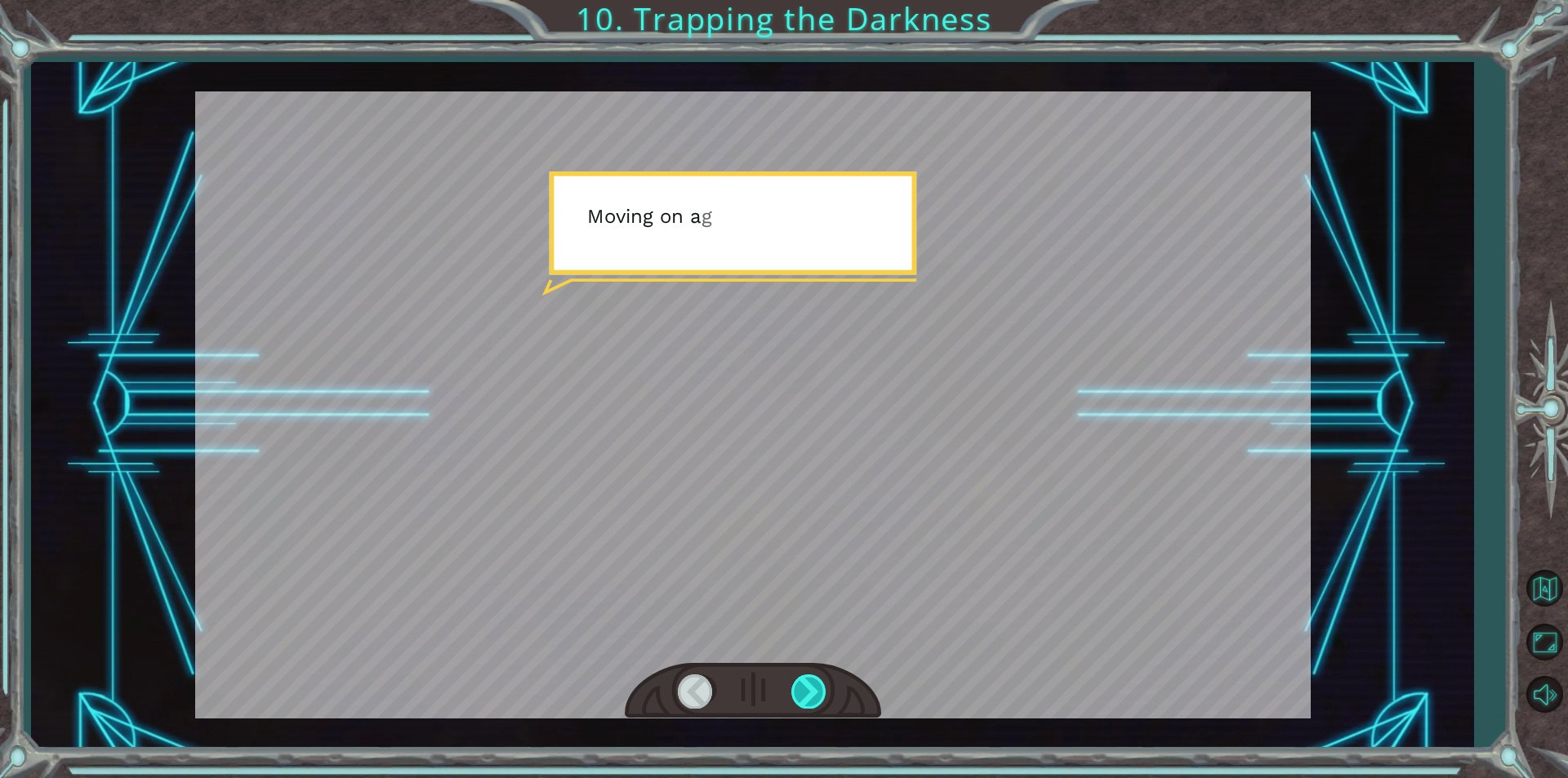
click at [809, 689] on div at bounding box center [809, 691] width 37 height 34
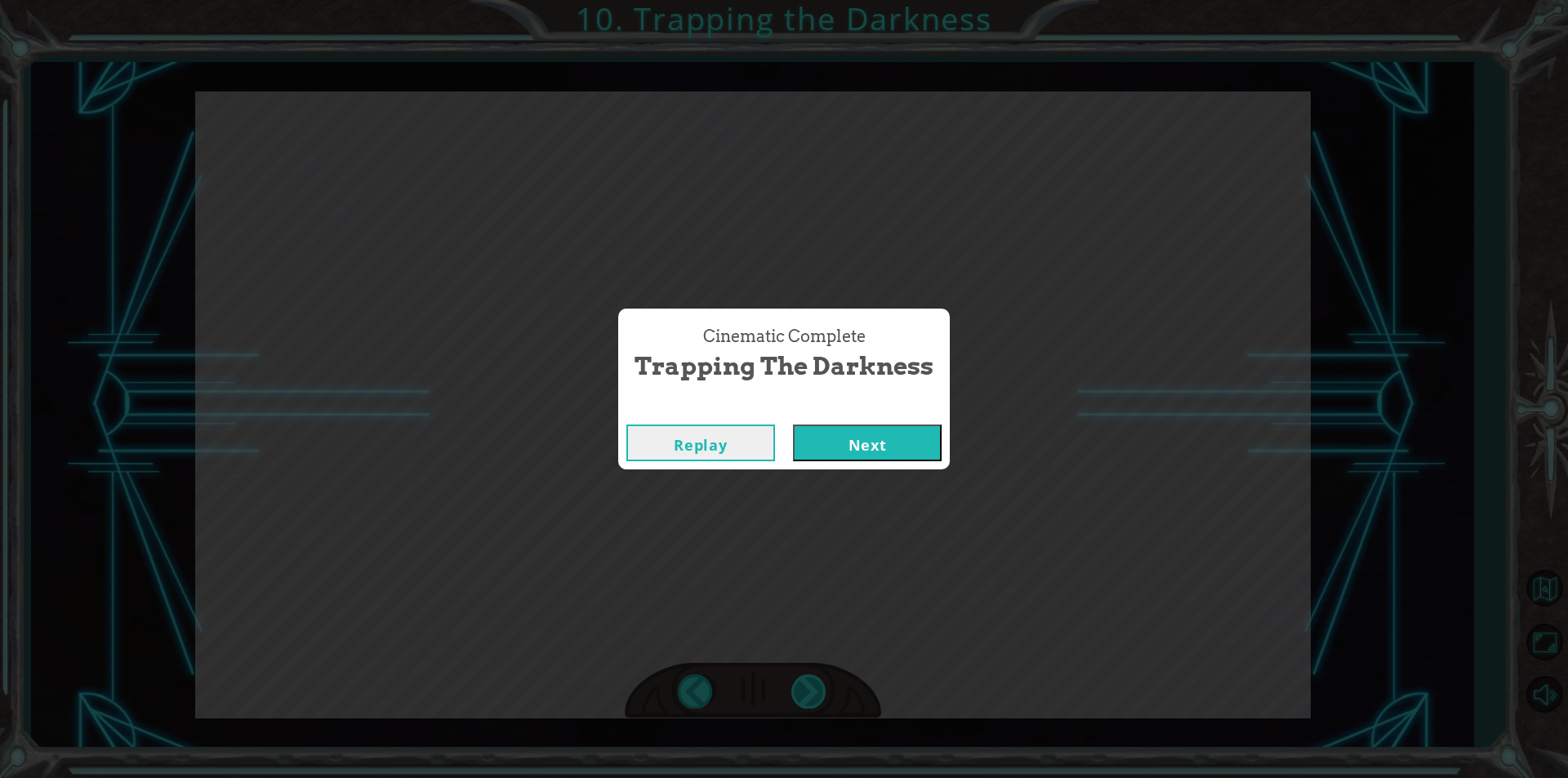
click at [809, 689] on div "Cinematic Complete Trapping the Darkness Replay Next" at bounding box center [784, 389] width 1568 height 778
click at [834, 457] on button "Next" at bounding box center [867, 442] width 148 height 37
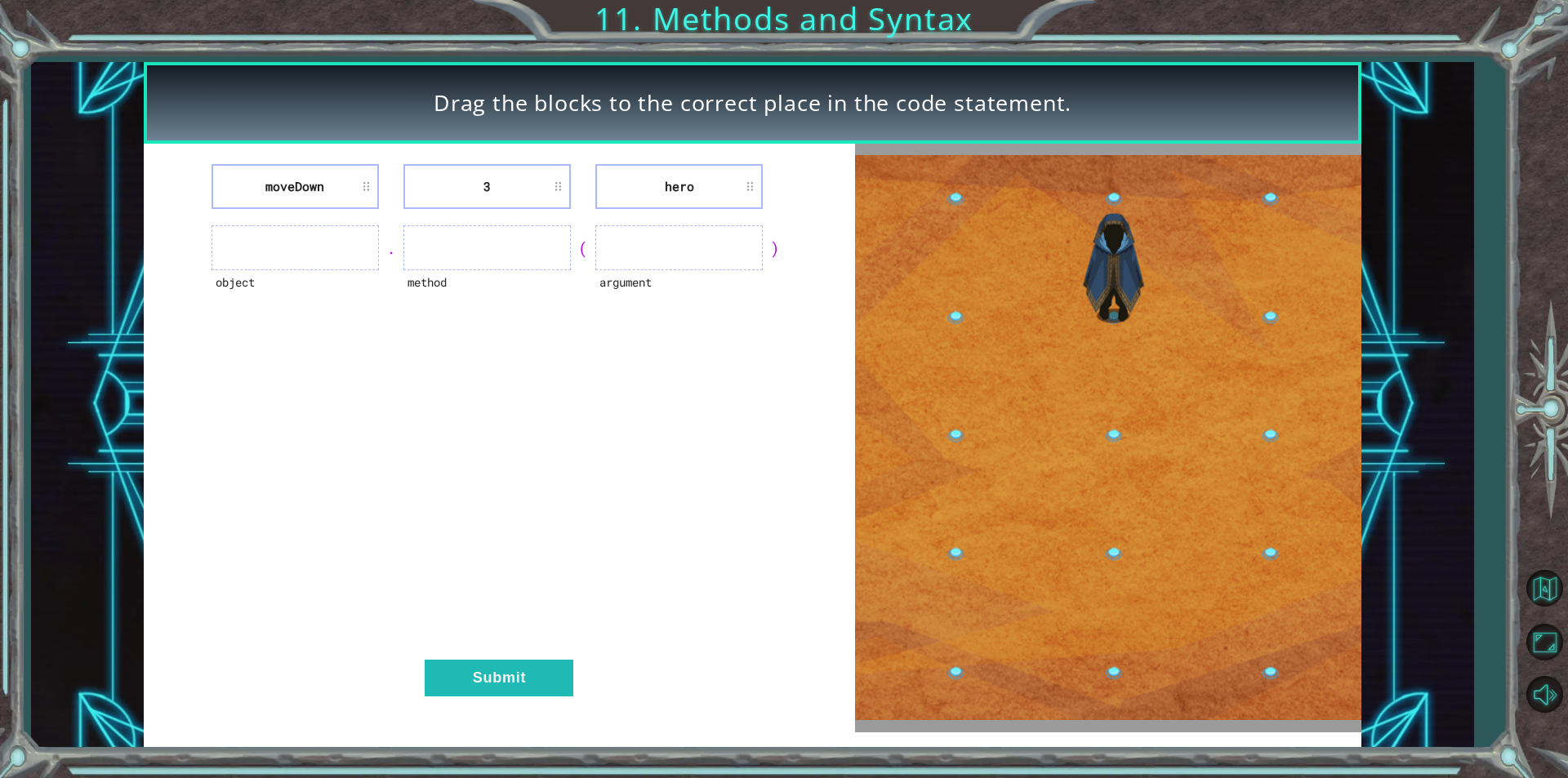
click at [337, 243] on ul at bounding box center [295, 247] width 167 height 45
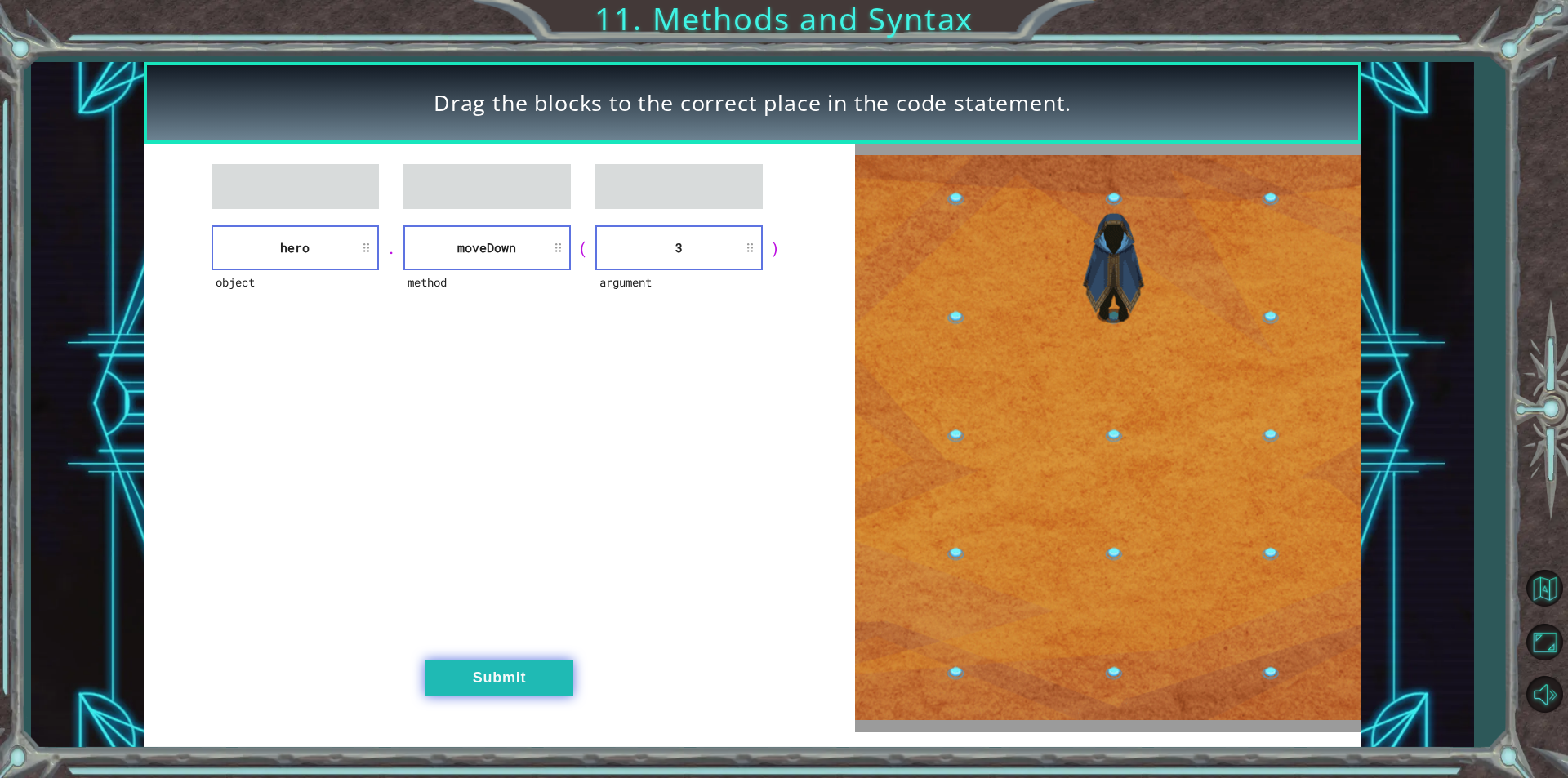
click at [522, 675] on button "Submit" at bounding box center [498, 677] width 148 height 37
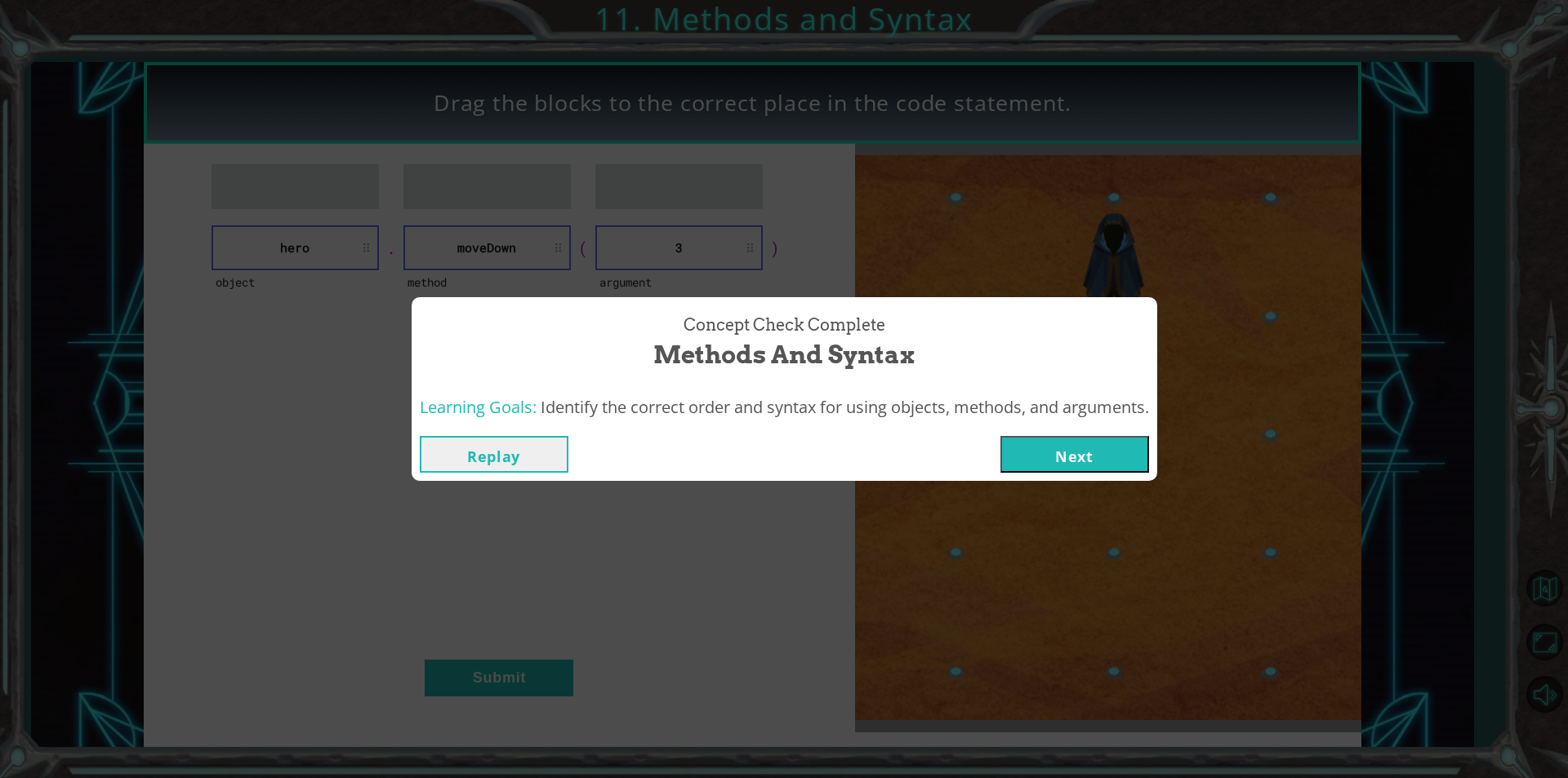
click at [1108, 436] on button "Next" at bounding box center [1074, 454] width 148 height 37
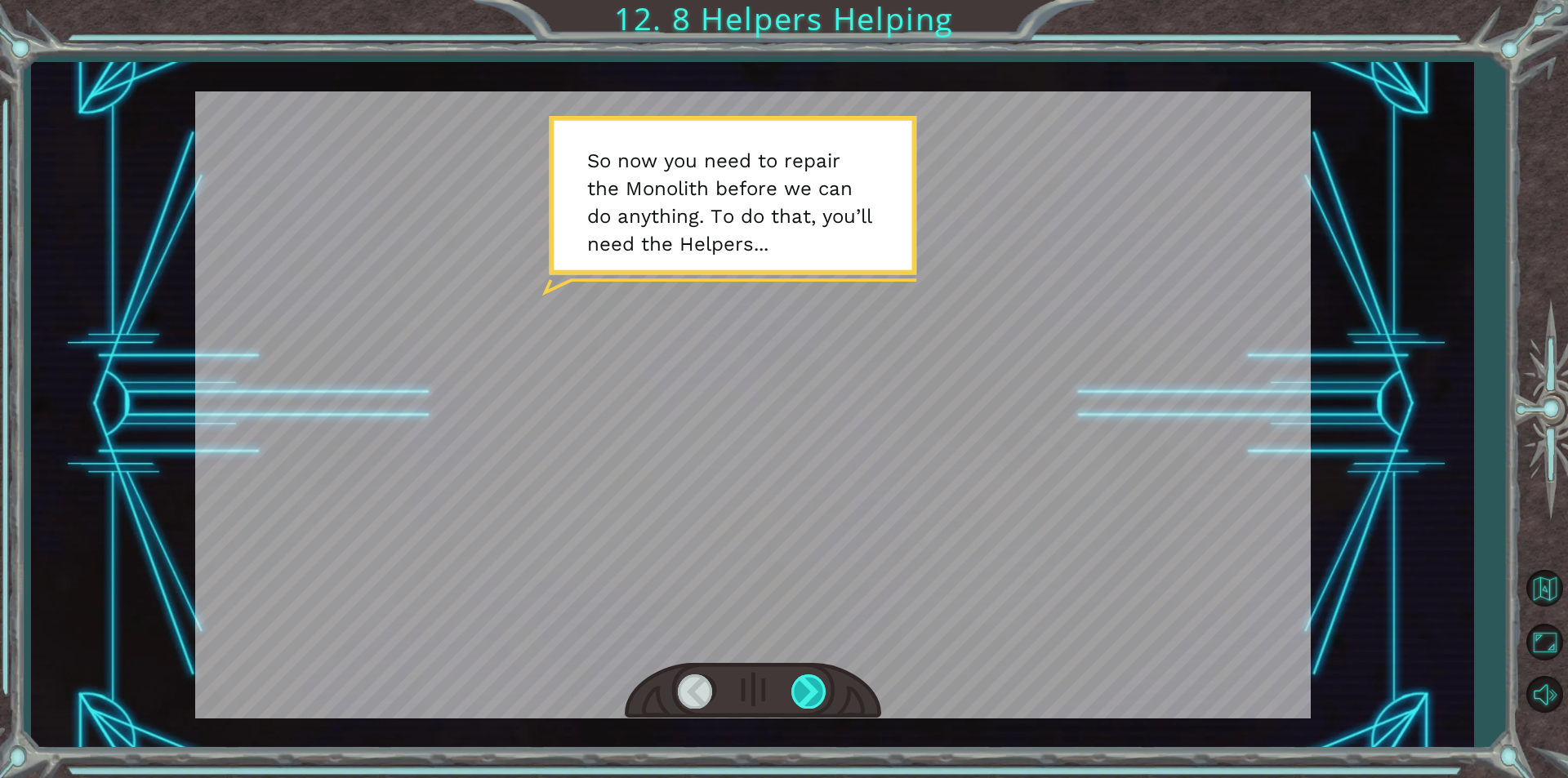
click at [813, 678] on div at bounding box center [809, 691] width 37 height 34
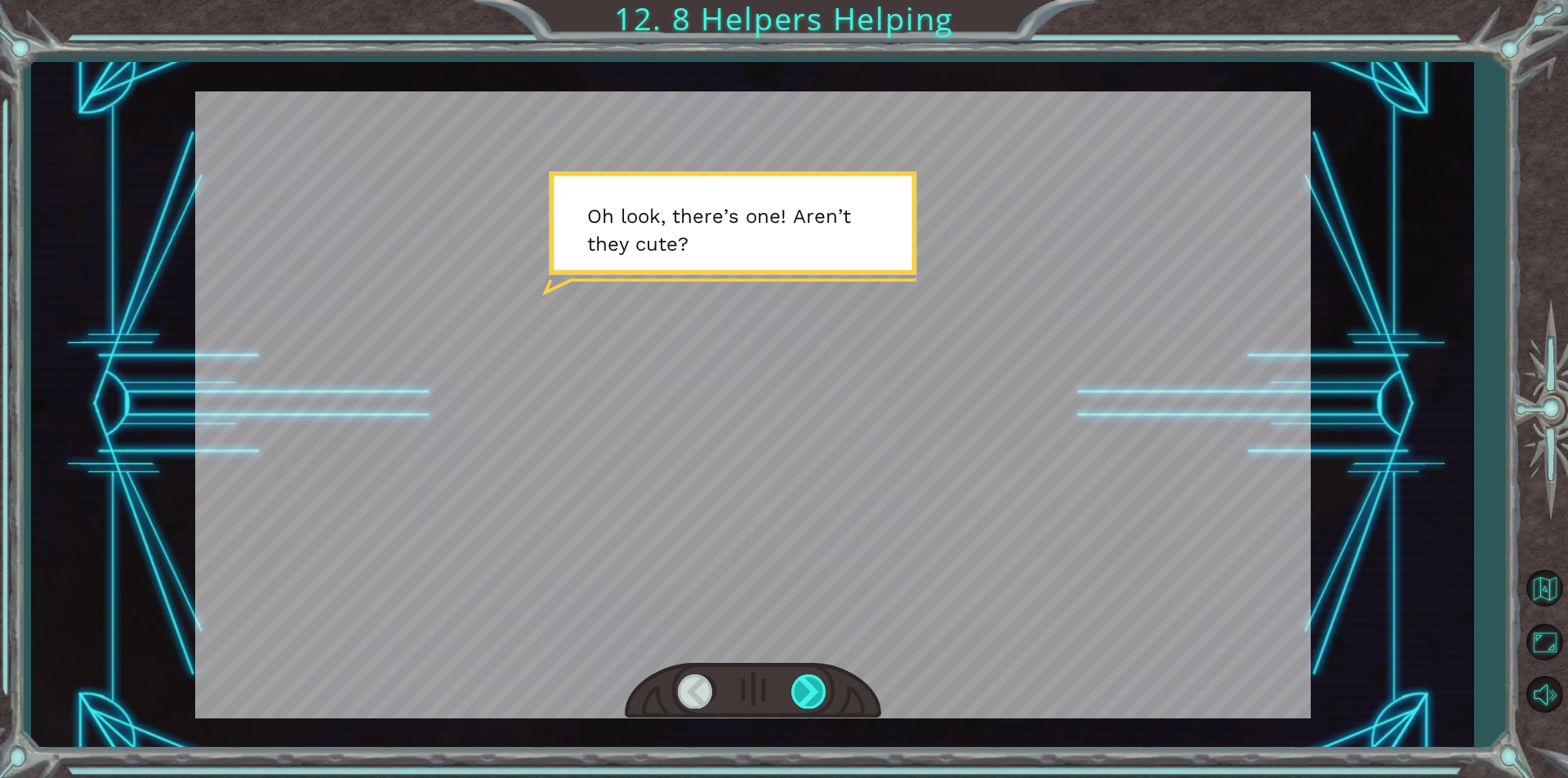
click at [823, 679] on div at bounding box center [809, 691] width 37 height 34
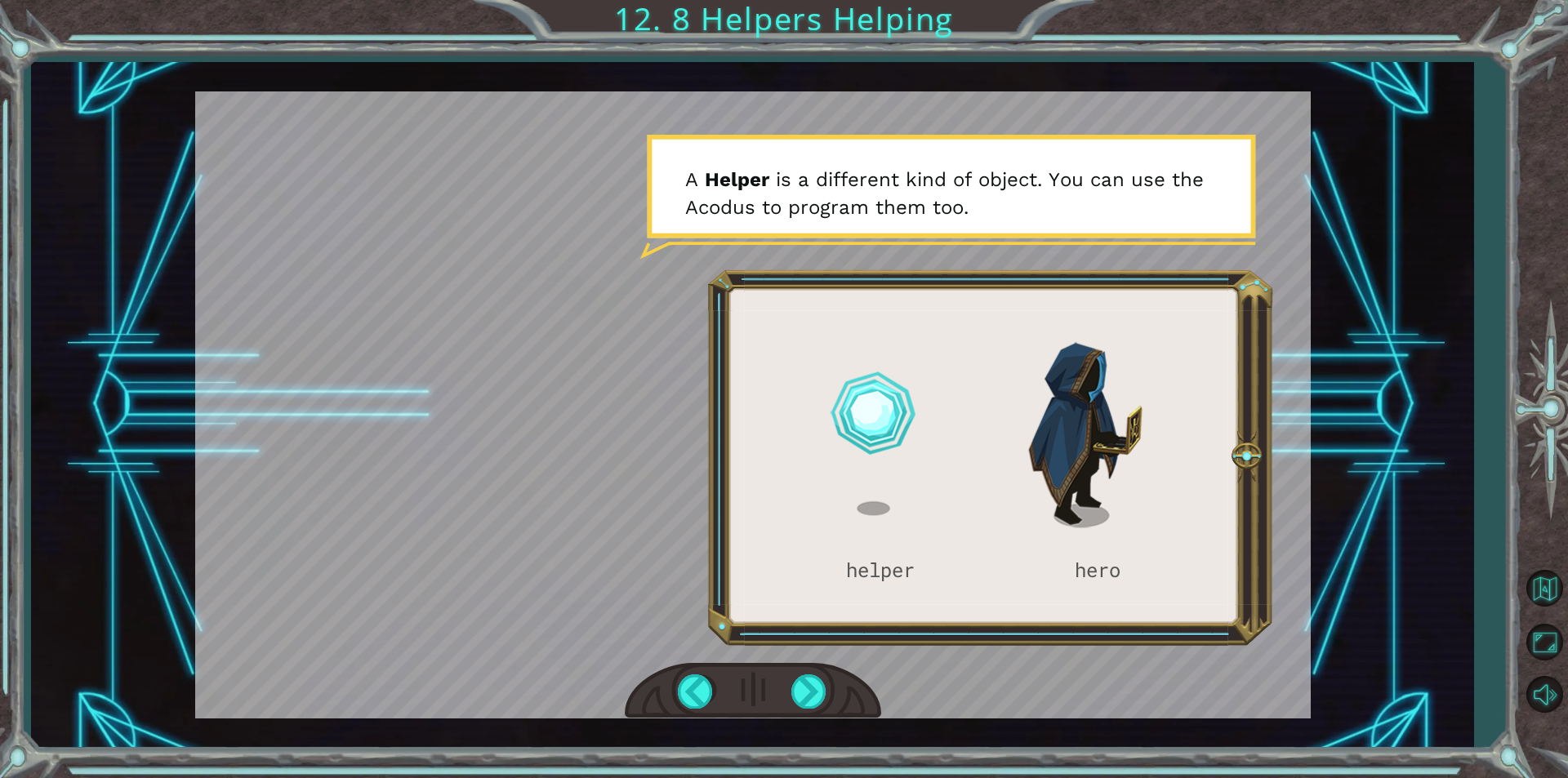
drag, startPoint x: 1050, startPoint y: 665, endPoint x: 1047, endPoint y: 646, distance: 19.2
click at [1050, 665] on div at bounding box center [753, 405] width 1116 height 628
click at [814, 697] on div at bounding box center [809, 691] width 37 height 34
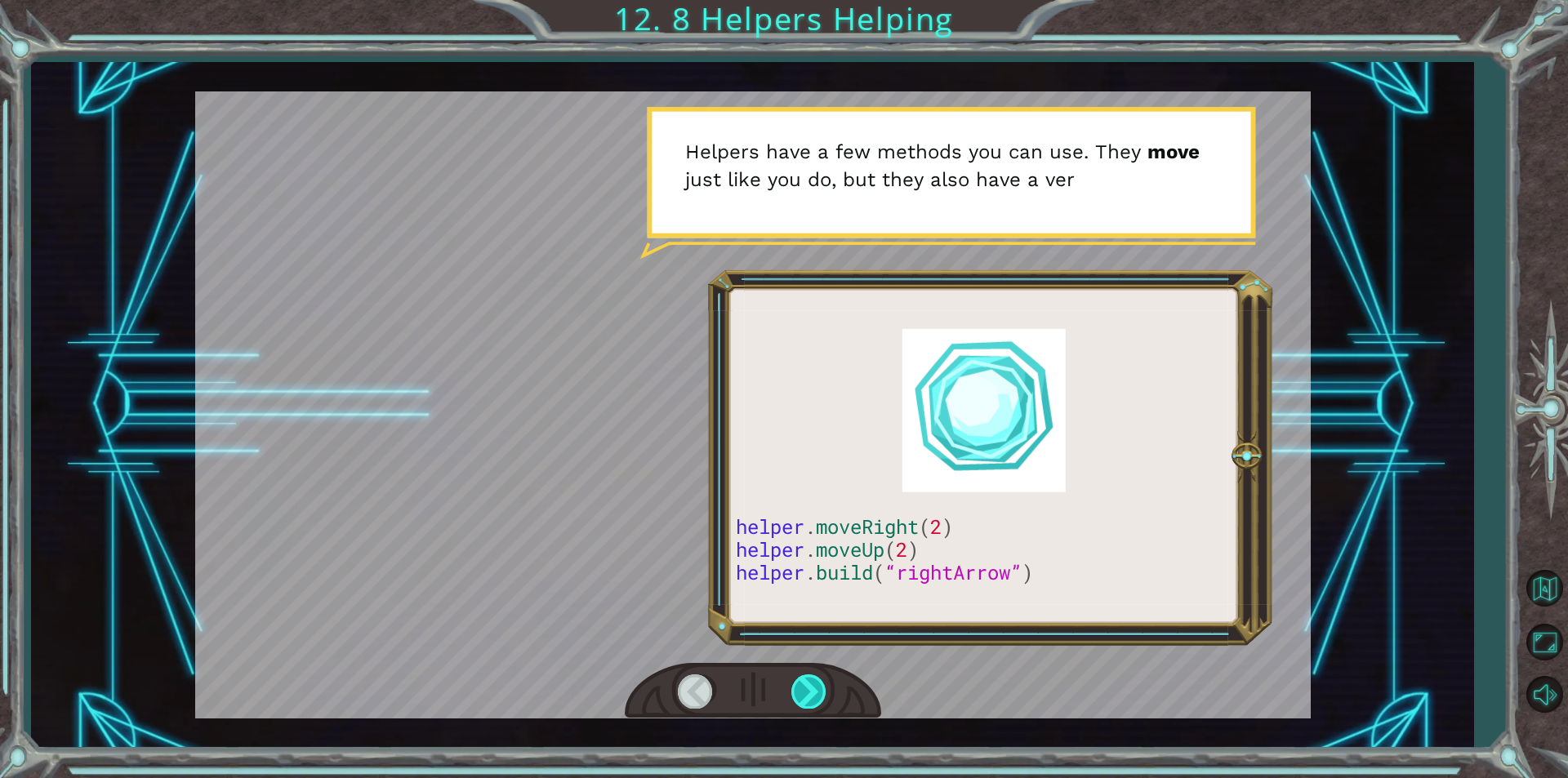
click at [822, 691] on div at bounding box center [809, 691] width 37 height 34
